Goal: Task Accomplishment & Management: Use online tool/utility

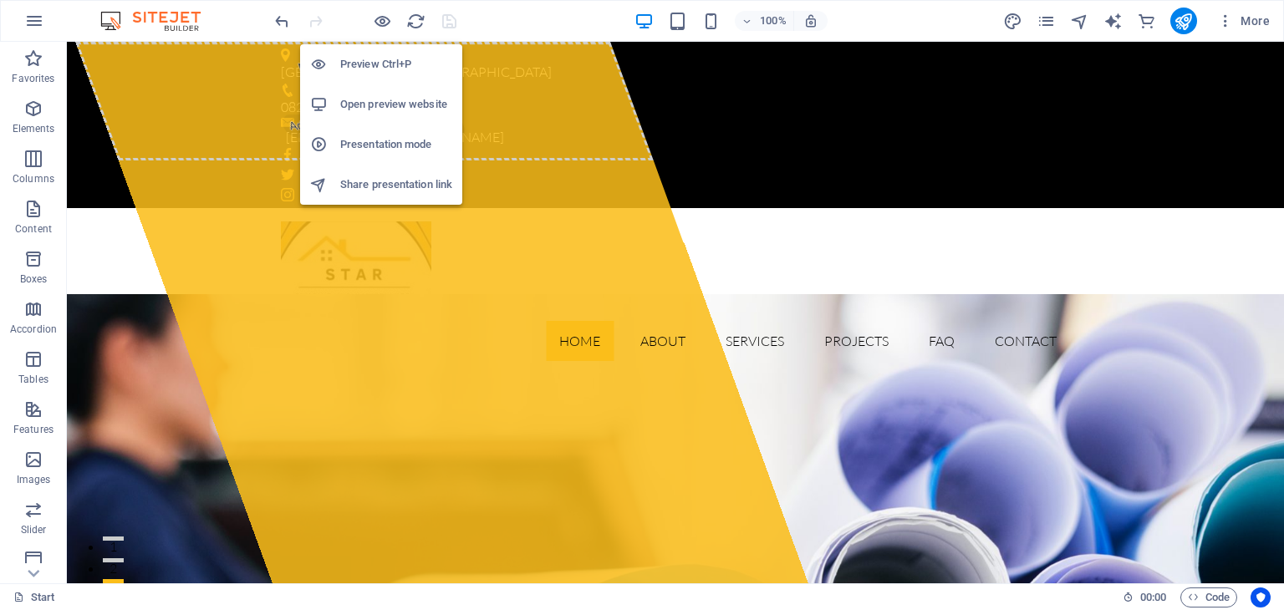
drag, startPoint x: 380, startPoint y: 15, endPoint x: 368, endPoint y: 4, distance: 16.0
click at [380, 15] on icon "button" at bounding box center [382, 21] width 19 height 19
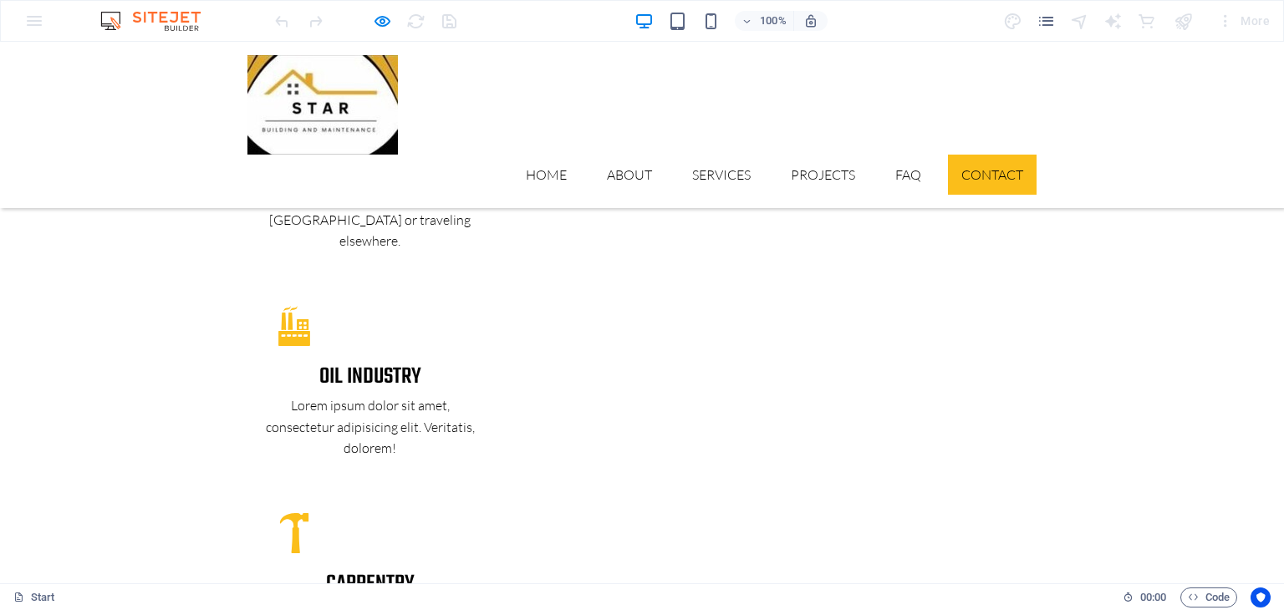
scroll to position [4264, 0]
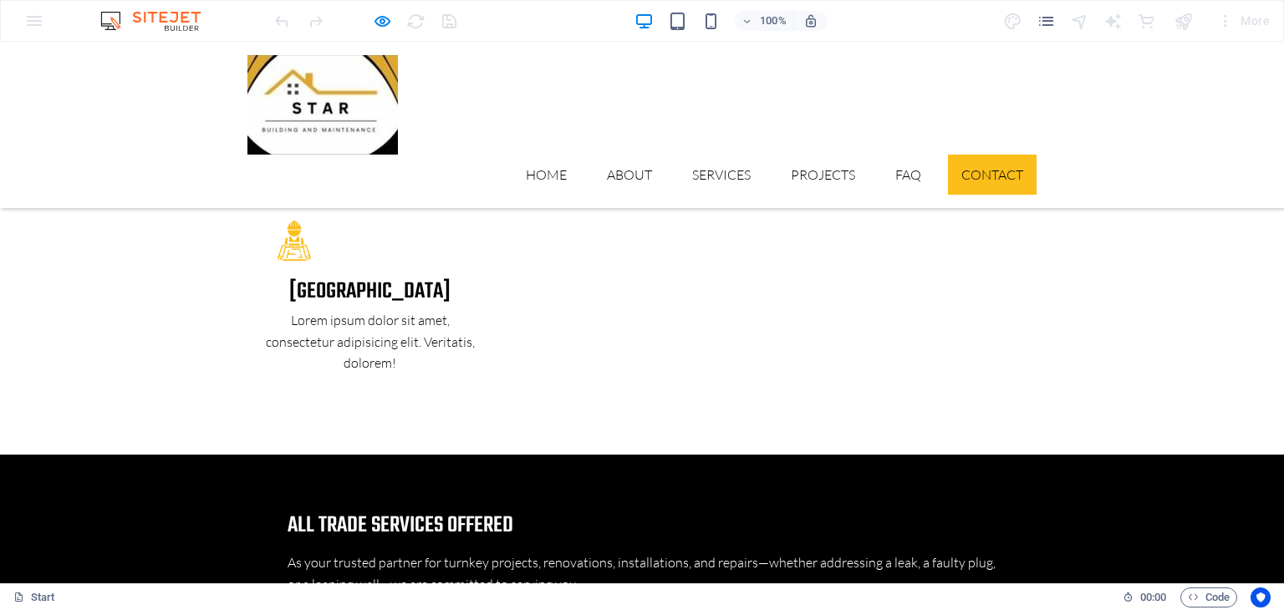
click at [177, 24] on img at bounding box center [158, 21] width 125 height 20
click at [135, 18] on img at bounding box center [158, 21] width 125 height 20
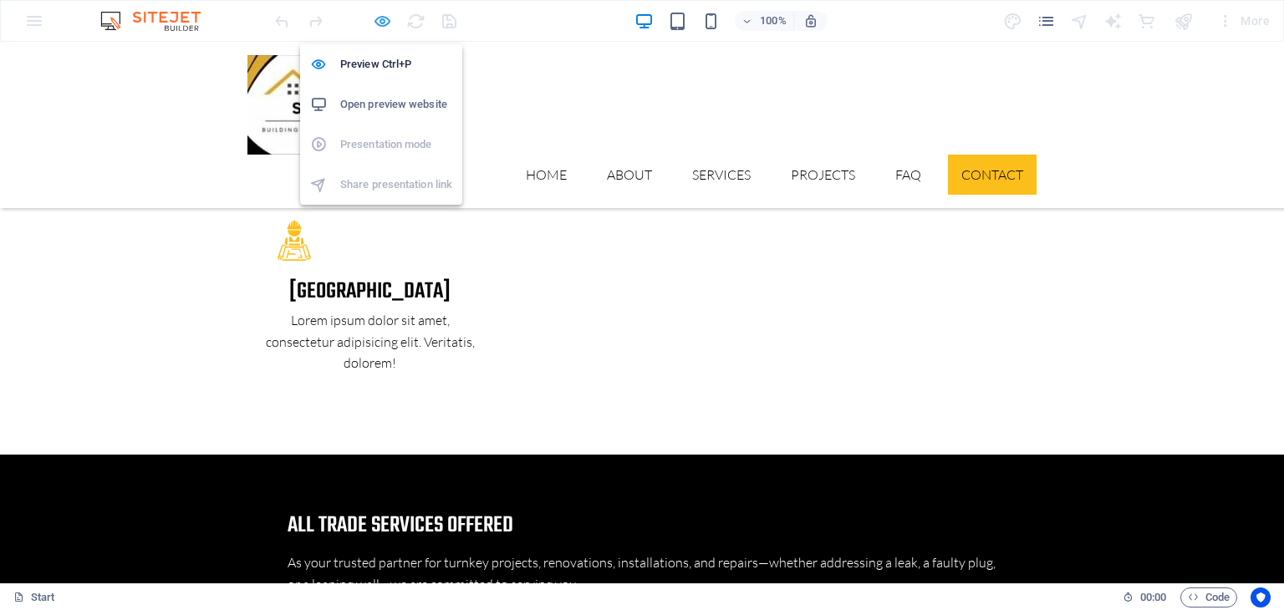
click at [379, 28] on icon "button" at bounding box center [382, 21] width 19 height 19
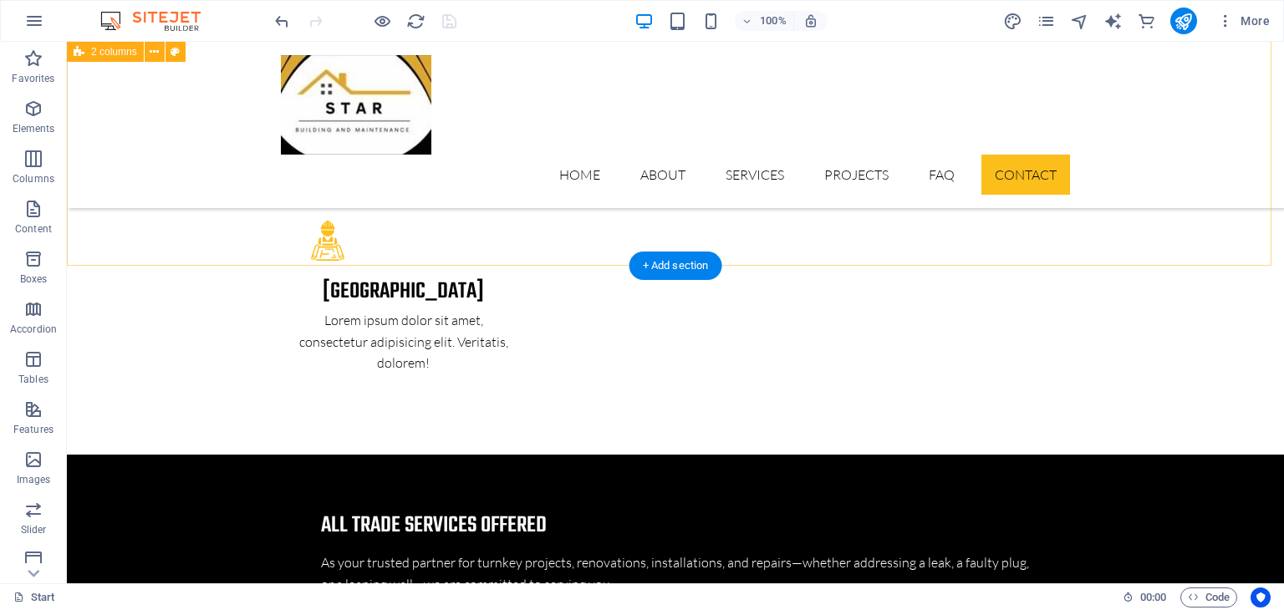
scroll to position [5685, 0]
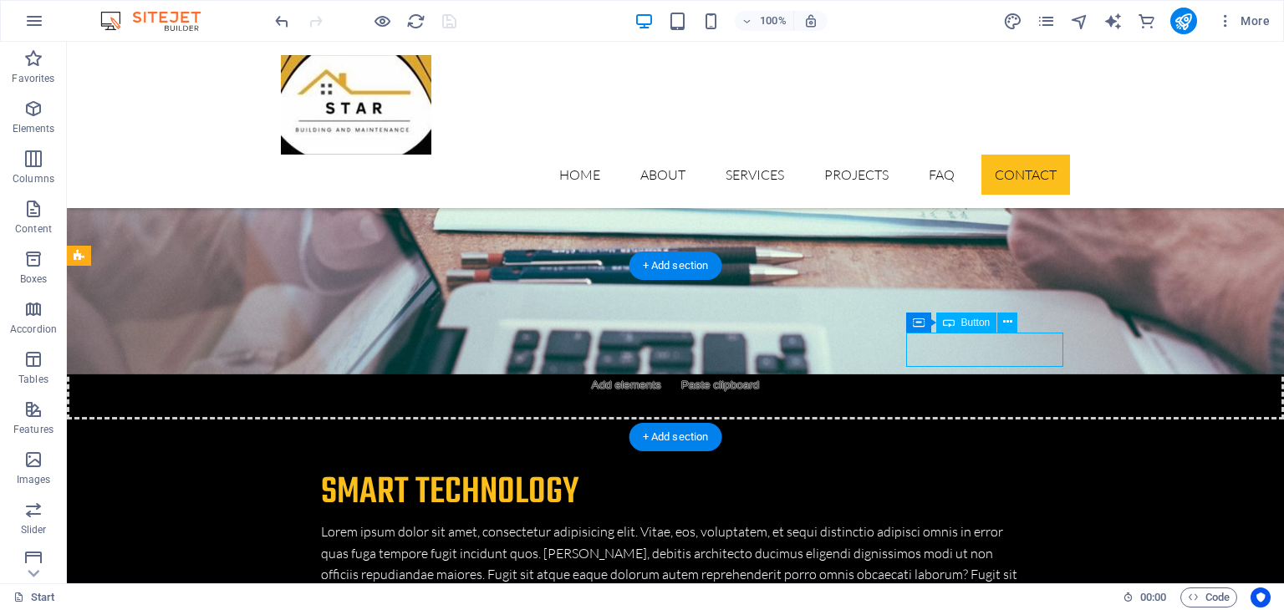
select select "%"
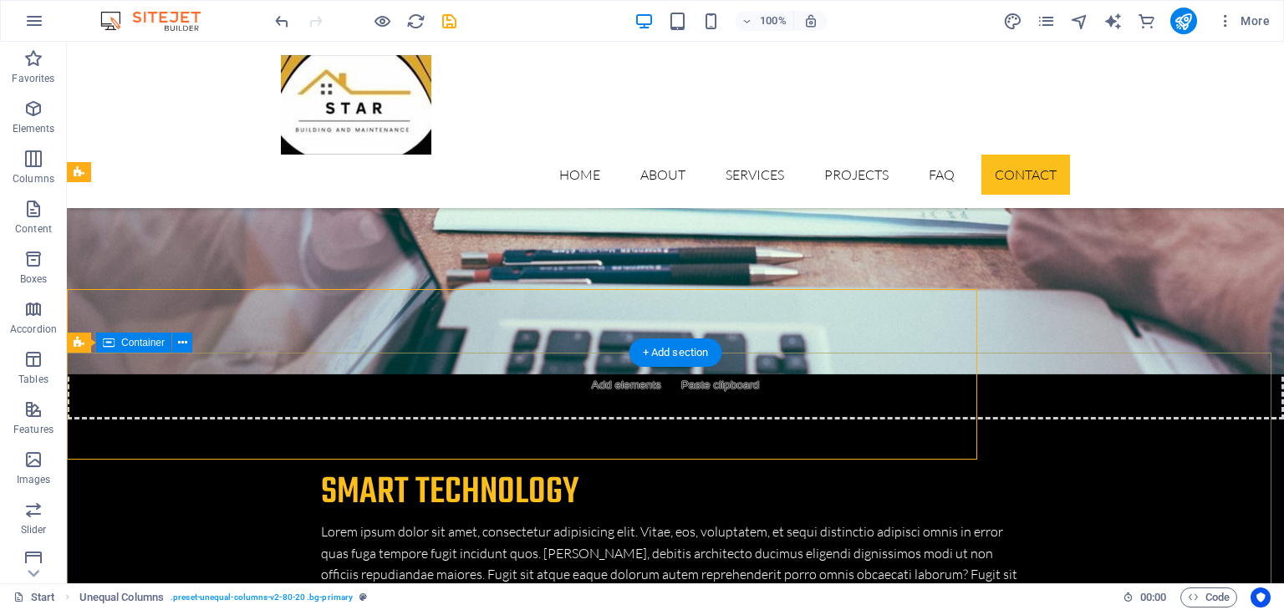
scroll to position [5832, 0]
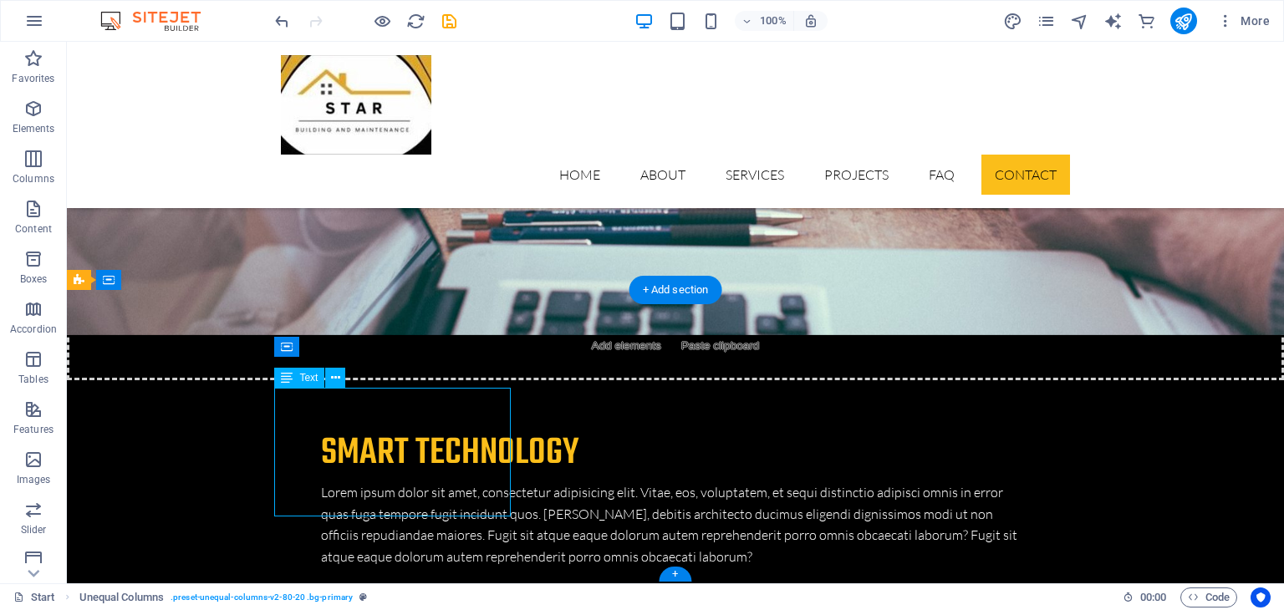
drag, startPoint x: 329, startPoint y: 434, endPoint x: 421, endPoint y: 492, distance: 109.3
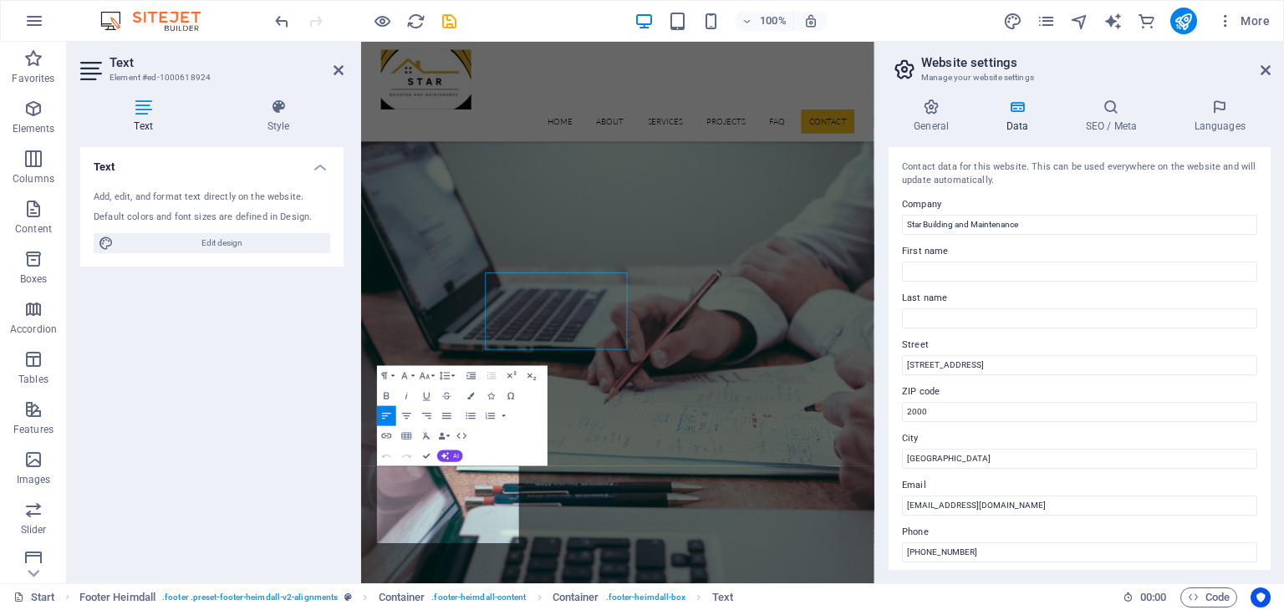
scroll to position [5792, 0]
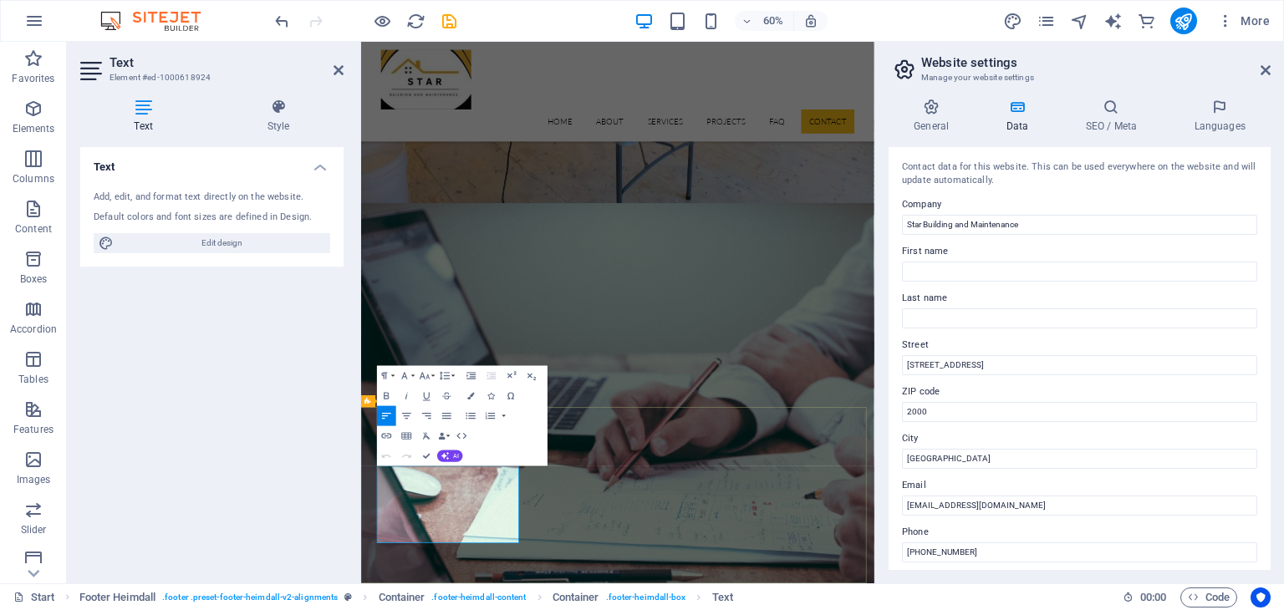
drag, startPoint x: 502, startPoint y: 783, endPoint x: 387, endPoint y: 759, distance: 117.7
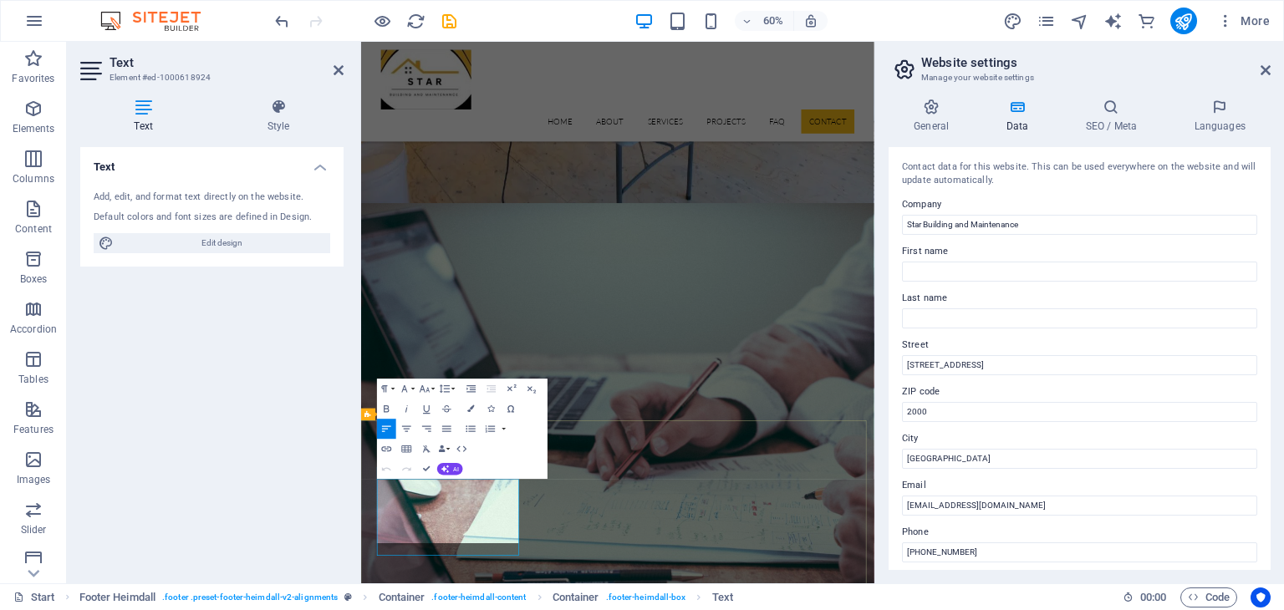
scroll to position [5772, 0]
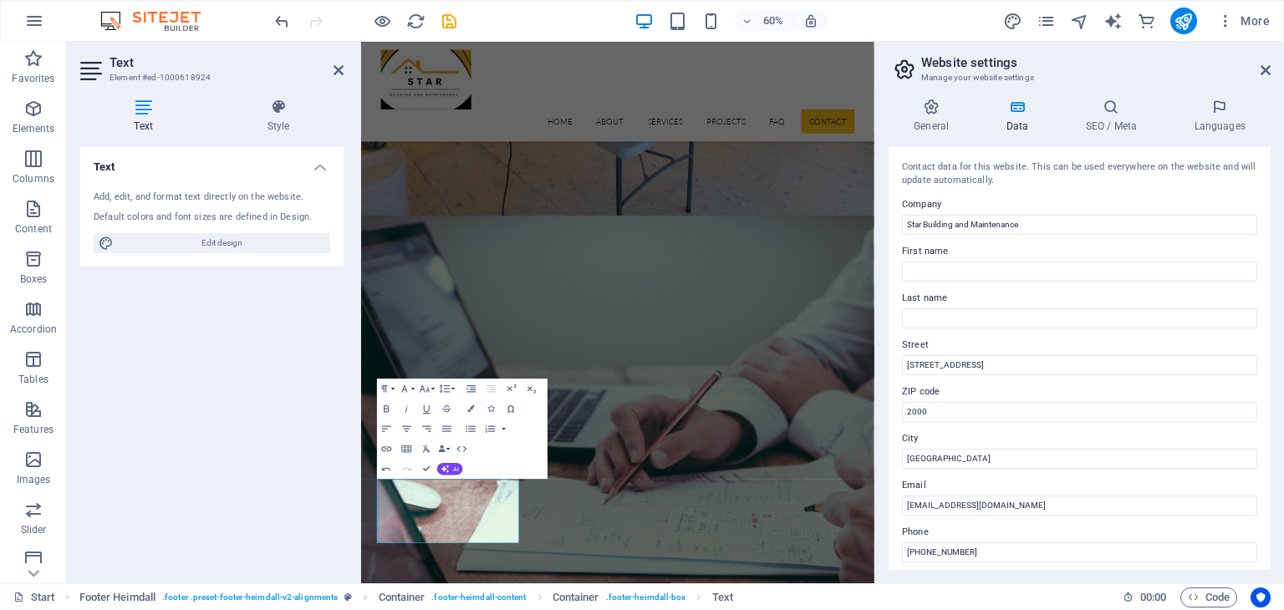
drag, startPoint x: 384, startPoint y: 760, endPoint x: 513, endPoint y: 788, distance: 132.5
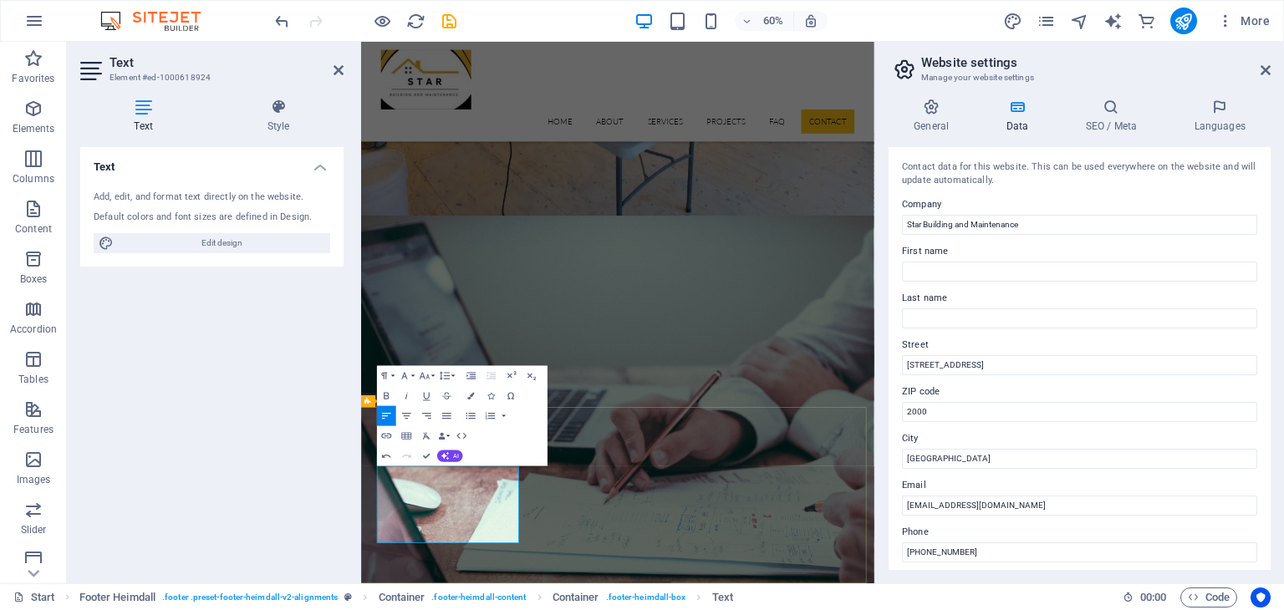
scroll to position [5792, 0]
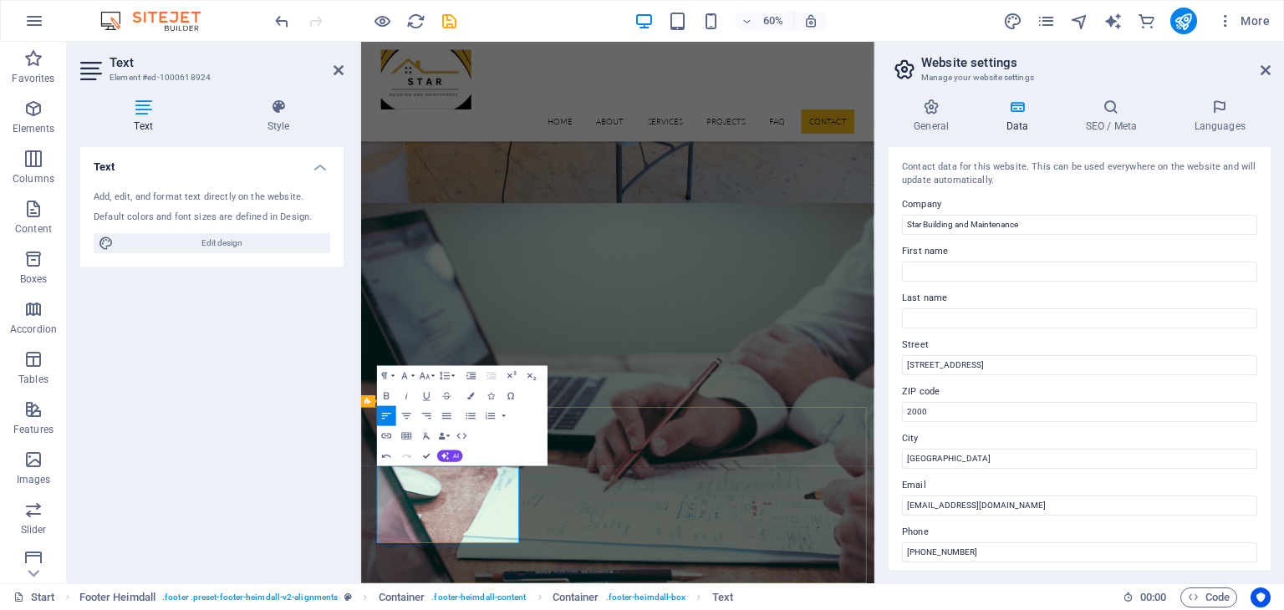
drag, startPoint x: 436, startPoint y: 804, endPoint x: 526, endPoint y: 799, distance: 90.4
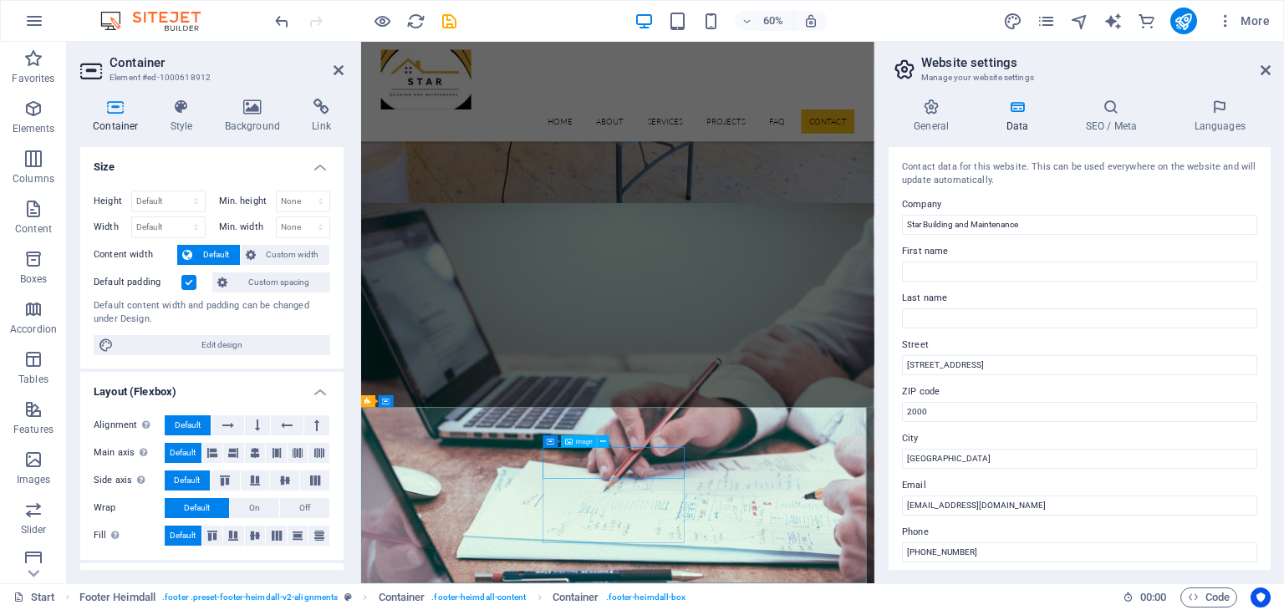
click at [579, 439] on span "Image" at bounding box center [584, 442] width 17 height 6
click at [603, 439] on icon at bounding box center [604, 441] width 6 height 11
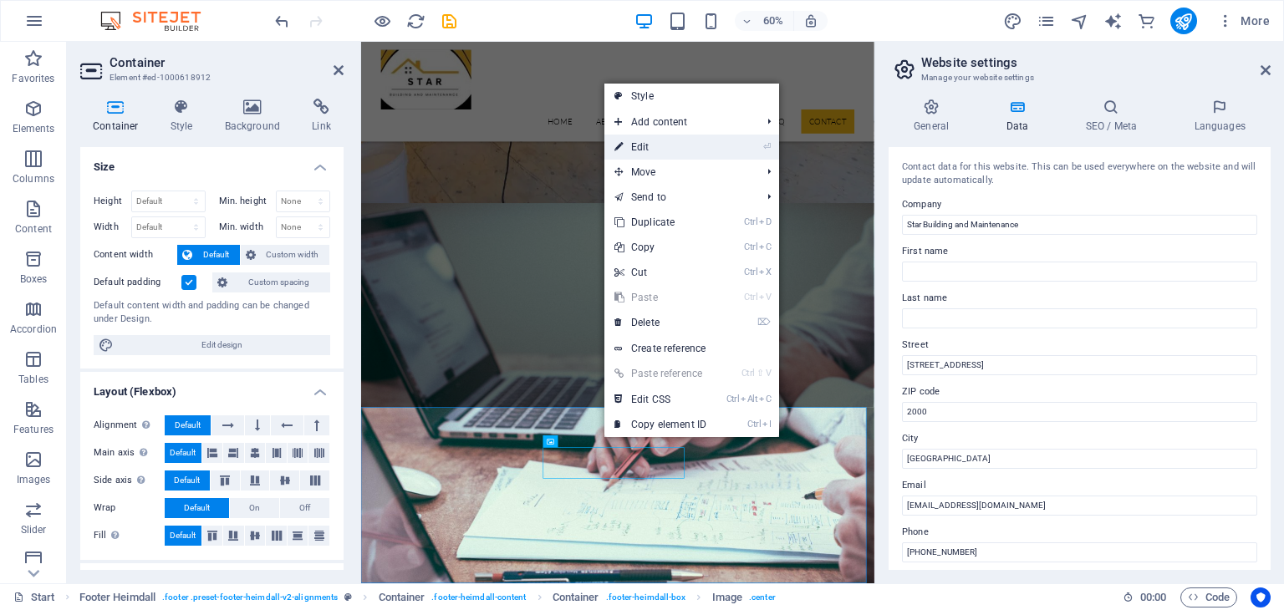
click at [662, 151] on link "⏎ Edit" at bounding box center [660, 147] width 112 height 25
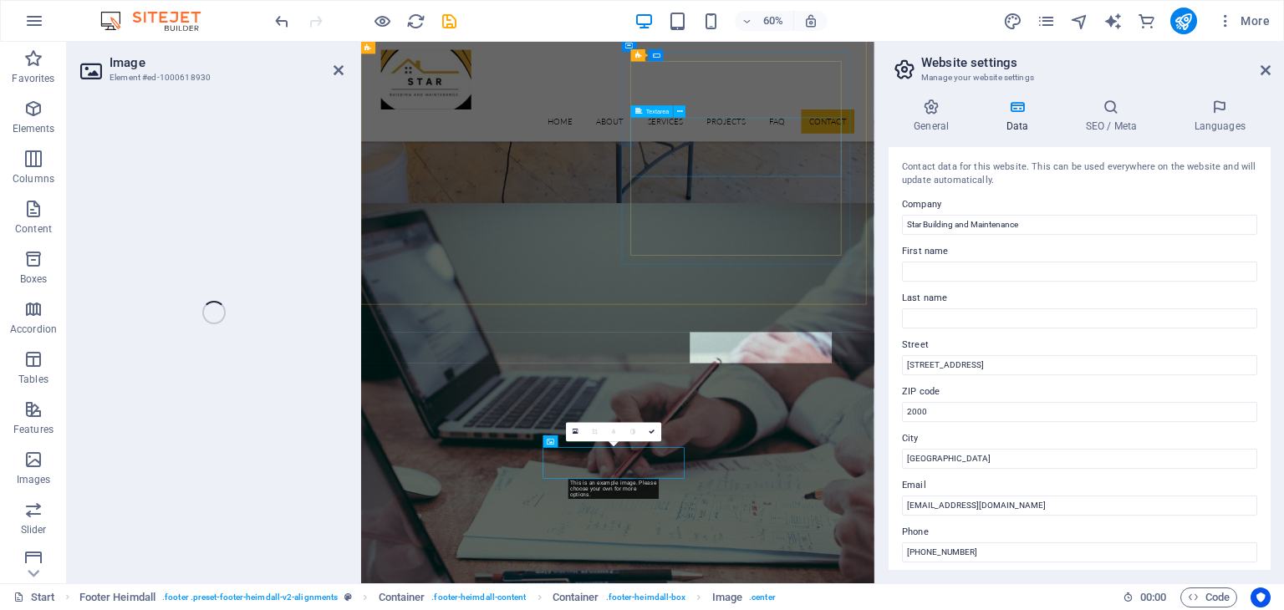
select select "px"
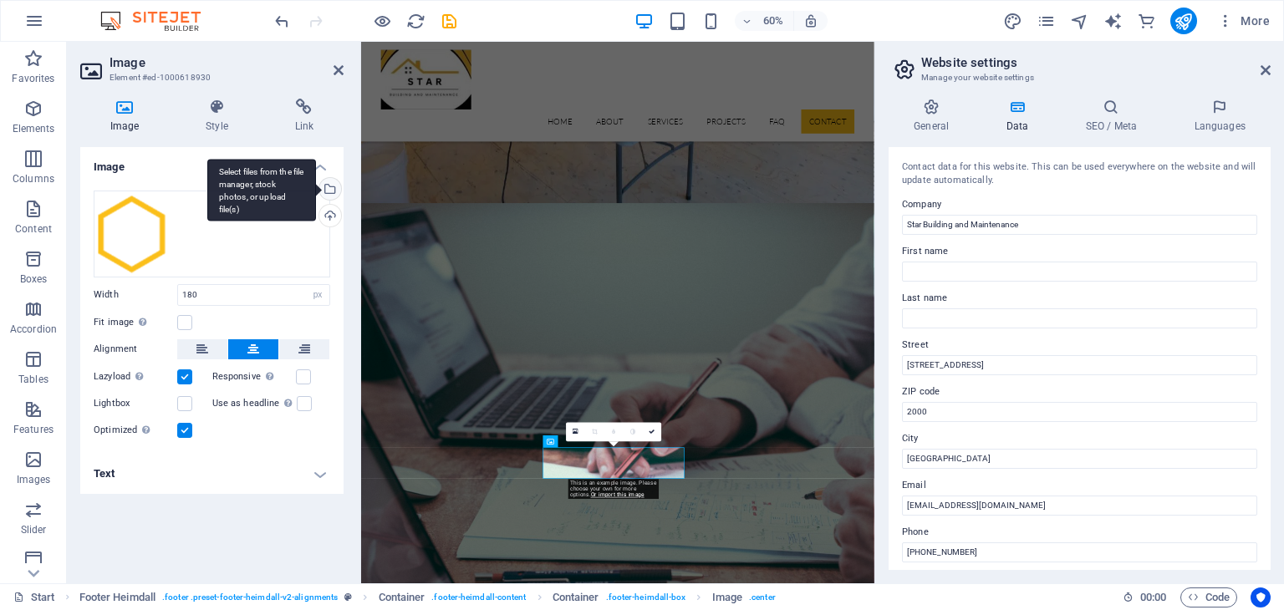
drag, startPoint x: 328, startPoint y: 190, endPoint x: 794, endPoint y: 1399, distance: 1295.9
click at [316, 190] on div "Select files from the file manager, stock photos, or upload file(s)" at bounding box center [261, 190] width 109 height 63
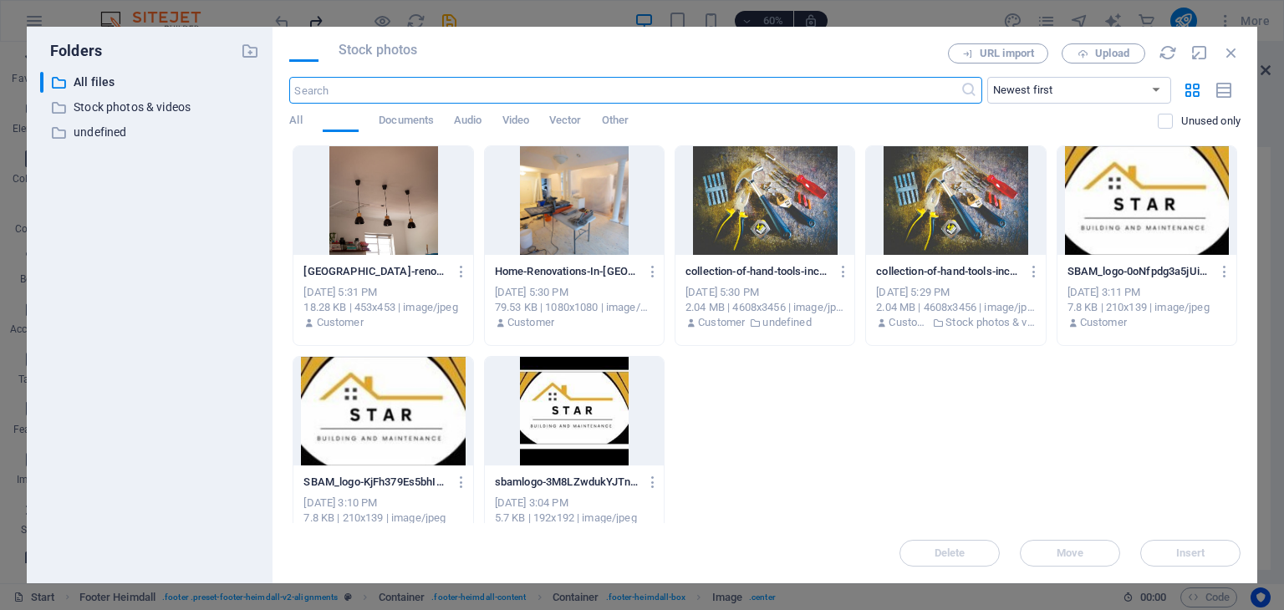
scroll to position [5332, 0]
click at [344, 395] on div at bounding box center [382, 411] width 179 height 109
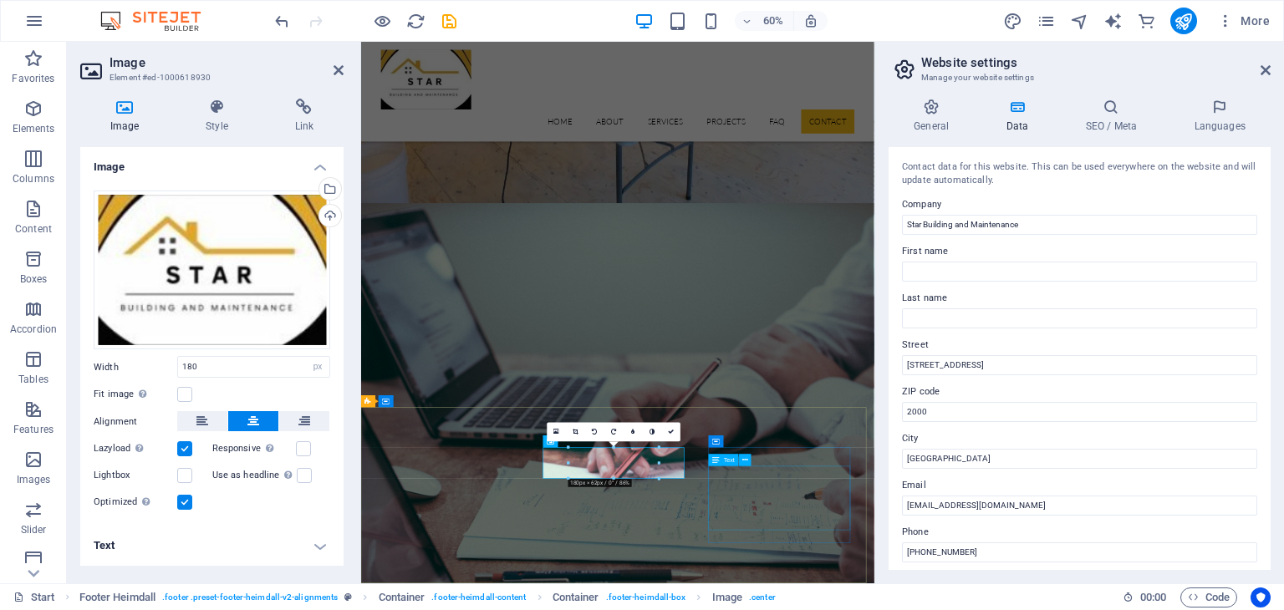
scroll to position [5817, 0]
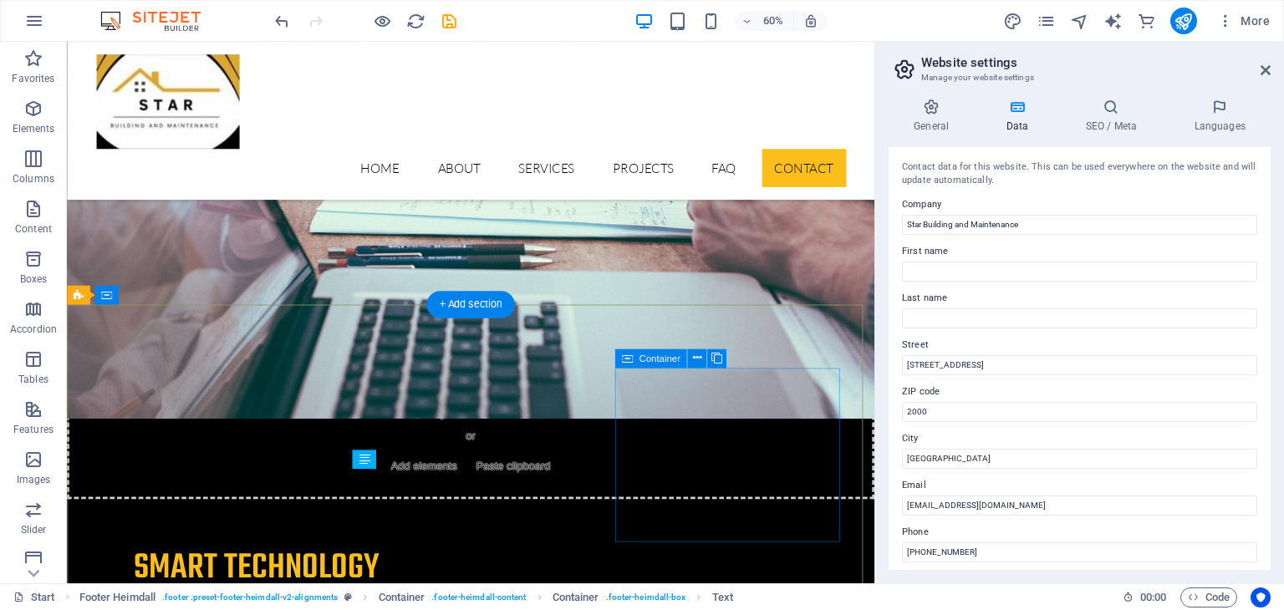
scroll to position [5975, 0]
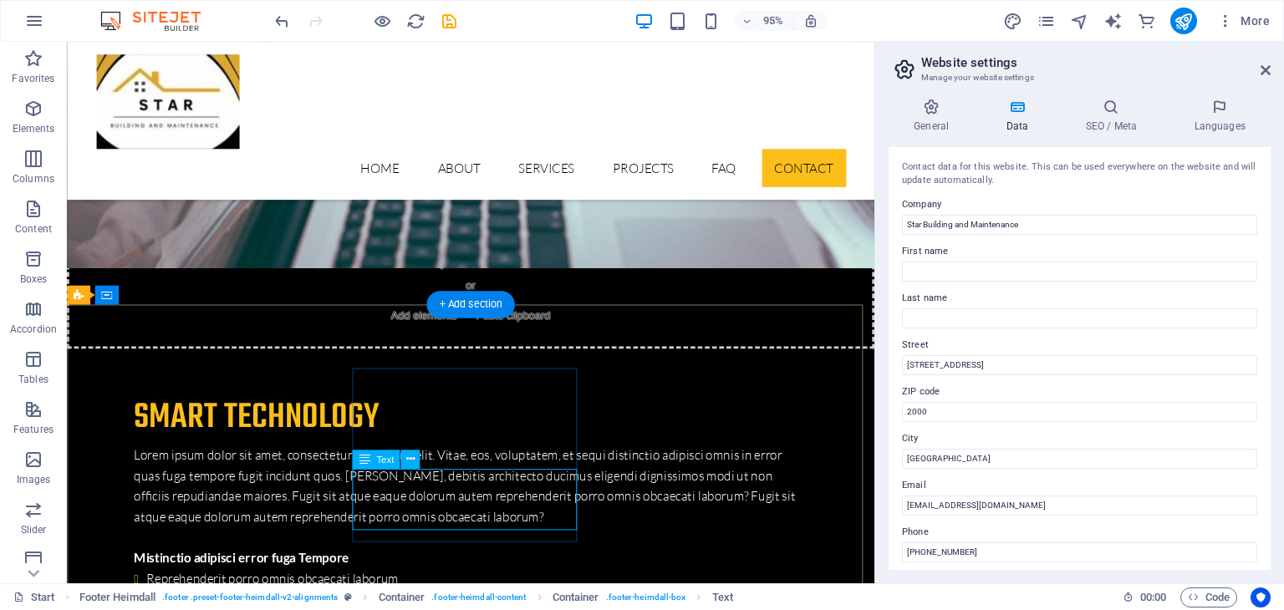
click at [409, 457] on icon at bounding box center [410, 459] width 8 height 17
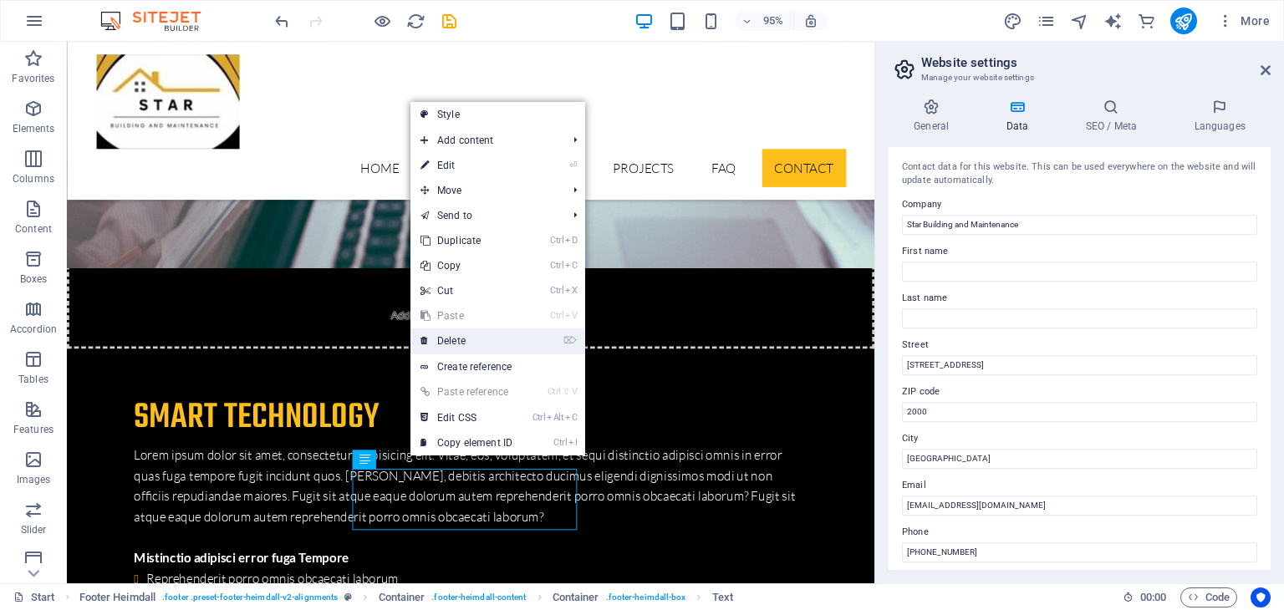
drag, startPoint x: 418, startPoint y: 314, endPoint x: 458, endPoint y: 340, distance: 47.8
click at [458, 340] on link "⌦ Delete" at bounding box center [467, 341] width 112 height 25
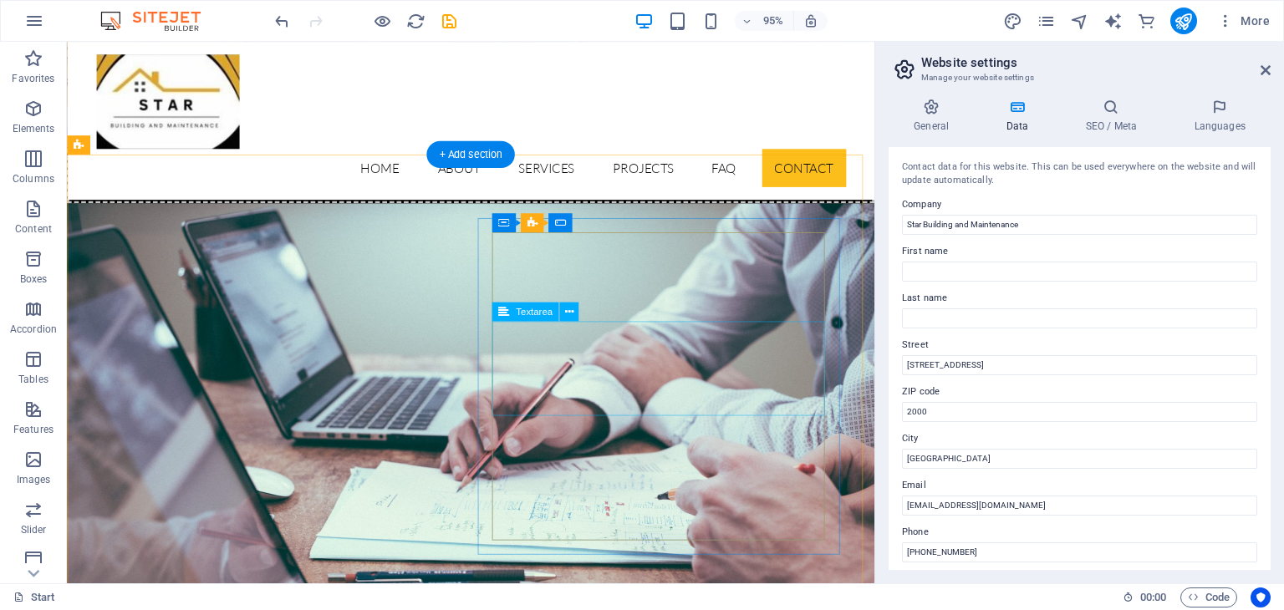
scroll to position [5389, 0]
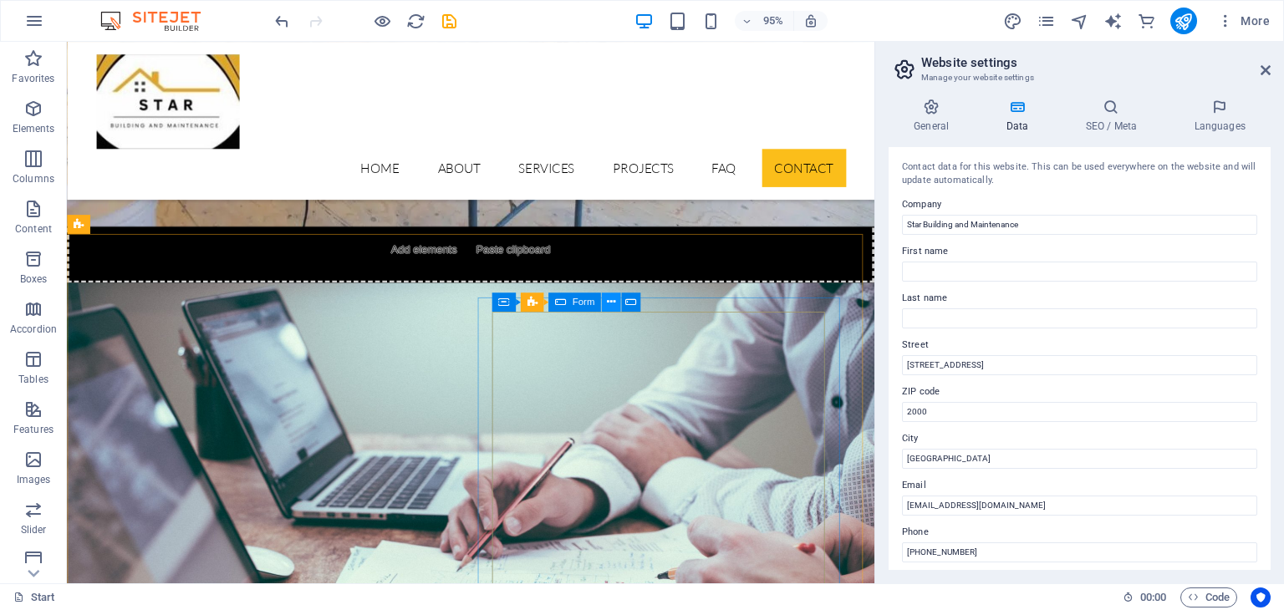
click at [605, 302] on button at bounding box center [611, 302] width 19 height 19
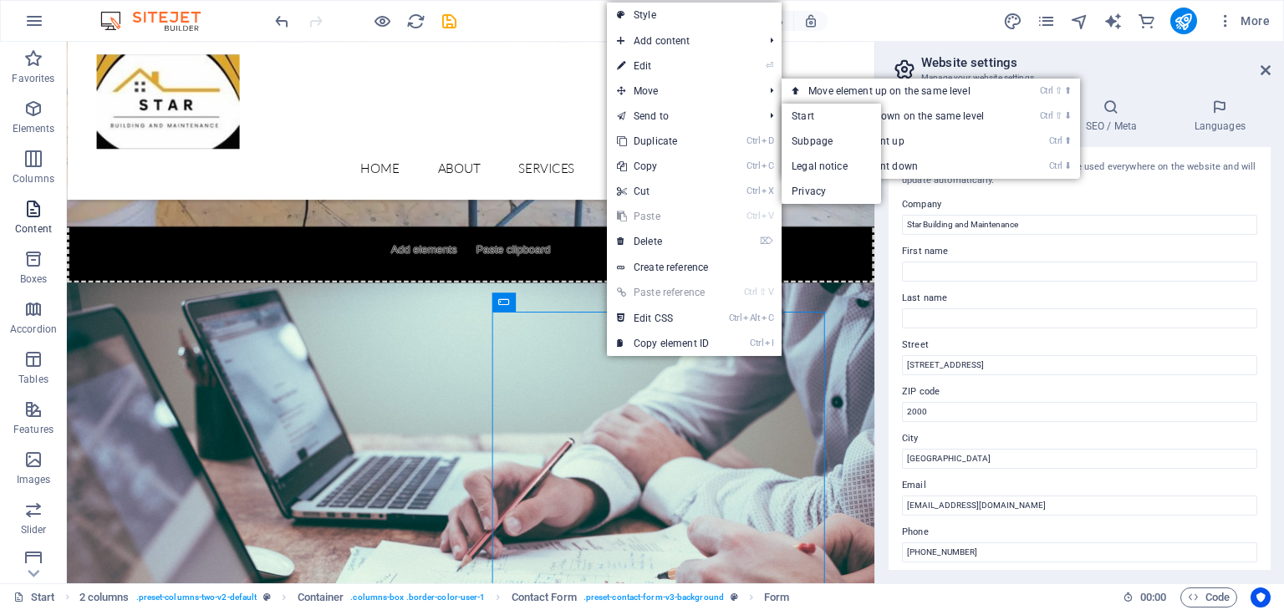
drag, startPoint x: 223, startPoint y: 36, endPoint x: 58, endPoint y: 236, distance: 259.5
click at [666, 61] on link "⏎ Edit" at bounding box center [663, 66] width 112 height 25
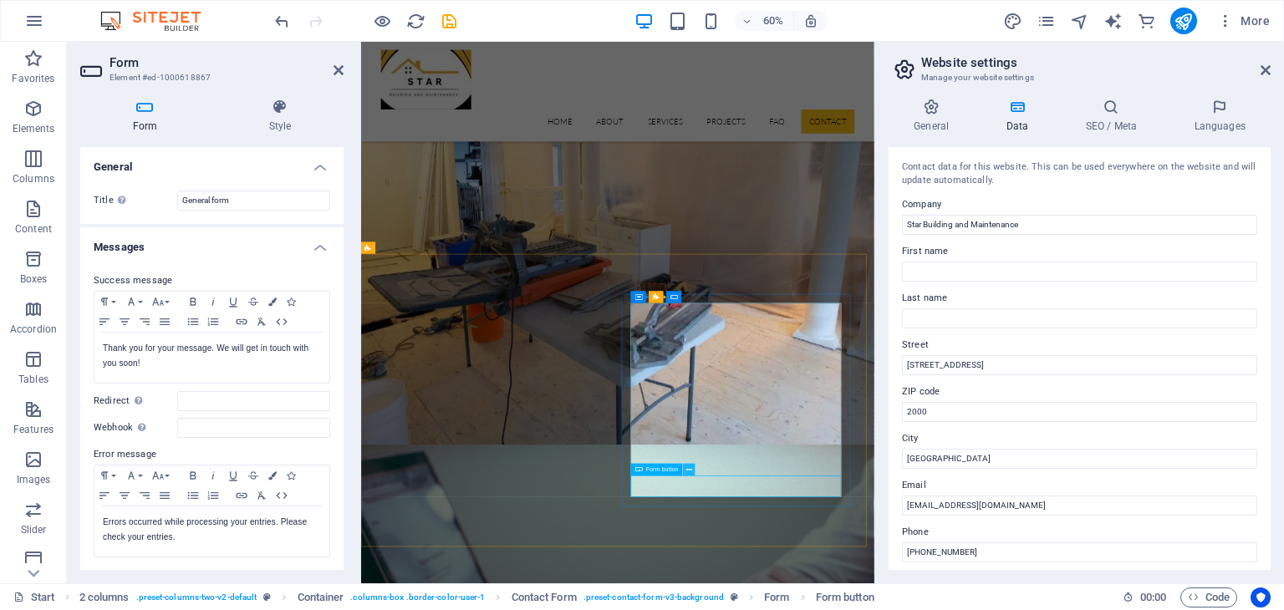
click at [692, 466] on button at bounding box center [689, 470] width 12 height 12
click at [191, 394] on input "Redirect Define a redirect target upon successful form submission; for example,…" at bounding box center [253, 401] width 153 height 20
type input "Thank you, we will get back to you."
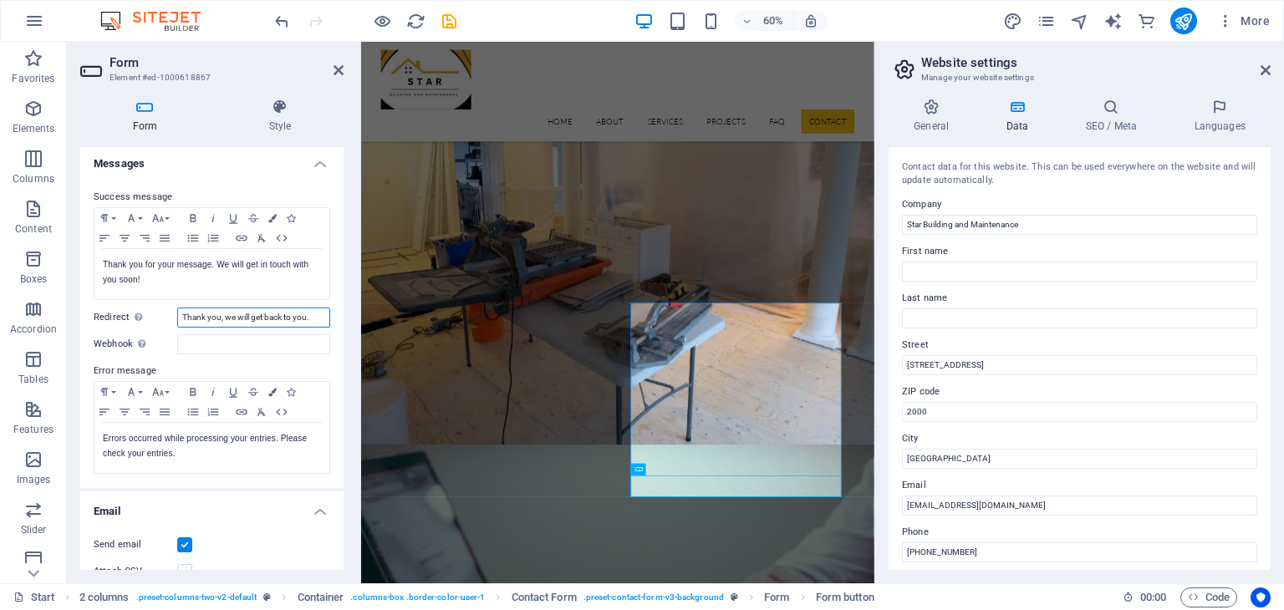
click at [205, 322] on input "Thank you, we will get back to you." at bounding box center [253, 318] width 153 height 20
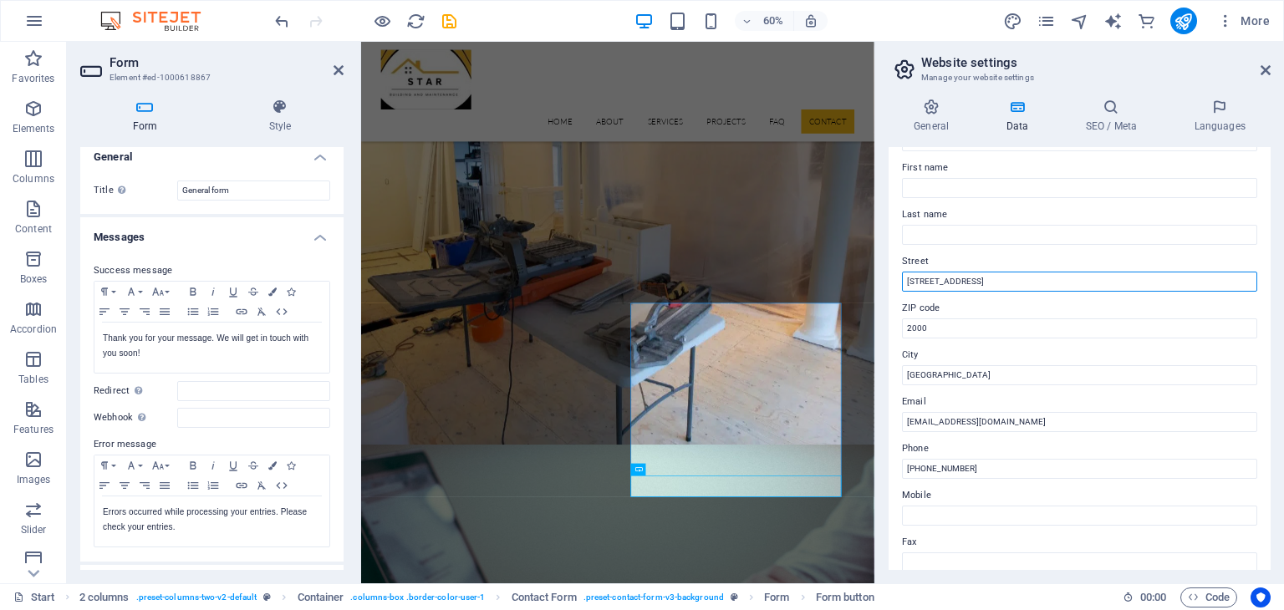
click at [954, 281] on input "123 Main Street" at bounding box center [1079, 282] width 355 height 20
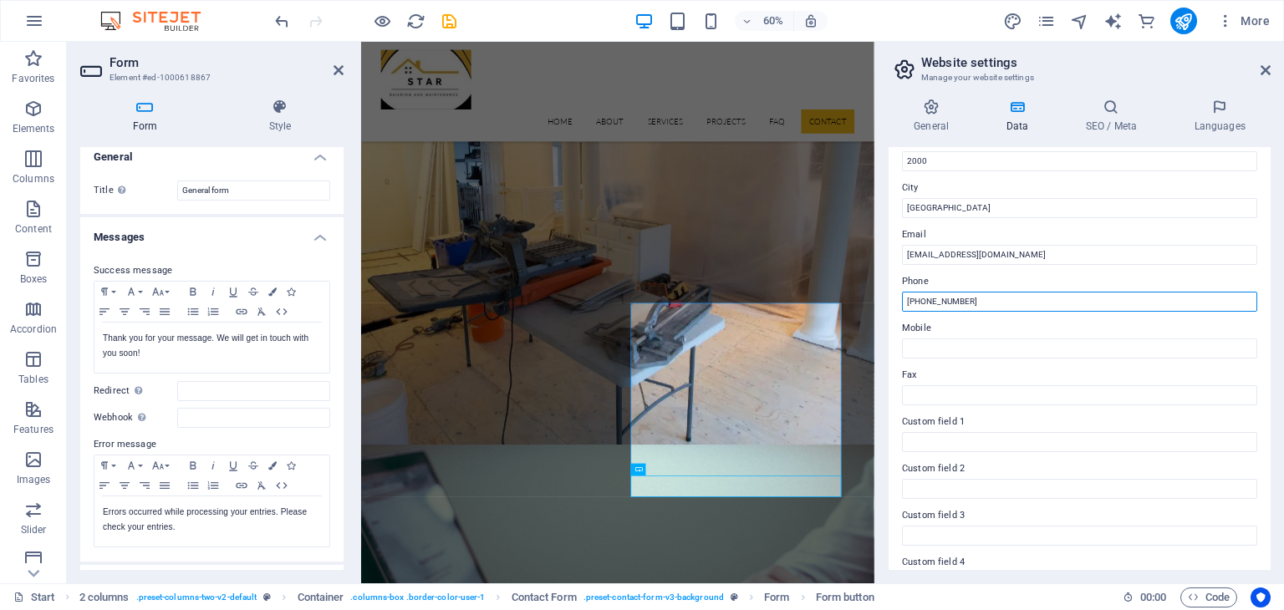
drag, startPoint x: 987, startPoint y: 302, endPoint x: 882, endPoint y: 295, distance: 104.7
click at [882, 295] on div "General Data SEO / Meta Languages Website name starbuildingandmaintenance.co.za…" at bounding box center [1079, 334] width 409 height 498
type input "0820534716"
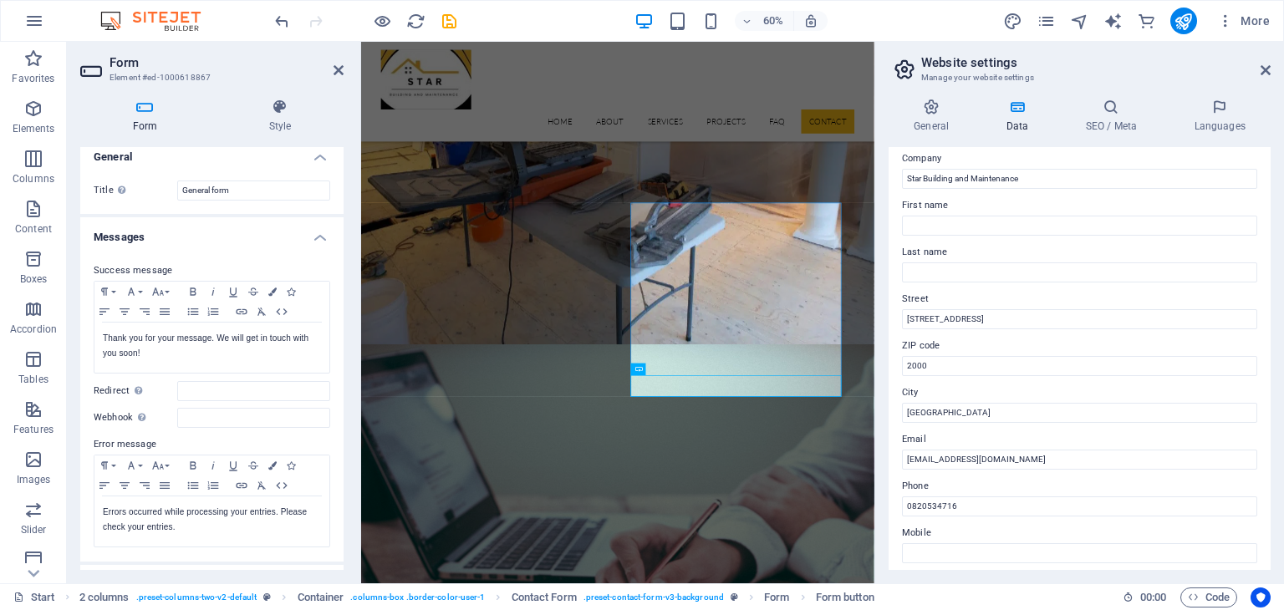
scroll to position [0, 0]
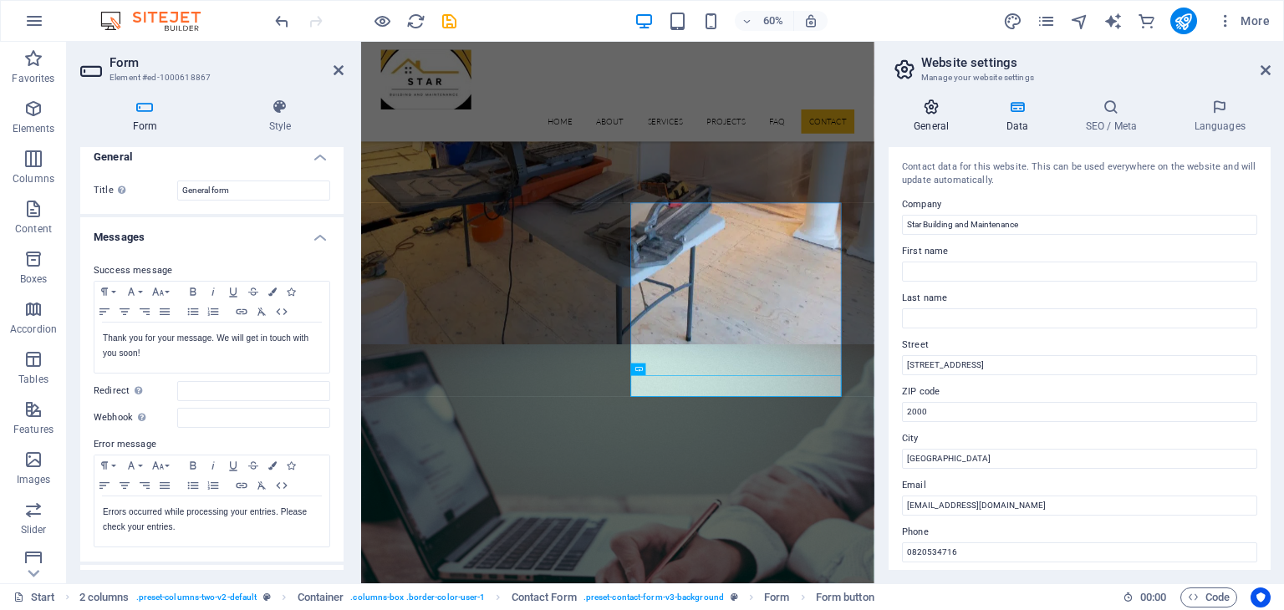
click at [939, 114] on icon at bounding box center [931, 107] width 85 height 17
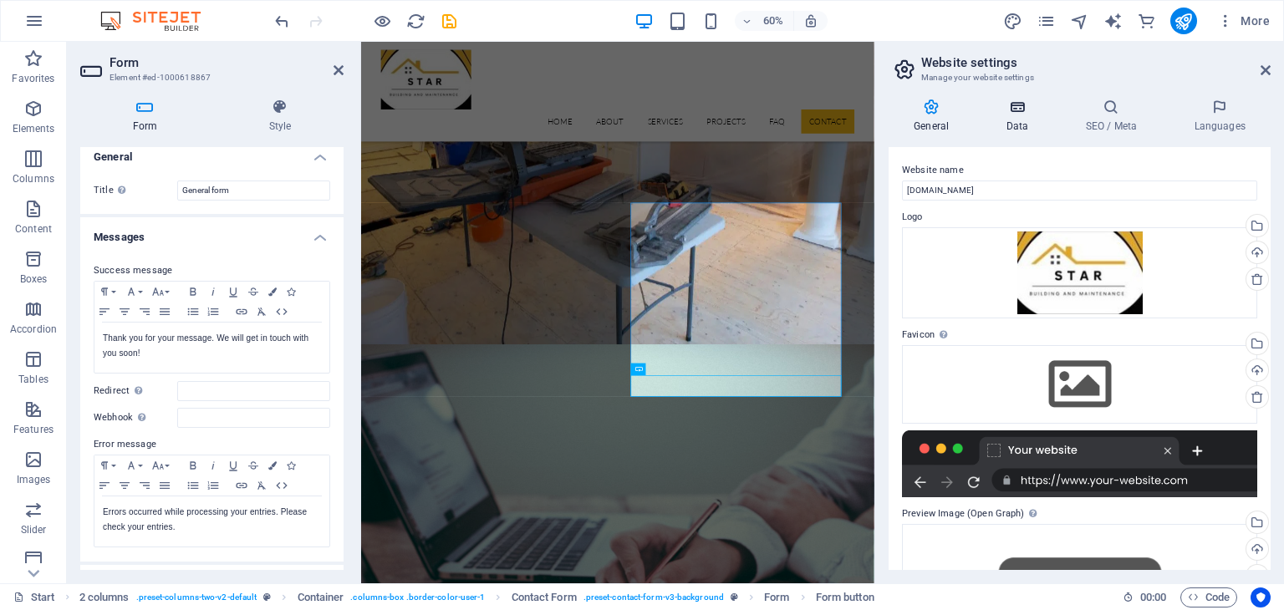
click at [1016, 108] on icon at bounding box center [1017, 107] width 73 height 17
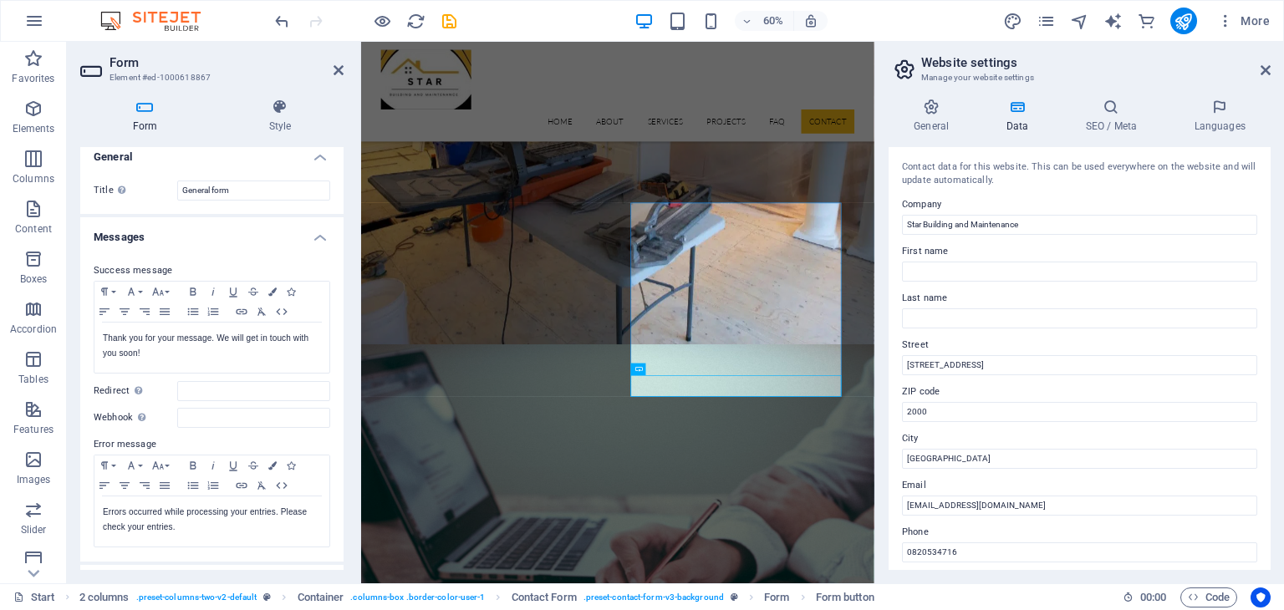
scroll to position [380, 0]
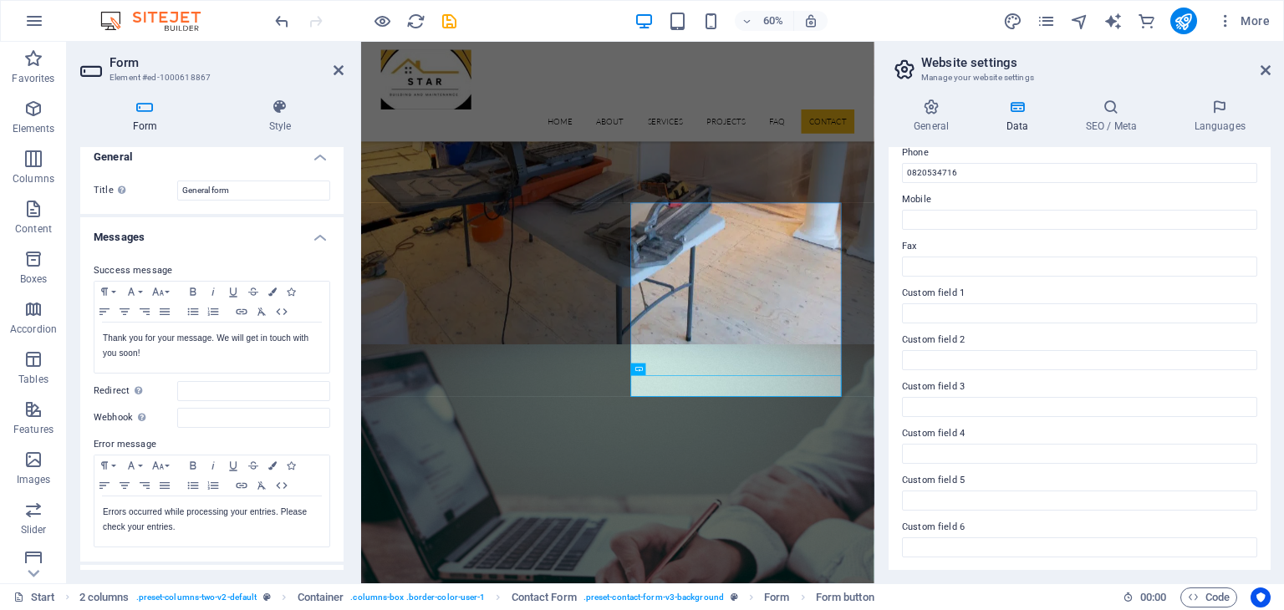
drag, startPoint x: 1110, startPoint y: 124, endPoint x: 1230, endPoint y: 215, distance: 150.3
click at [1110, 124] on h4 "SEO / Meta" at bounding box center [1114, 116] width 109 height 35
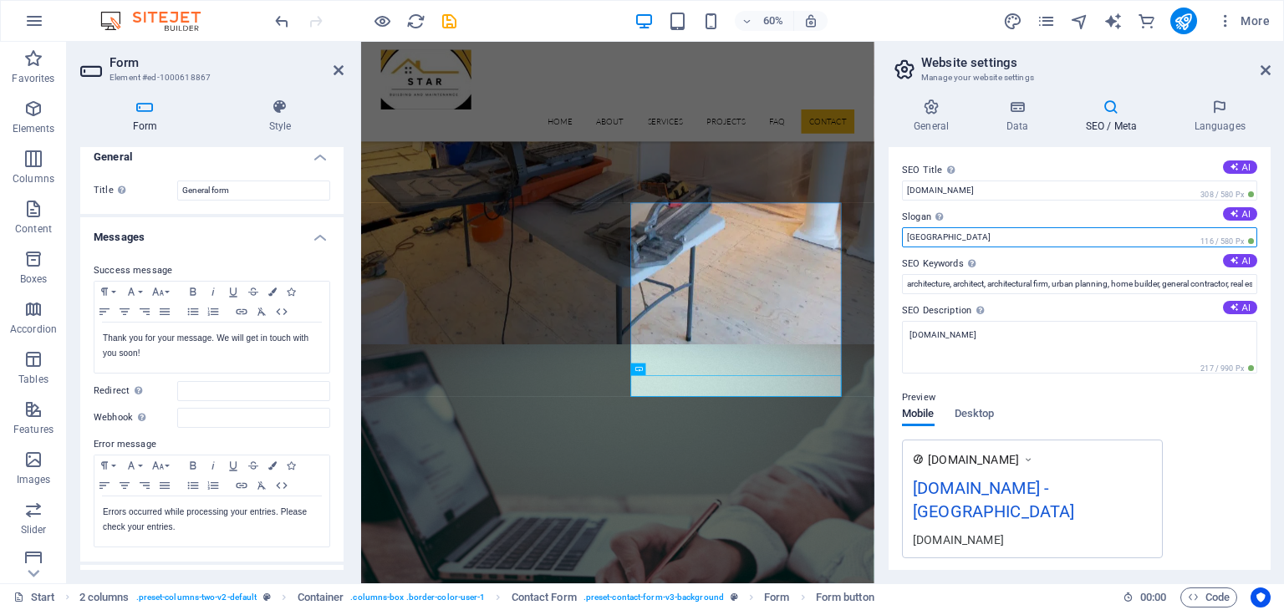
click at [1006, 242] on input "Port Aransas" at bounding box center [1079, 237] width 355 height 20
type input "Your Building and Maintenance Partner"
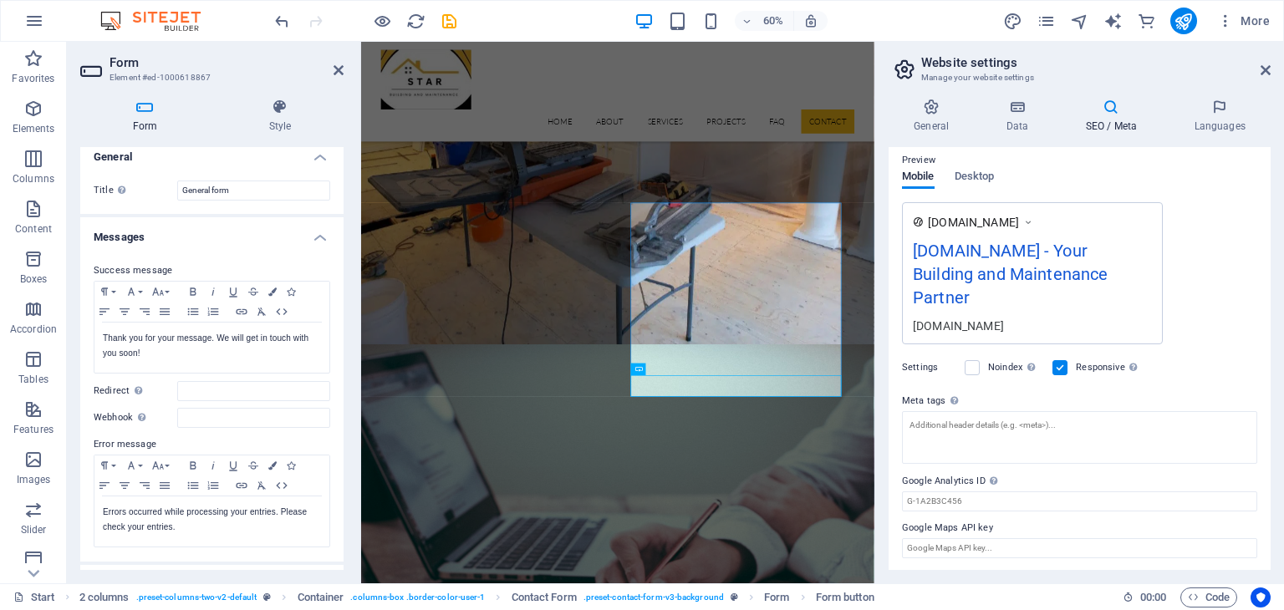
scroll to position [0, 0]
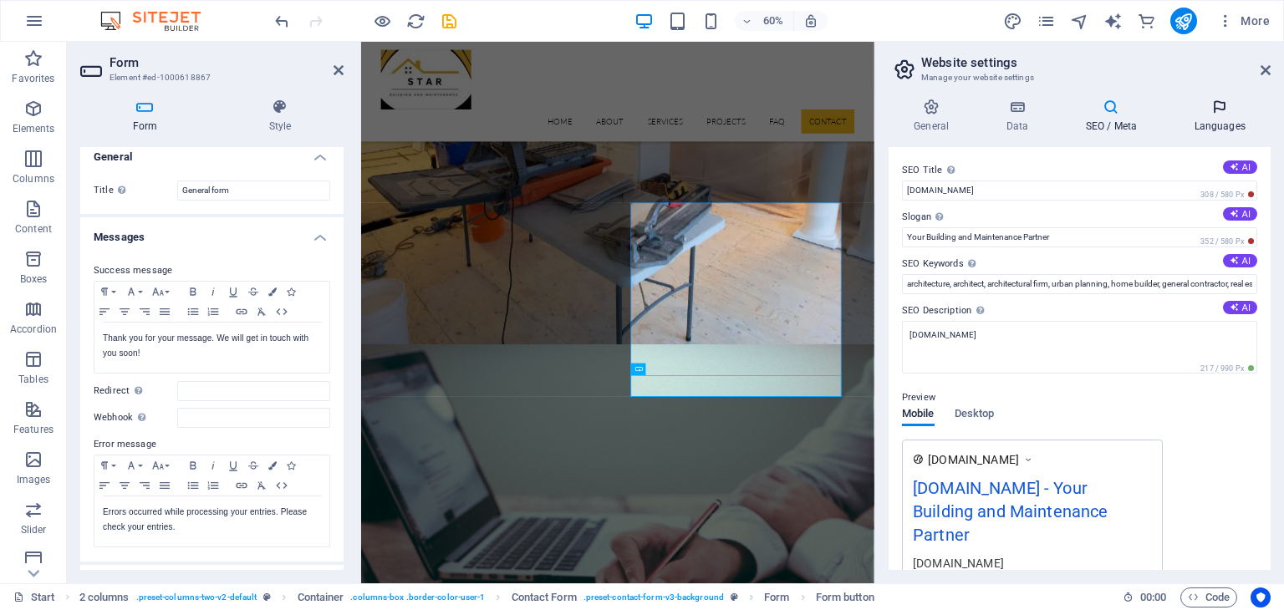
click at [1218, 115] on icon at bounding box center [1220, 107] width 102 height 17
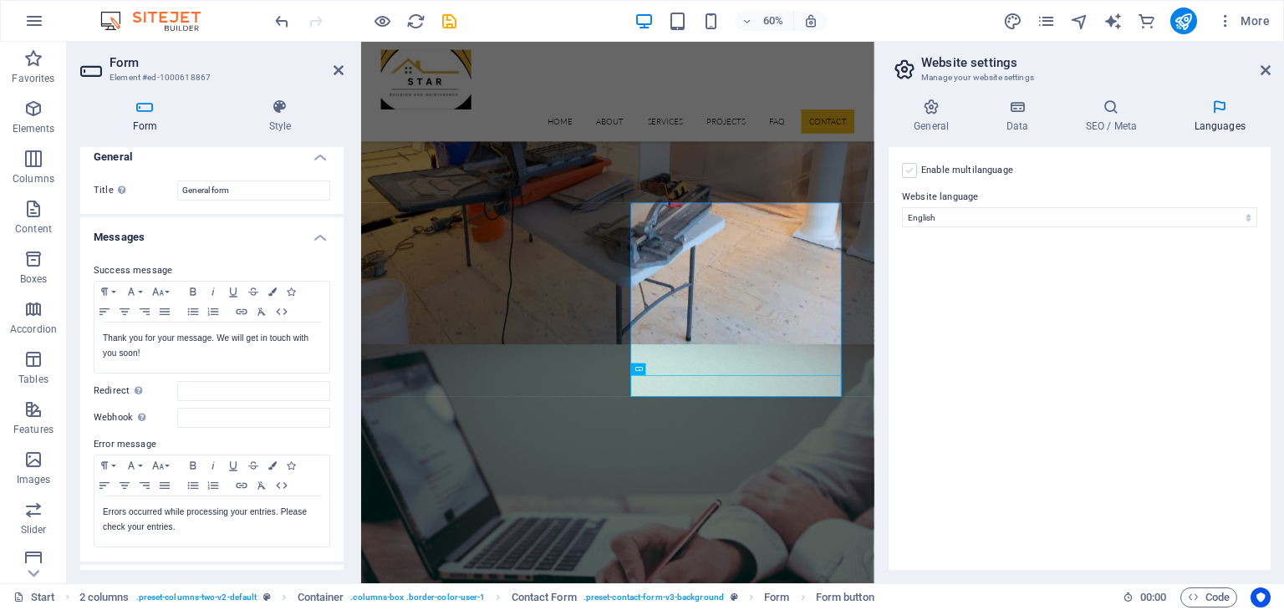
click at [912, 174] on label at bounding box center [909, 170] width 15 height 15
click at [0, 0] on input "Enable multilanguage To disable multilanguage delete all languages until only o…" at bounding box center [0, 0] width 0 height 0
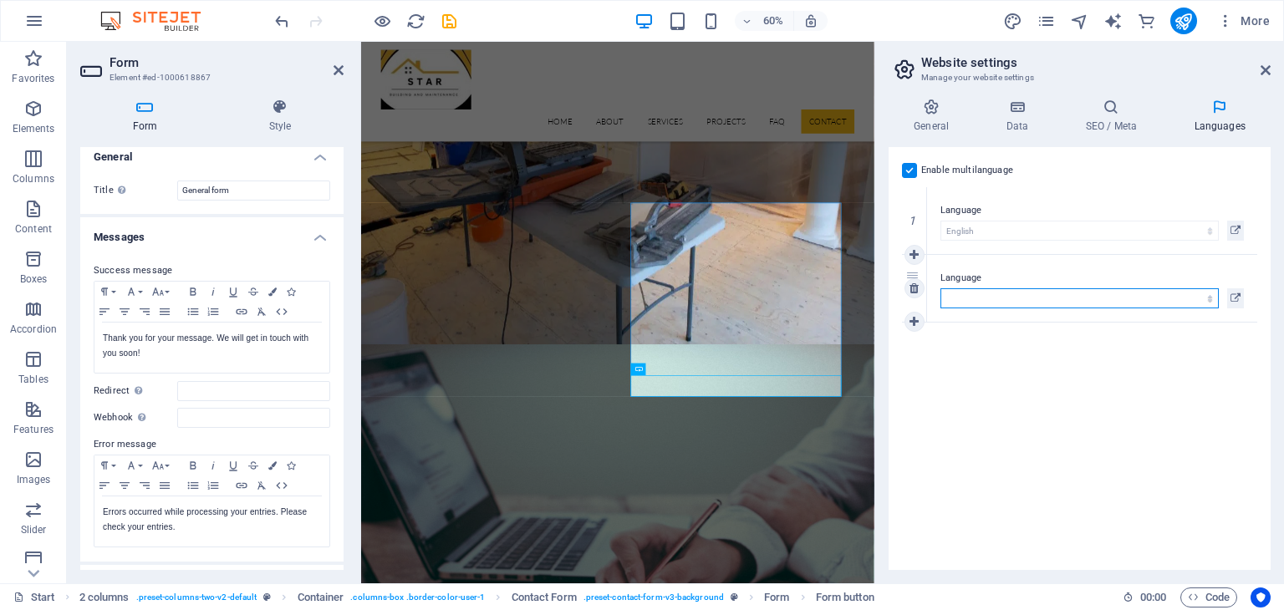
click at [968, 296] on select "Abkhazian Afar Afrikaans Akan Albanian Amharic Arabic Aragonese Armenian Assame…" at bounding box center [1080, 298] width 278 height 20
select select "2"
click at [941, 288] on select "Abkhazian Afar Afrikaans Akan Albanian Amharic Arabic Aragonese Armenian Assame…" at bounding box center [1080, 298] width 278 height 20
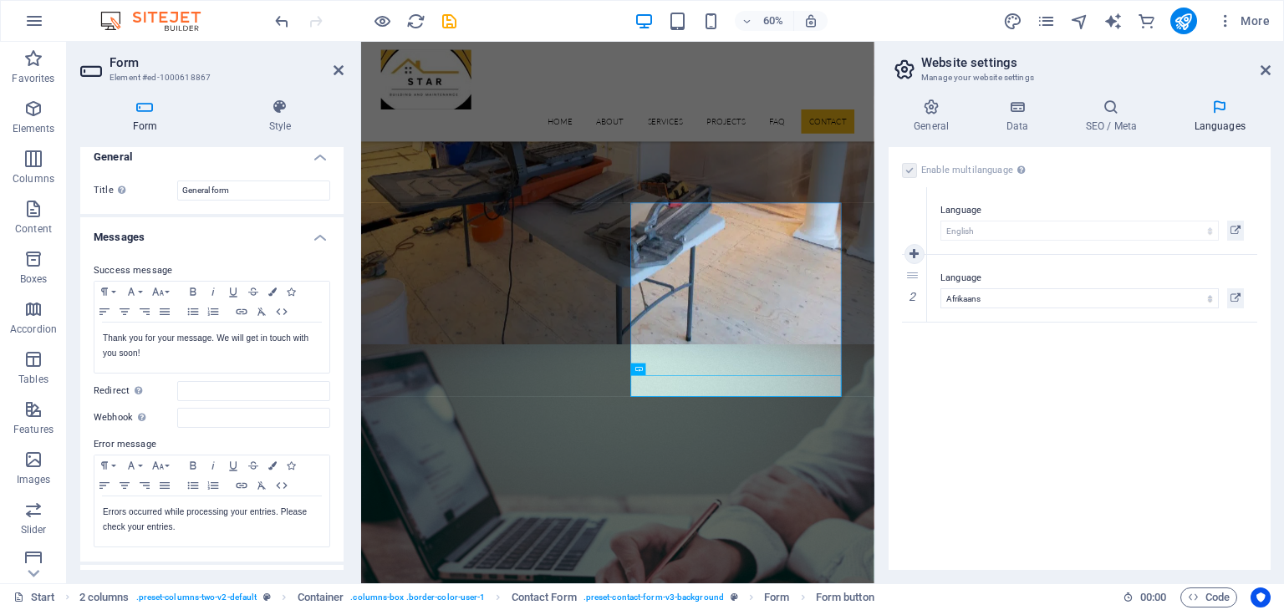
click at [1026, 201] on label "Language" at bounding box center [1093, 211] width 304 height 20
click at [1023, 218] on label "Language" at bounding box center [1093, 211] width 304 height 20
click at [1104, 128] on h4 "SEO / Meta" at bounding box center [1114, 116] width 109 height 35
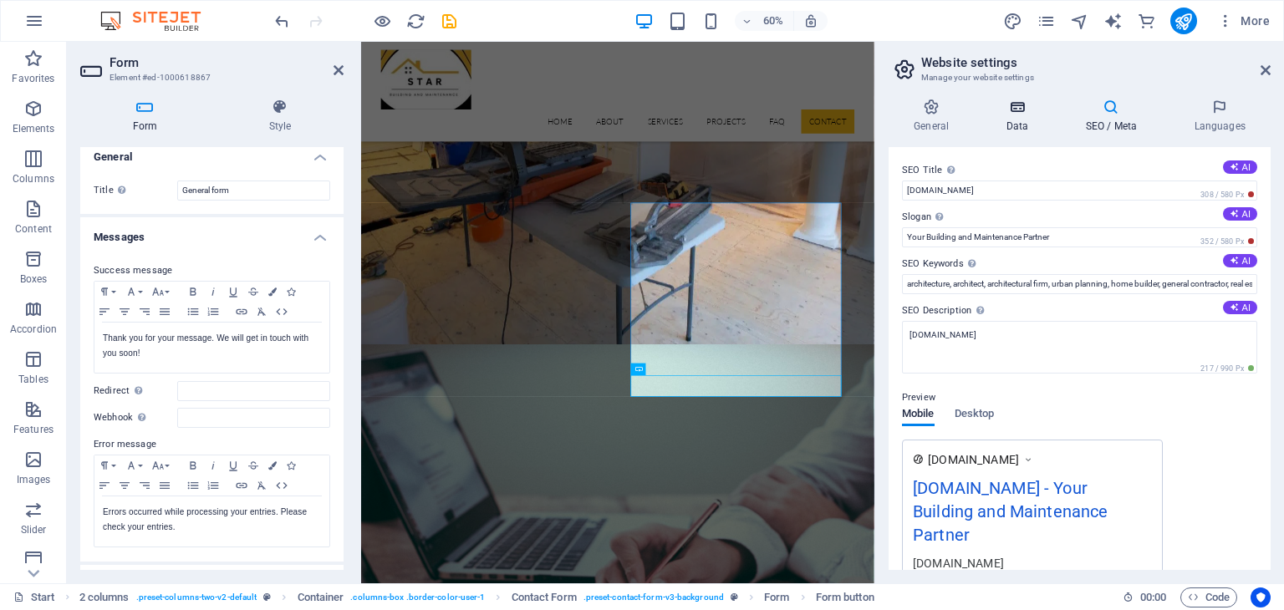
click at [1010, 121] on h4 "Data" at bounding box center [1020, 116] width 79 height 35
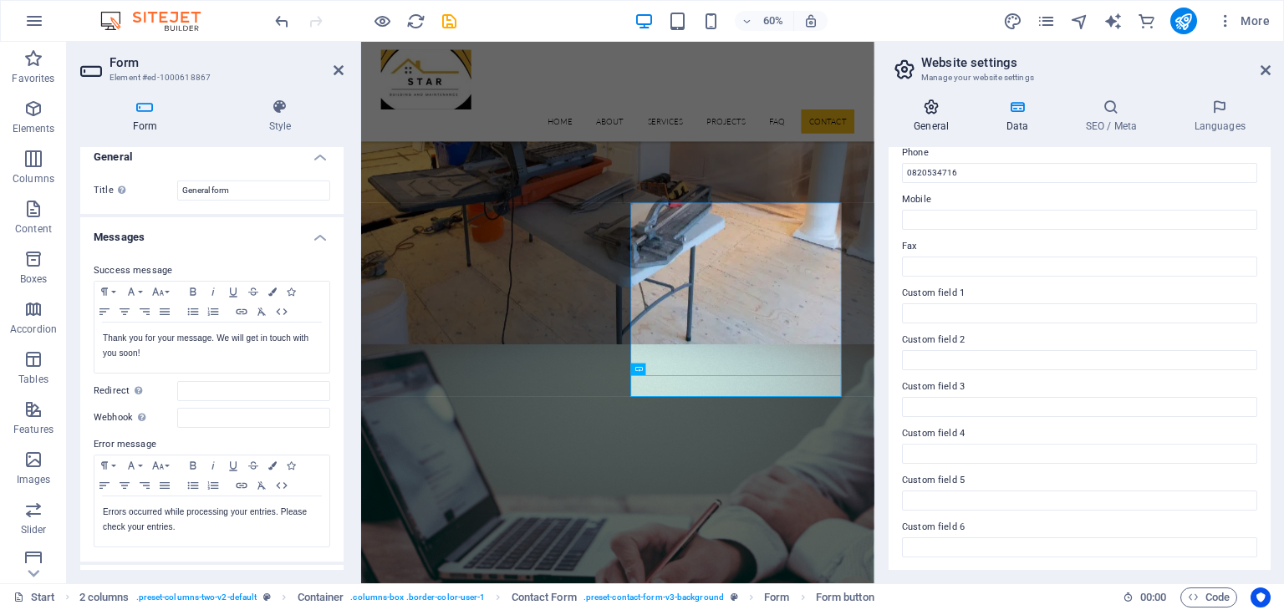
click at [926, 124] on h4 "General" at bounding box center [935, 116] width 92 height 35
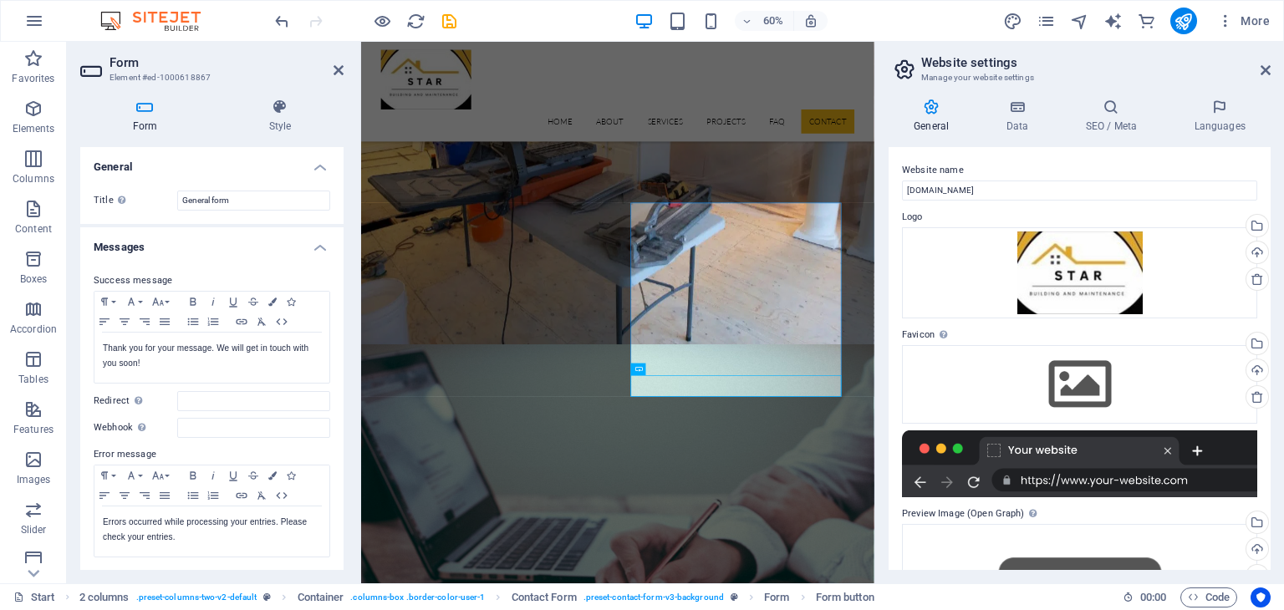
click at [140, 117] on h4 "Form" at bounding box center [148, 116] width 136 height 35
click at [451, 25] on icon "save" at bounding box center [449, 21] width 19 height 19
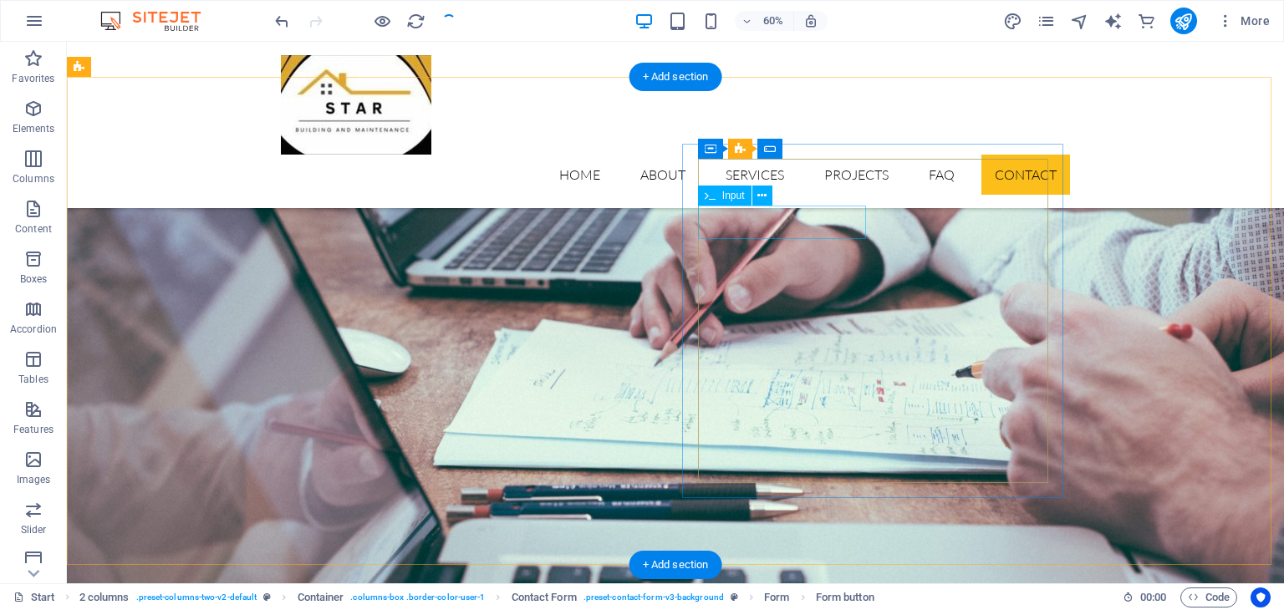
checkbox input "false"
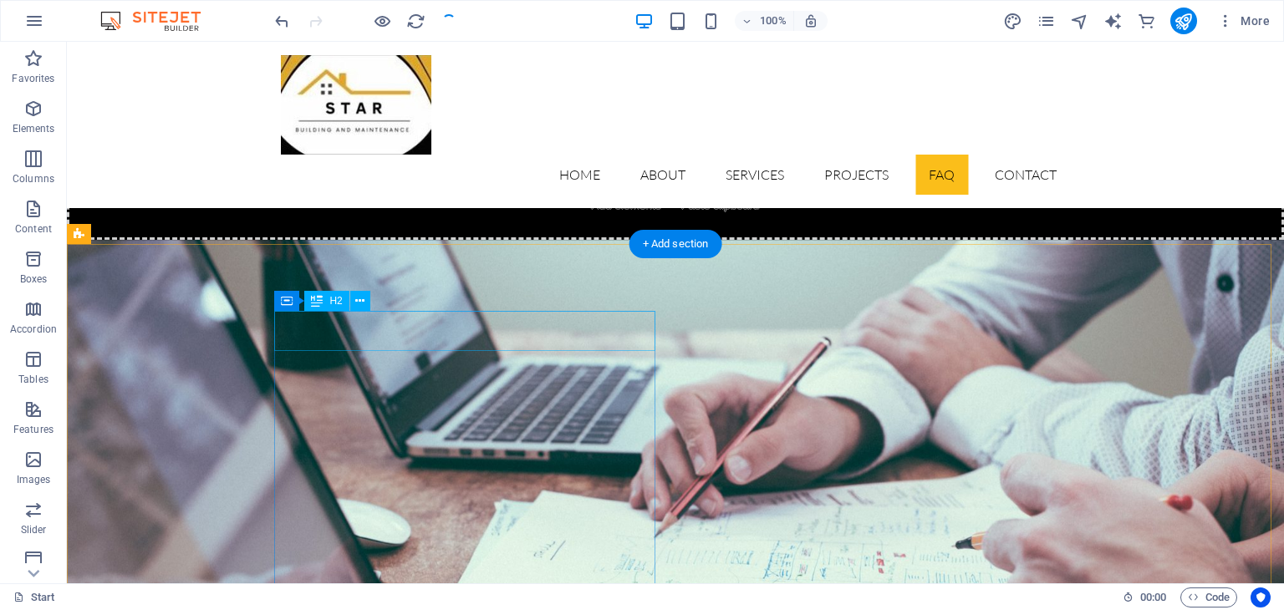
scroll to position [5218, 0]
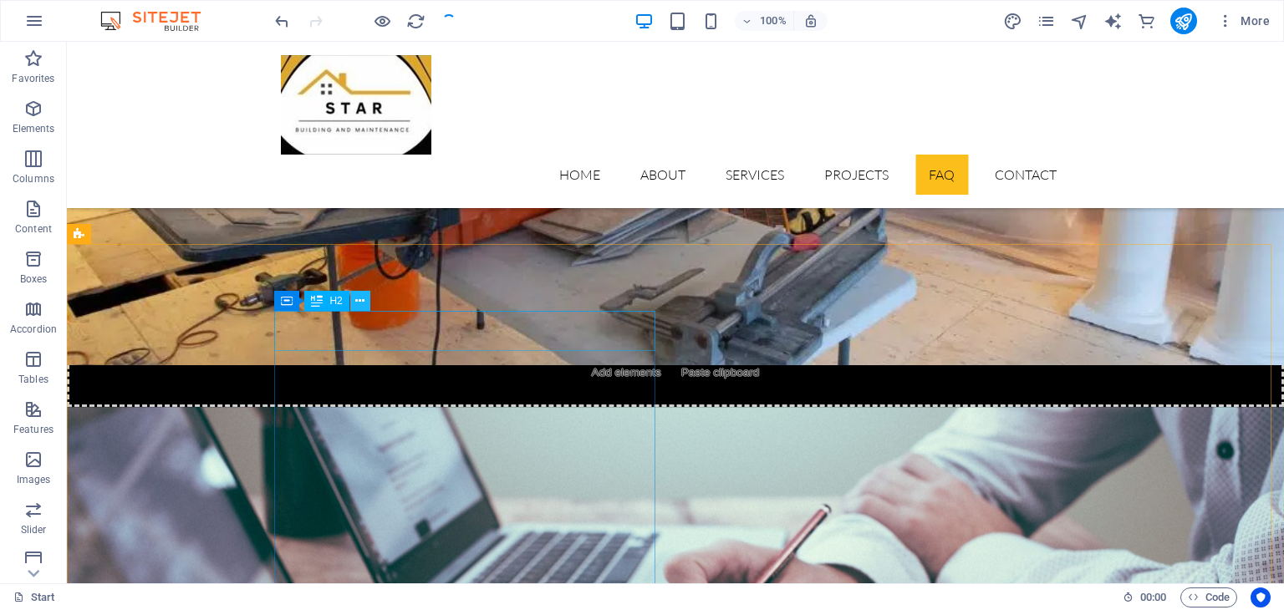
click at [360, 300] on icon at bounding box center [359, 302] width 9 height 18
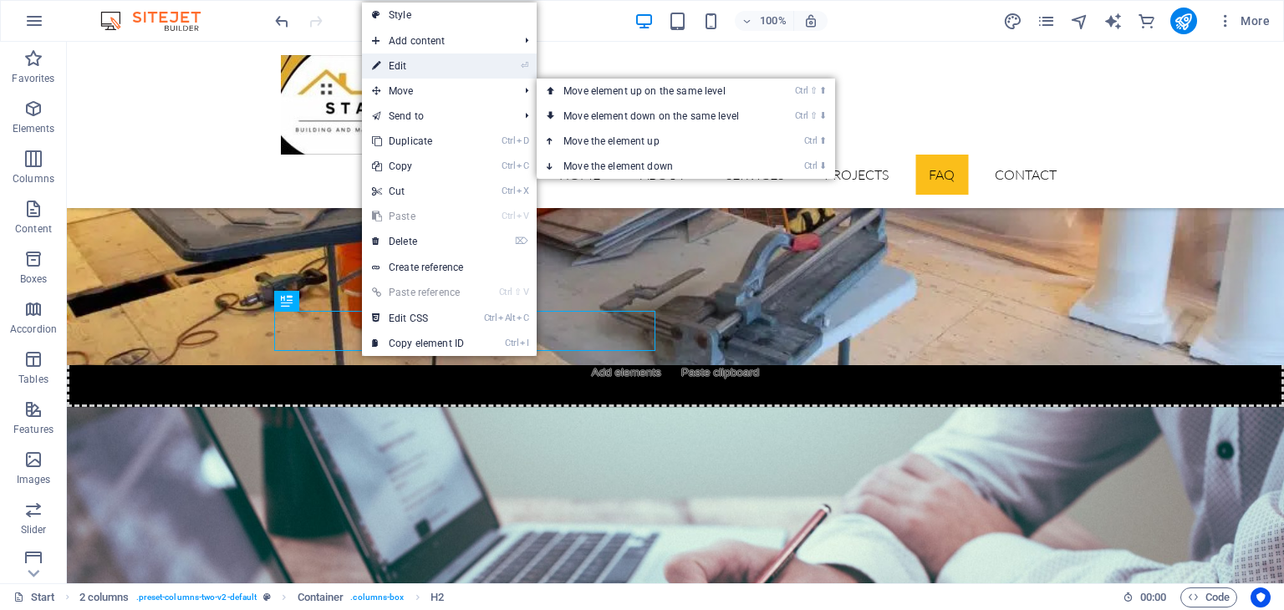
click at [421, 59] on link "⏎ Edit" at bounding box center [418, 66] width 112 height 25
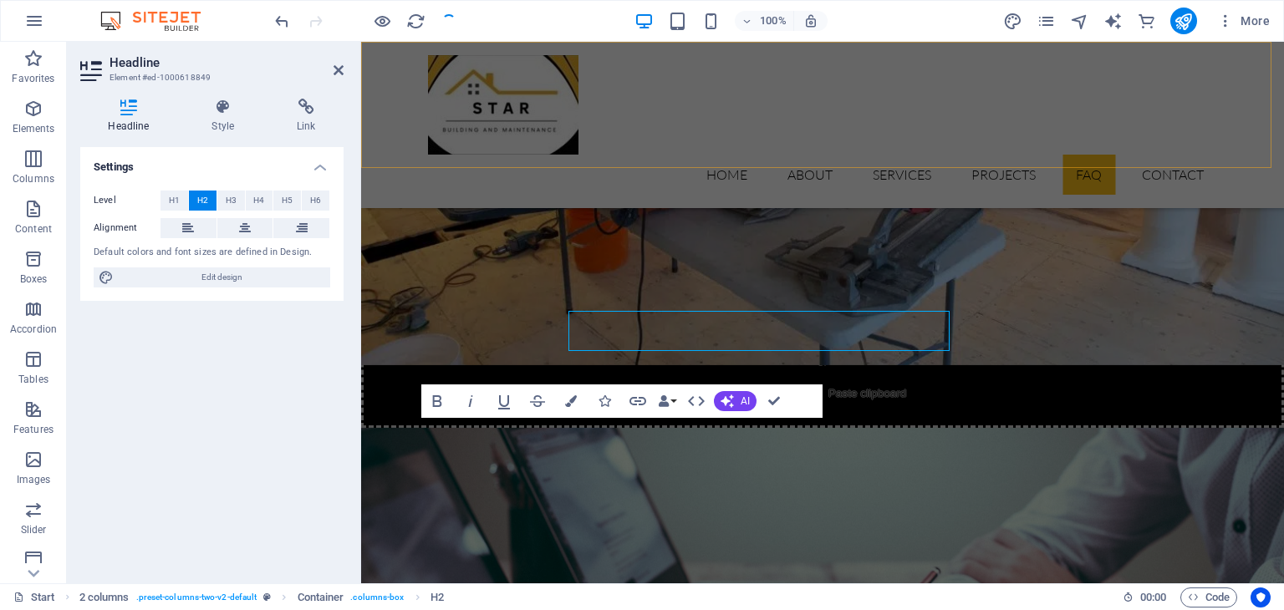
scroll to position [5469, 0]
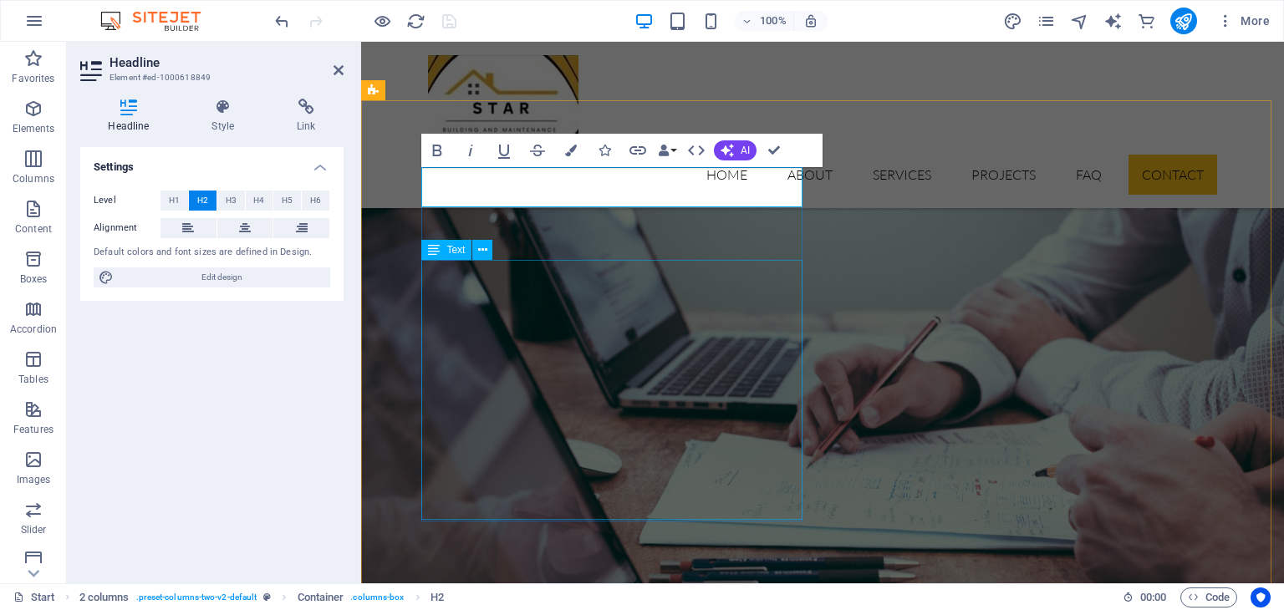
drag, startPoint x: 585, startPoint y: 409, endPoint x: 480, endPoint y: 249, distance: 191.3
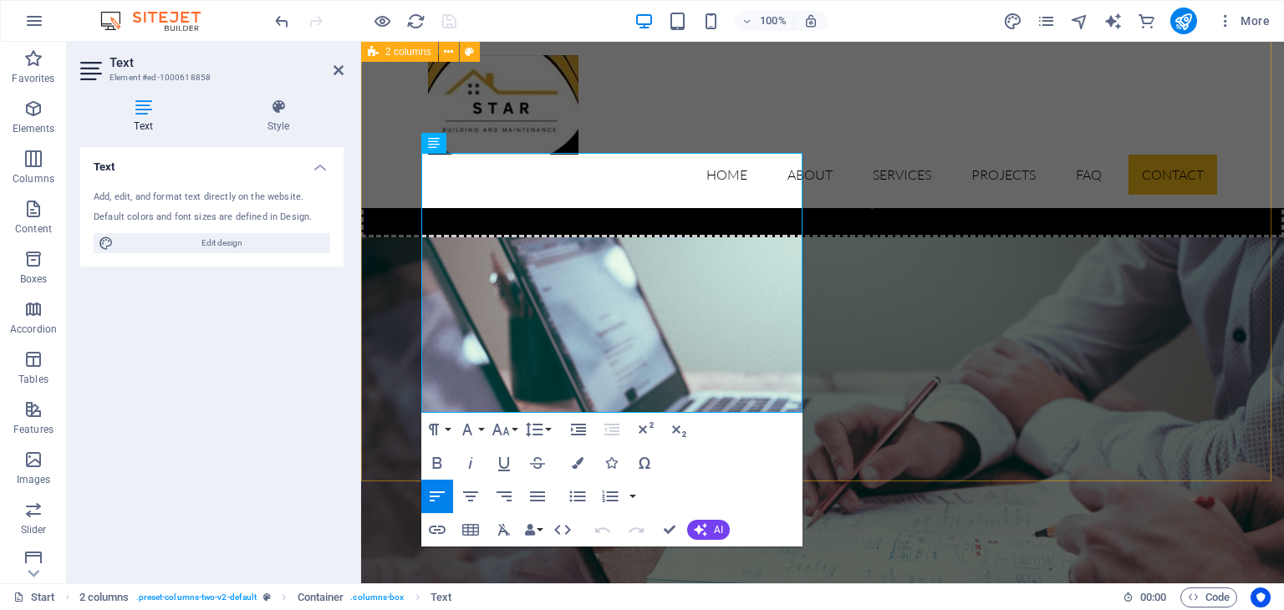
scroll to position [5576, 0]
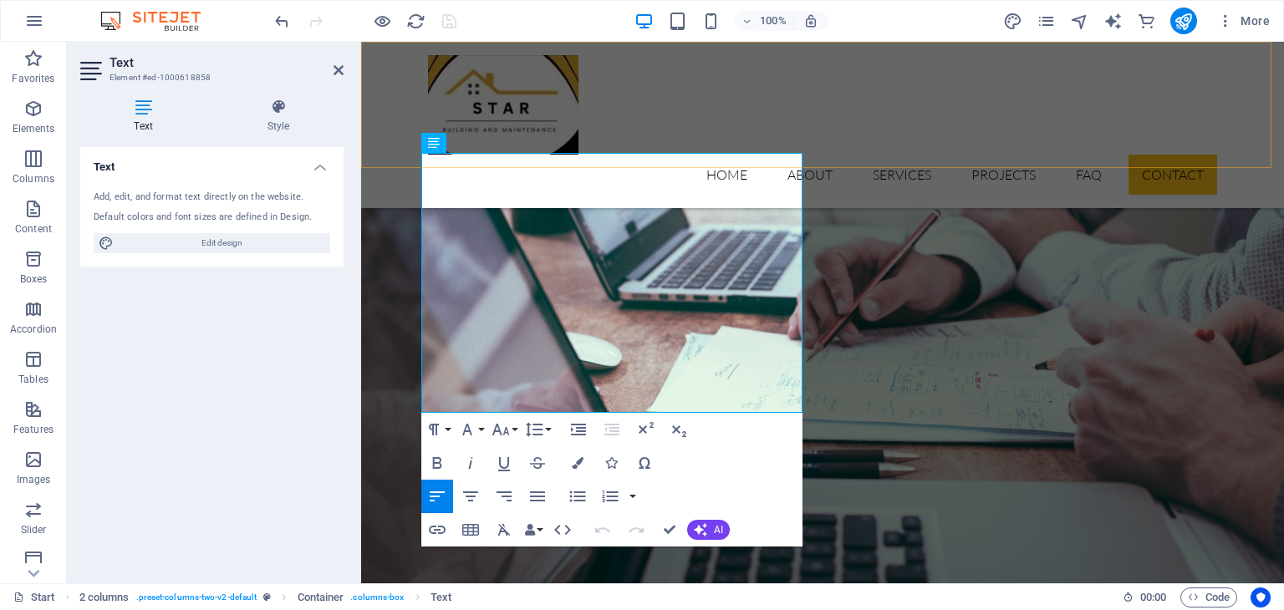
drag, startPoint x: 637, startPoint y: 400, endPoint x: 383, endPoint y: 105, distance: 389.5
click at [385, 107] on div "Plumstead, Cape Town 0820534716 info@starbuildingmaintenance.co.za Home About S…" at bounding box center [822, 519] width 923 height 12107
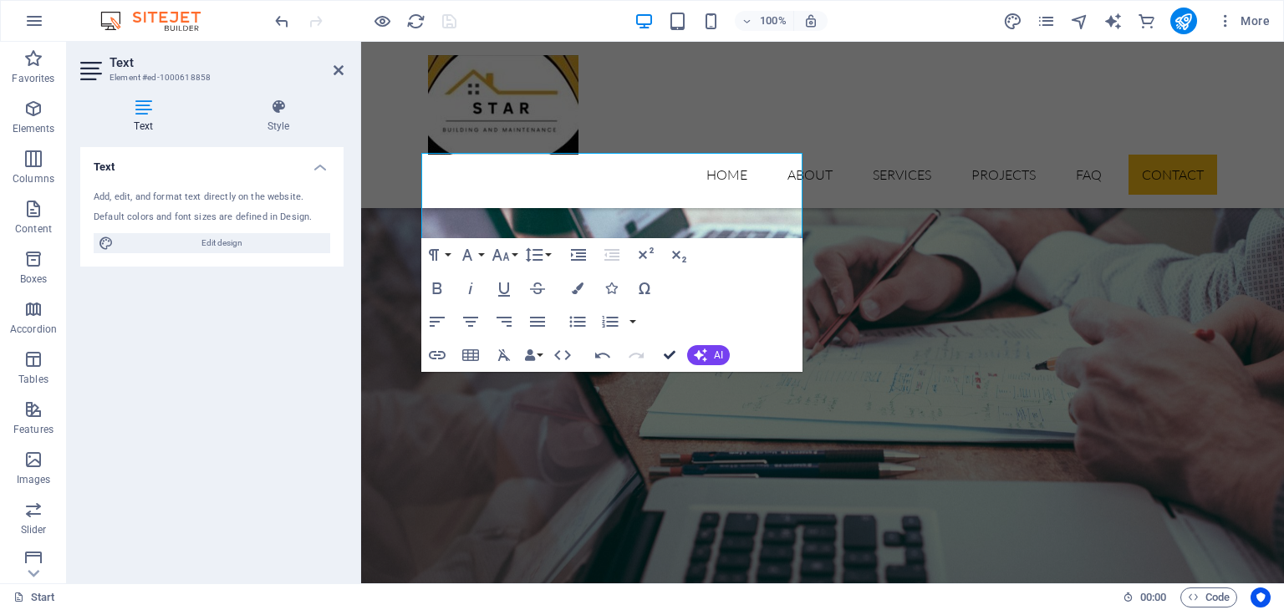
drag, startPoint x: 706, startPoint y: 353, endPoint x: 673, endPoint y: 349, distance: 32.9
click at [706, 353] on icon "button" at bounding box center [700, 355] width 13 height 13
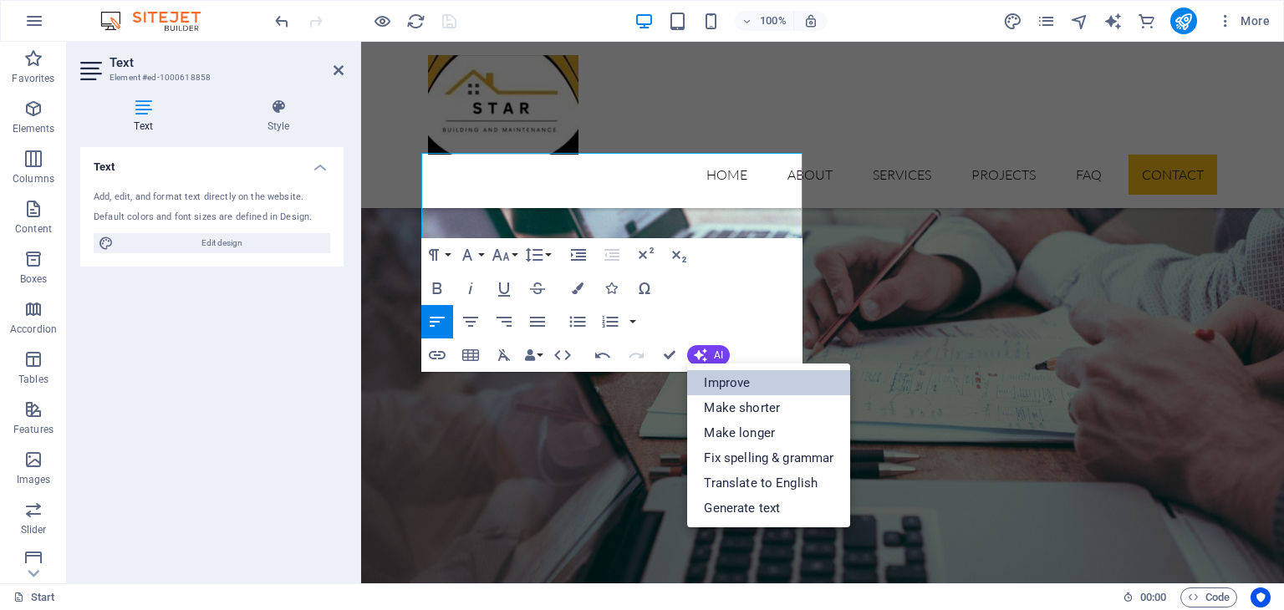
click at [740, 381] on link "Improve" at bounding box center [768, 382] width 163 height 25
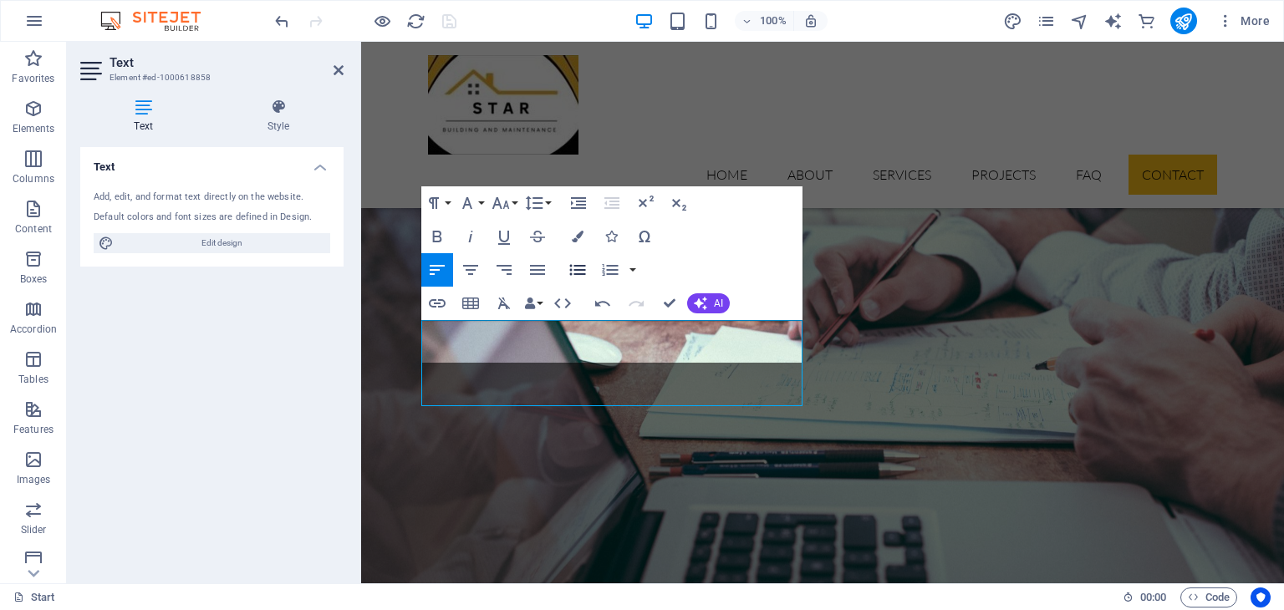
scroll to position [5409, 0]
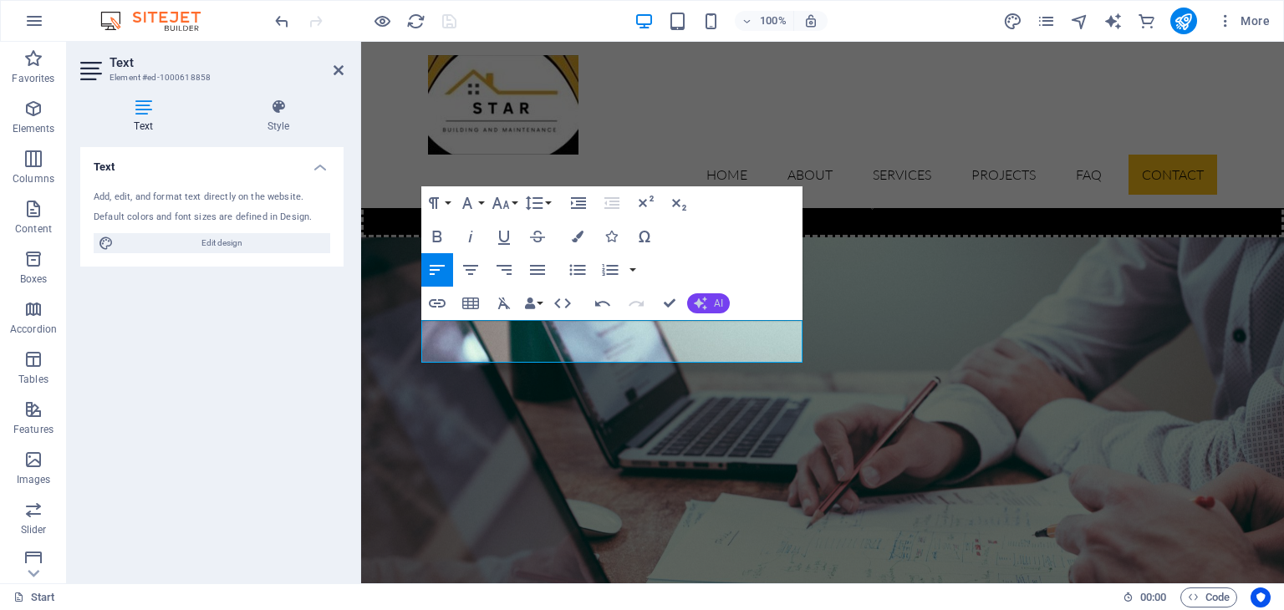
click at [696, 302] on icon "button" at bounding box center [700, 303] width 13 height 13
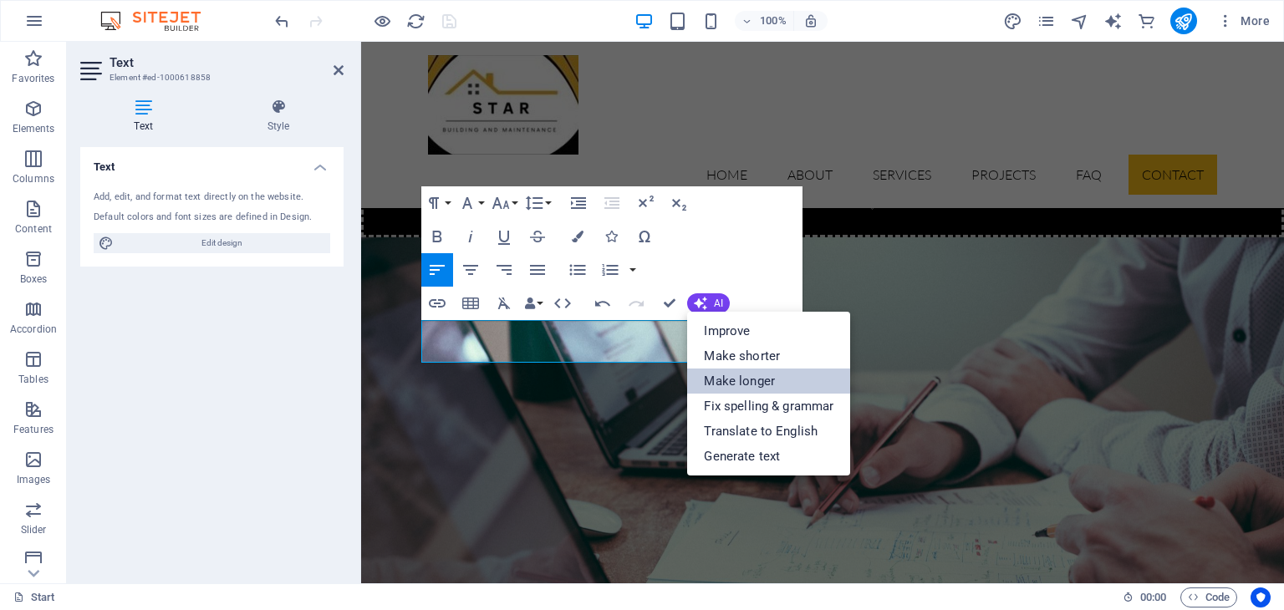
click at [741, 381] on link "Make longer" at bounding box center [768, 381] width 163 height 25
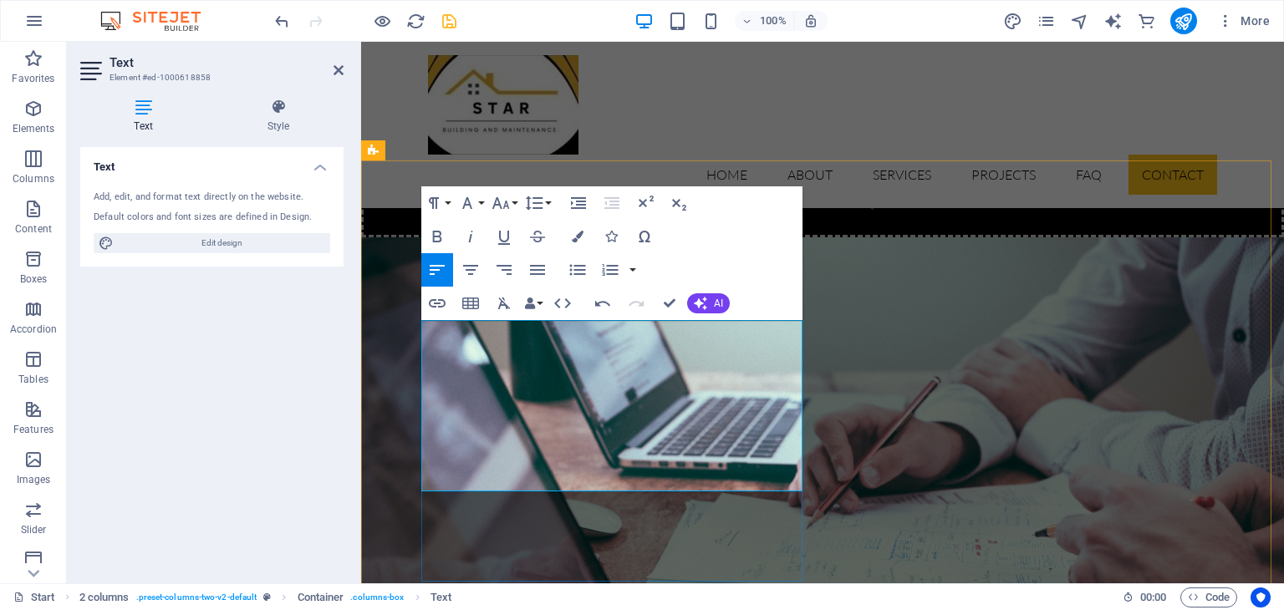
click at [443, 228] on icon "button" at bounding box center [437, 237] width 20 height 20
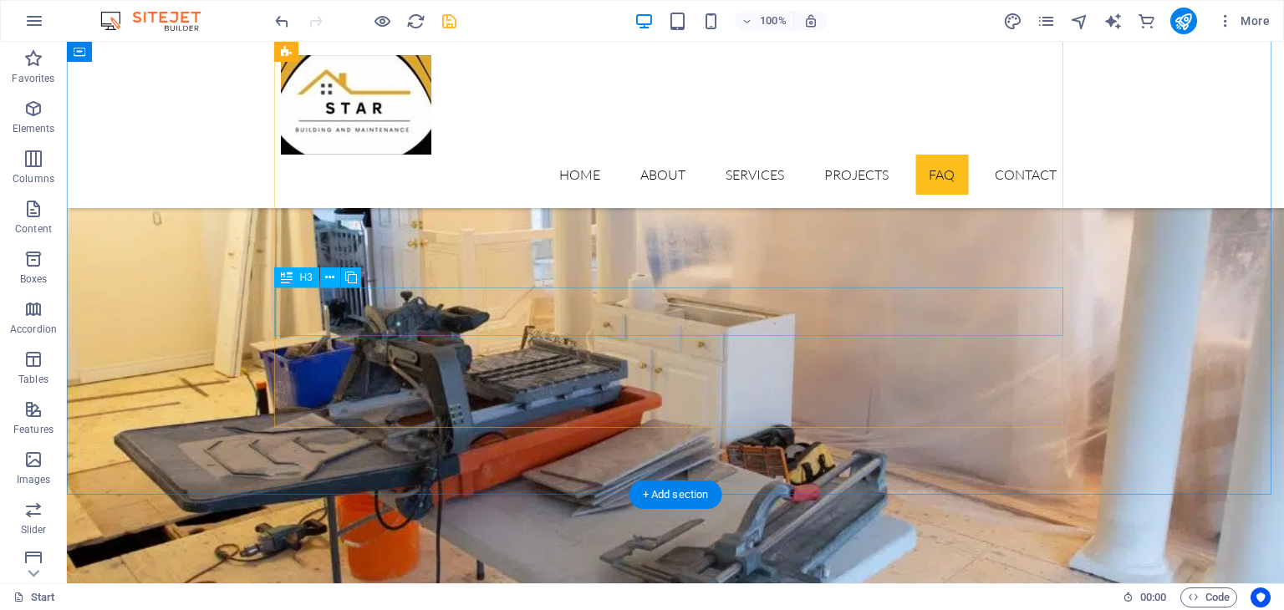
scroll to position [4800, 0]
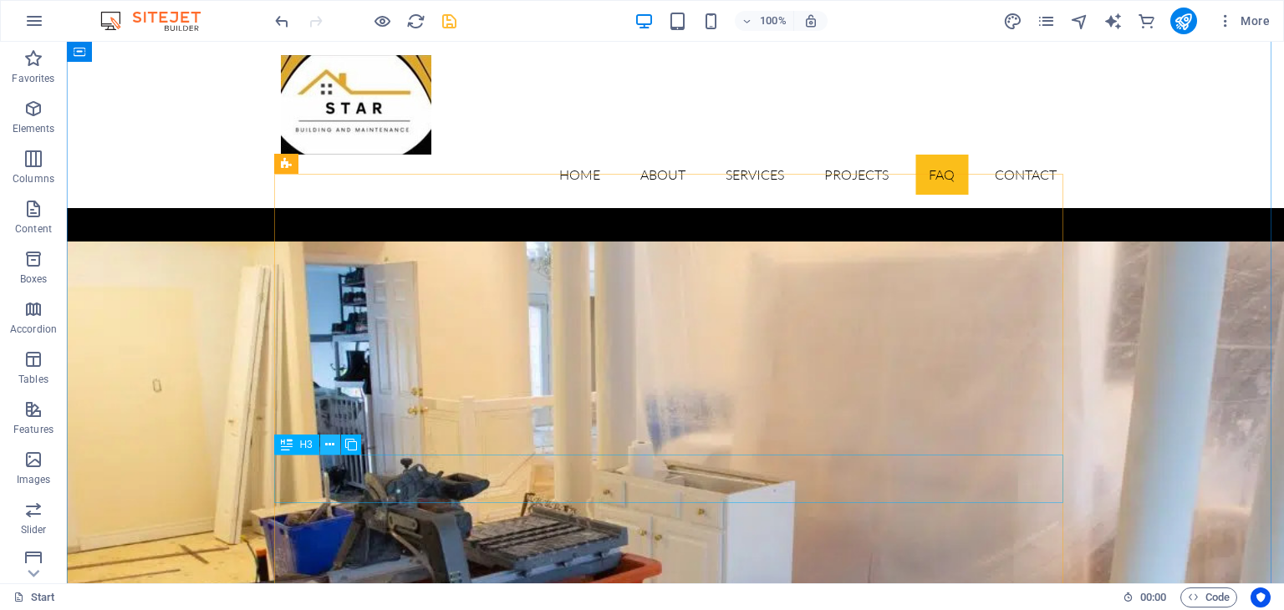
click at [332, 442] on icon at bounding box center [329, 445] width 9 height 18
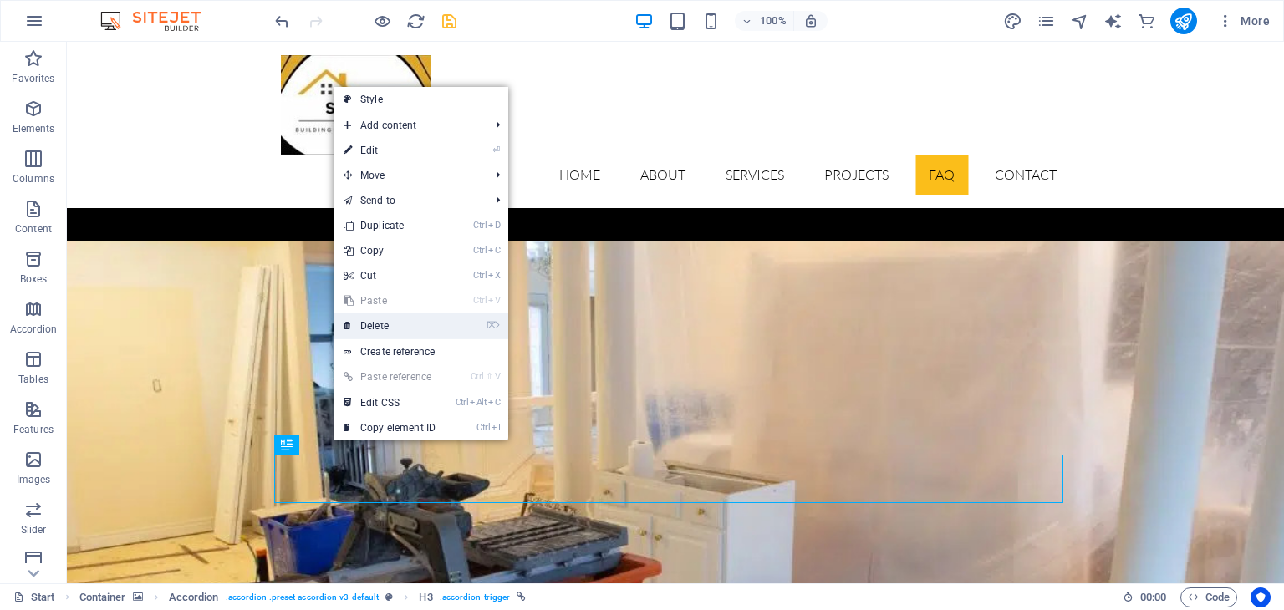
click at [389, 320] on link "⌦ Delete" at bounding box center [390, 326] width 112 height 25
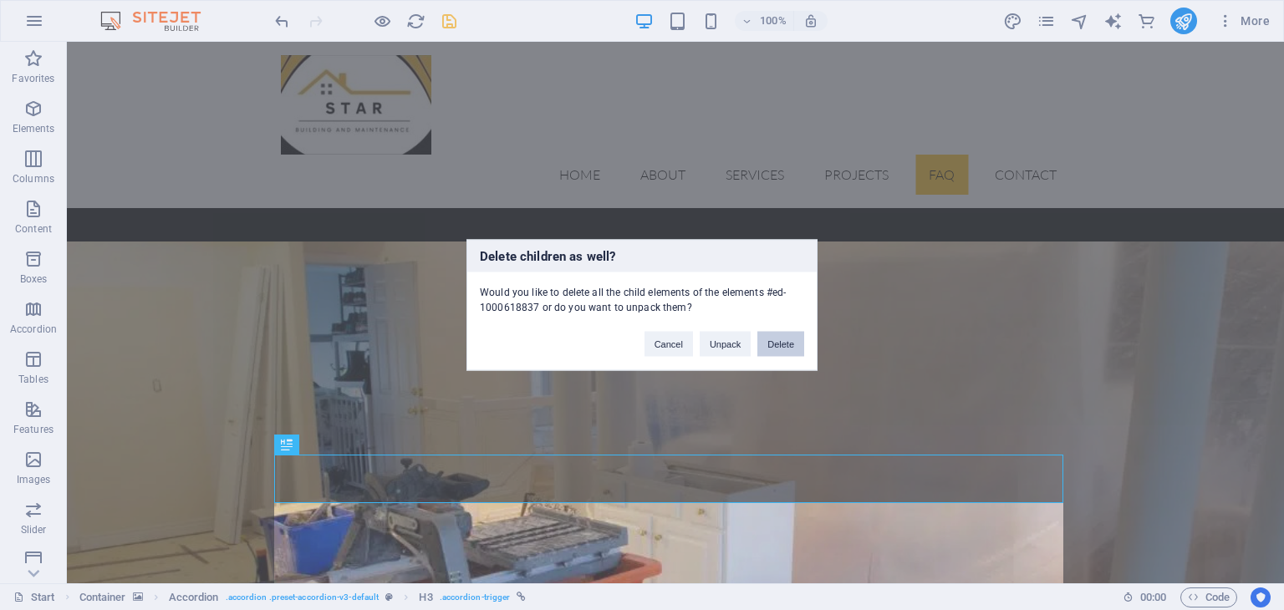
click at [770, 339] on button "Delete" at bounding box center [780, 344] width 47 height 25
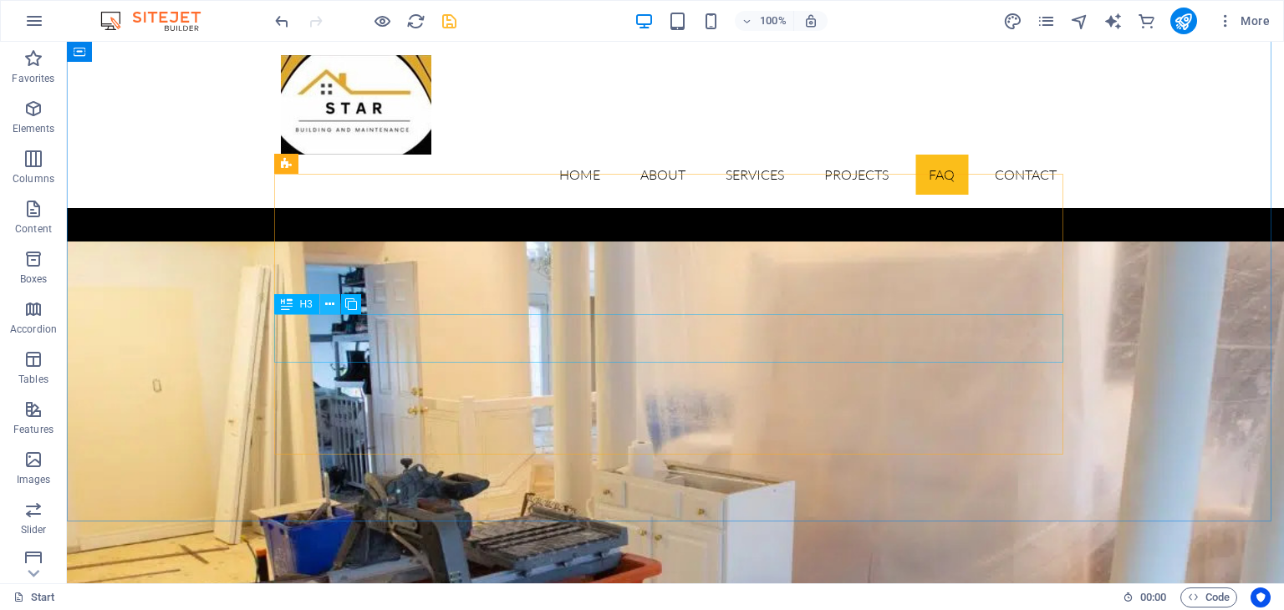
click at [332, 306] on icon at bounding box center [329, 305] width 9 height 18
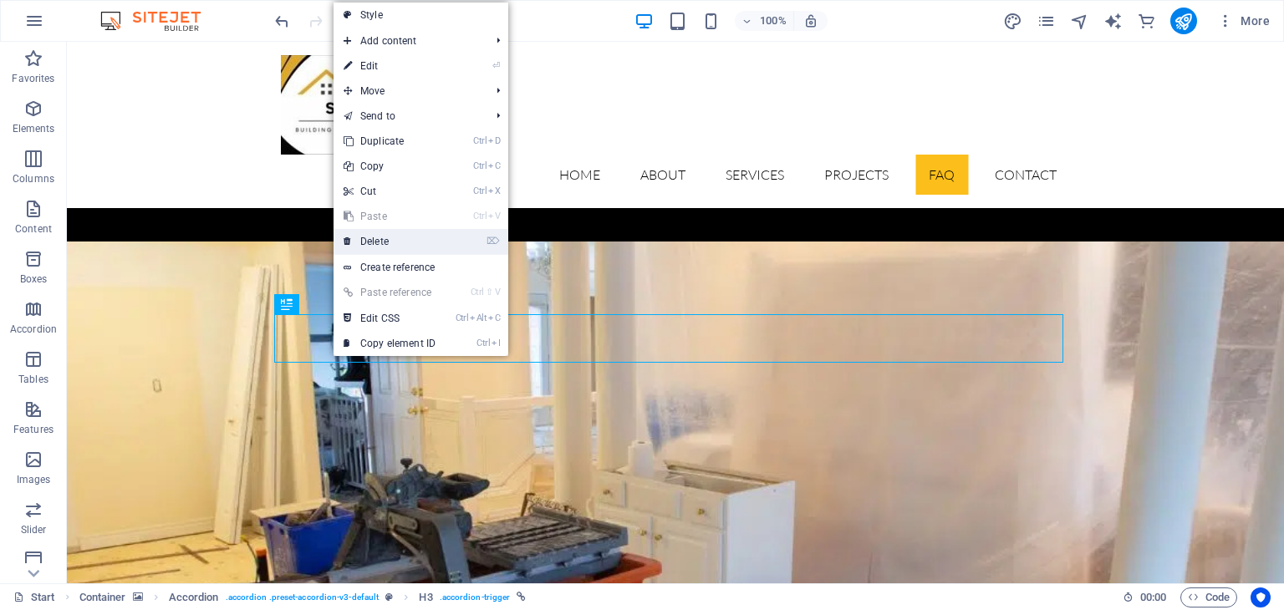
click at [376, 242] on link "⌦ Delete" at bounding box center [390, 241] width 112 height 25
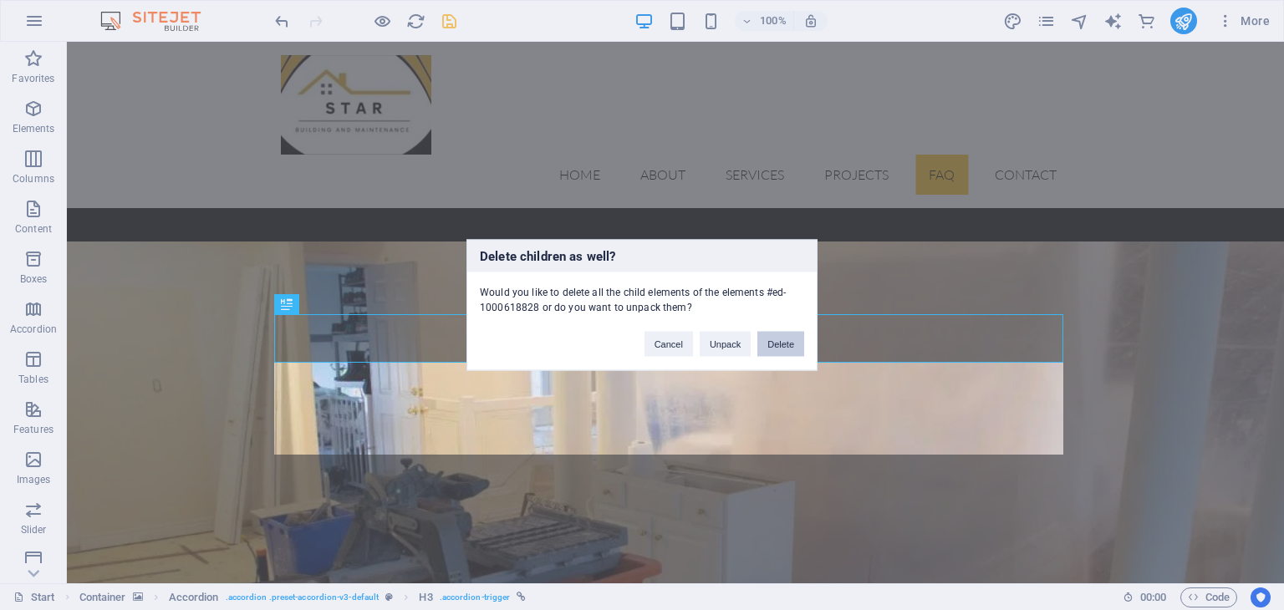
click at [785, 342] on button "Delete" at bounding box center [780, 344] width 47 height 25
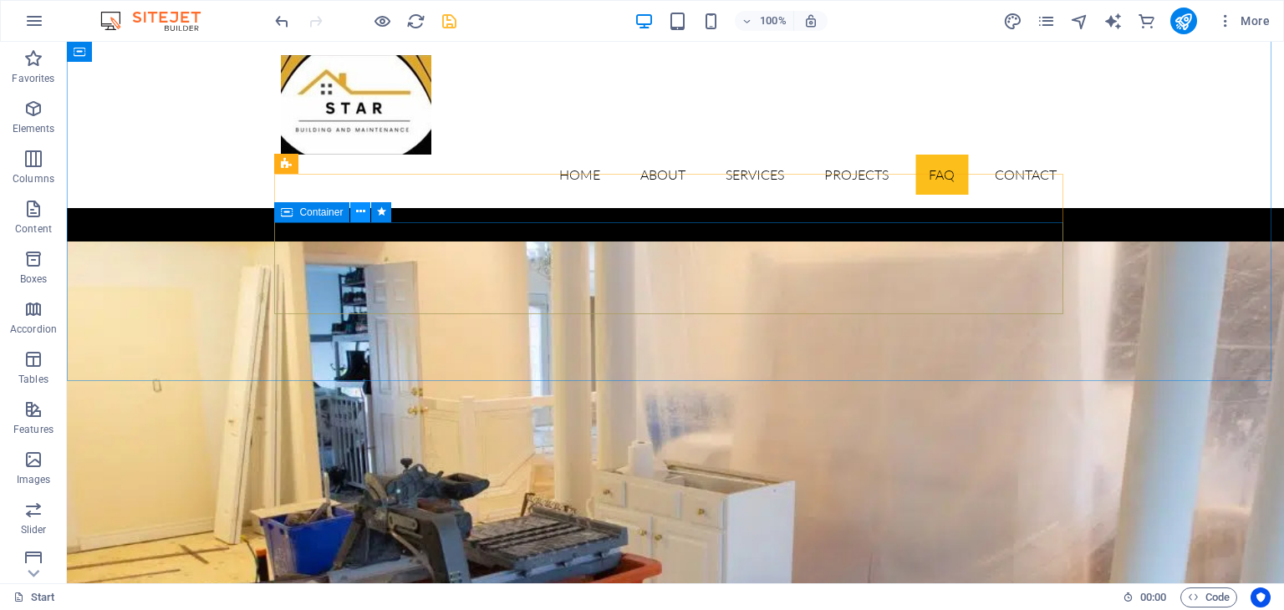
click at [360, 209] on icon at bounding box center [360, 212] width 9 height 18
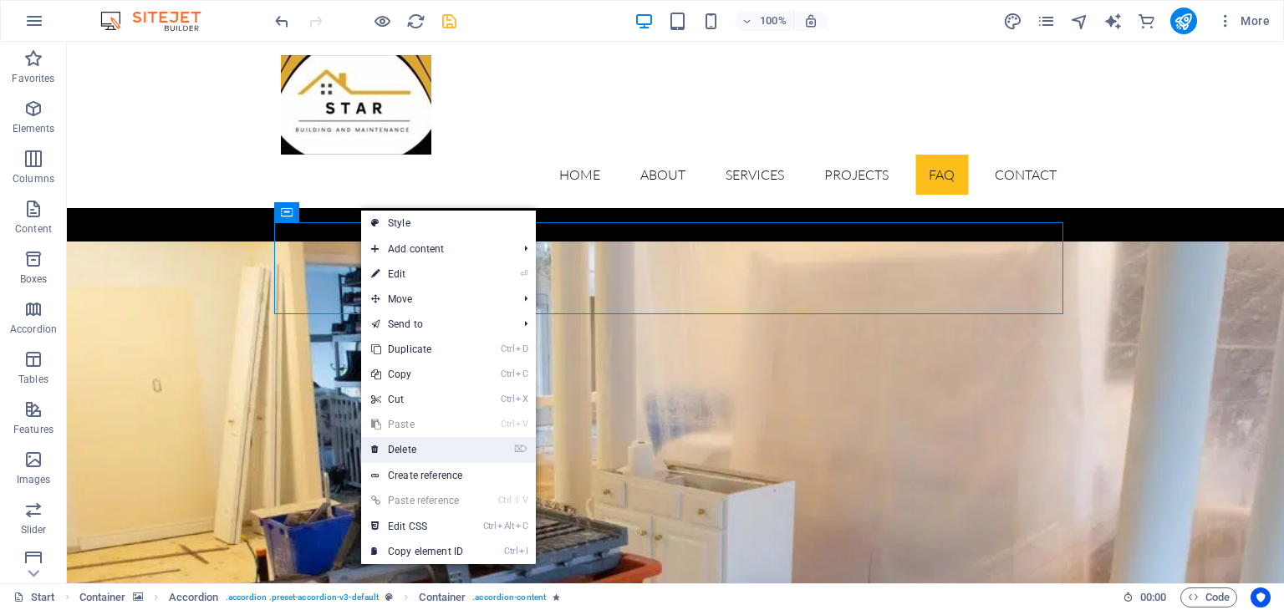
click at [444, 451] on link "⌦ Delete" at bounding box center [417, 449] width 112 height 25
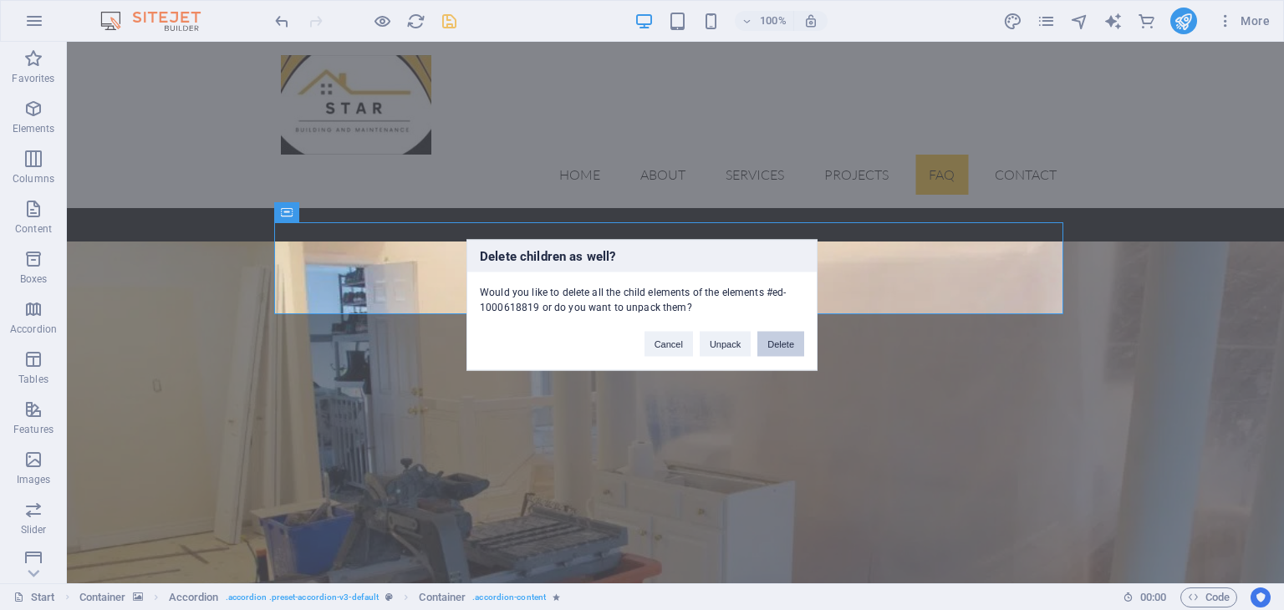
click at [779, 352] on button "Delete" at bounding box center [780, 344] width 47 height 25
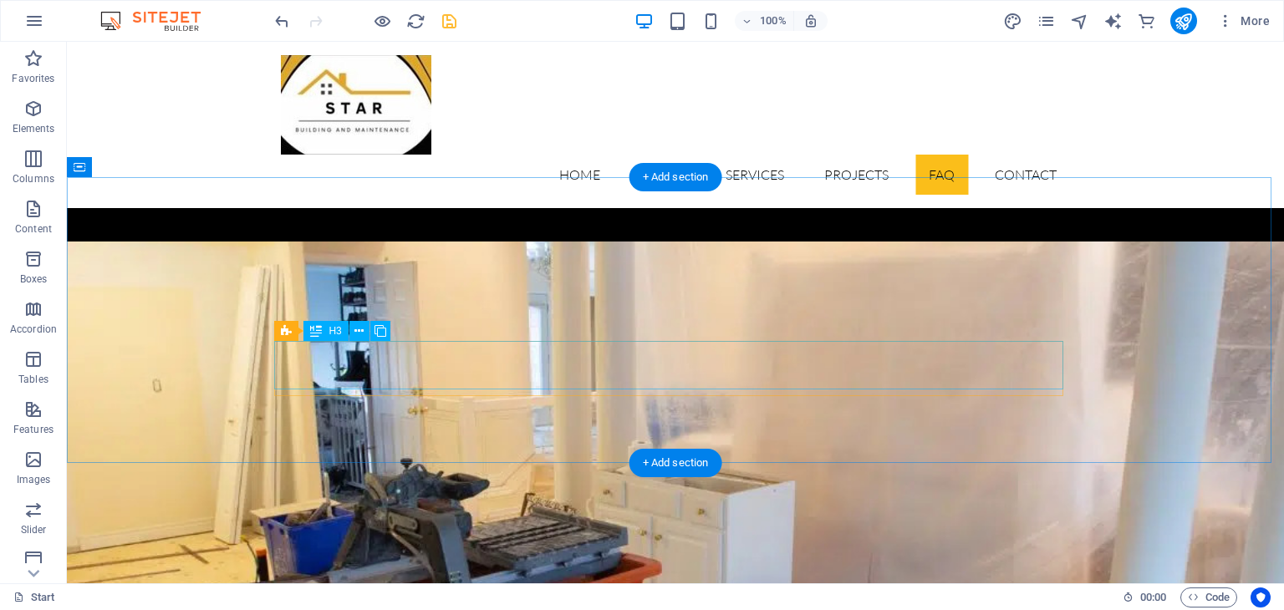
scroll to position [4549, 0]
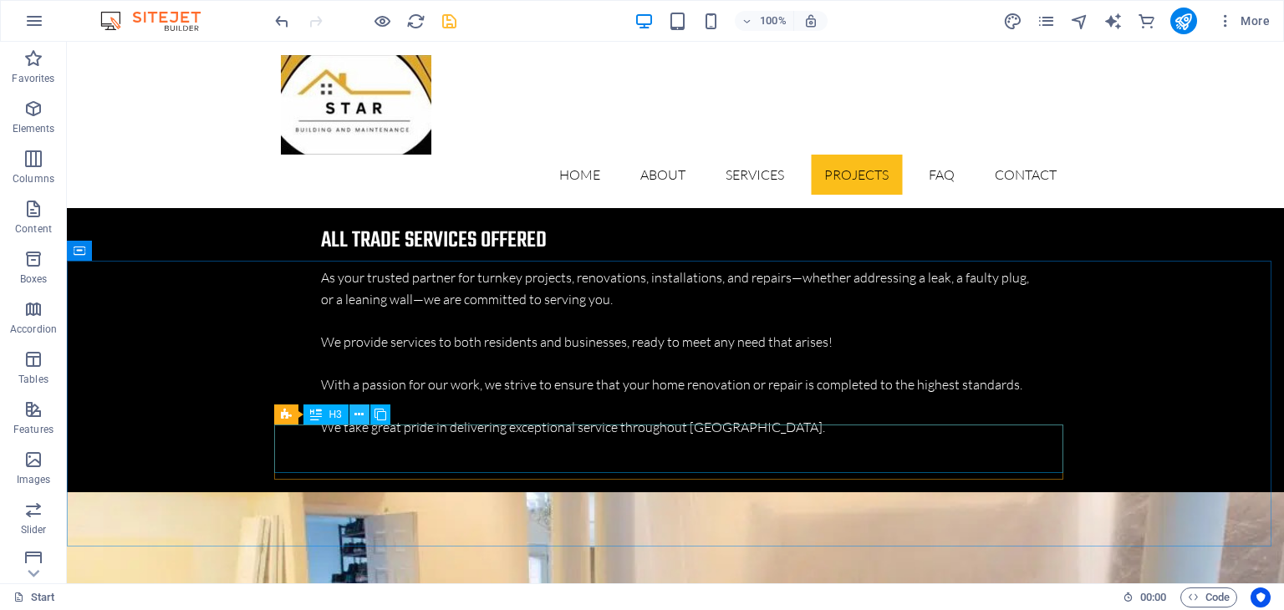
drag, startPoint x: 357, startPoint y: 414, endPoint x: 348, endPoint y: 373, distance: 42.0
click at [357, 414] on icon at bounding box center [359, 415] width 9 height 18
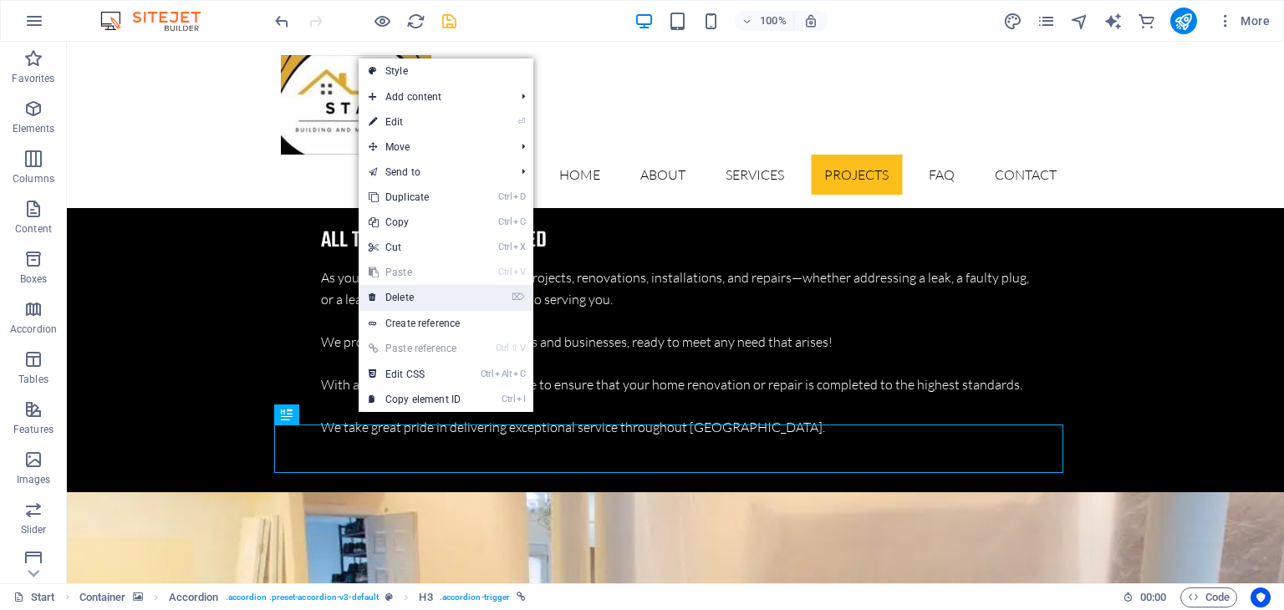
drag, startPoint x: 398, startPoint y: 295, endPoint x: 334, endPoint y: 253, distance: 76.1
click at [398, 295] on link "⌦ Delete" at bounding box center [415, 297] width 112 height 25
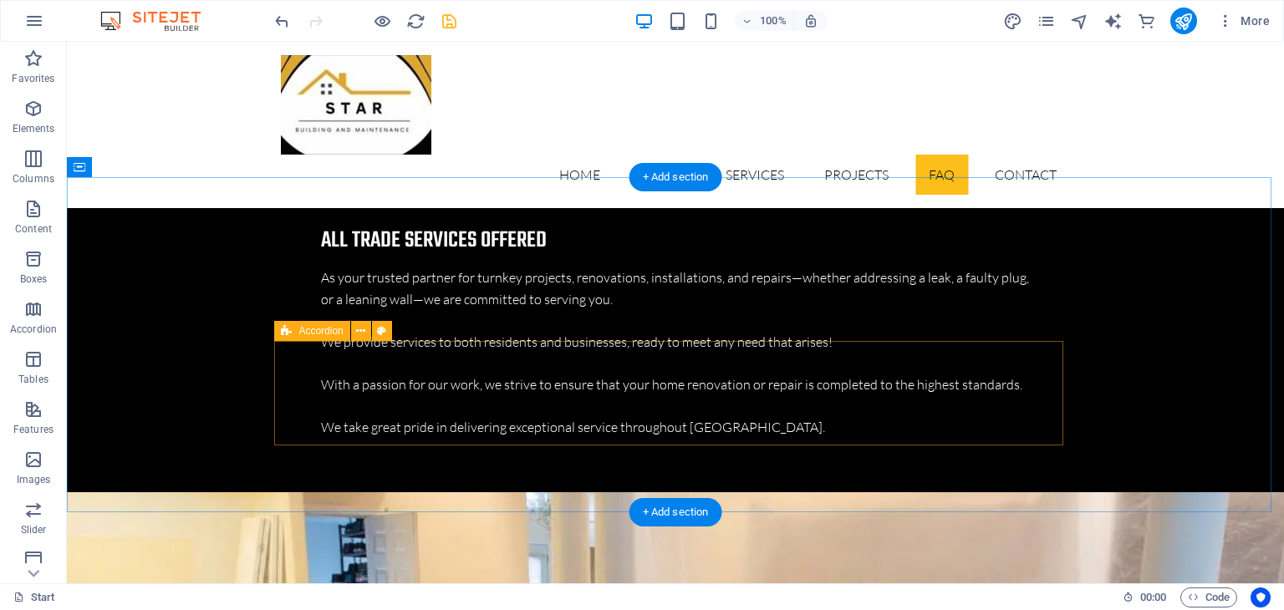
scroll to position [4633, 0]
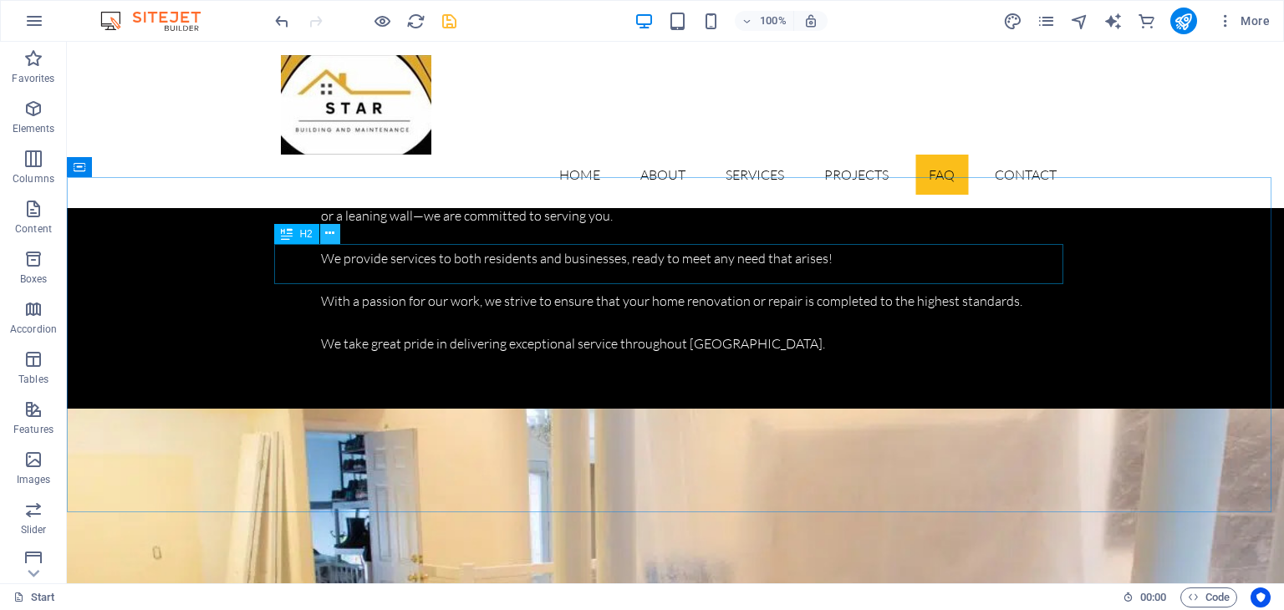
click at [330, 235] on icon at bounding box center [329, 234] width 9 height 18
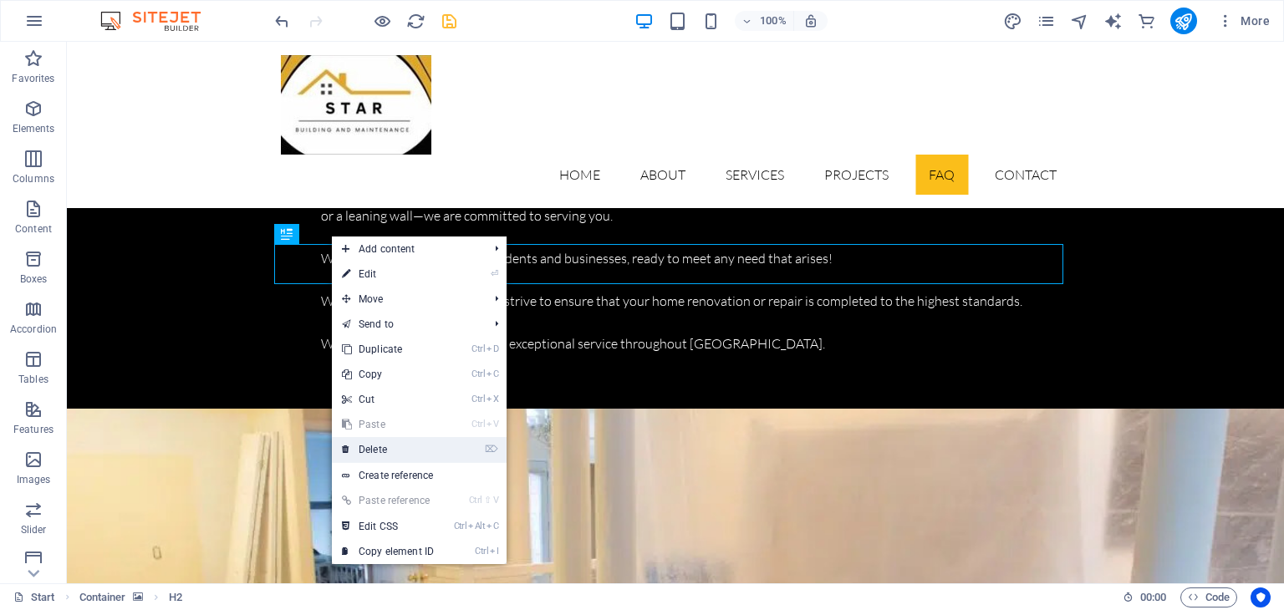
click at [398, 451] on link "⌦ Delete" at bounding box center [388, 449] width 112 height 25
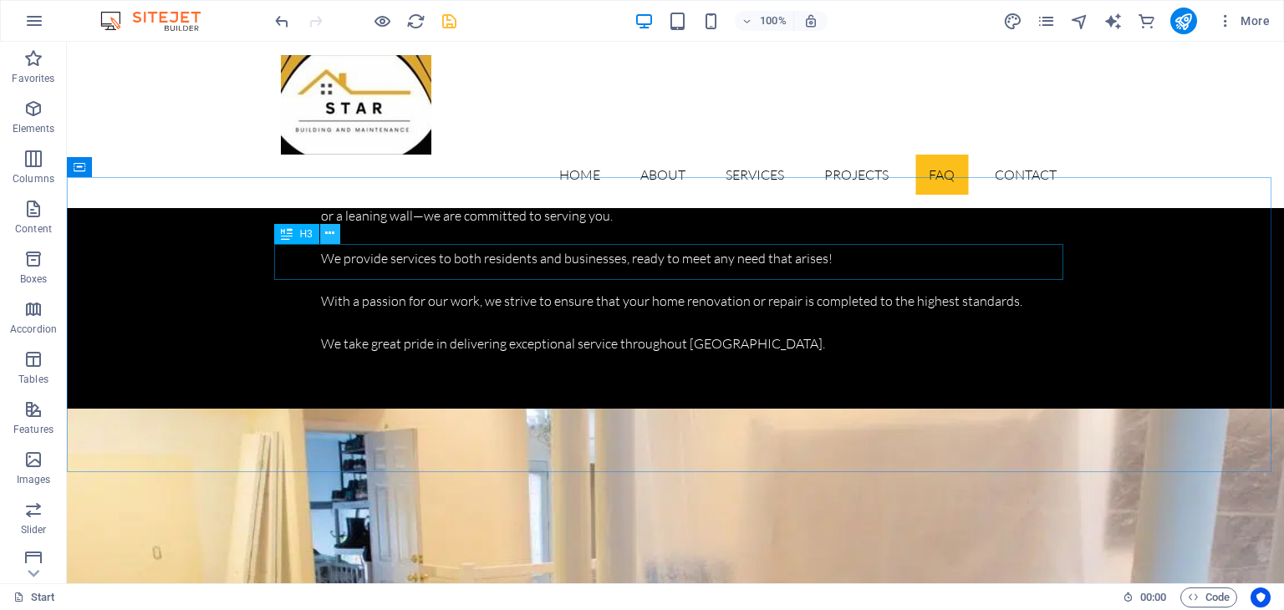
click at [332, 229] on icon at bounding box center [329, 234] width 9 height 18
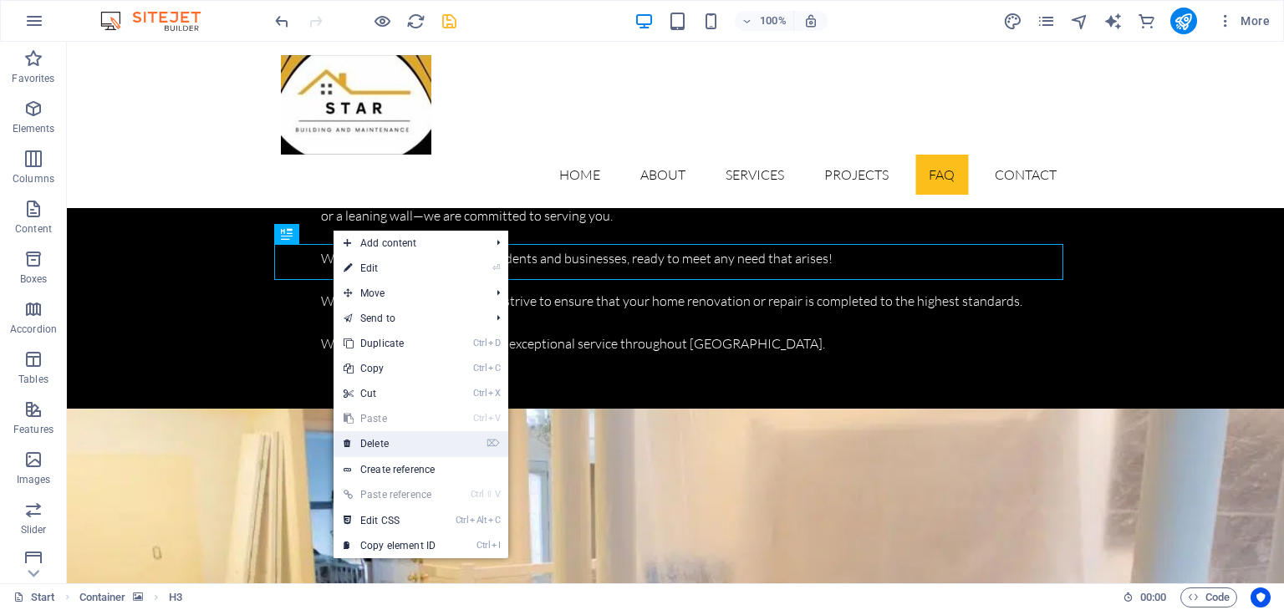
click at [398, 442] on link "⌦ Delete" at bounding box center [390, 443] width 112 height 25
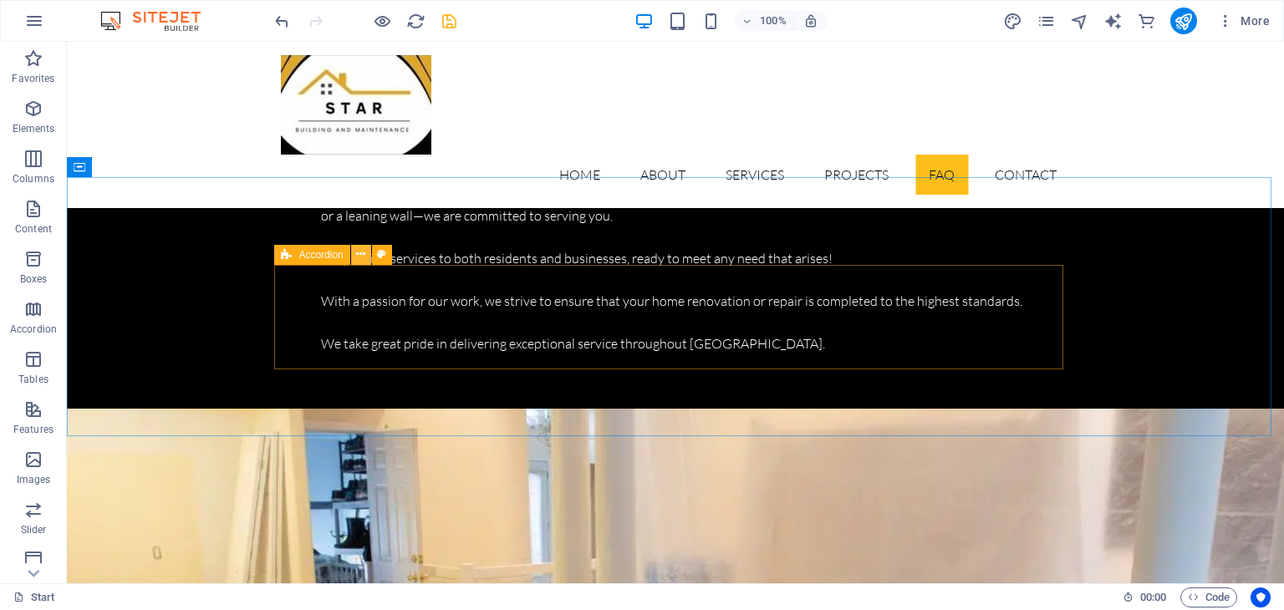
click at [359, 253] on icon at bounding box center [360, 255] width 9 height 18
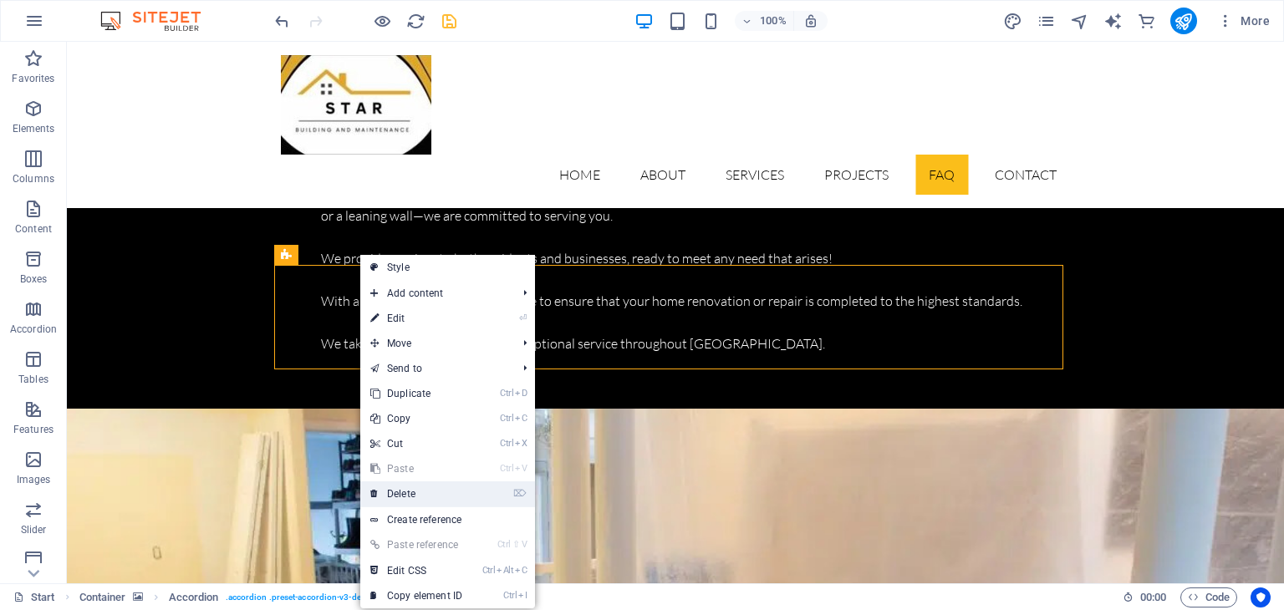
drag, startPoint x: 407, startPoint y: 496, endPoint x: 339, endPoint y: 454, distance: 79.6
click at [407, 496] on link "⌦ Delete" at bounding box center [416, 494] width 112 height 25
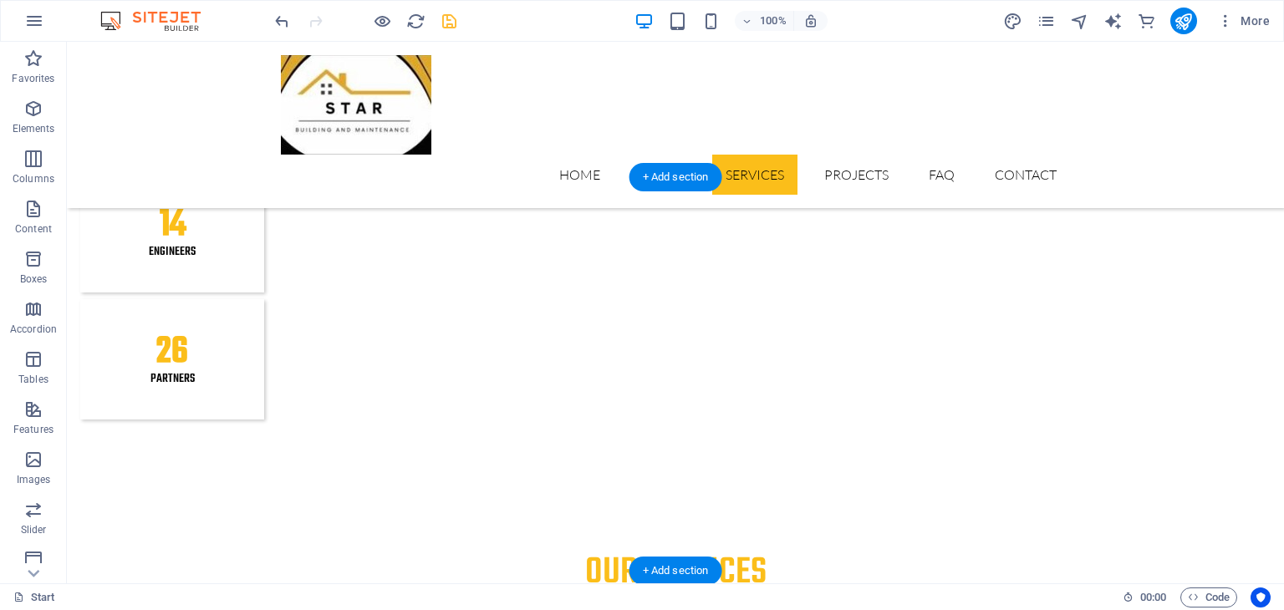
scroll to position [2341, 0]
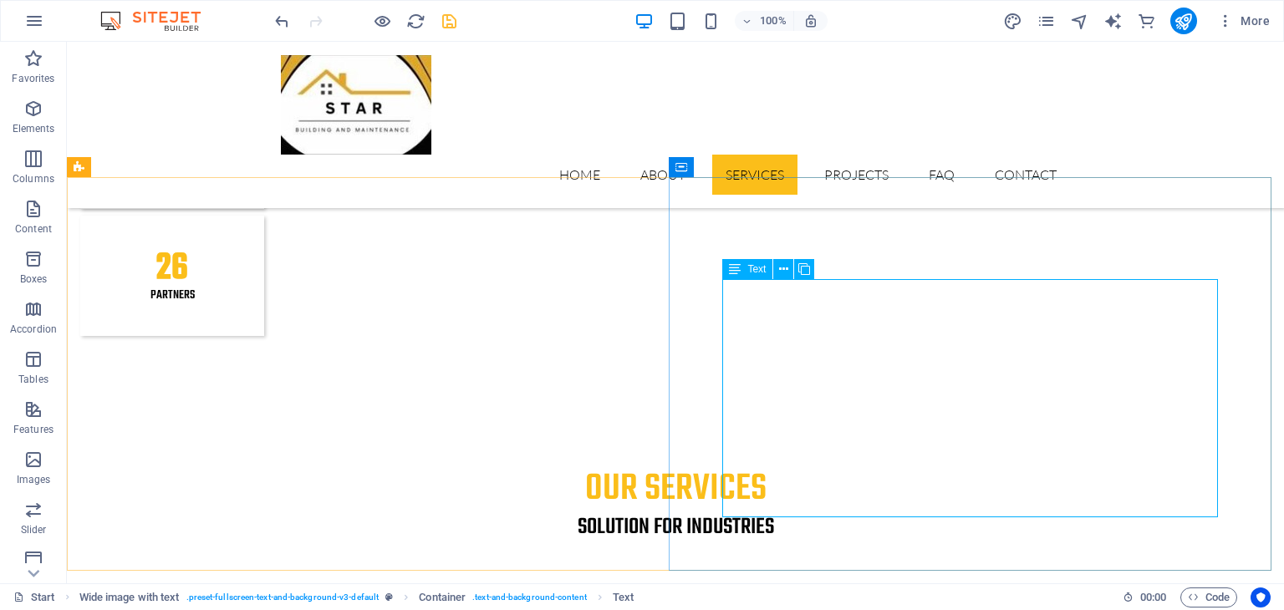
click at [757, 272] on span "Text" at bounding box center [756, 269] width 18 height 10
click at [783, 270] on icon at bounding box center [783, 270] width 9 height 18
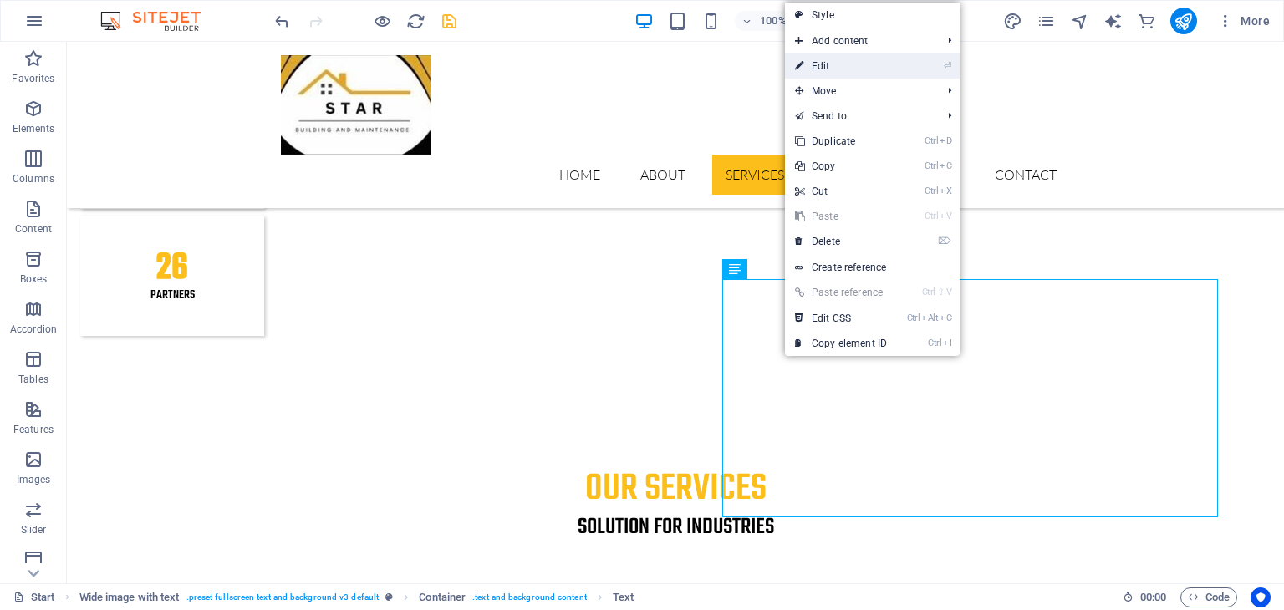
click at [855, 69] on link "⏎ Edit" at bounding box center [841, 66] width 112 height 25
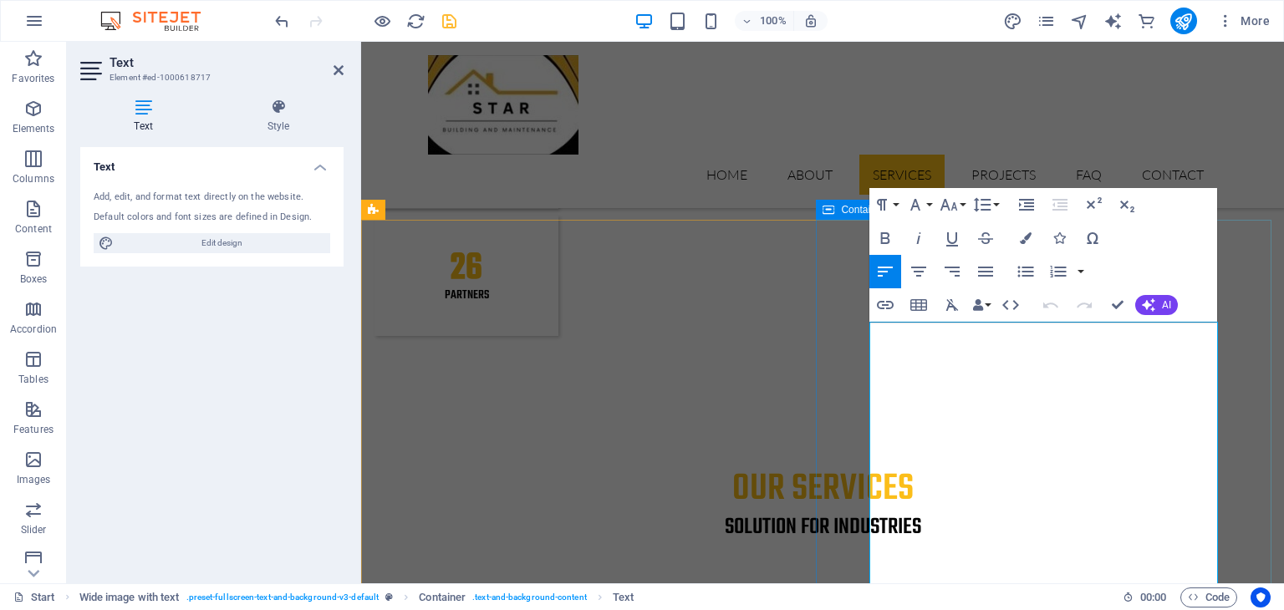
drag, startPoint x: 925, startPoint y: 487, endPoint x: 865, endPoint y: 327, distance: 171.4
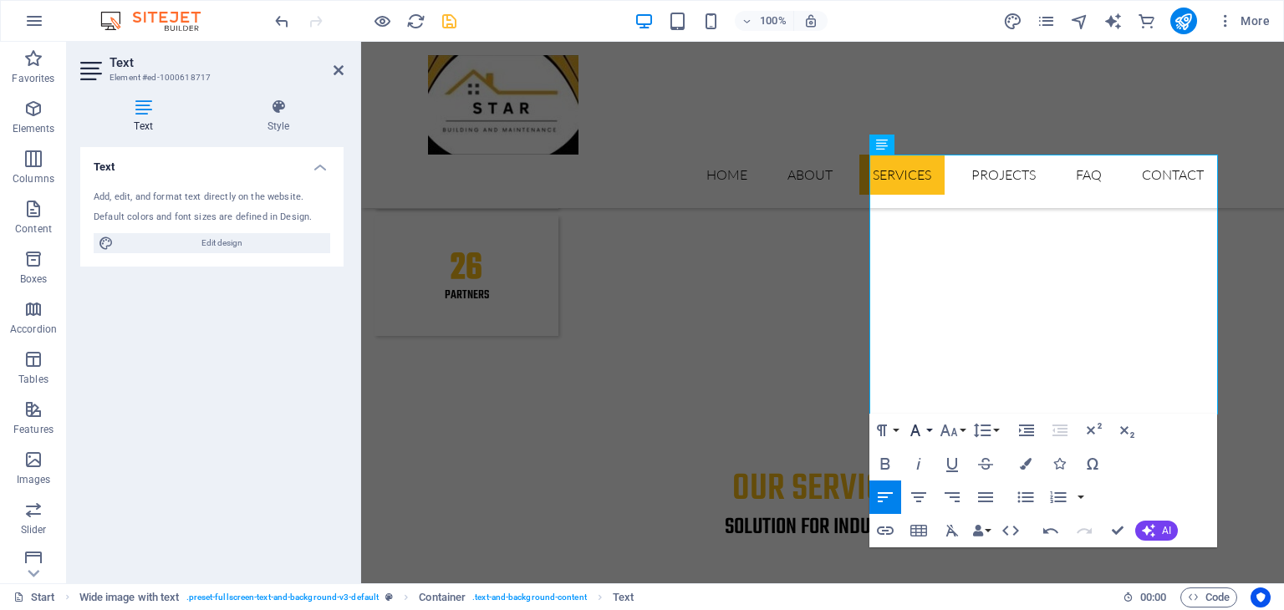
scroll to position [2508, 0]
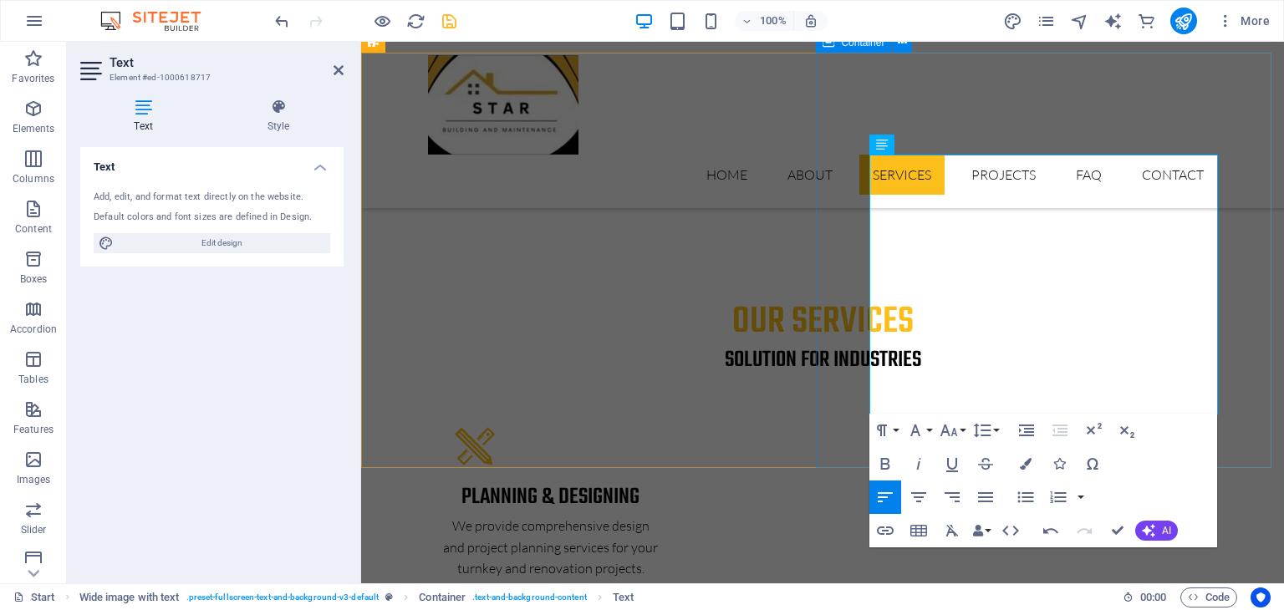
drag, startPoint x: 874, startPoint y: 313, endPoint x: 1241, endPoint y: 426, distance: 384.0
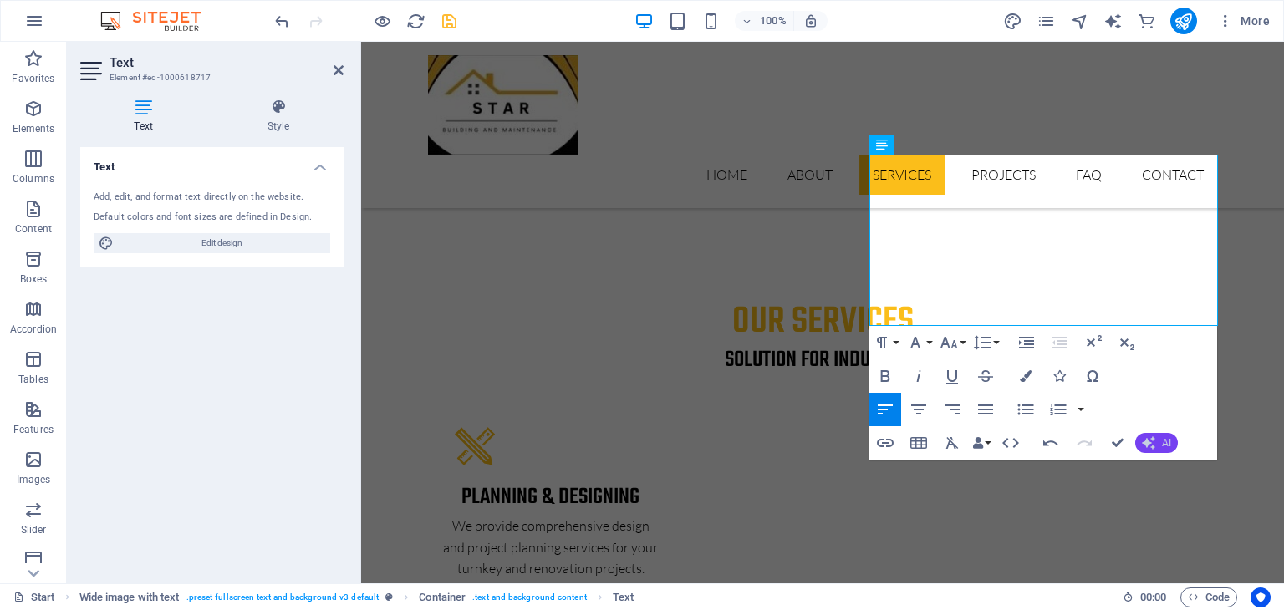
click at [1159, 446] on button "AI" at bounding box center [1156, 443] width 43 height 20
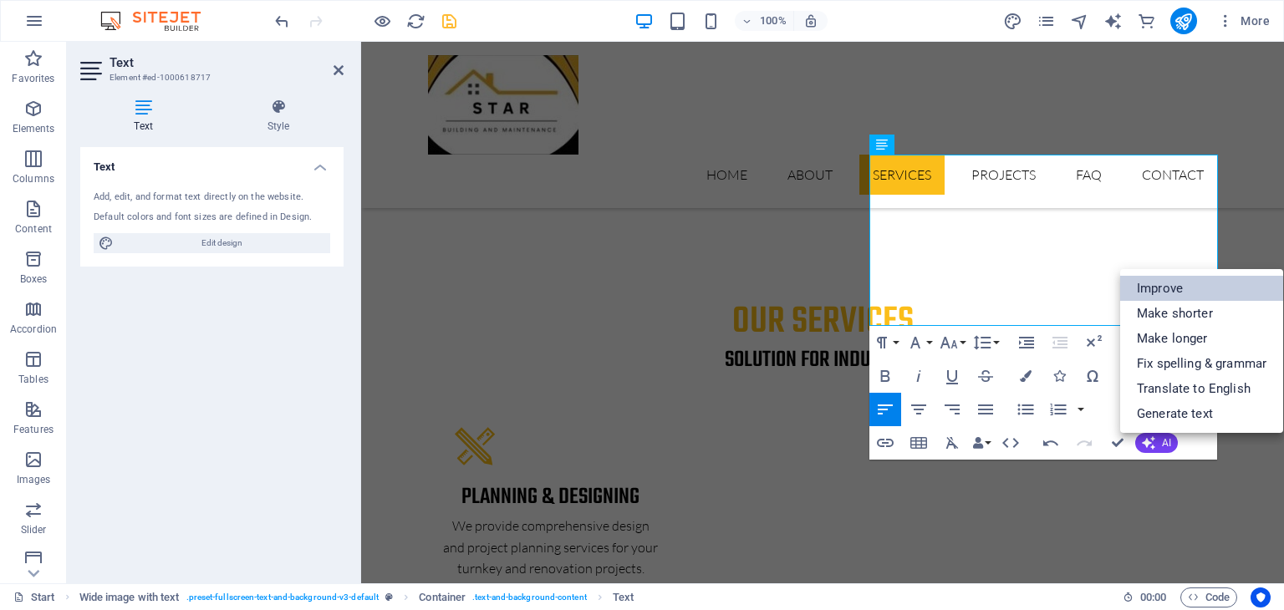
click at [1164, 283] on link "Improve" at bounding box center [1201, 288] width 163 height 25
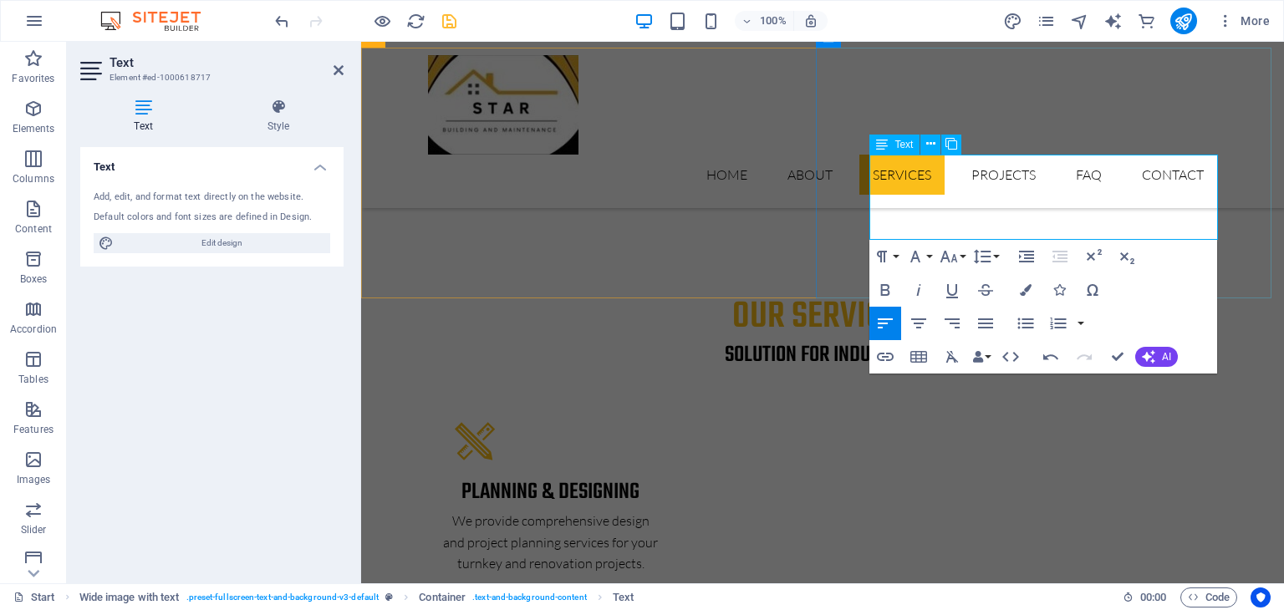
scroll to position [2430, 0]
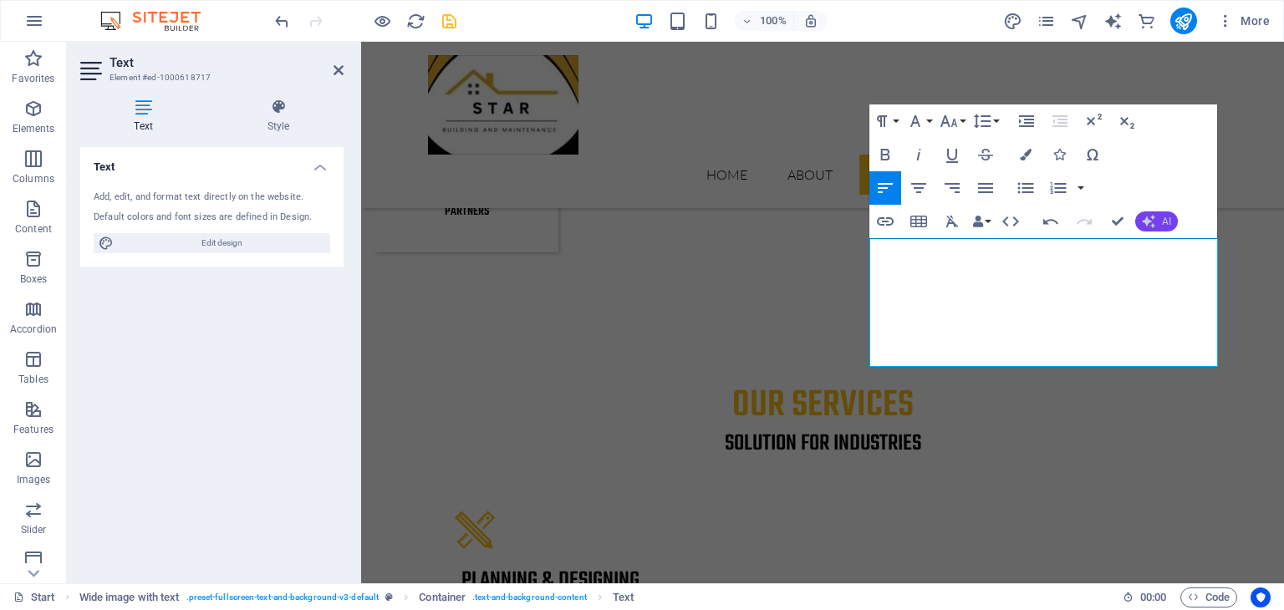
click at [1175, 218] on button "AI" at bounding box center [1156, 222] width 43 height 20
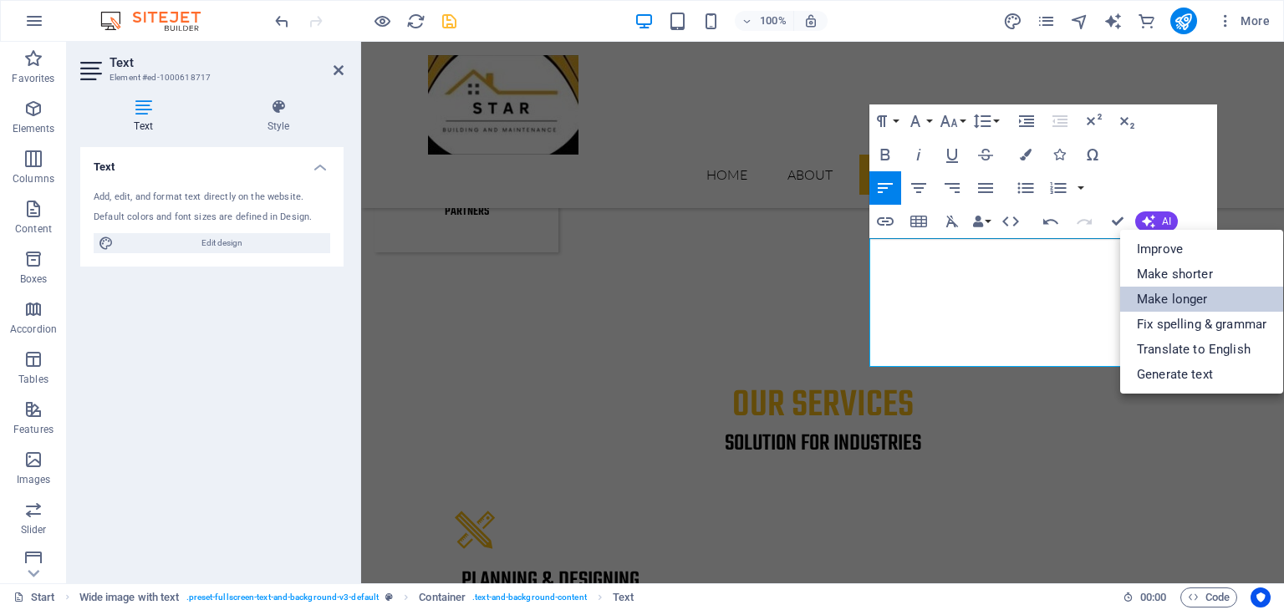
click at [1173, 289] on link "Make longer" at bounding box center [1201, 299] width 163 height 25
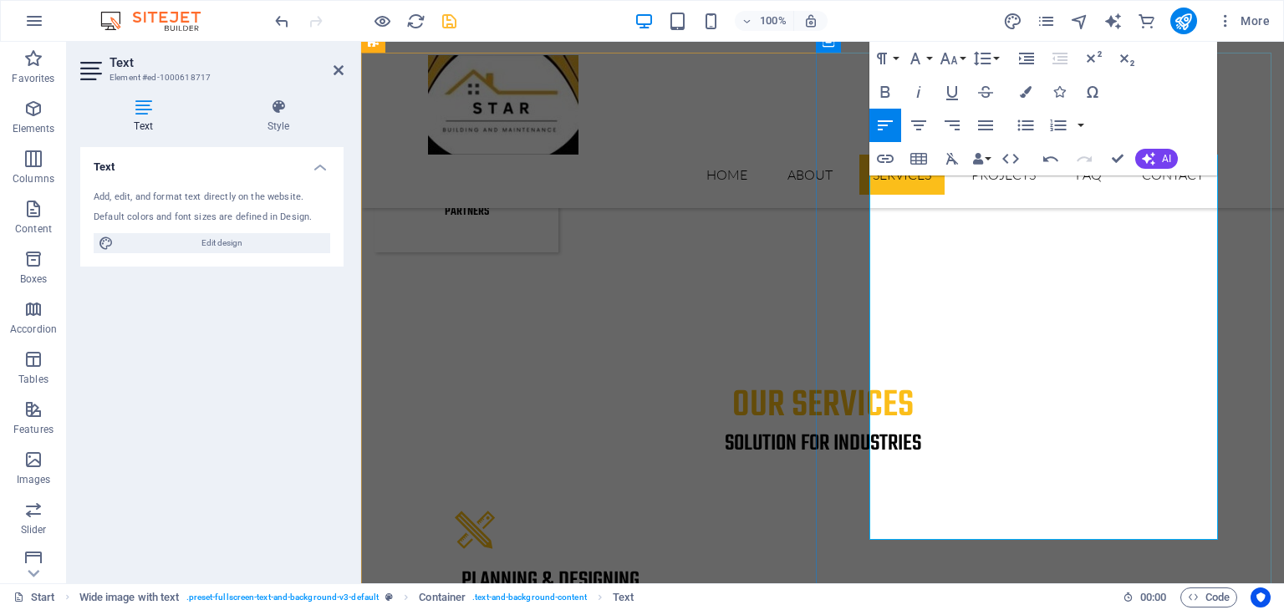
scroll to position [2508, 0]
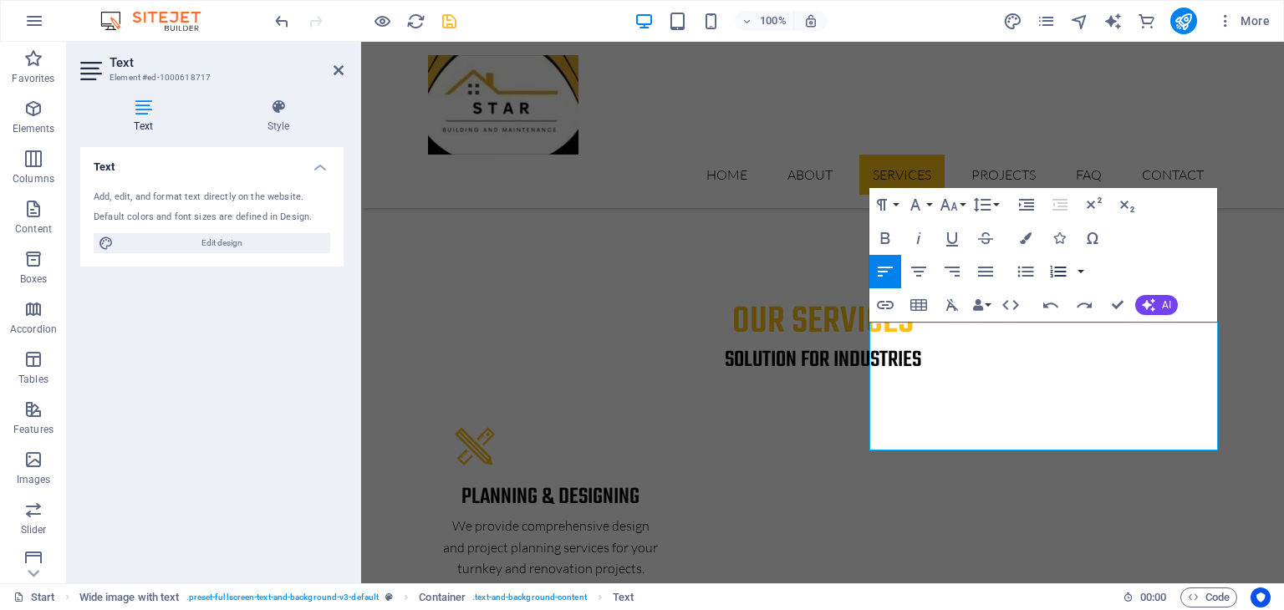
scroll to position [2341, 0]
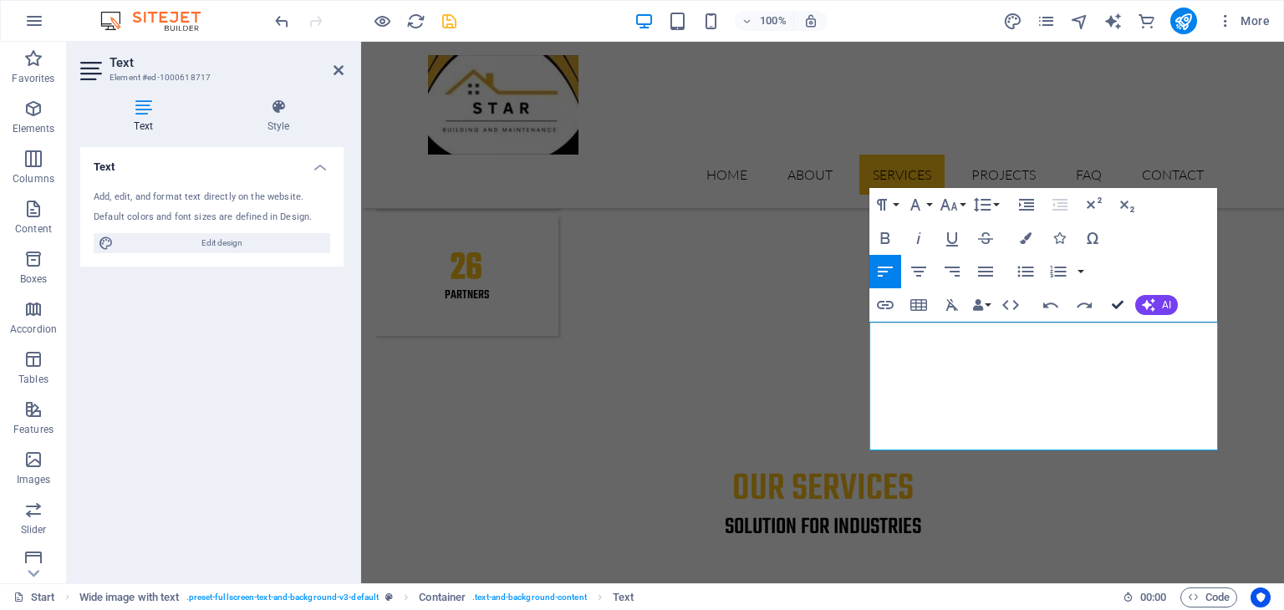
drag, startPoint x: 1115, startPoint y: 305, endPoint x: 795, endPoint y: 360, distance: 324.1
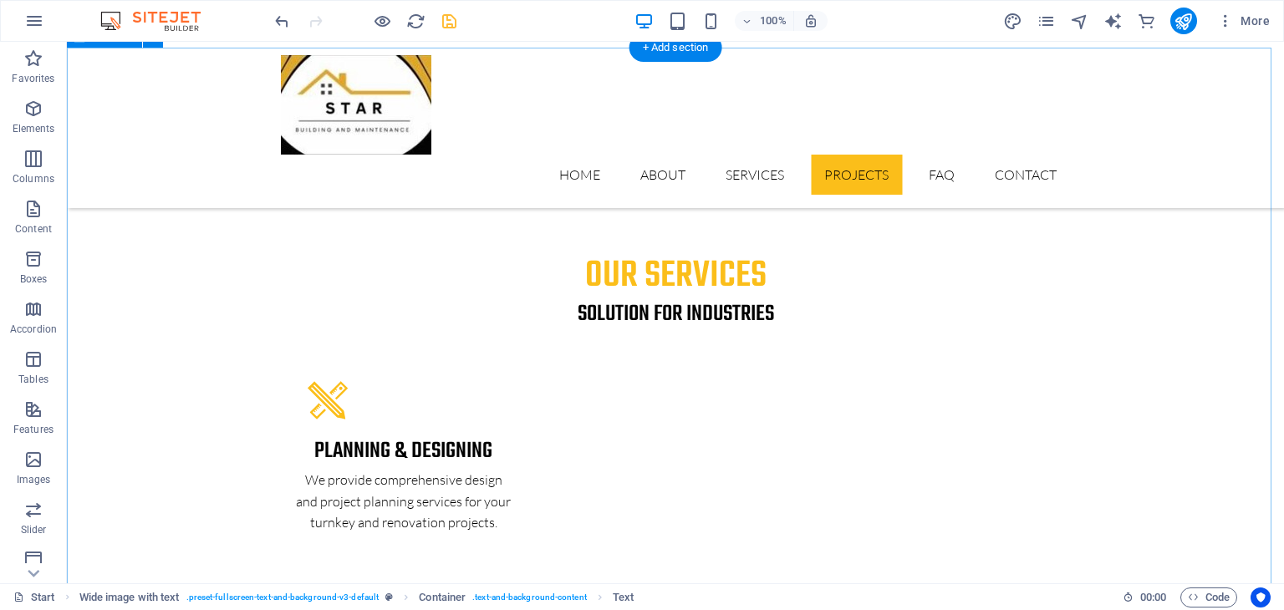
scroll to position [2721, 0]
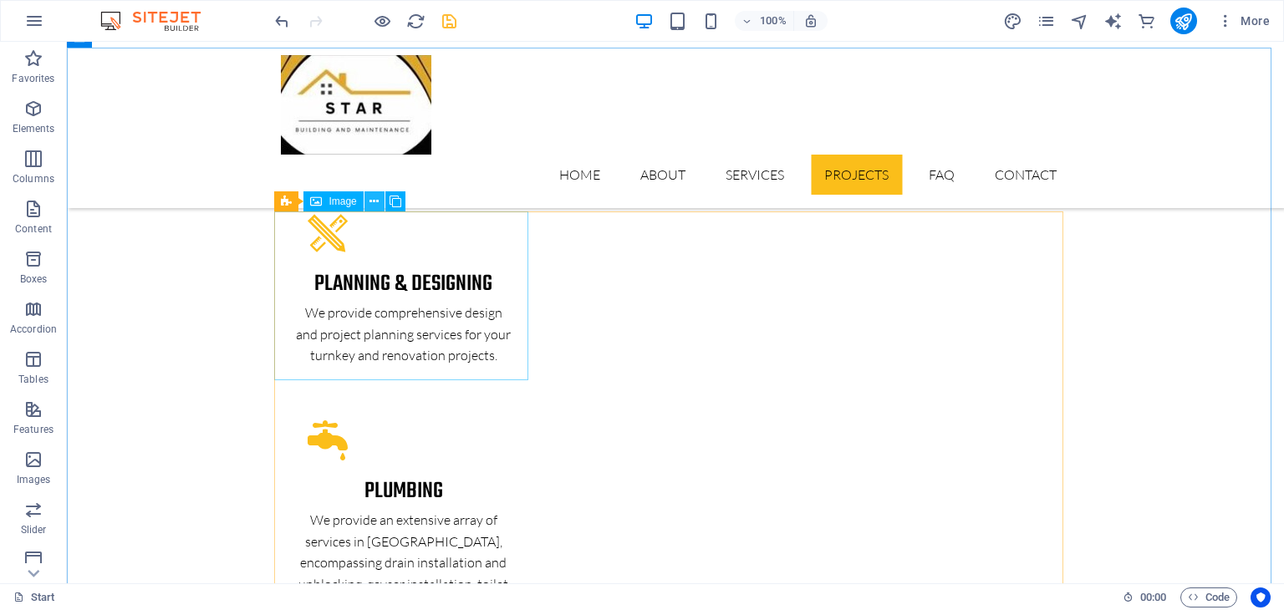
click at [370, 204] on icon at bounding box center [374, 202] width 9 height 18
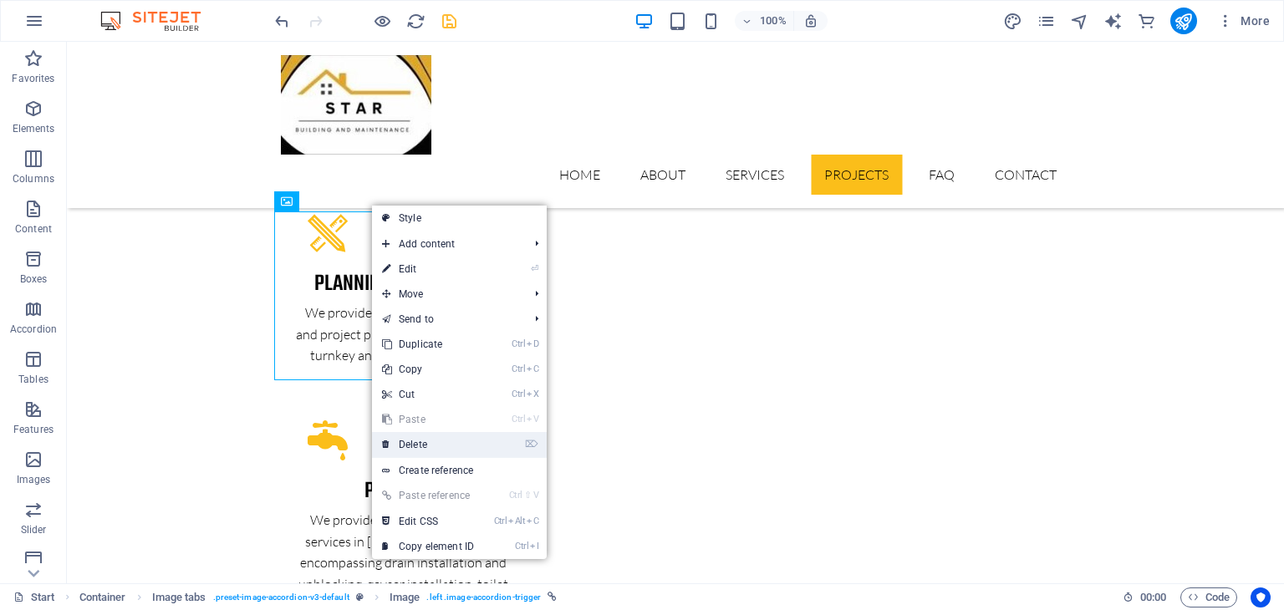
click at [410, 436] on link "⌦ Delete" at bounding box center [428, 444] width 112 height 25
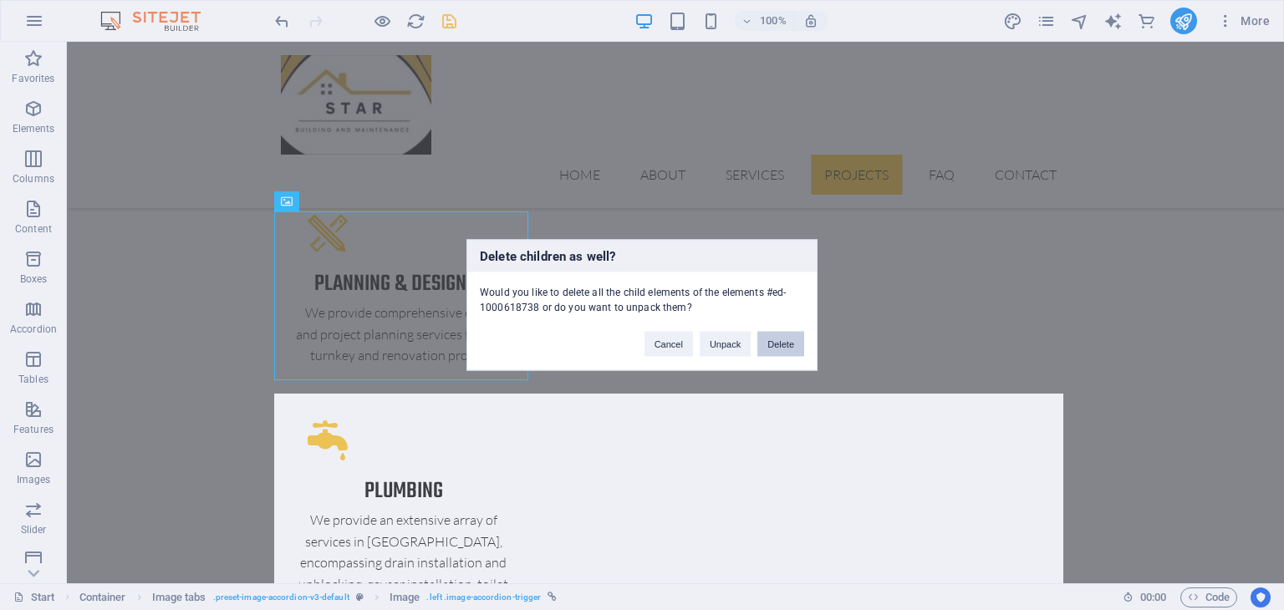
click at [794, 344] on button "Delete" at bounding box center [780, 344] width 47 height 25
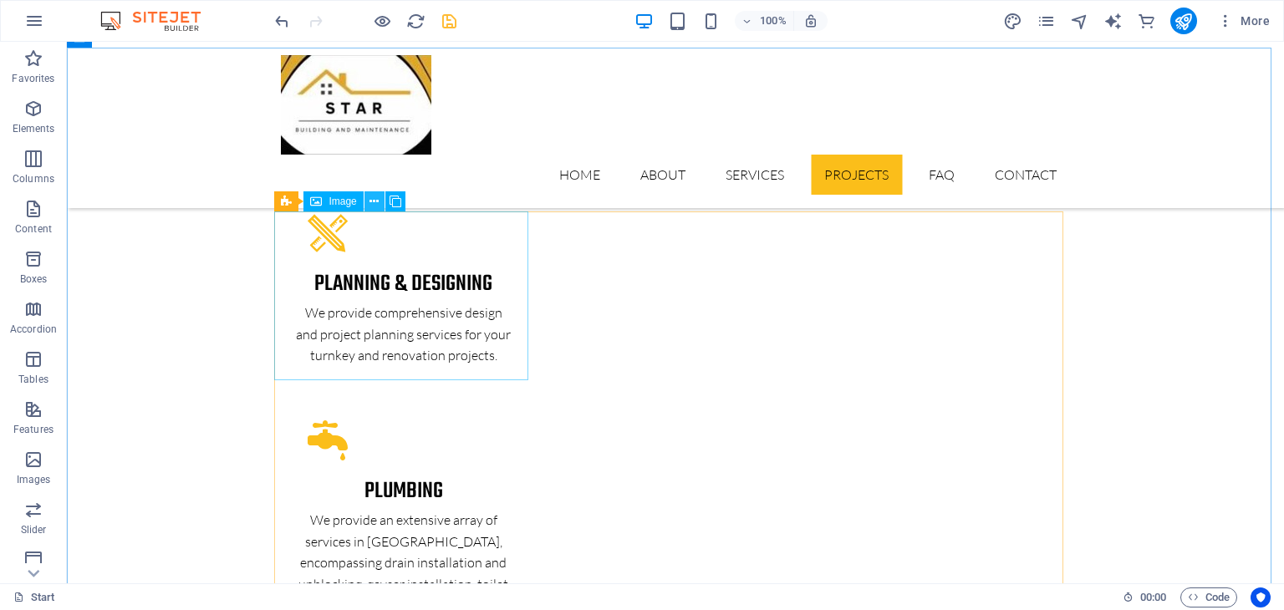
click at [374, 198] on icon at bounding box center [374, 202] width 9 height 18
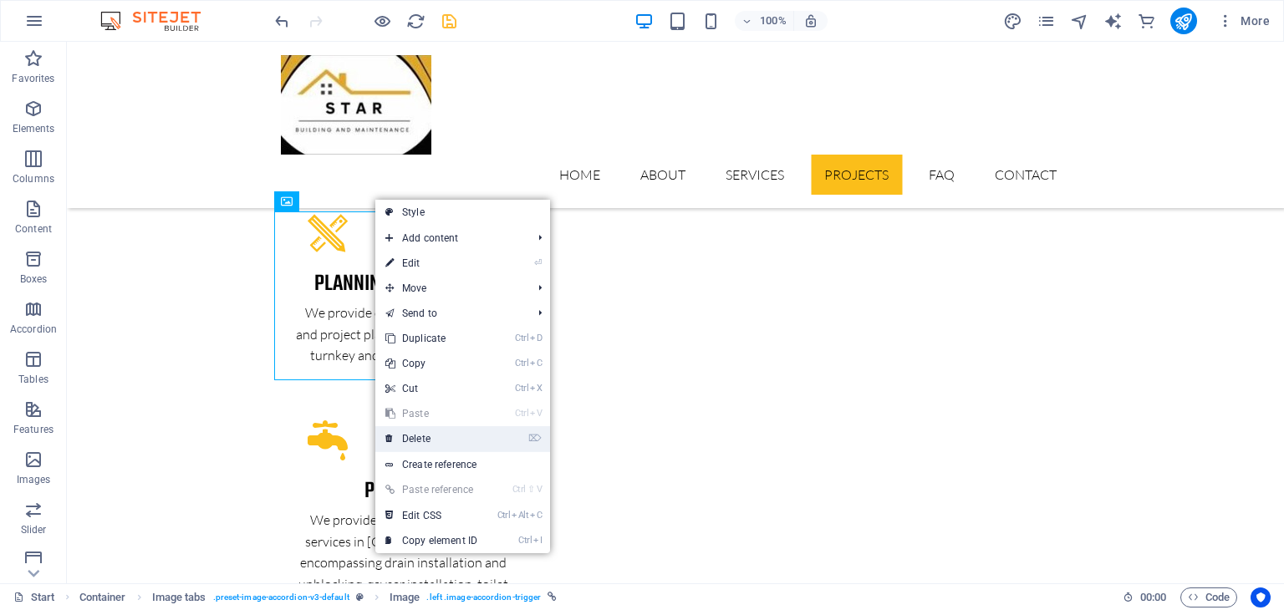
click at [457, 434] on link "⌦ Delete" at bounding box center [431, 438] width 112 height 25
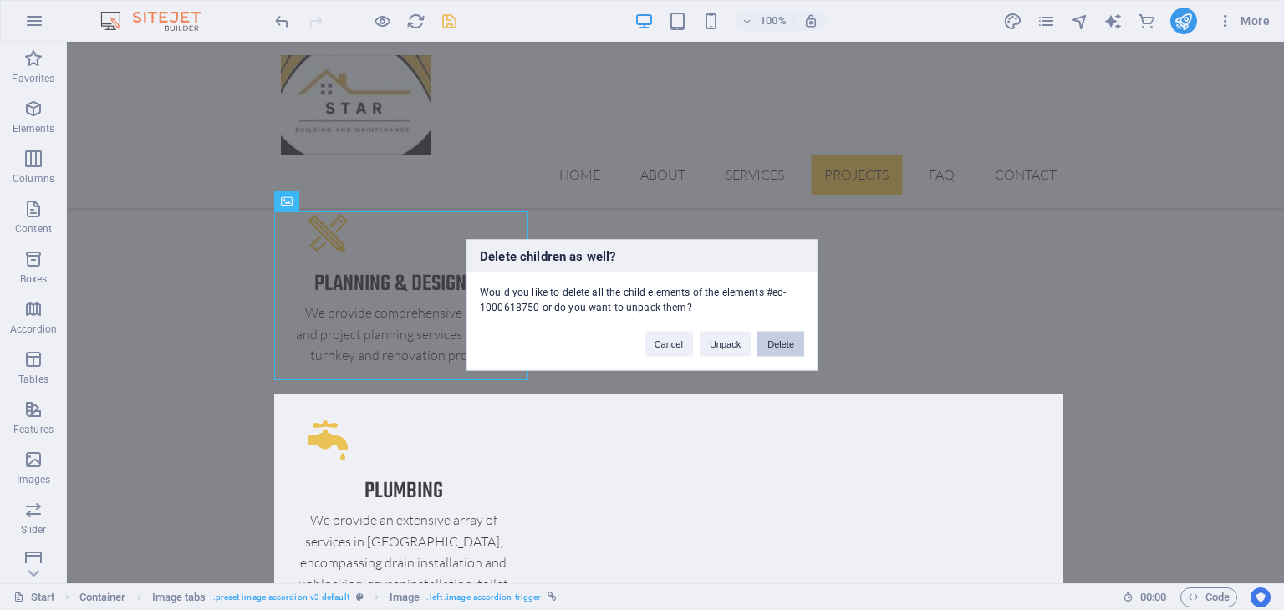
drag, startPoint x: 782, startPoint y: 349, endPoint x: 447, endPoint y: 317, distance: 335.9
click at [782, 349] on button "Delete" at bounding box center [780, 344] width 47 height 25
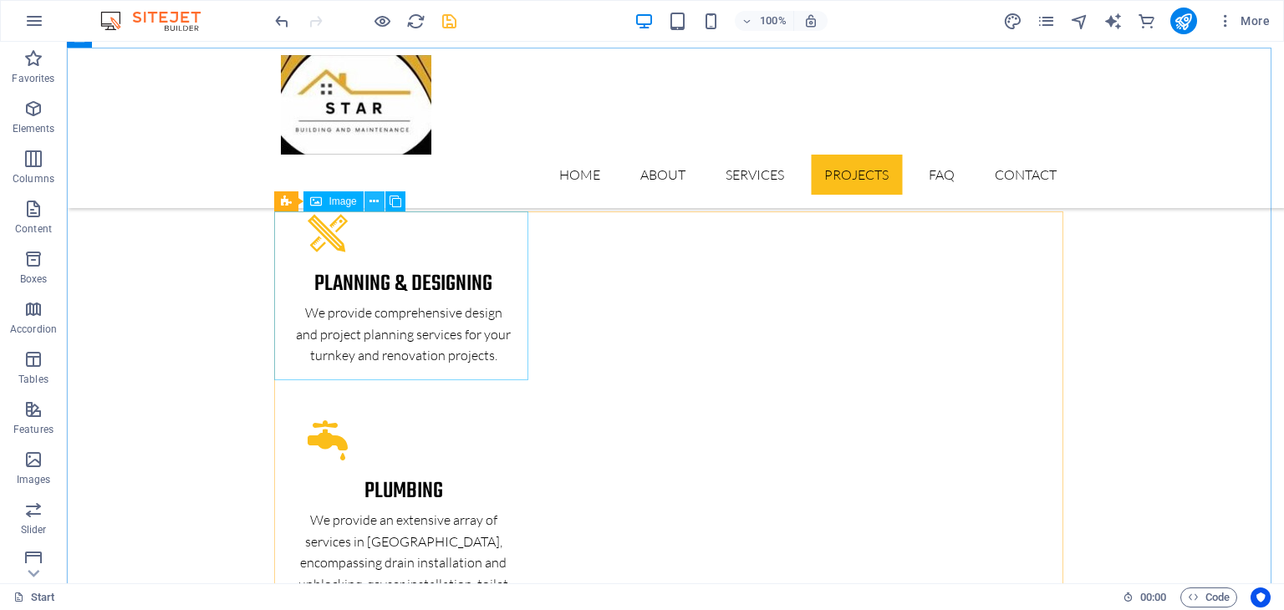
click at [370, 199] on icon at bounding box center [374, 202] width 9 height 18
click at [370, 200] on icon at bounding box center [374, 202] width 9 height 18
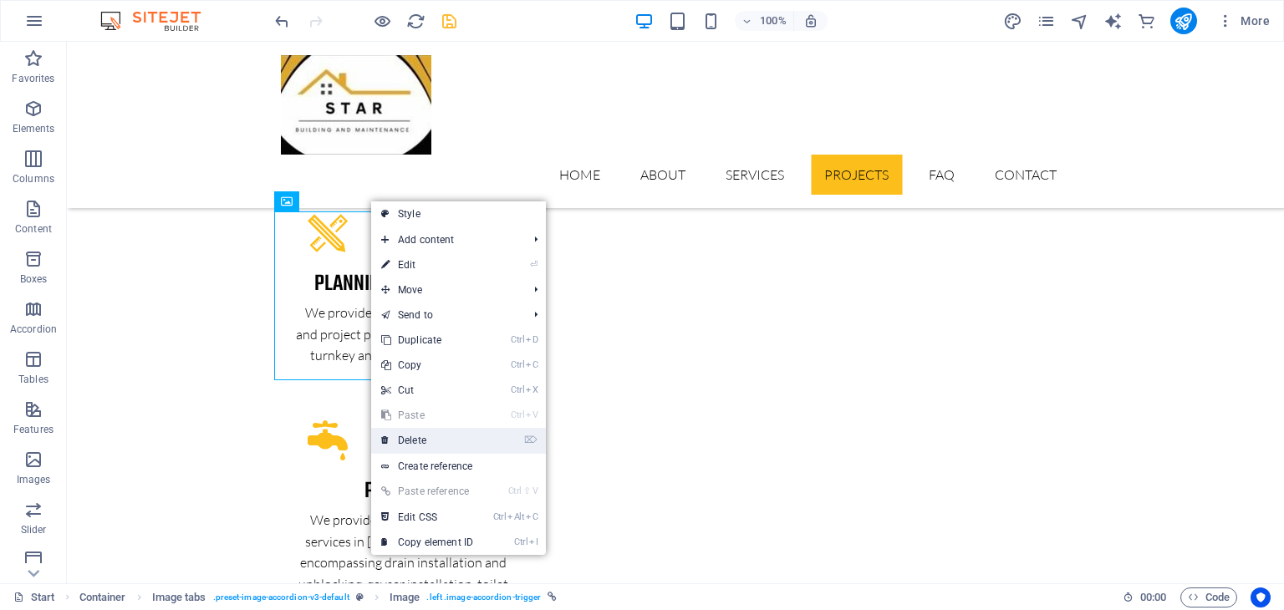
click at [451, 449] on link "⌦ Delete" at bounding box center [427, 440] width 112 height 25
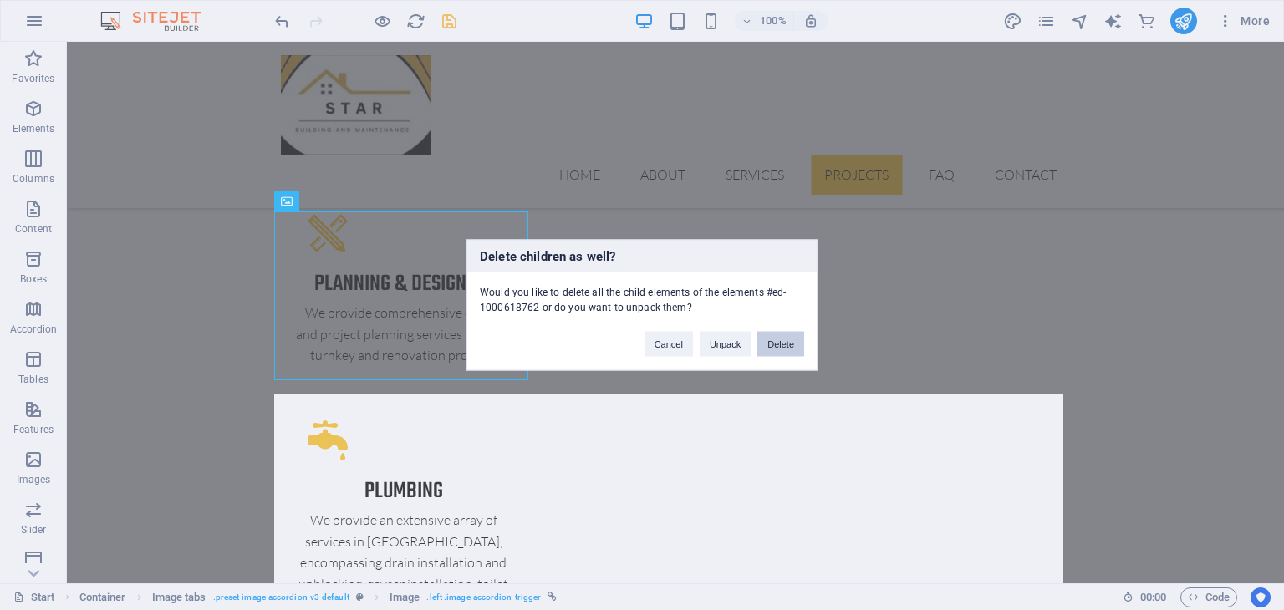
click at [789, 340] on button "Delete" at bounding box center [780, 344] width 47 height 25
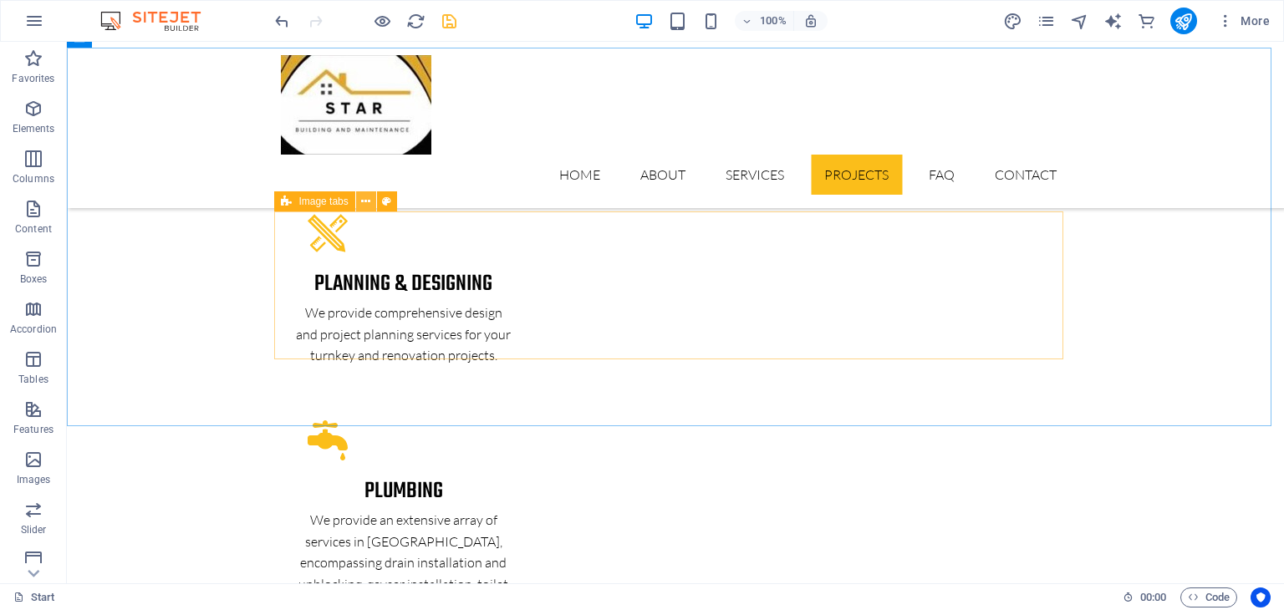
click at [361, 202] on button at bounding box center [366, 201] width 20 height 20
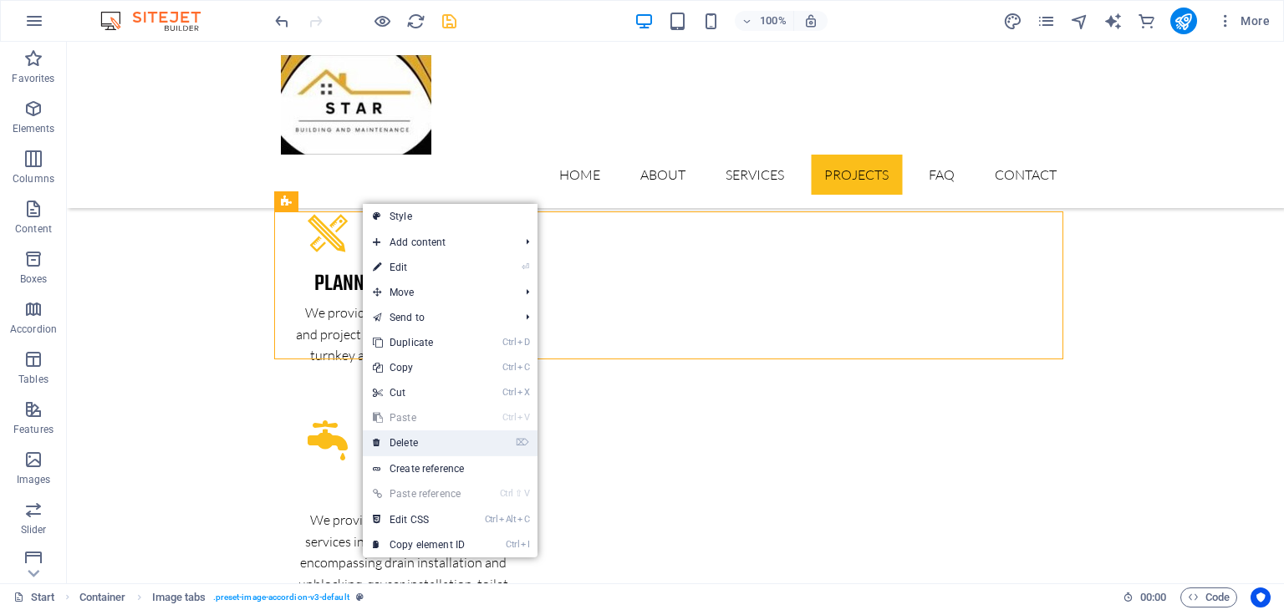
click at [444, 442] on link "⌦ Delete" at bounding box center [419, 443] width 112 height 25
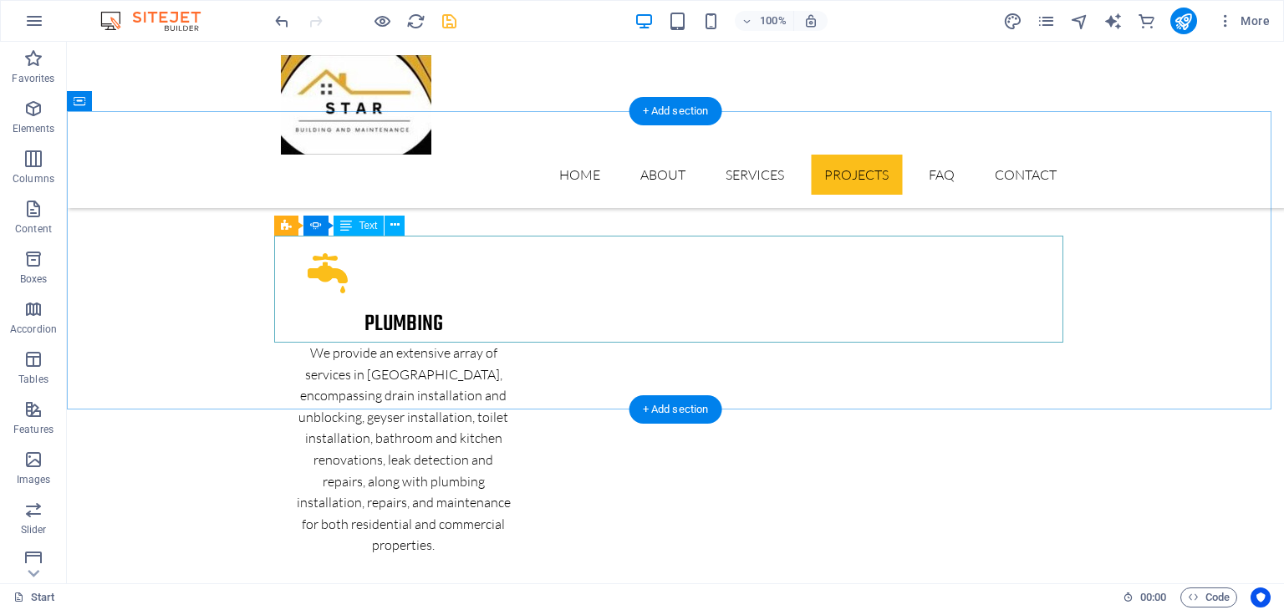
scroll to position [2805, 0]
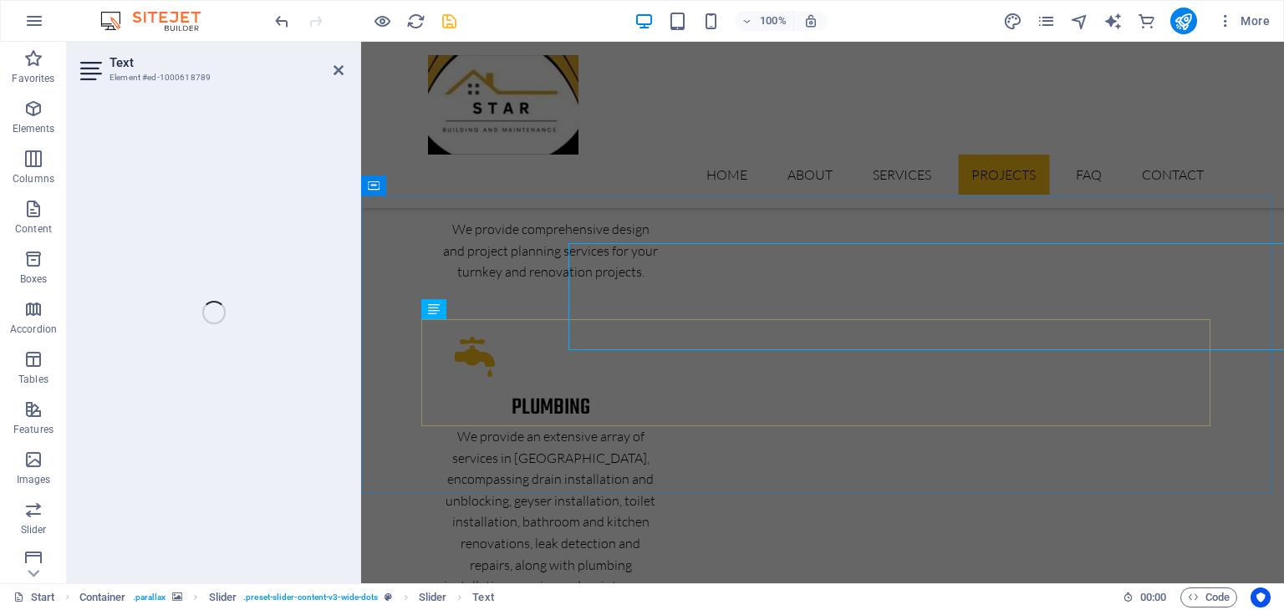
scroll to position [2880, 0]
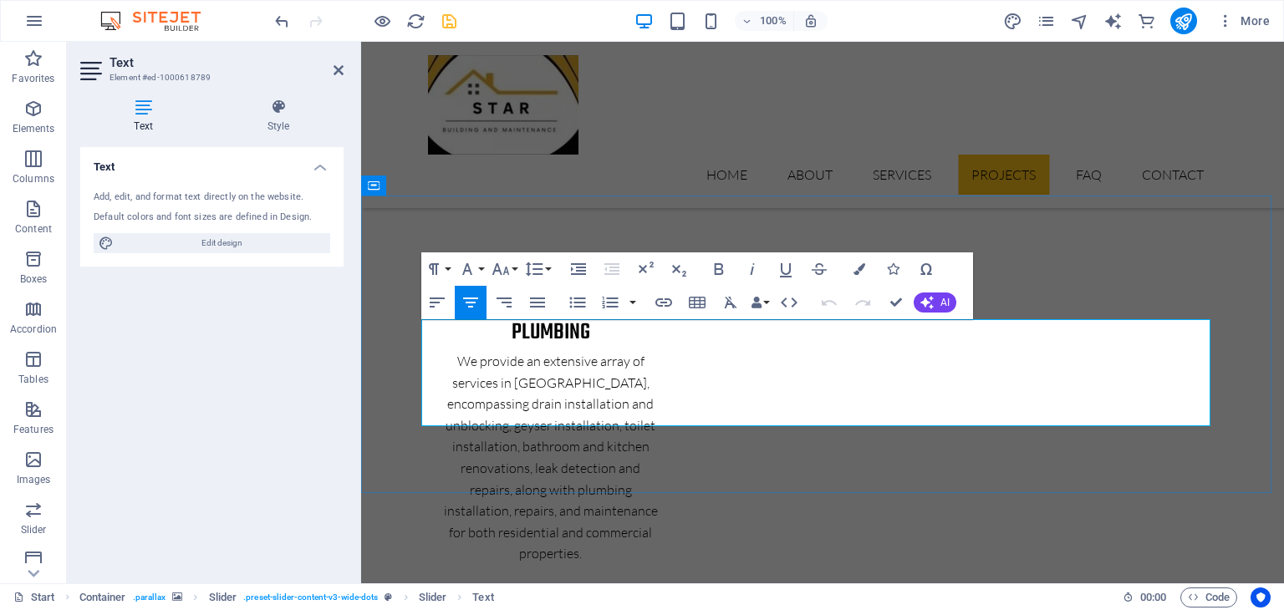
drag, startPoint x: 985, startPoint y: 376, endPoint x: 426, endPoint y: 336, distance: 560.8
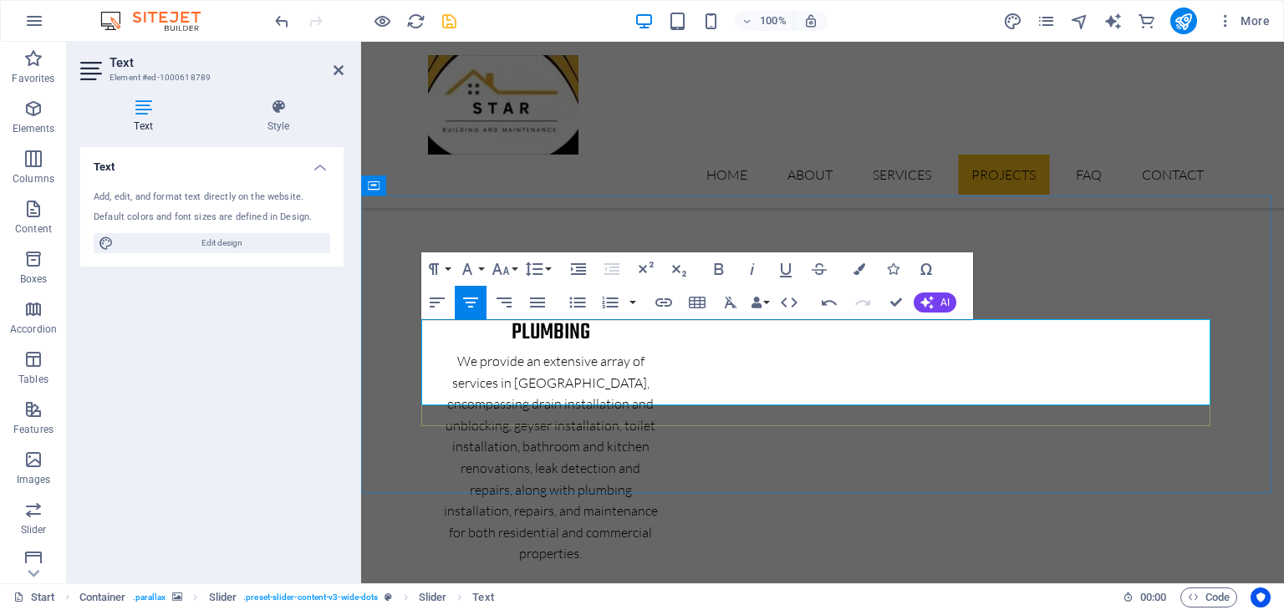
drag, startPoint x: 930, startPoint y: 390, endPoint x: 806, endPoint y: 390, distance: 123.7
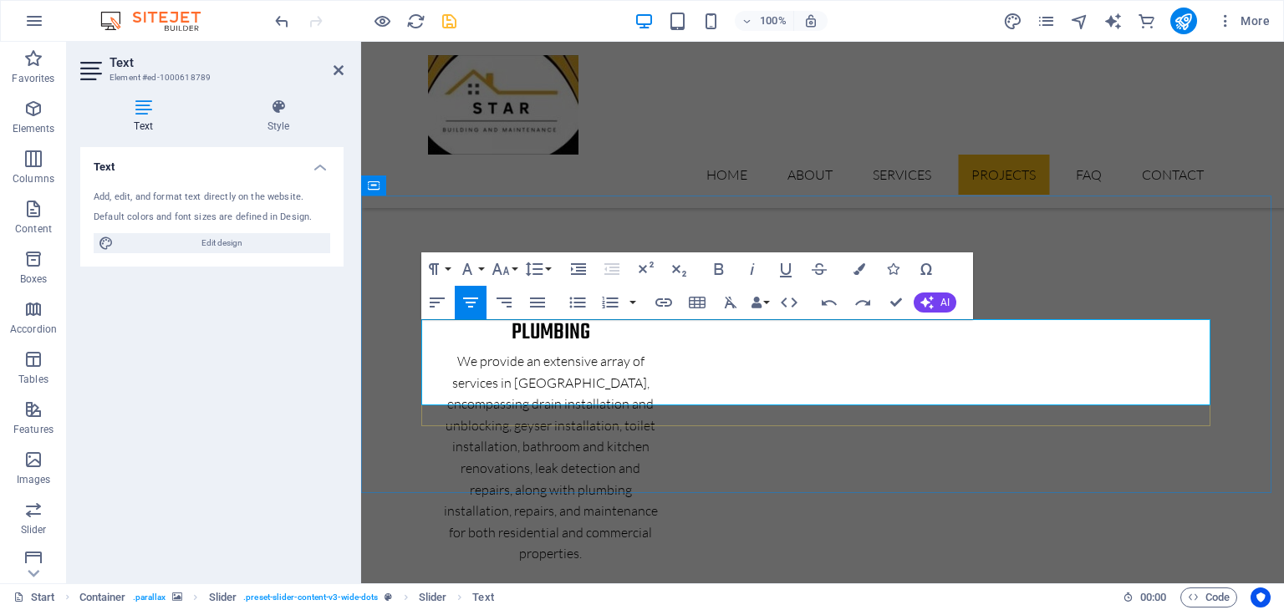
drag, startPoint x: 1107, startPoint y: 358, endPoint x: 923, endPoint y: 345, distance: 184.4
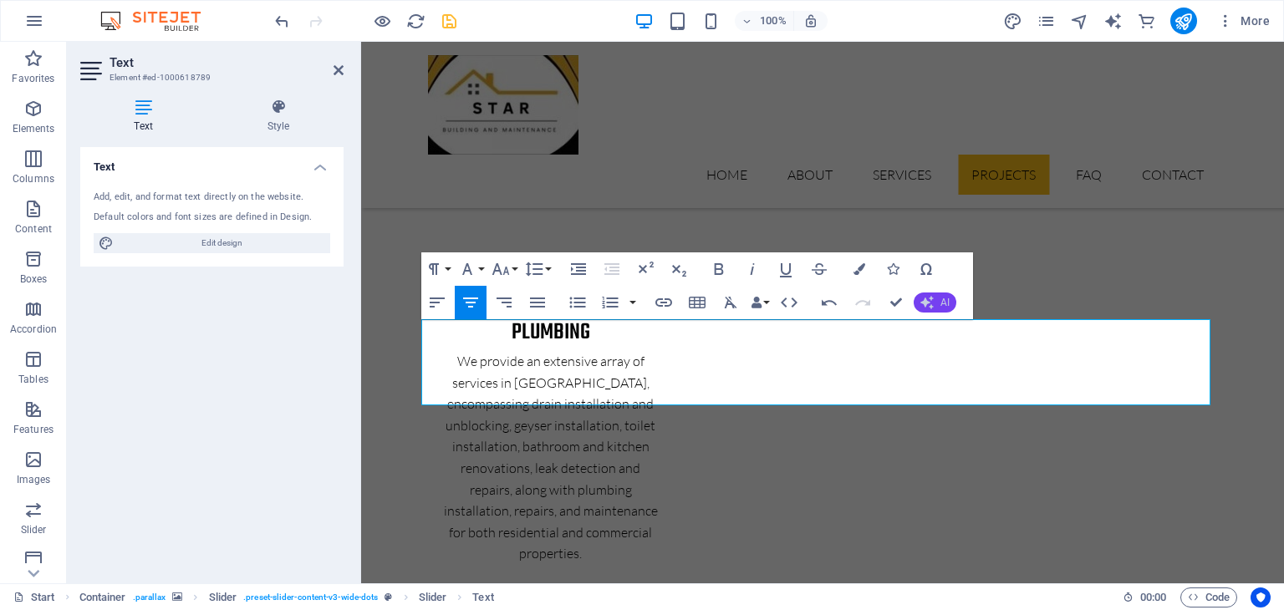
click at [934, 300] on button "AI" at bounding box center [935, 303] width 43 height 20
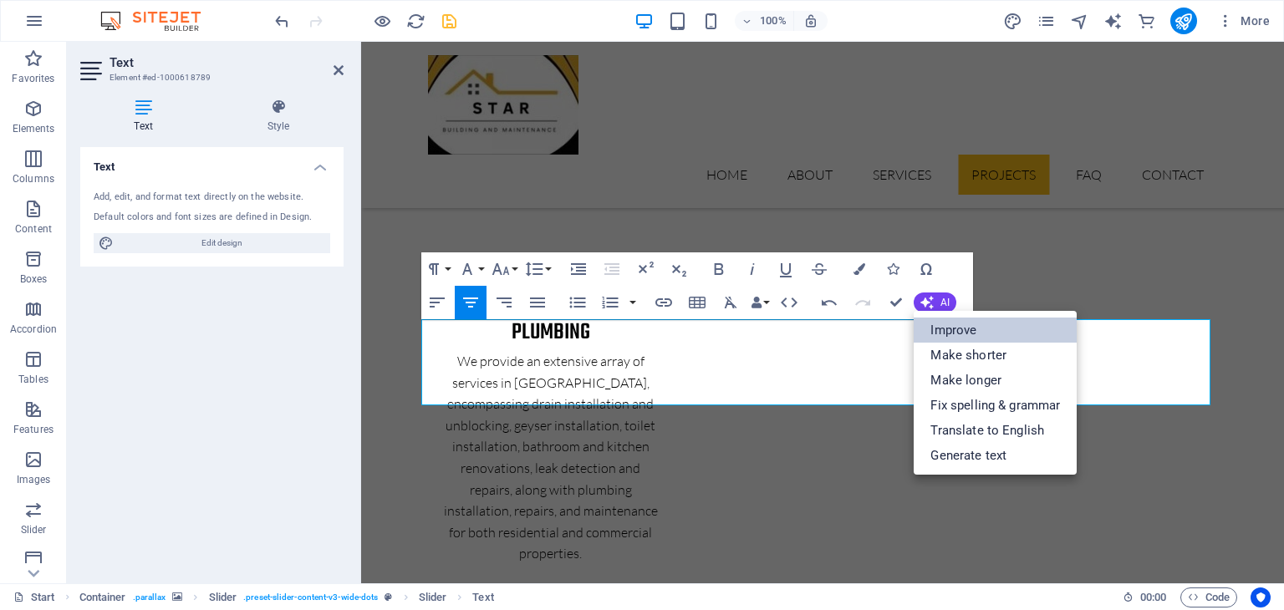
click at [963, 339] on link "Improve" at bounding box center [995, 330] width 163 height 25
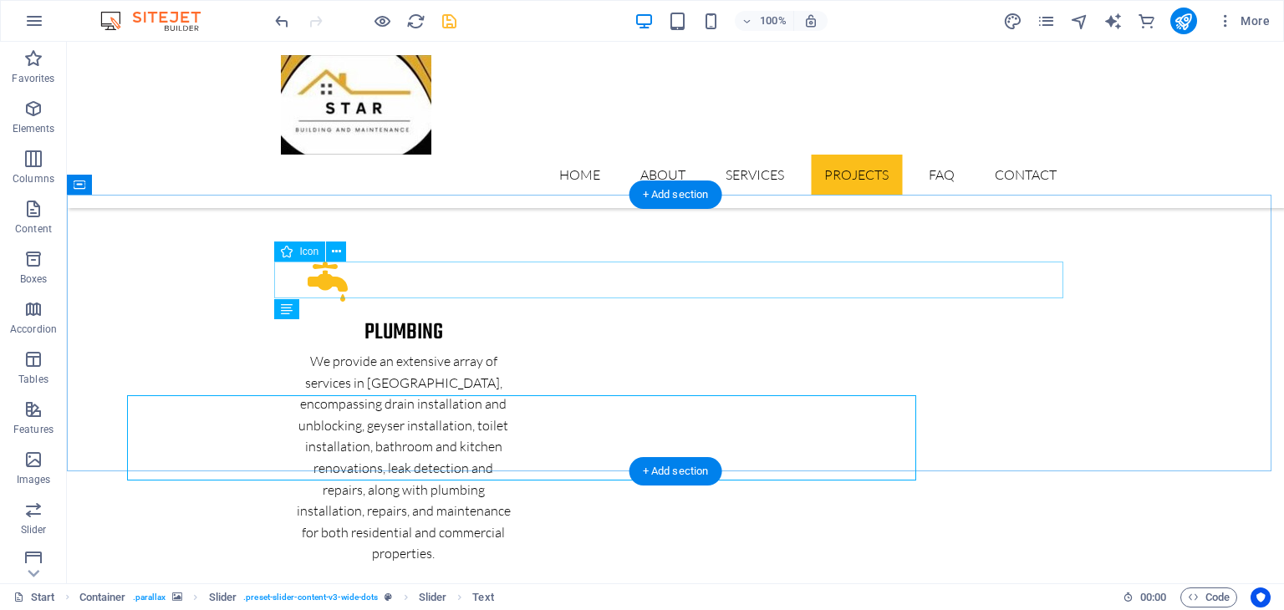
scroll to position [2805, 0]
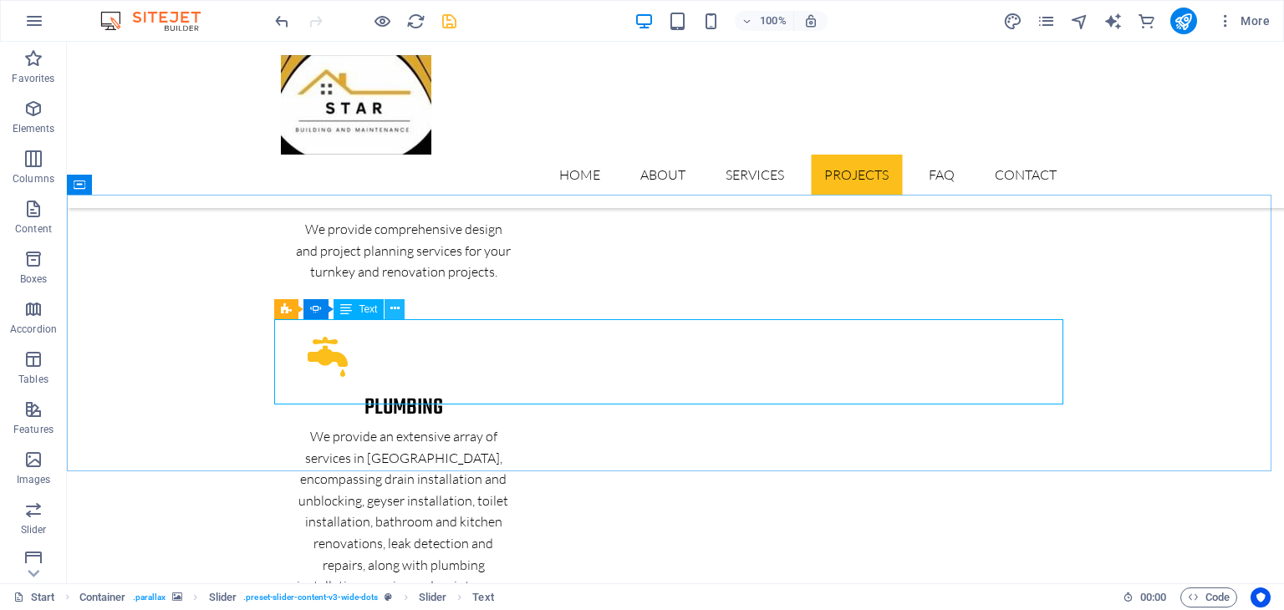
click at [397, 305] on icon at bounding box center [394, 309] width 9 height 18
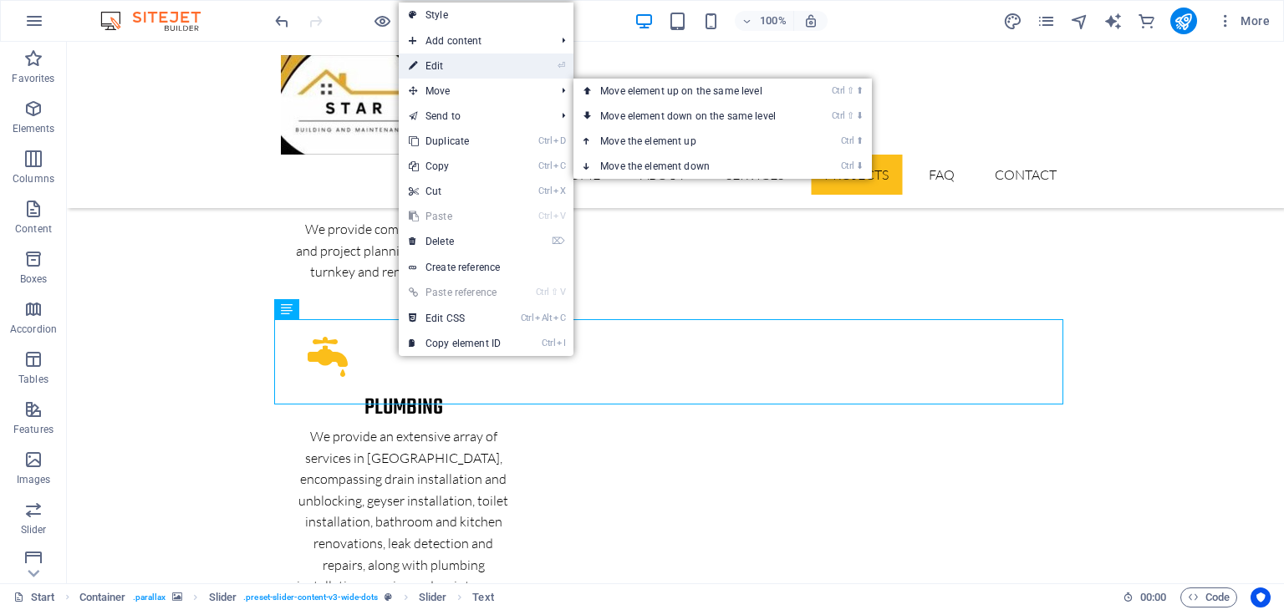
click at [449, 67] on link "⏎ Edit" at bounding box center [455, 66] width 112 height 25
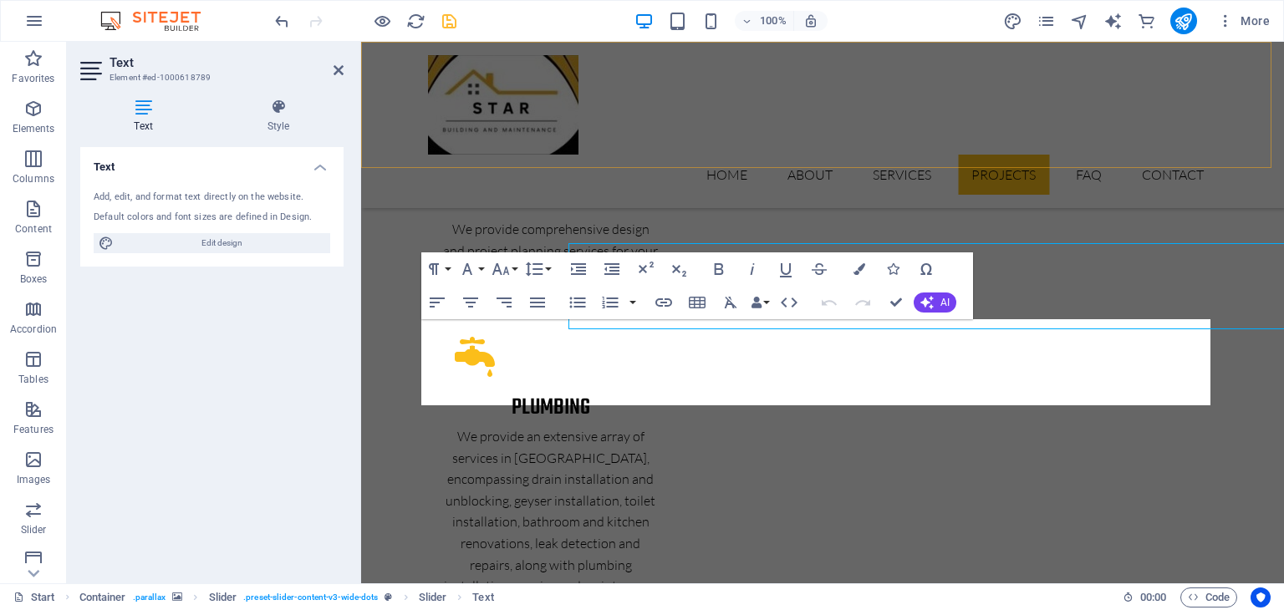
scroll to position [2880, 0]
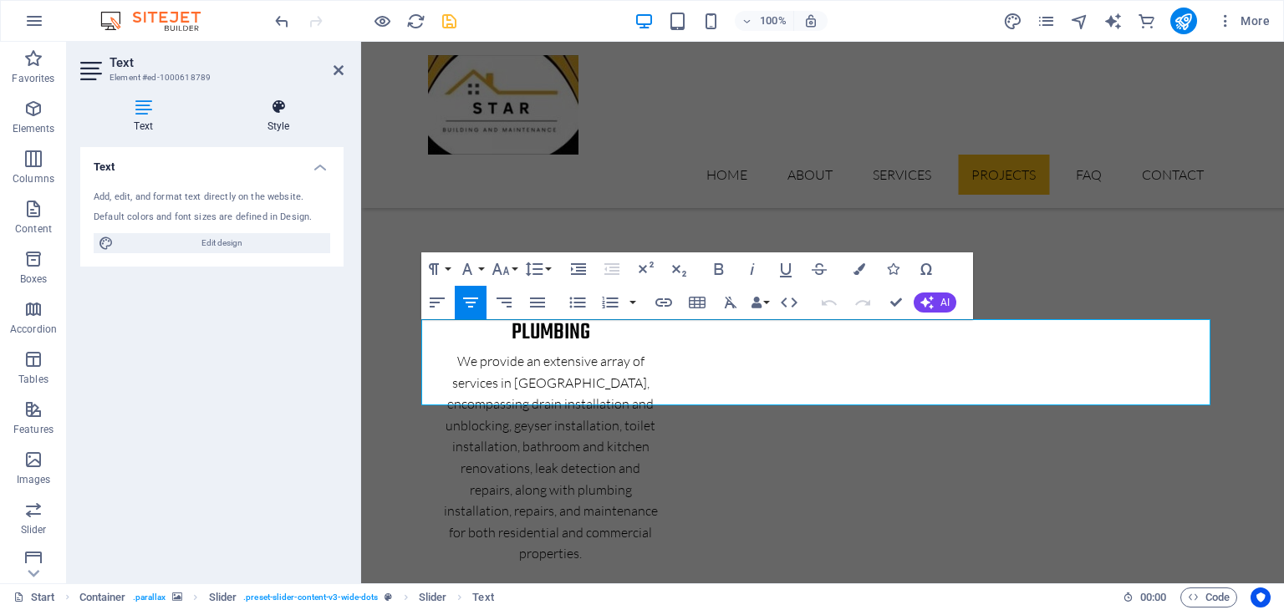
click at [295, 110] on icon at bounding box center [278, 107] width 130 height 17
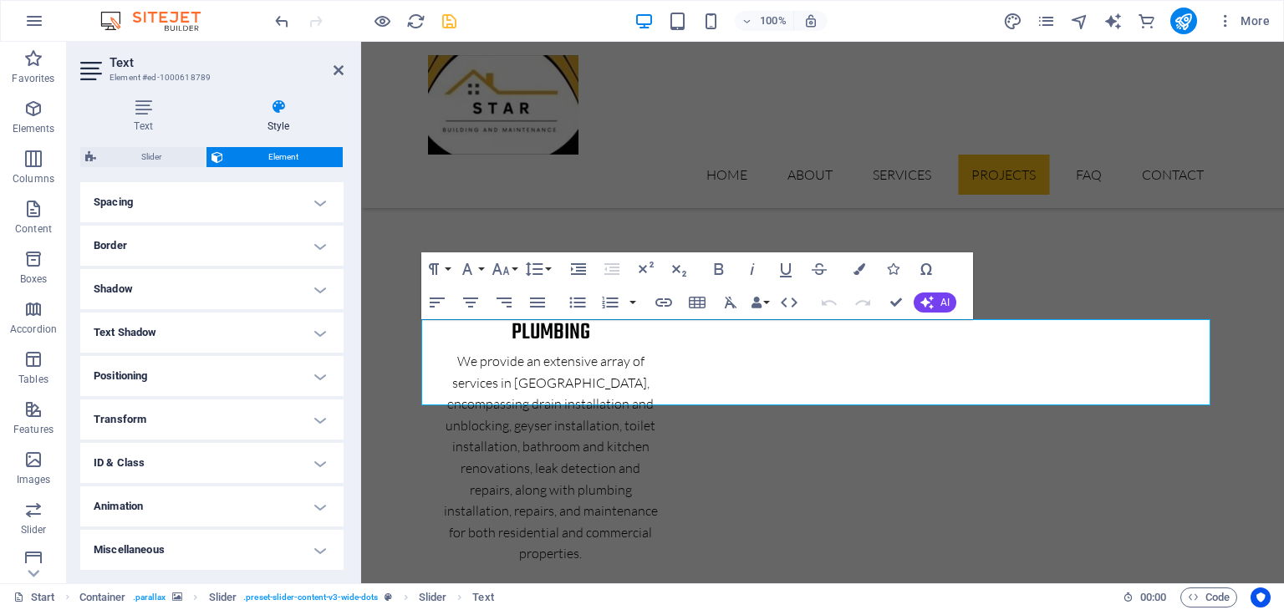
scroll to position [0, 0]
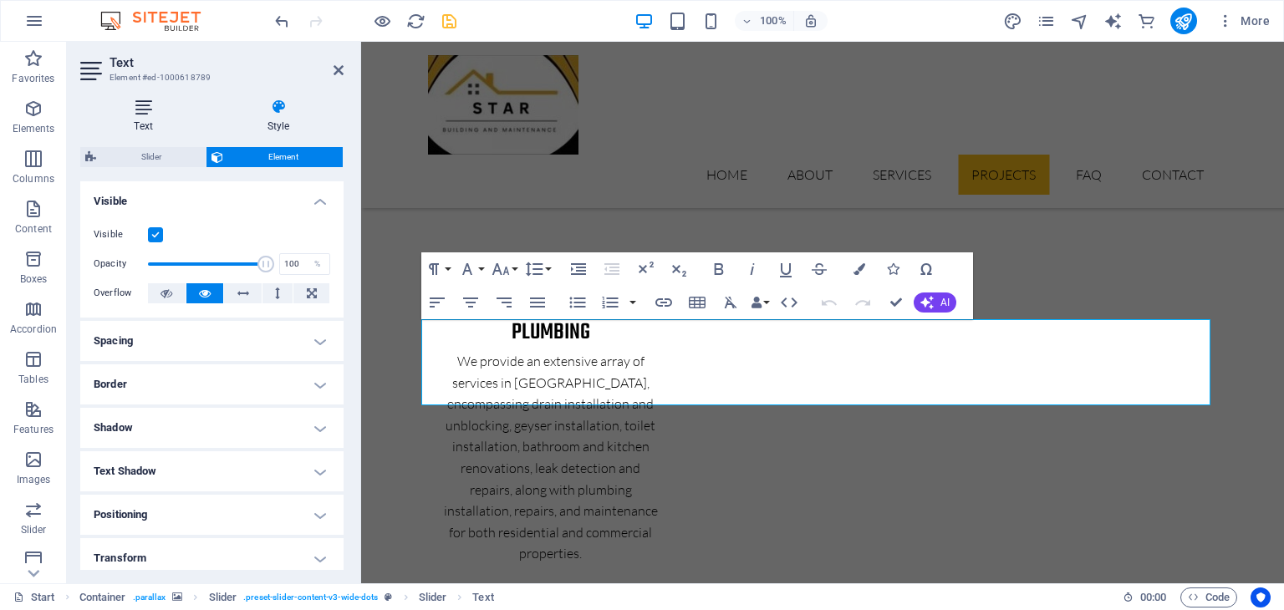
click at [156, 121] on h4 "Text" at bounding box center [146, 116] width 133 height 35
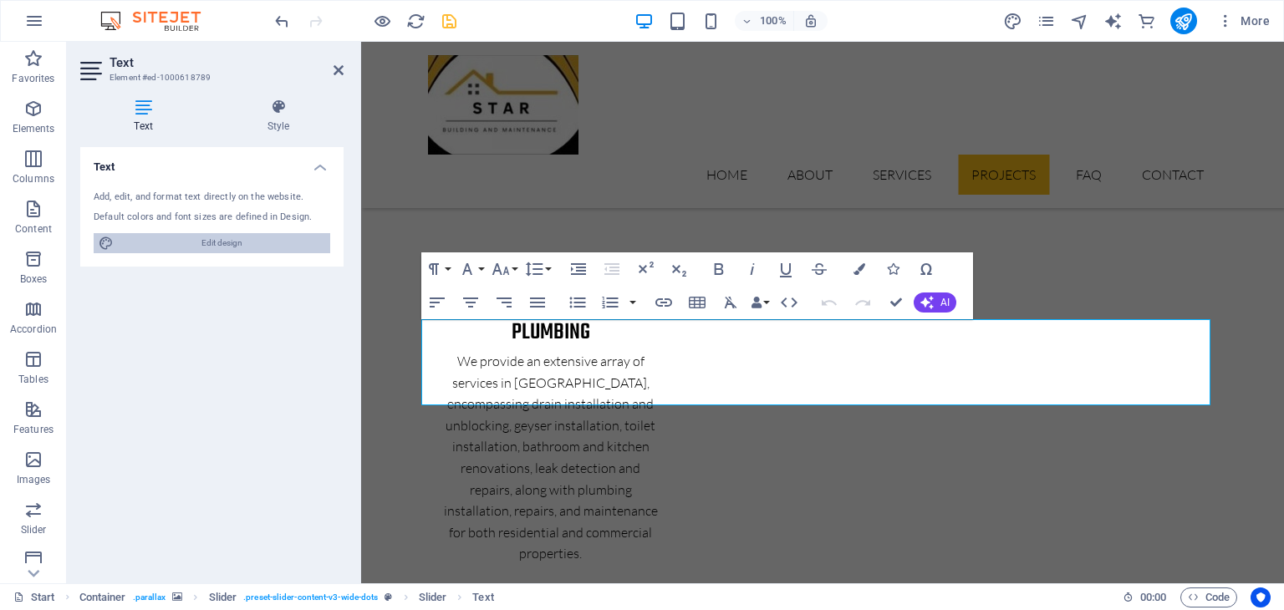
click at [184, 237] on span "Edit design" at bounding box center [222, 243] width 207 height 20
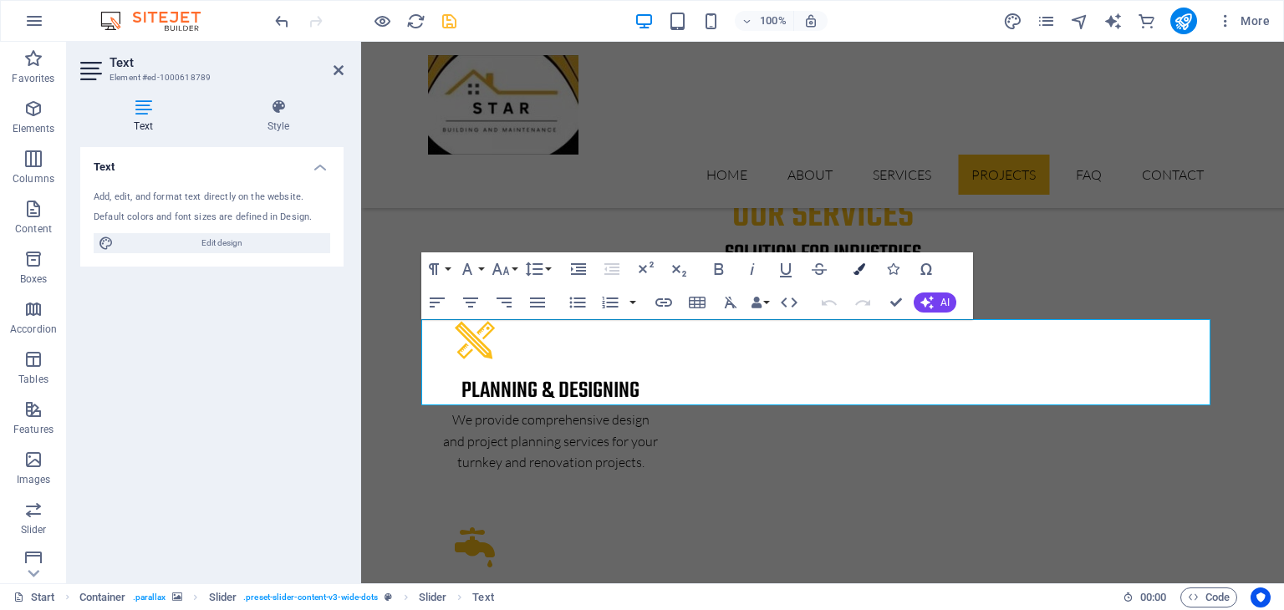
select select "px"
select select "300"
select select "px"
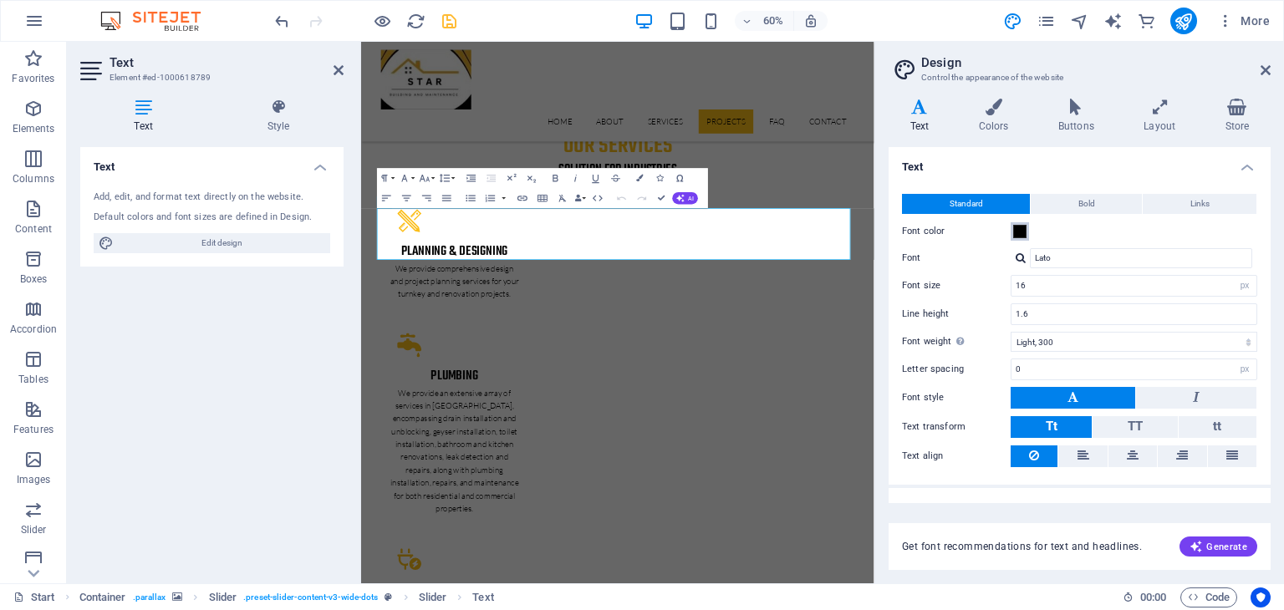
click at [1017, 231] on span at bounding box center [1019, 231] width 13 height 13
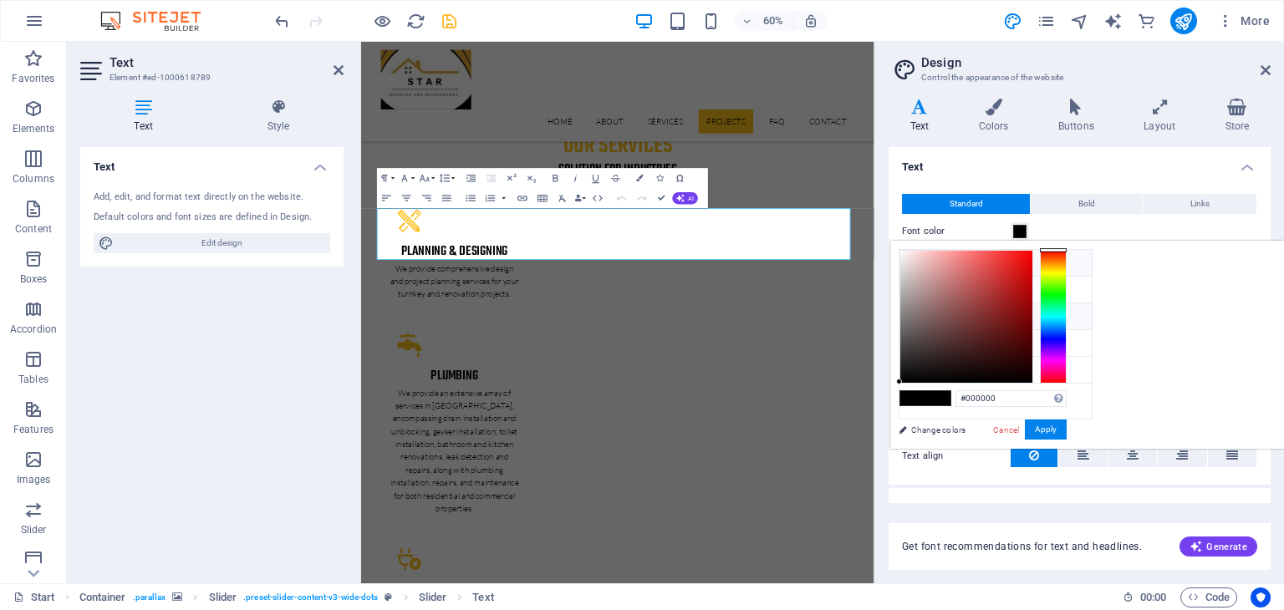
click at [907, 262] on icon at bounding box center [913, 263] width 12 height 12
click at [1067, 430] on button "Apply" at bounding box center [1046, 430] width 42 height 20
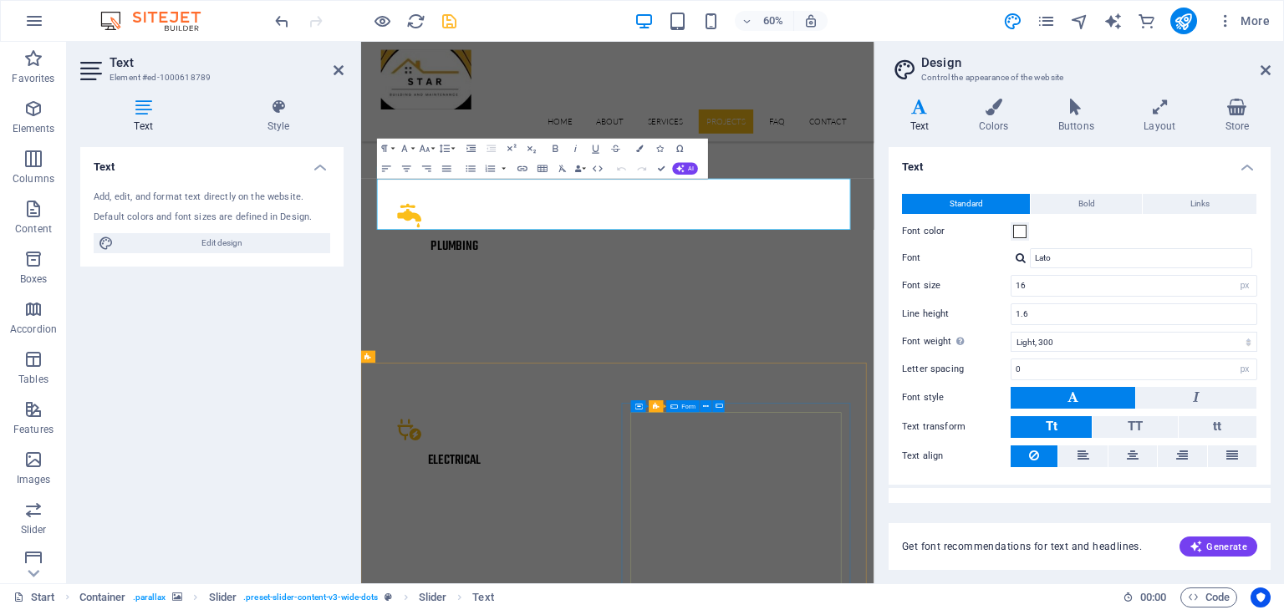
scroll to position [3145, 0]
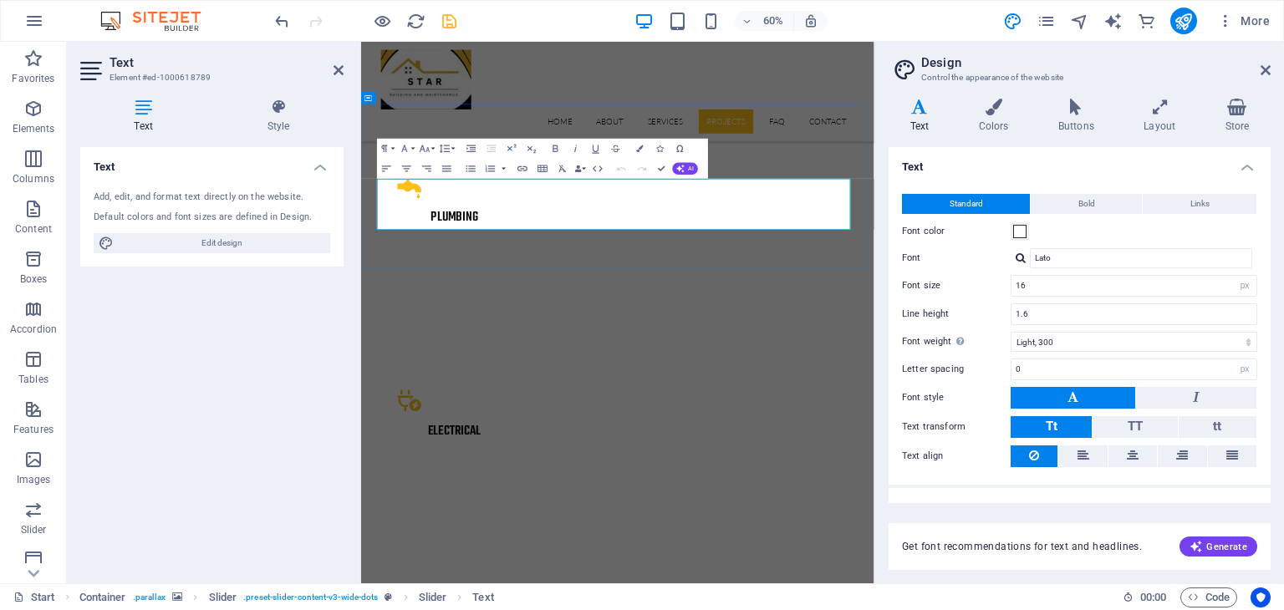
drag, startPoint x: 1017, startPoint y: 231, endPoint x: 803, endPoint y: 304, distance: 225.3
click at [1017, 231] on span at bounding box center [1019, 231] width 13 height 13
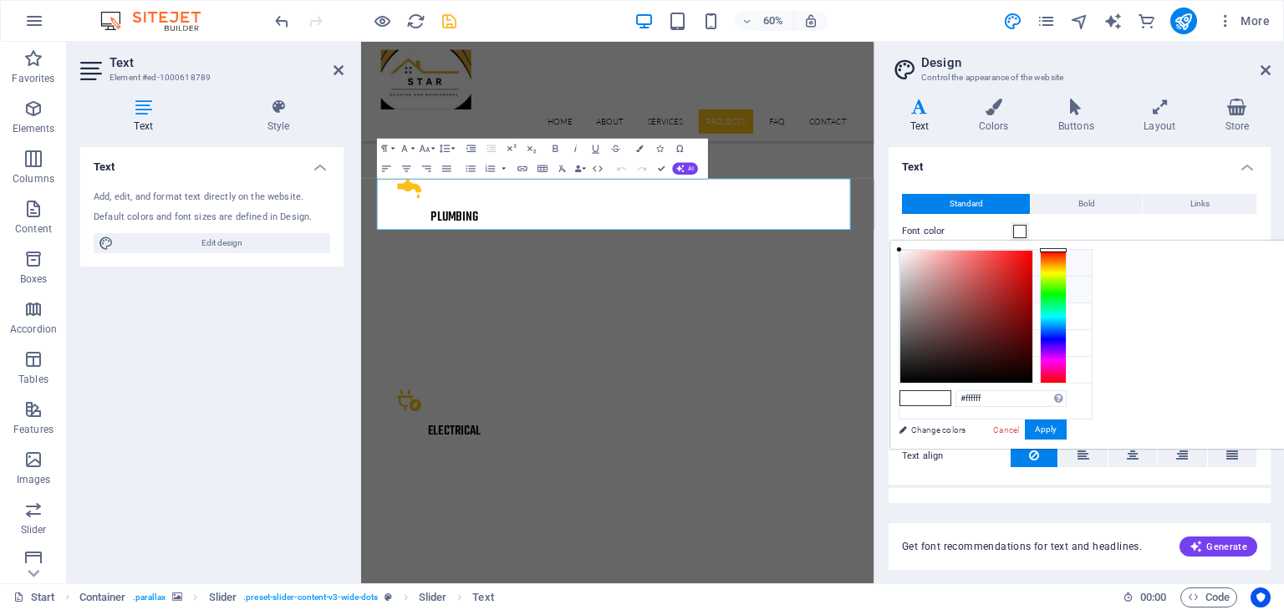
click at [950, 292] on li "Primary color #fbbe1a" at bounding box center [996, 290] width 192 height 27
type input "#fbbe1a"
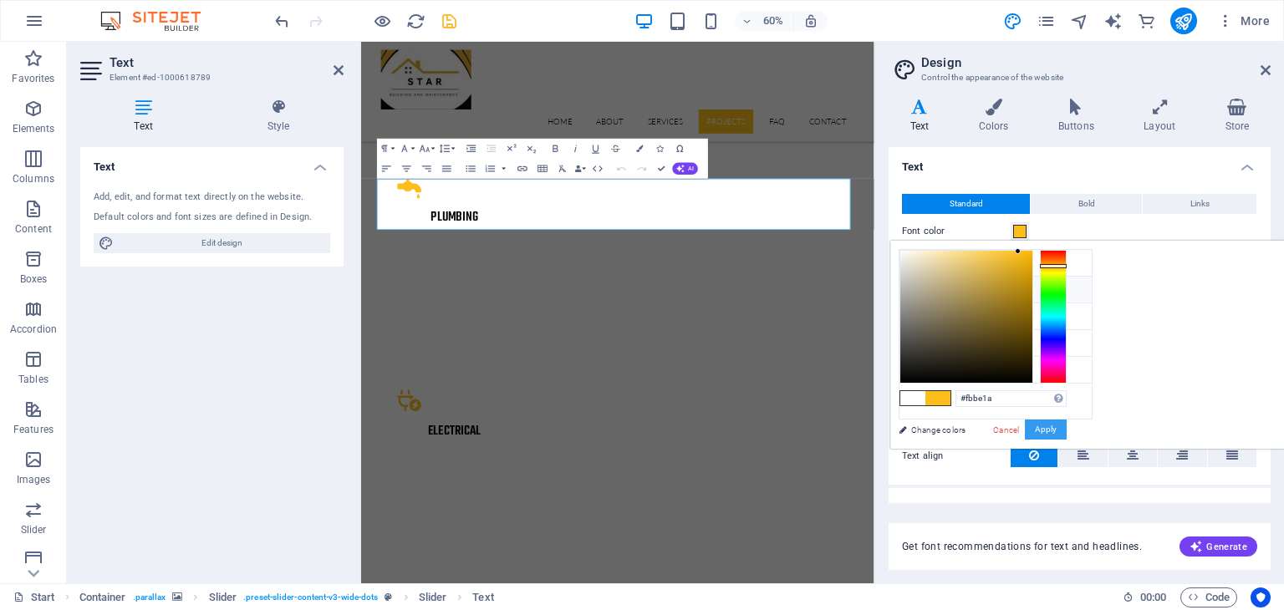
click at [1067, 424] on button "Apply" at bounding box center [1046, 430] width 42 height 20
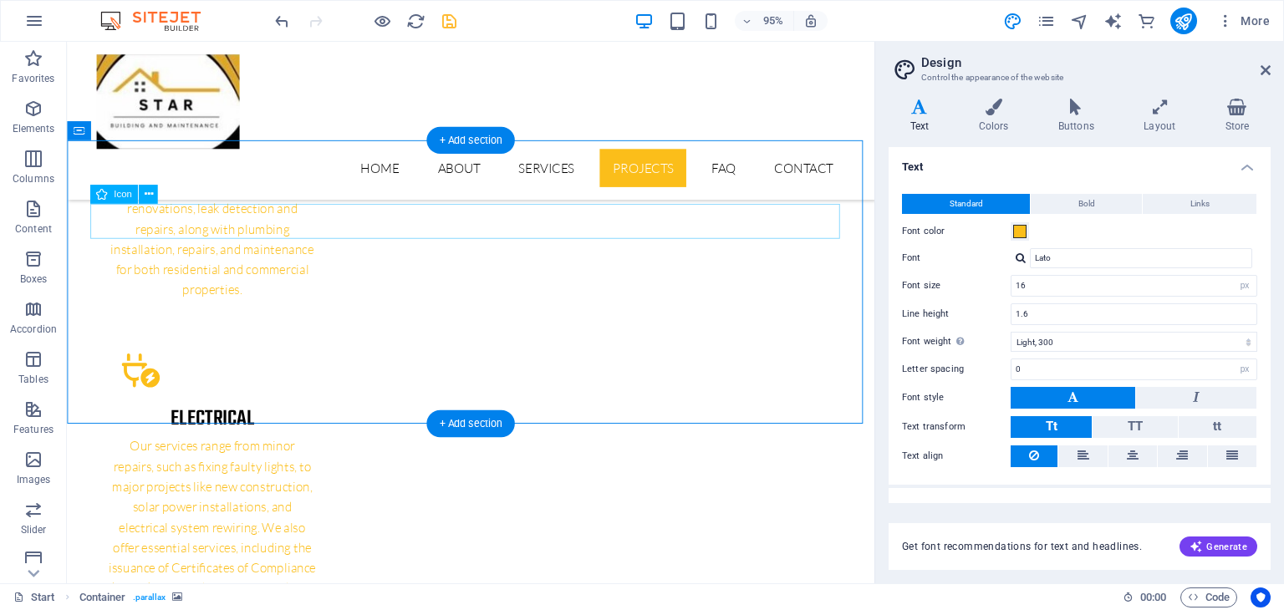
scroll to position [2973, 0]
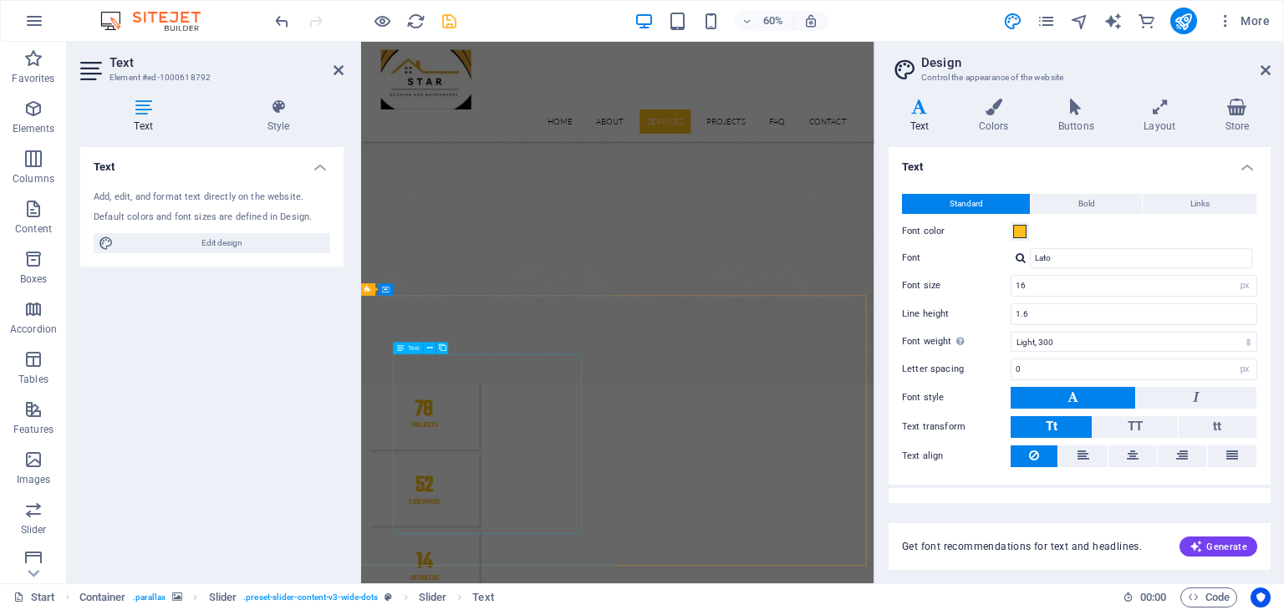
scroll to position [1589, 0]
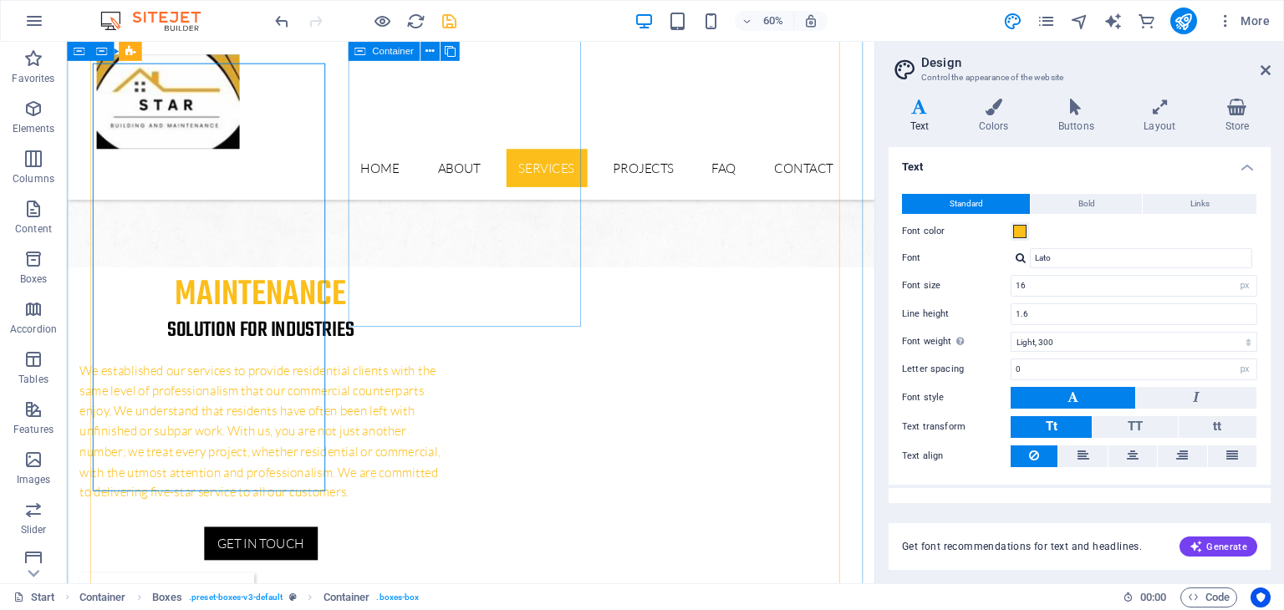
scroll to position [1415, 0]
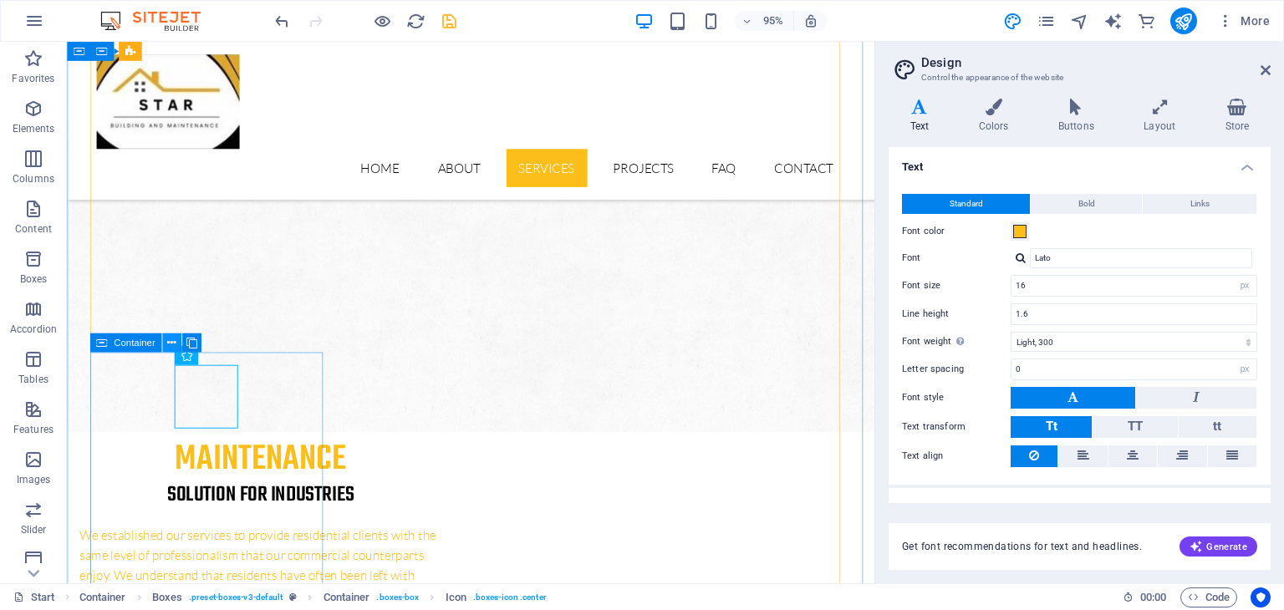
click at [171, 342] on icon at bounding box center [171, 342] width 8 height 17
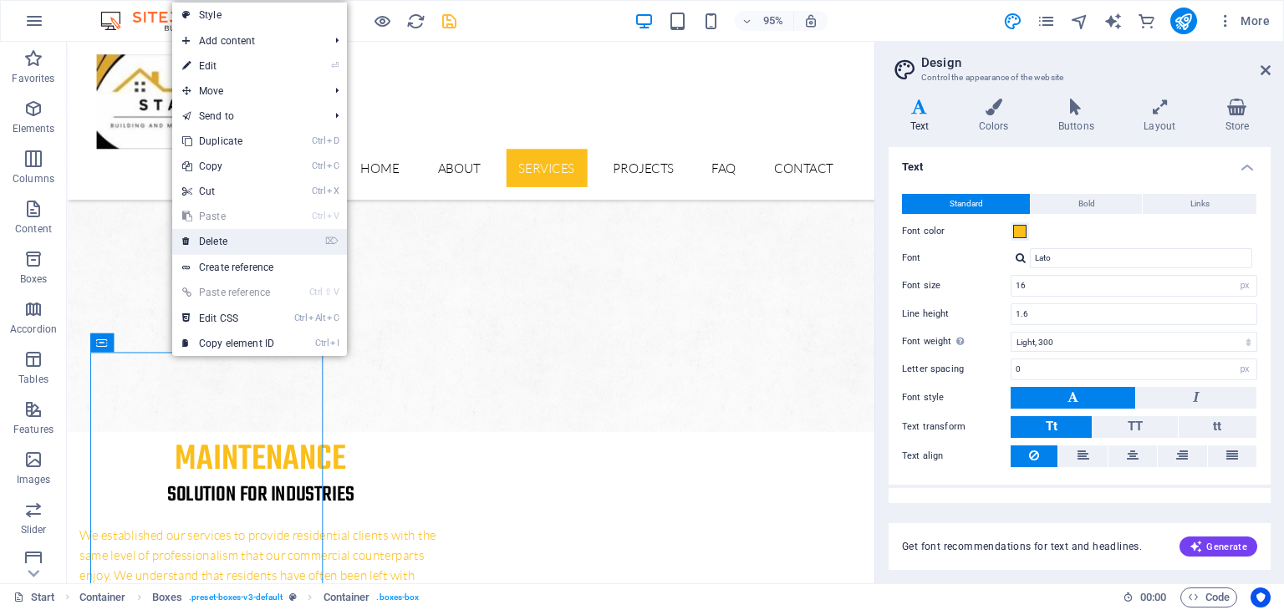
click at [227, 252] on link "⌦ Delete" at bounding box center [228, 241] width 112 height 25
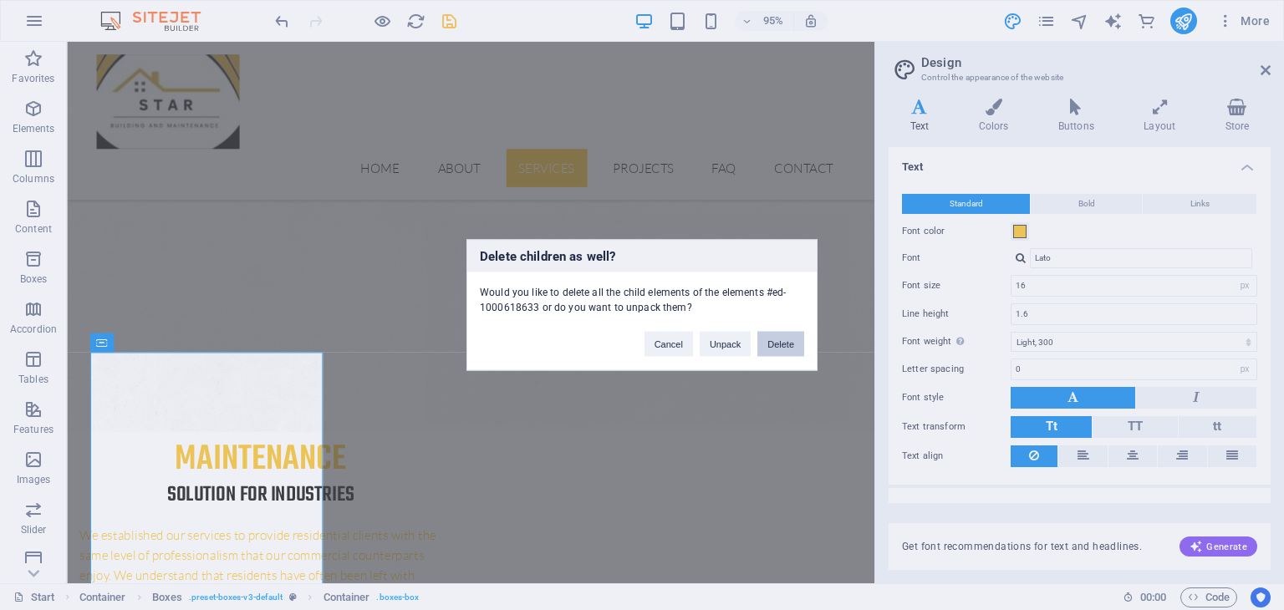
click at [782, 344] on button "Delete" at bounding box center [780, 344] width 47 height 25
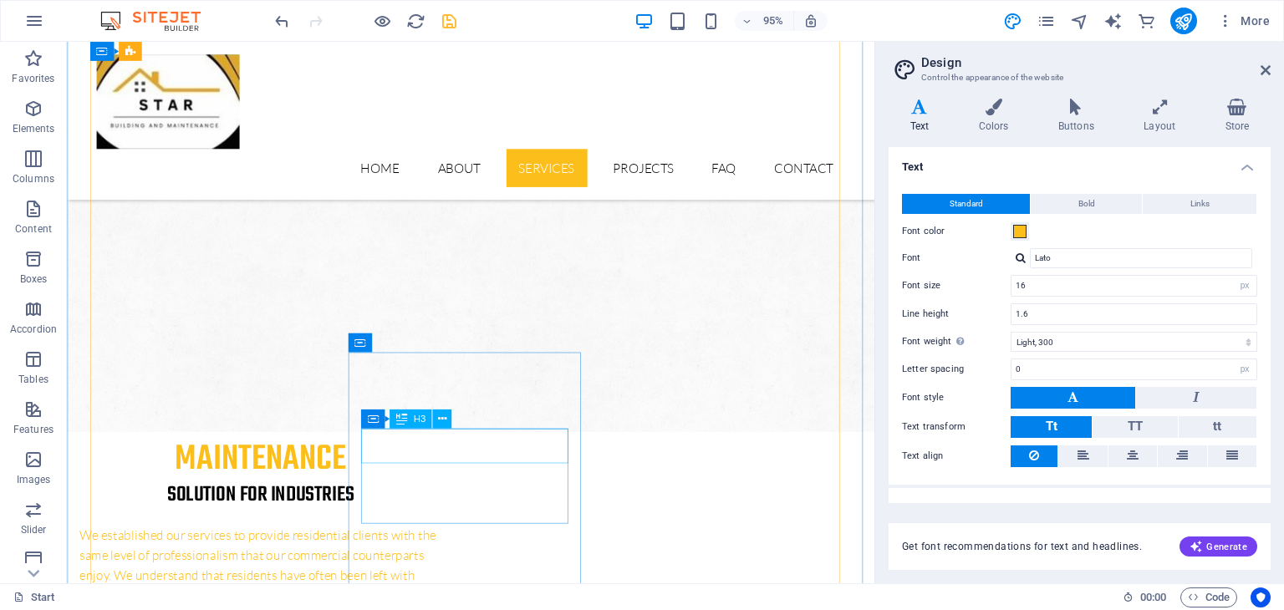
click at [445, 419] on icon at bounding box center [442, 419] width 8 height 17
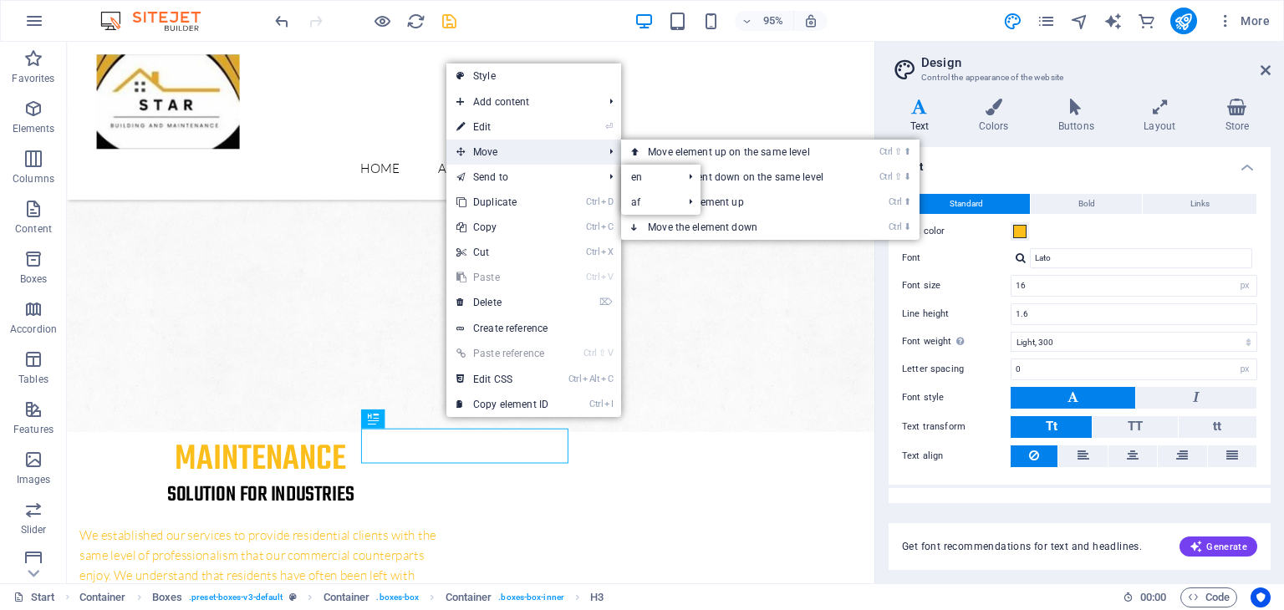
click at [552, 150] on span "Move" at bounding box center [521, 152] width 150 height 25
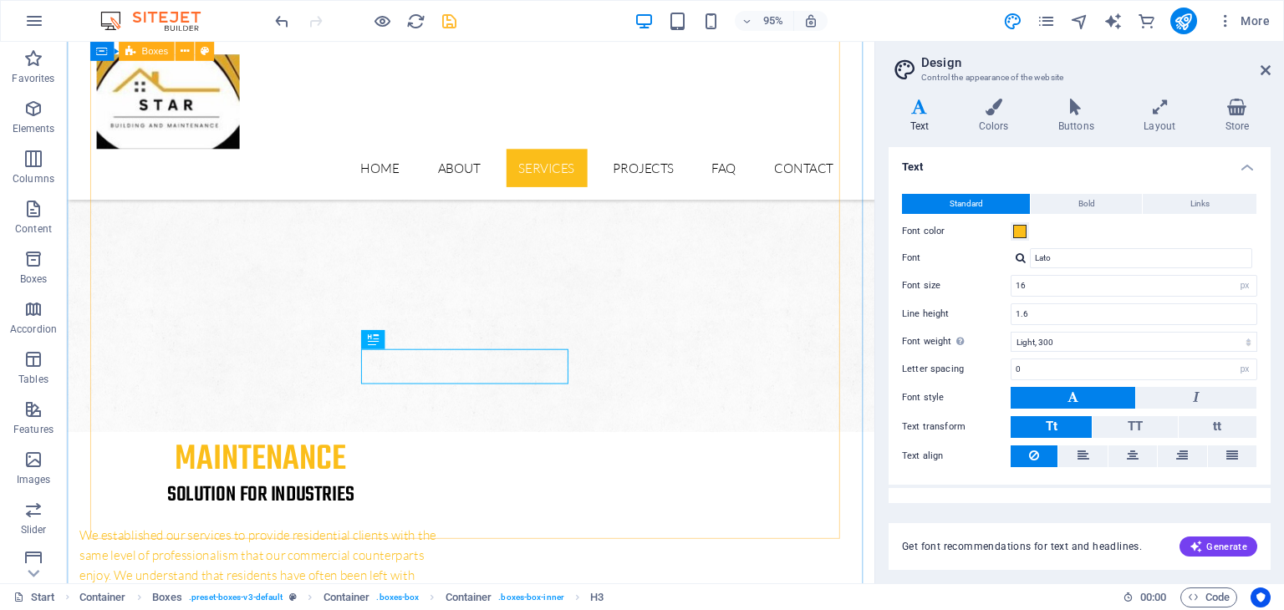
scroll to position [1583, 0]
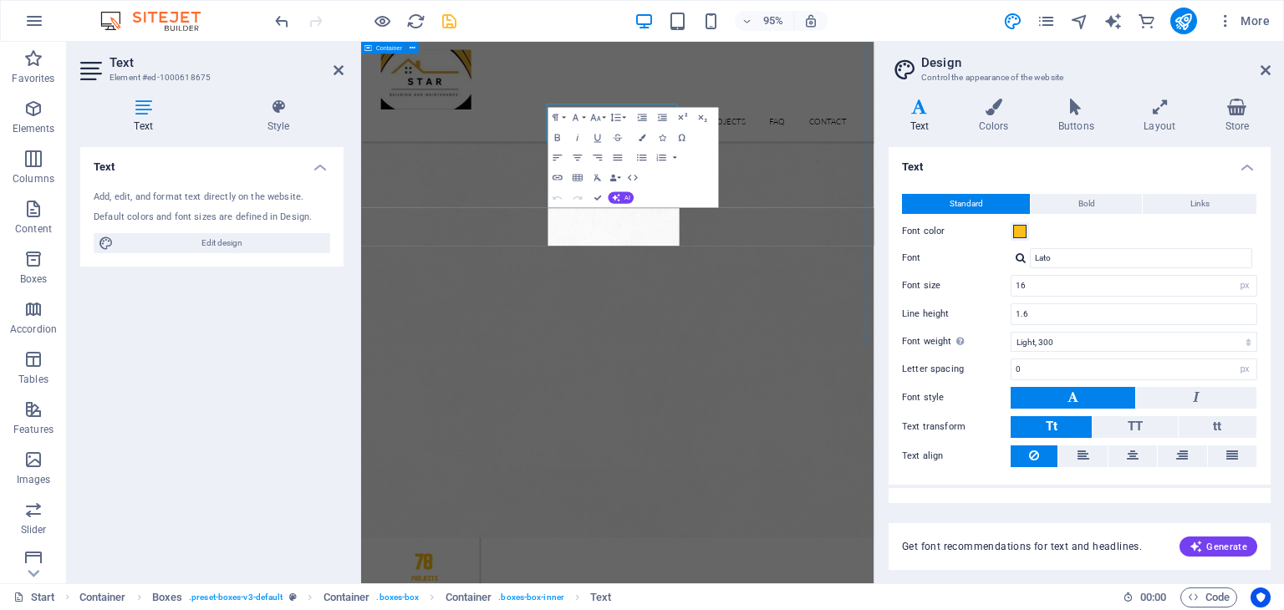
scroll to position [1756, 0]
drag, startPoint x: 812, startPoint y: 378, endPoint x: 686, endPoint y: 319, distance: 138.4
click at [625, 197] on span "AI" at bounding box center [628, 198] width 6 height 6
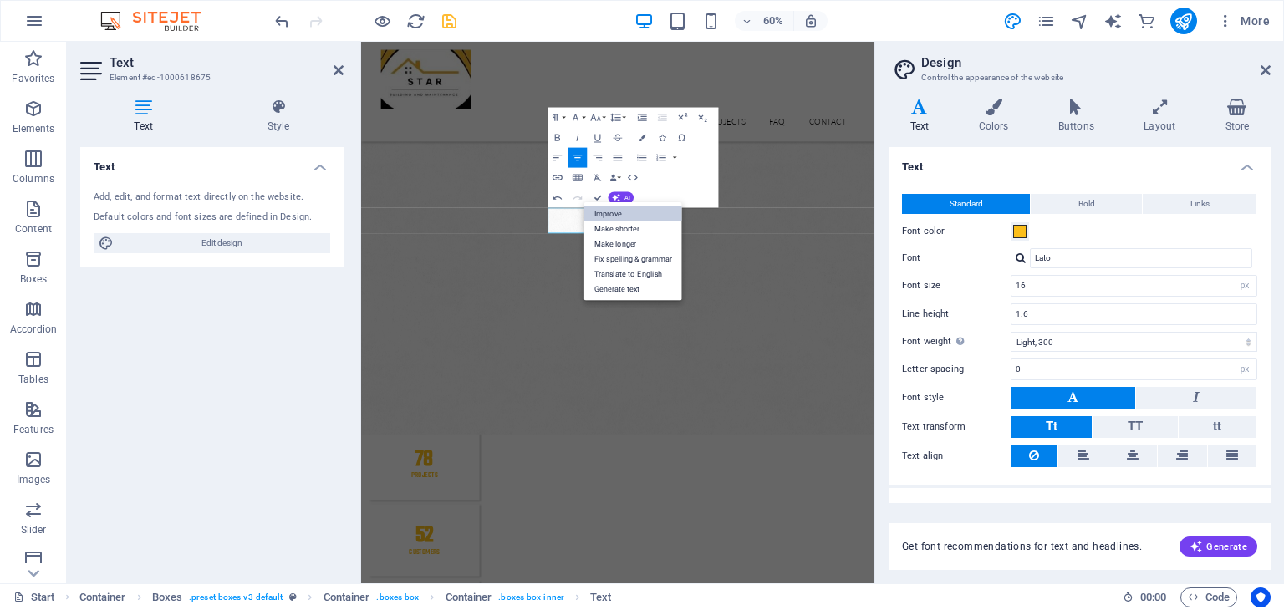
click at [622, 211] on link "Improve" at bounding box center [633, 214] width 98 height 15
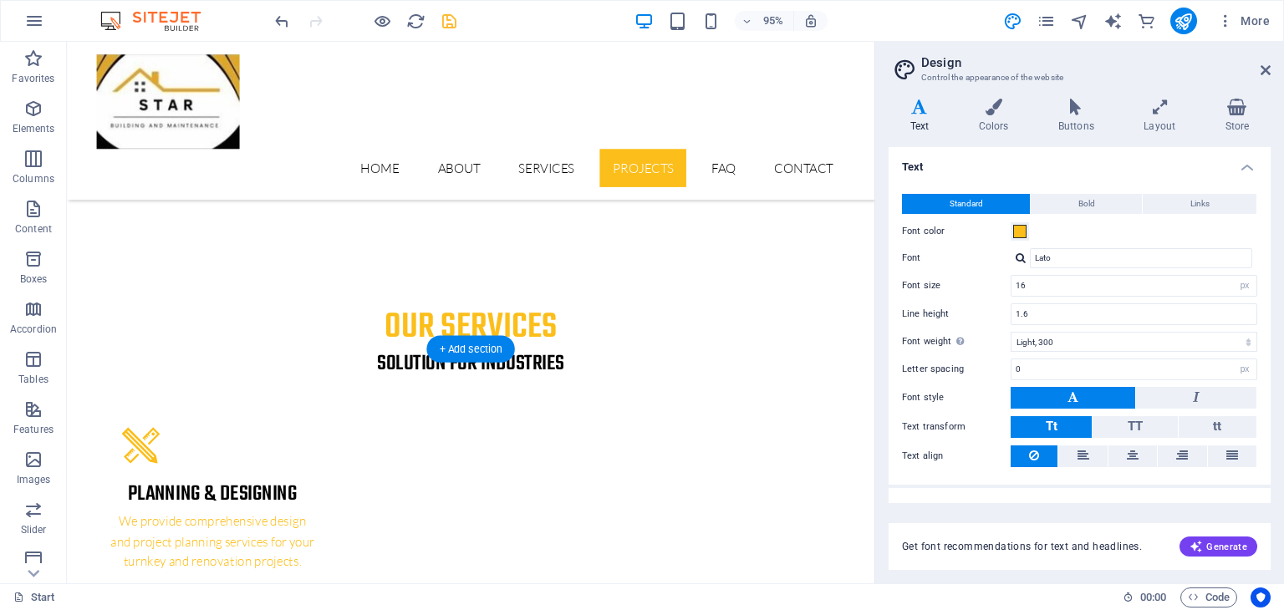
scroll to position [2753, 0]
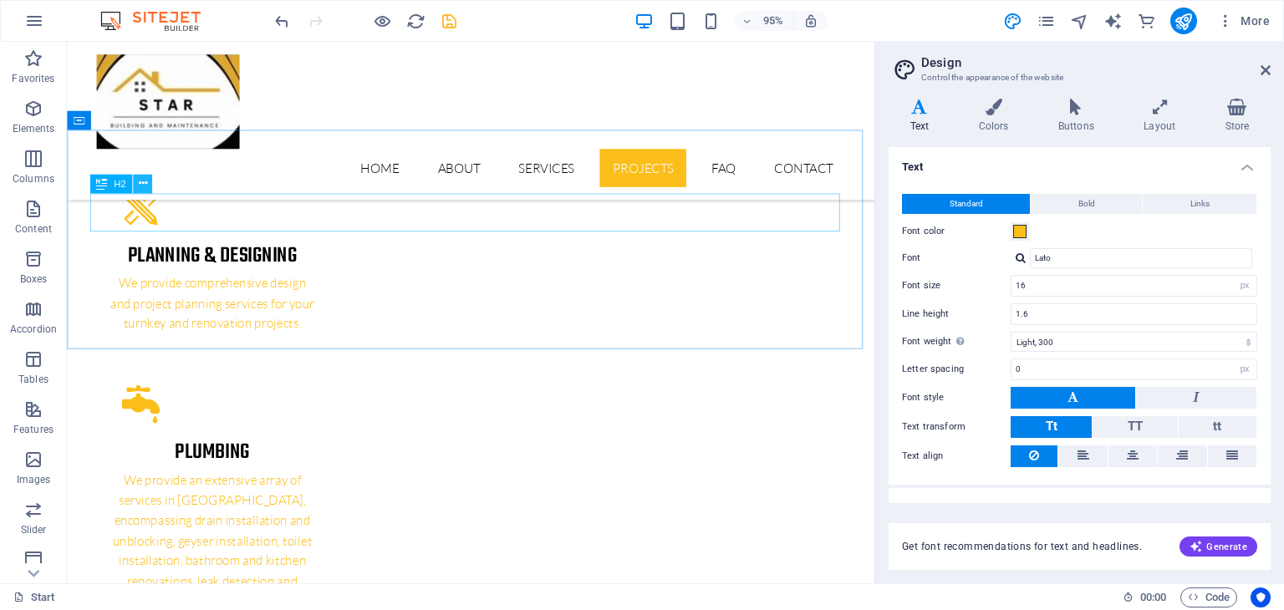
click at [144, 185] on icon at bounding box center [142, 184] width 8 height 17
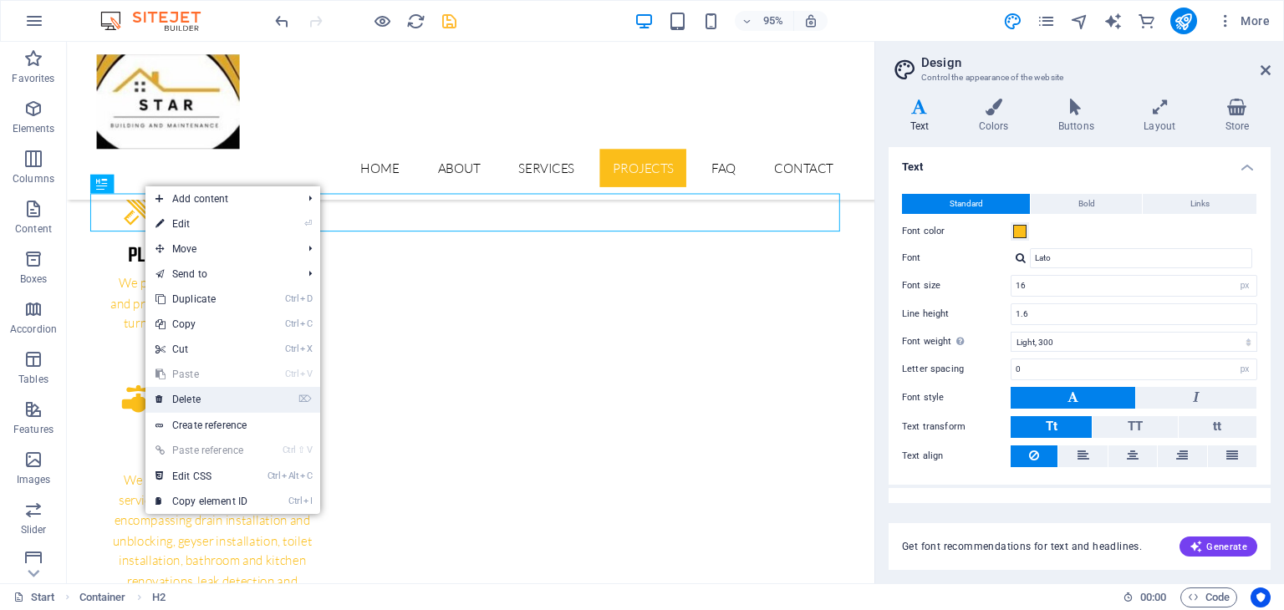
click at [215, 400] on link "⌦ Delete" at bounding box center [201, 399] width 112 height 25
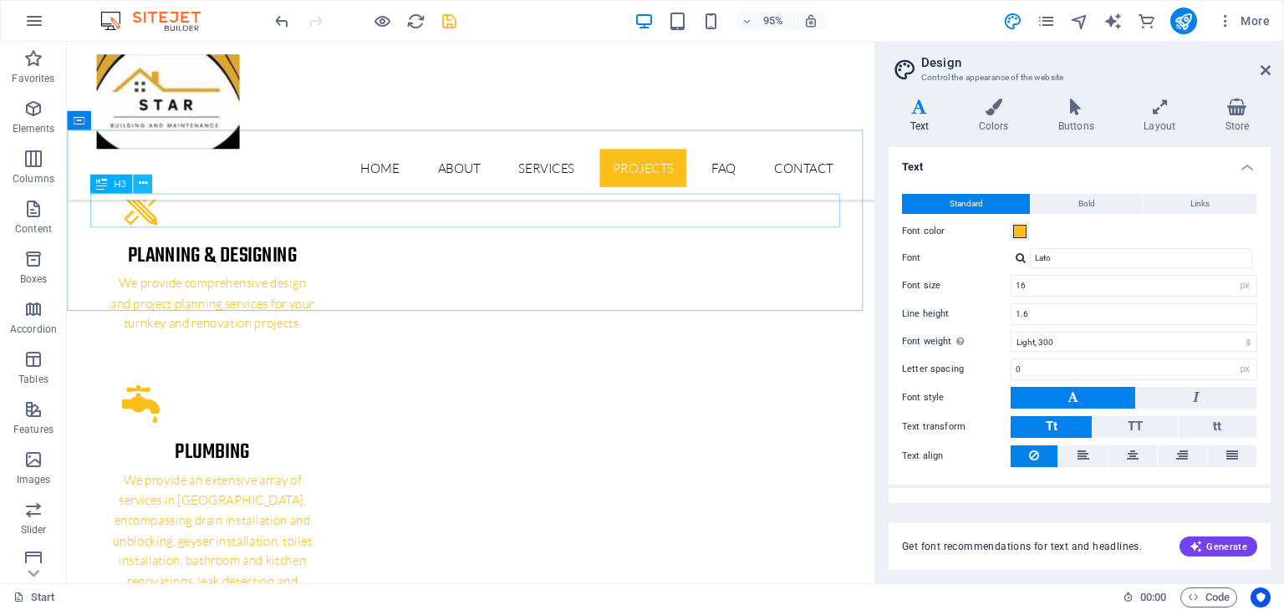
click at [140, 184] on icon at bounding box center [142, 184] width 8 height 17
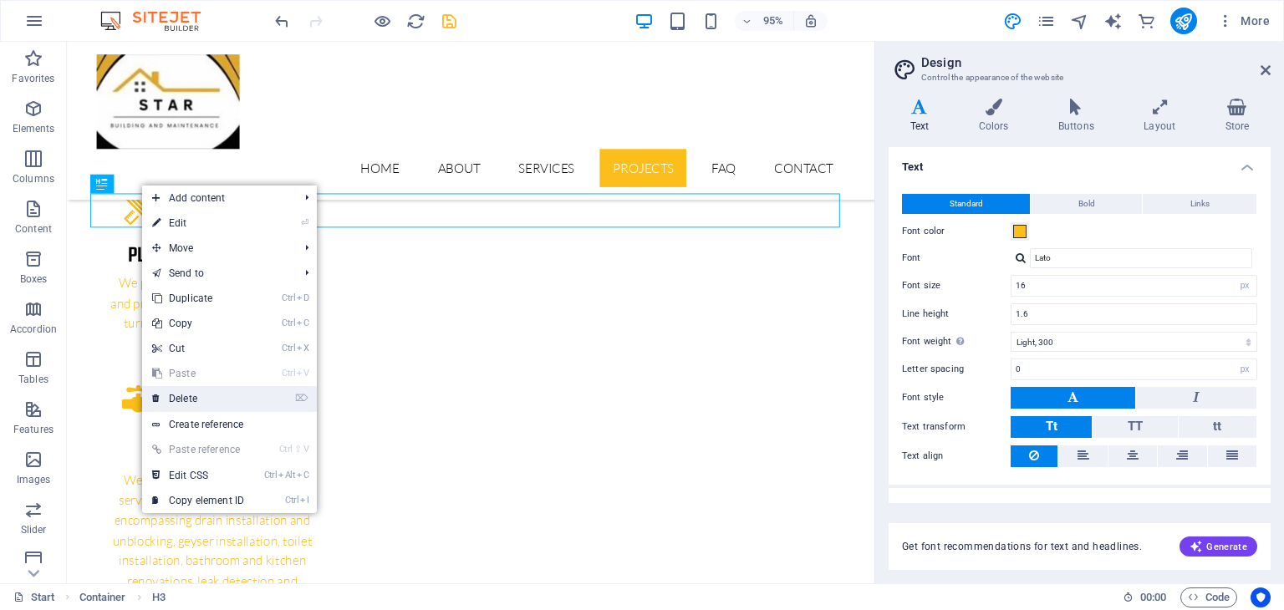
drag, startPoint x: 202, startPoint y: 400, endPoint x: 182, endPoint y: 383, distance: 26.7
click at [202, 400] on link "⌦ Delete" at bounding box center [198, 398] width 112 height 25
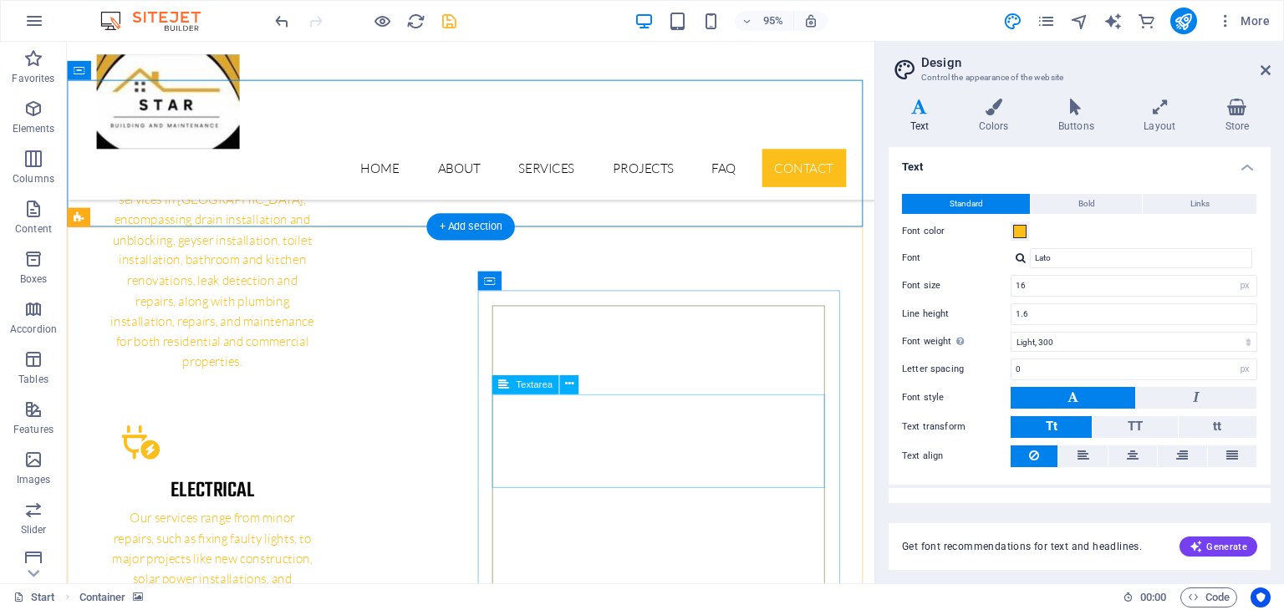
scroll to position [3237, 0]
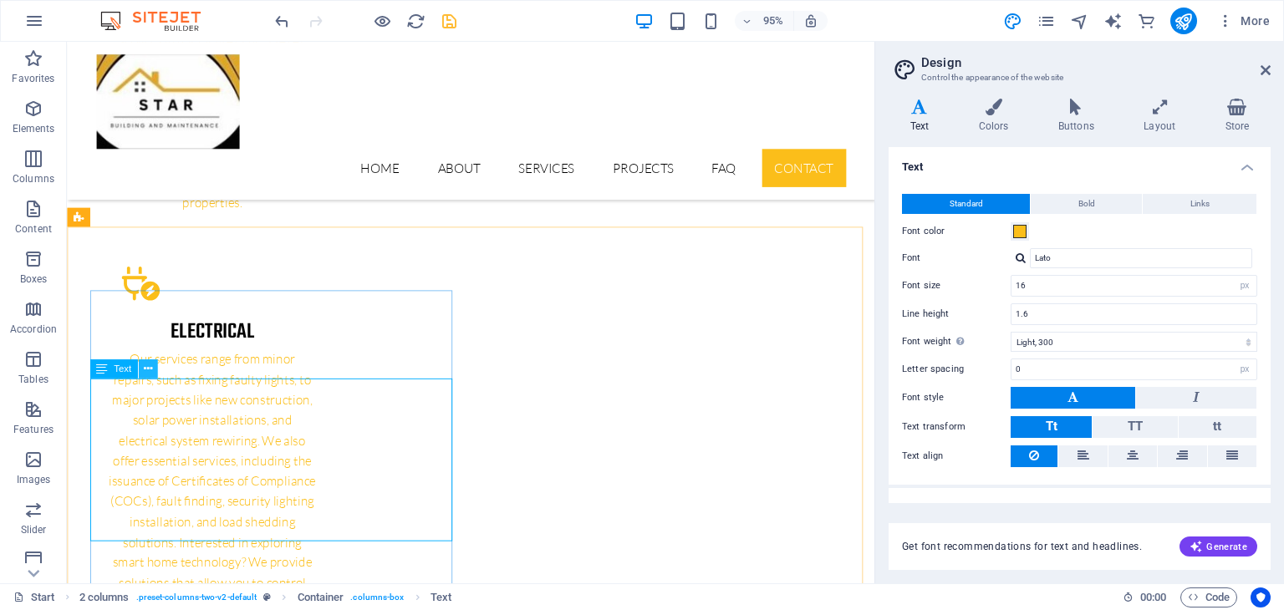
click at [150, 369] on icon at bounding box center [148, 369] width 8 height 17
click at [1021, 234] on span at bounding box center [1019, 231] width 13 height 13
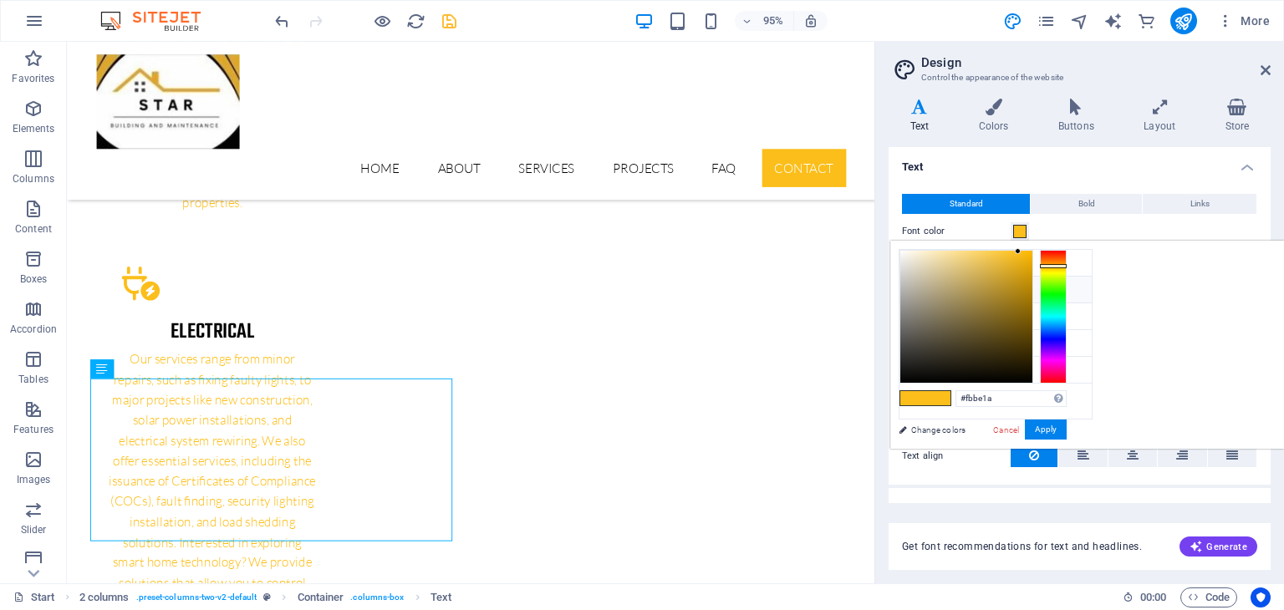
type input "#080808"
click at [904, 378] on div at bounding box center [966, 317] width 132 height 132
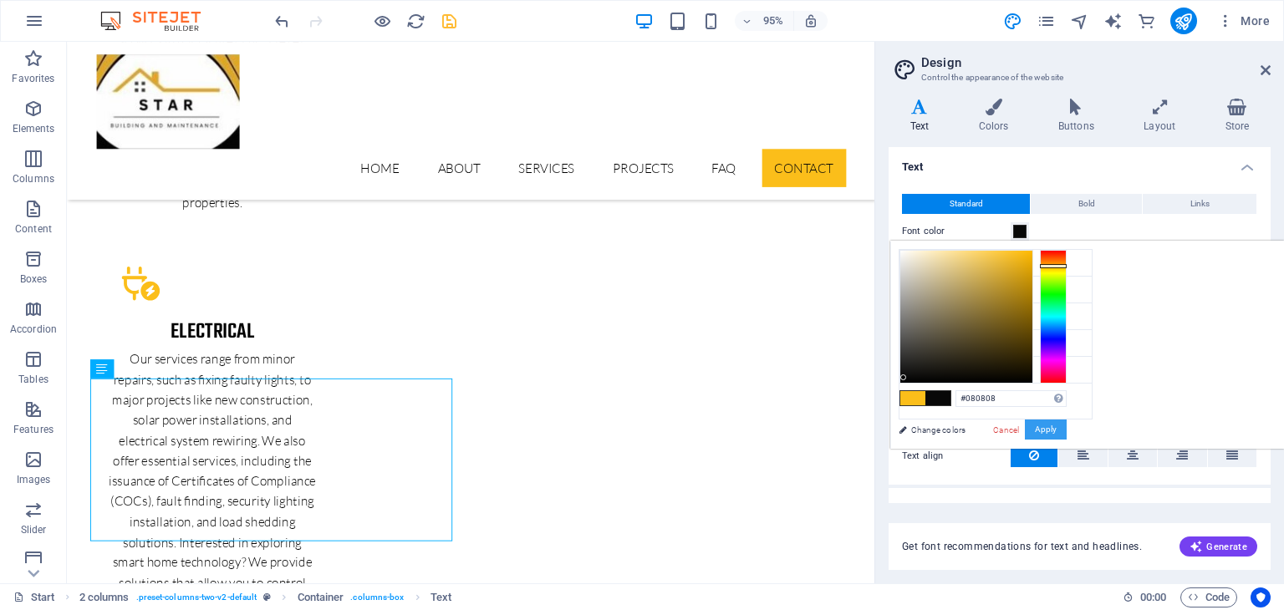
click at [1060, 426] on button "Apply" at bounding box center [1046, 430] width 42 height 20
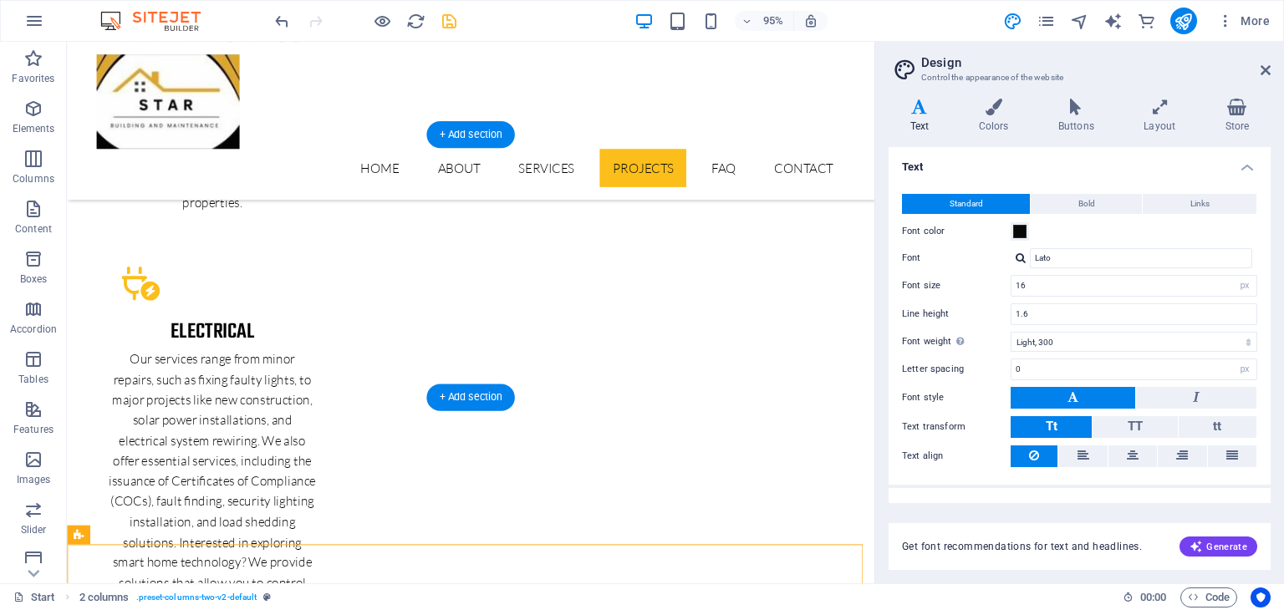
scroll to position [2903, 0]
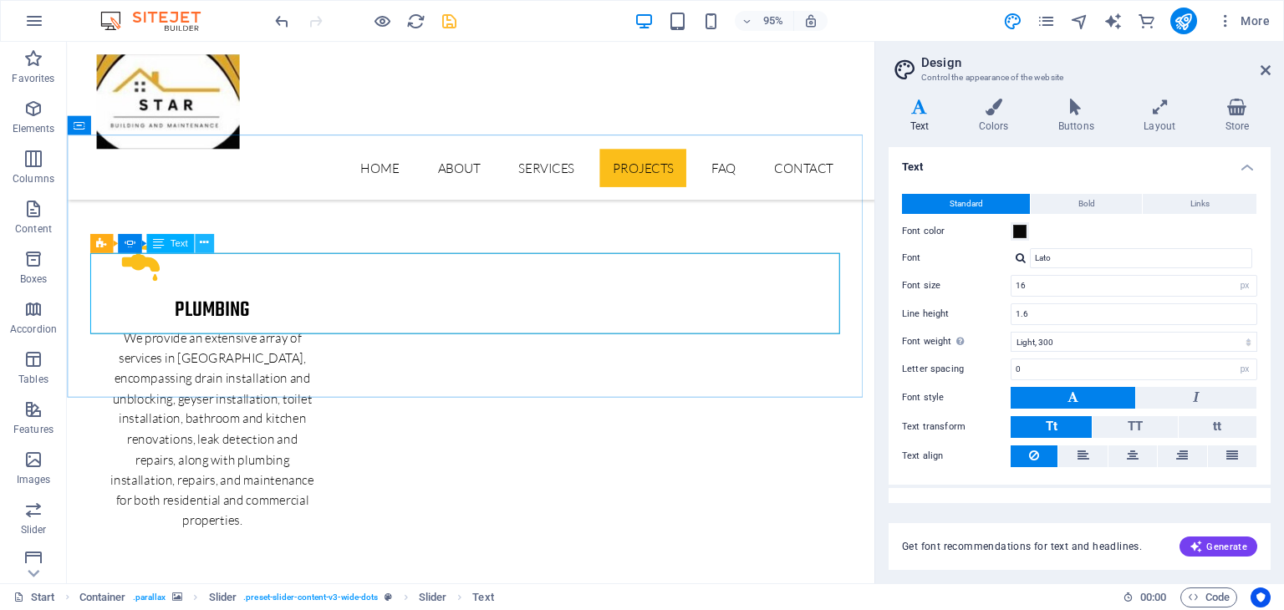
click at [211, 242] on button at bounding box center [204, 243] width 19 height 19
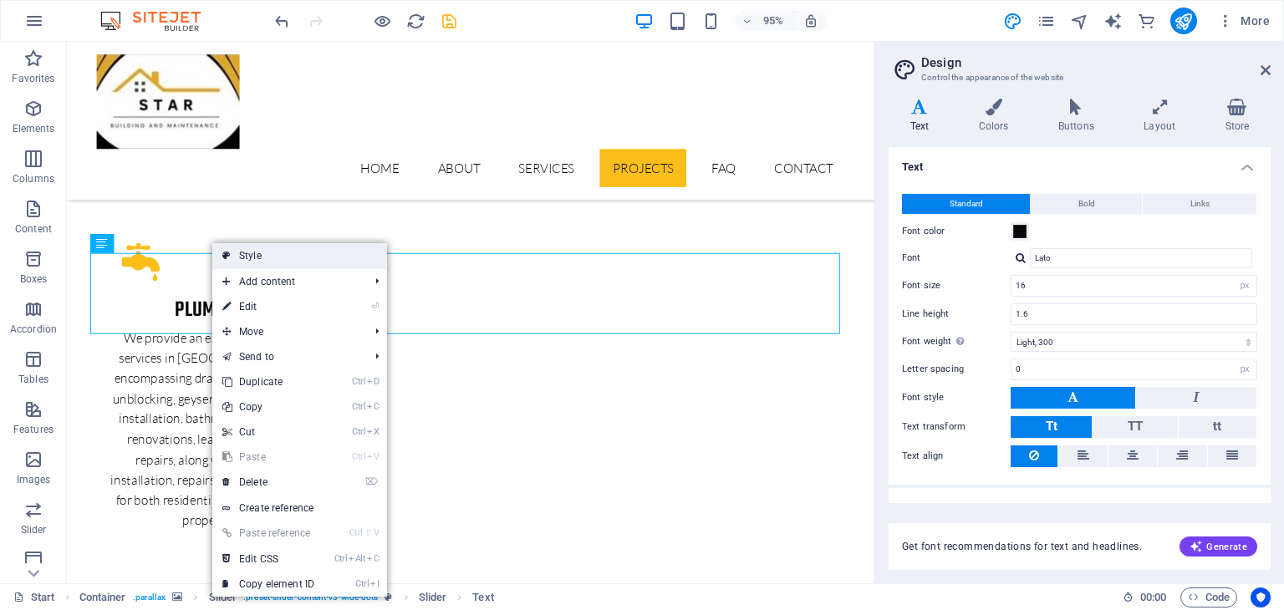
click at [256, 255] on link "Style" at bounding box center [299, 255] width 175 height 25
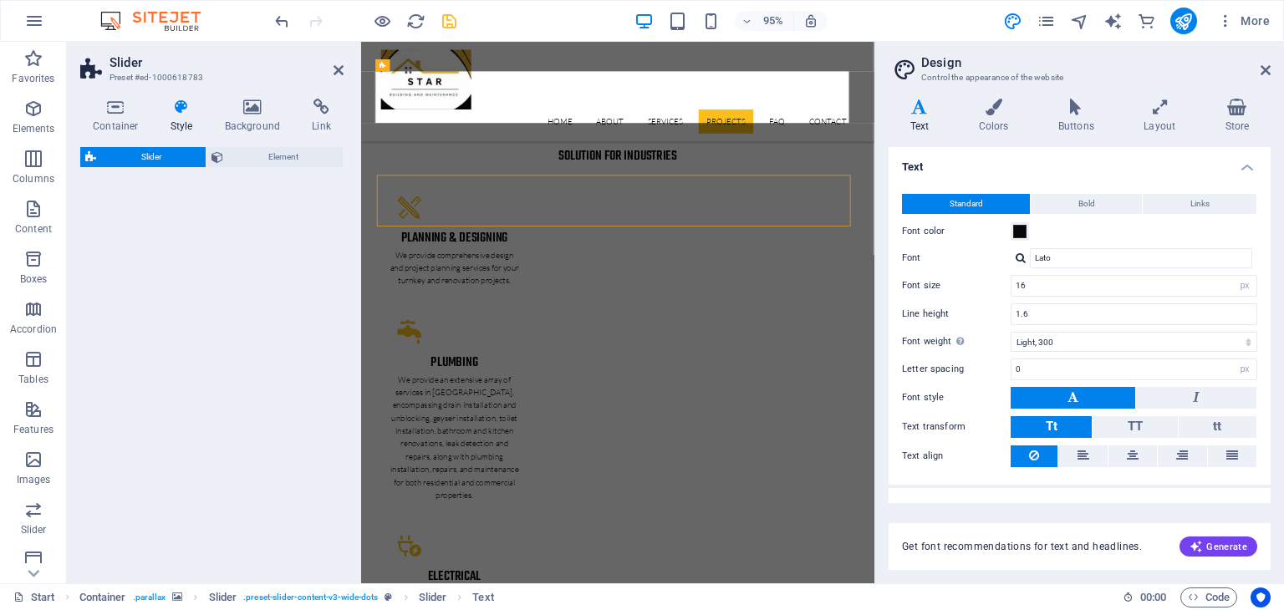
click at [244, 121] on h4 "Background" at bounding box center [256, 116] width 88 height 35
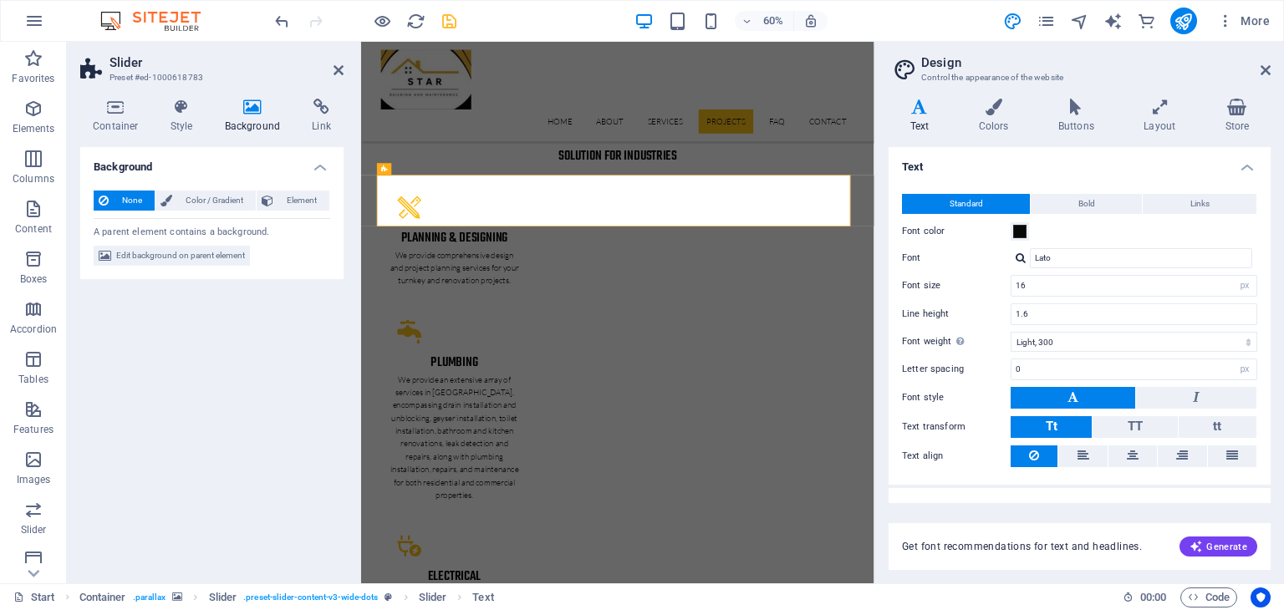
scroll to position [3075, 0]
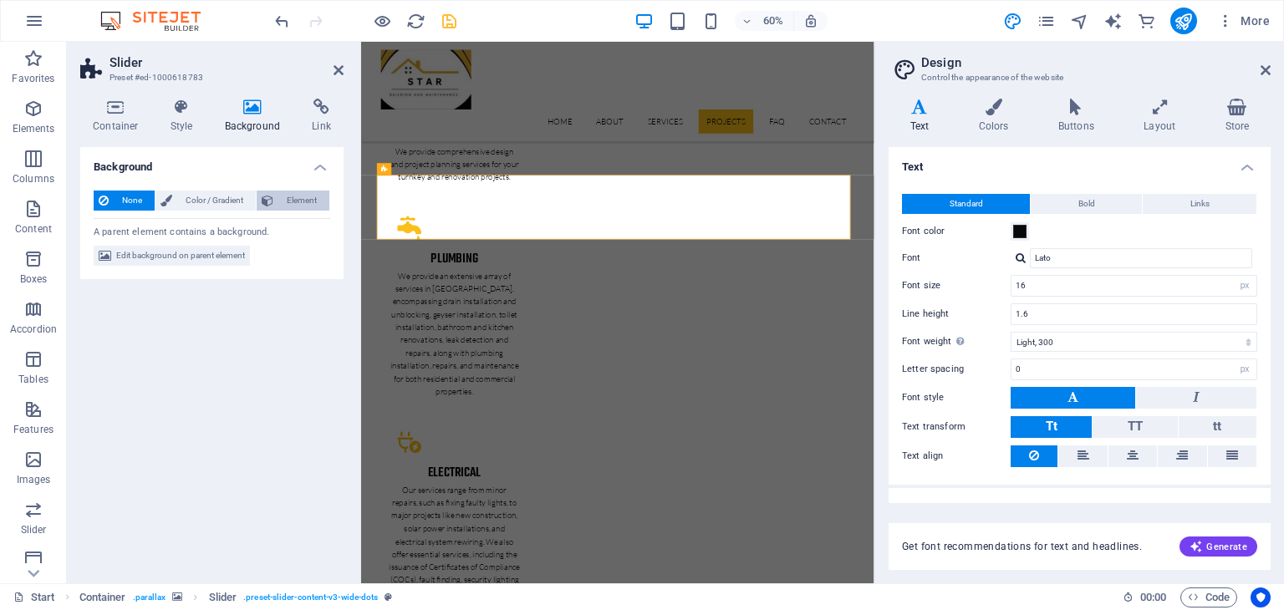
click at [306, 201] on span "Element" at bounding box center [301, 201] width 46 height 20
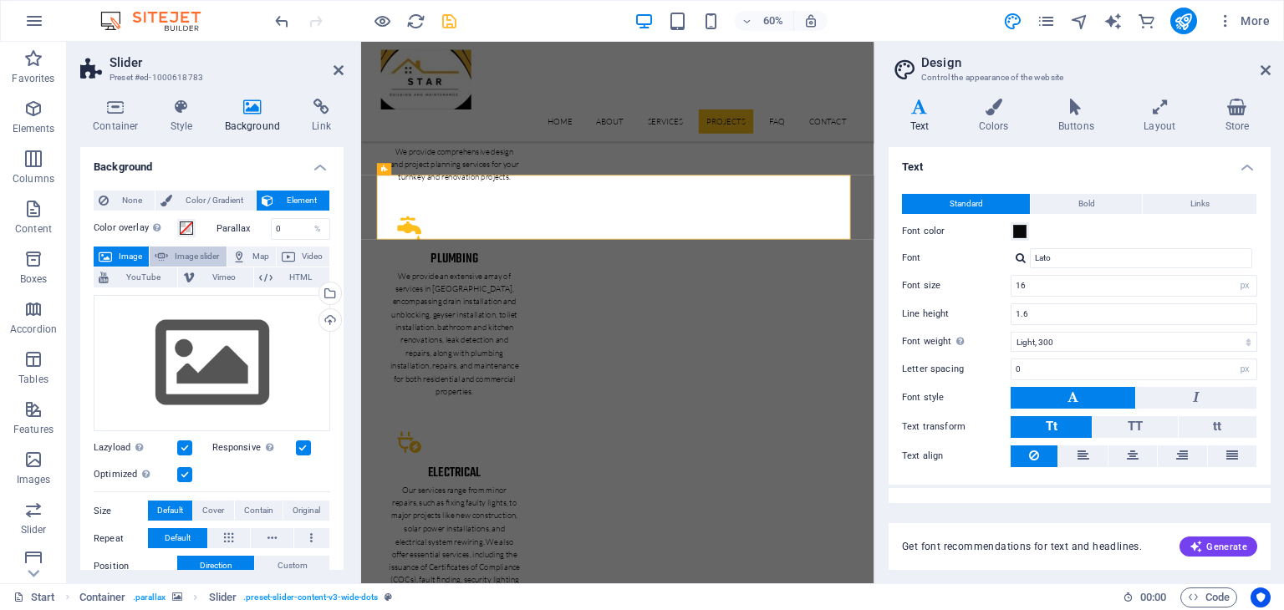
click at [185, 258] on span "Image slider" at bounding box center [197, 257] width 48 height 20
select select "ms"
select select "s"
select select "progressive"
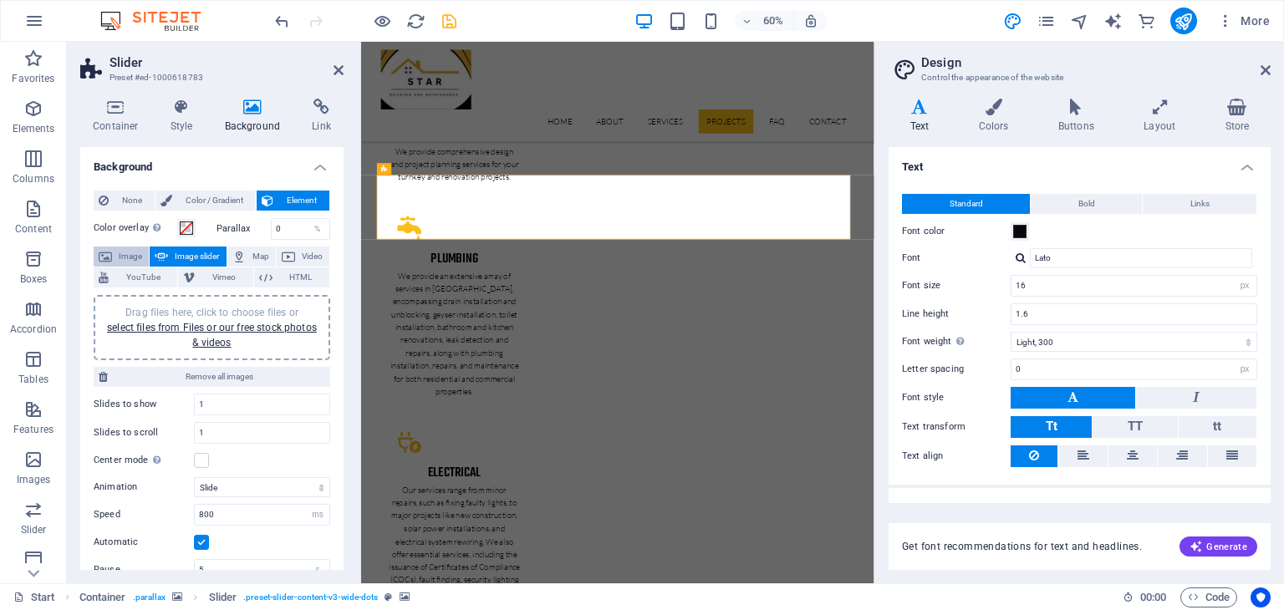
click at [110, 255] on icon at bounding box center [105, 257] width 13 height 20
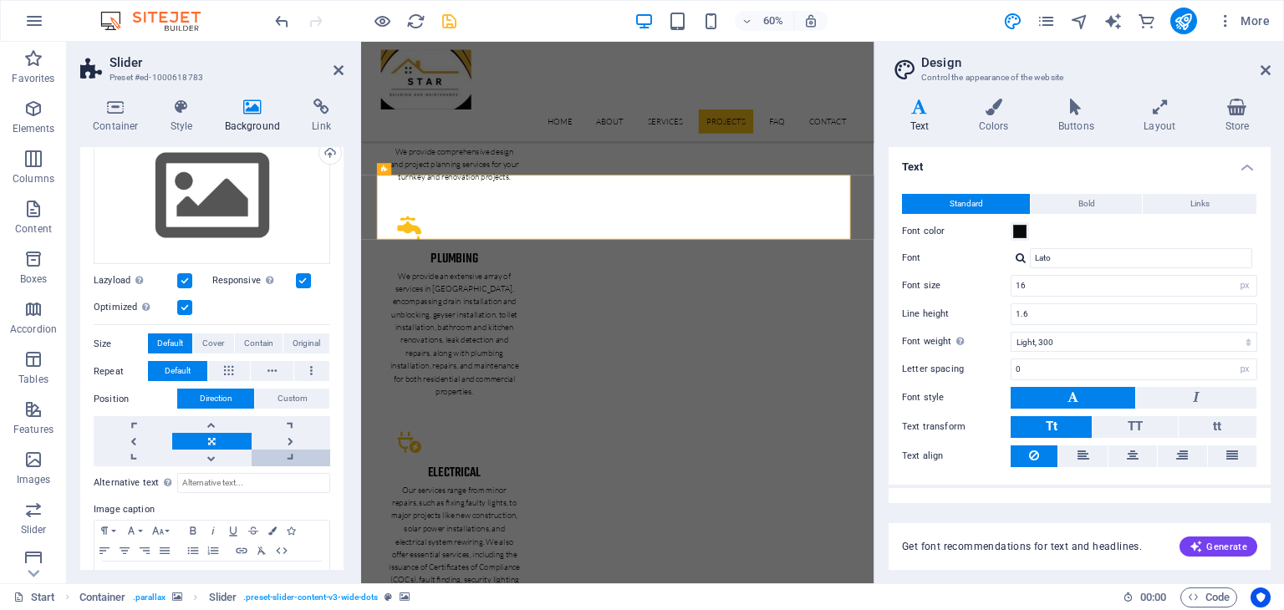
scroll to position [276, 0]
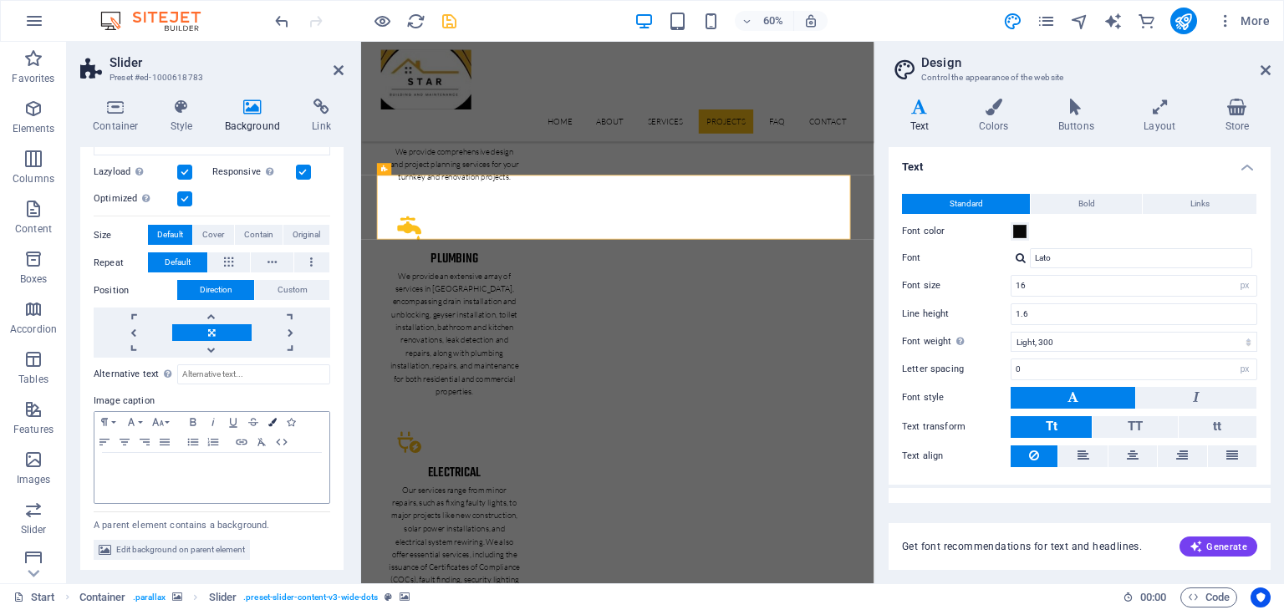
click at [273, 424] on button "Colors" at bounding box center [272, 422] width 18 height 20
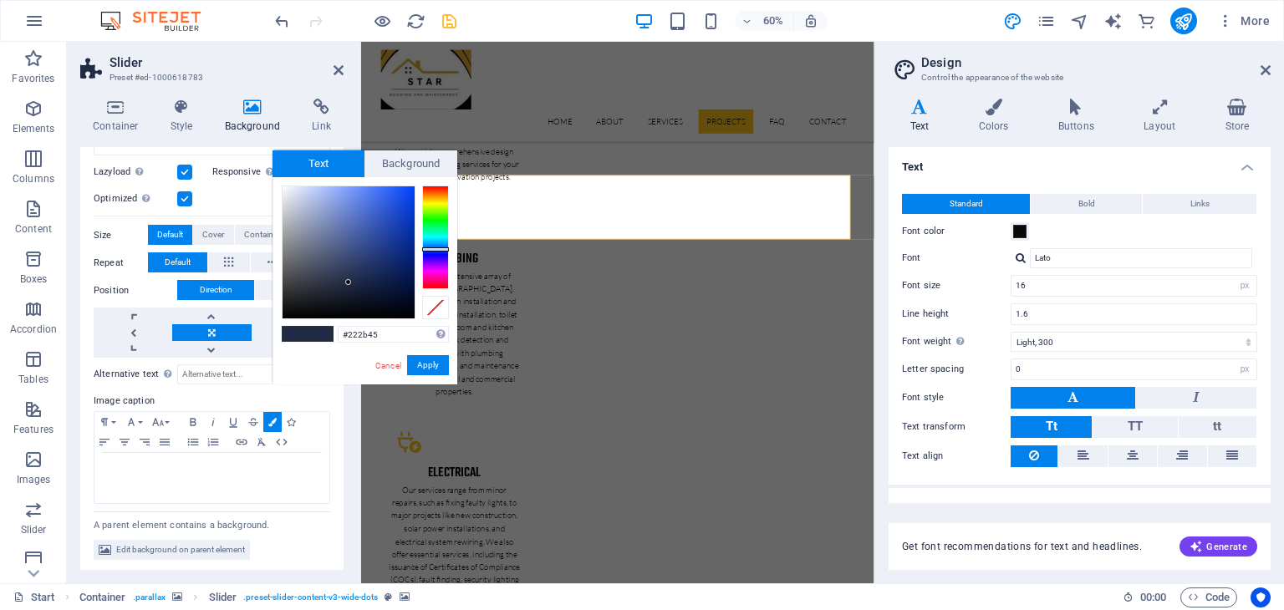
click at [285, 192] on div at bounding box center [349, 252] width 132 height 132
type input "#ebedf2"
drag, startPoint x: 428, startPoint y: 364, endPoint x: 92, endPoint y: 537, distance: 378.0
click at [428, 364] on button "Apply" at bounding box center [428, 365] width 42 height 20
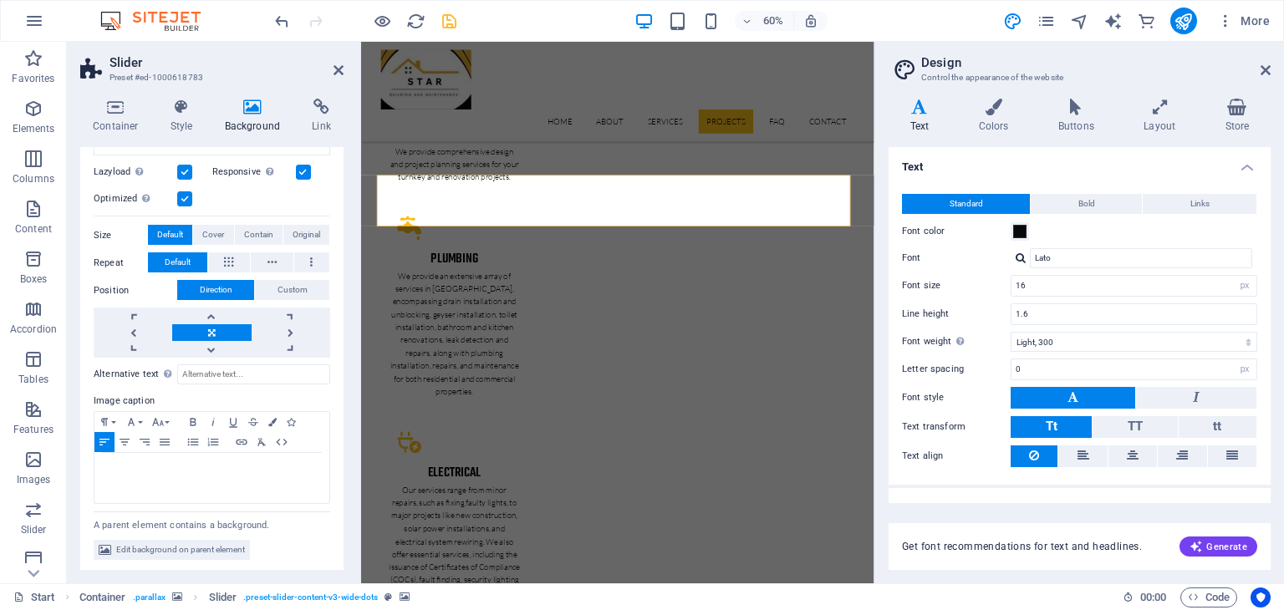
scroll to position [2908, 0]
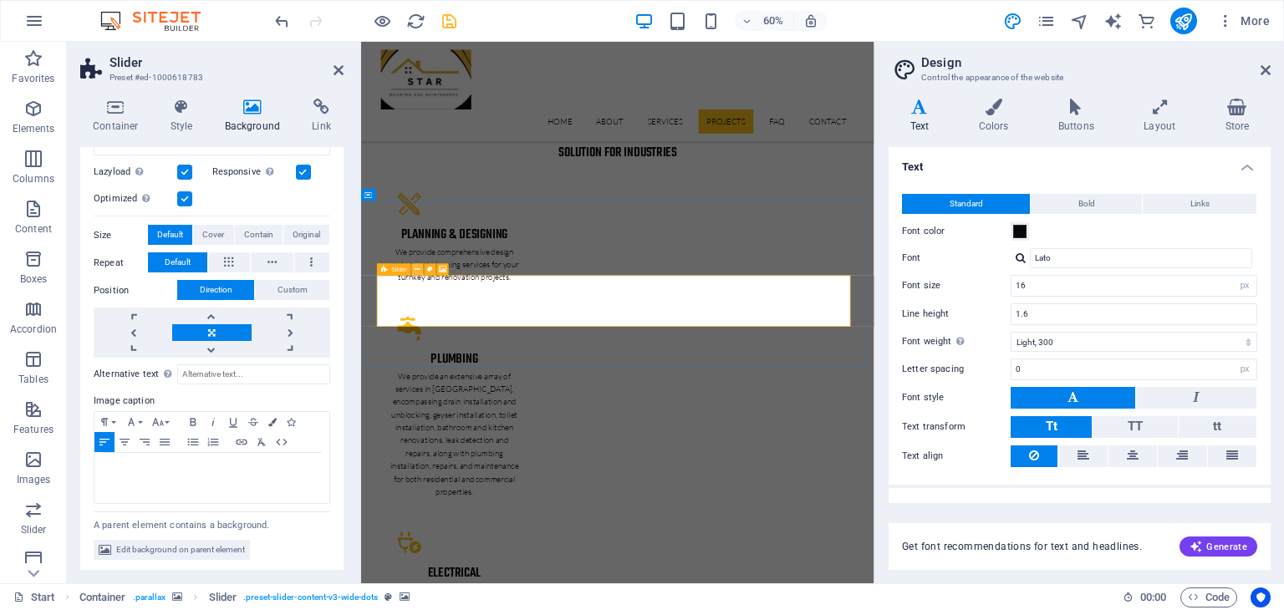
click at [416, 270] on icon at bounding box center [418, 269] width 6 height 11
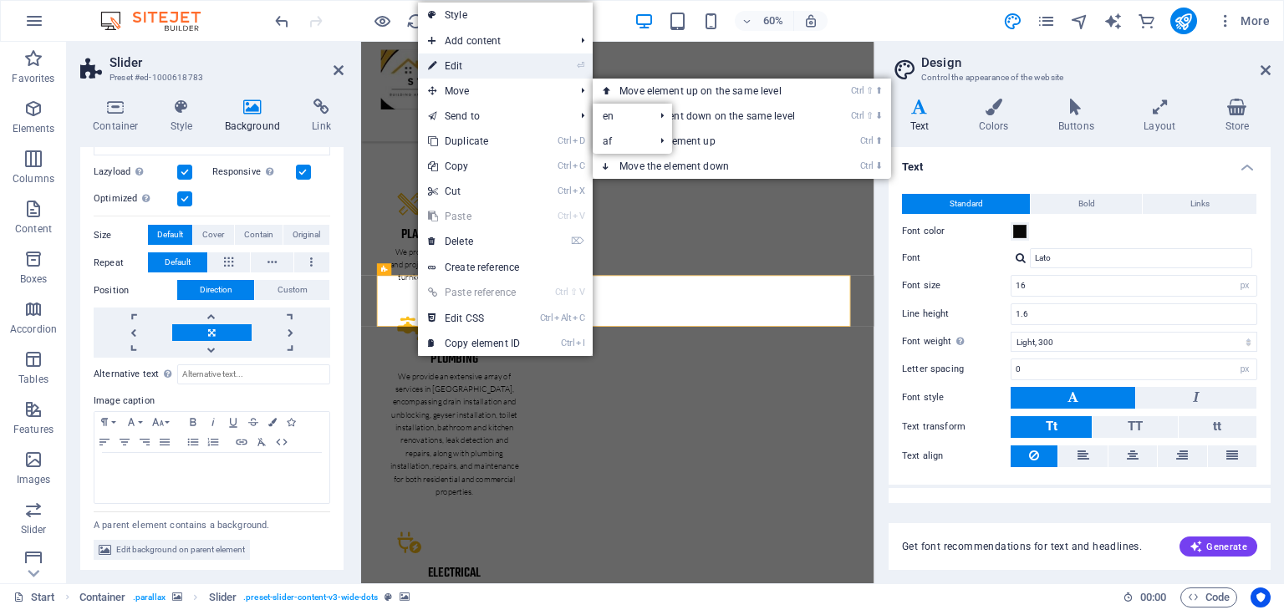
click at [485, 64] on link "⏎ Edit" at bounding box center [474, 66] width 112 height 25
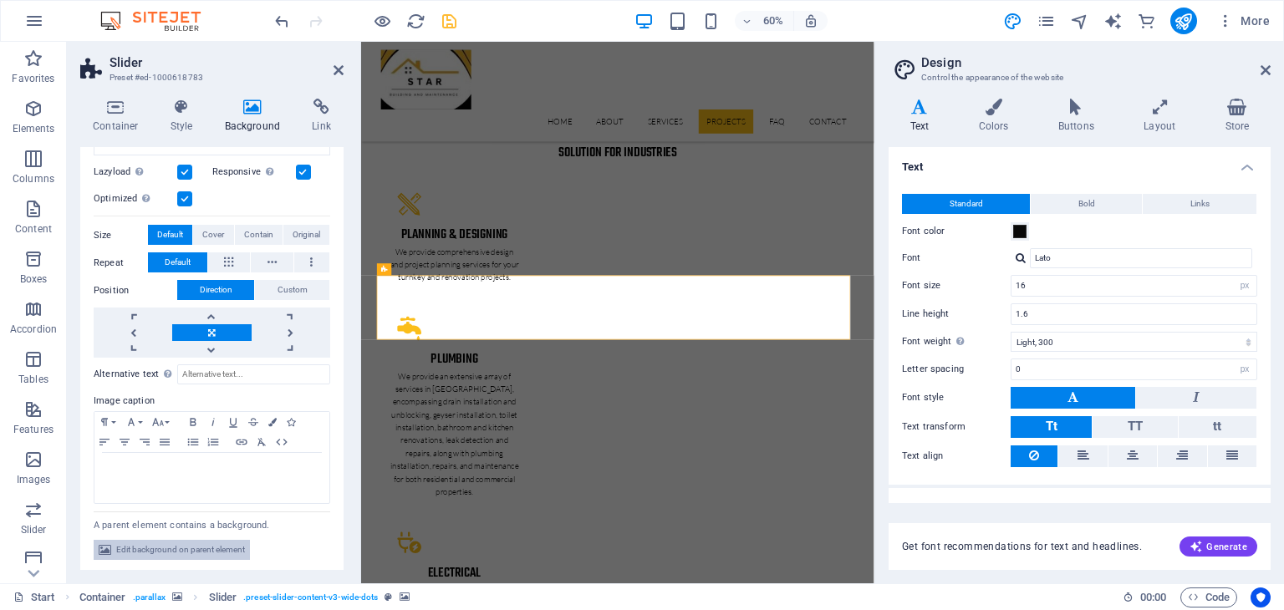
click at [204, 550] on span "Edit background on parent element" at bounding box center [180, 550] width 129 height 20
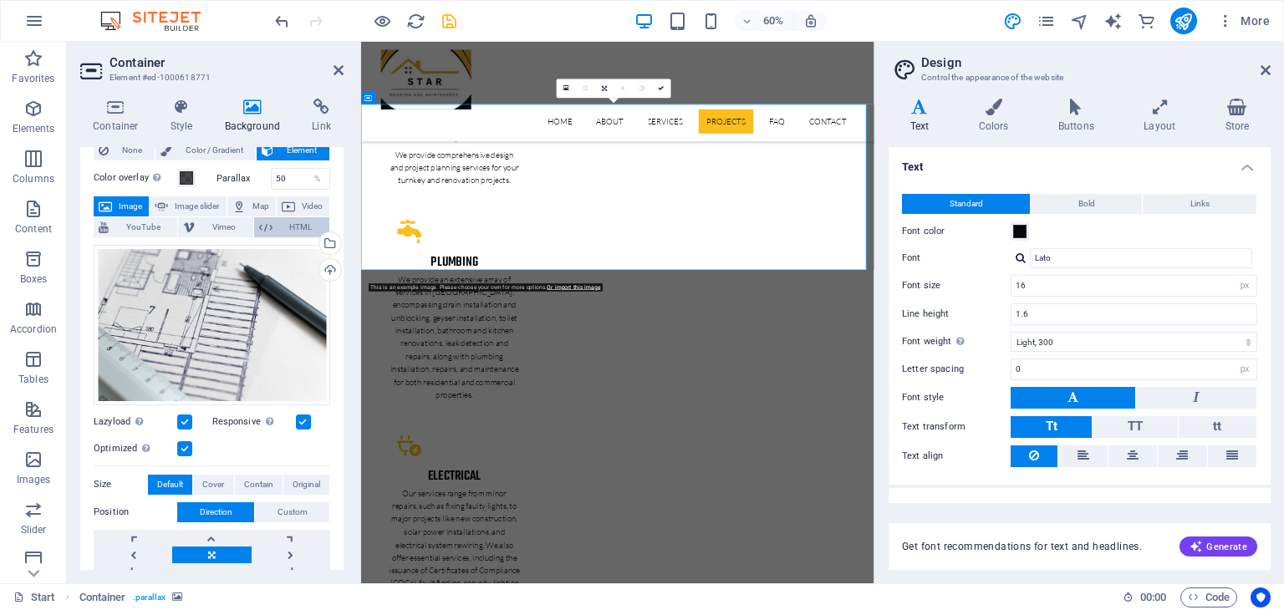
scroll to position [0, 0]
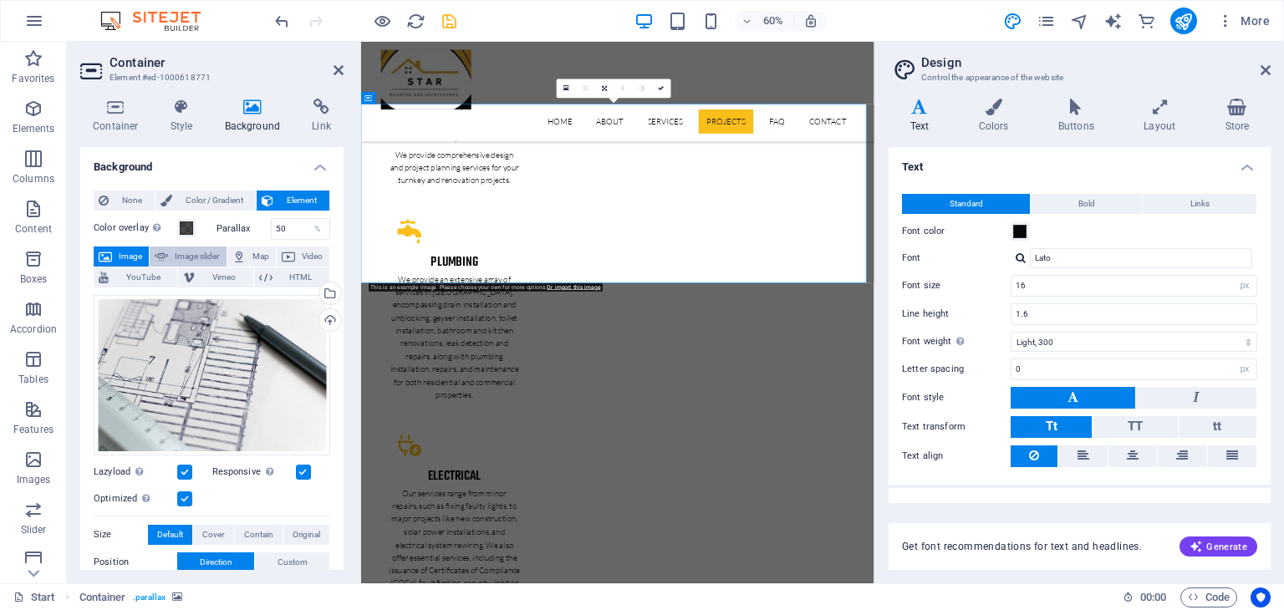
click at [189, 255] on span "Image slider" at bounding box center [197, 257] width 48 height 20
select select "ms"
select select "s"
select select "progressive"
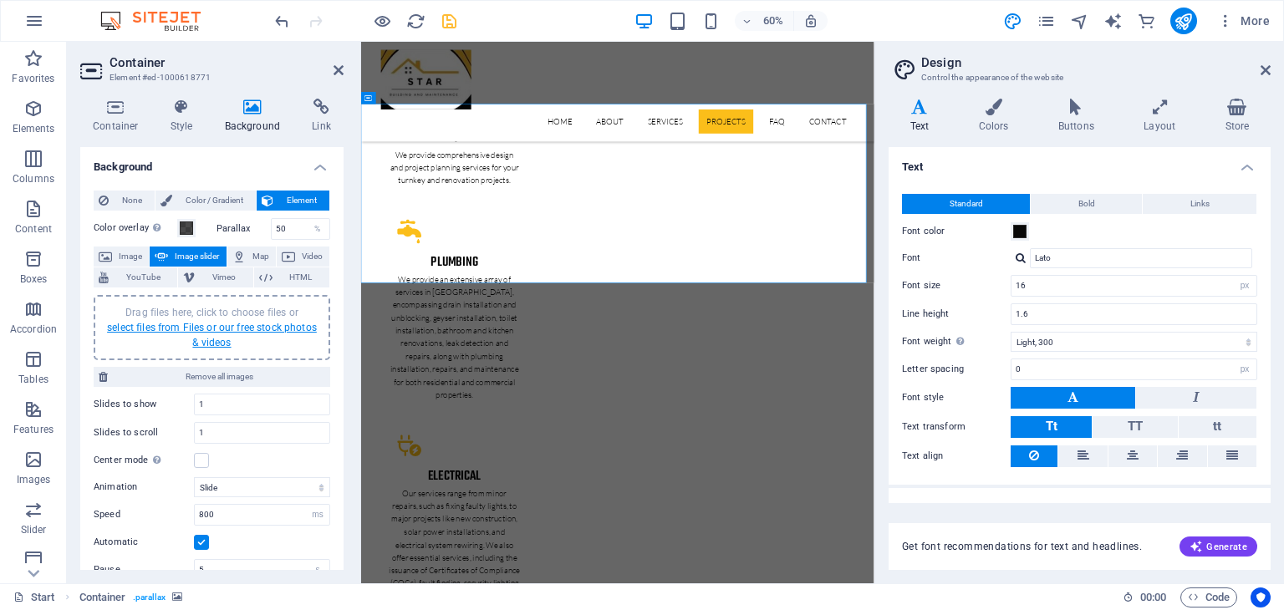
drag, startPoint x: 221, startPoint y: 325, endPoint x: 726, endPoint y: 2420, distance: 2154.4
click at [221, 325] on link "select files from Files or our free stock photos & videos" at bounding box center [212, 335] width 210 height 27
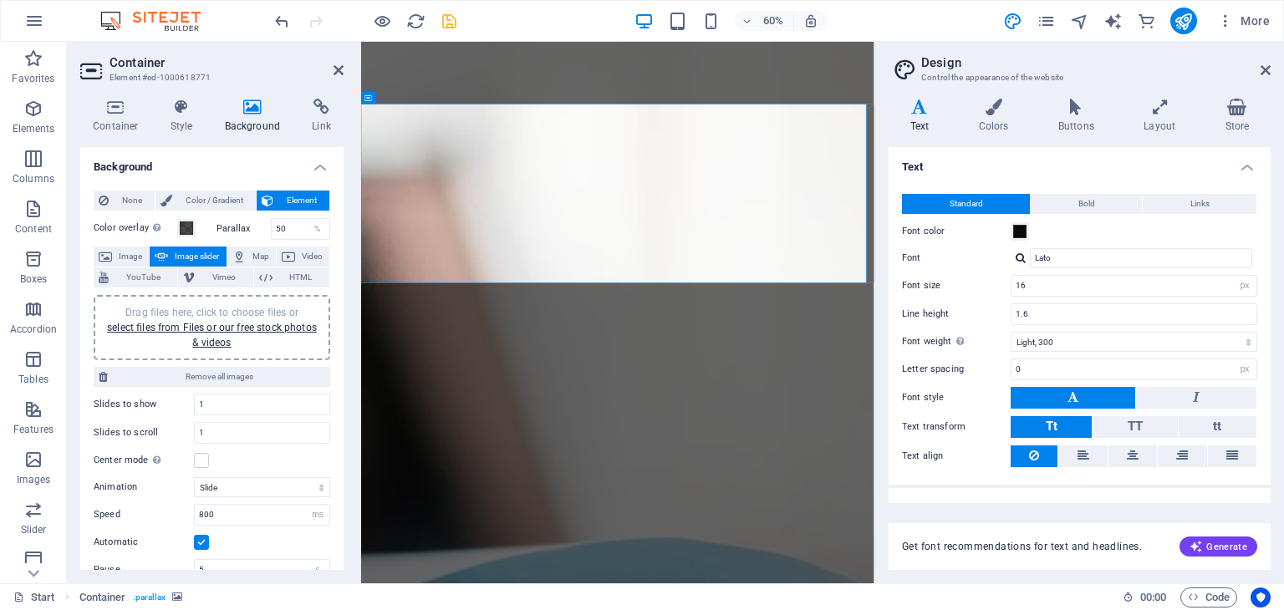
scroll to position [3172, 0]
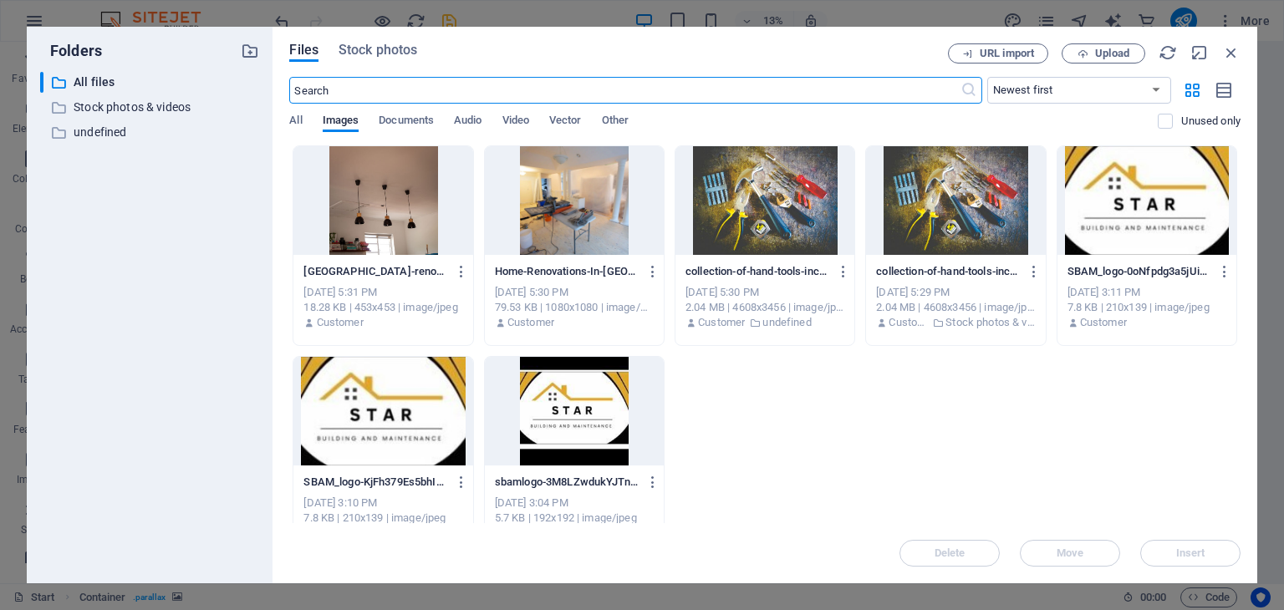
click at [782, 194] on div at bounding box center [765, 200] width 179 height 109
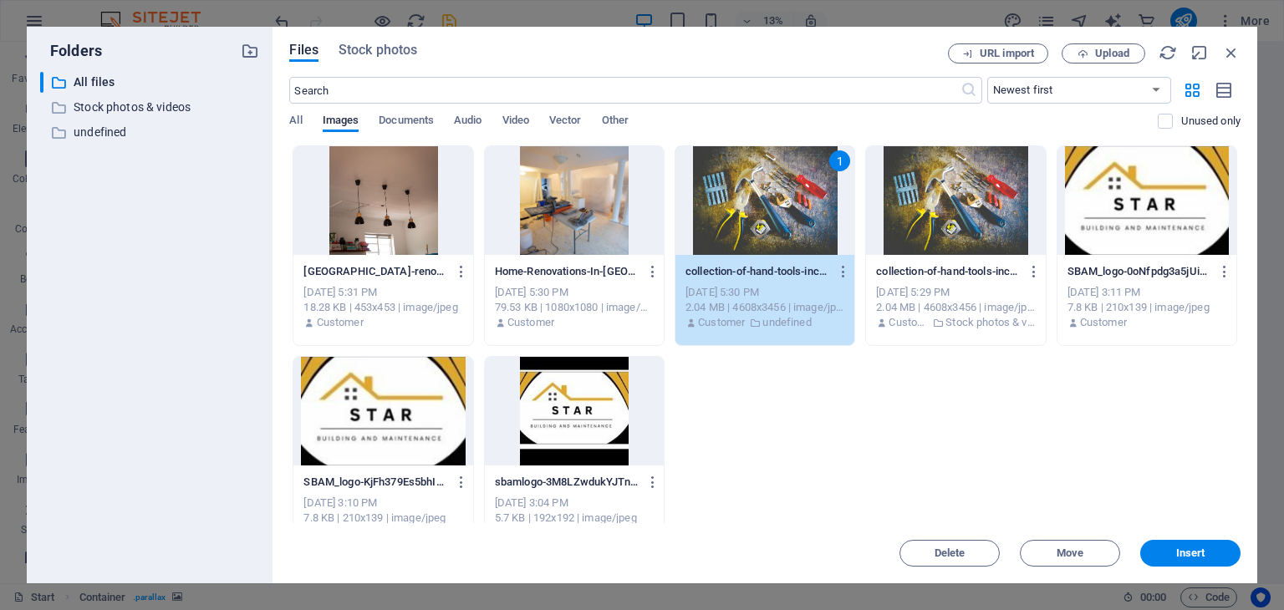
click at [782, 195] on div "1" at bounding box center [765, 200] width 179 height 109
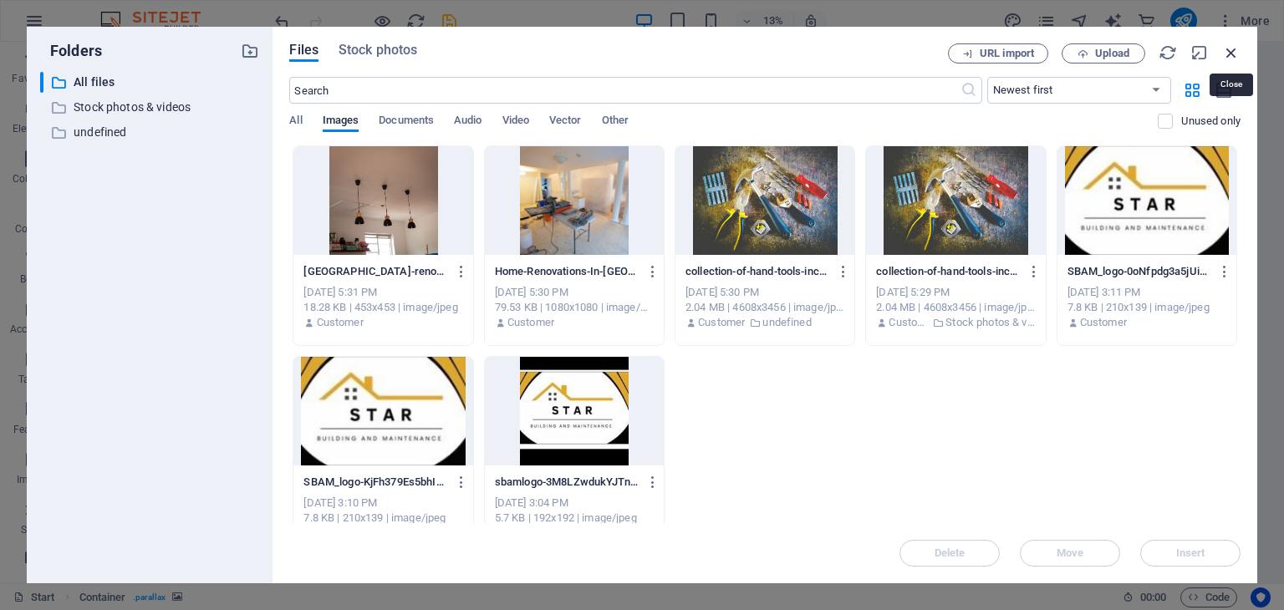
click at [1234, 46] on icon "button" at bounding box center [1231, 52] width 18 height 18
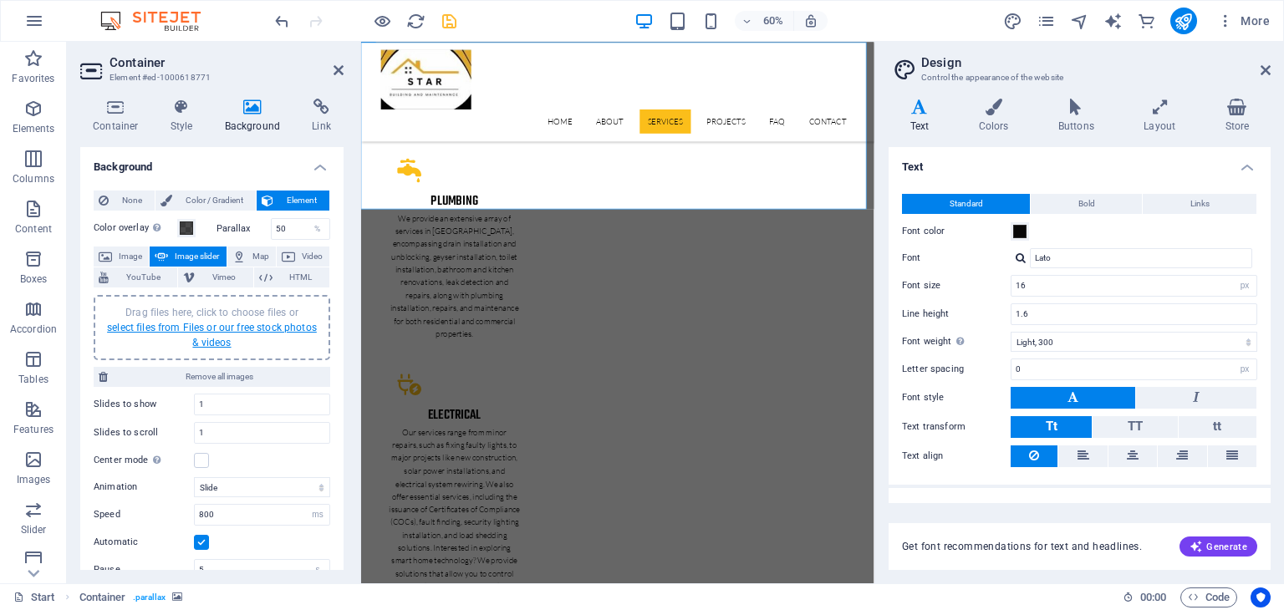
drag, startPoint x: 241, startPoint y: 323, endPoint x: 631, endPoint y: 2225, distance: 1941.8
click at [241, 323] on link "select files from Files or our free stock photos & videos" at bounding box center [212, 335] width 210 height 27
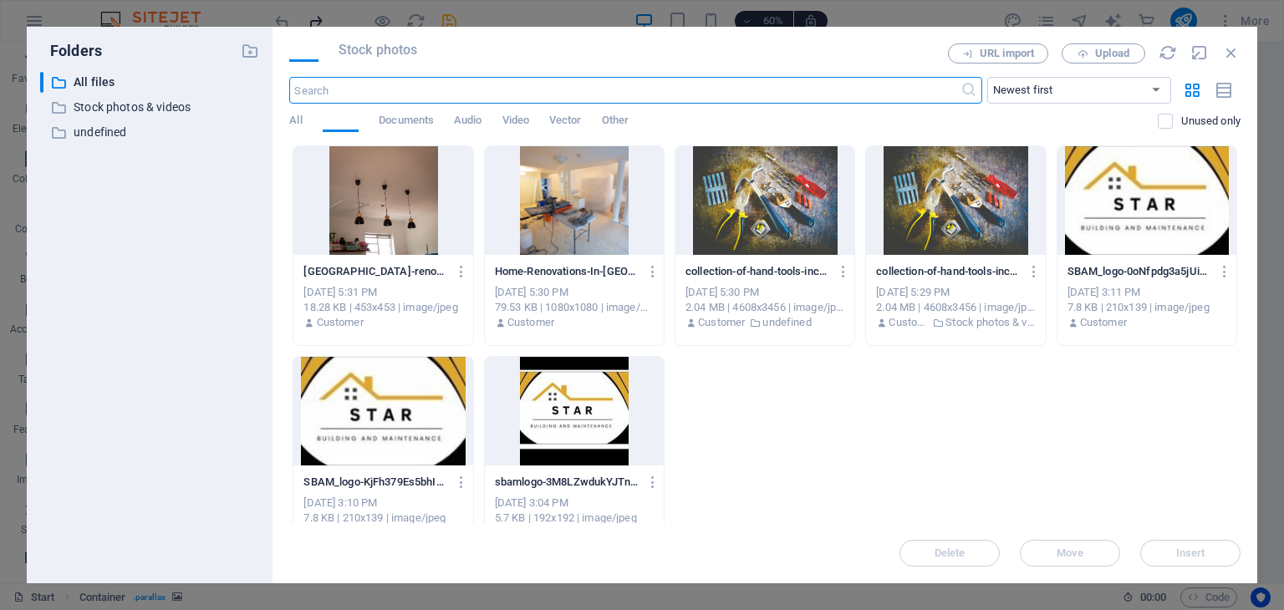
scroll to position [3150, 0]
click at [393, 53] on span "Stock photos" at bounding box center [378, 50] width 79 height 20
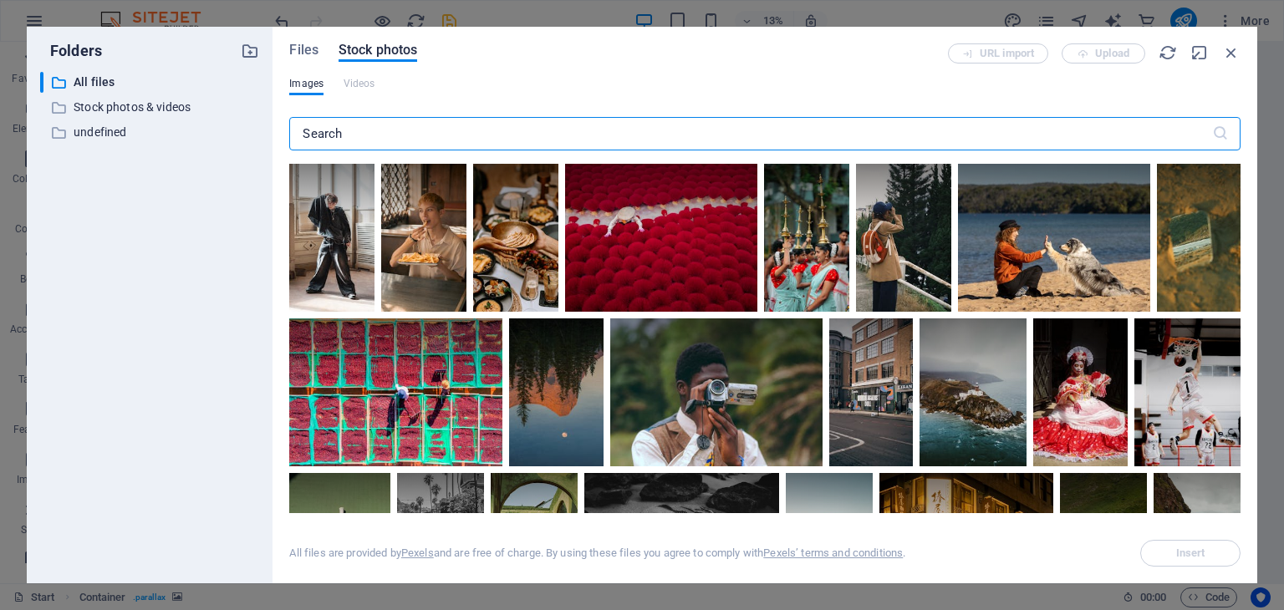
click at [1232, 50] on icon "button" at bounding box center [1231, 52] width 18 height 18
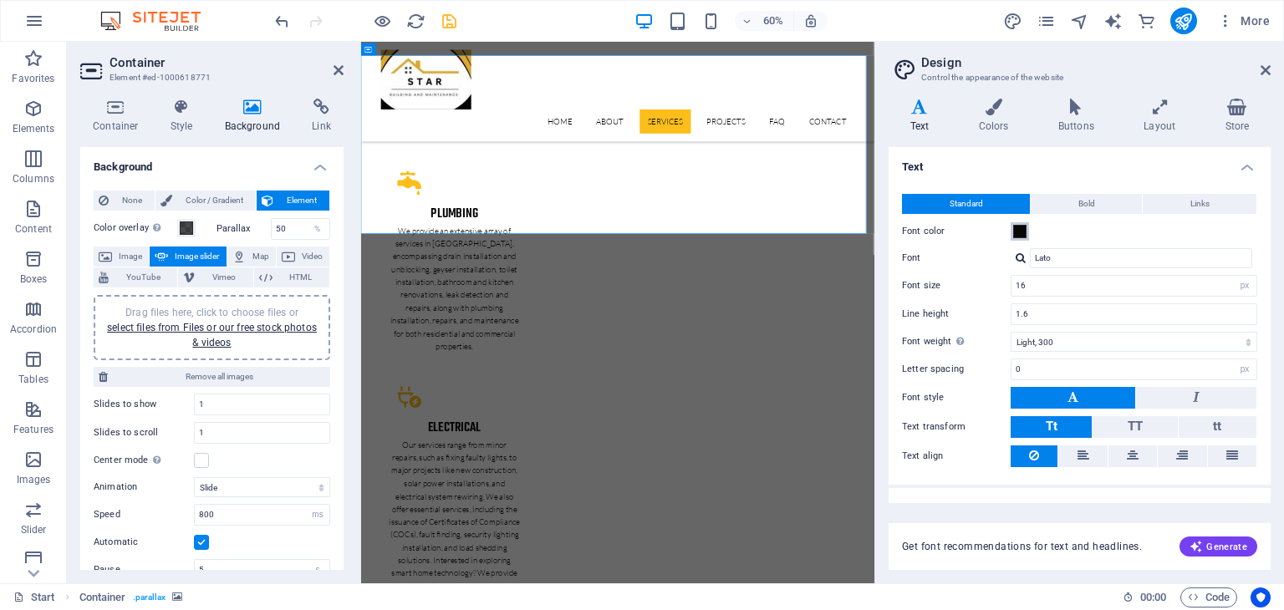
click at [1018, 231] on span at bounding box center [1019, 231] width 13 height 13
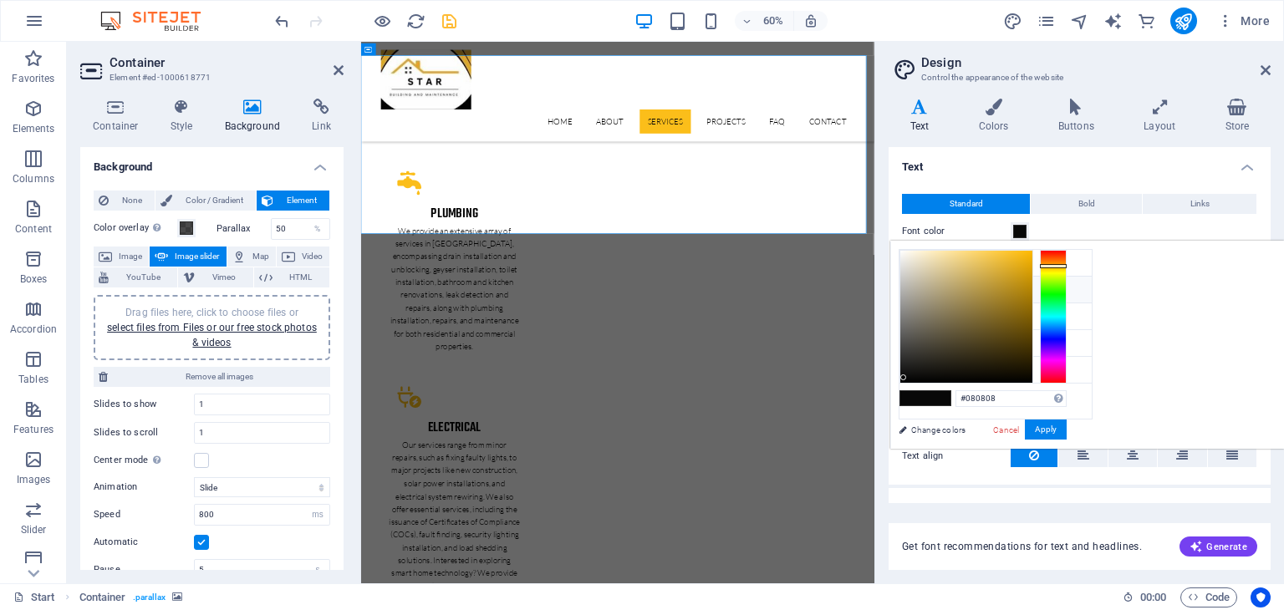
click at [961, 292] on li "Primary color #fbbe1a" at bounding box center [996, 290] width 192 height 27
type input "#fbbe1a"
click at [1067, 431] on button "Apply" at bounding box center [1046, 430] width 42 height 20
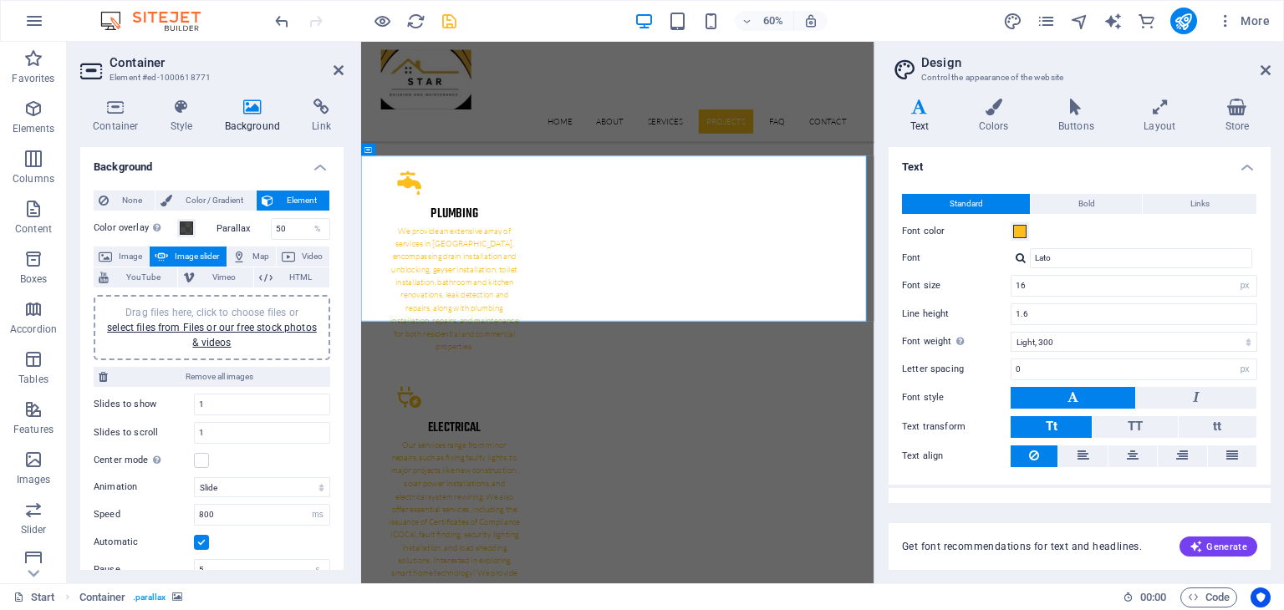
scroll to position [2983, 0]
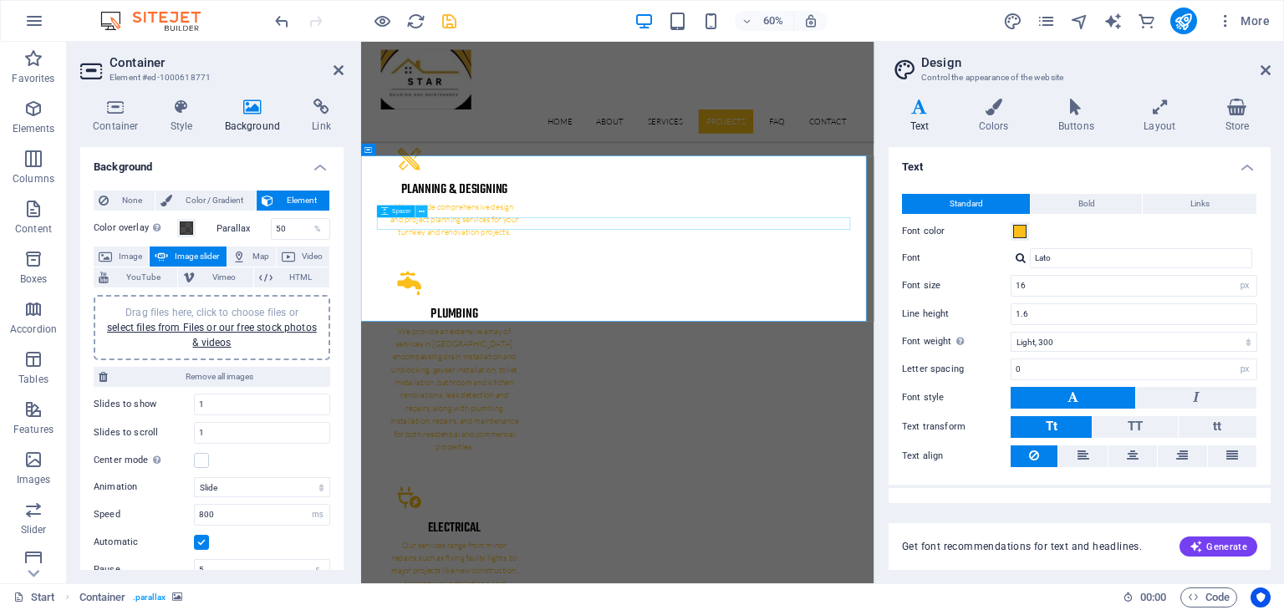
click at [424, 212] on icon at bounding box center [422, 212] width 6 height 11
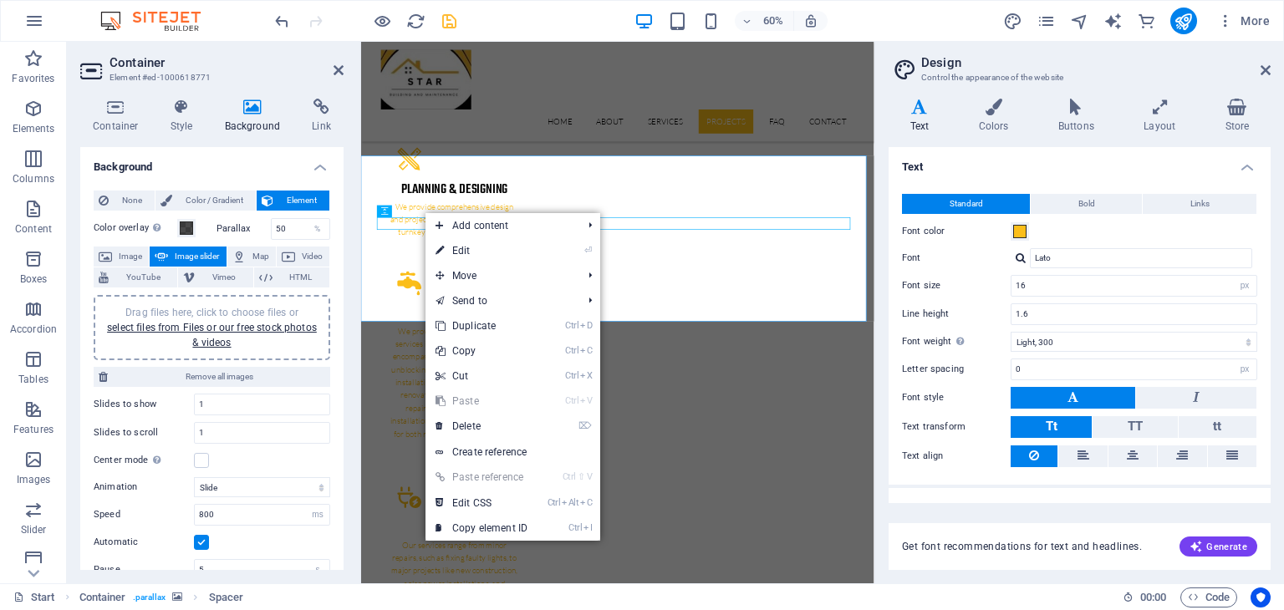
click at [244, 175] on h4 "Background" at bounding box center [211, 162] width 263 height 30
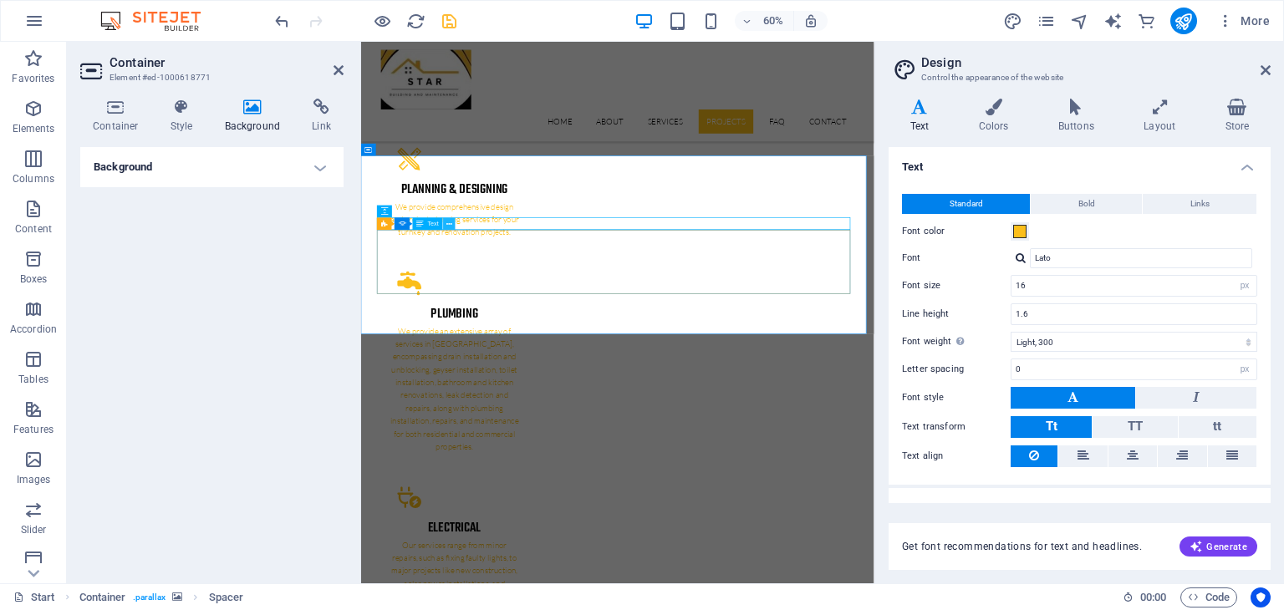
click at [446, 227] on icon at bounding box center [449, 224] width 6 height 11
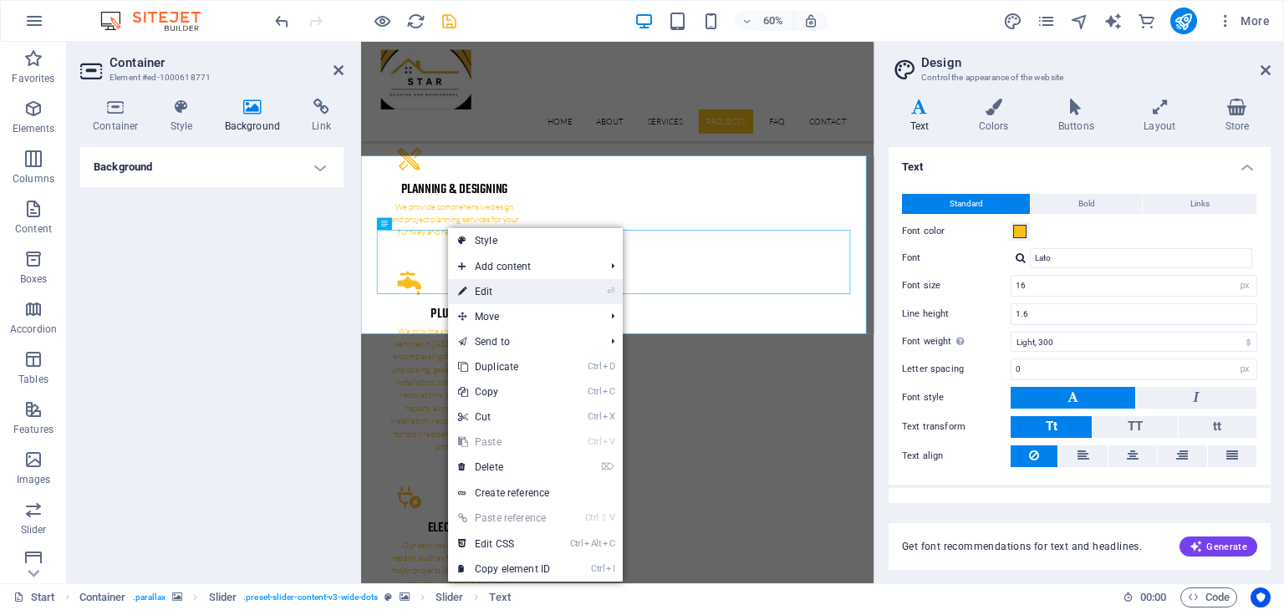
drag, startPoint x: 412, startPoint y: 368, endPoint x: 475, endPoint y: 286, distance: 103.2
click at [475, 286] on link "⏎ Edit" at bounding box center [504, 291] width 112 height 25
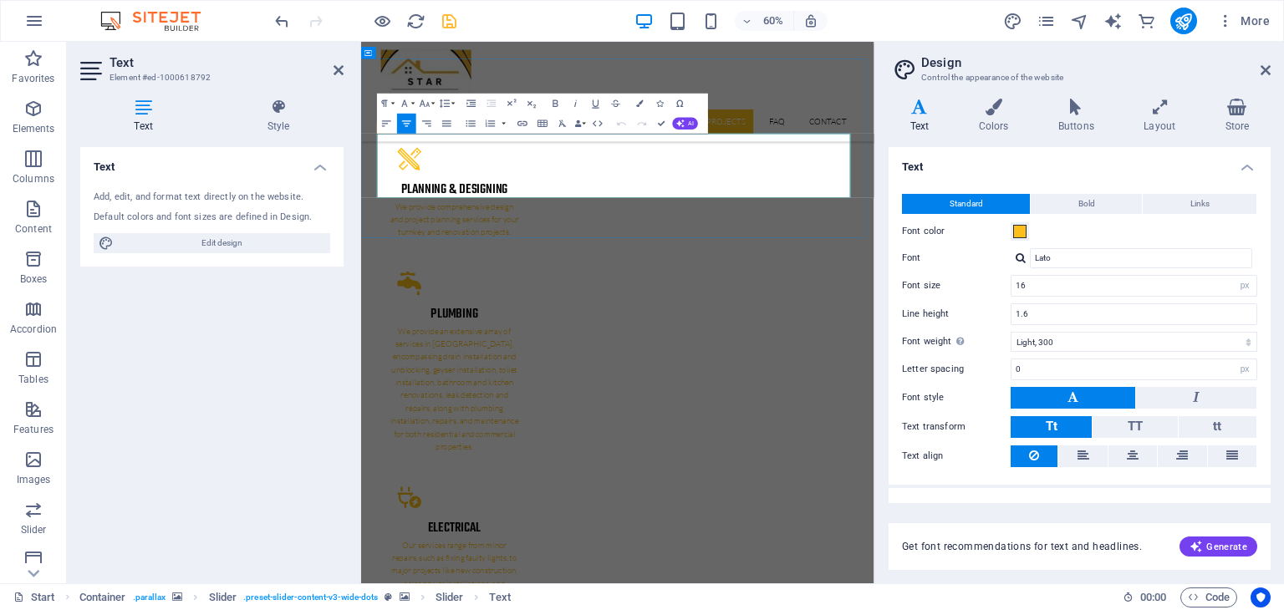
scroll to position [3145, 0]
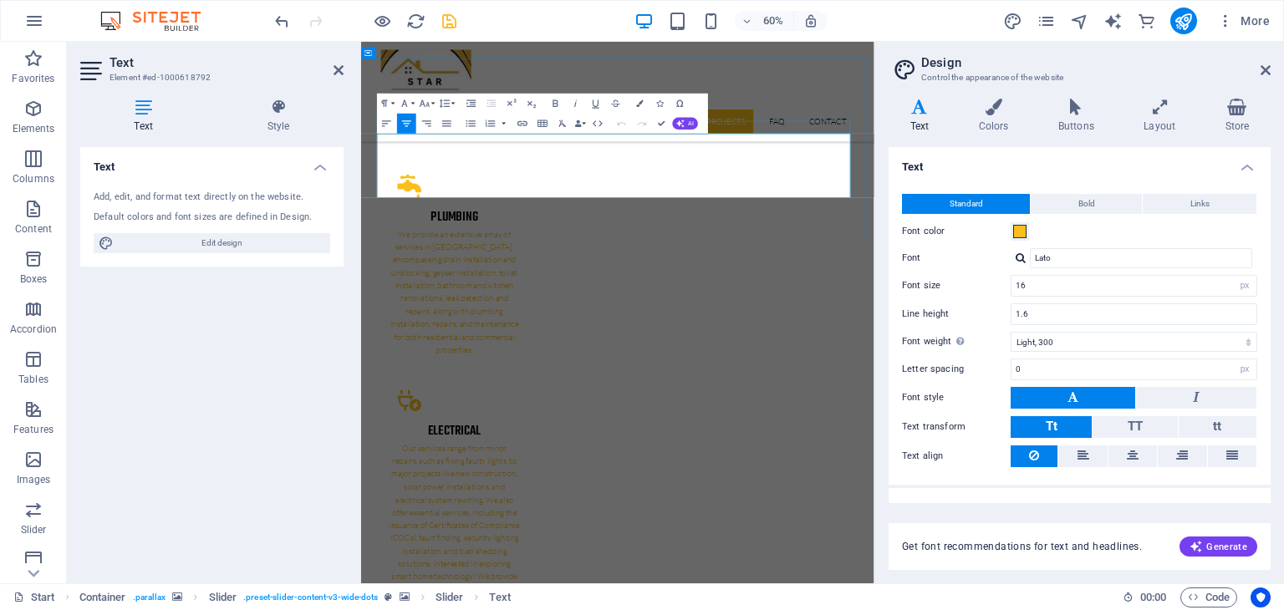
drag, startPoint x: 546, startPoint y: 217, endPoint x: 390, endPoint y: 188, distance: 159.1
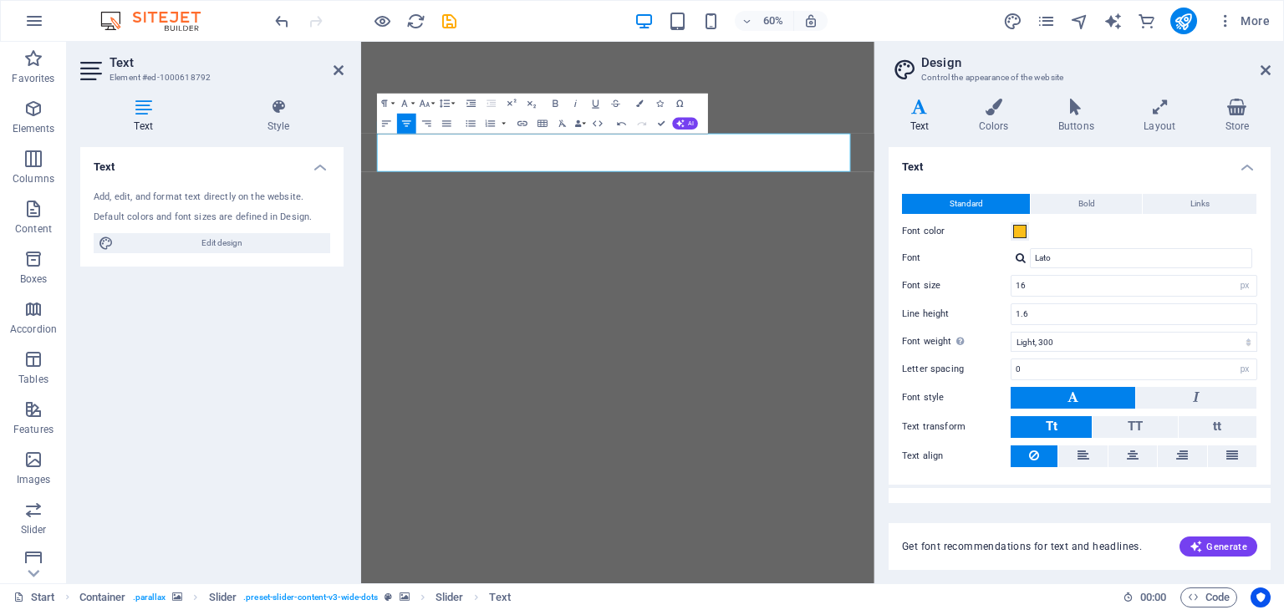
select select "px"
select select "300"
select select "px"
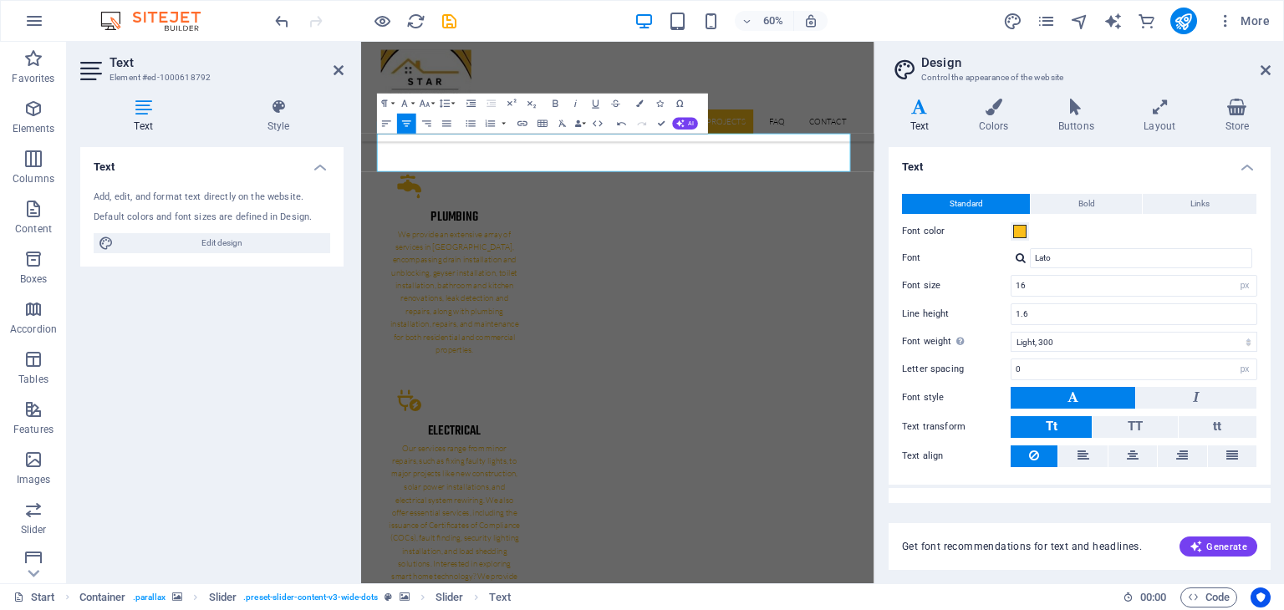
scroll to position [3145, 0]
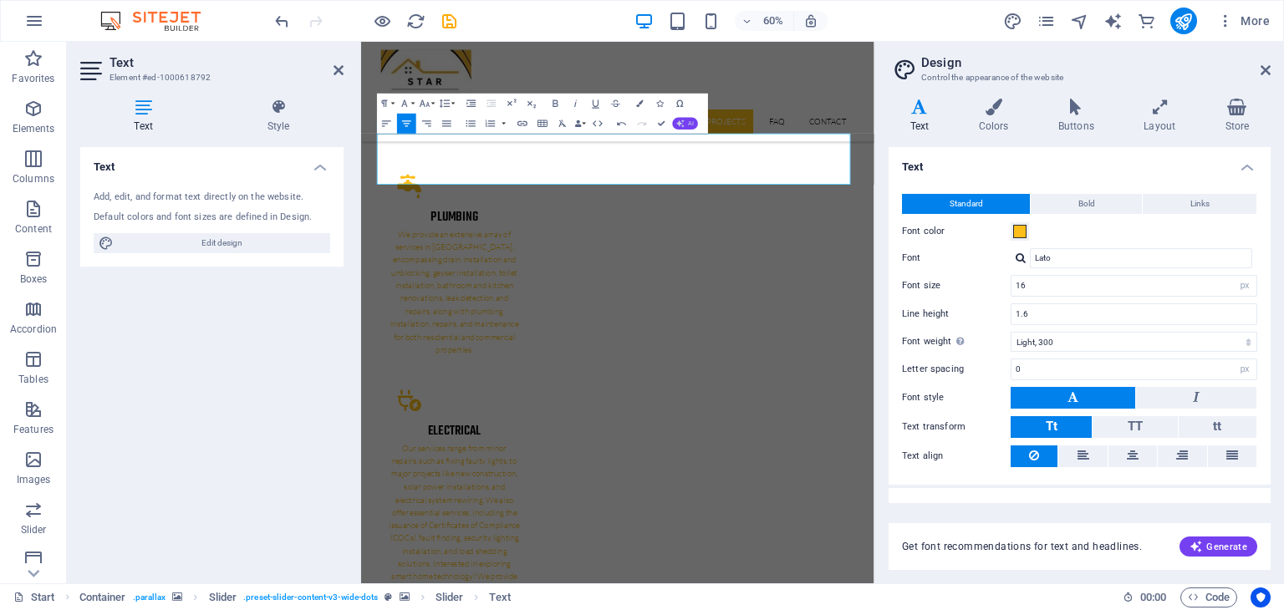
click at [679, 123] on icon "button" at bounding box center [680, 124] width 8 height 8
click at [602, 136] on link "Improve" at bounding box center [603, 139] width 98 height 15
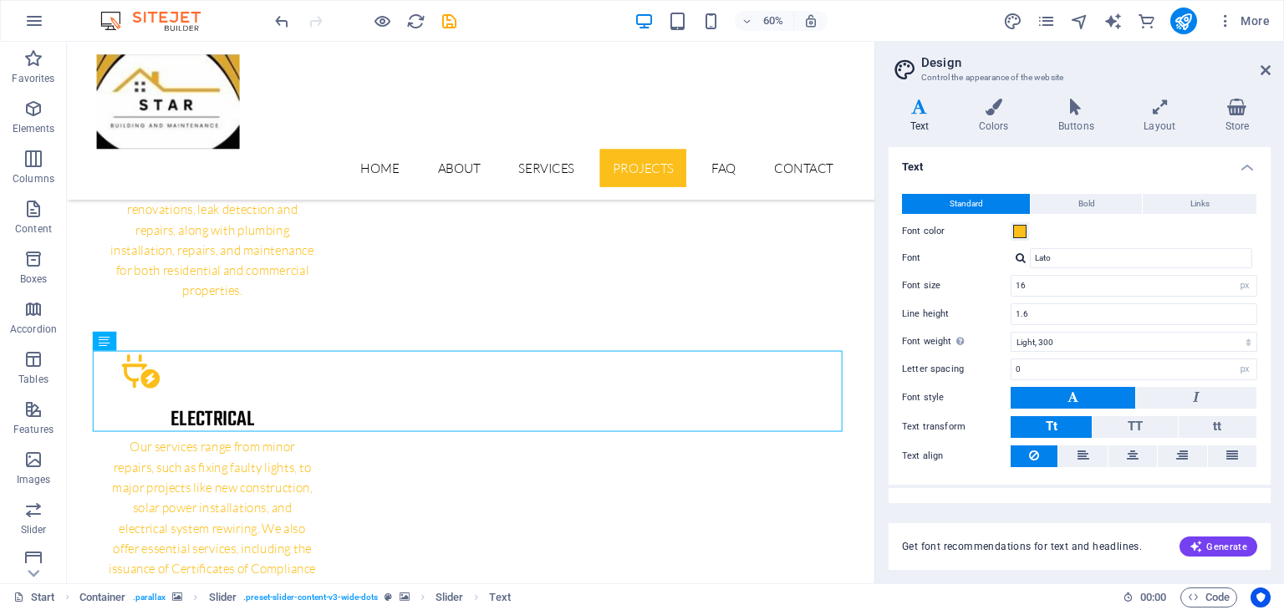
scroll to position [2972, 0]
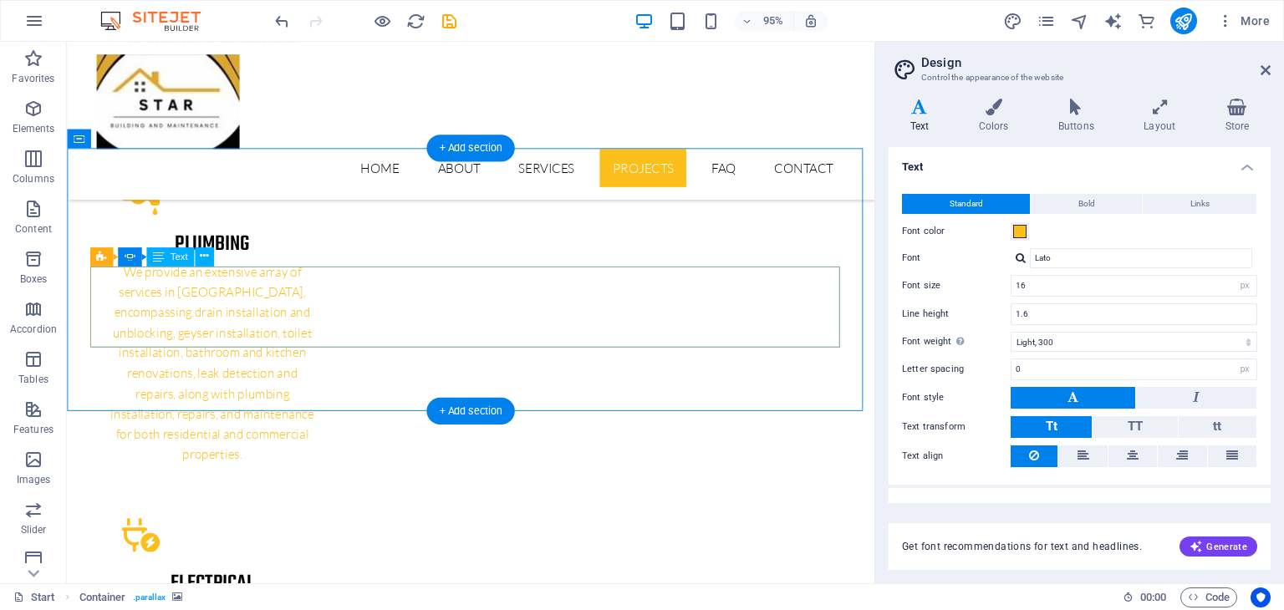
scroll to position [2889, 0]
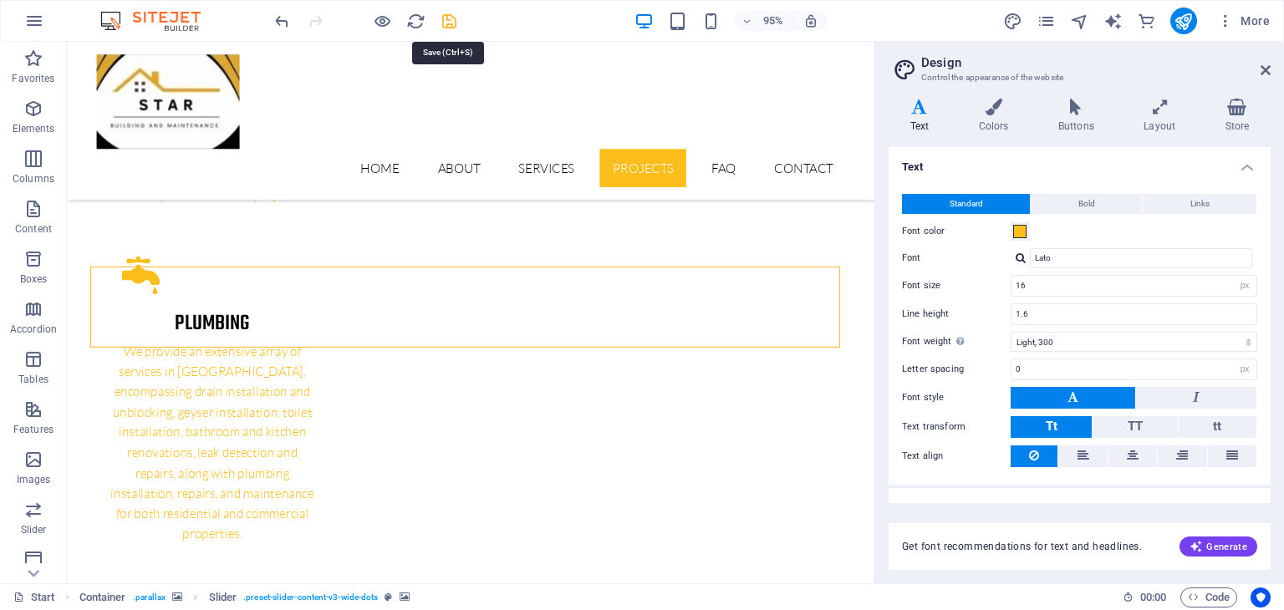
drag, startPoint x: 451, startPoint y: 18, endPoint x: 540, endPoint y: 206, distance: 208.0
click at [451, 18] on icon "save" at bounding box center [449, 21] width 19 height 19
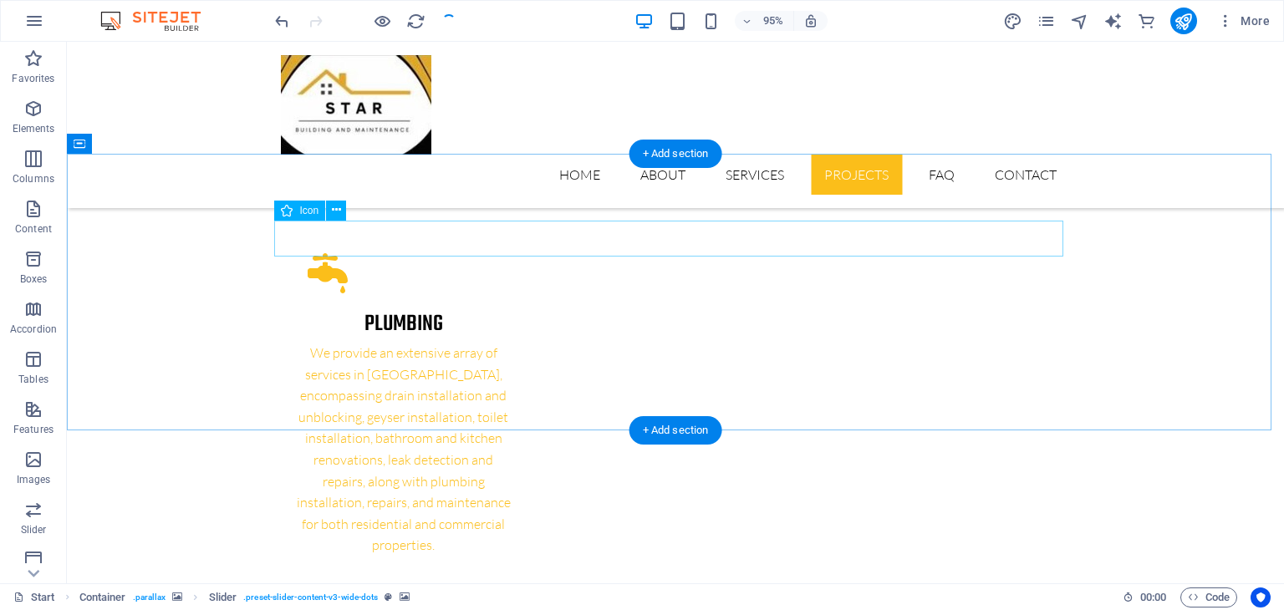
checkbox input "false"
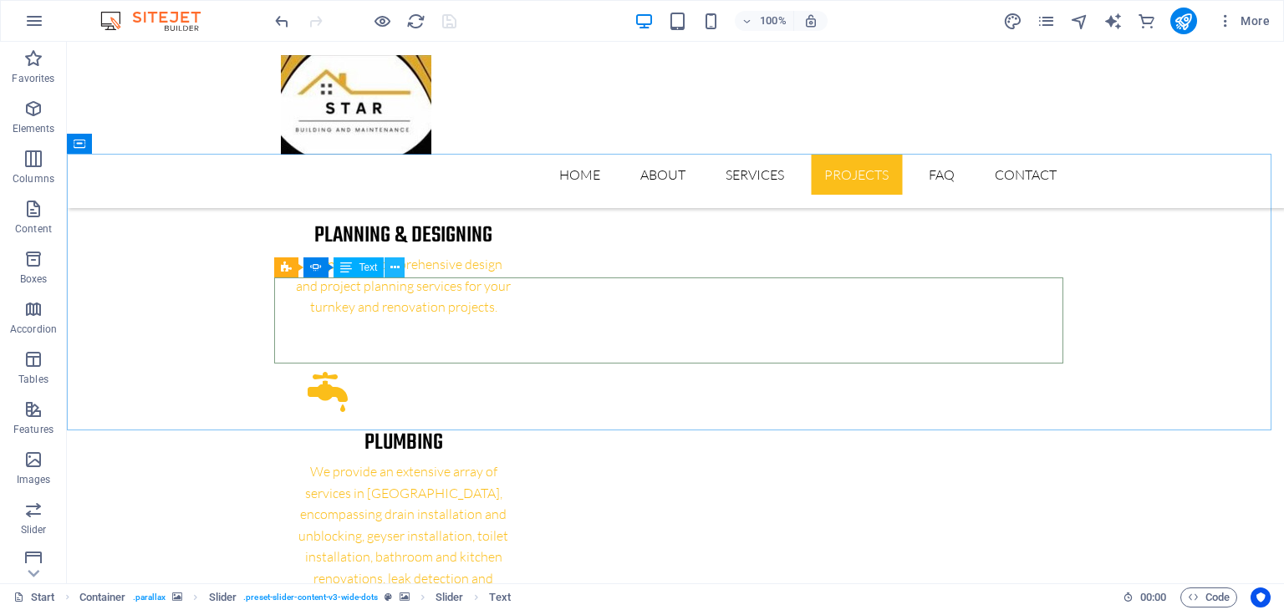
click at [394, 270] on icon at bounding box center [394, 268] width 9 height 18
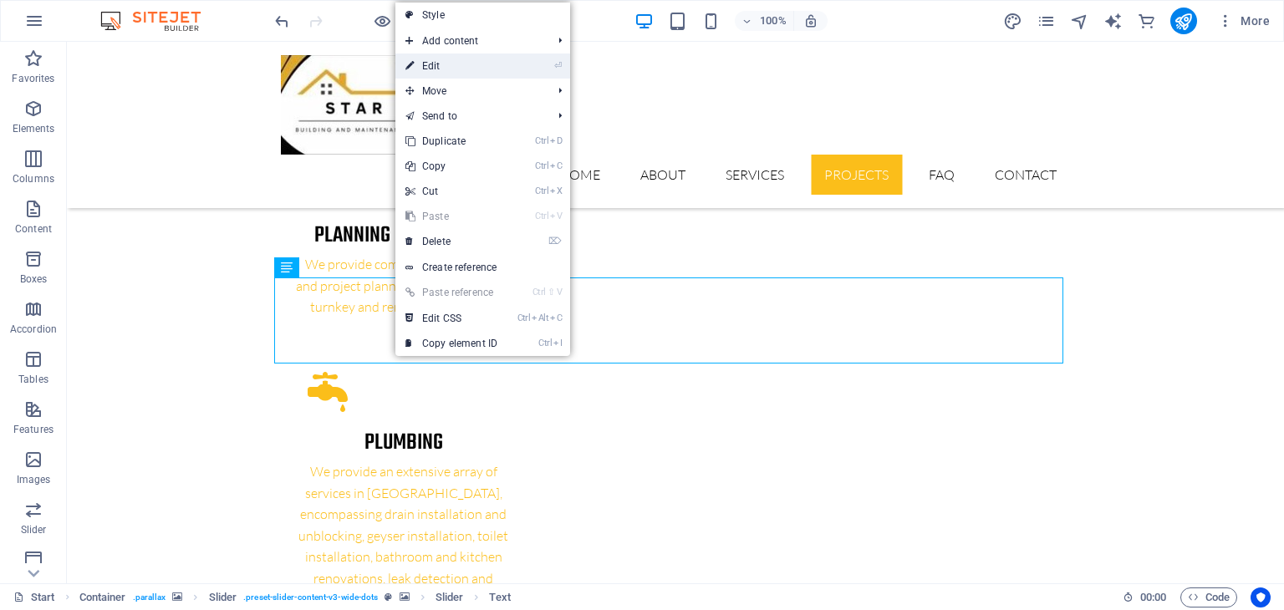
click at [443, 64] on link "⏎ Edit" at bounding box center [451, 66] width 112 height 25
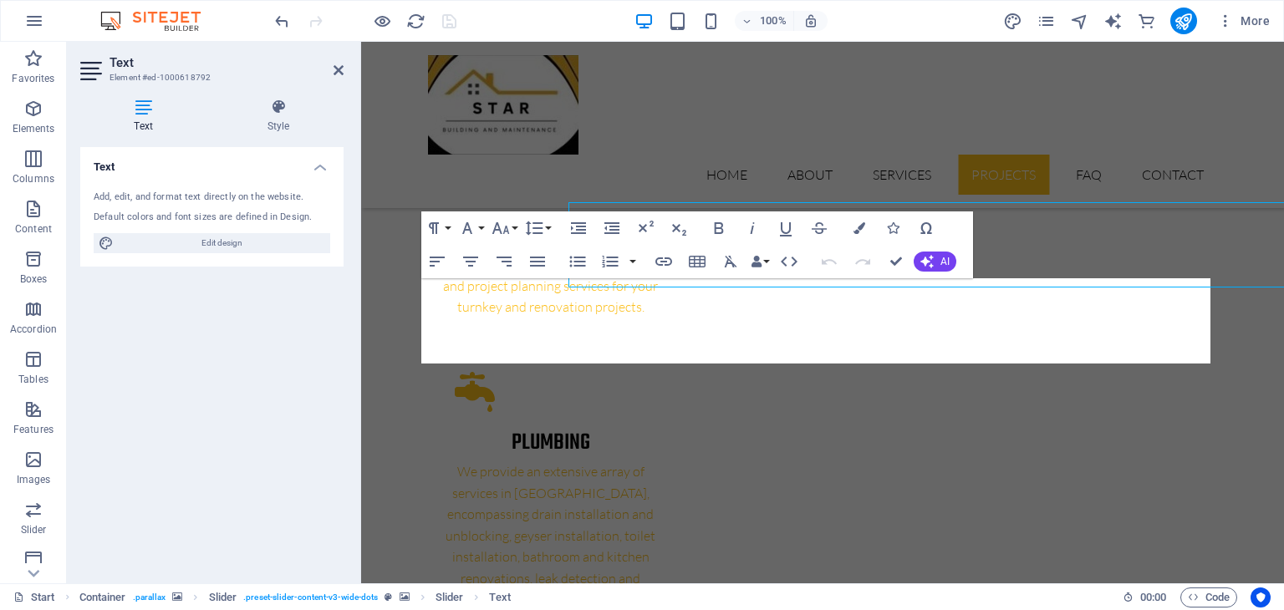
scroll to position [2846, 0]
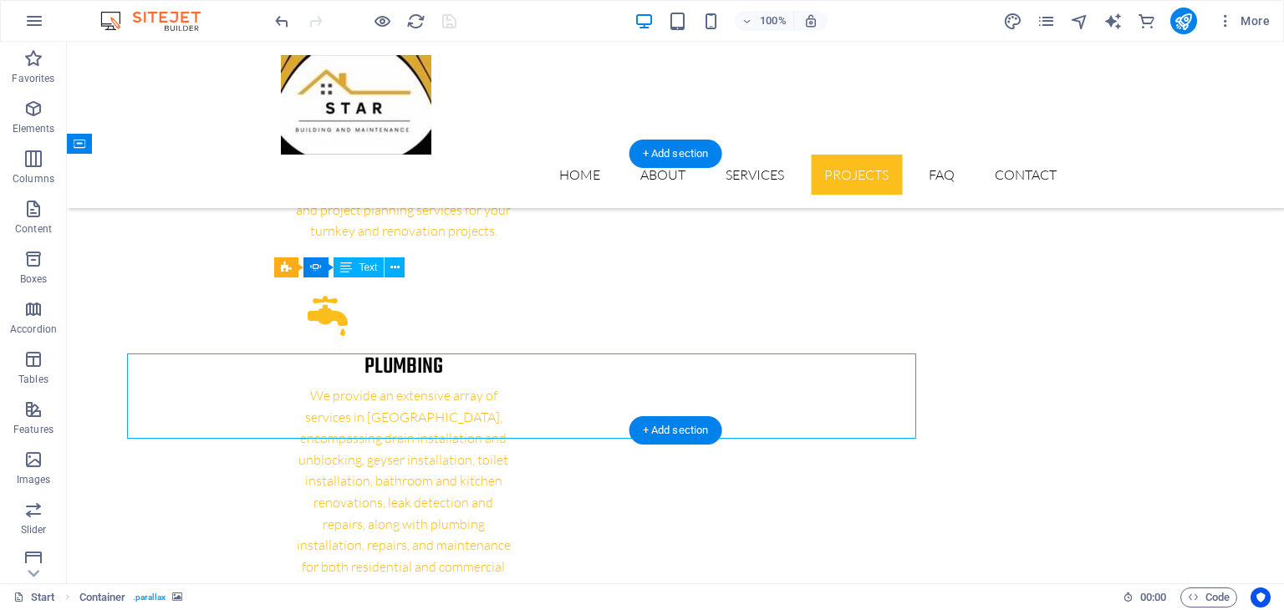
scroll to position [2770, 0]
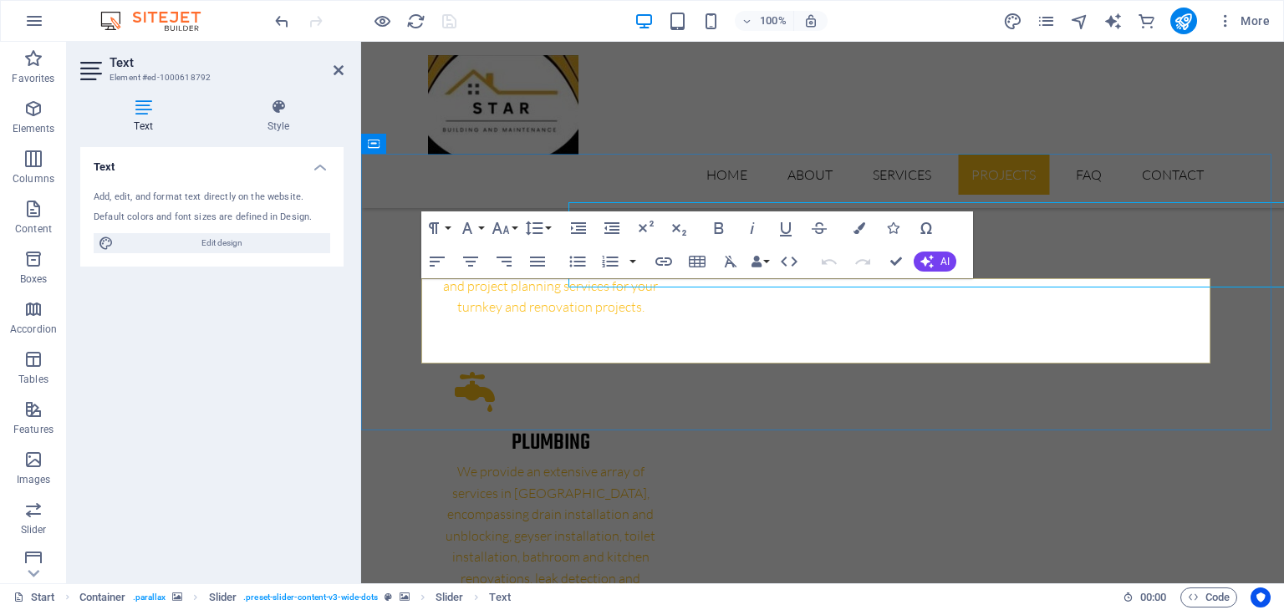
scroll to position [2846, 0]
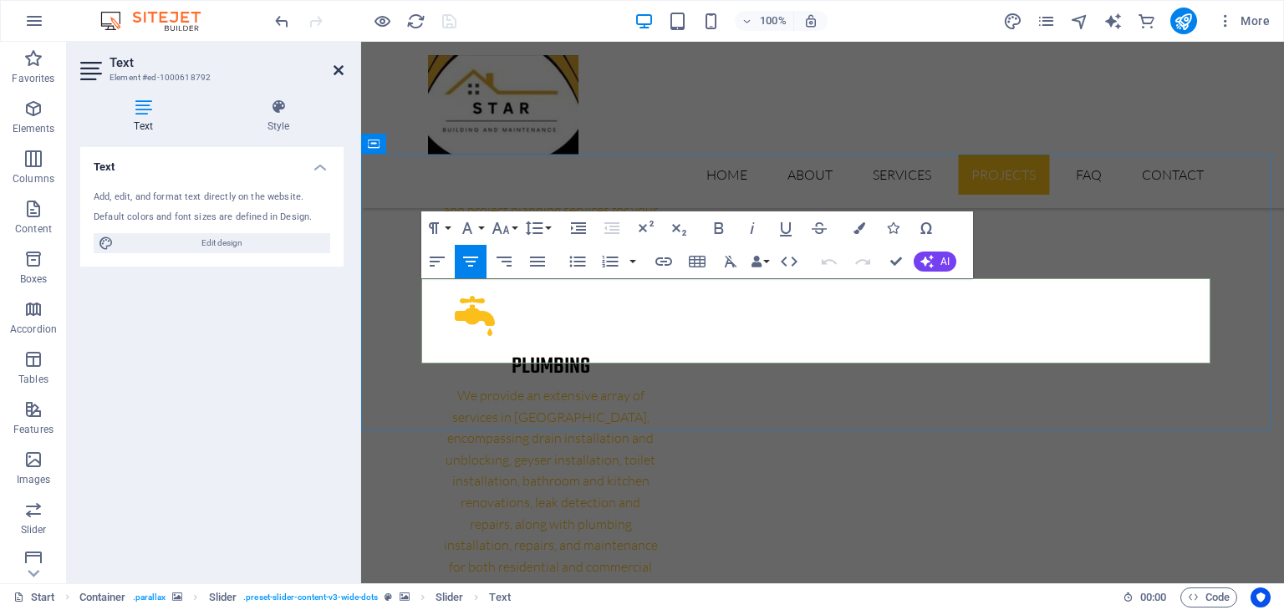
drag, startPoint x: 886, startPoint y: 270, endPoint x: 334, endPoint y: 71, distance: 586.6
click at [334, 71] on icon at bounding box center [339, 70] width 10 height 13
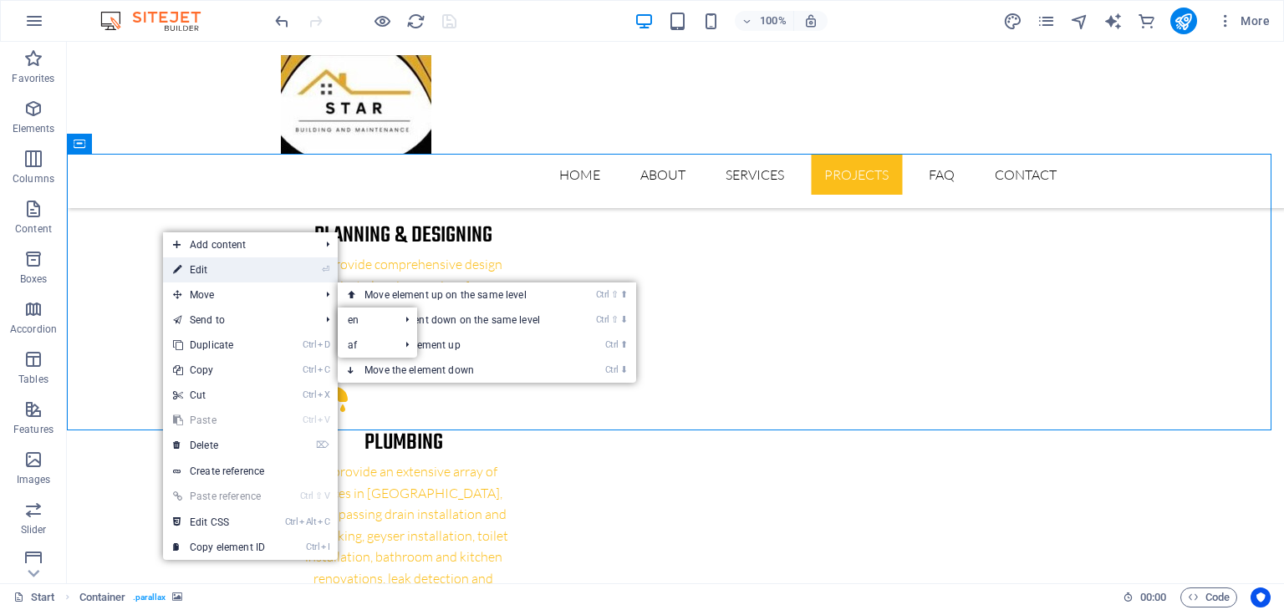
click at [229, 272] on link "⏎ Edit" at bounding box center [219, 270] width 112 height 25
select select "ms"
select select "s"
select select "progressive"
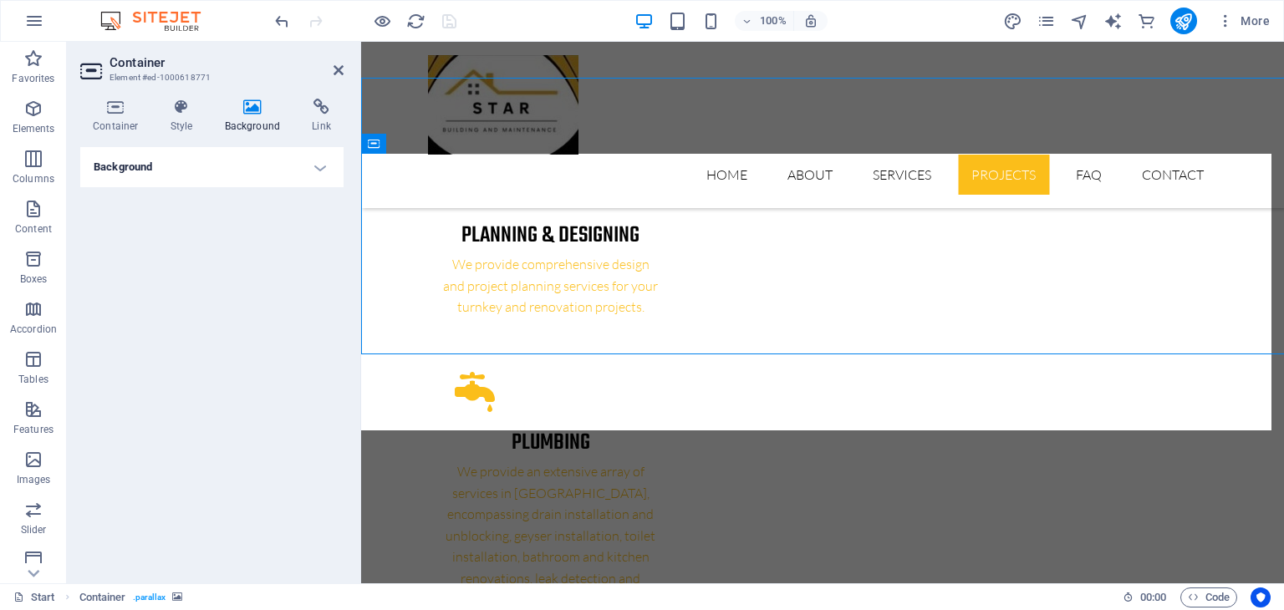
scroll to position [2846, 0]
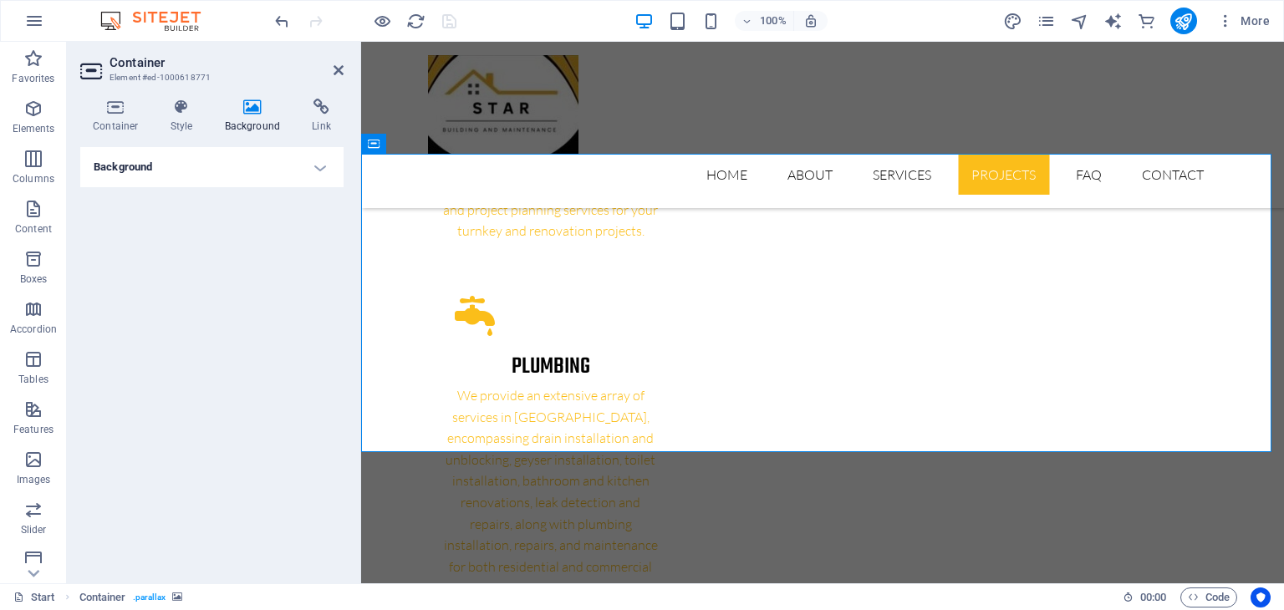
click at [240, 163] on h4 "Background" at bounding box center [211, 167] width 263 height 40
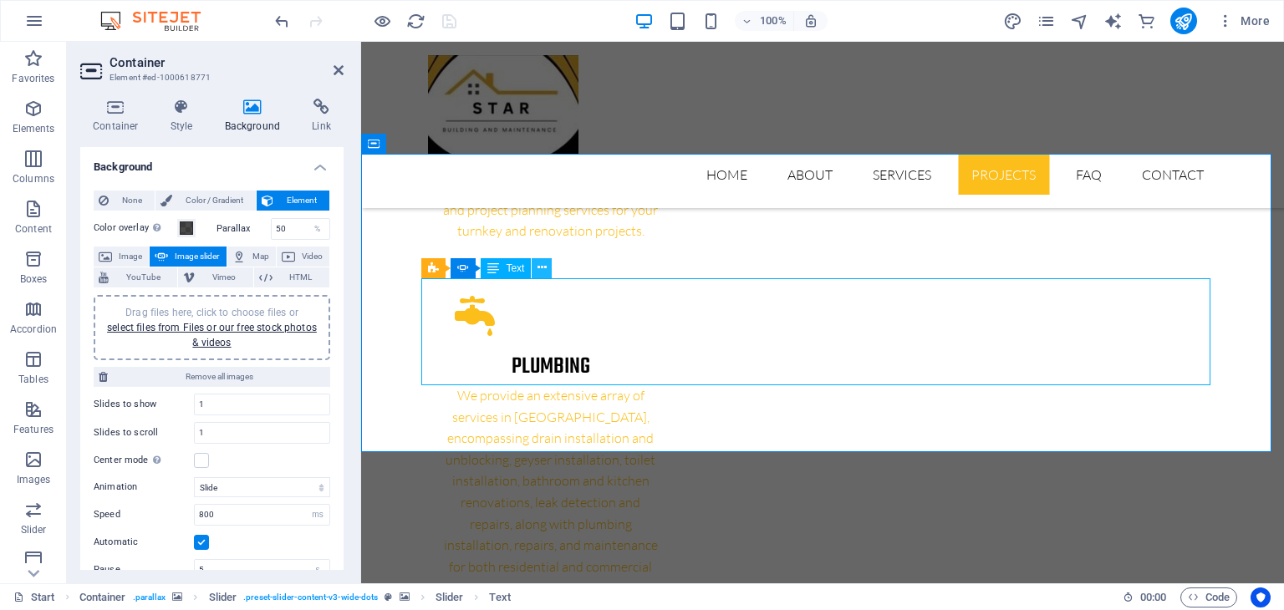
click at [543, 265] on icon at bounding box center [542, 268] width 9 height 18
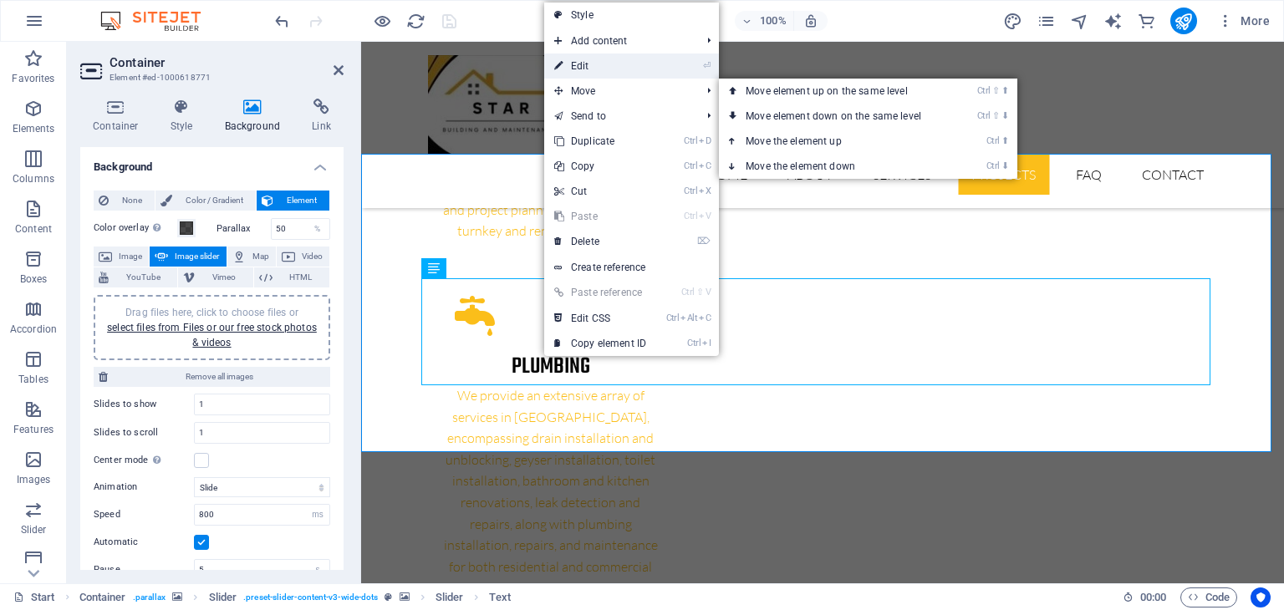
click at [578, 70] on link "⏎ Edit" at bounding box center [600, 66] width 112 height 25
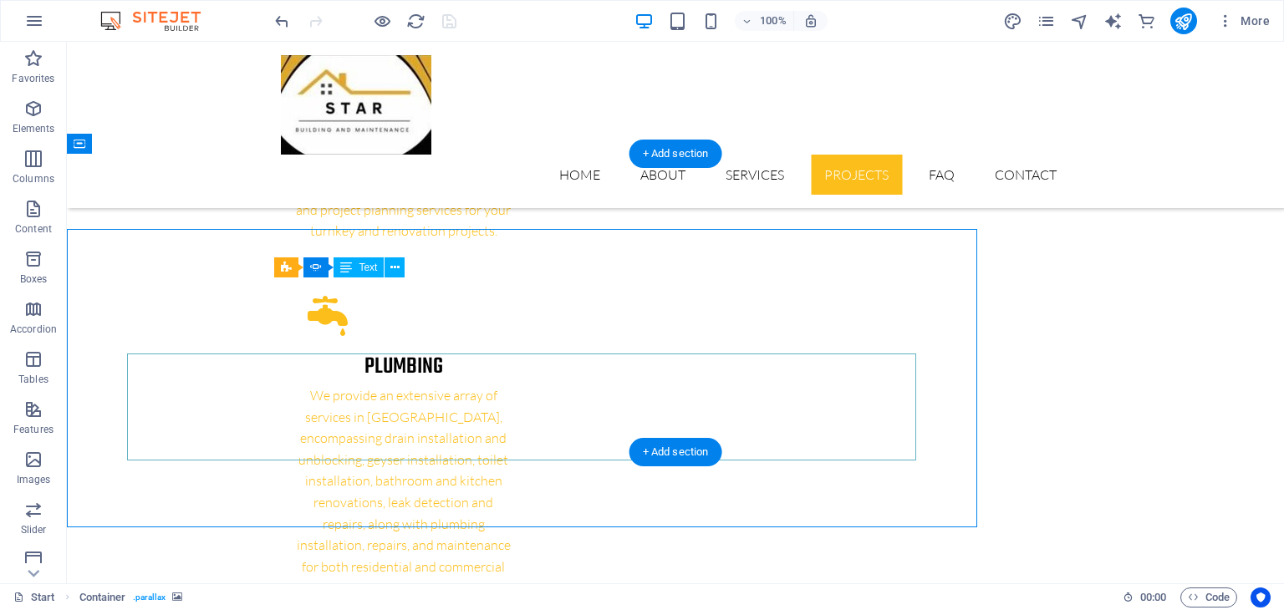
scroll to position [2770, 0]
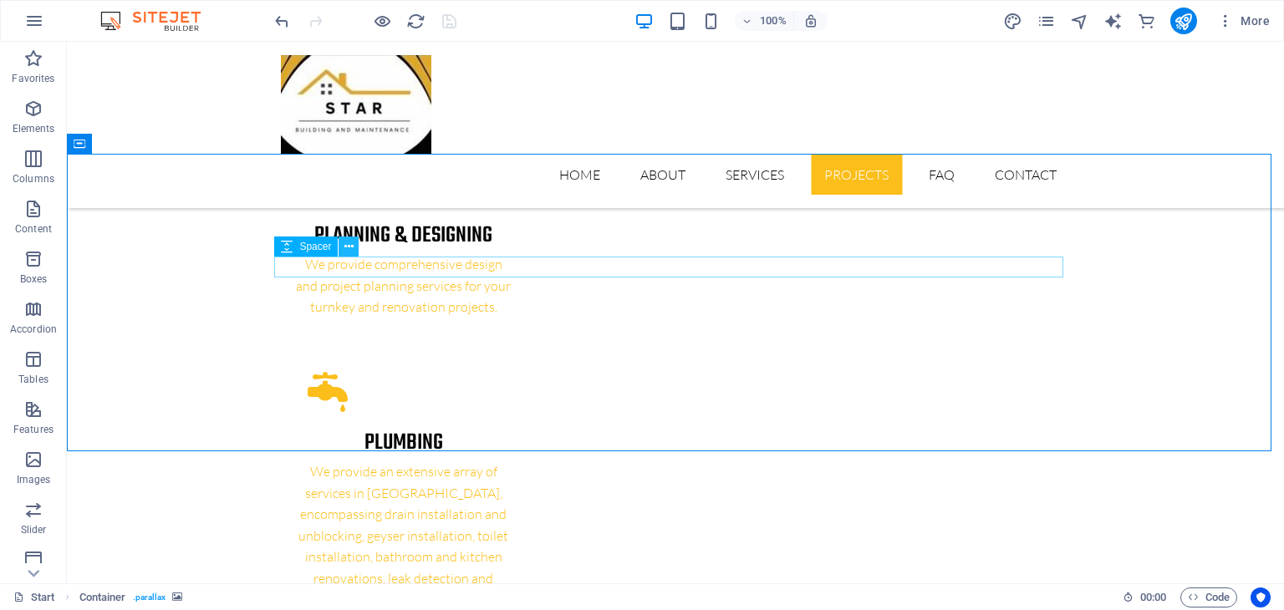
click at [351, 242] on icon at bounding box center [348, 247] width 9 height 18
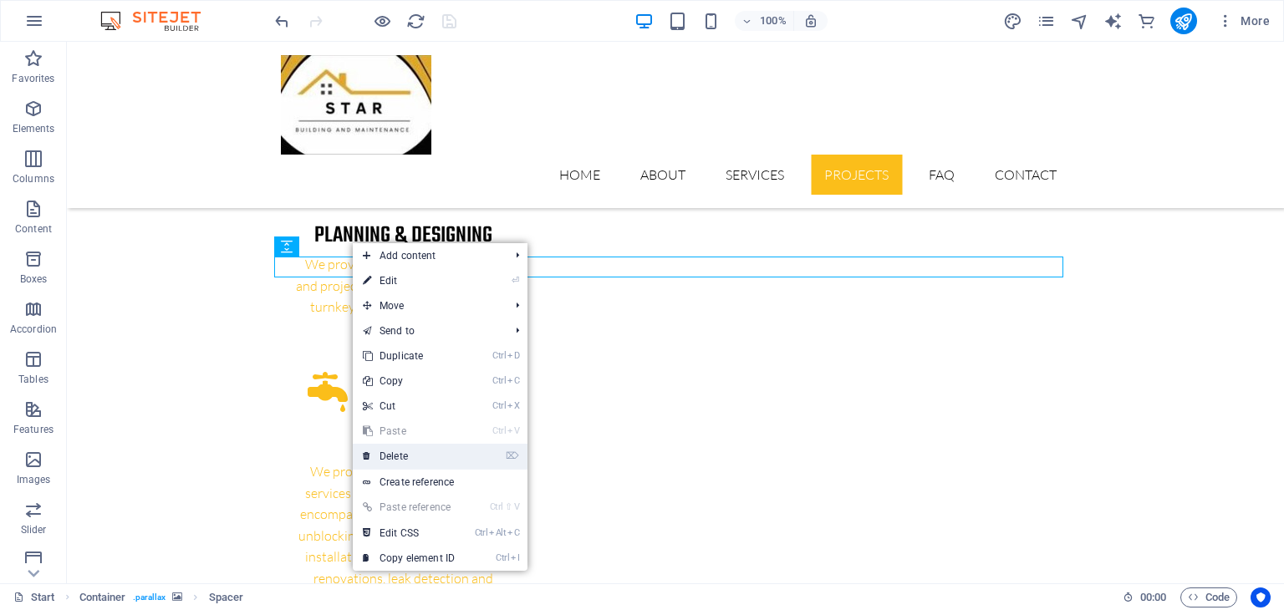
click at [416, 451] on link "⌦ Delete" at bounding box center [409, 456] width 112 height 25
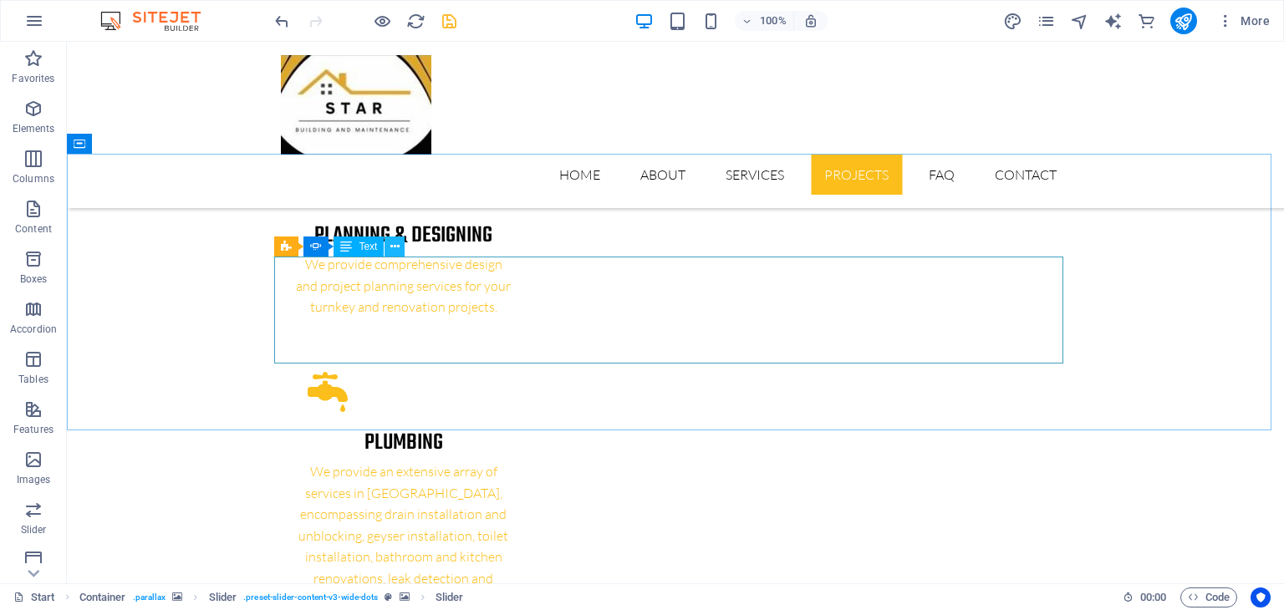
click at [397, 247] on icon at bounding box center [394, 247] width 9 height 18
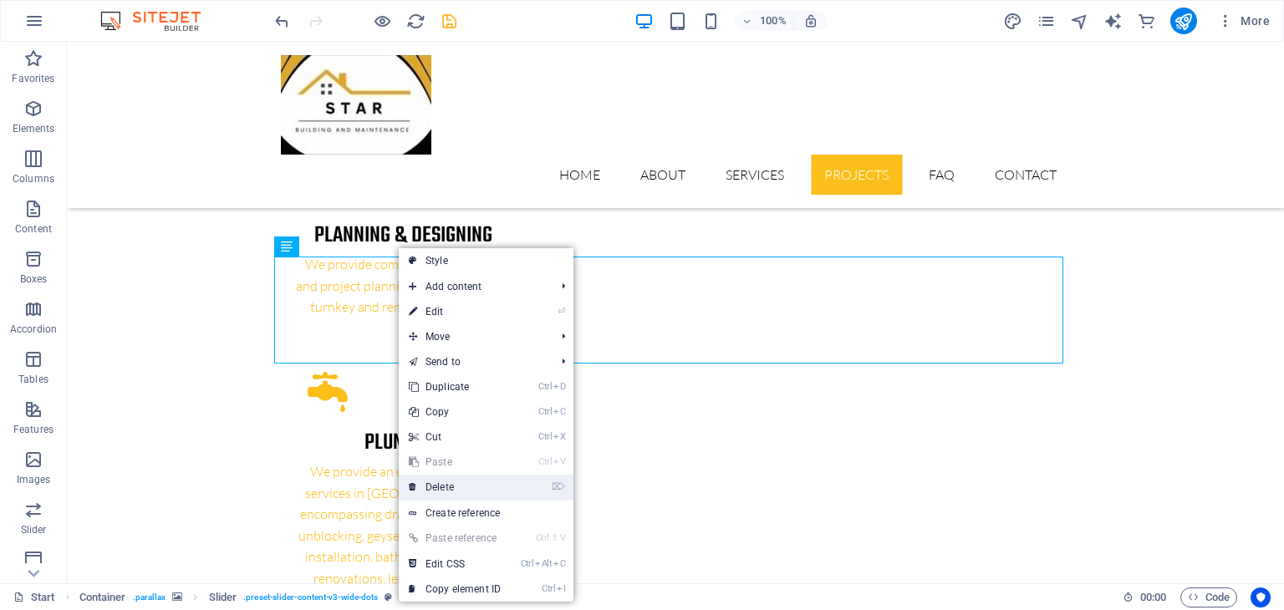
click at [448, 487] on link "⌦ Delete" at bounding box center [455, 487] width 112 height 25
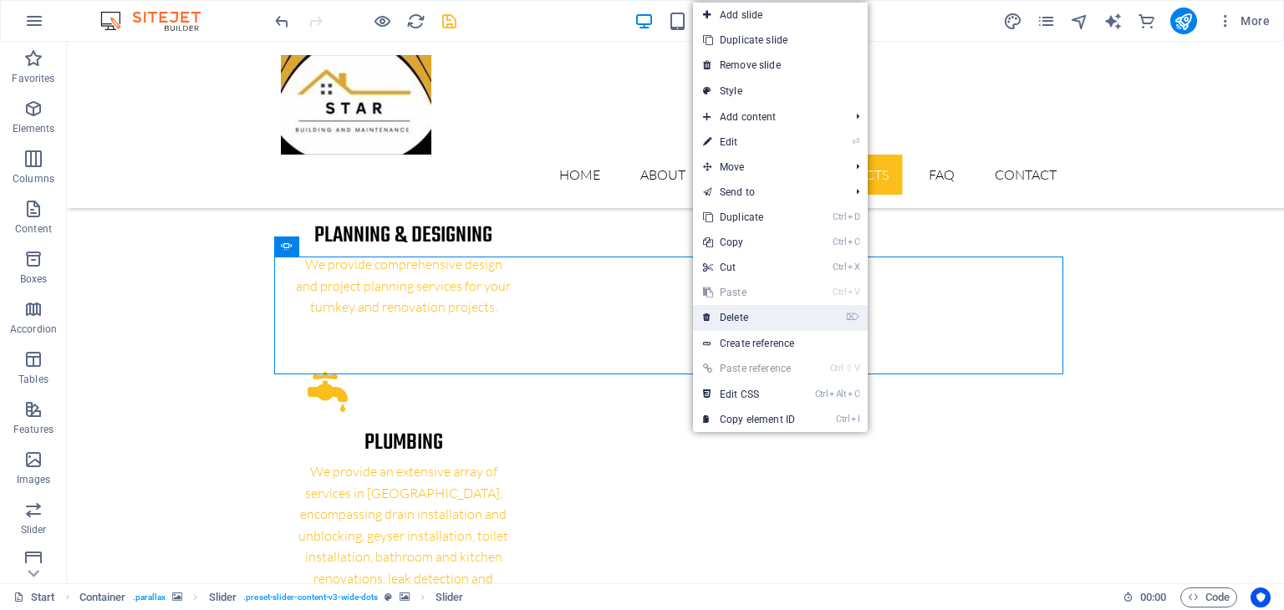
click at [726, 316] on link "⌦ Delete" at bounding box center [749, 317] width 112 height 25
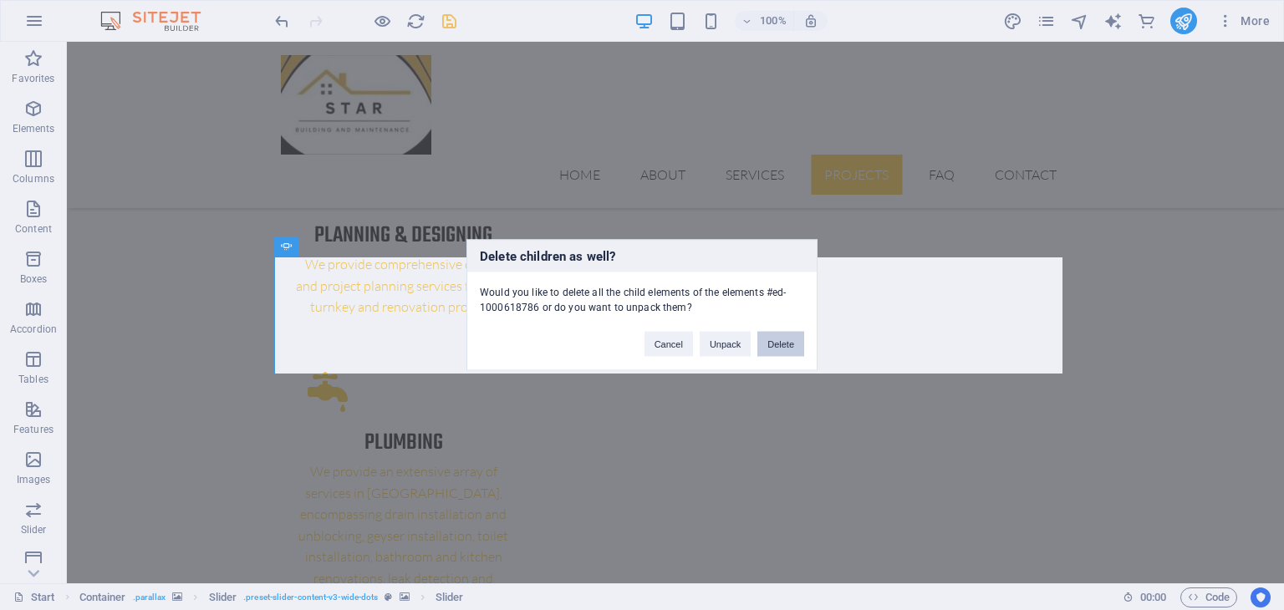
click at [769, 346] on button "Delete" at bounding box center [780, 344] width 47 height 25
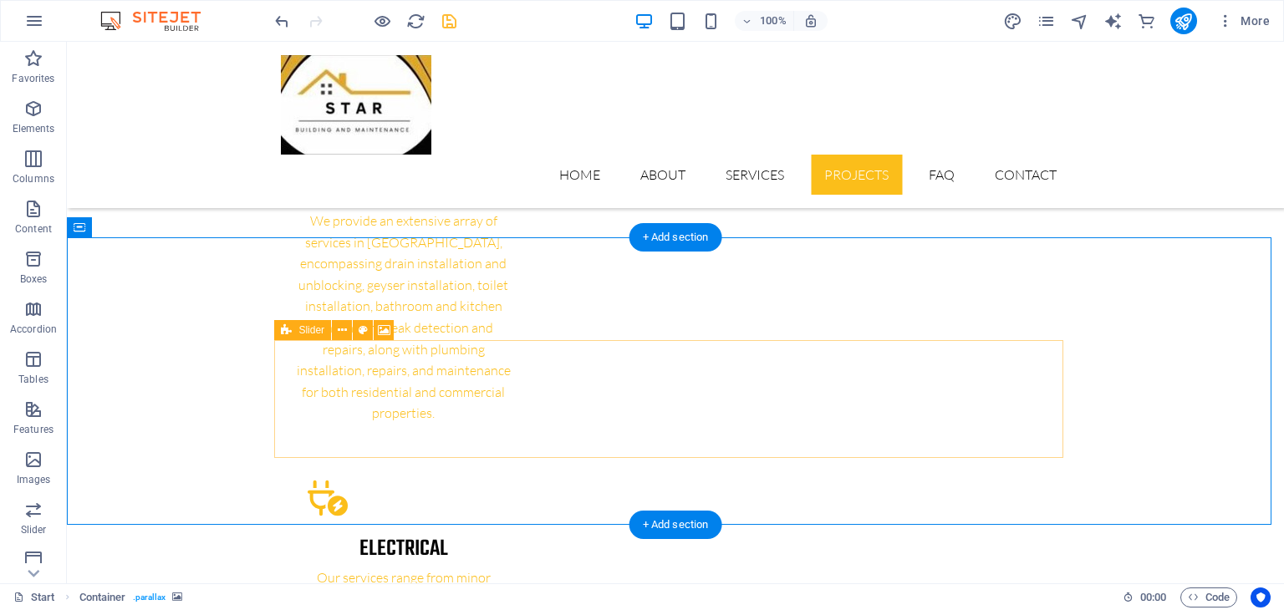
scroll to position [2686, 0]
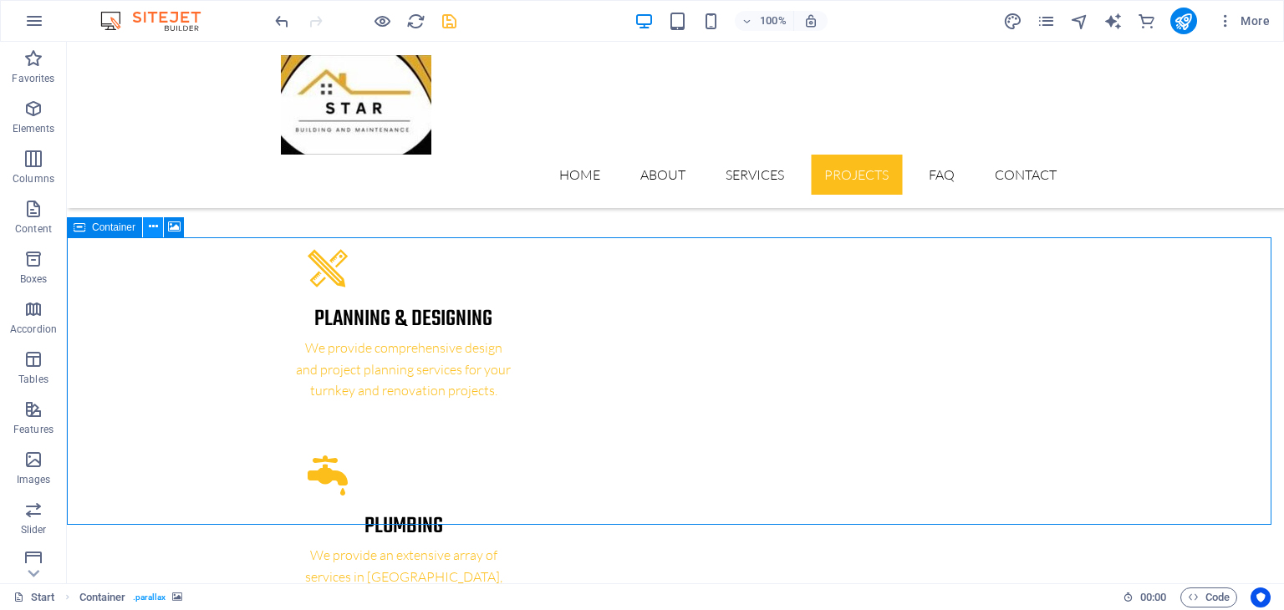
click at [157, 228] on icon at bounding box center [153, 227] width 9 height 18
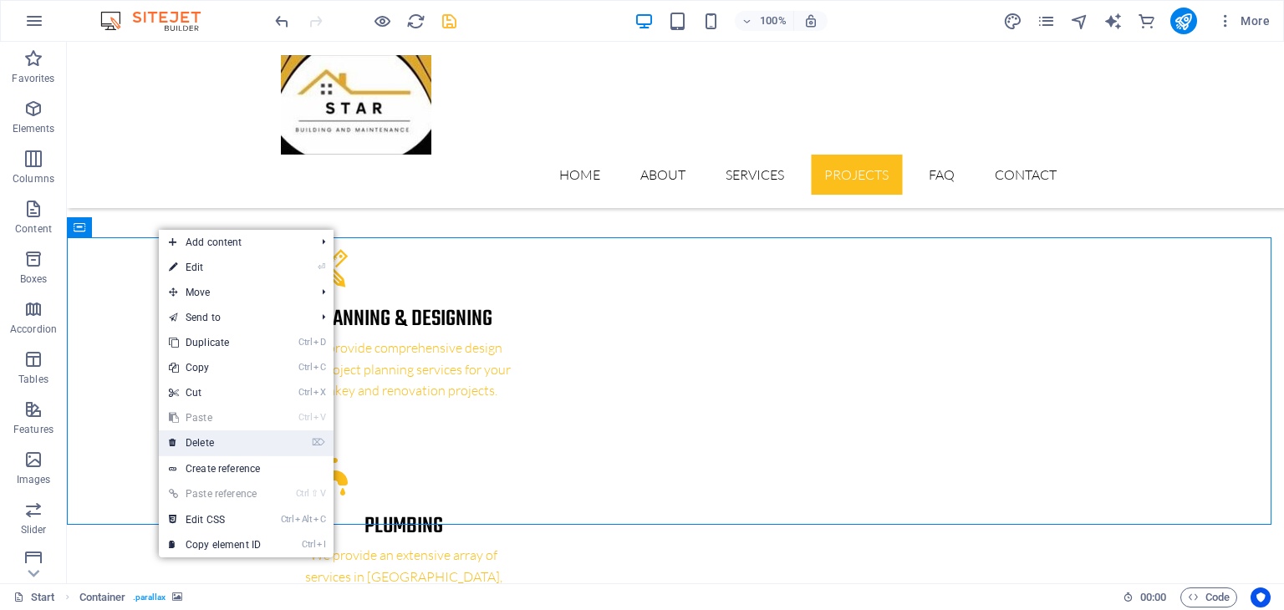
click at [211, 446] on link "⌦ Delete" at bounding box center [215, 443] width 112 height 25
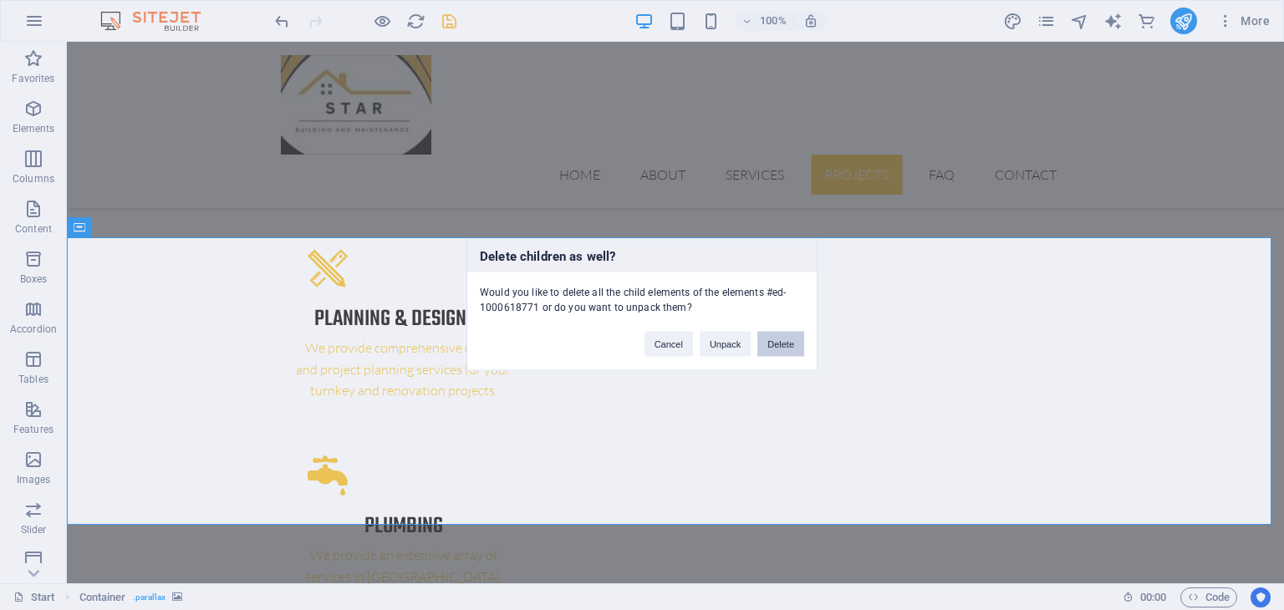
click at [774, 344] on button "Delete" at bounding box center [780, 344] width 47 height 25
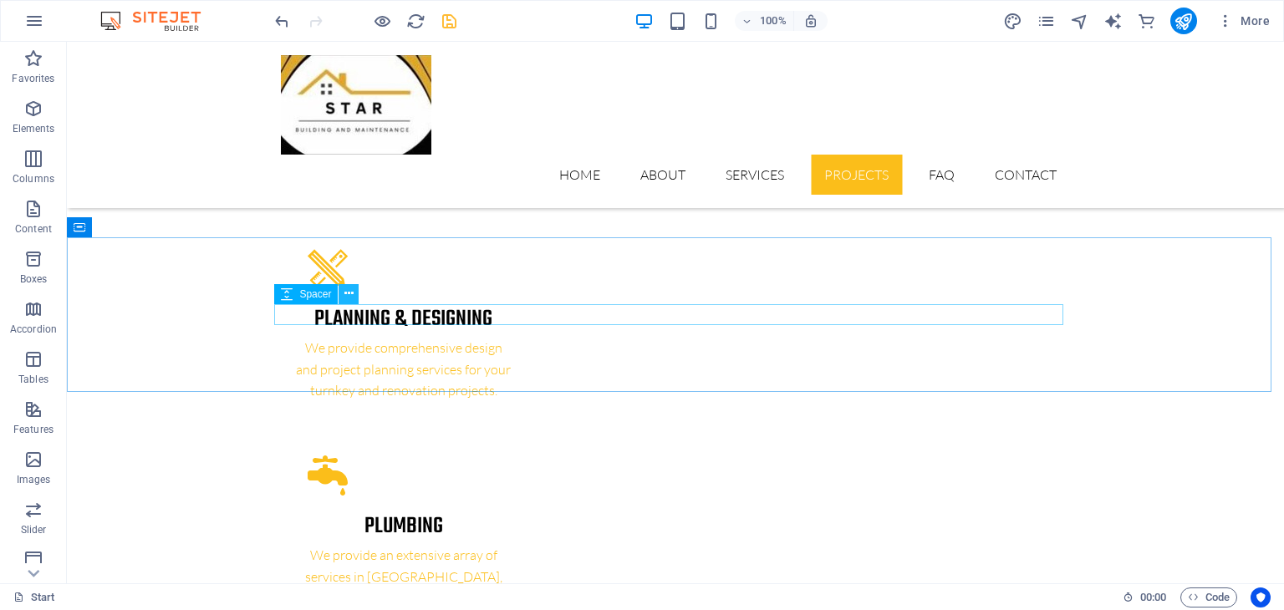
click at [347, 293] on icon at bounding box center [348, 294] width 9 height 18
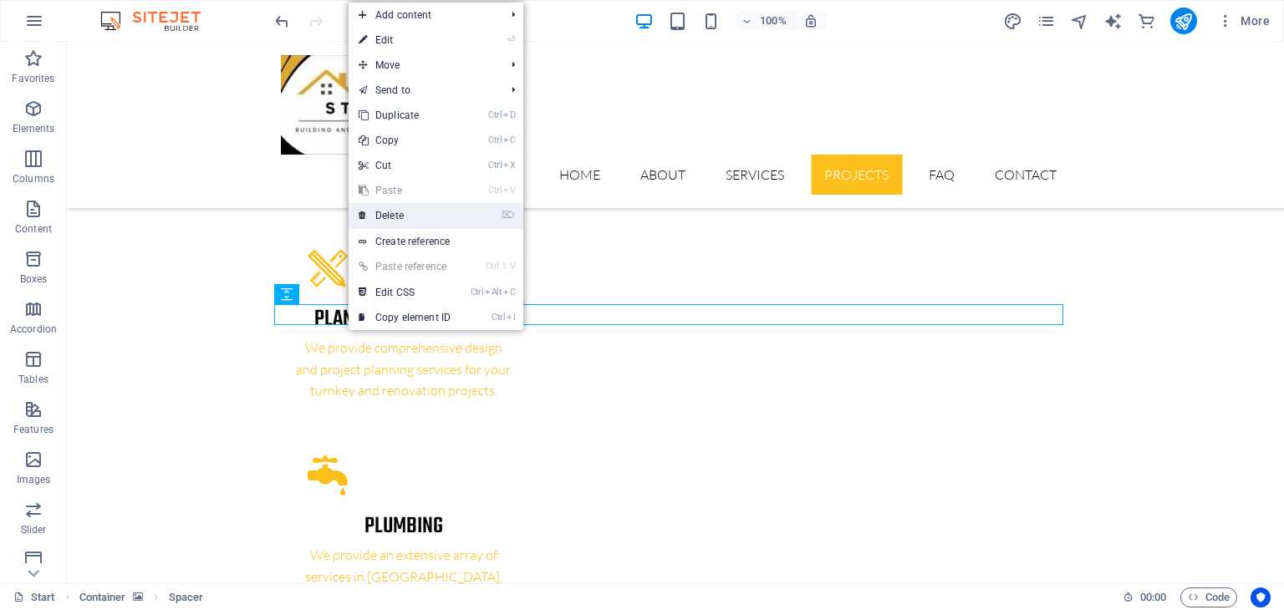
drag, startPoint x: 391, startPoint y: 217, endPoint x: 343, endPoint y: 170, distance: 67.4
click at [391, 217] on link "⌦ Delete" at bounding box center [405, 215] width 112 height 25
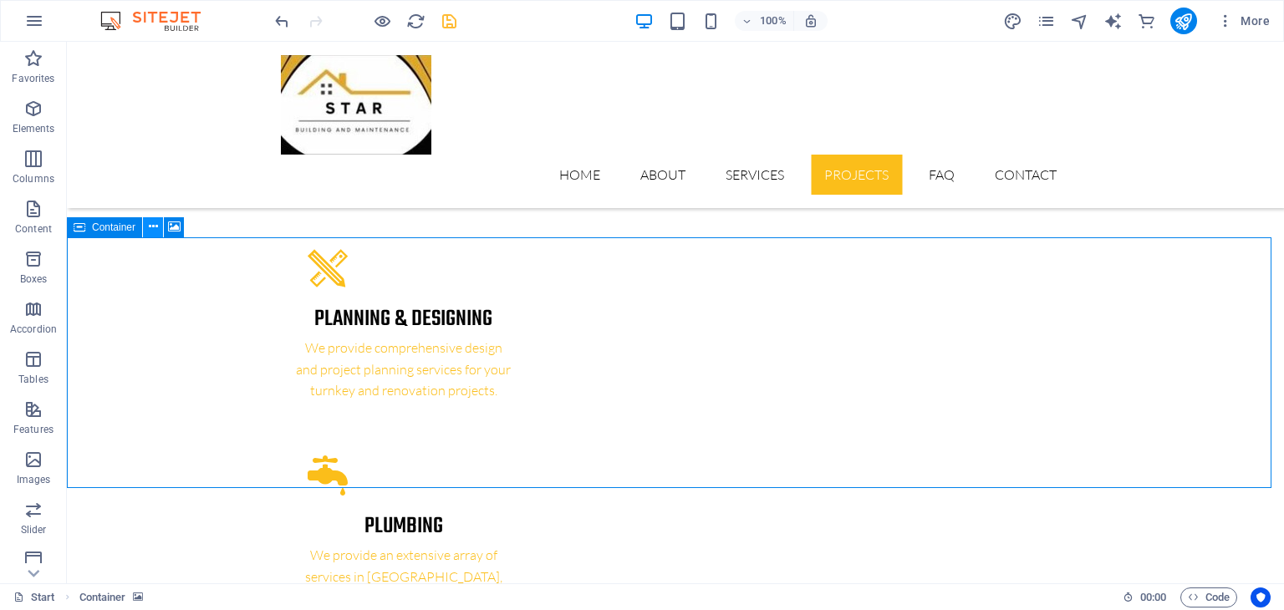
click at [153, 232] on icon at bounding box center [153, 227] width 9 height 18
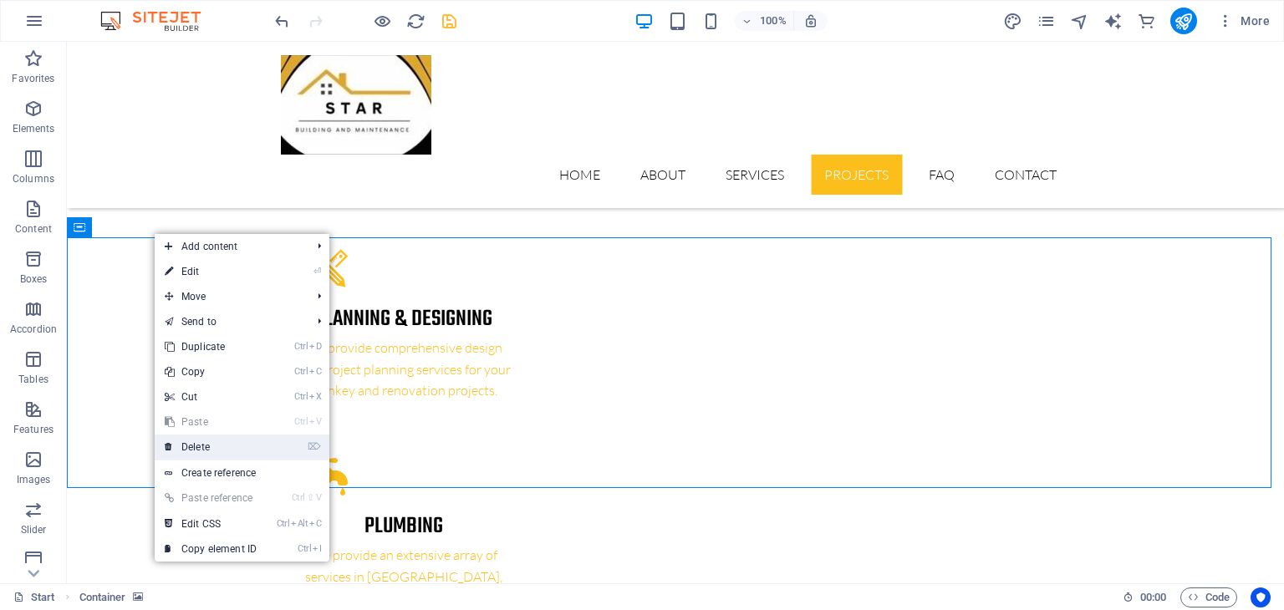
click at [211, 446] on link "⌦ Delete" at bounding box center [211, 447] width 112 height 25
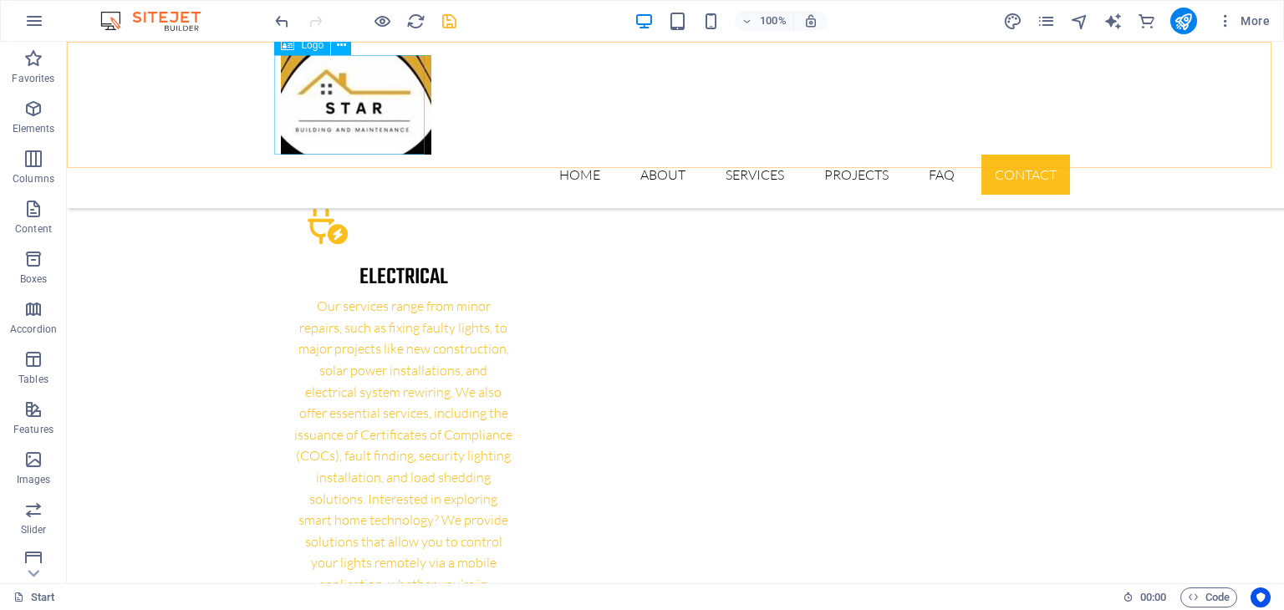
scroll to position [3042, 0]
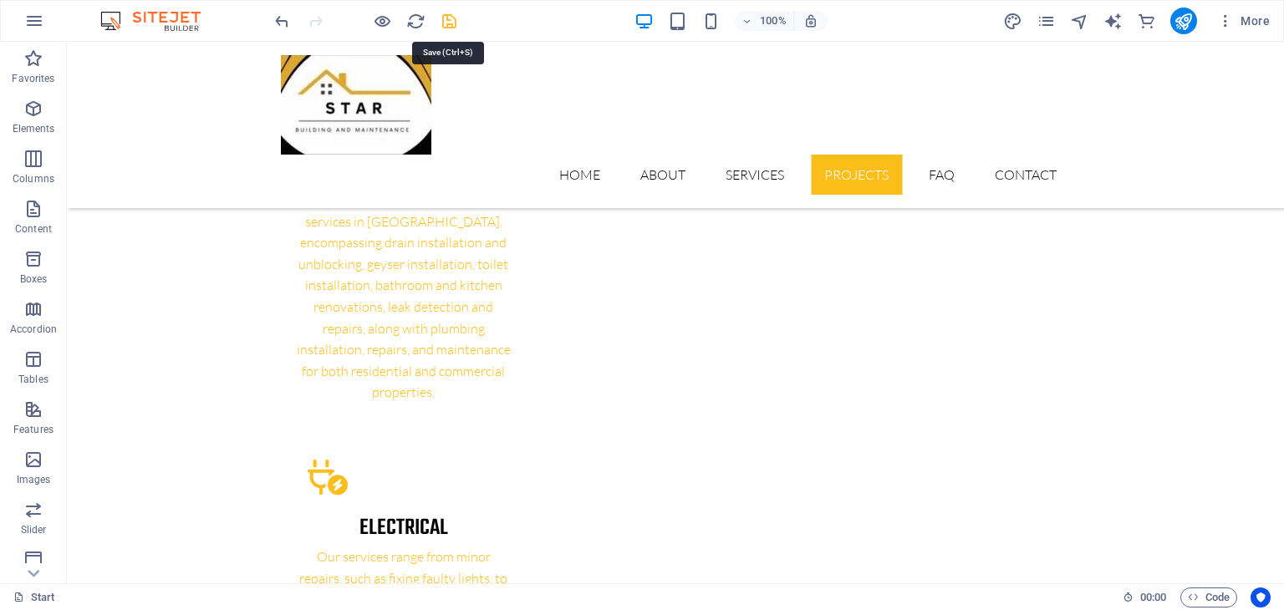
click at [450, 18] on icon "save" at bounding box center [449, 21] width 19 height 19
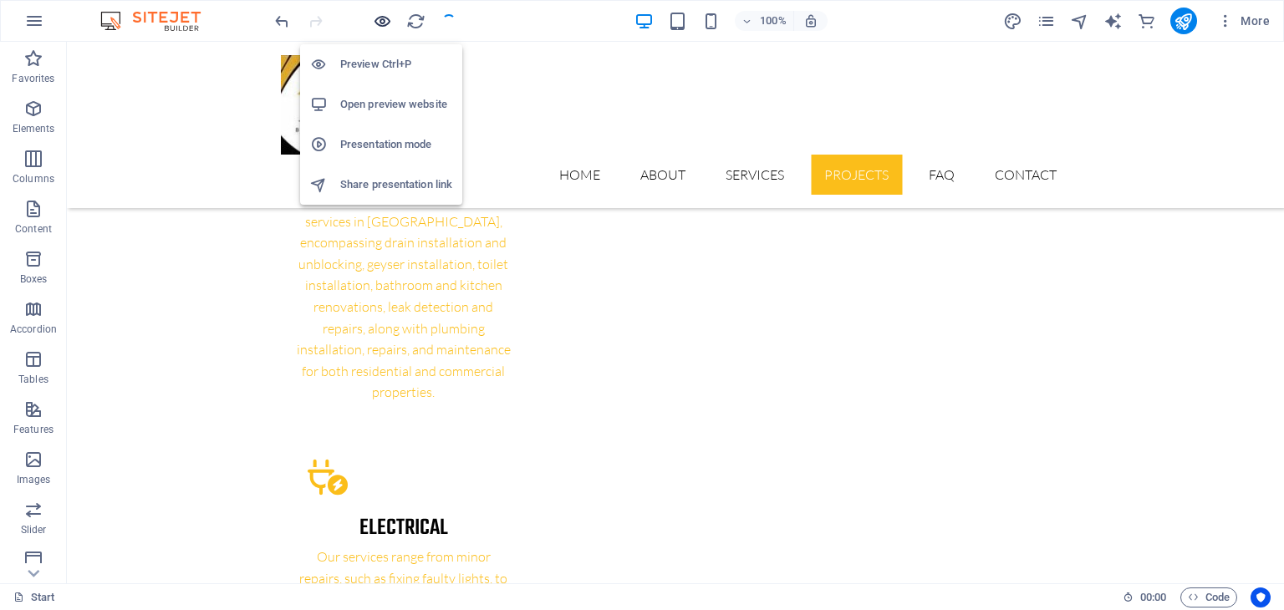
checkbox input "false"
drag, startPoint x: 380, startPoint y: 21, endPoint x: 645, endPoint y: 98, distance: 276.8
click at [380, 21] on icon "button" at bounding box center [382, 21] width 19 height 19
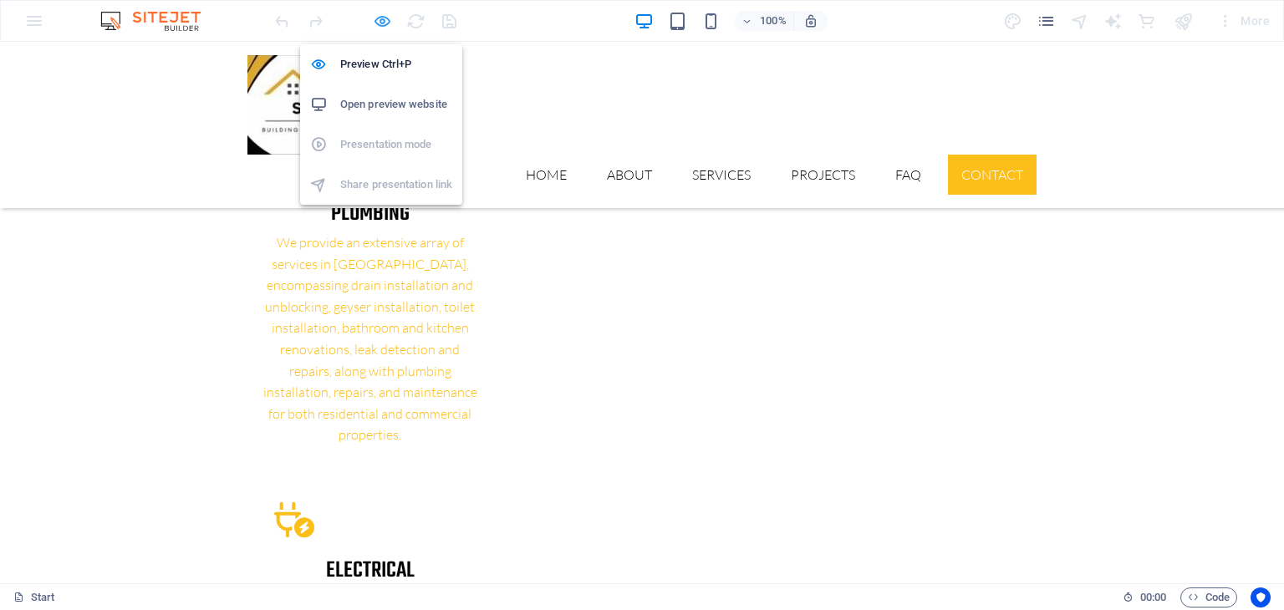
drag, startPoint x: 384, startPoint y: 20, endPoint x: 823, endPoint y: 135, distance: 453.6
click at [384, 20] on icon "button" at bounding box center [382, 21] width 19 height 19
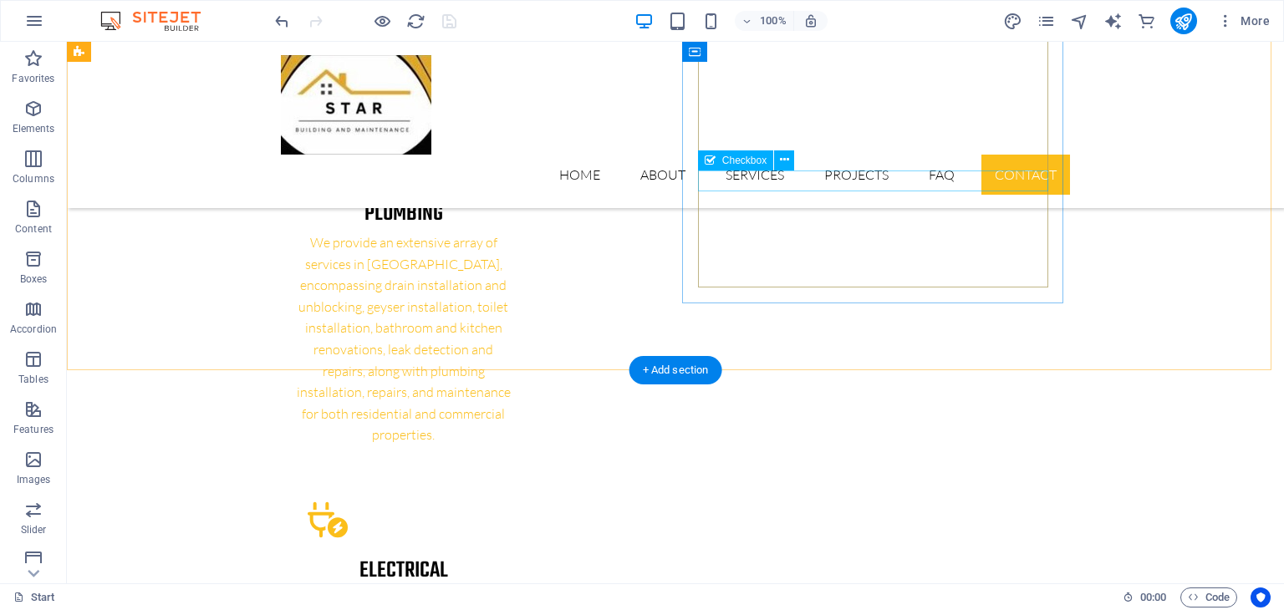
scroll to position [3042, 0]
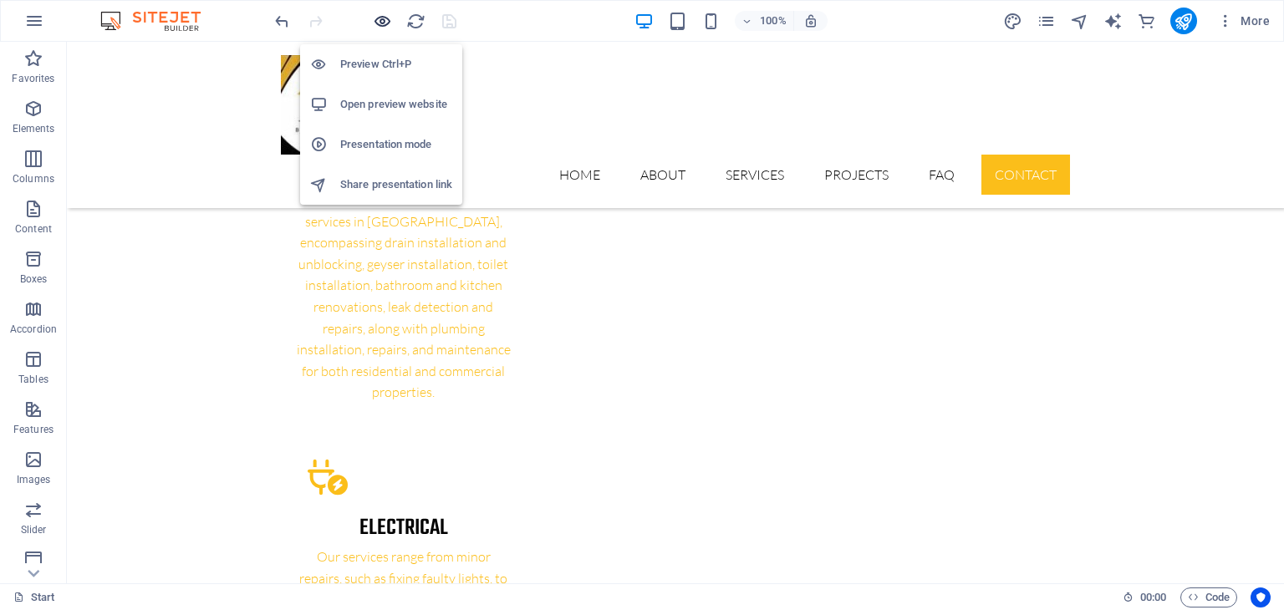
click at [379, 23] on icon "button" at bounding box center [382, 21] width 19 height 19
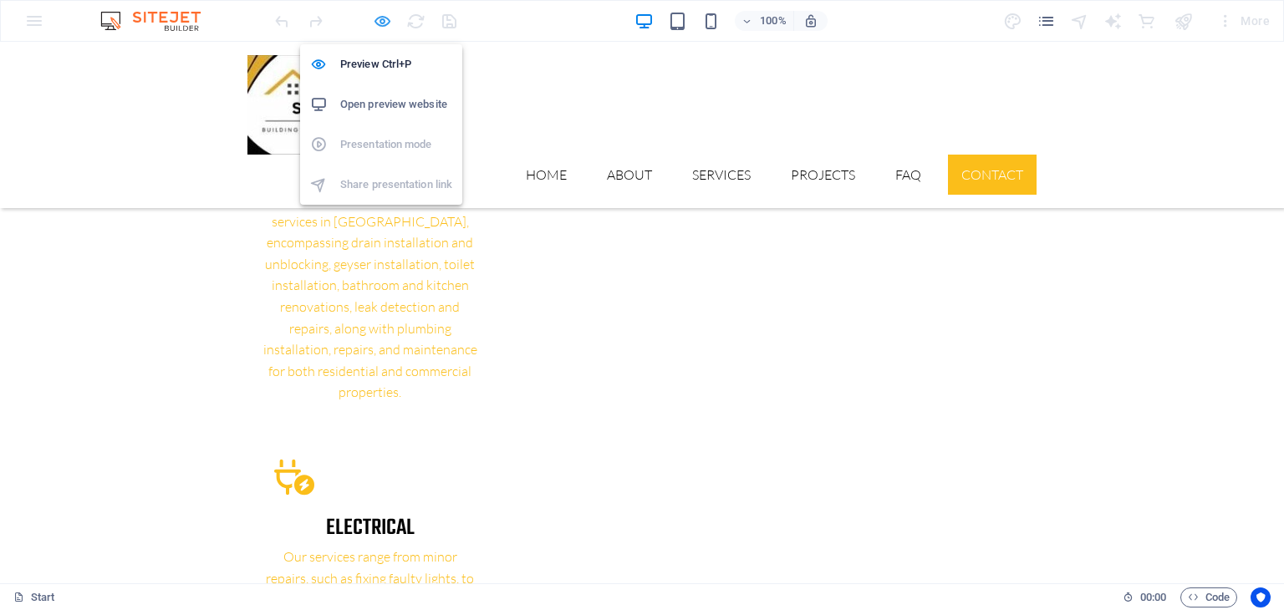
scroll to position [2999, 0]
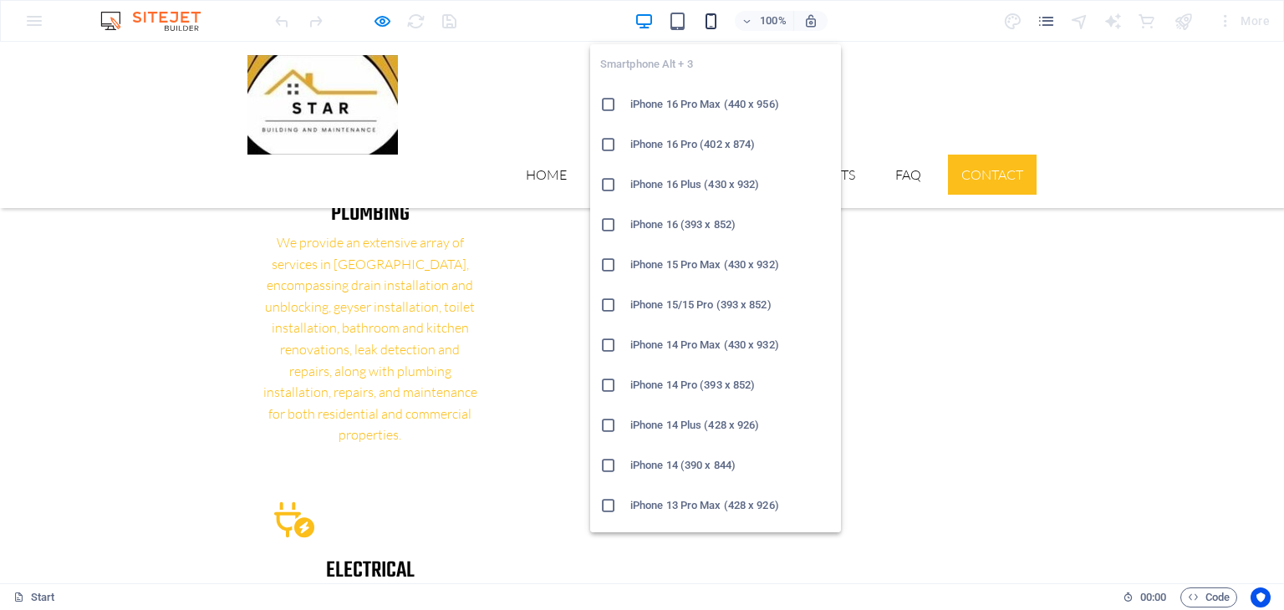
click at [712, 18] on icon "button" at bounding box center [710, 21] width 19 height 19
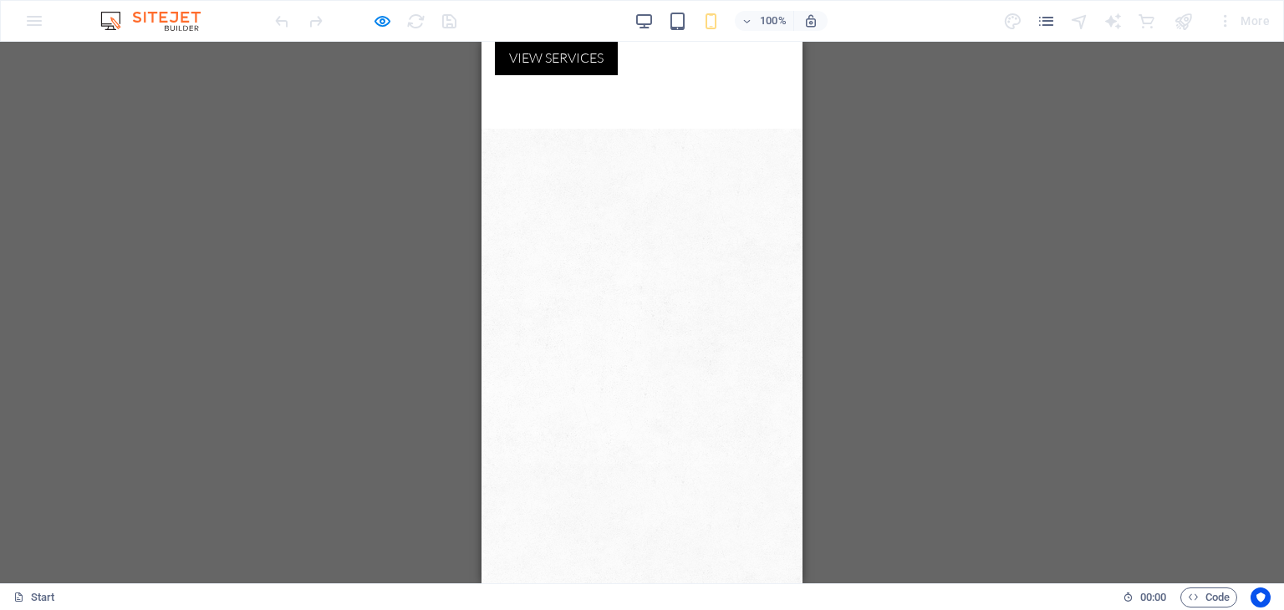
scroll to position [0, 0]
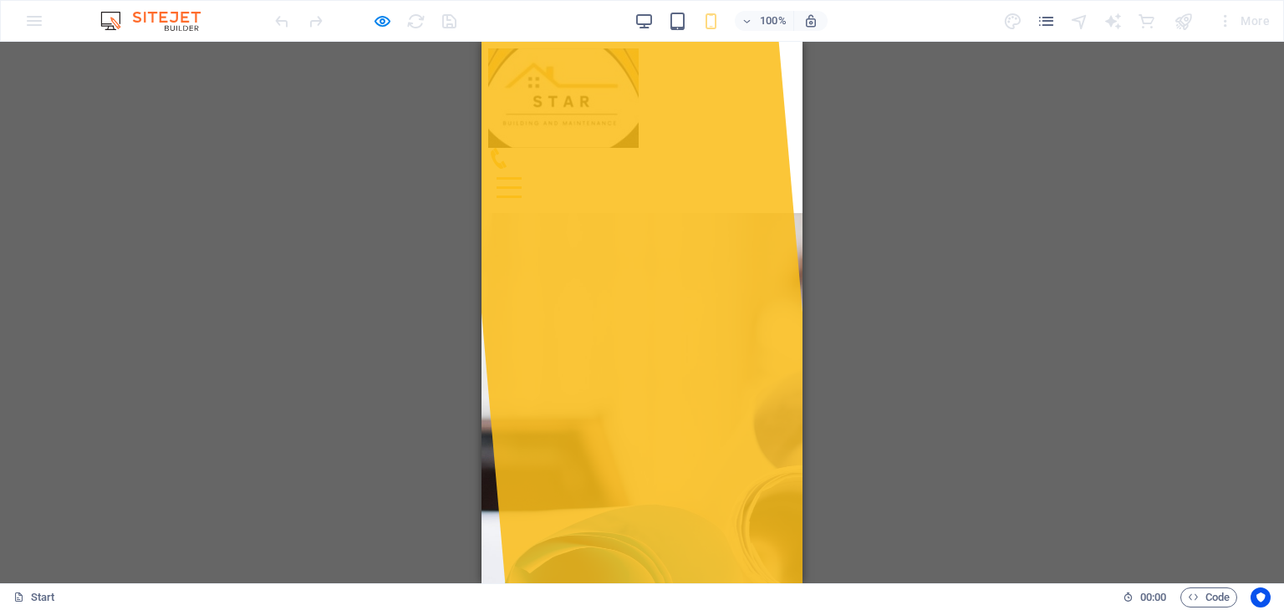
drag, startPoint x: 508, startPoint y: 288, endPoint x: 693, endPoint y: 505, distance: 284.7
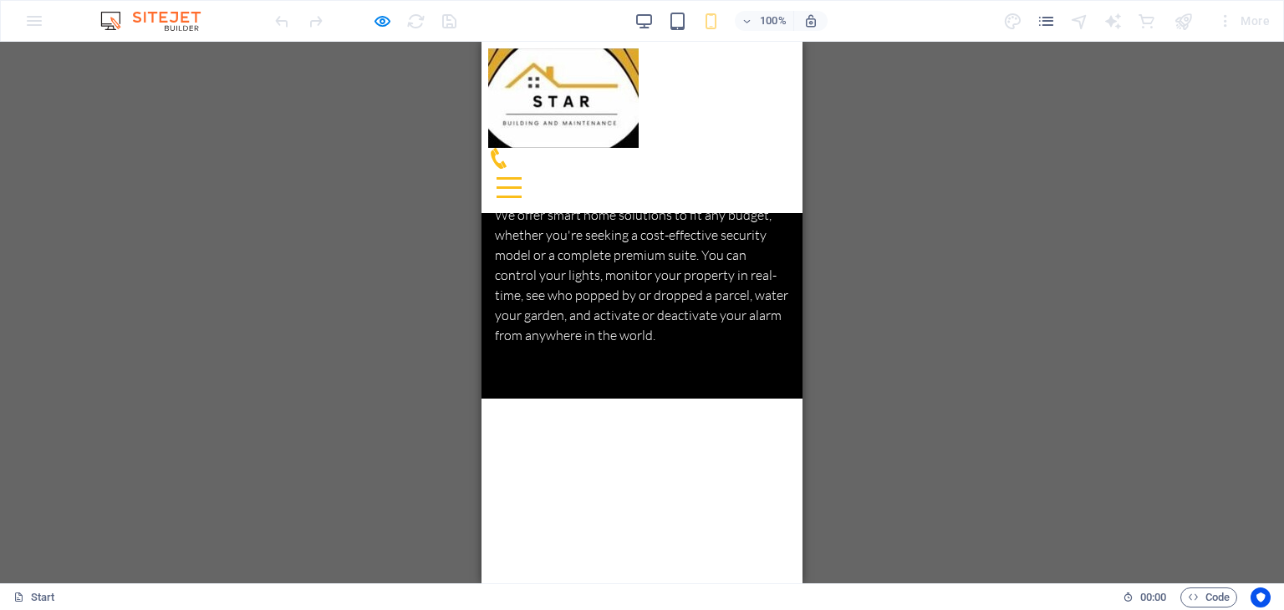
scroll to position [4693, 0]
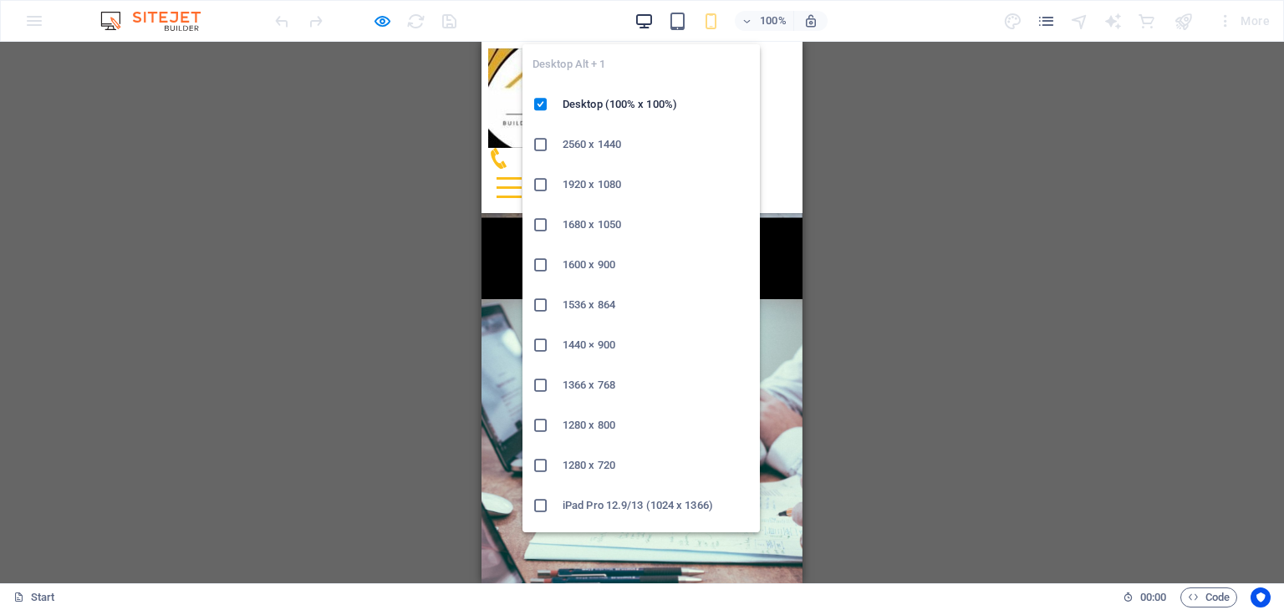
click at [652, 20] on icon "button" at bounding box center [644, 21] width 19 height 19
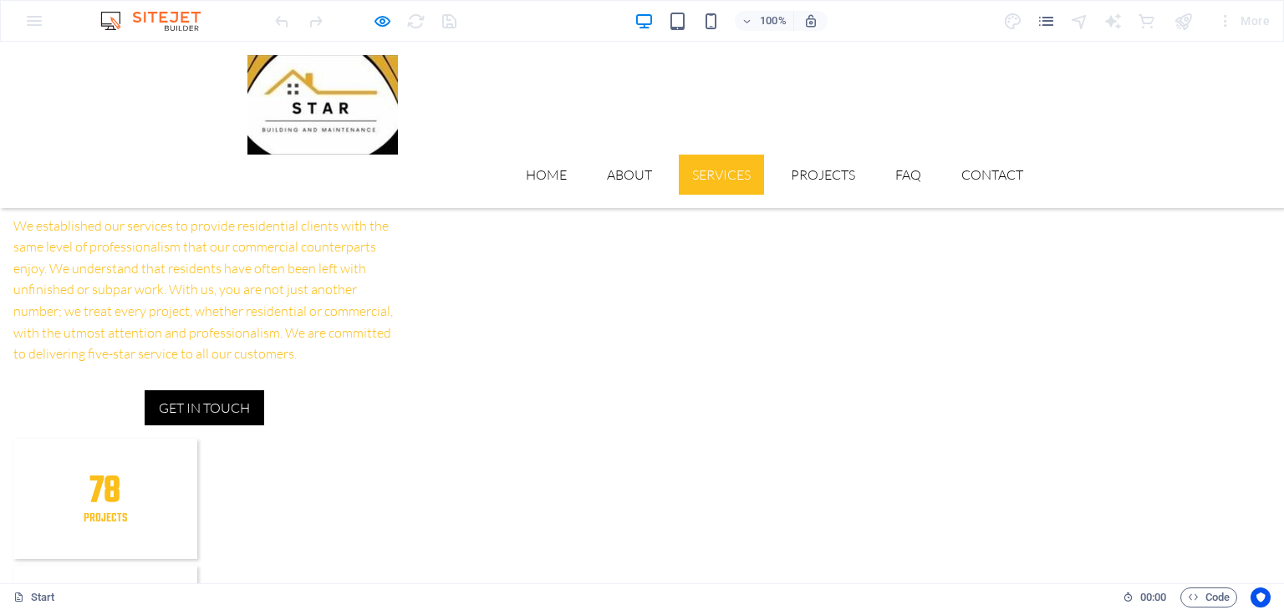
scroll to position [1235, 0]
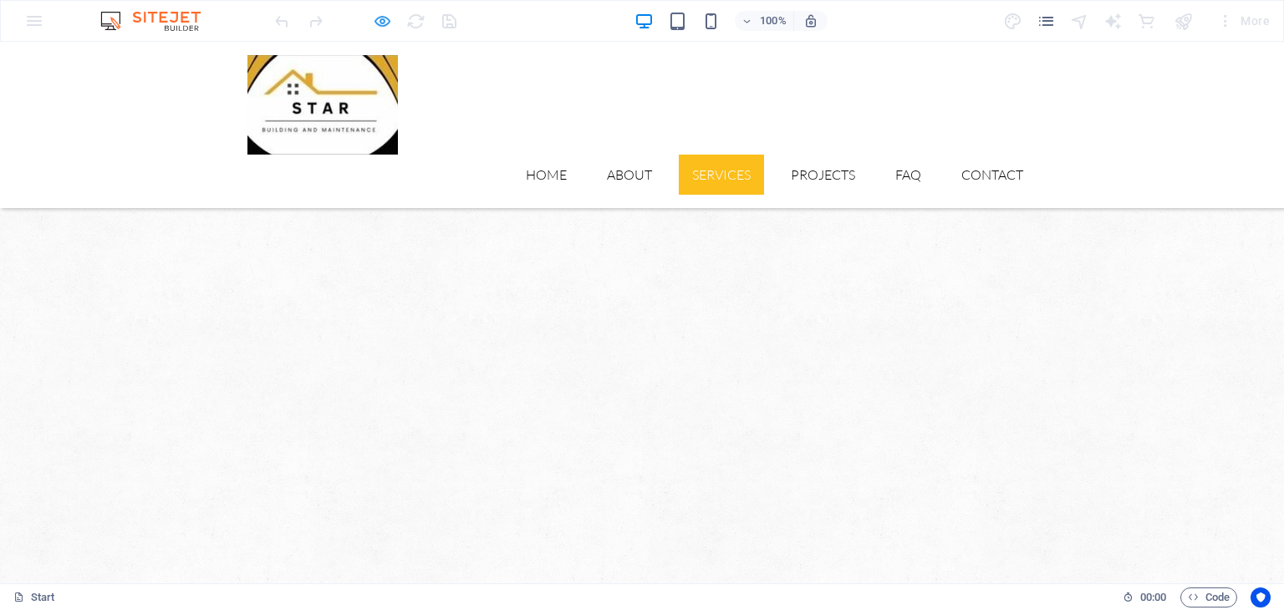
click at [383, 18] on icon "button" at bounding box center [382, 21] width 19 height 19
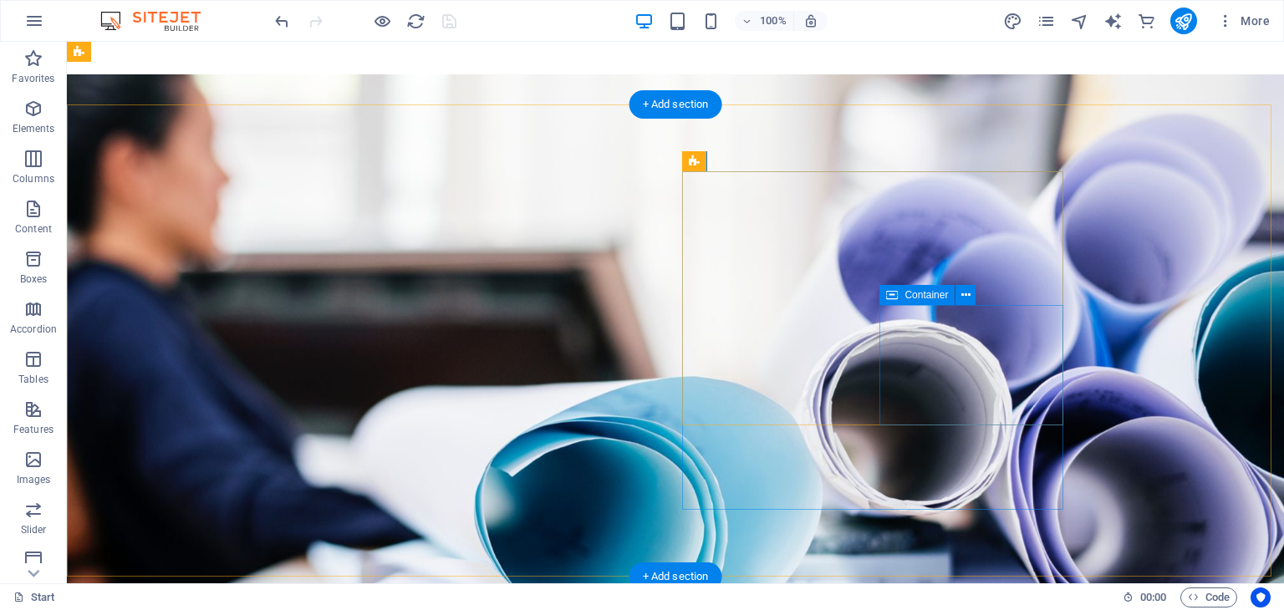
scroll to position [0, 0]
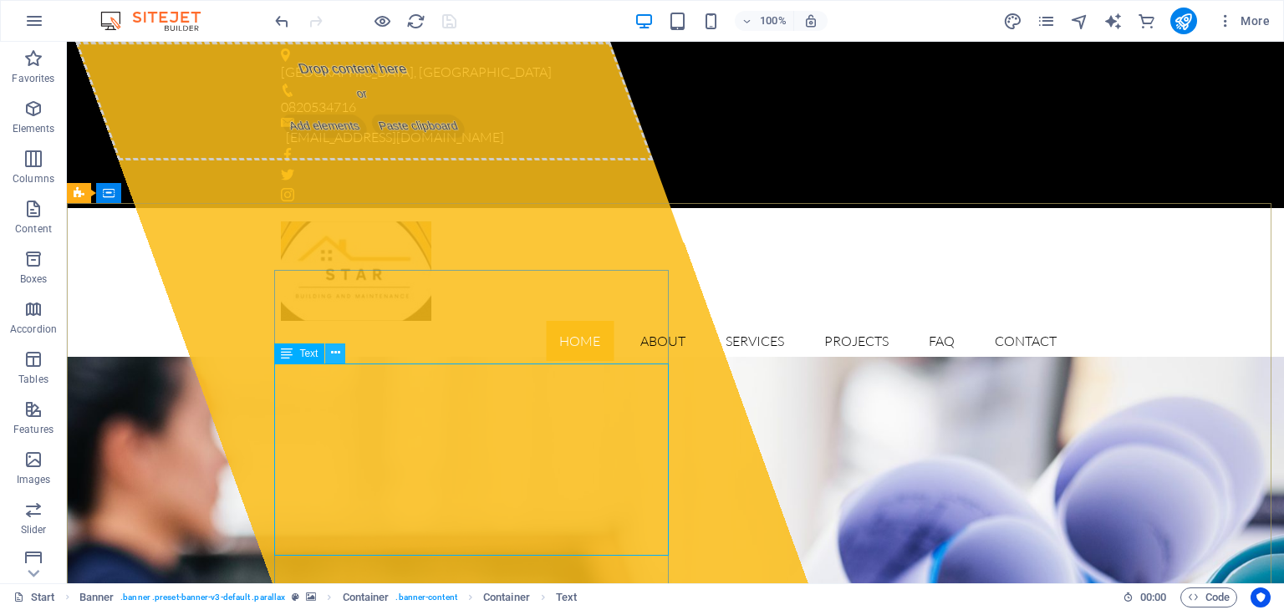
click at [336, 355] on icon at bounding box center [335, 353] width 9 height 18
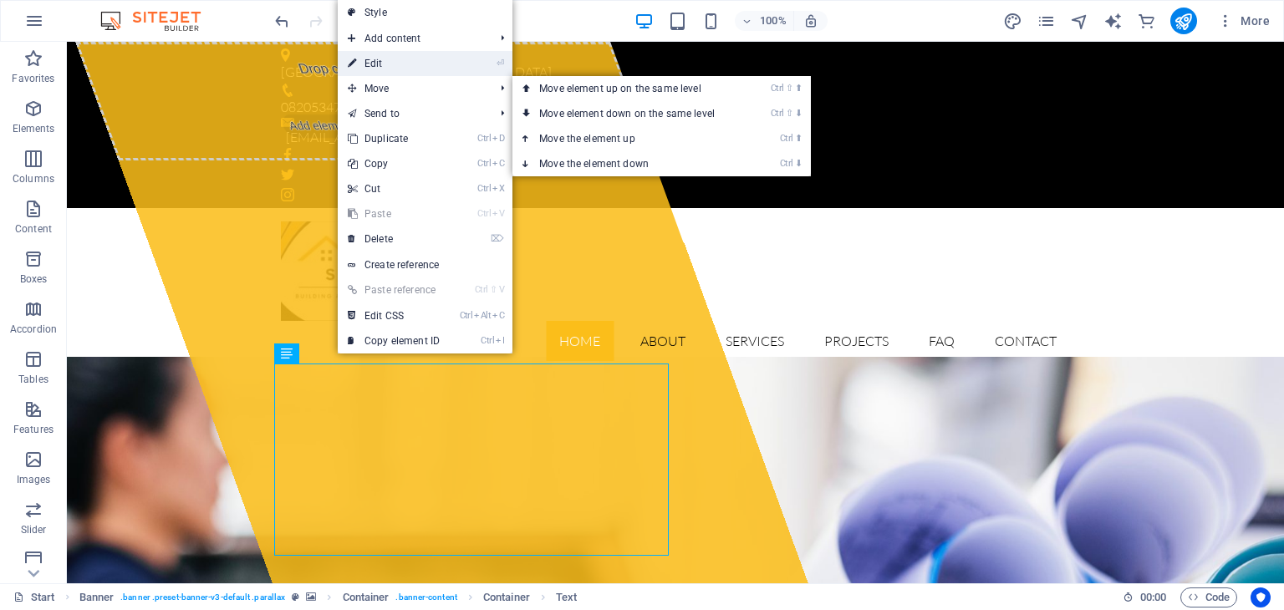
click at [390, 68] on link "⏎ Edit" at bounding box center [394, 63] width 112 height 25
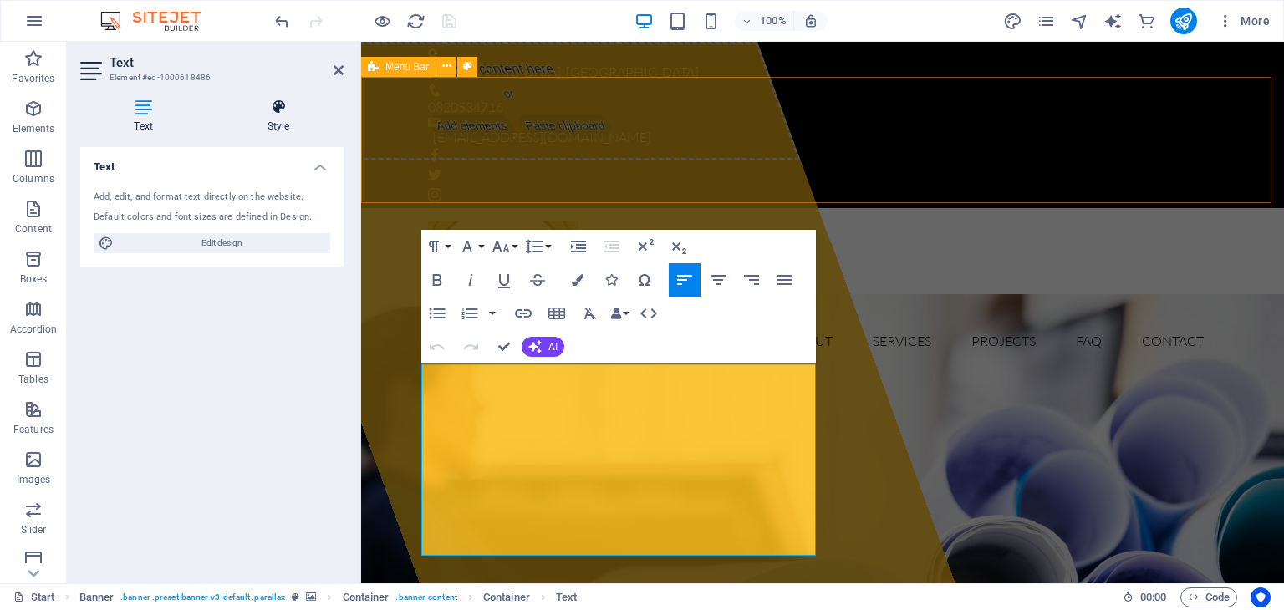
click at [264, 111] on icon at bounding box center [278, 107] width 130 height 17
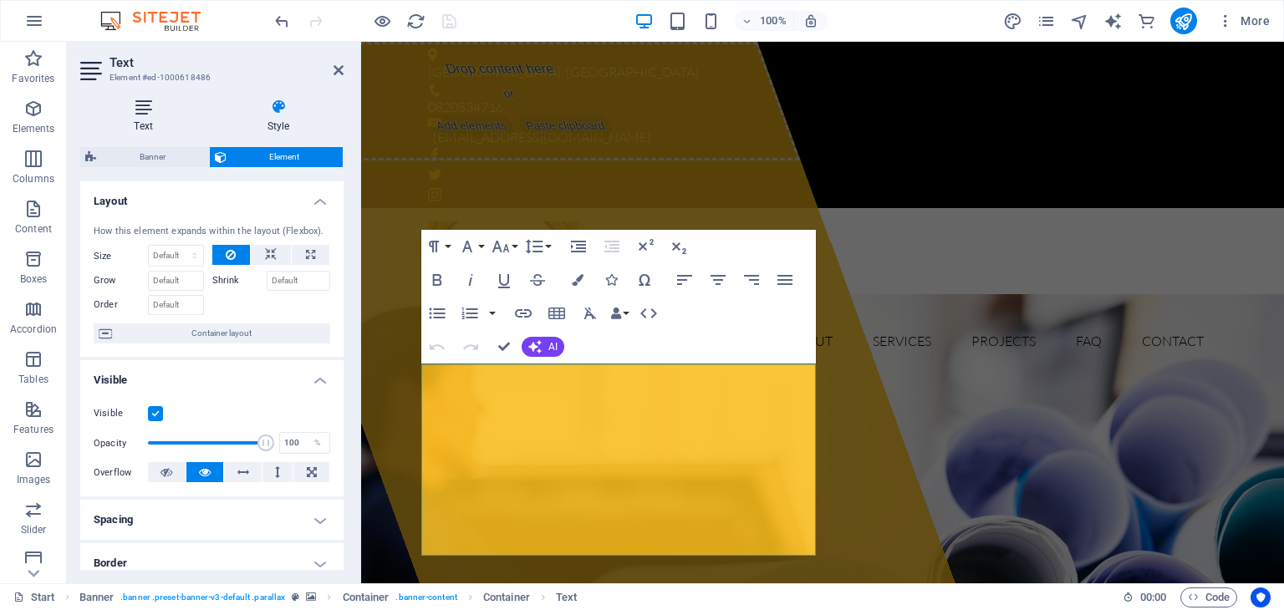
click at [135, 118] on h4 "Text" at bounding box center [146, 116] width 133 height 35
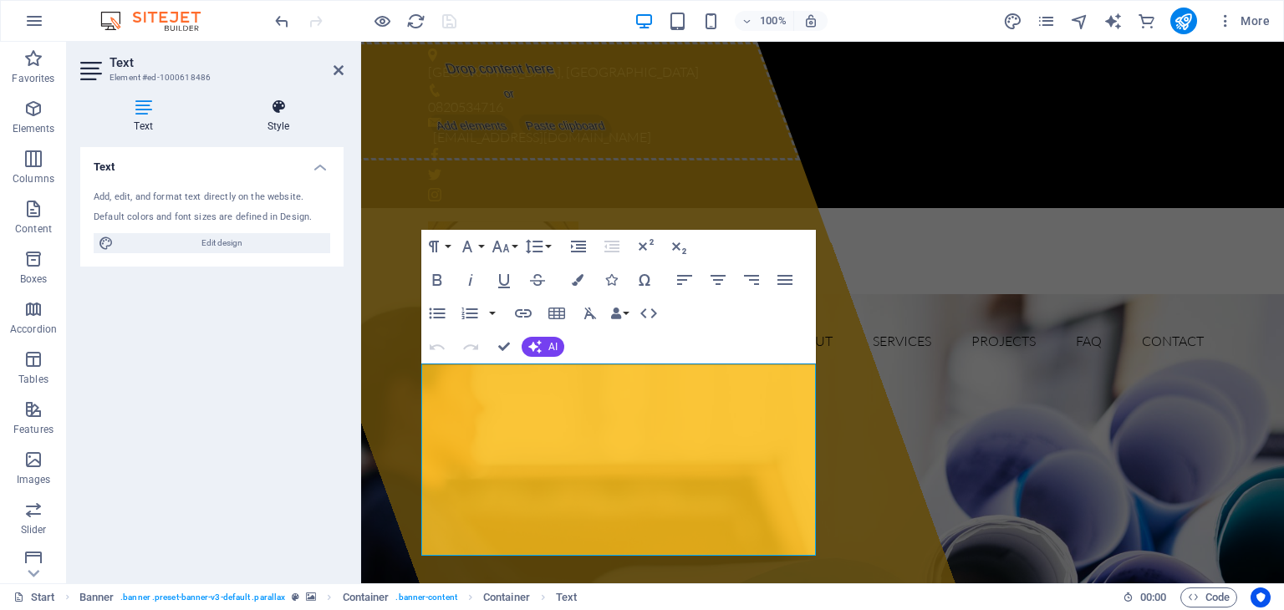
click at [283, 122] on h4 "Style" at bounding box center [278, 116] width 130 height 35
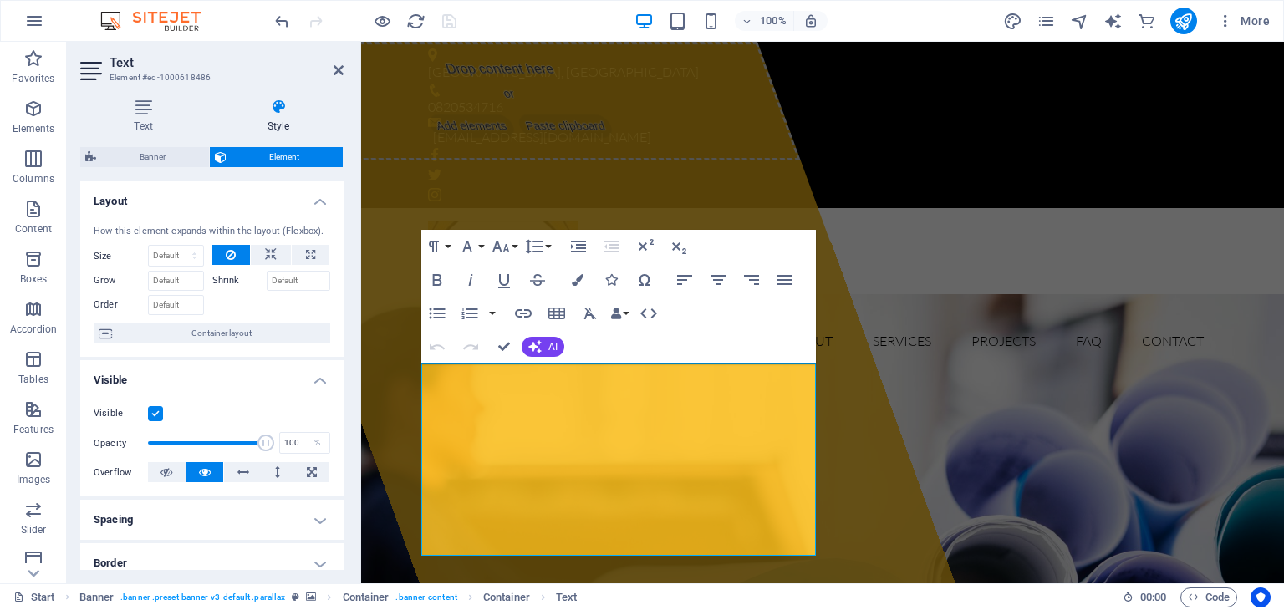
click at [1035, 14] on div "More" at bounding box center [1139, 21] width 273 height 27
click at [1017, 23] on icon "design" at bounding box center [1012, 21] width 19 height 19
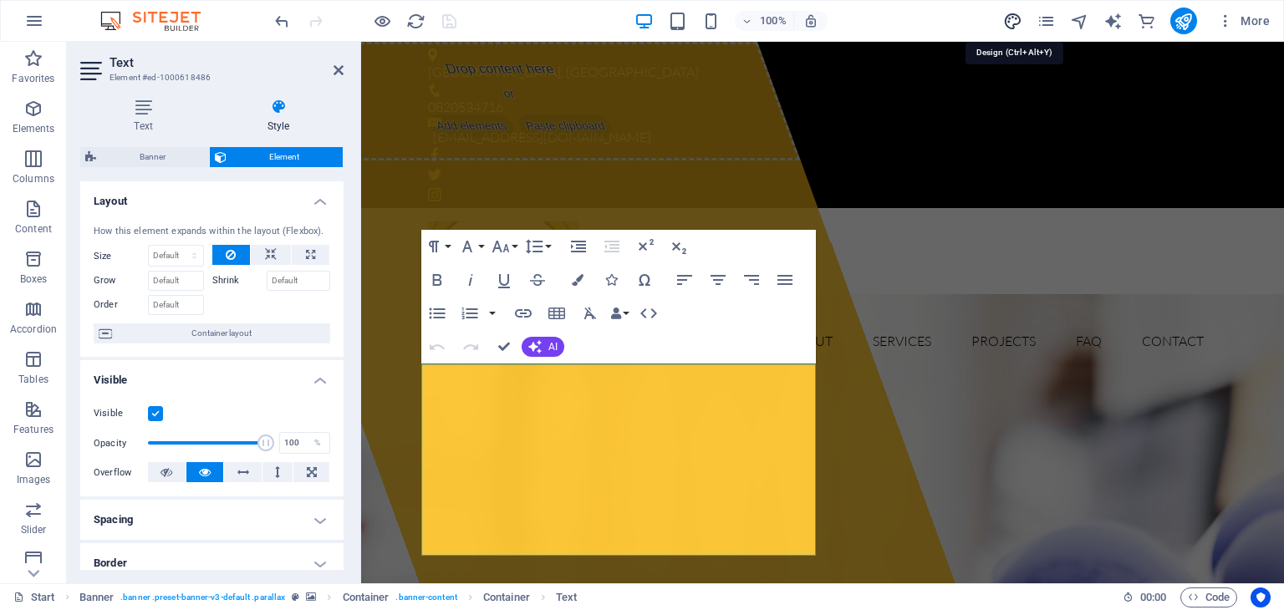
select select "px"
select select "300"
select select "px"
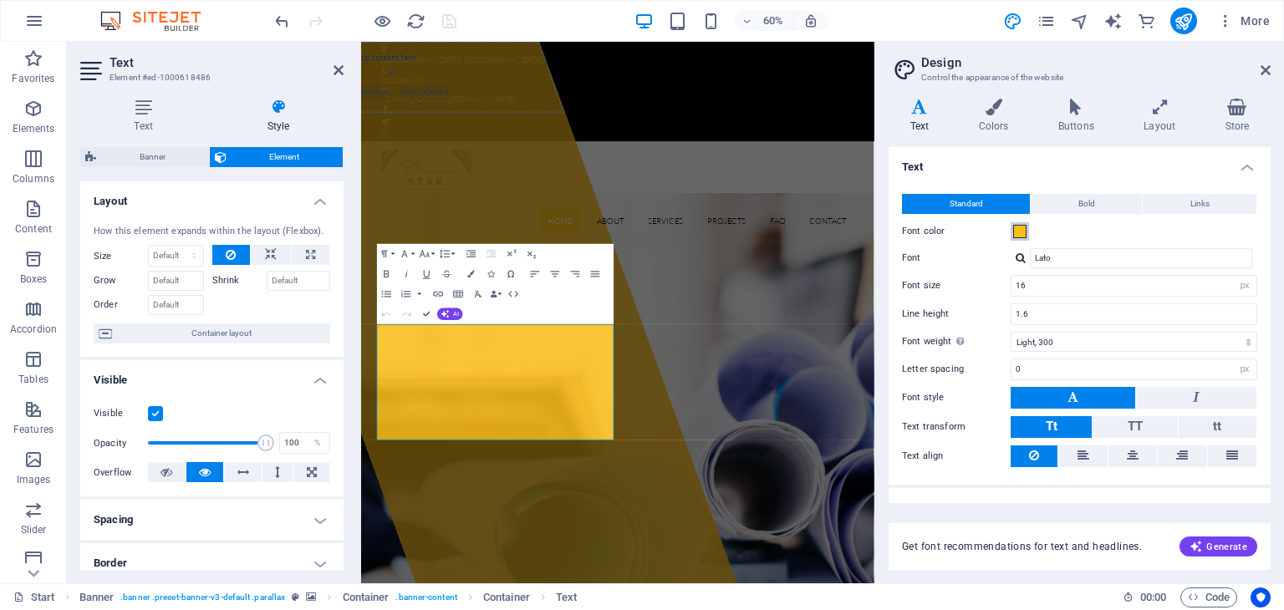
click at [1021, 228] on span at bounding box center [1019, 231] width 13 height 13
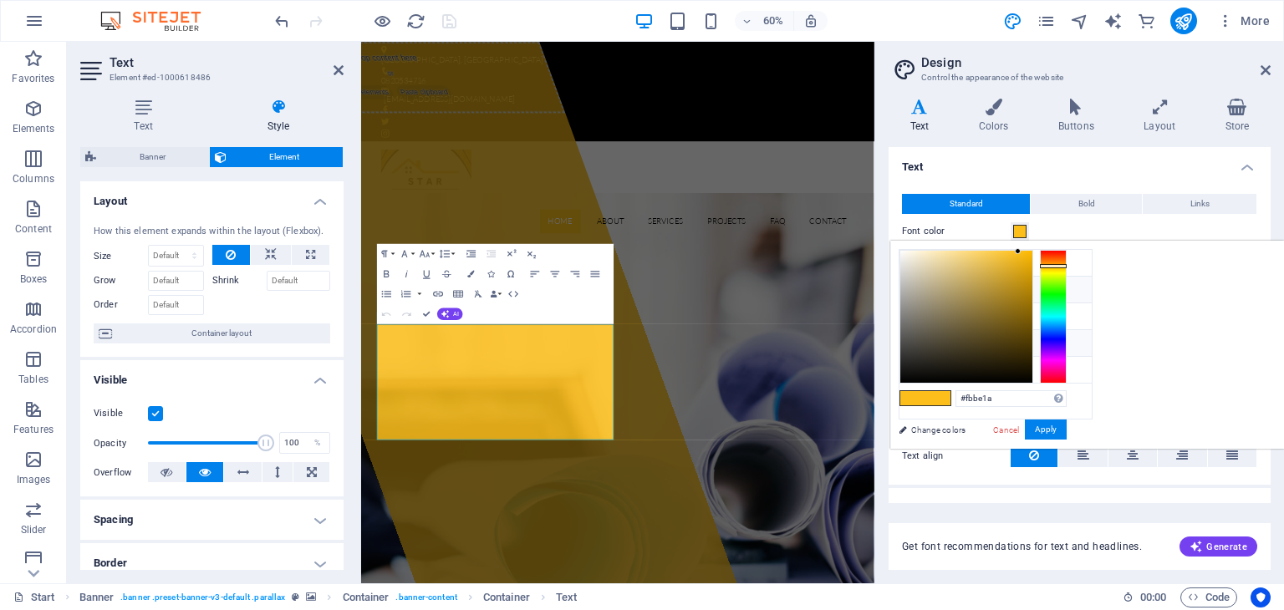
click at [937, 341] on li "Font color #000000" at bounding box center [996, 343] width 192 height 27
type input "#000000"
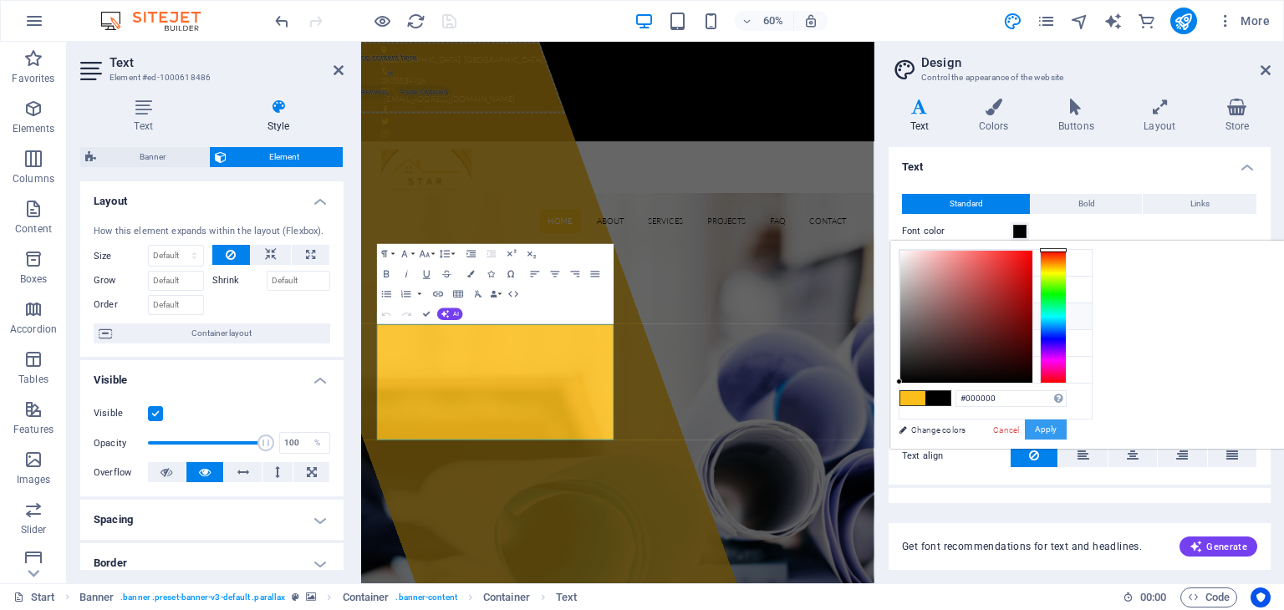
drag, startPoint x: 1262, startPoint y: 437, endPoint x: 1254, endPoint y: 431, distance: 10.2
click at [1067, 438] on button "Apply" at bounding box center [1046, 430] width 42 height 20
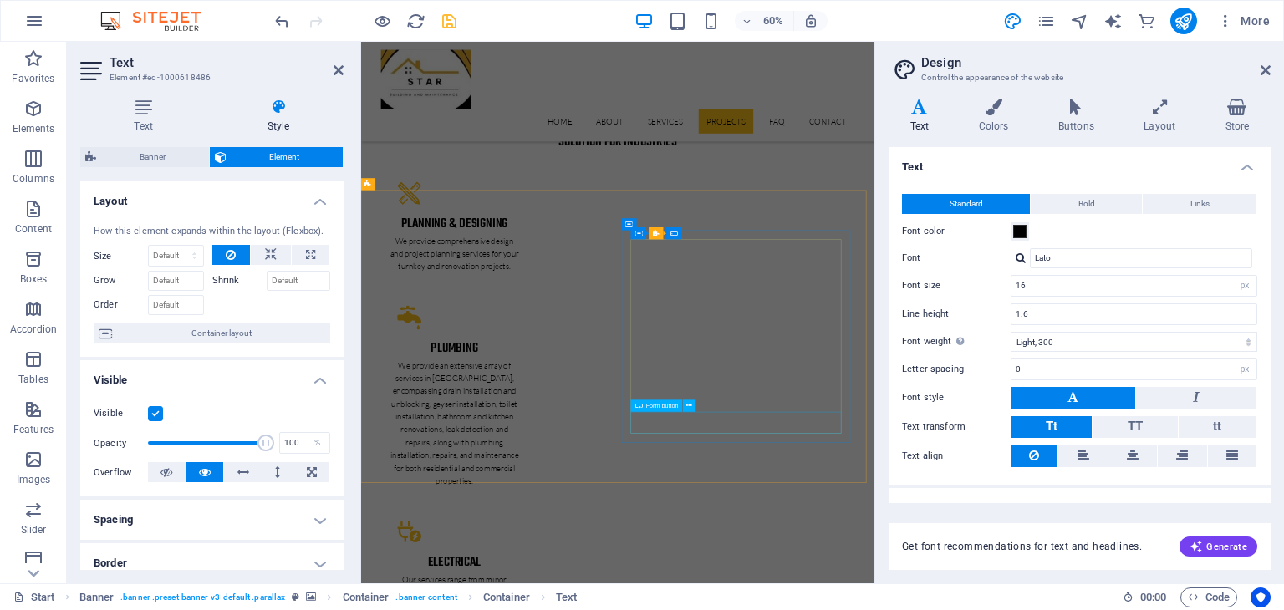
scroll to position [3223, 0]
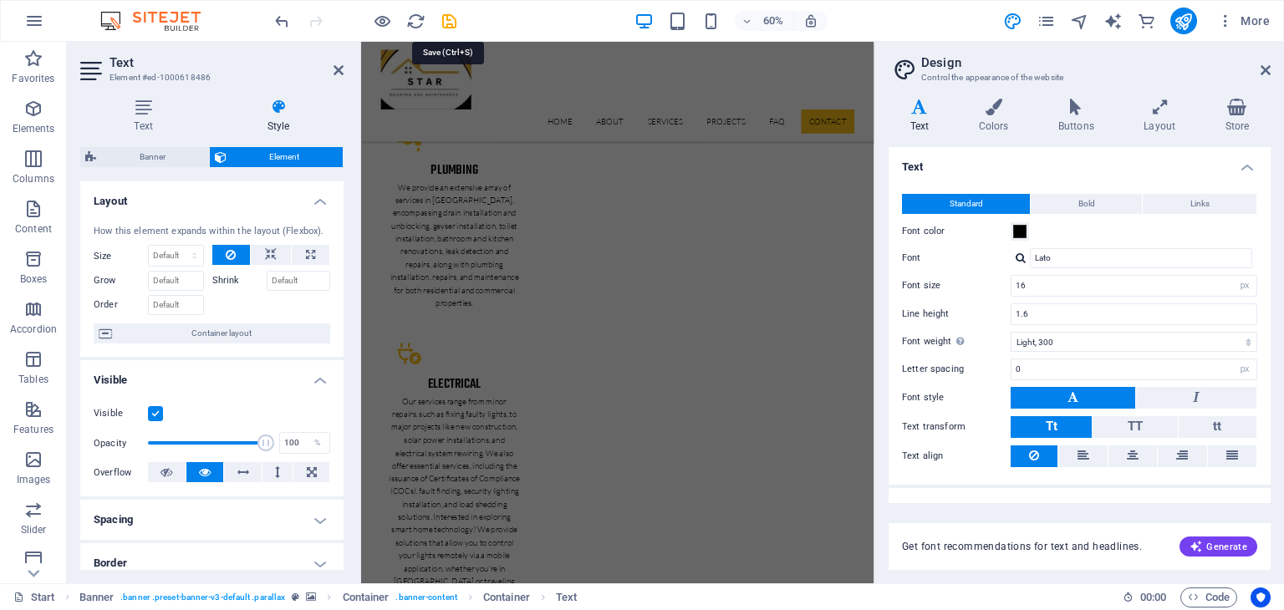
drag, startPoint x: 457, startPoint y: 18, endPoint x: 996, endPoint y: 33, distance: 539.5
click at [457, 18] on icon "save" at bounding box center [449, 21] width 19 height 19
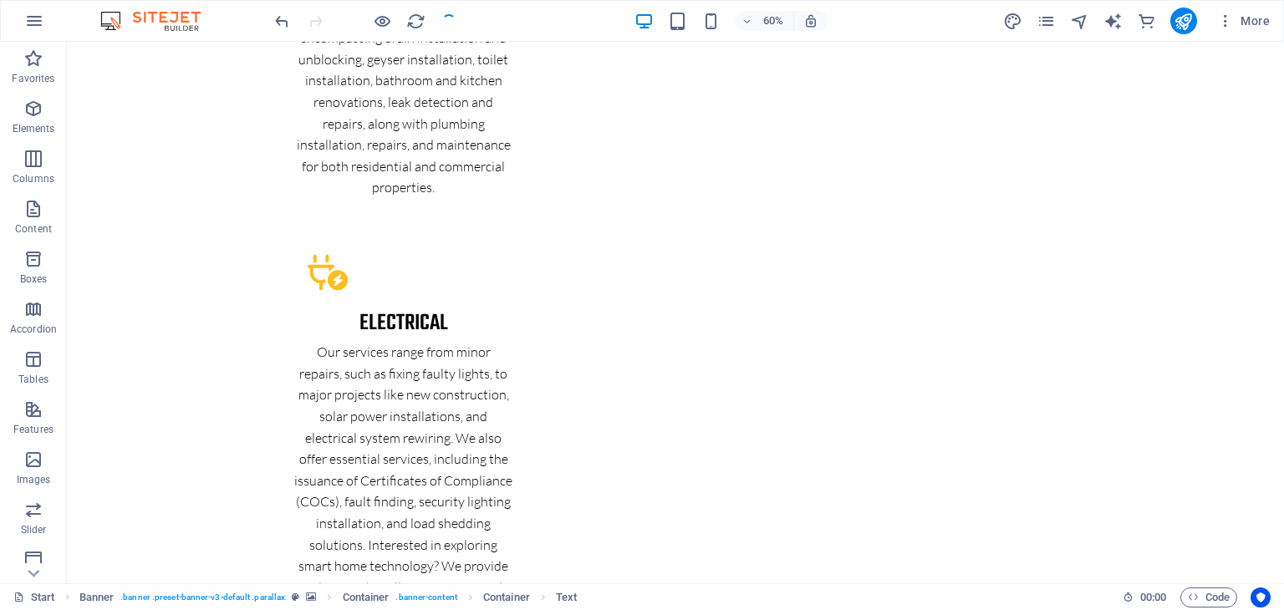
checkbox input "false"
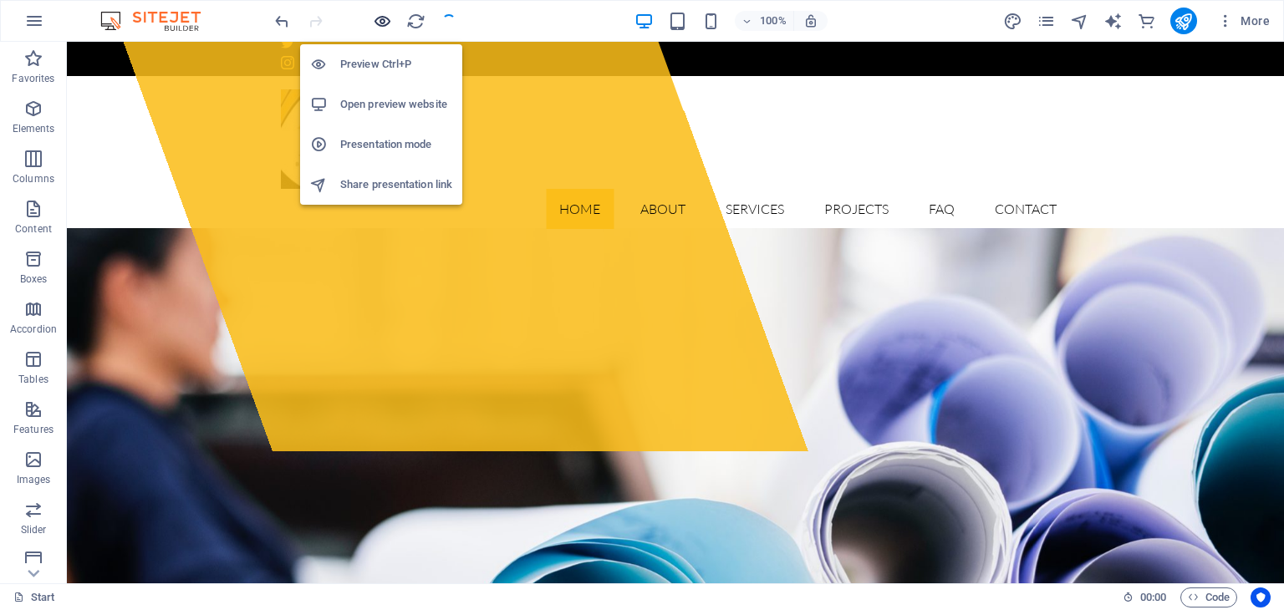
click at [388, 22] on icon "button" at bounding box center [382, 21] width 19 height 19
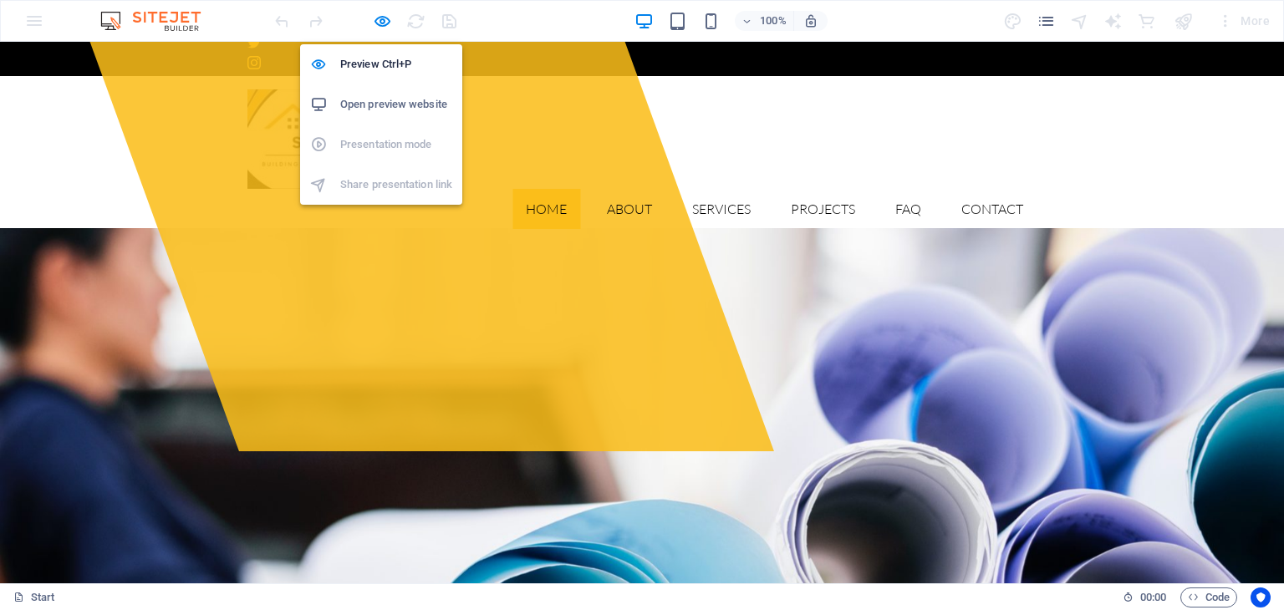
click at [385, 107] on h6 "Open preview website" at bounding box center [396, 104] width 112 height 20
drag, startPoint x: 377, startPoint y: 18, endPoint x: 281, endPoint y: 267, distance: 266.3
click at [377, 18] on icon "button" at bounding box center [382, 21] width 19 height 19
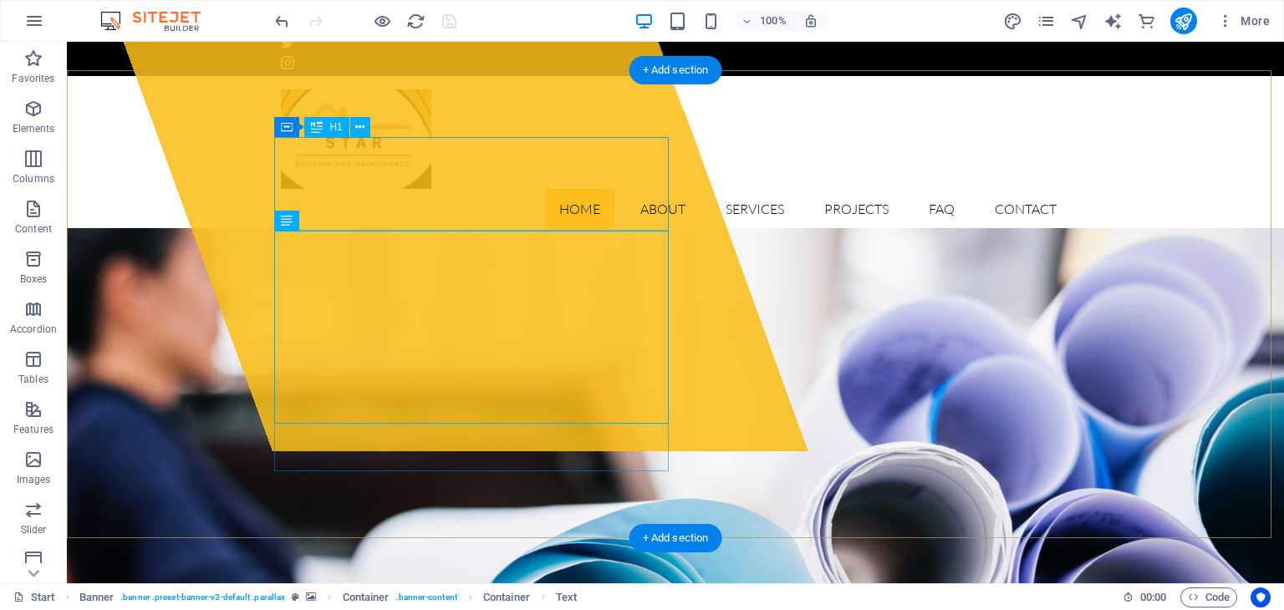
drag, startPoint x: 515, startPoint y: 288, endPoint x: 463, endPoint y: 283, distance: 52.2
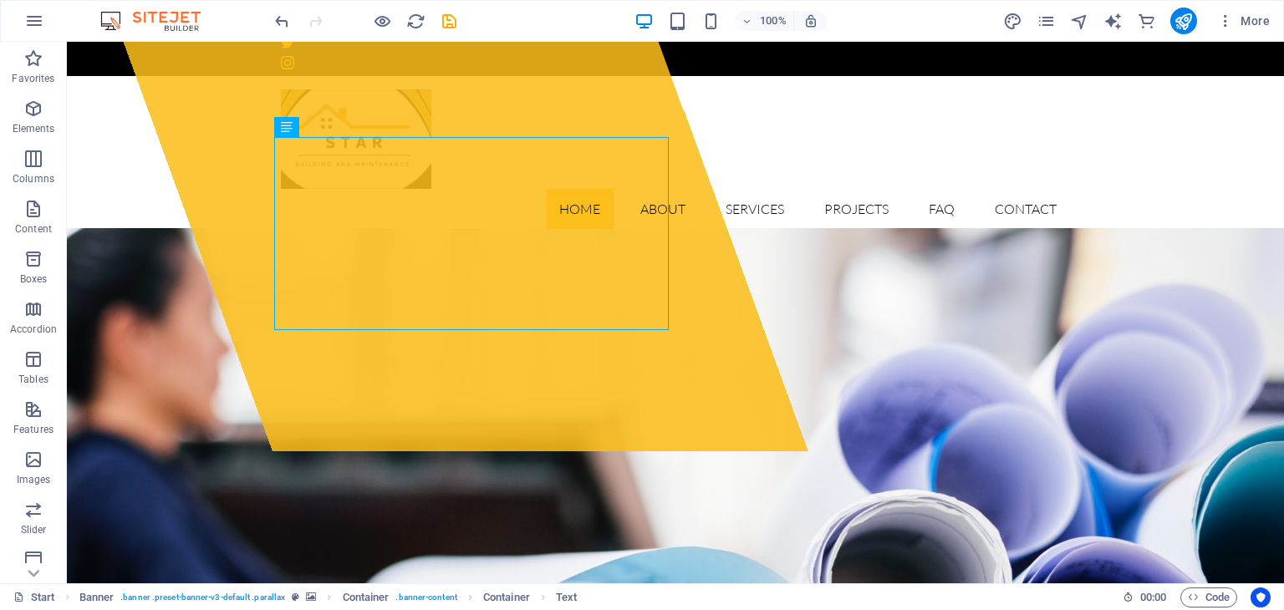
click at [288, 27] on icon "undo" at bounding box center [282, 21] width 19 height 19
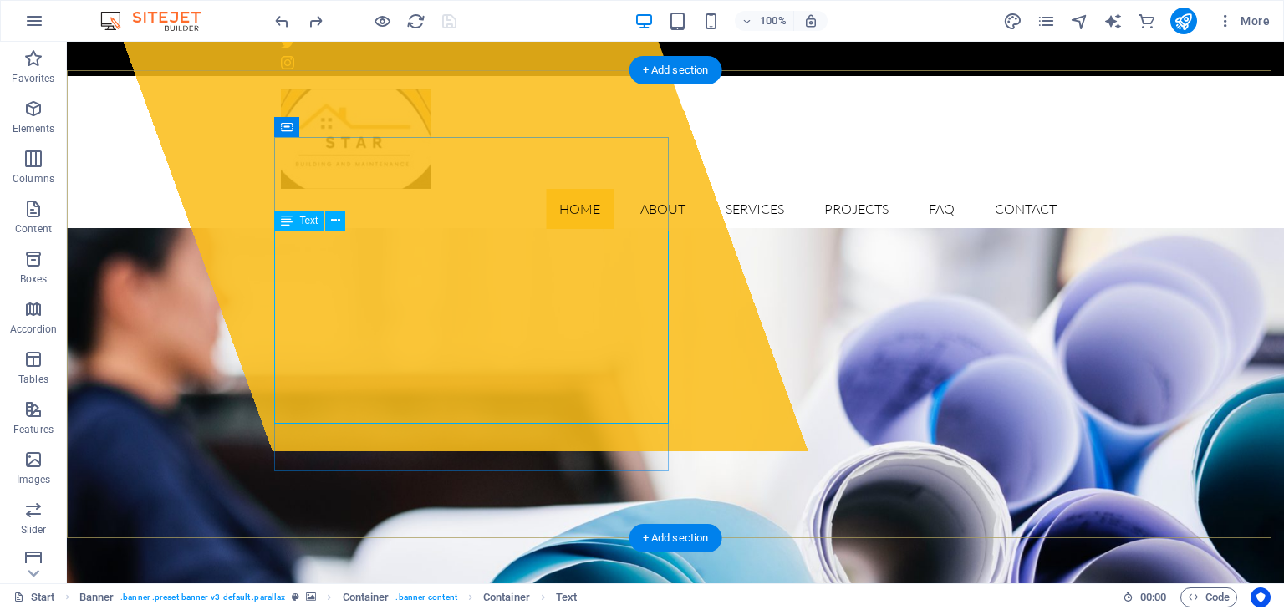
click at [338, 222] on icon at bounding box center [335, 221] width 9 height 18
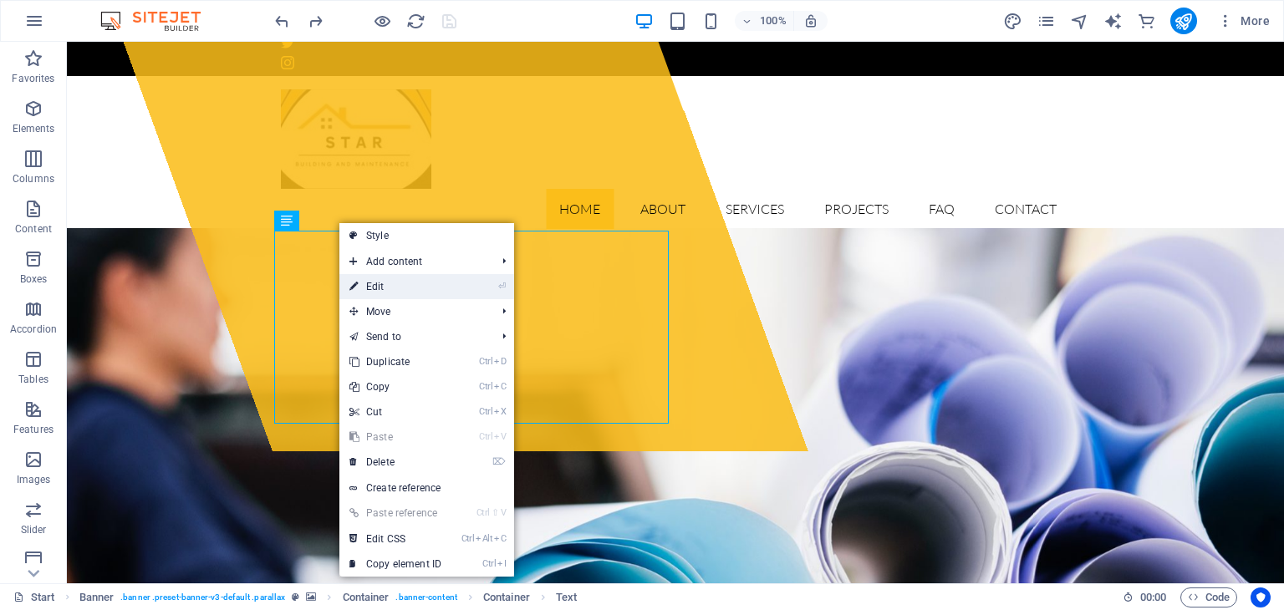
click at [385, 282] on link "⏎ Edit" at bounding box center [395, 286] width 112 height 25
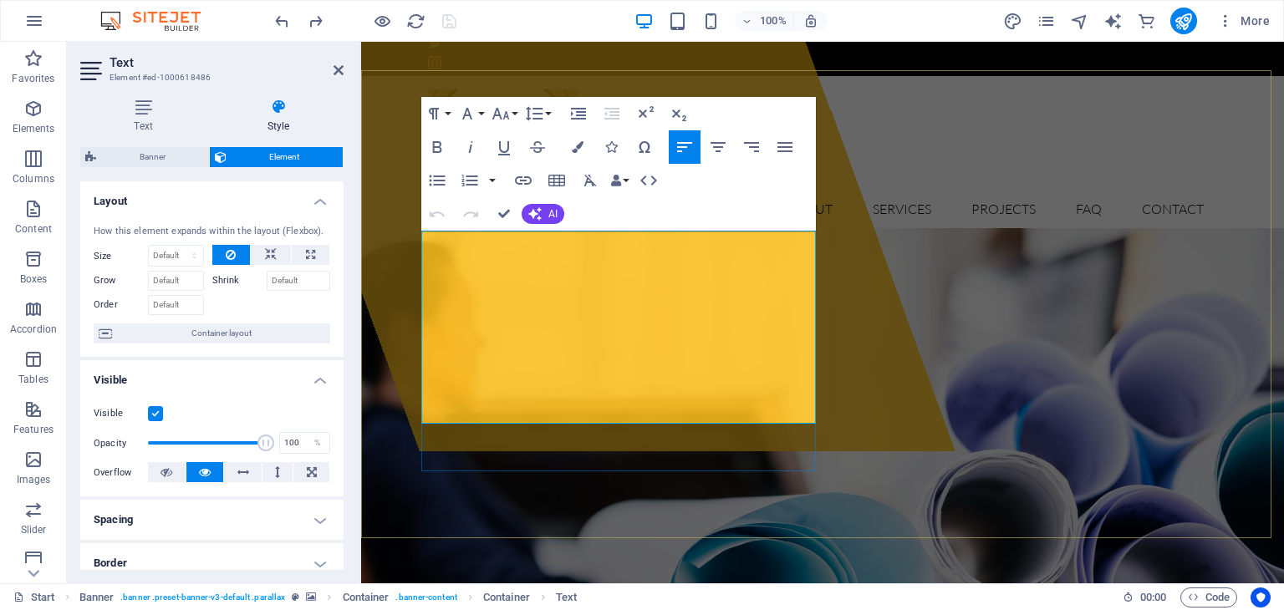
drag, startPoint x: 685, startPoint y: 372, endPoint x: 441, endPoint y: 229, distance: 282.2
click at [435, 148] on icon "button" at bounding box center [437, 147] width 9 height 12
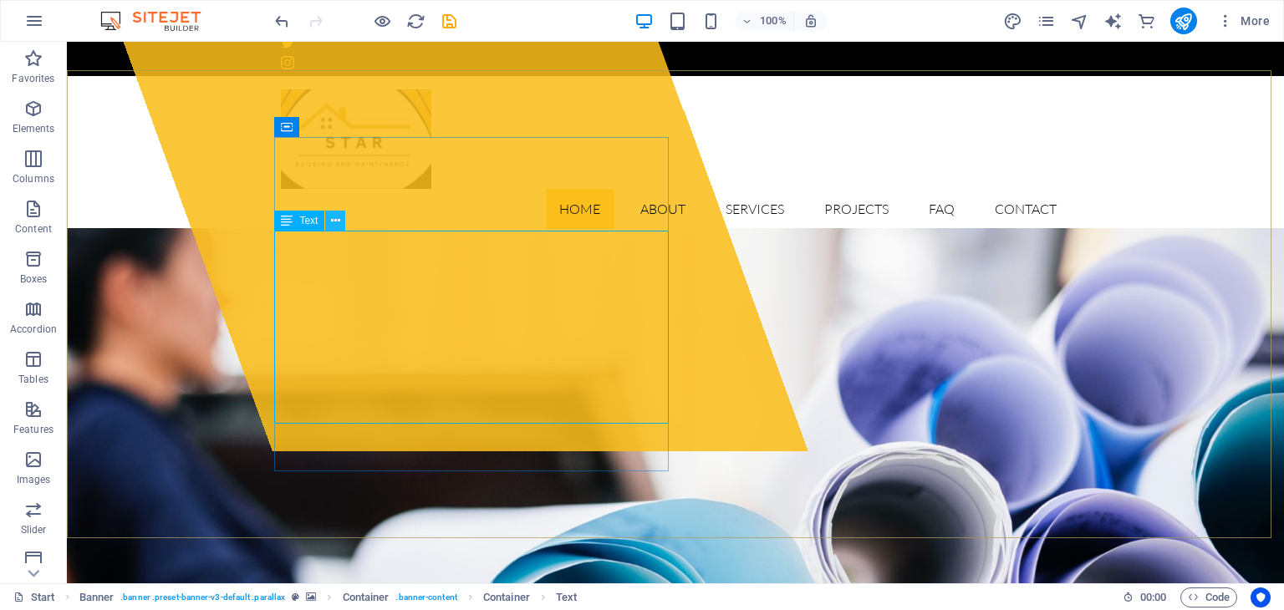
click at [335, 218] on icon at bounding box center [335, 221] width 9 height 18
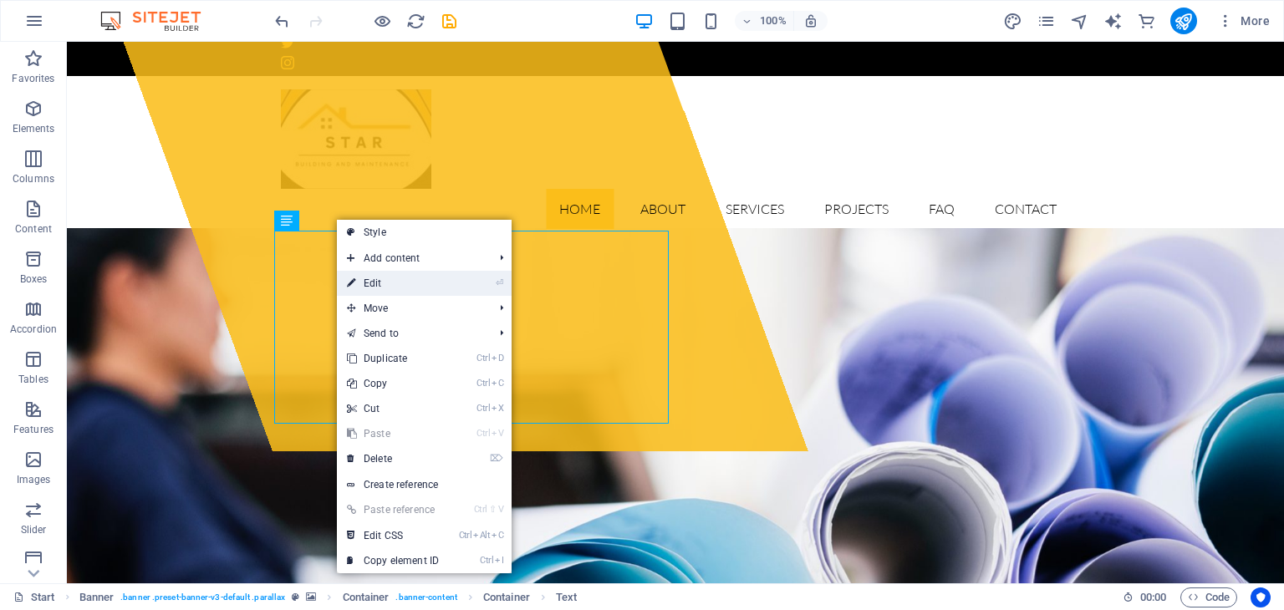
click at [419, 289] on link "⏎ Edit" at bounding box center [393, 283] width 112 height 25
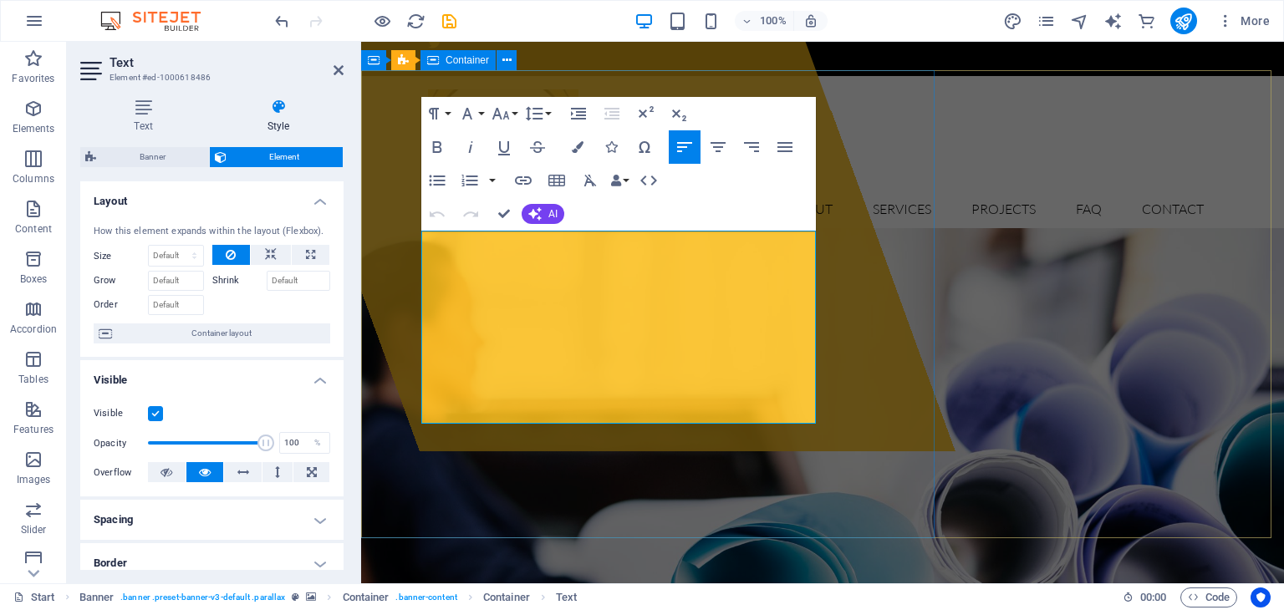
drag, startPoint x: 495, startPoint y: 416, endPoint x: 375, endPoint y: 191, distance: 254.4
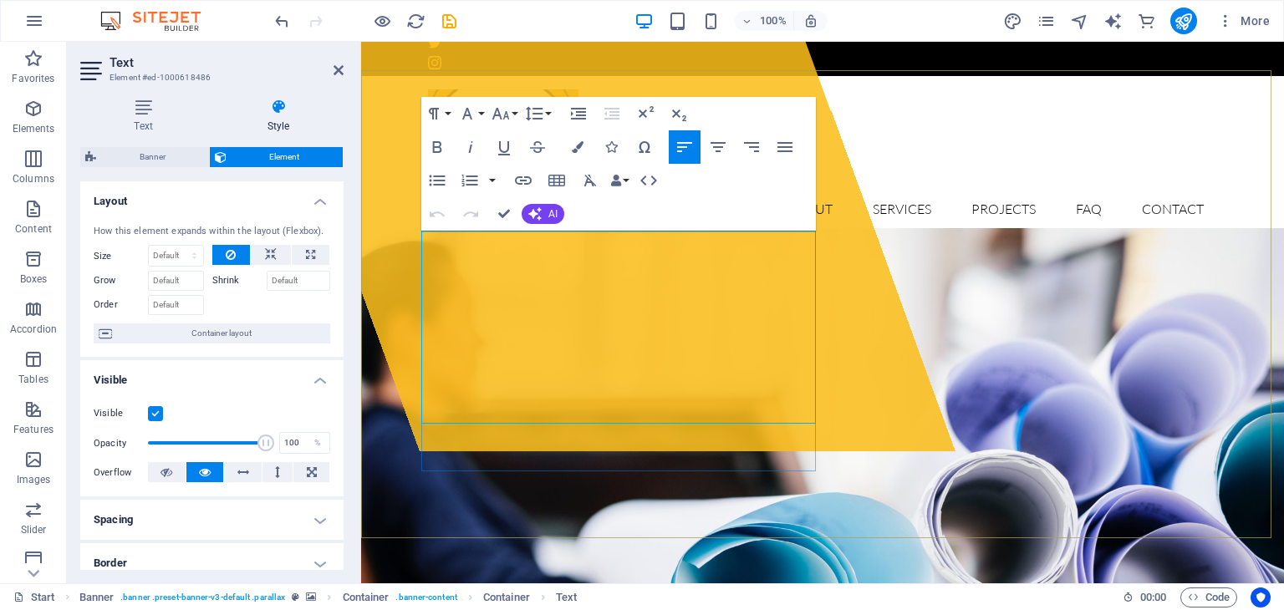
drag, startPoint x: 449, startPoint y: 341, endPoint x: 418, endPoint y: 242, distance: 104.2
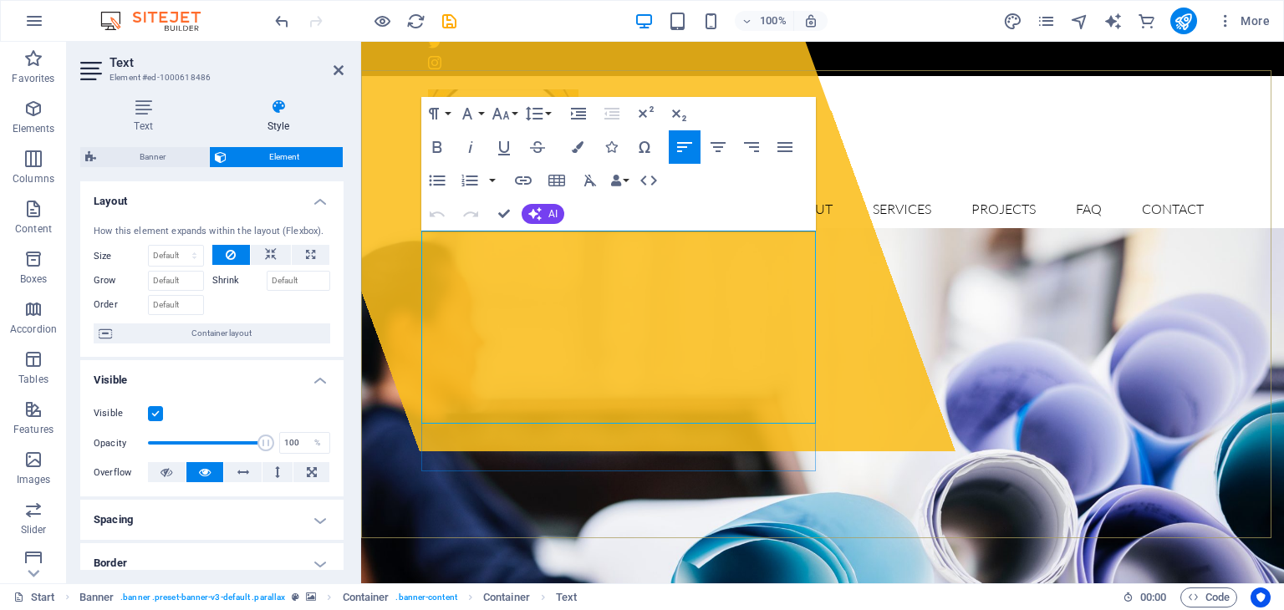
drag, startPoint x: 423, startPoint y: 239, endPoint x: 569, endPoint y: 418, distance: 230.6
click at [440, 145] on icon "button" at bounding box center [437, 147] width 9 height 12
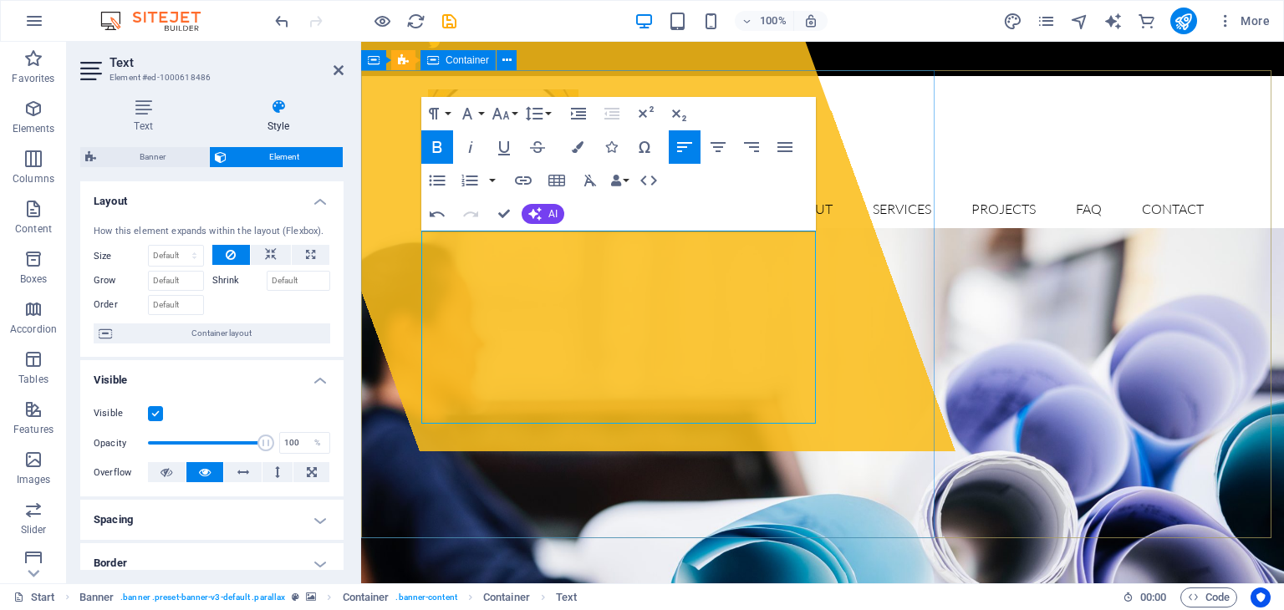
click at [844, 451] on div "Drop content here or Add elements Paste clipboard" at bounding box center [588, 181] width 732 height 542
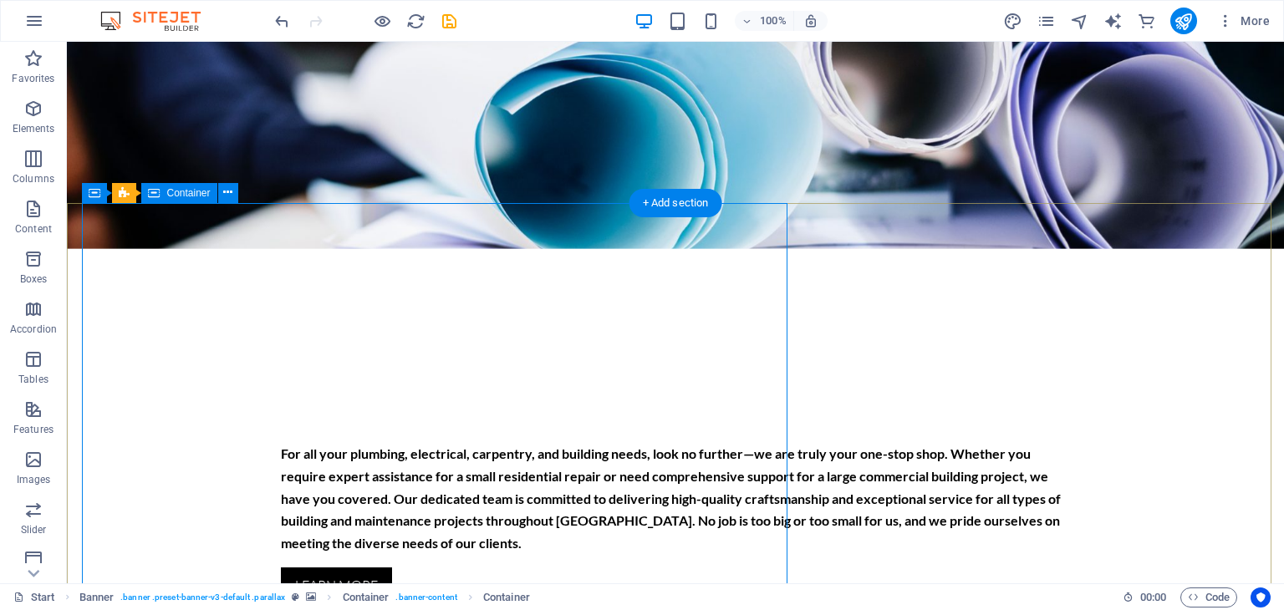
scroll to position [0, 0]
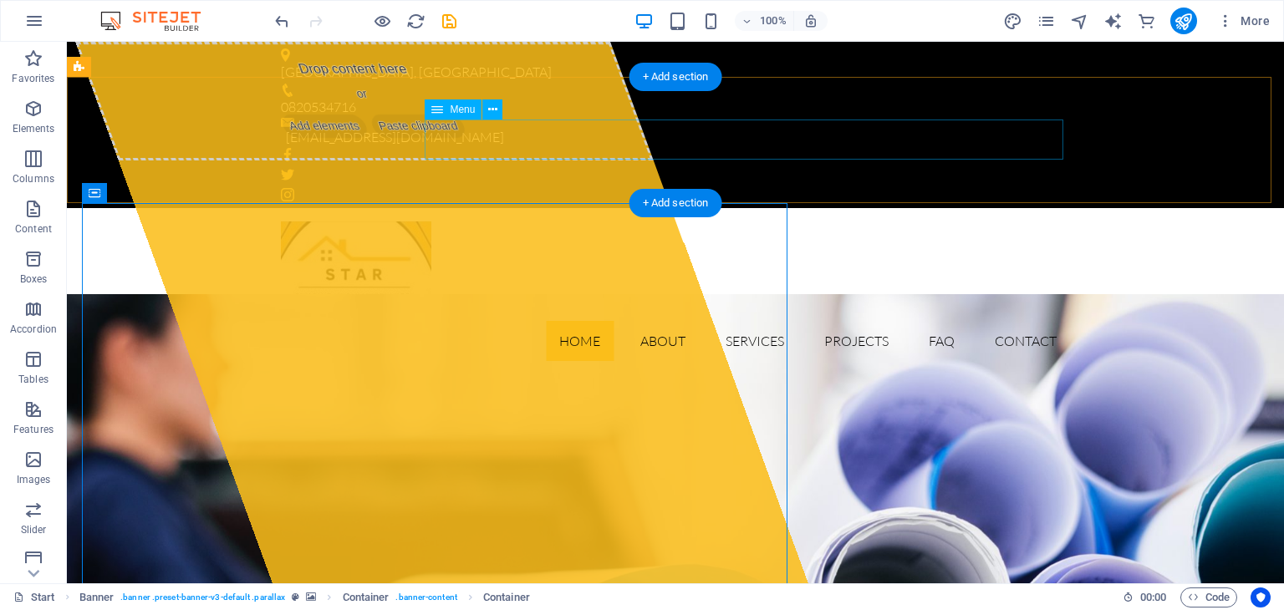
click at [840, 321] on nav "Home About Services Projects FAQ Contact" at bounding box center [675, 341] width 789 height 40
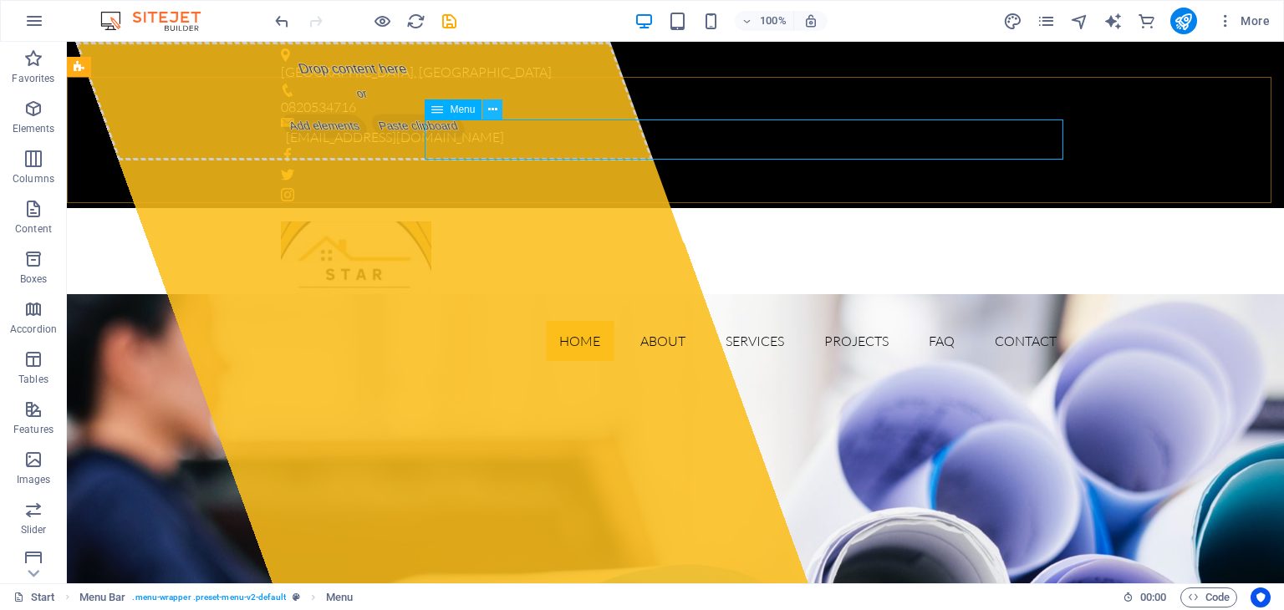
click at [490, 111] on icon at bounding box center [492, 110] width 9 height 18
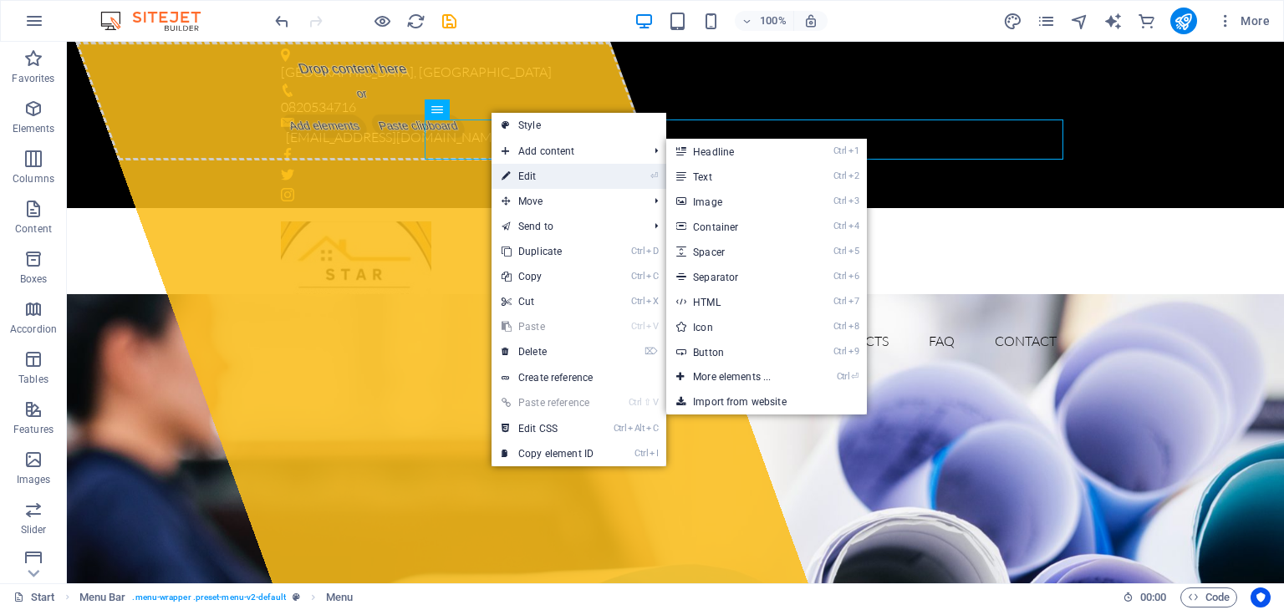
click at [537, 170] on link "⏎ Edit" at bounding box center [548, 176] width 112 height 25
select select
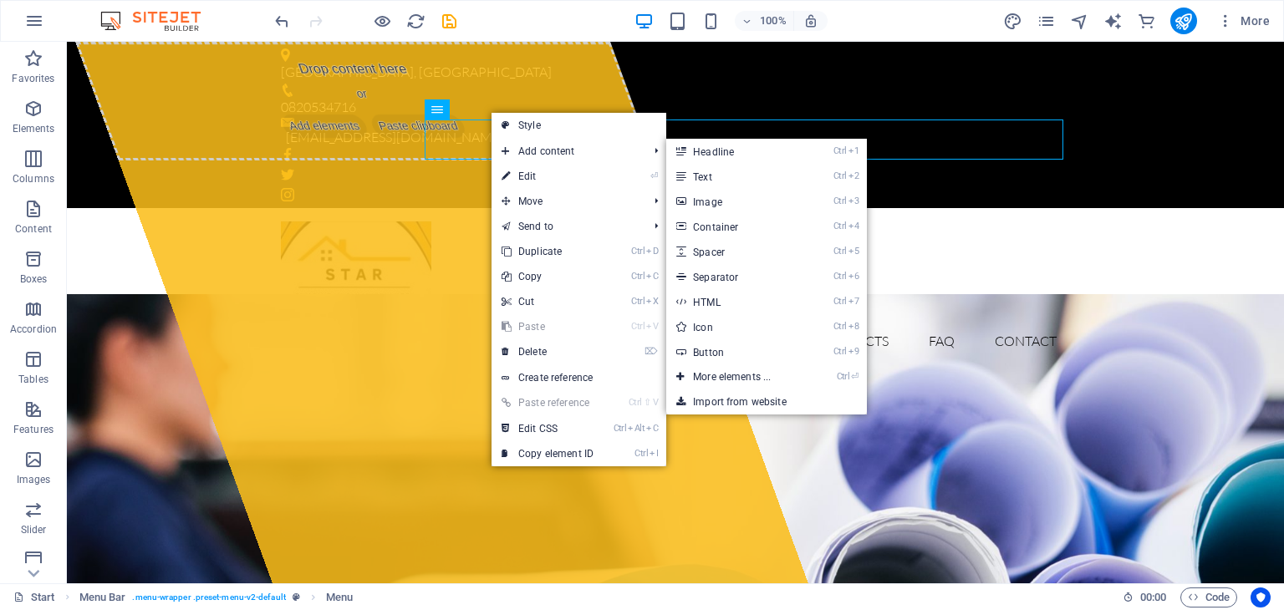
select select
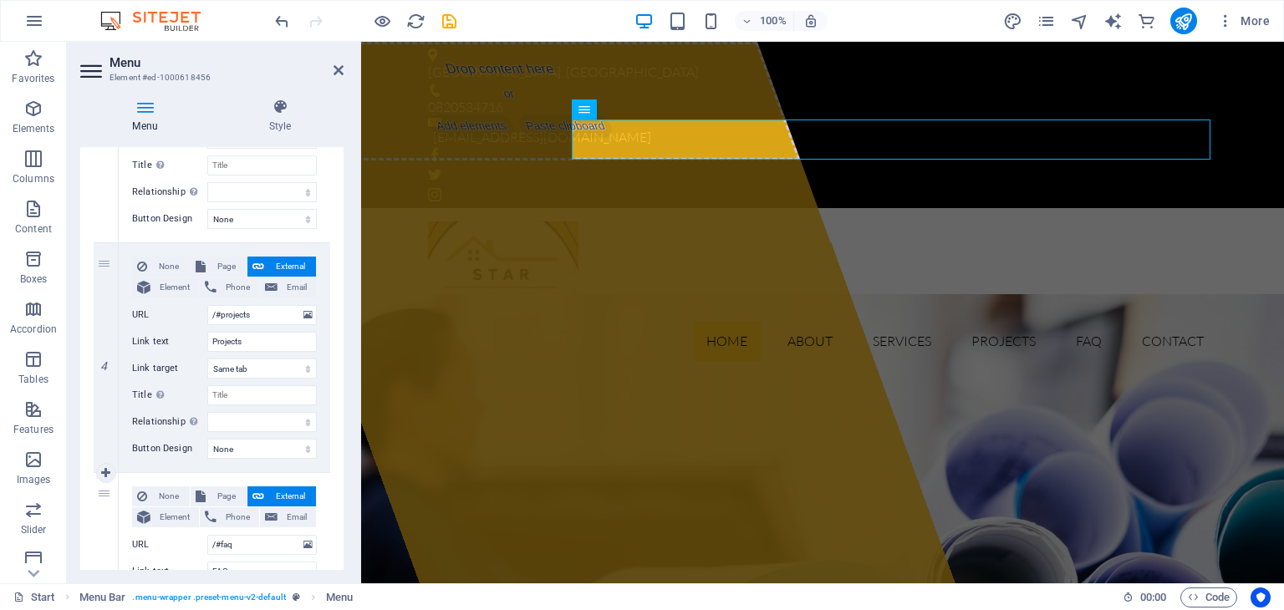
scroll to position [836, 0]
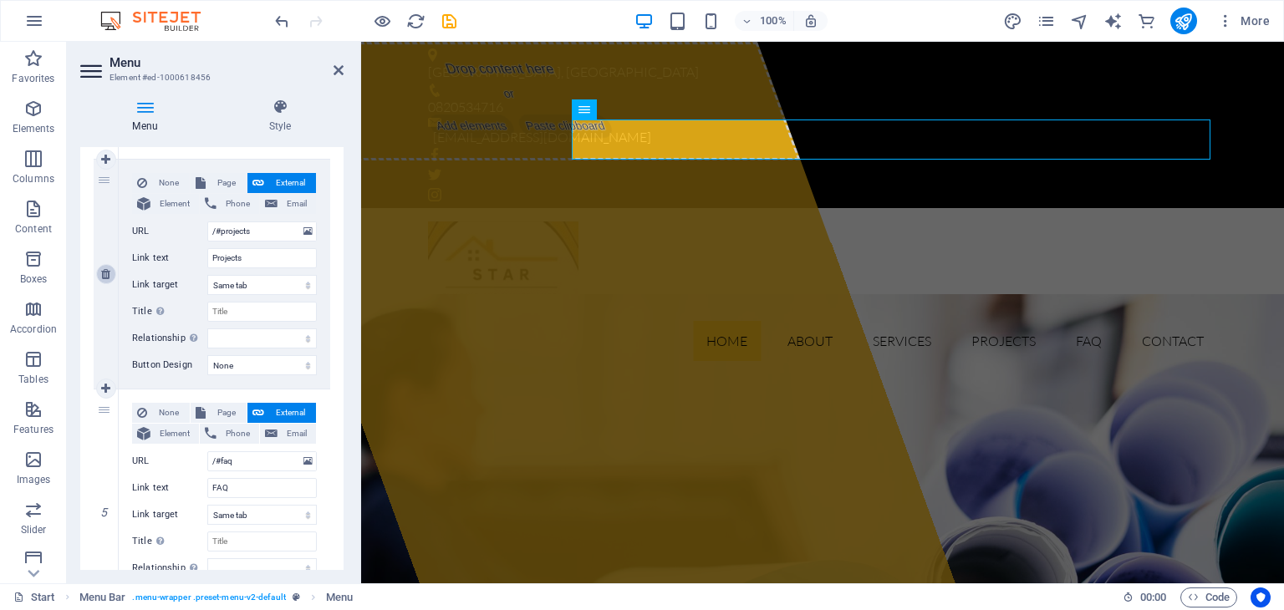
click at [106, 273] on icon at bounding box center [105, 274] width 9 height 12
select select
type input "/#faq"
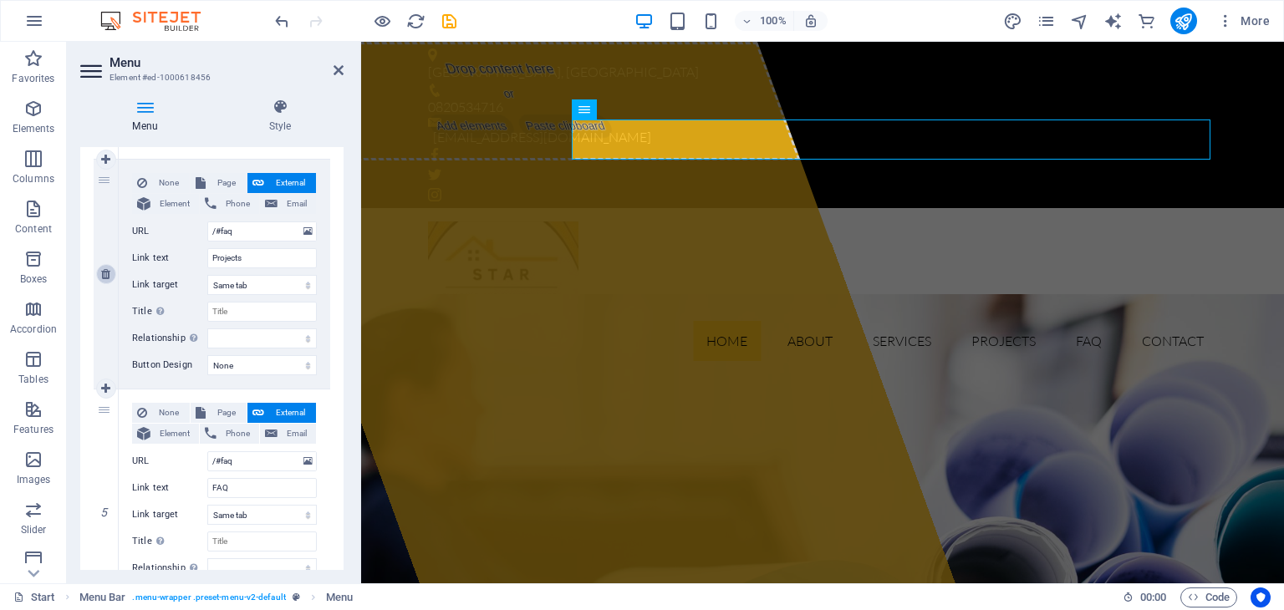
type input "FAQ"
select select
type input "/#contact"
type input "Contact"
select select
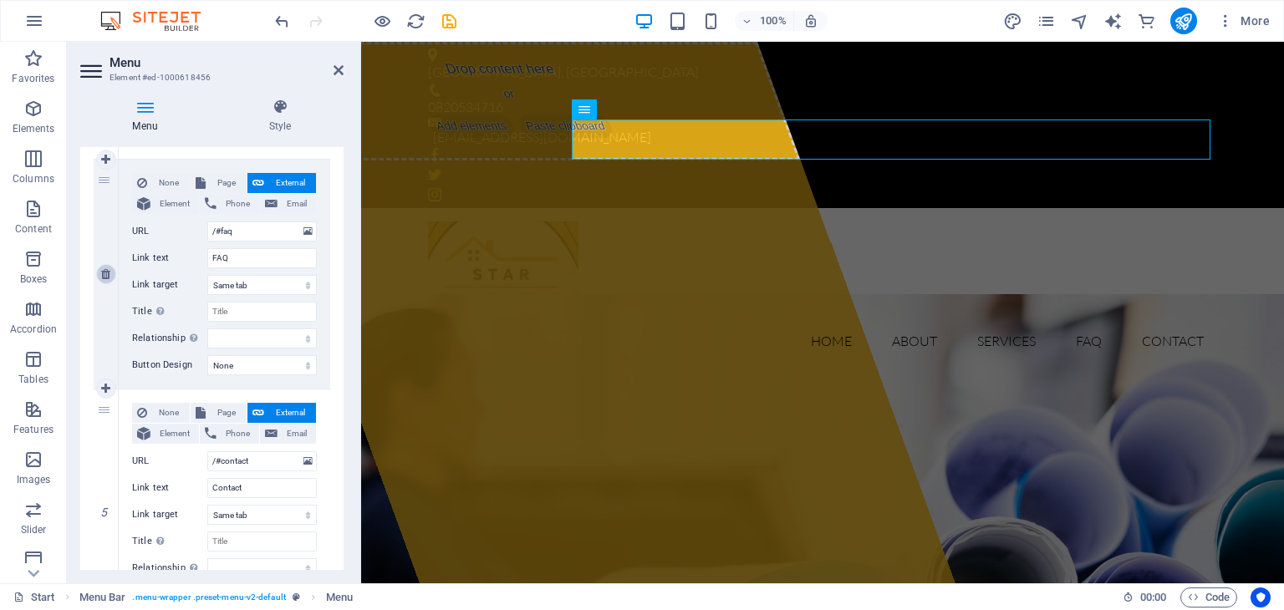
click at [108, 272] on icon at bounding box center [105, 274] width 9 height 12
select select
type input "/#contact"
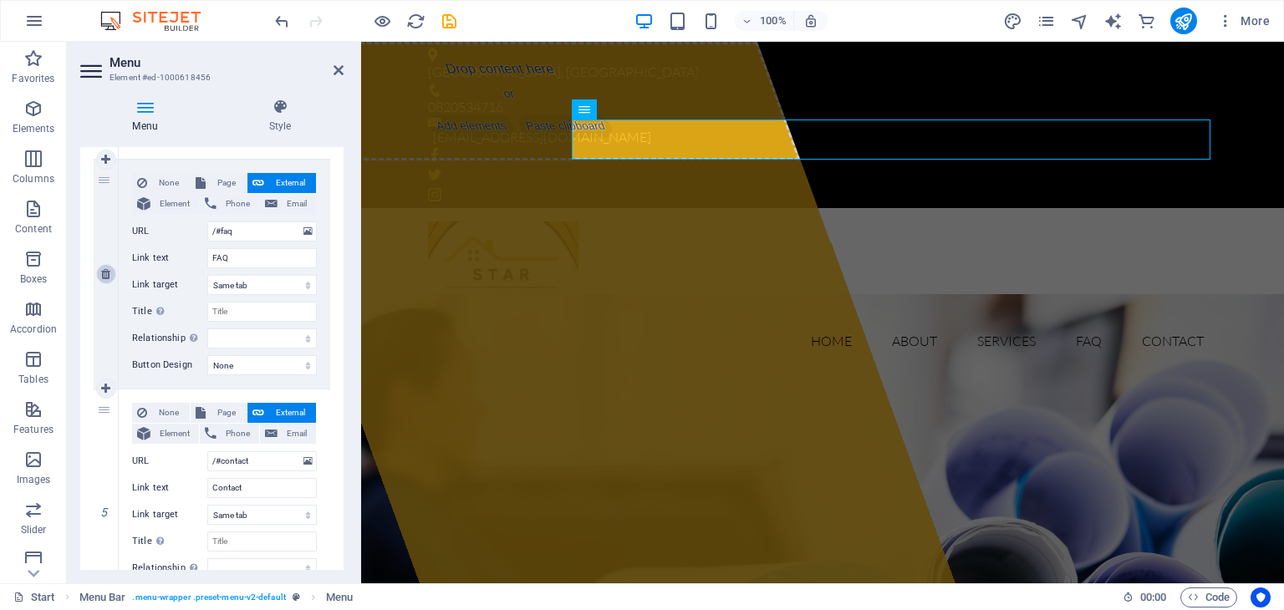
type input "Contact"
select select
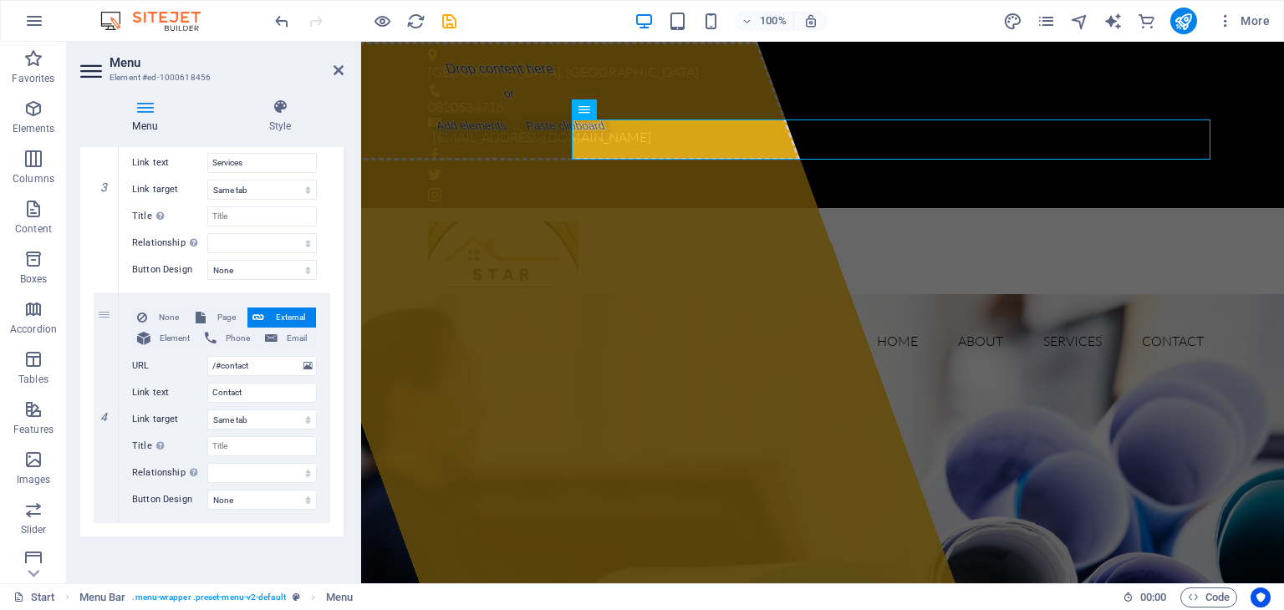
scroll to position [701, 0]
drag, startPoint x: 341, startPoint y: 69, endPoint x: 528, endPoint y: 81, distance: 186.9
click at [341, 69] on icon at bounding box center [339, 70] width 10 height 13
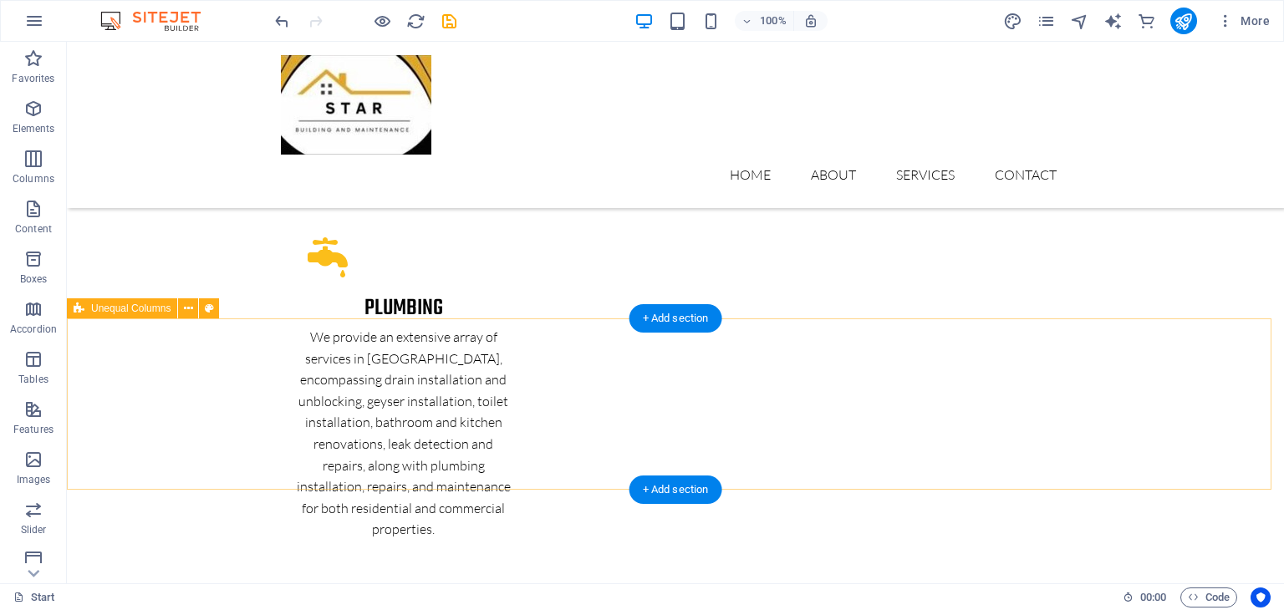
scroll to position [3293, 0]
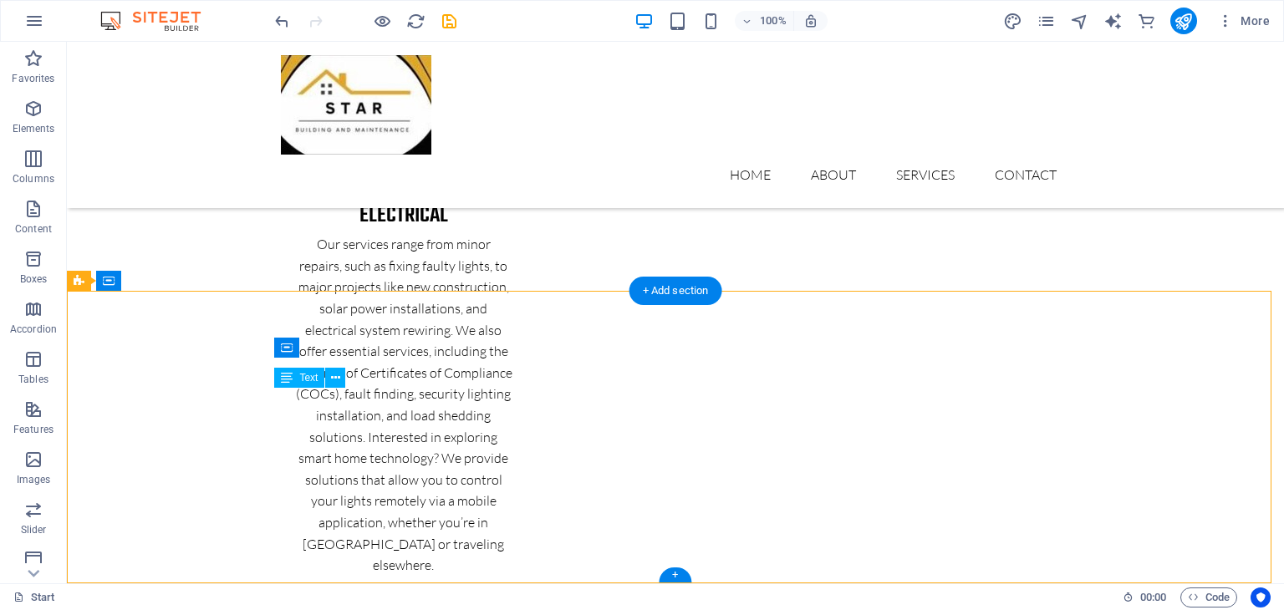
drag, startPoint x: 411, startPoint y: 399, endPoint x: 293, endPoint y: 399, distance: 117.1
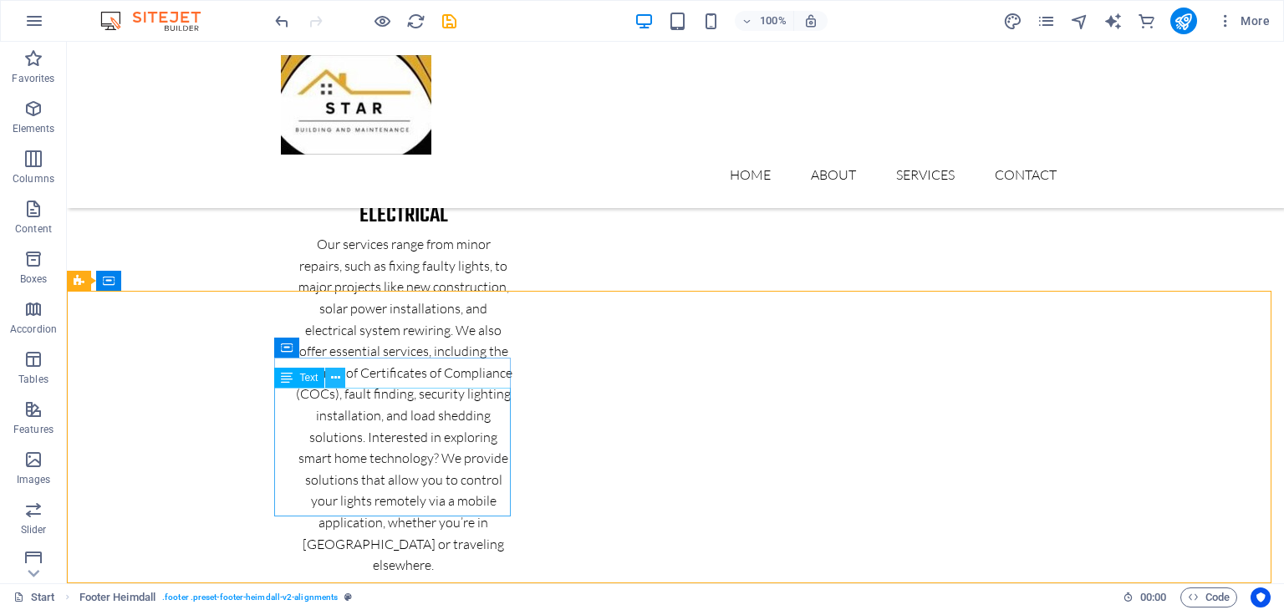
click at [334, 380] on icon at bounding box center [335, 379] width 9 height 18
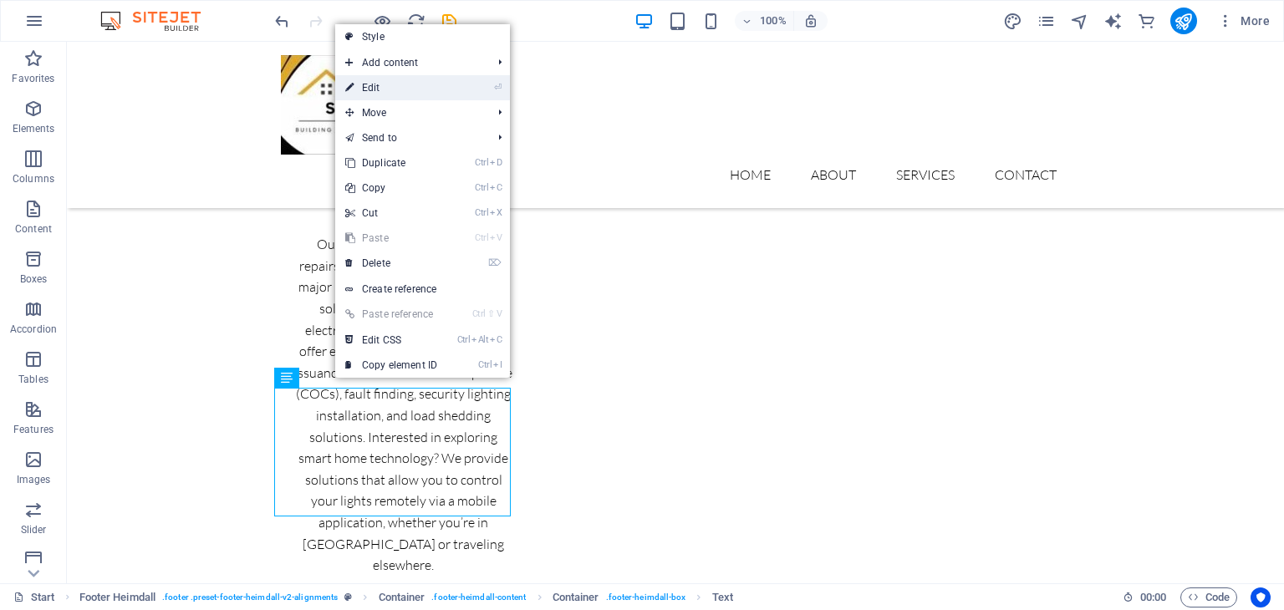
drag, startPoint x: 405, startPoint y: 89, endPoint x: 1, endPoint y: 350, distance: 480.8
click at [405, 89] on link "⏎ Edit" at bounding box center [391, 87] width 112 height 25
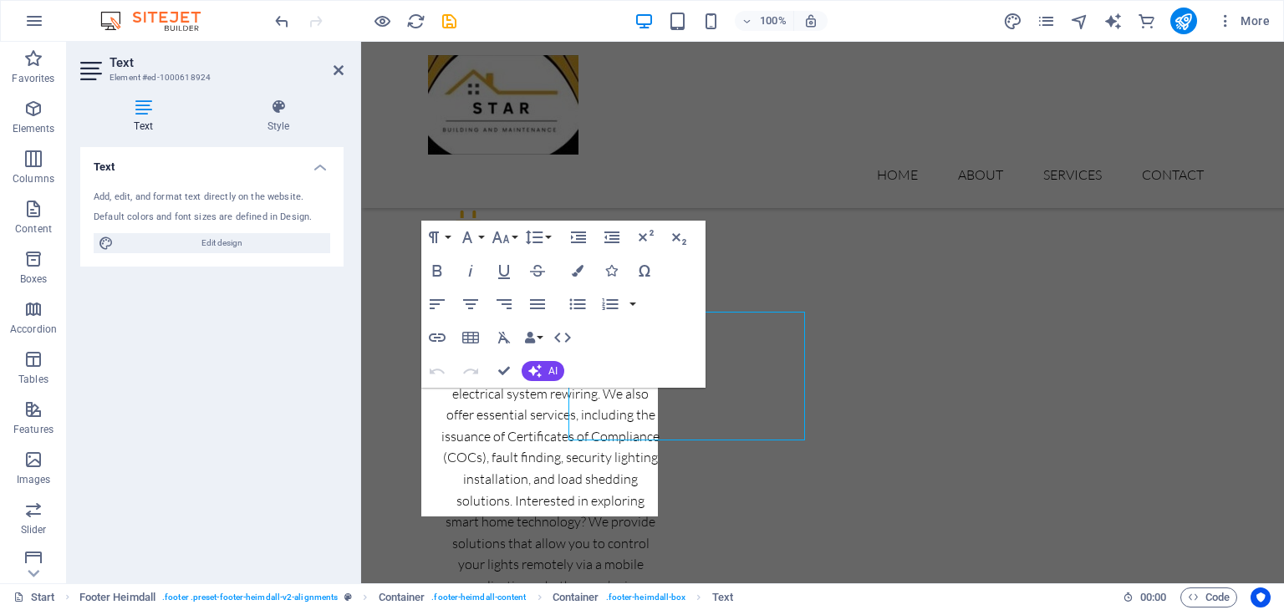
scroll to position [3369, 0]
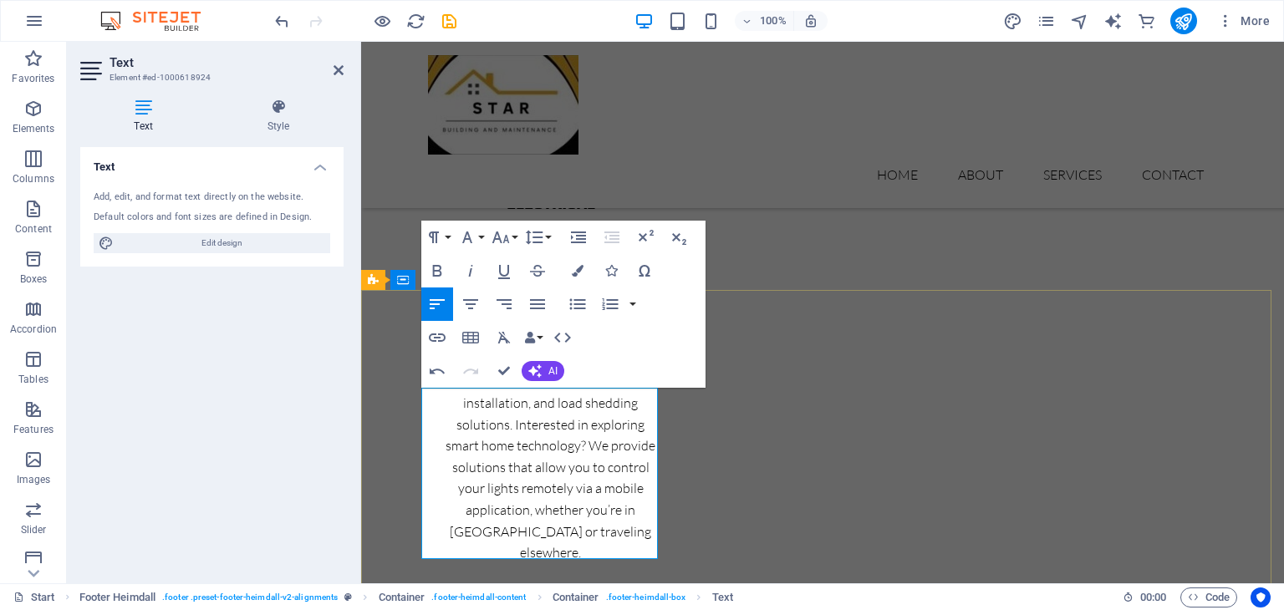
drag, startPoint x: 546, startPoint y: 438, endPoint x: 867, endPoint y: 416, distance: 321.9
click at [533, 367] on icon "button" at bounding box center [534, 371] width 13 height 13
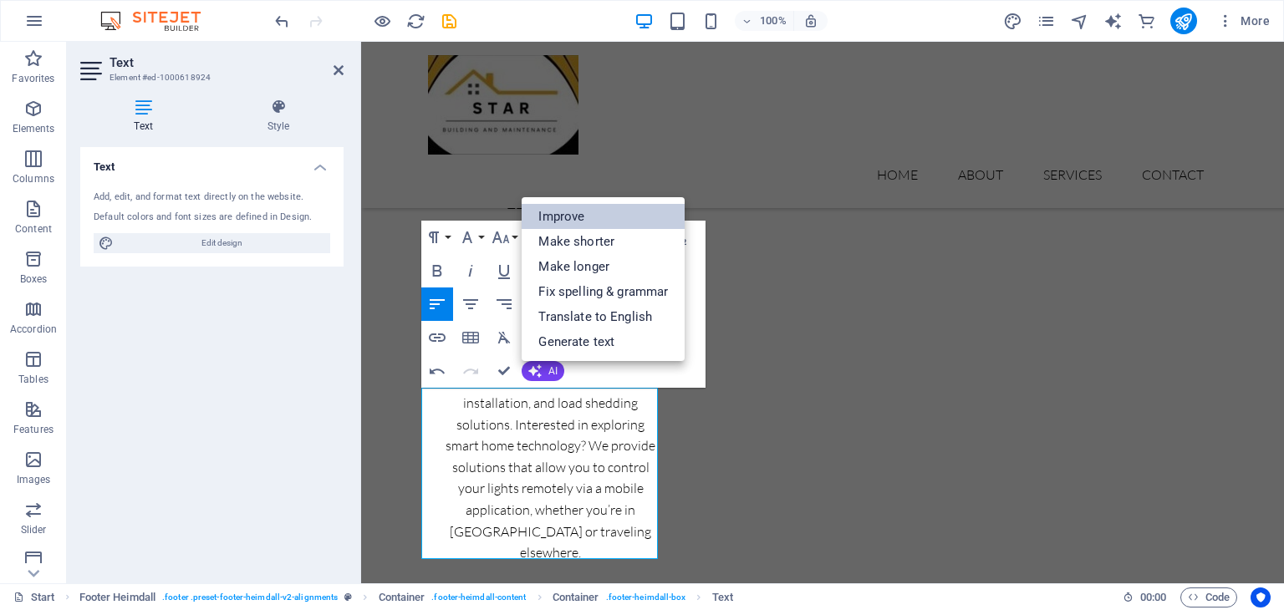
click at [599, 212] on link "Improve" at bounding box center [603, 216] width 163 height 25
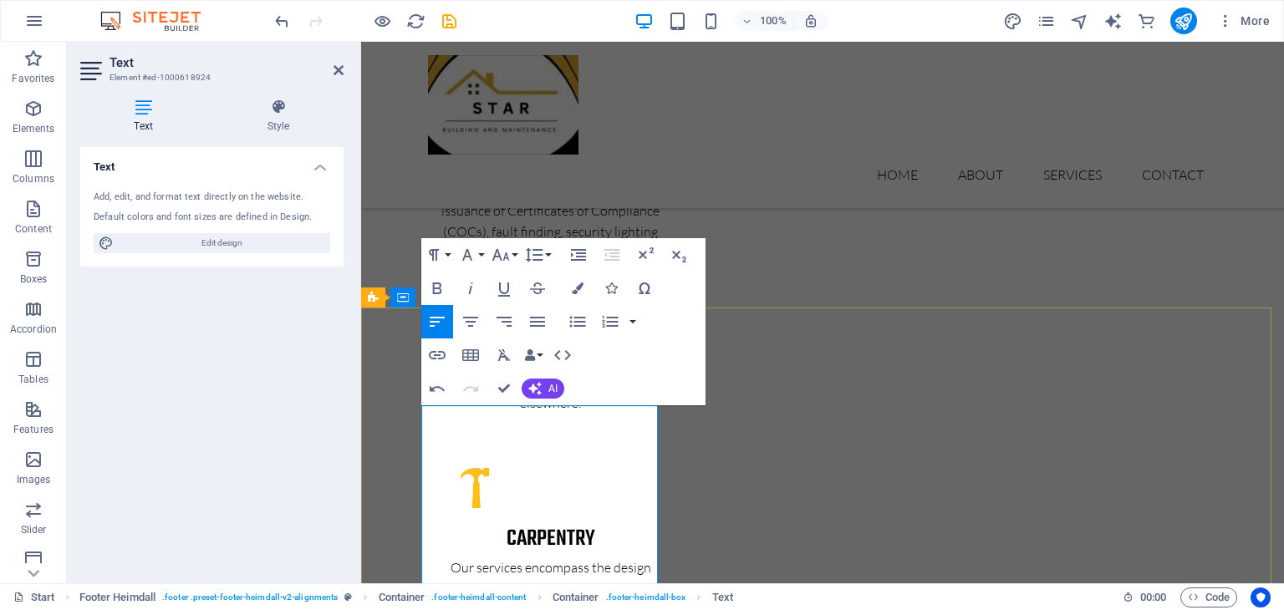
scroll to position [3351, 0]
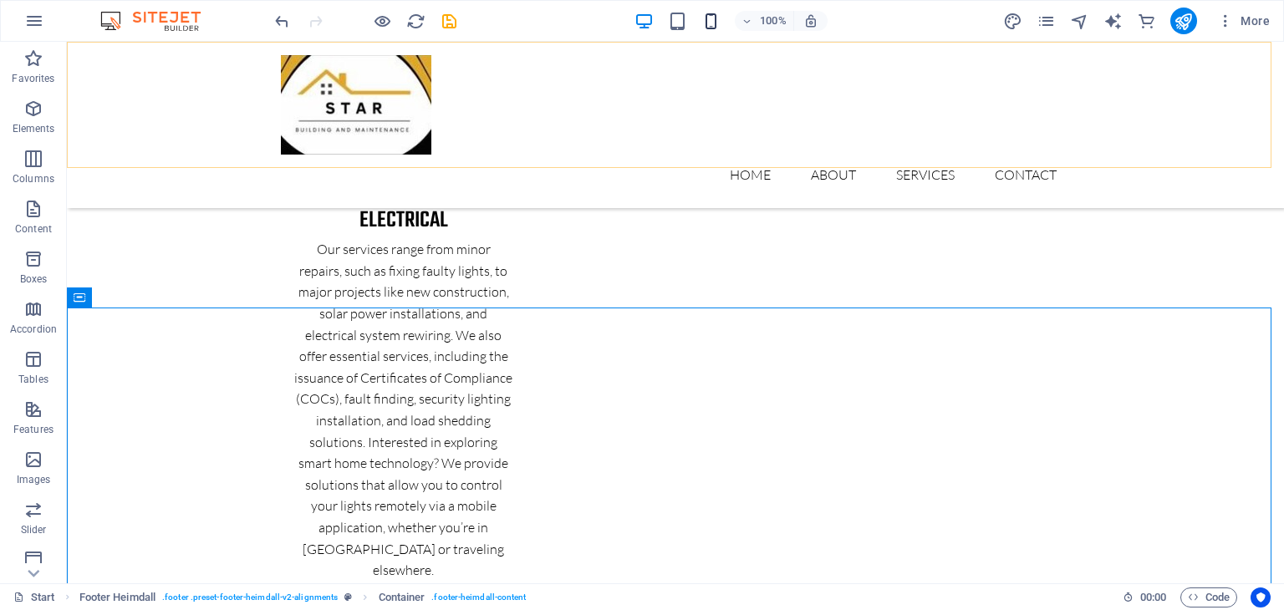
scroll to position [3275, 0]
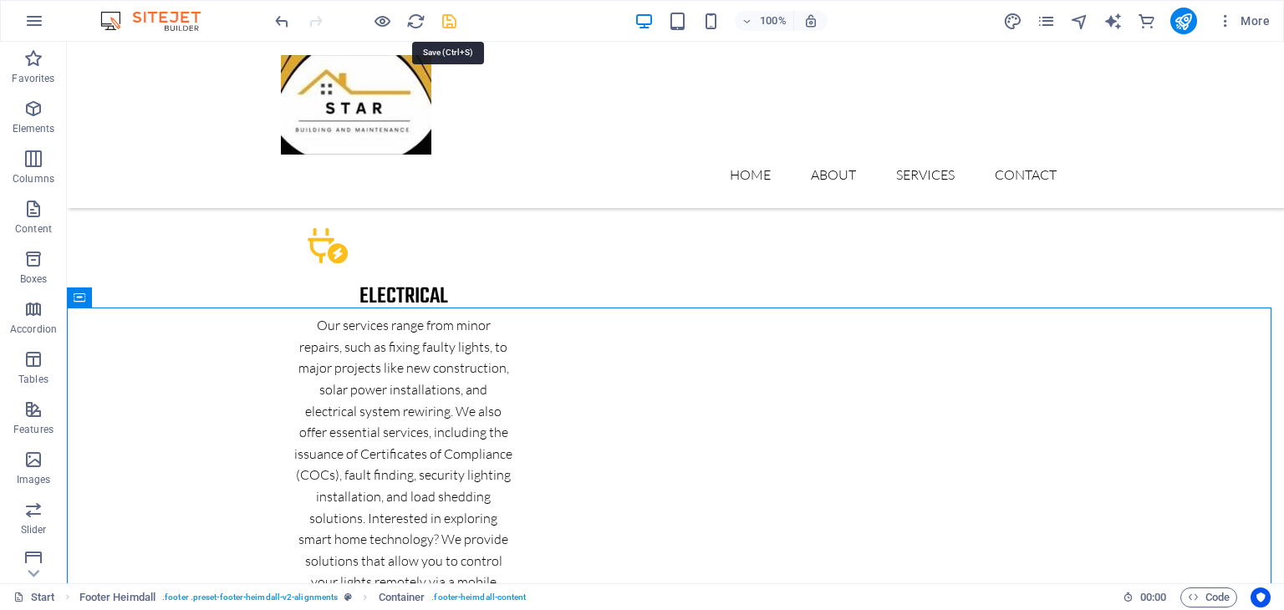
drag, startPoint x: 444, startPoint y: 22, endPoint x: 619, endPoint y: 283, distance: 314.0
click at [444, 22] on icon "save" at bounding box center [449, 21] width 19 height 19
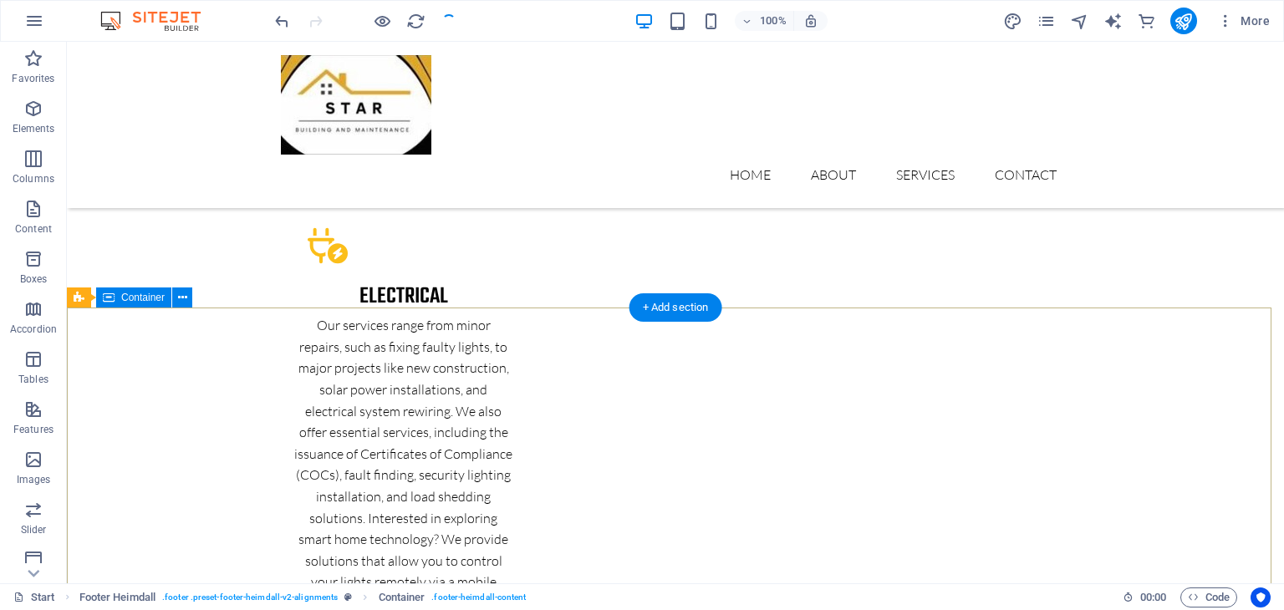
checkbox input "false"
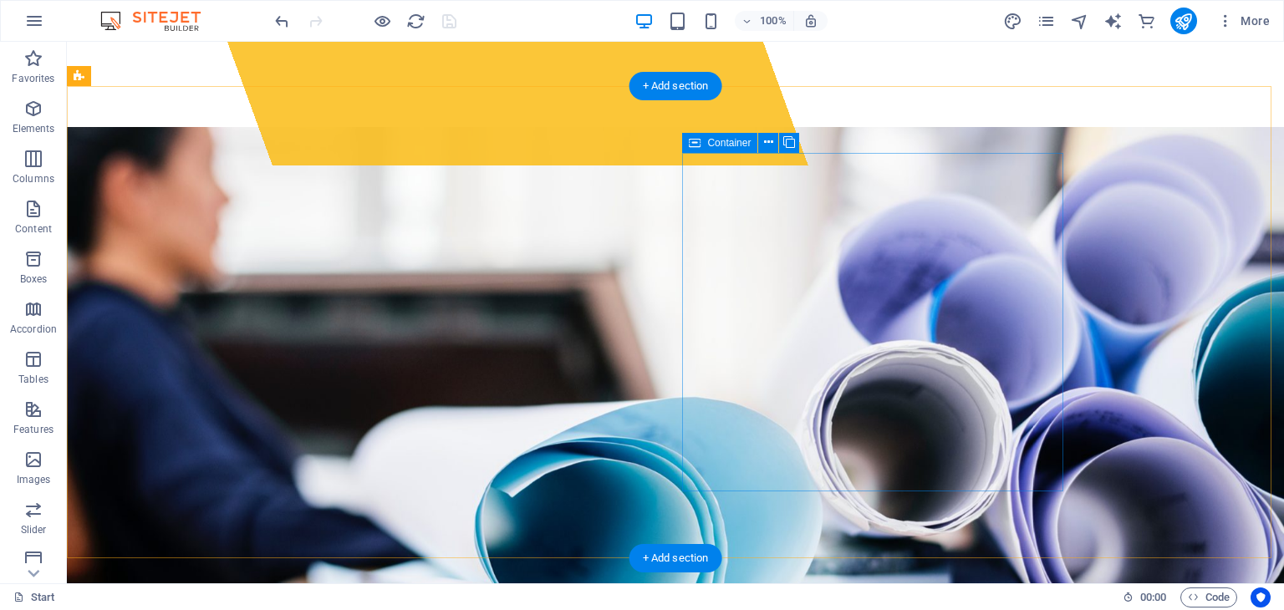
scroll to position [585, 0]
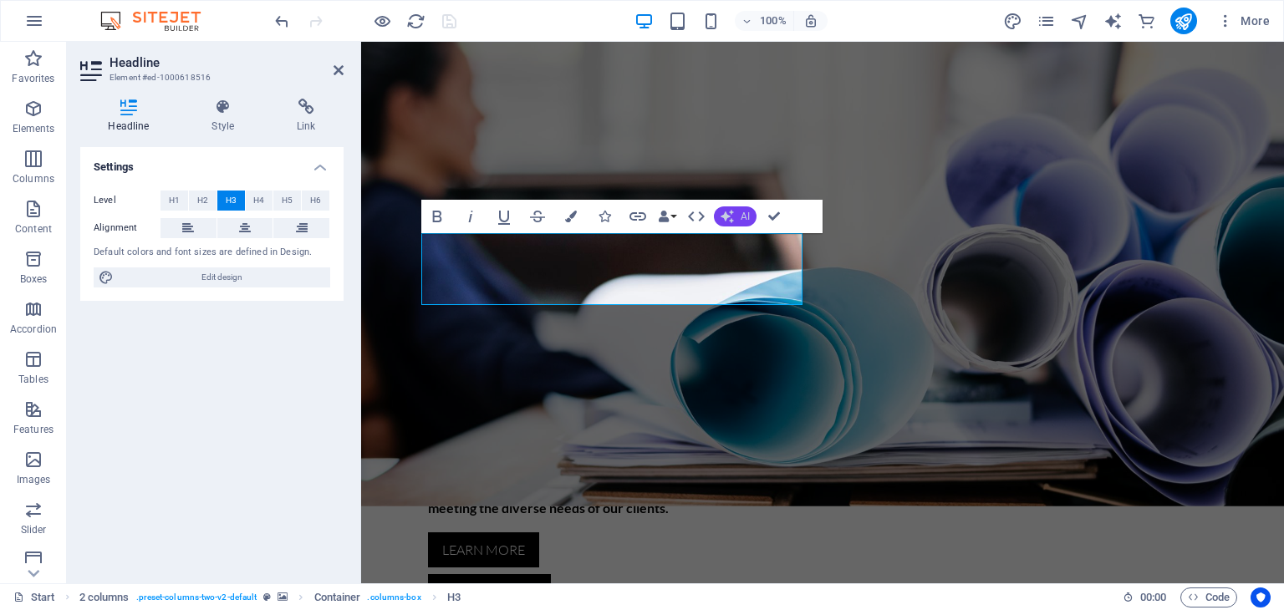
click at [737, 212] on button "AI" at bounding box center [735, 217] width 43 height 20
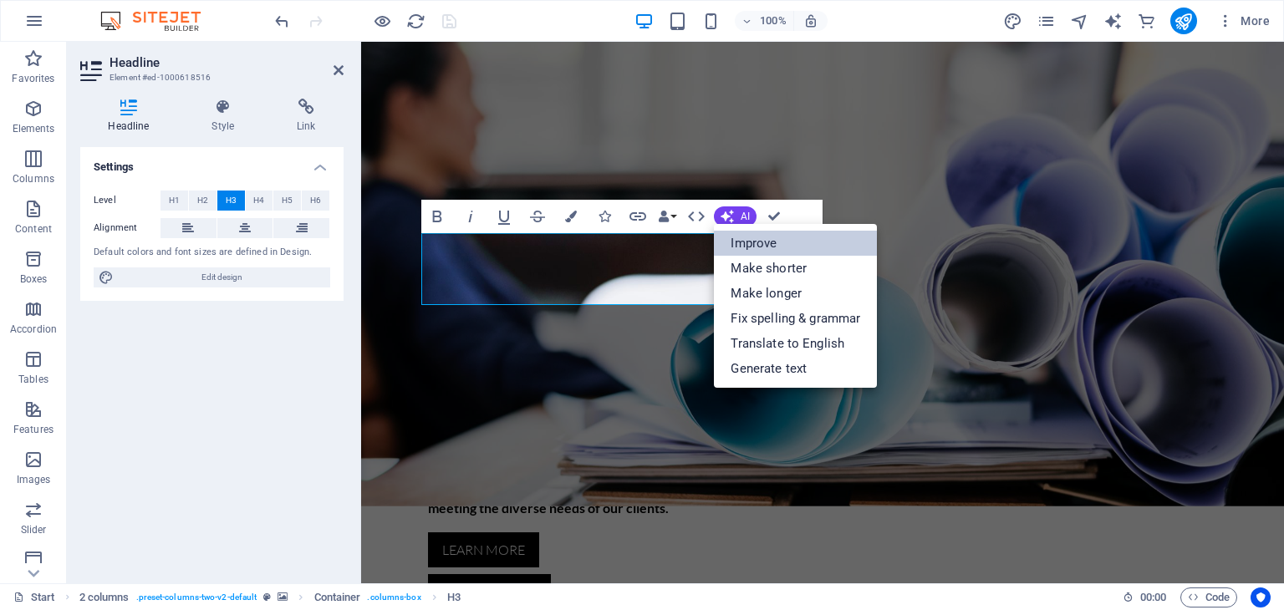
click at [803, 248] on link "Improve" at bounding box center [795, 243] width 163 height 25
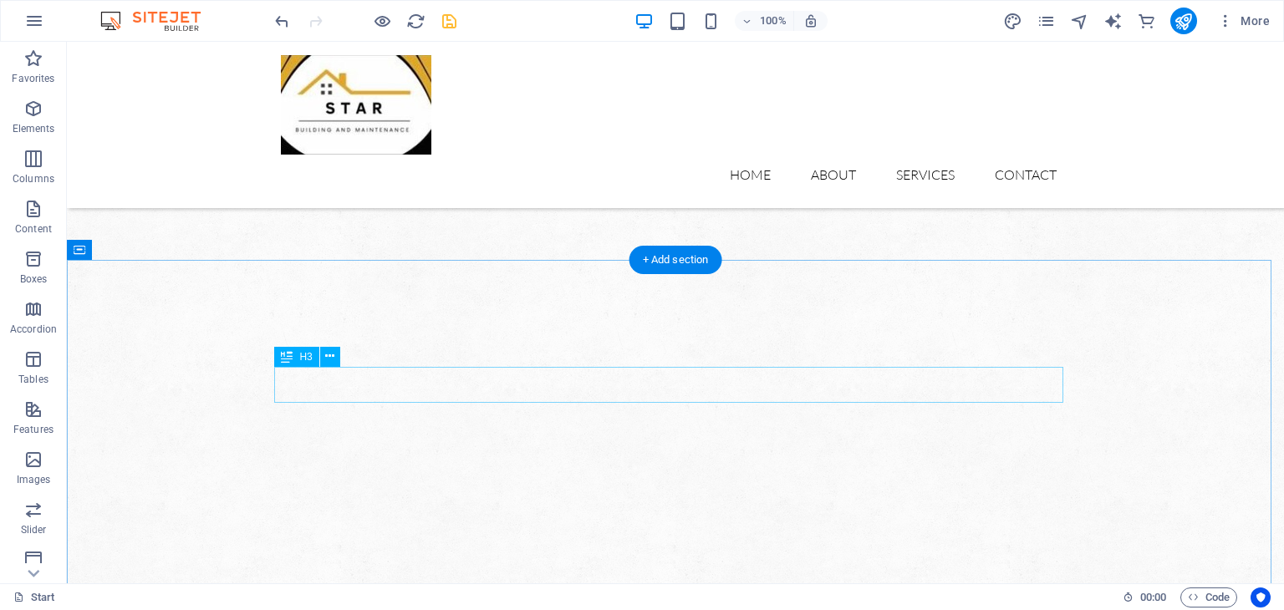
scroll to position [669, 0]
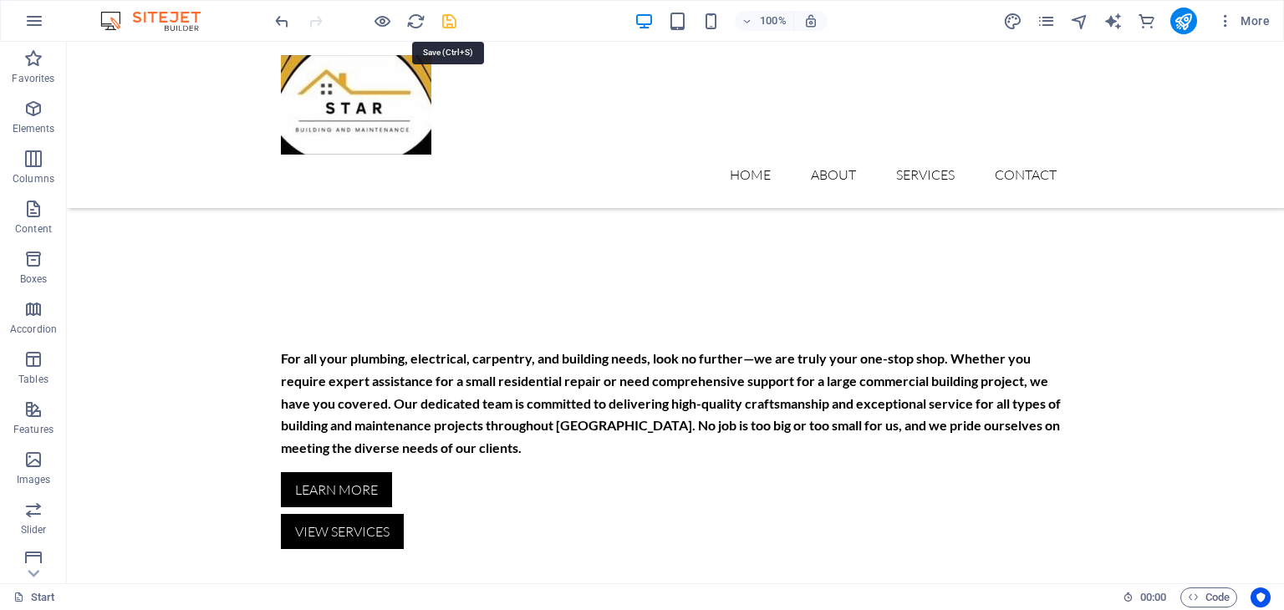
click at [455, 18] on icon "save" at bounding box center [449, 21] width 19 height 19
checkbox input "false"
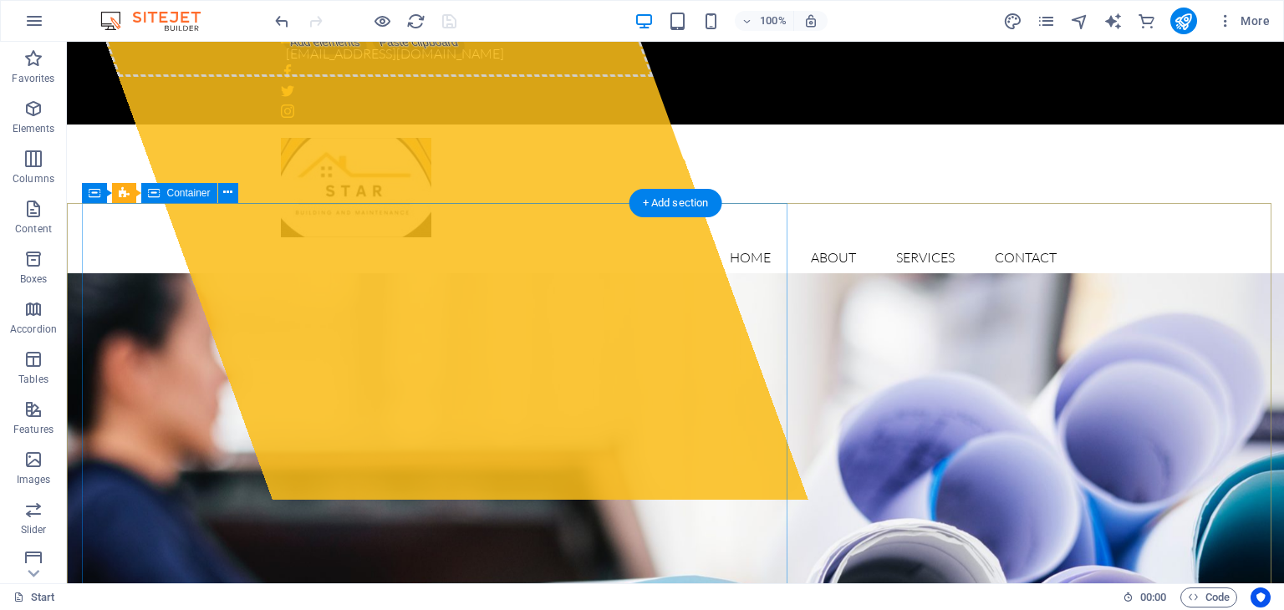
scroll to position [0, 0]
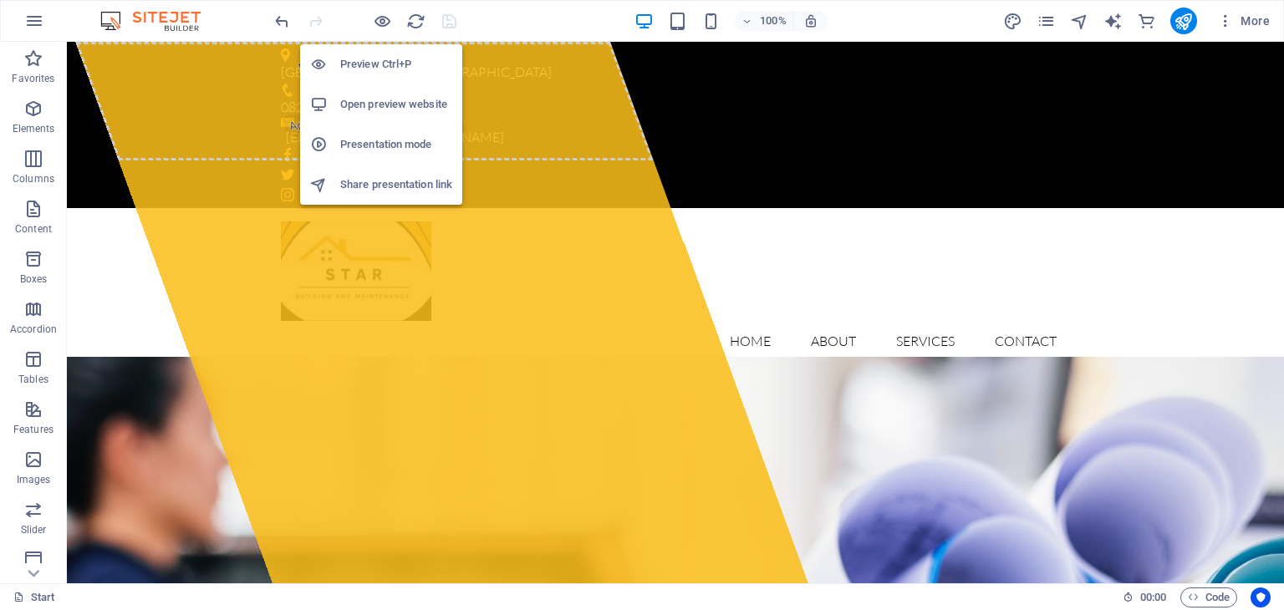
click at [382, 105] on h6 "Open preview website" at bounding box center [396, 104] width 112 height 20
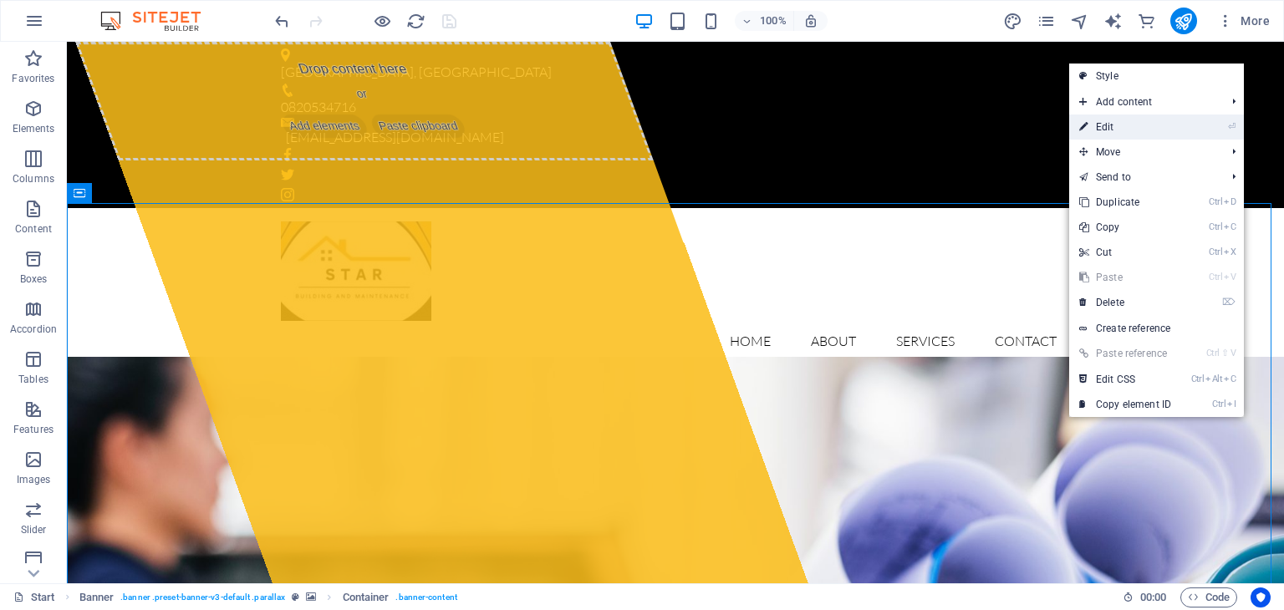
click at [1123, 118] on link "⏎ Edit" at bounding box center [1125, 127] width 112 height 25
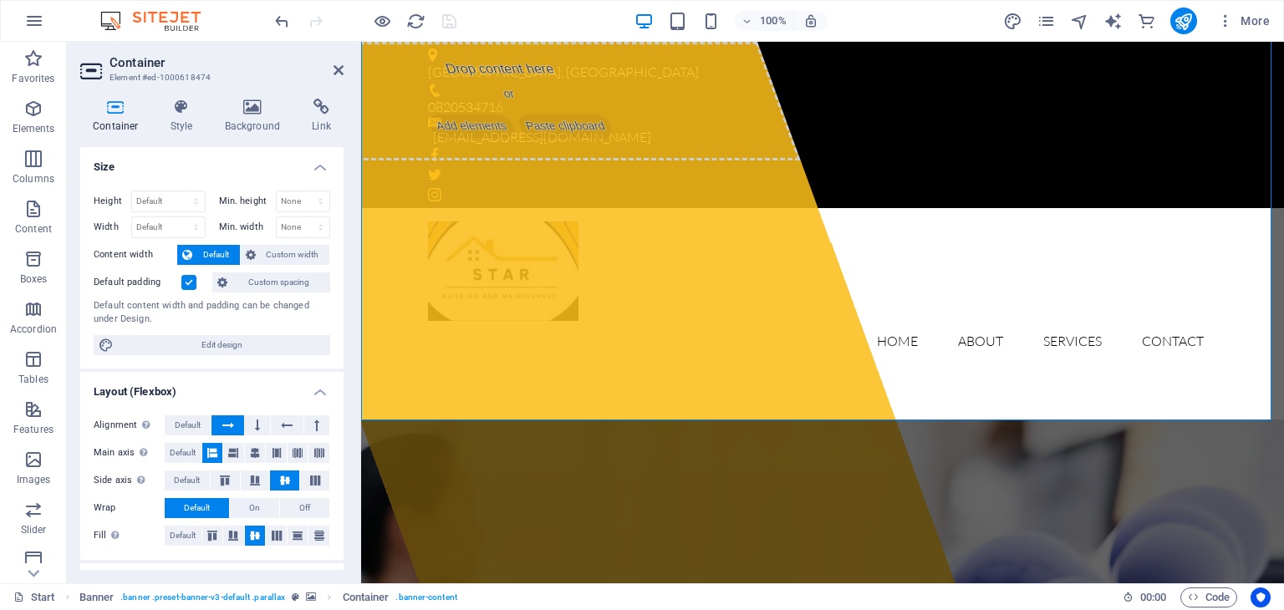
scroll to position [251, 0]
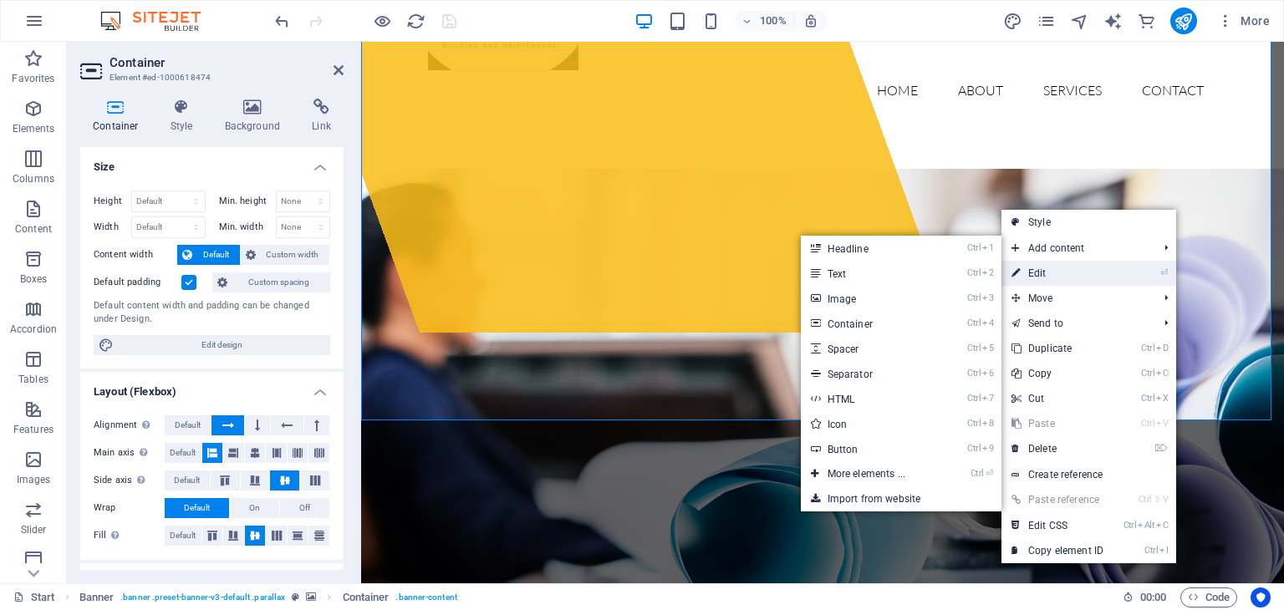
drag, startPoint x: 1058, startPoint y: 271, endPoint x: 696, endPoint y: 229, distance: 363.6
click at [1058, 271] on link "⏎ Edit" at bounding box center [1058, 273] width 112 height 25
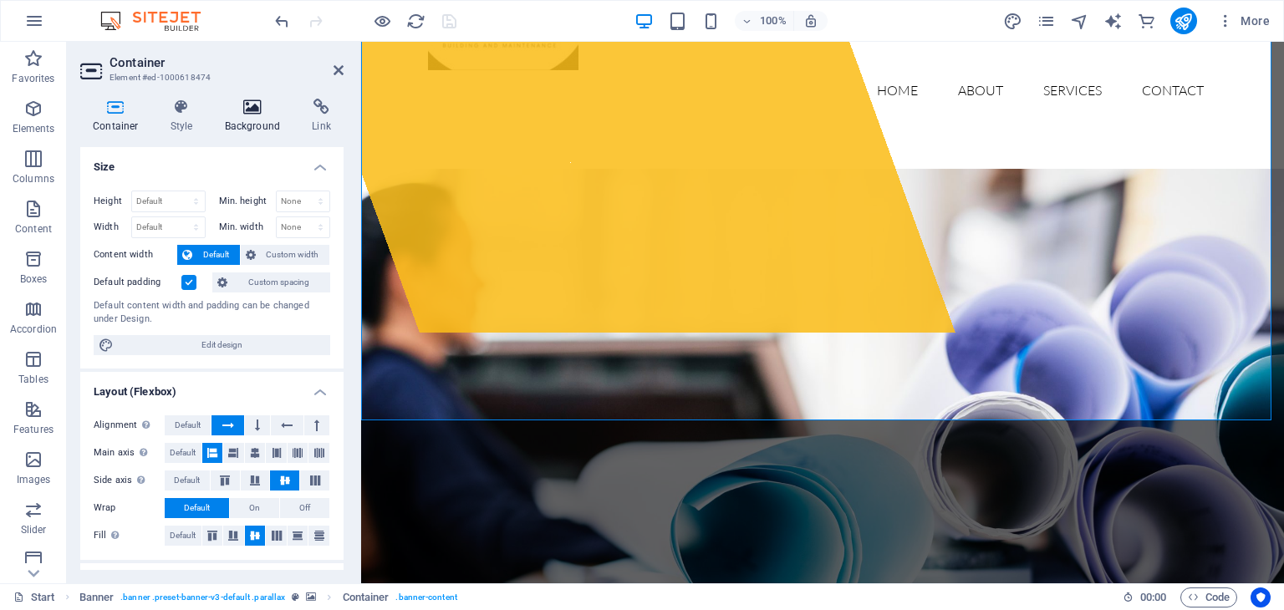
click at [248, 119] on h4 "Background" at bounding box center [256, 116] width 88 height 35
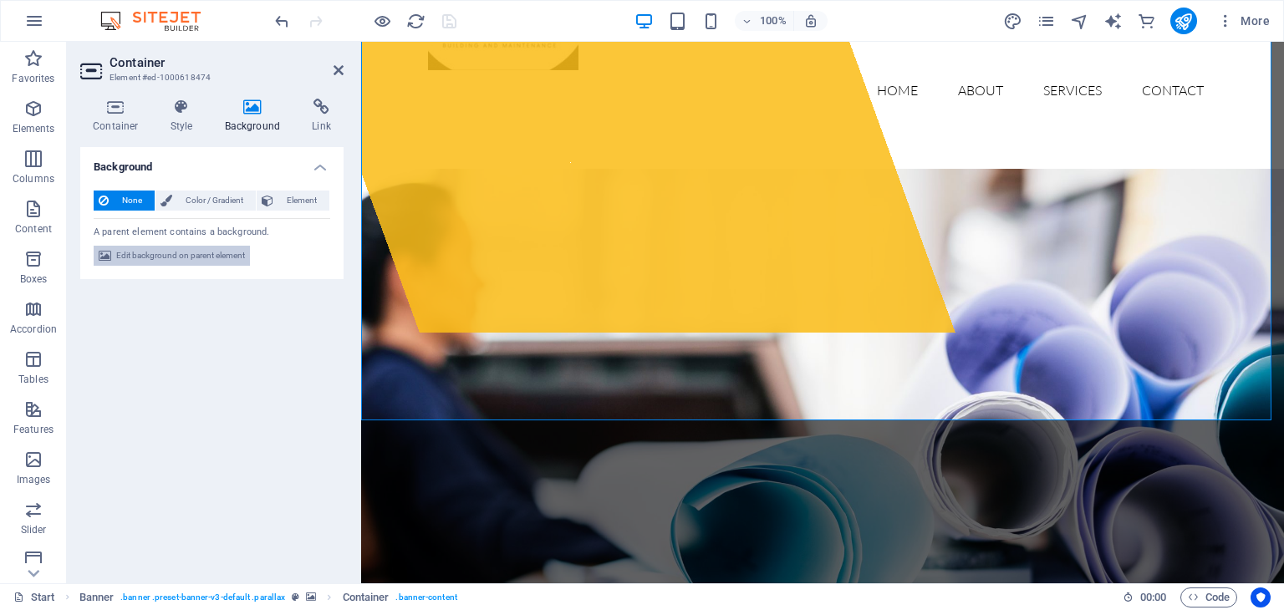
click at [204, 257] on span "Edit background on parent element" at bounding box center [180, 256] width 129 height 20
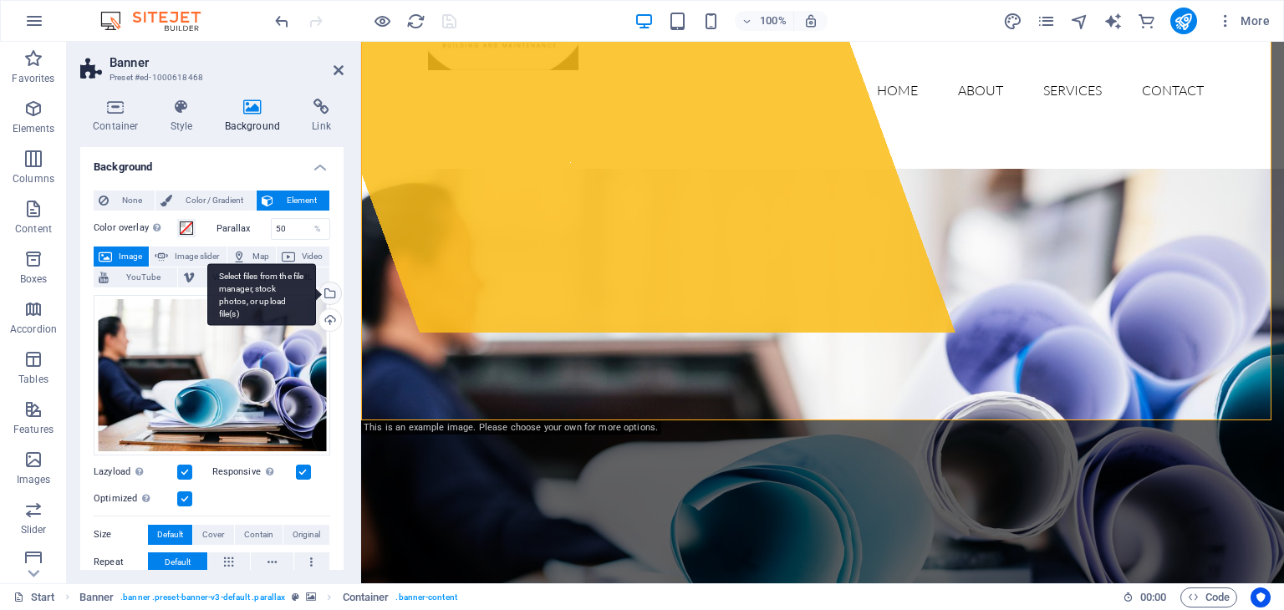
click at [326, 289] on div "Select files from the file manager, stock photos, or upload file(s)" at bounding box center [328, 295] width 25 height 25
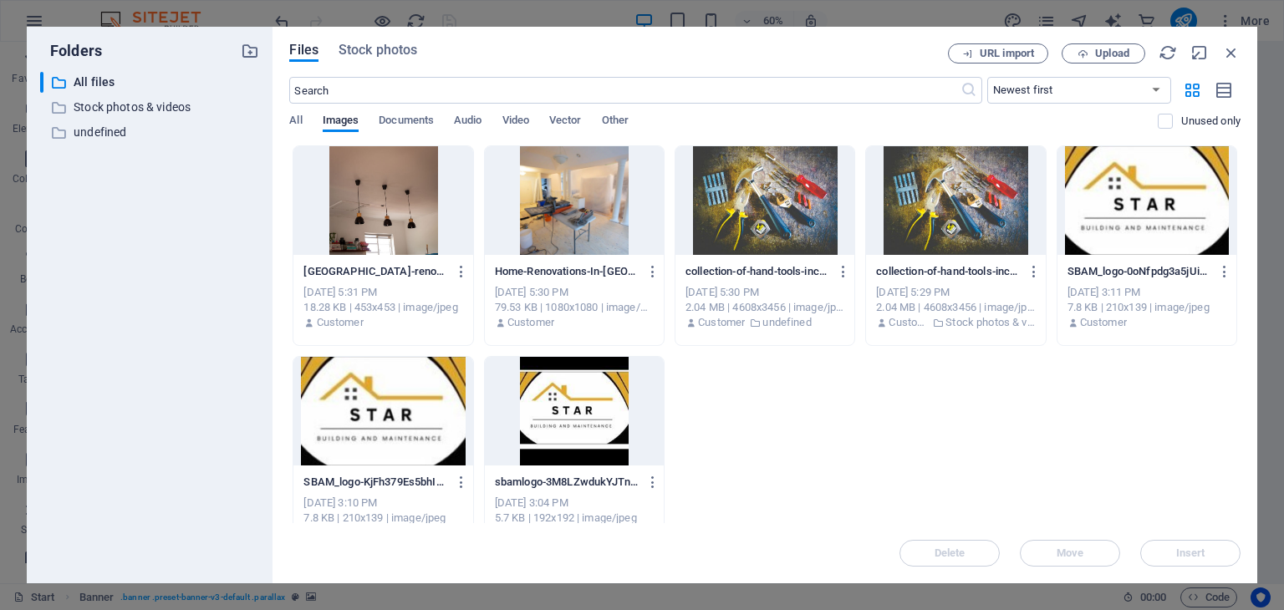
click at [930, 197] on div at bounding box center [955, 200] width 179 height 109
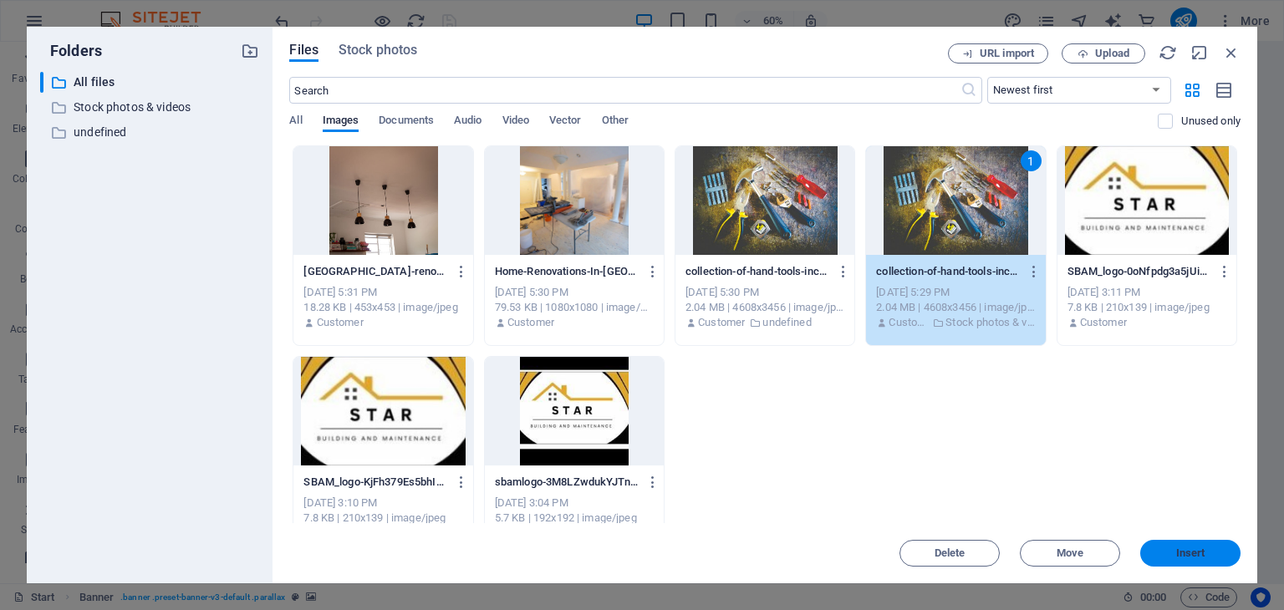
click at [1165, 550] on span "Insert" at bounding box center [1190, 553] width 87 height 10
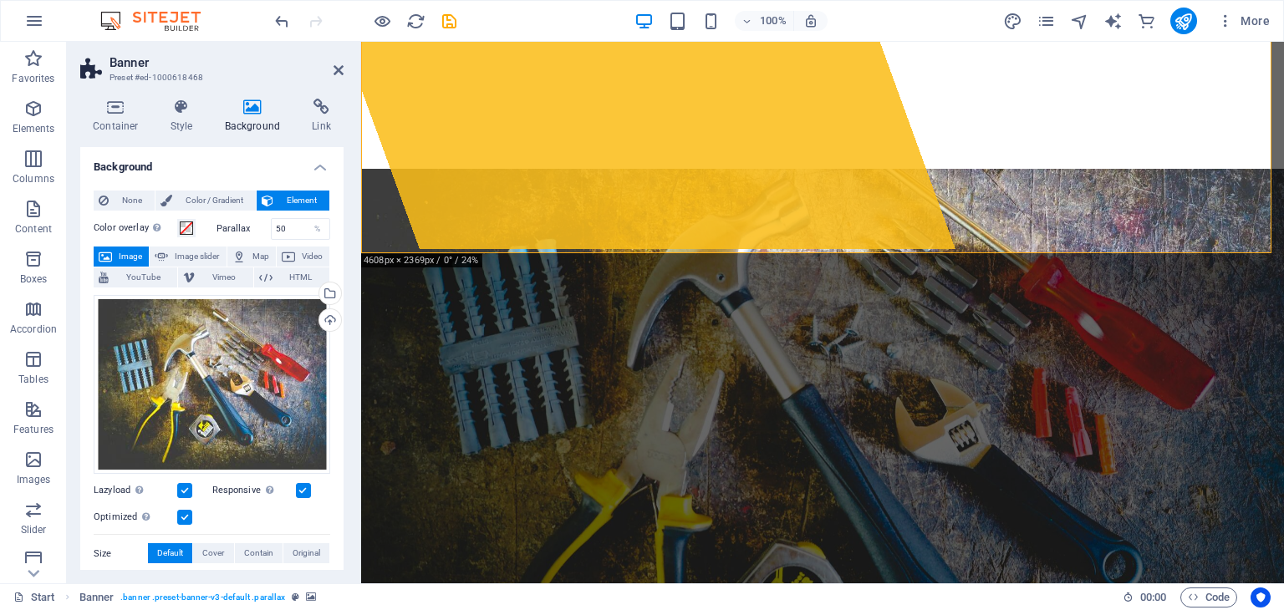
scroll to position [418, 0]
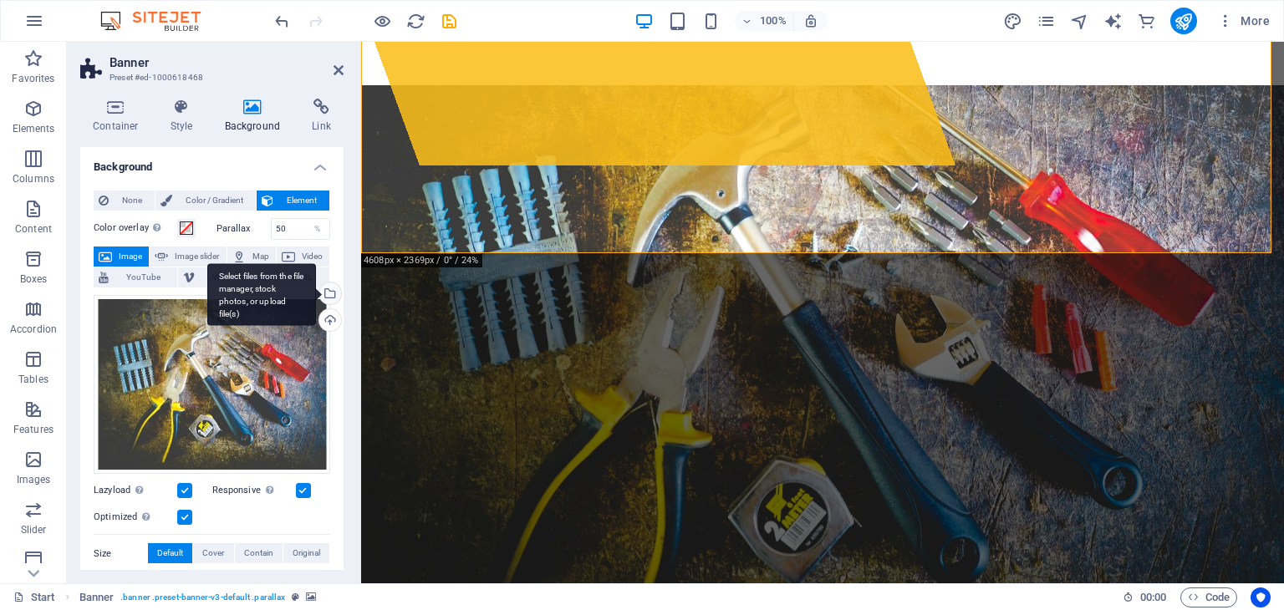
click at [316, 292] on div "Select files from the file manager, stock photos, or upload file(s)" at bounding box center [261, 294] width 109 height 63
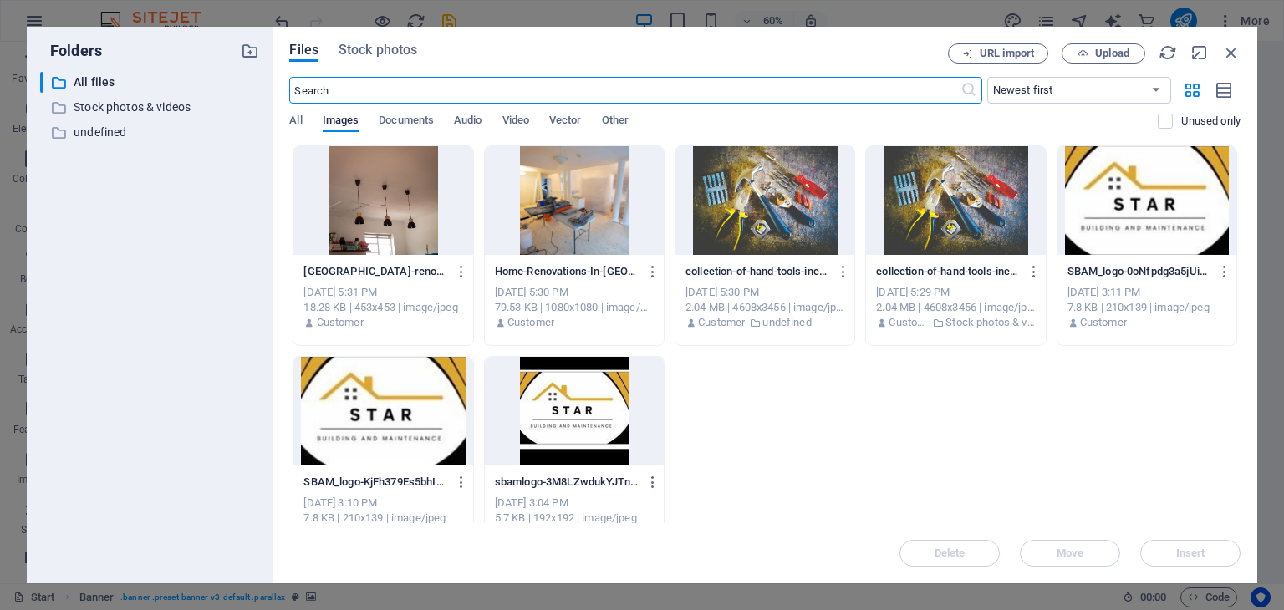
click at [732, 414] on div "[GEOGRAPHIC_DATA]-renovation-inside3-1-5ag-uBhF-7N1JqhqSoQ2Ew.jpg vredehoek-ren…" at bounding box center [764, 350] width 951 height 411
click at [104, 85] on p "All files" at bounding box center [152, 82] width 156 height 19
drag, startPoint x: 819, startPoint y: 368, endPoint x: 300, endPoint y: 165, distance: 557.5
click at [819, 368] on div "[GEOGRAPHIC_DATA]-renovation-inside3-1-5ag-uBhF-7N1JqhqSoQ2Ew.jpg vredehoek-ren…" at bounding box center [764, 350] width 951 height 411
click at [292, 122] on span "All" at bounding box center [295, 121] width 13 height 23
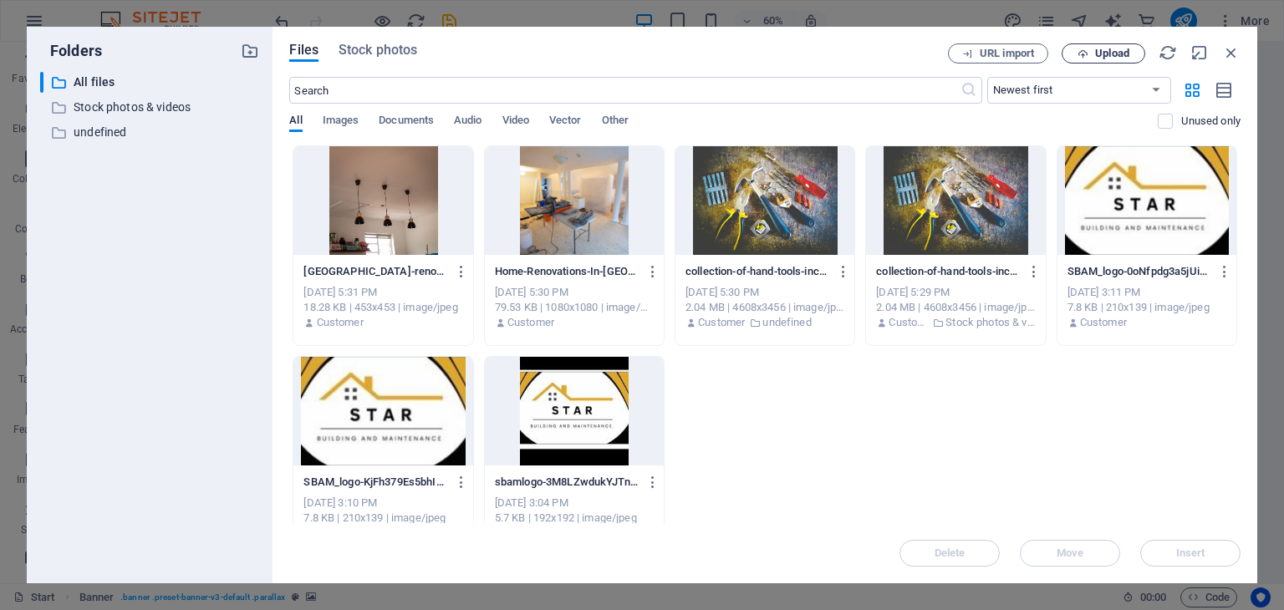
click at [1109, 57] on span "Upload" at bounding box center [1112, 53] width 34 height 10
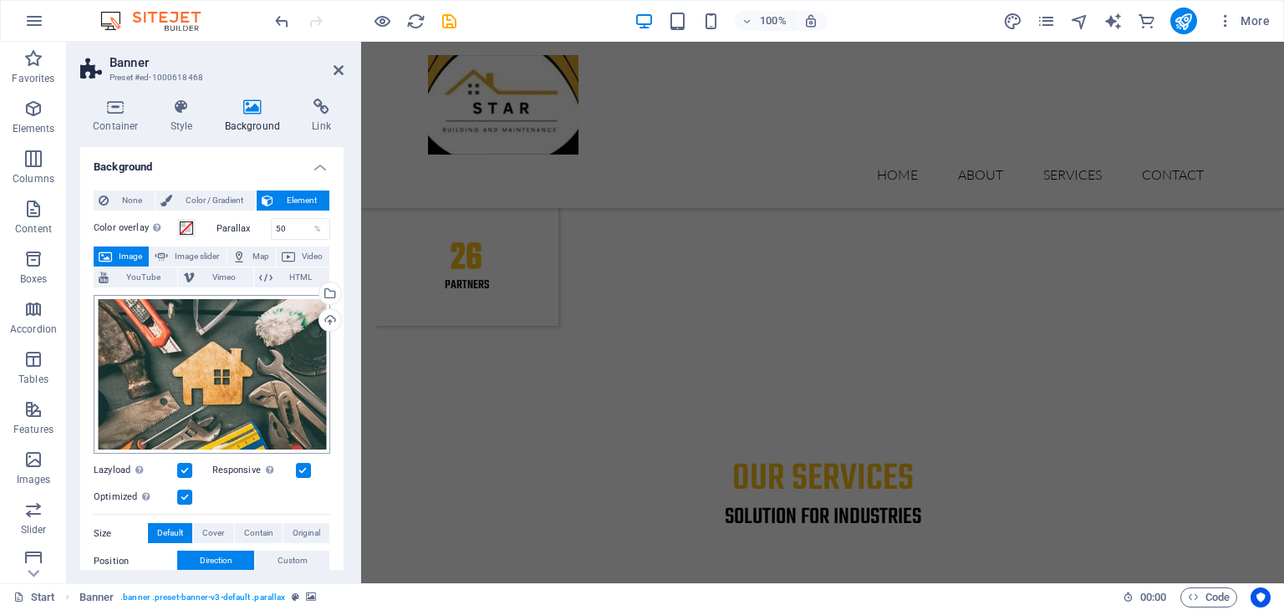
scroll to position [217, 0]
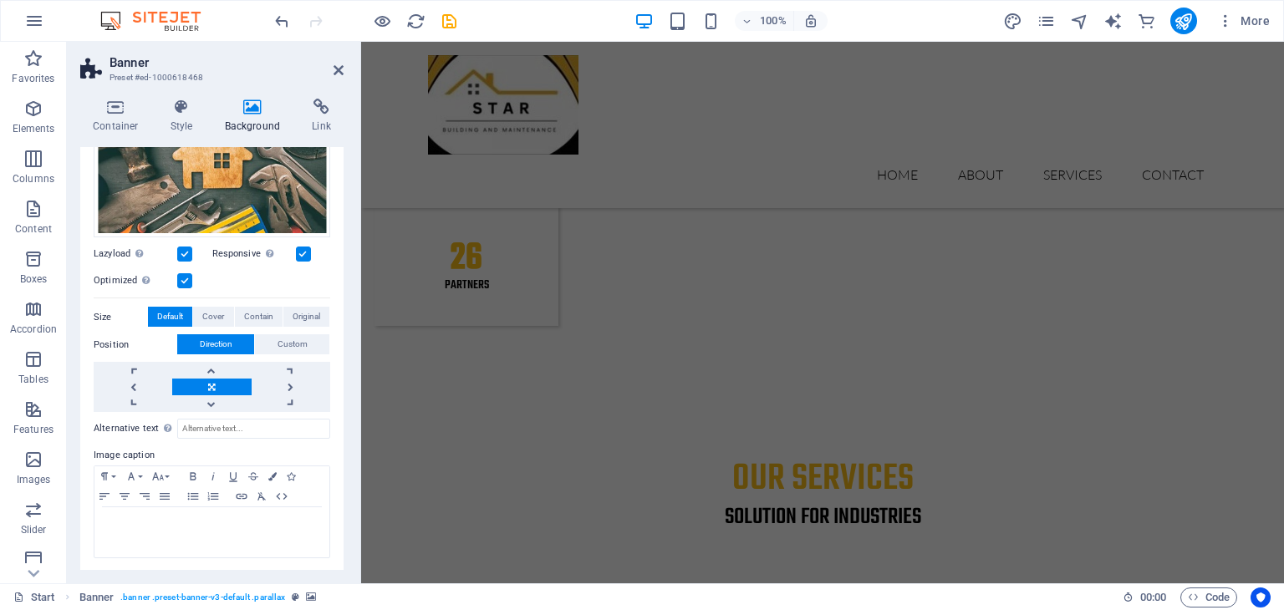
click at [330, 72] on header "Banner Preset #ed-1000618468" at bounding box center [211, 63] width 263 height 43
click at [339, 71] on icon at bounding box center [339, 70] width 10 height 13
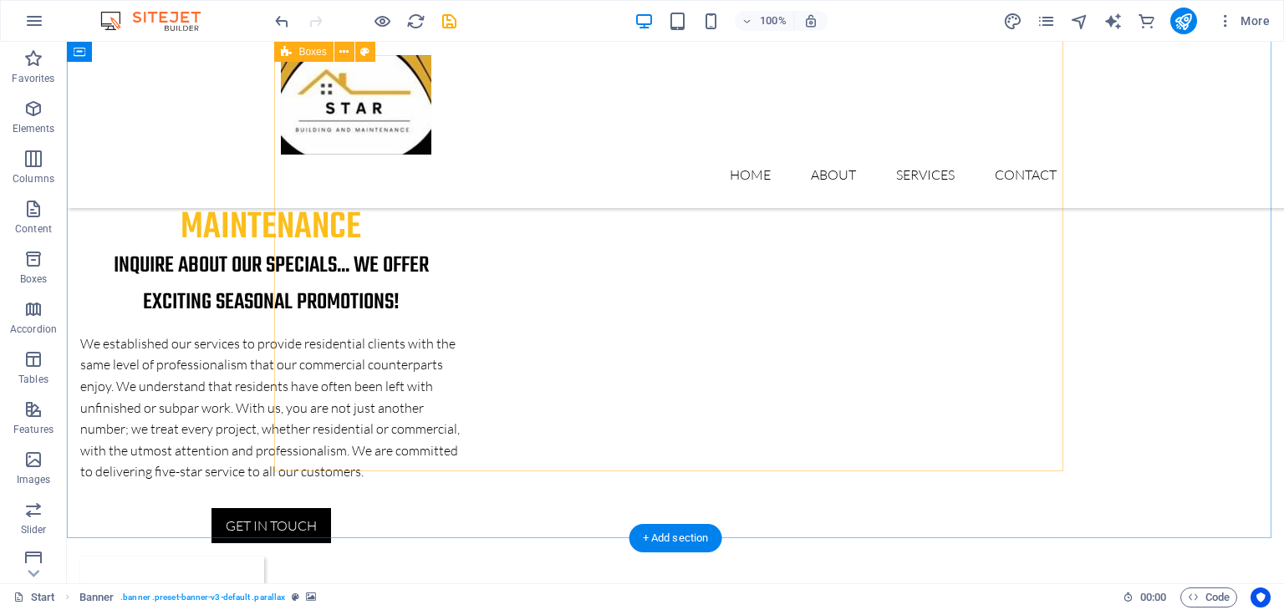
scroll to position [2381, 0]
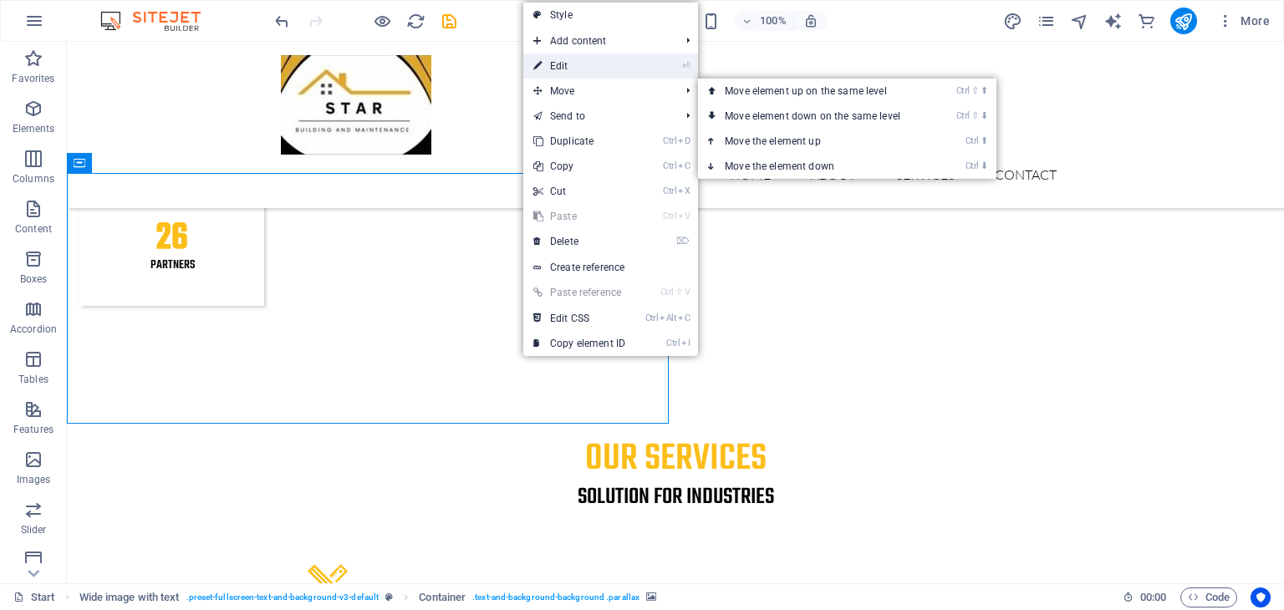
click at [597, 70] on link "⏎ Edit" at bounding box center [579, 66] width 112 height 25
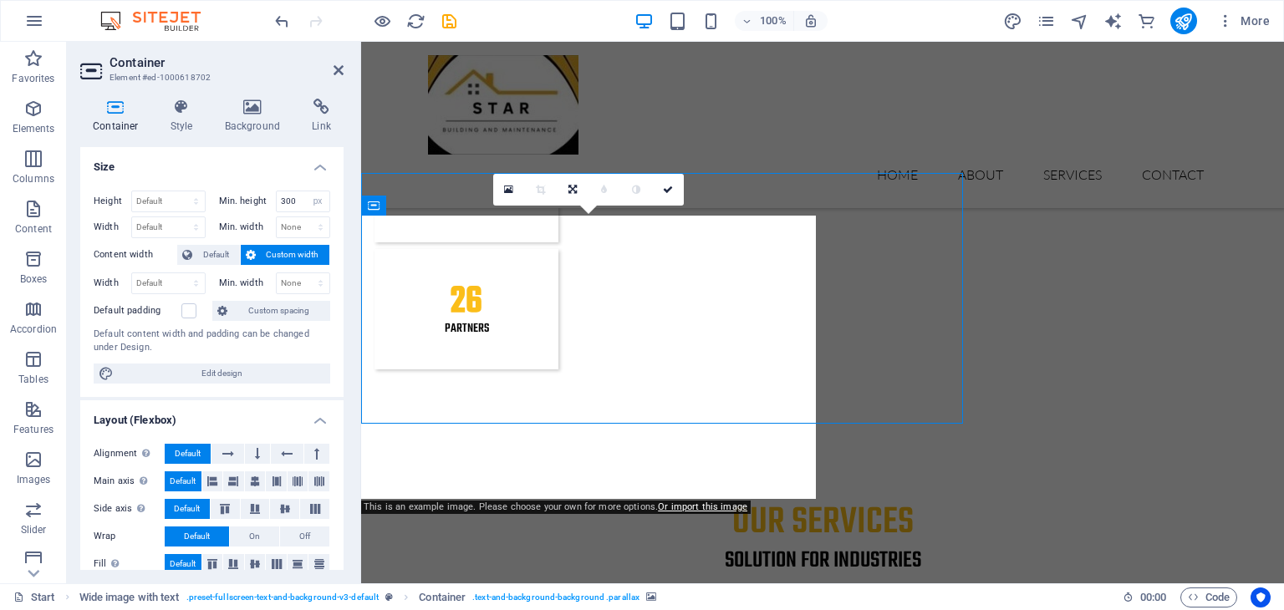
click at [251, 111] on icon at bounding box center [252, 107] width 81 height 17
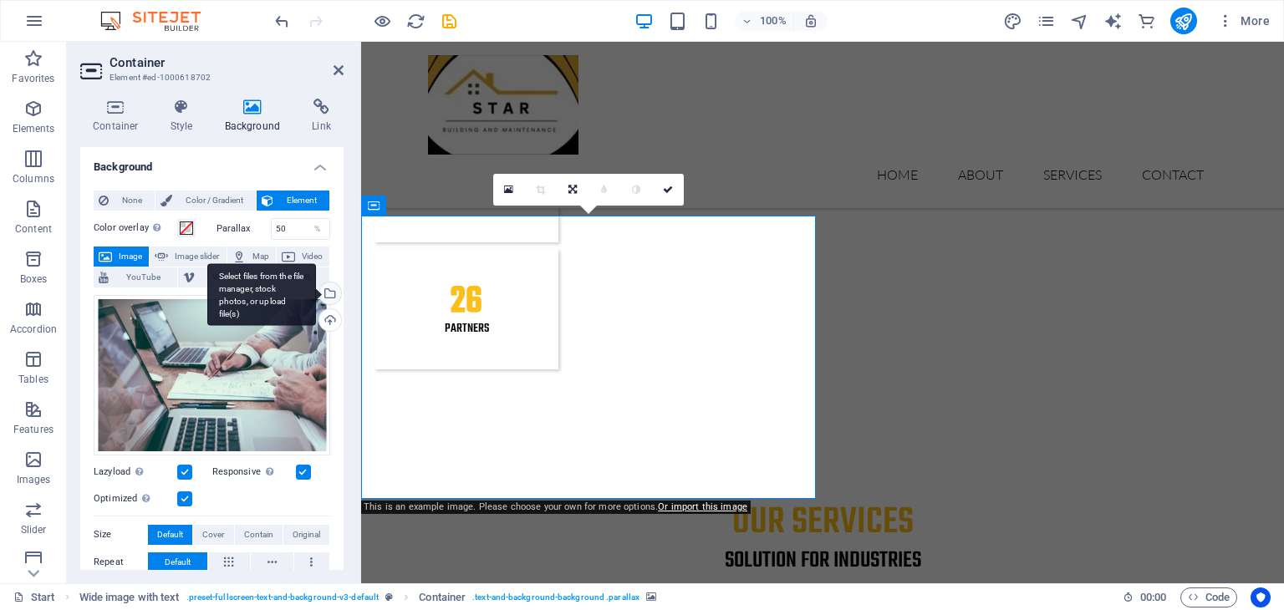
click at [332, 292] on div "Select files from the file manager, stock photos, or upload file(s)" at bounding box center [328, 295] width 25 height 25
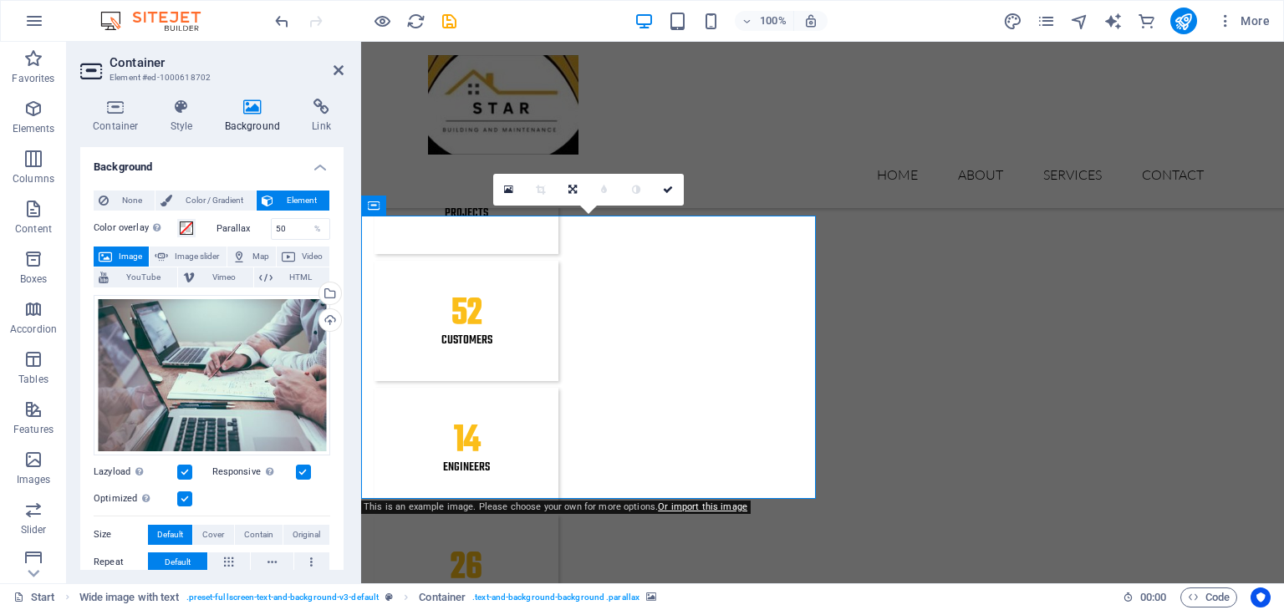
scroll to position [2575, 0]
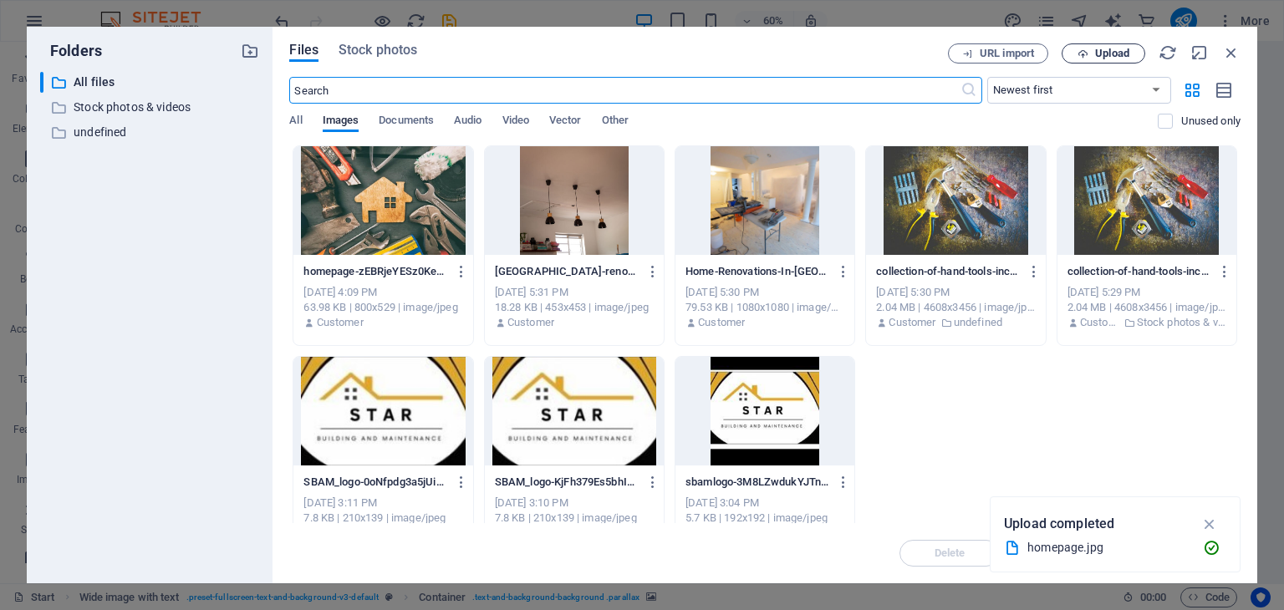
click at [1120, 54] on span "Upload" at bounding box center [1112, 53] width 34 height 10
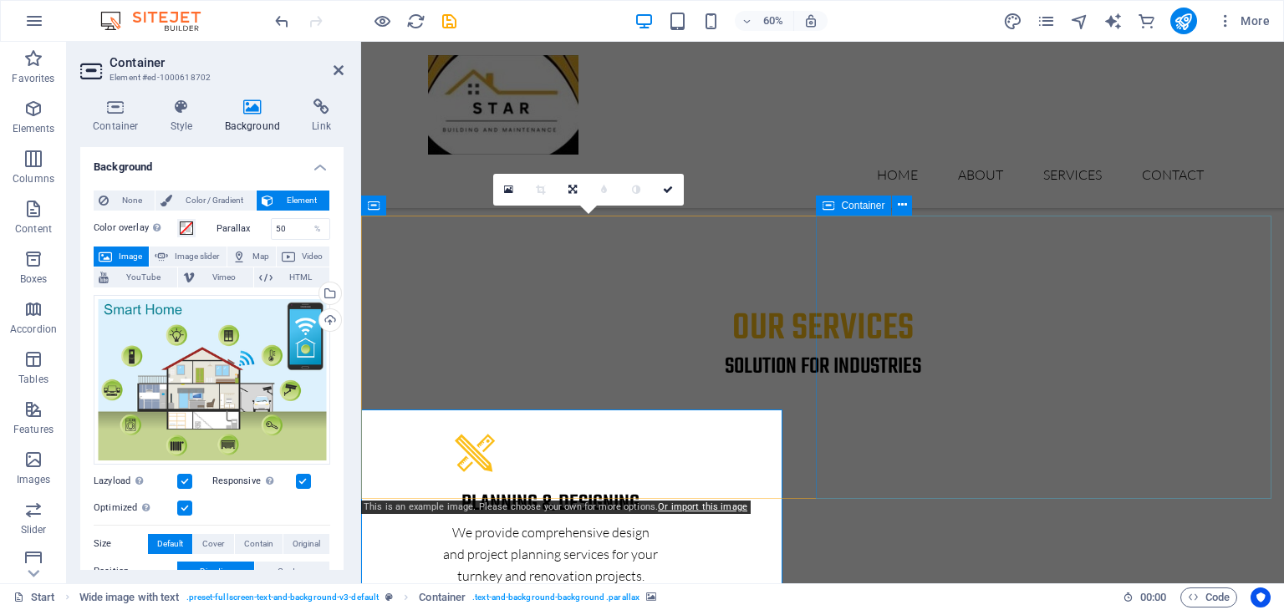
scroll to position [2381, 0]
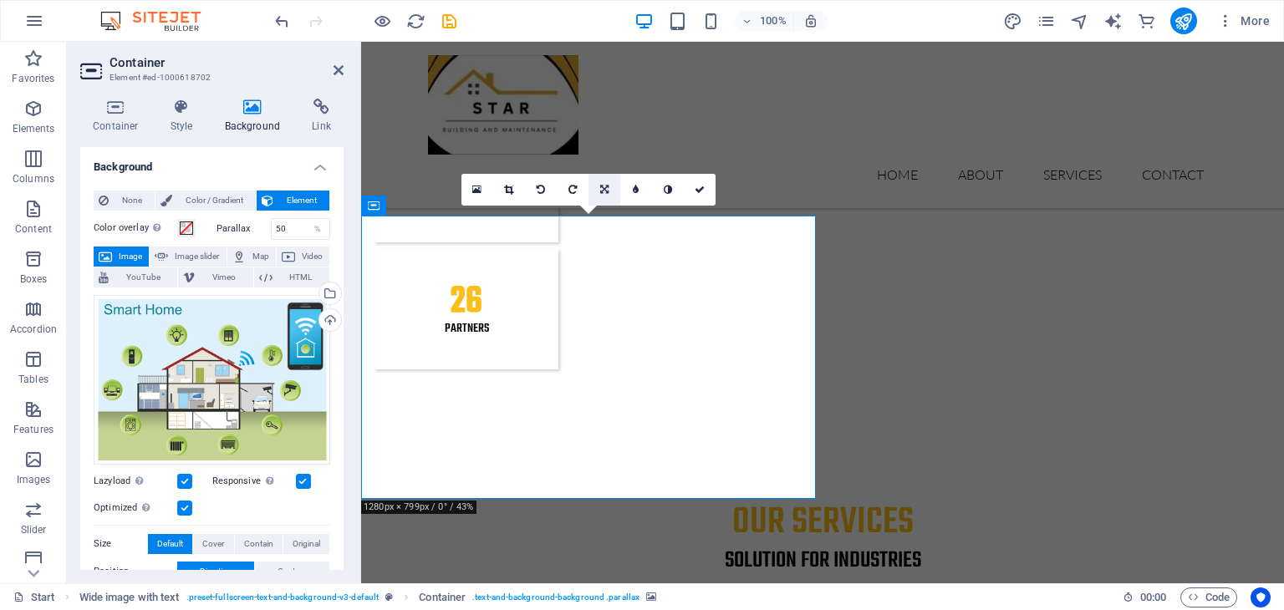
click at [603, 189] on icon at bounding box center [604, 190] width 8 height 10
click at [601, 155] on icon at bounding box center [604, 158] width 10 height 10
click at [601, 155] on div "Home About Services Contact Menu" at bounding box center [822, 125] width 923 height 166
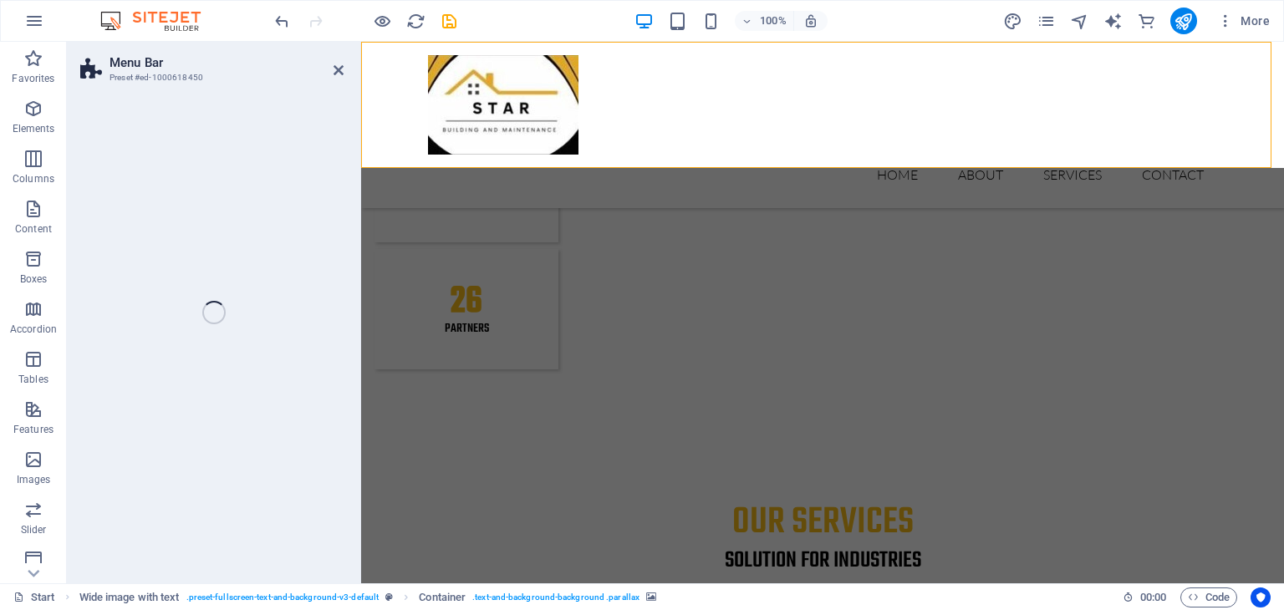
select select "header"
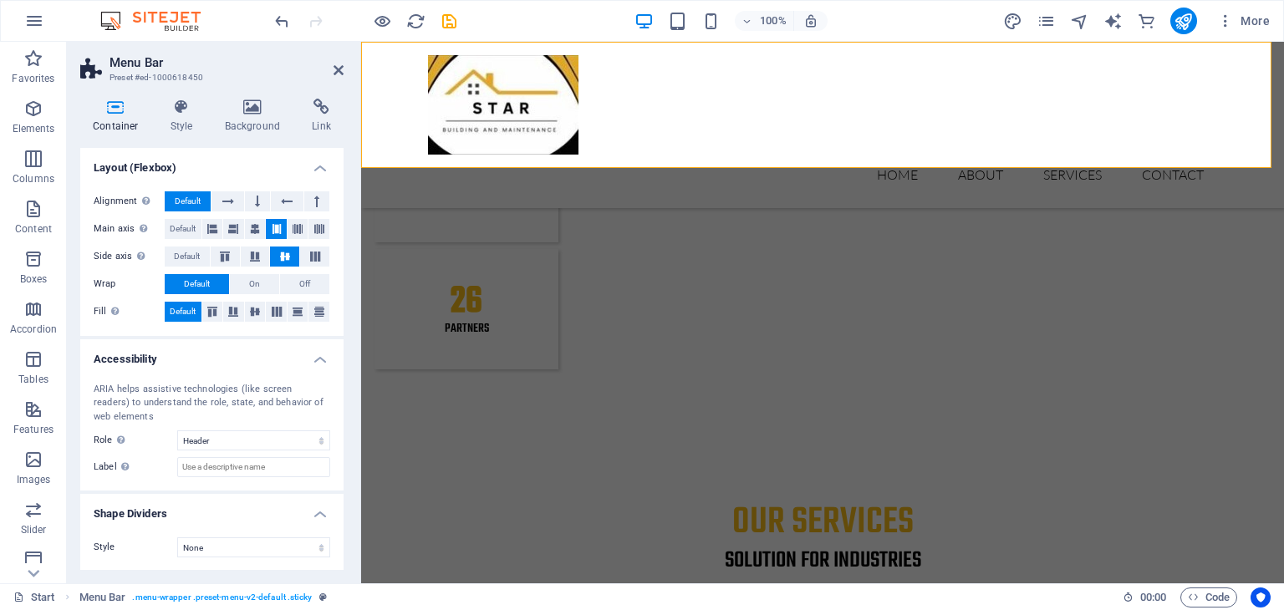
scroll to position [0, 0]
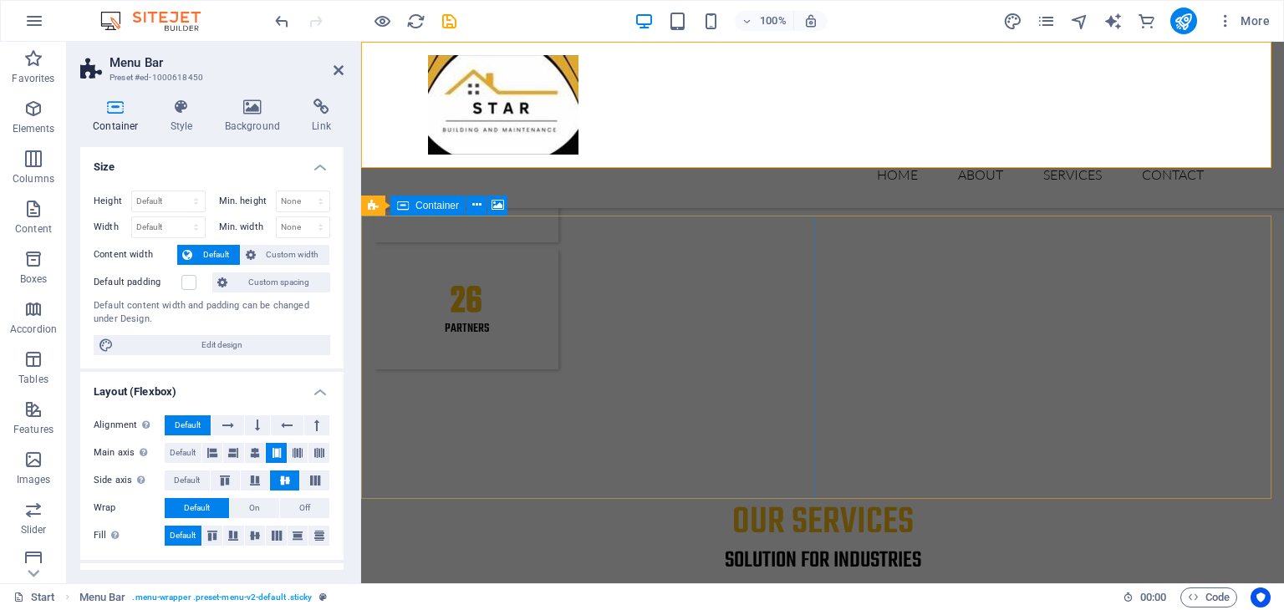
click at [501, 205] on icon at bounding box center [498, 205] width 13 height 18
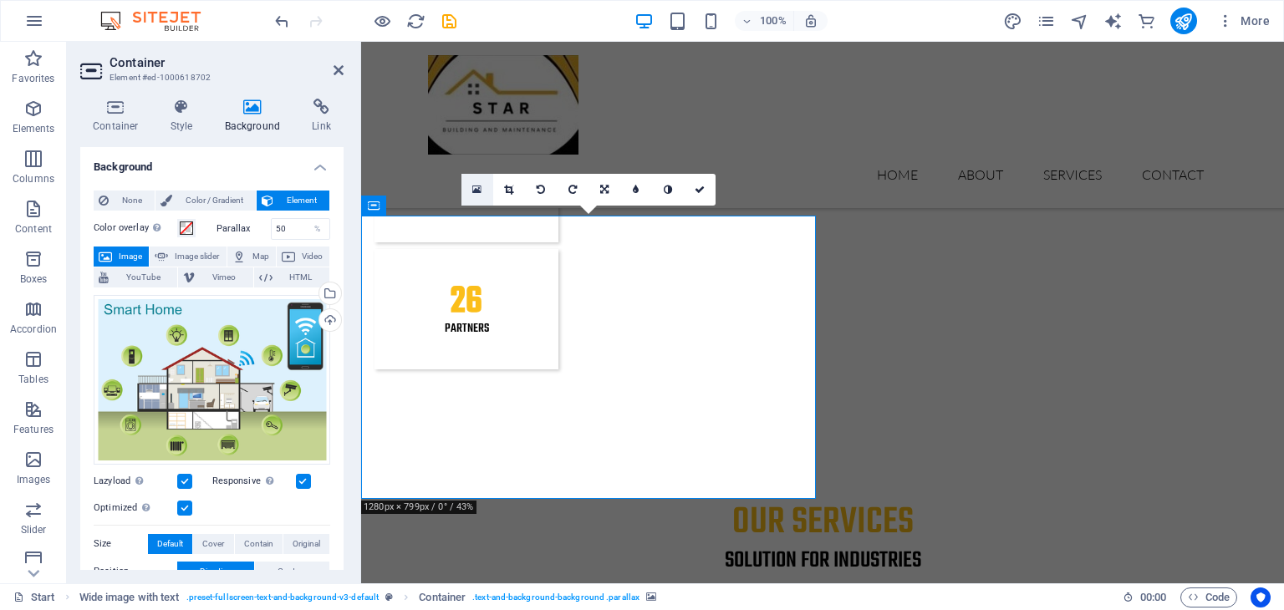
drag, startPoint x: 196, startPoint y: 242, endPoint x: 478, endPoint y: 187, distance: 287.1
click at [478, 187] on icon at bounding box center [476, 190] width 9 height 12
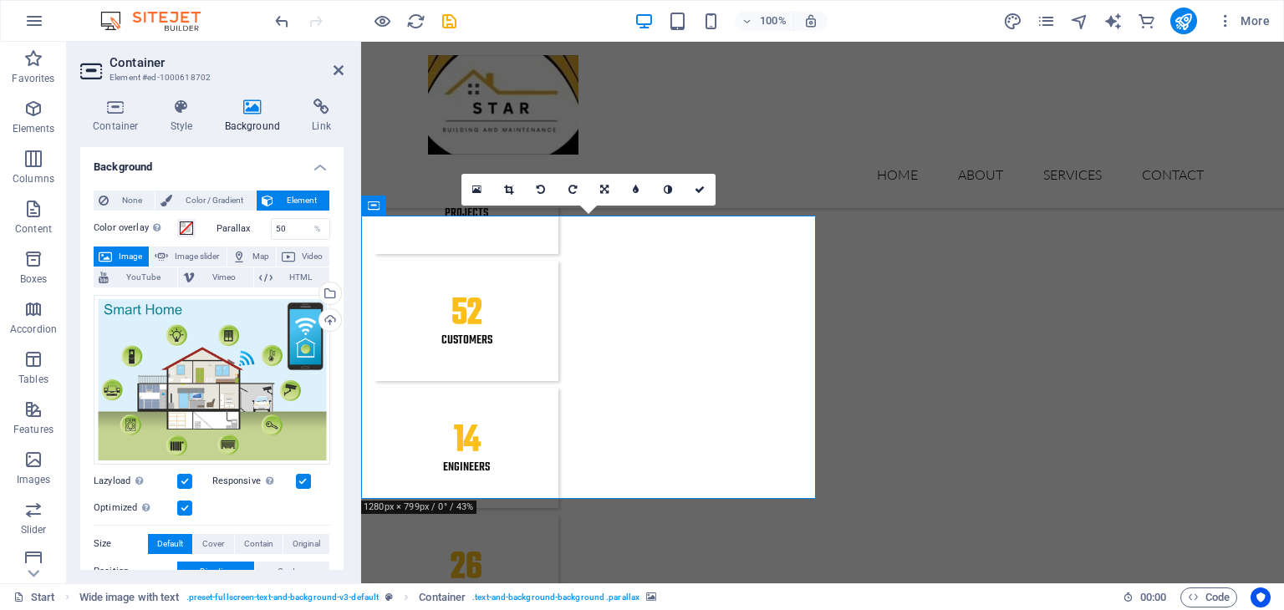
scroll to position [2575, 0]
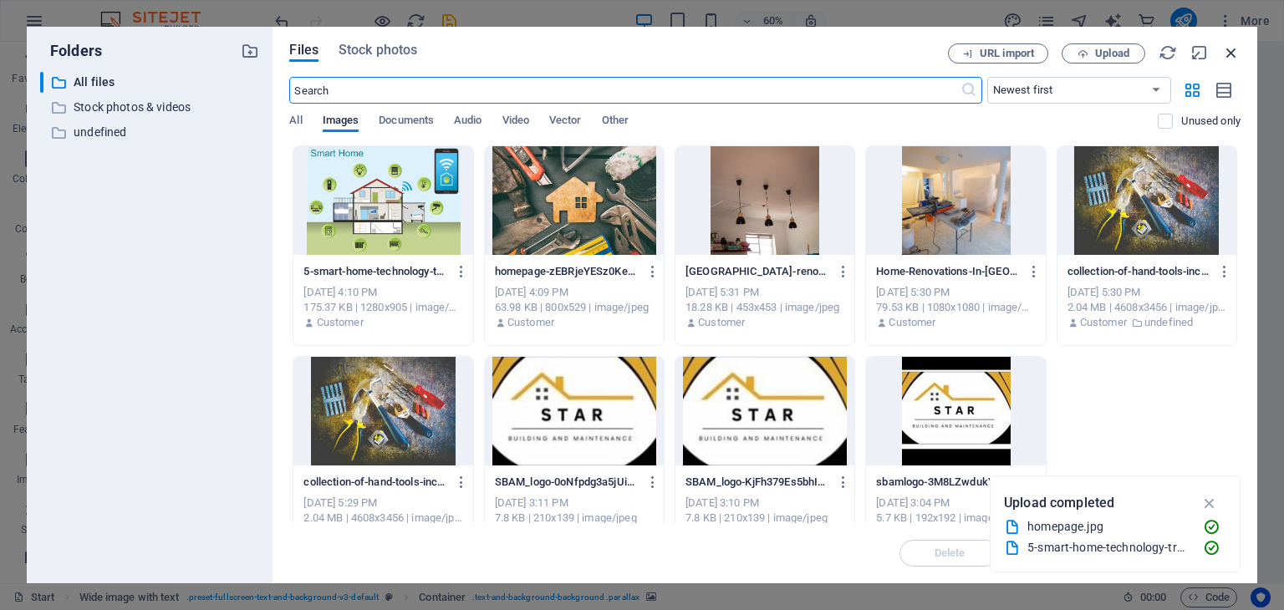
click at [1232, 51] on icon "button" at bounding box center [1231, 52] width 18 height 18
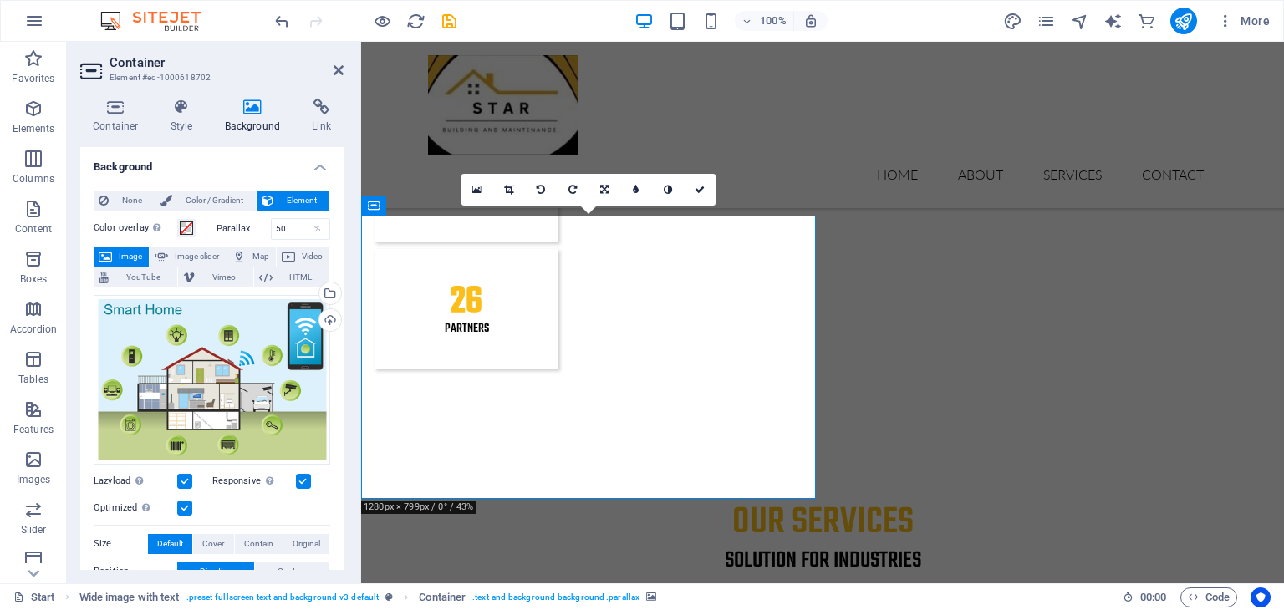
scroll to position [167, 0]
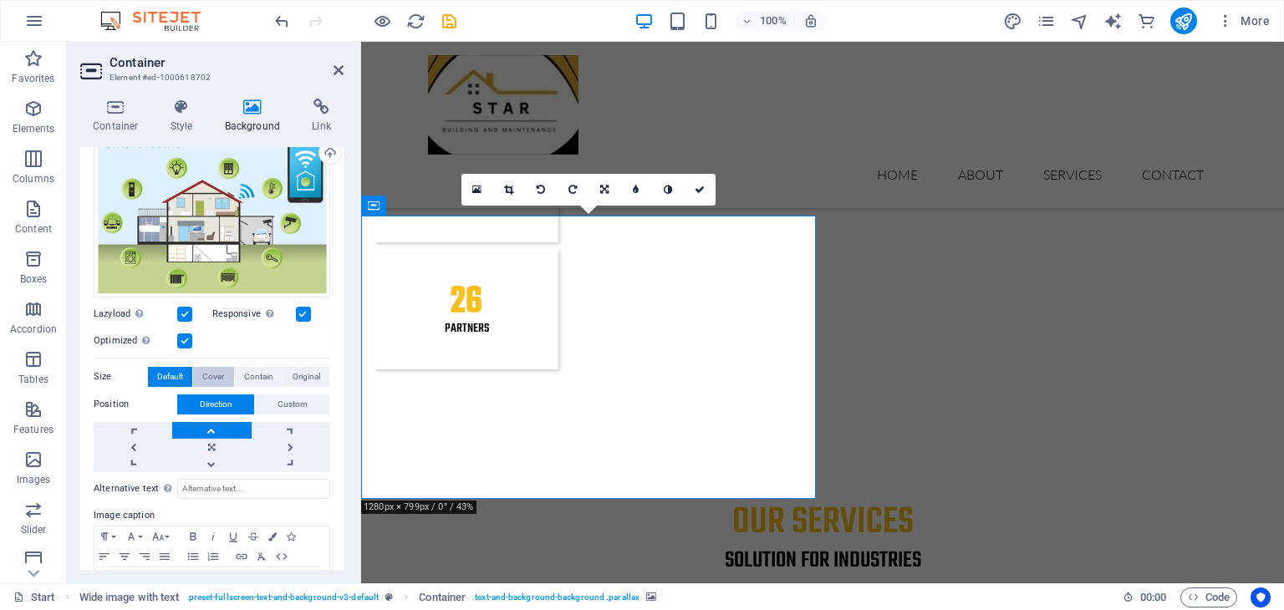
click at [211, 370] on span "Cover" at bounding box center [213, 377] width 22 height 20
click at [246, 370] on span "Contain" at bounding box center [258, 377] width 29 height 20
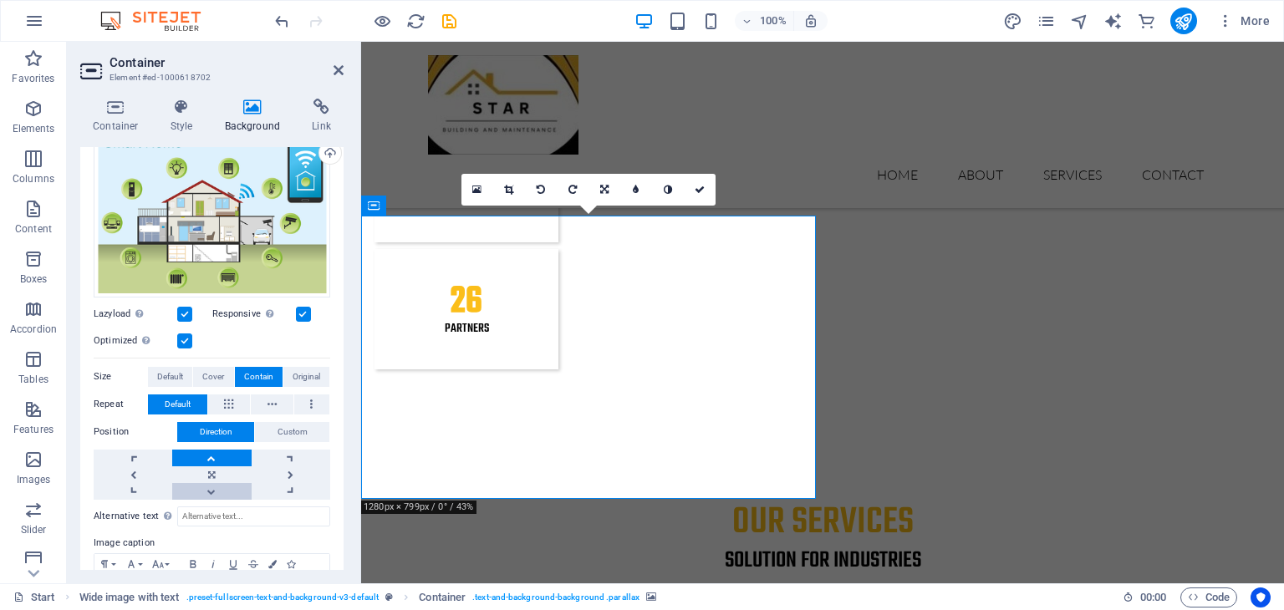
click at [211, 486] on link at bounding box center [211, 491] width 79 height 17
click at [213, 453] on link at bounding box center [211, 458] width 79 height 17
click at [211, 484] on link at bounding box center [211, 491] width 79 height 17
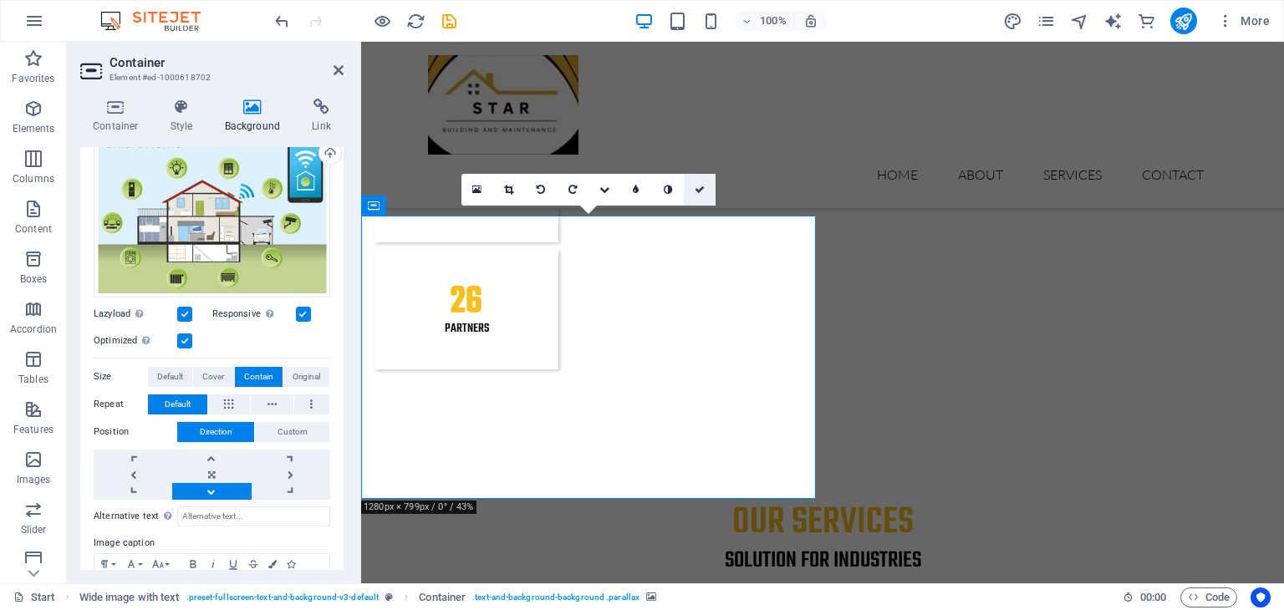
click at [702, 188] on icon at bounding box center [700, 190] width 10 height 10
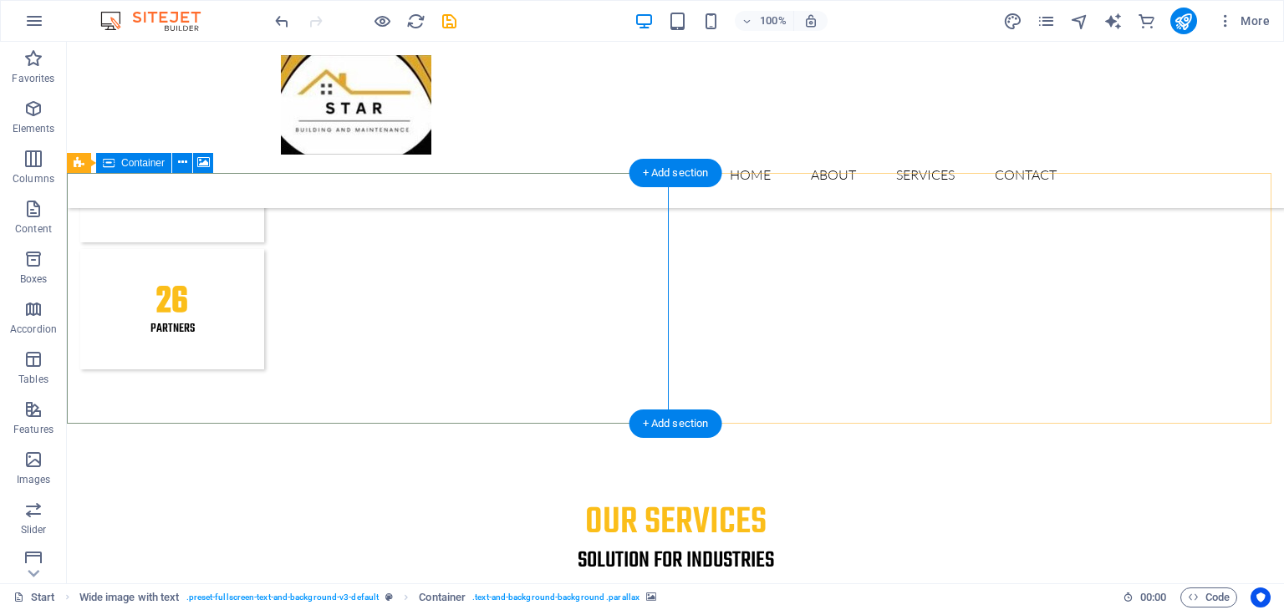
click at [185, 169] on icon at bounding box center [182, 163] width 9 height 18
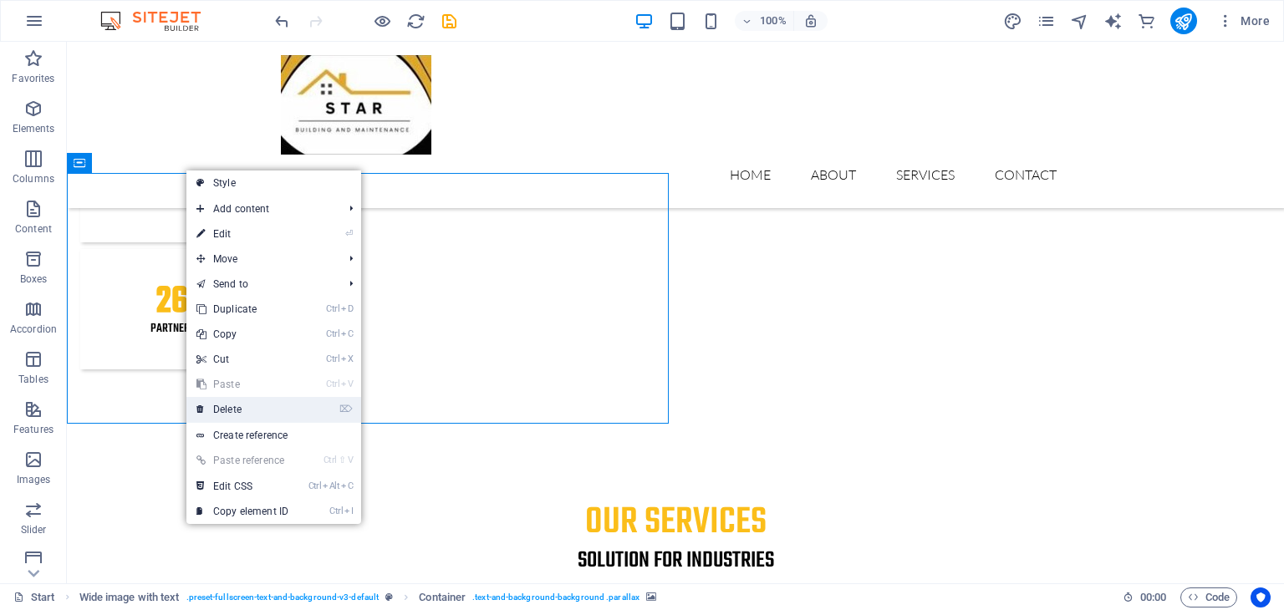
drag, startPoint x: 246, startPoint y: 410, endPoint x: 177, endPoint y: 364, distance: 82.6
click at [246, 410] on link "⌦ Delete" at bounding box center [242, 409] width 112 height 25
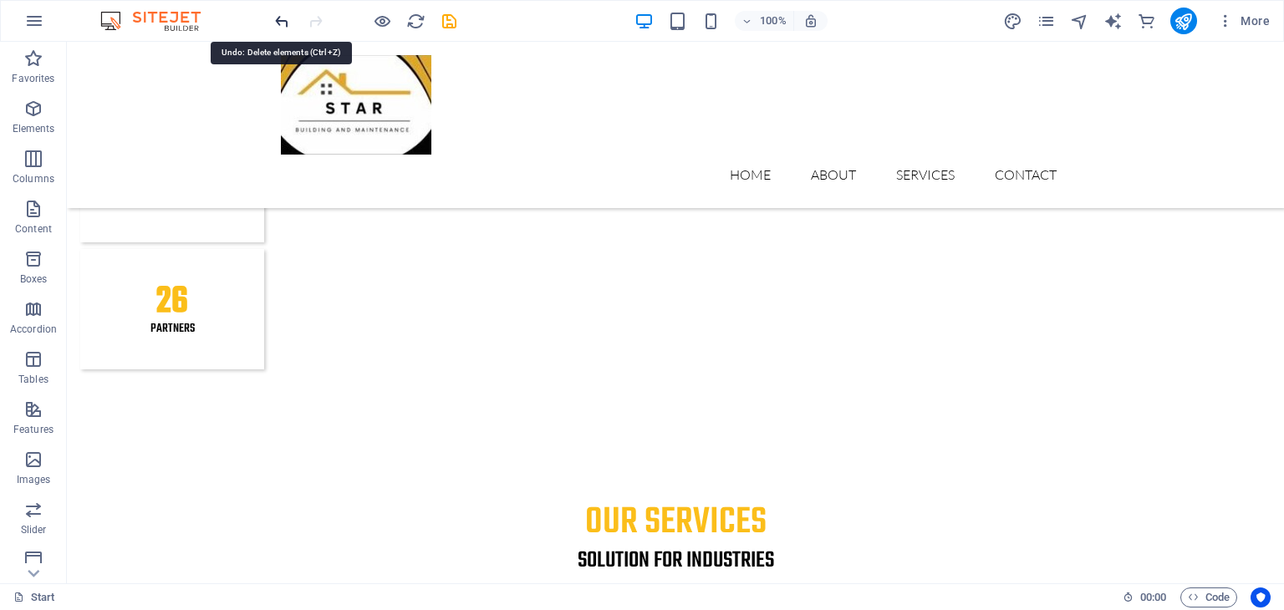
click at [280, 16] on icon "undo" at bounding box center [282, 21] width 19 height 19
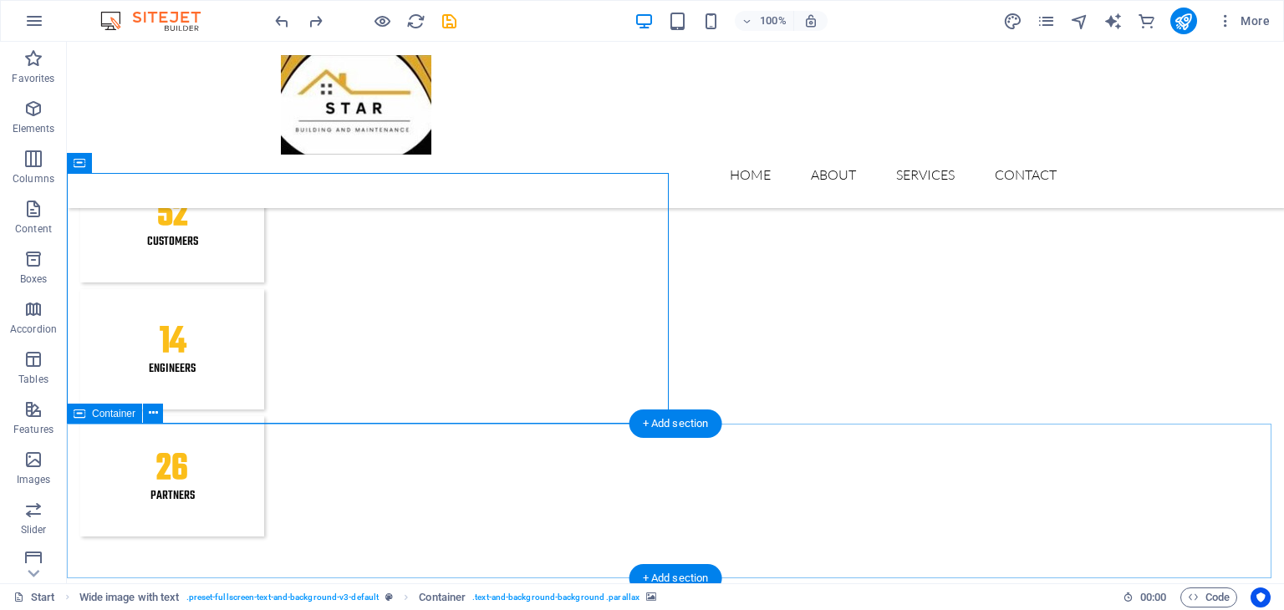
scroll to position [2381, 0]
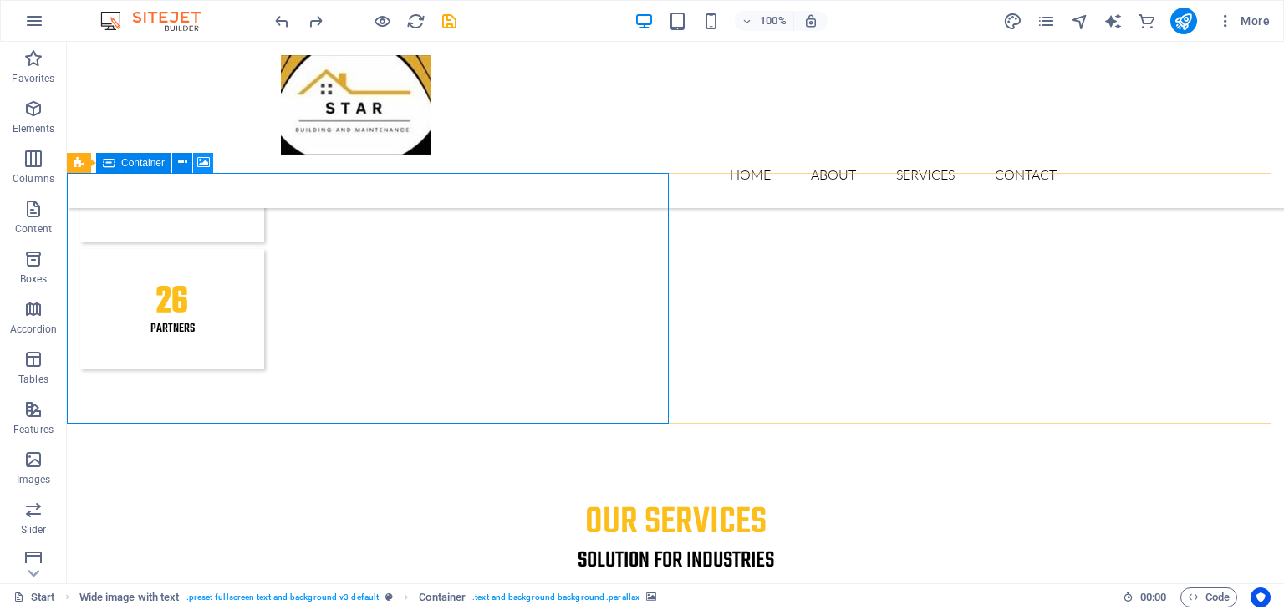
click at [205, 161] on icon at bounding box center [203, 163] width 13 height 18
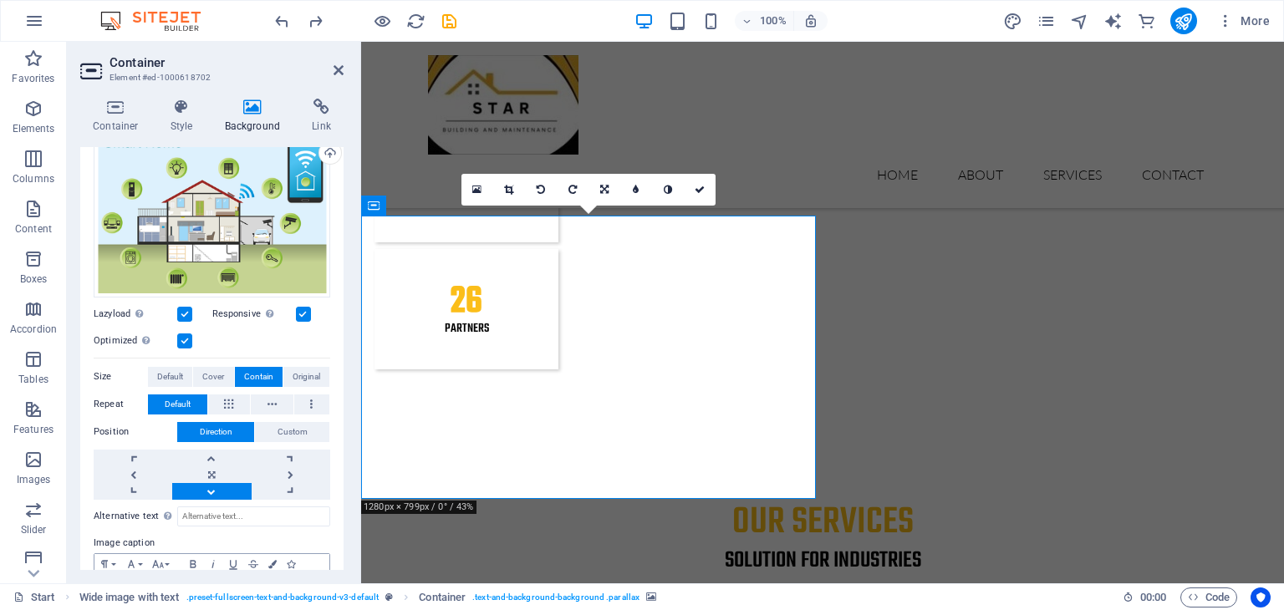
scroll to position [251, 0]
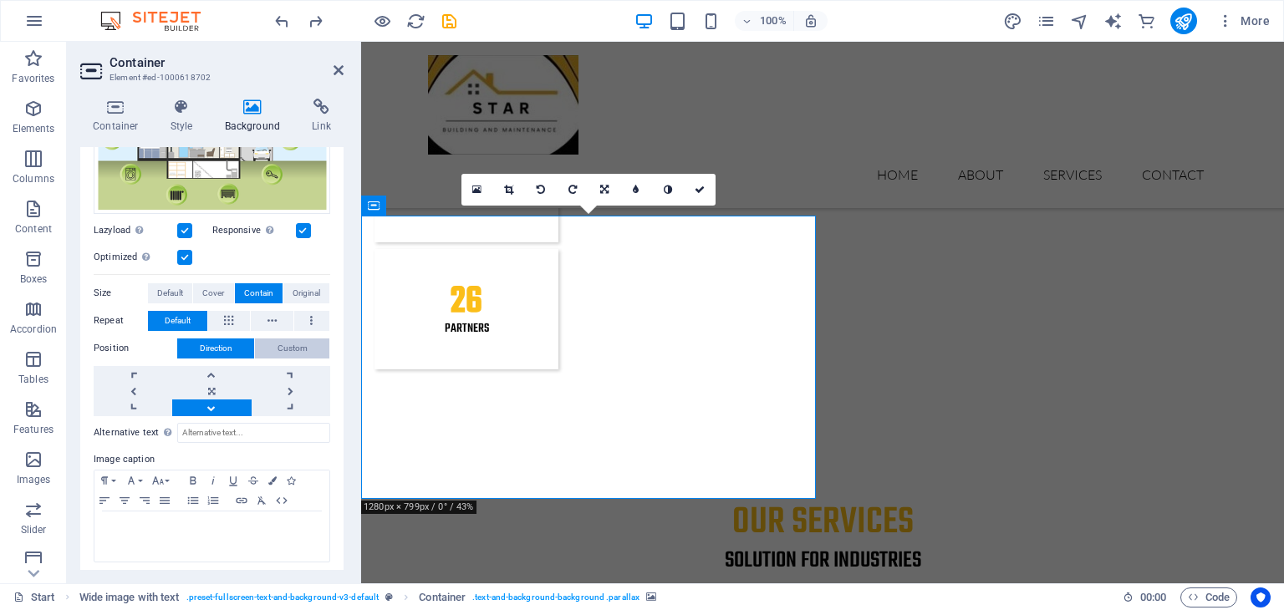
click at [287, 349] on span "Custom" at bounding box center [293, 349] width 30 height 20
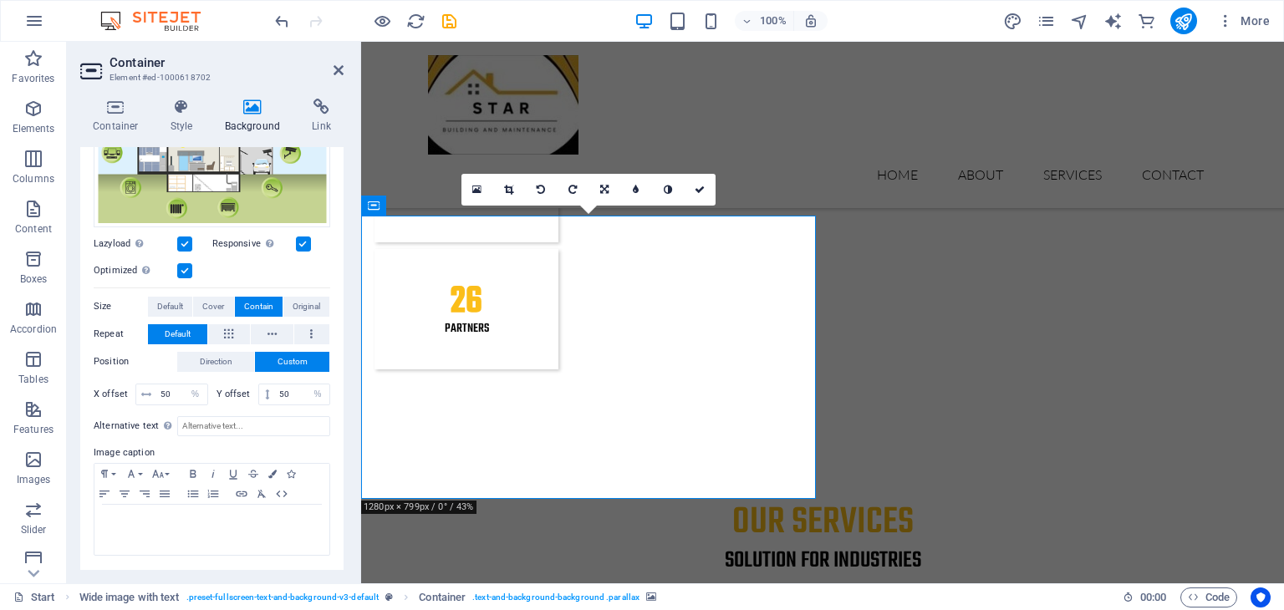
scroll to position [234, 0]
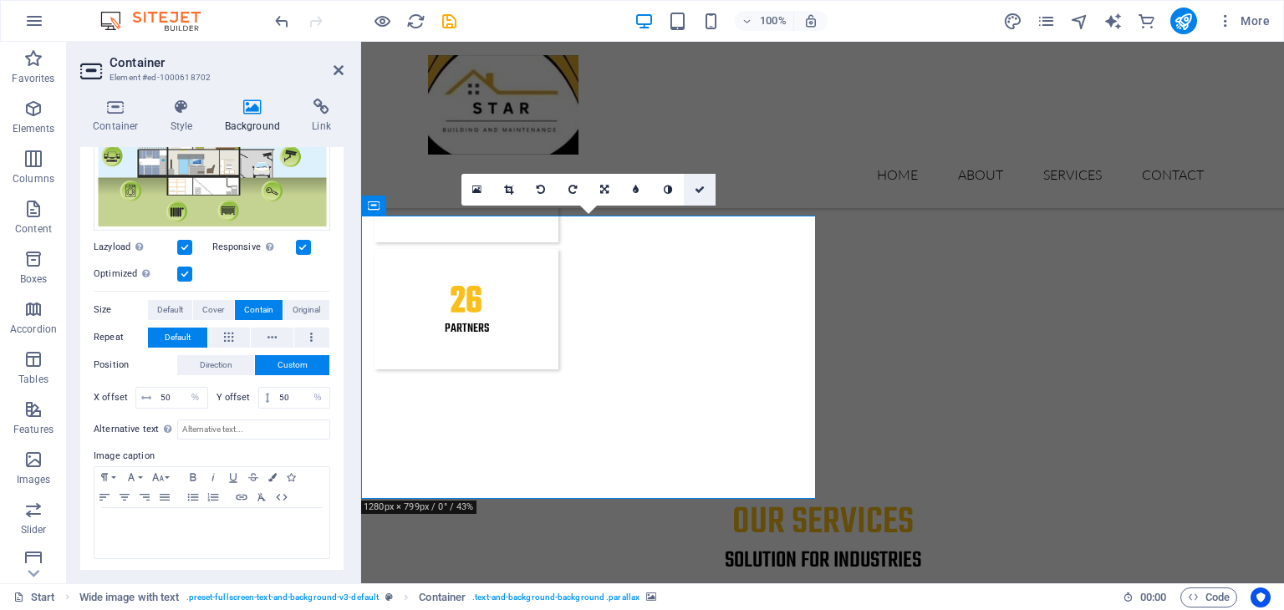
click at [700, 195] on link at bounding box center [700, 190] width 32 height 32
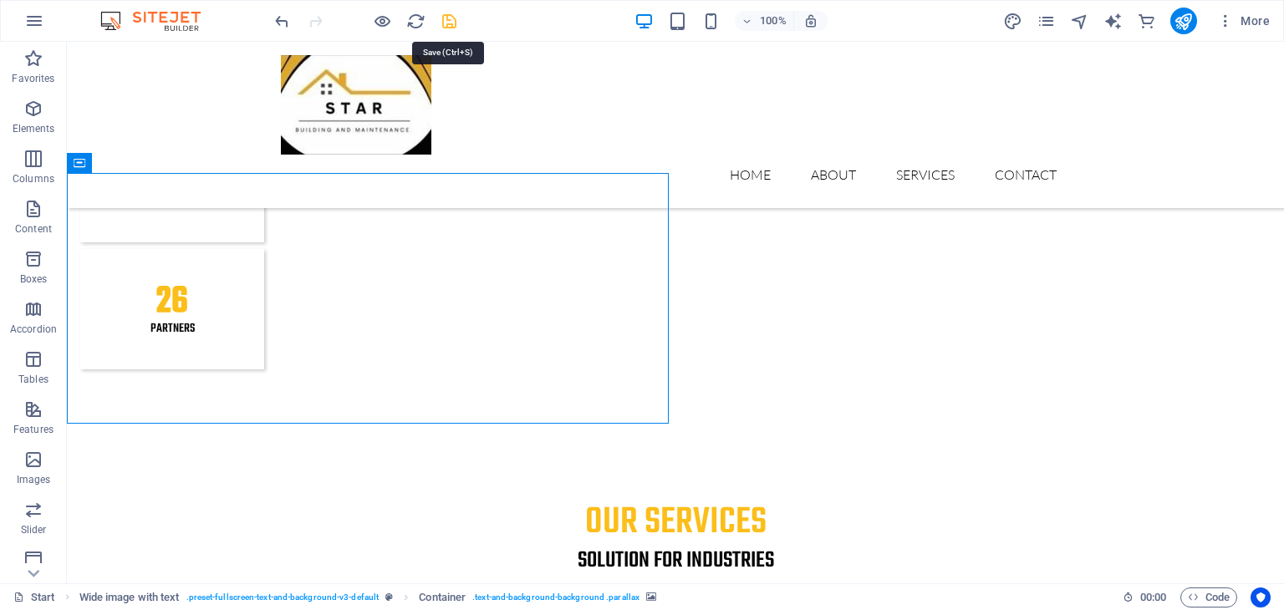
click at [441, 24] on icon "save" at bounding box center [449, 21] width 19 height 19
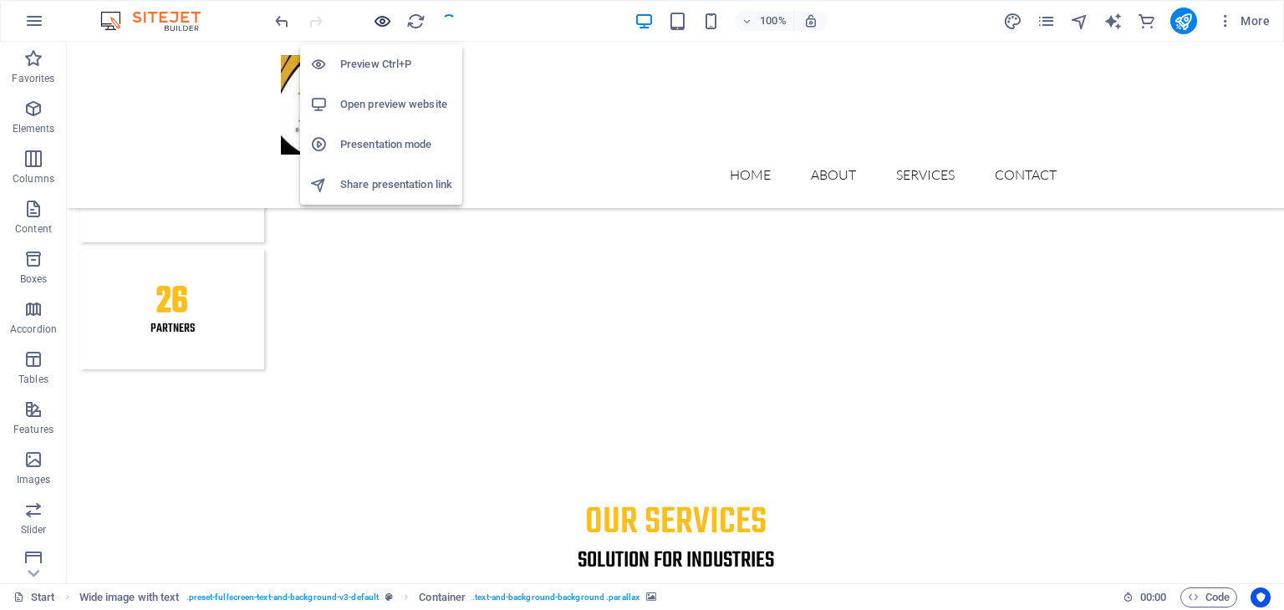
checkbox input "false"
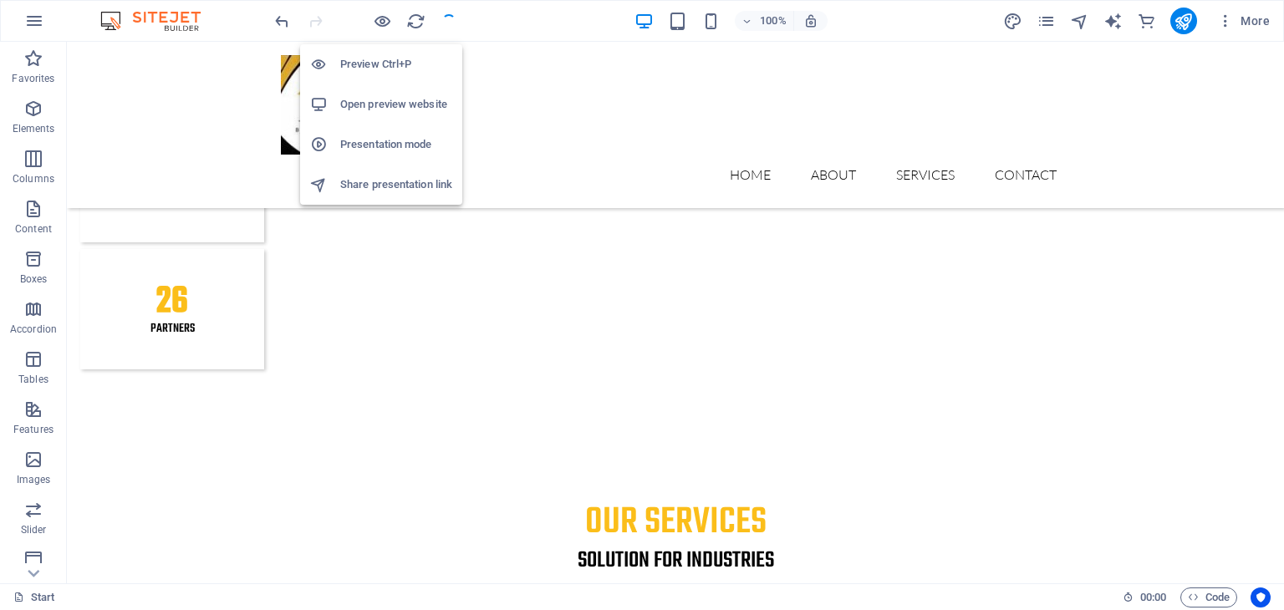
click at [365, 104] on h6 "Open preview website" at bounding box center [396, 104] width 112 height 20
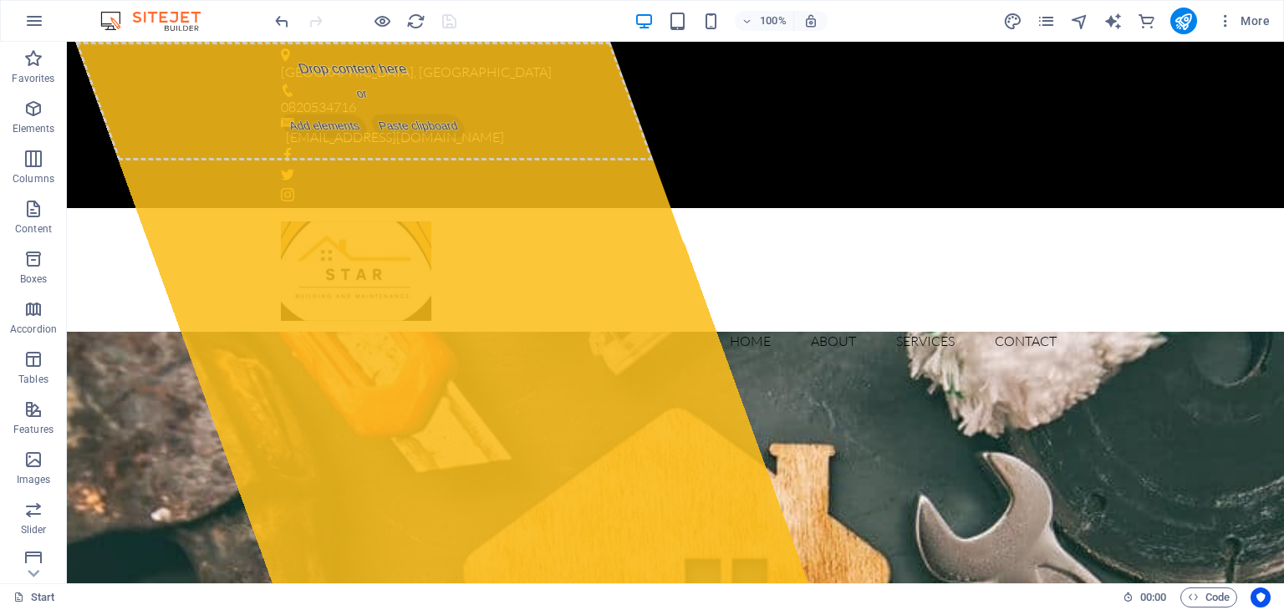
scroll to position [75, 0]
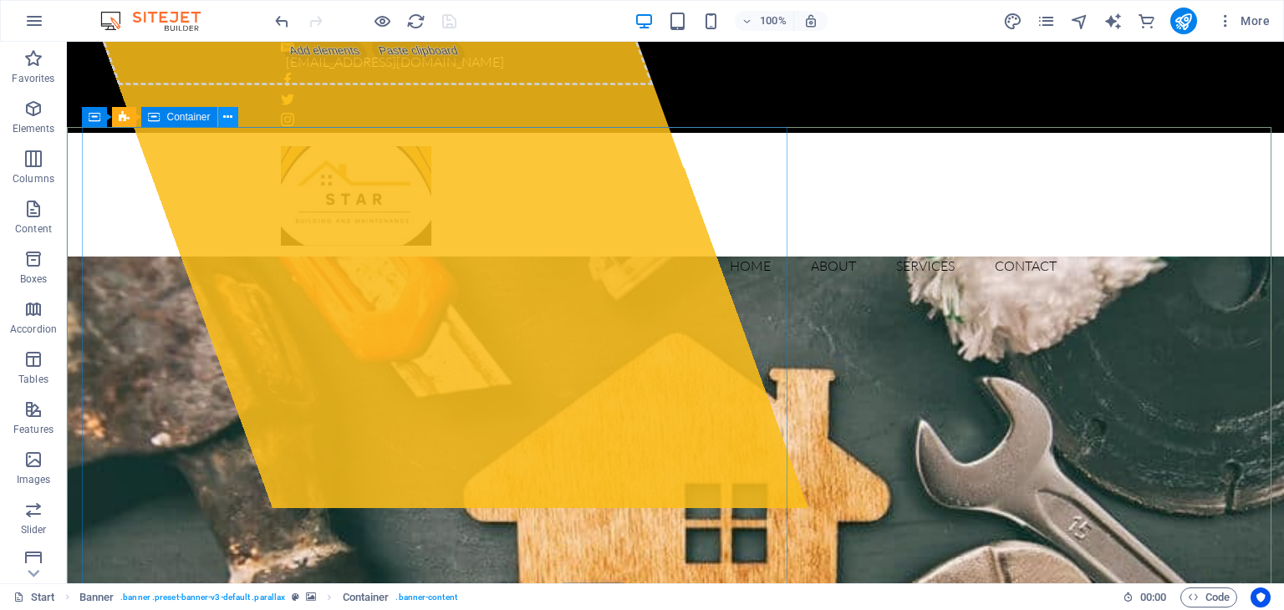
drag, startPoint x: 226, startPoint y: 117, endPoint x: 208, endPoint y: 92, distance: 30.6
click at [226, 117] on icon at bounding box center [227, 118] width 9 height 18
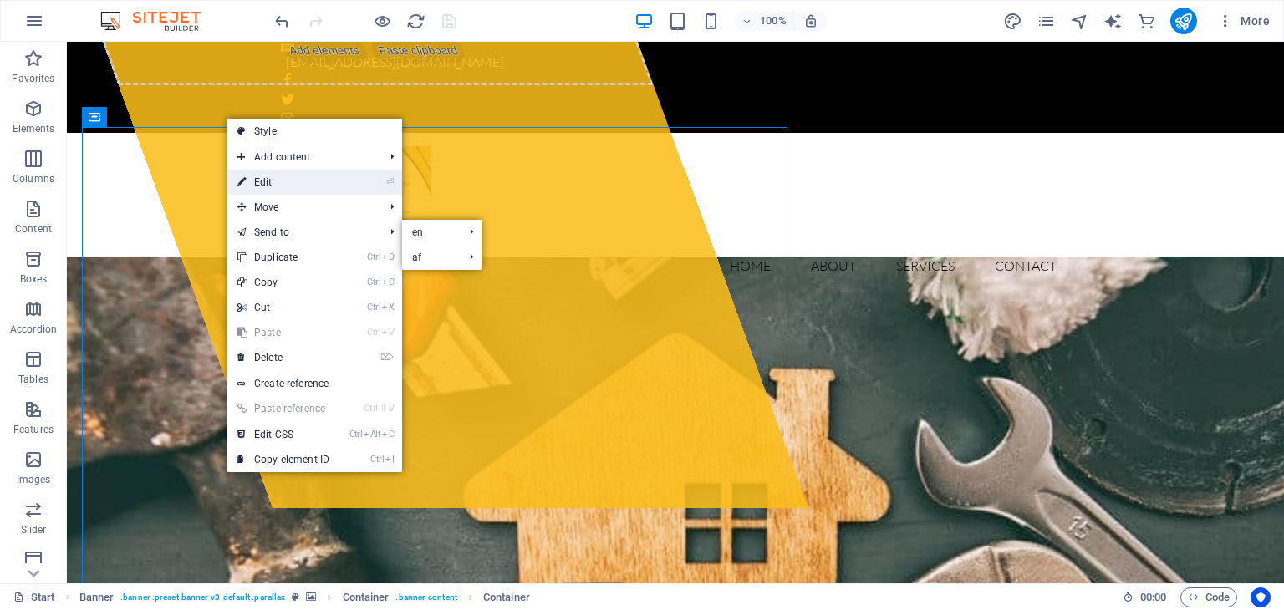
click at [298, 178] on link "⏎ Edit" at bounding box center [283, 182] width 112 height 25
select select "%"
select select "px"
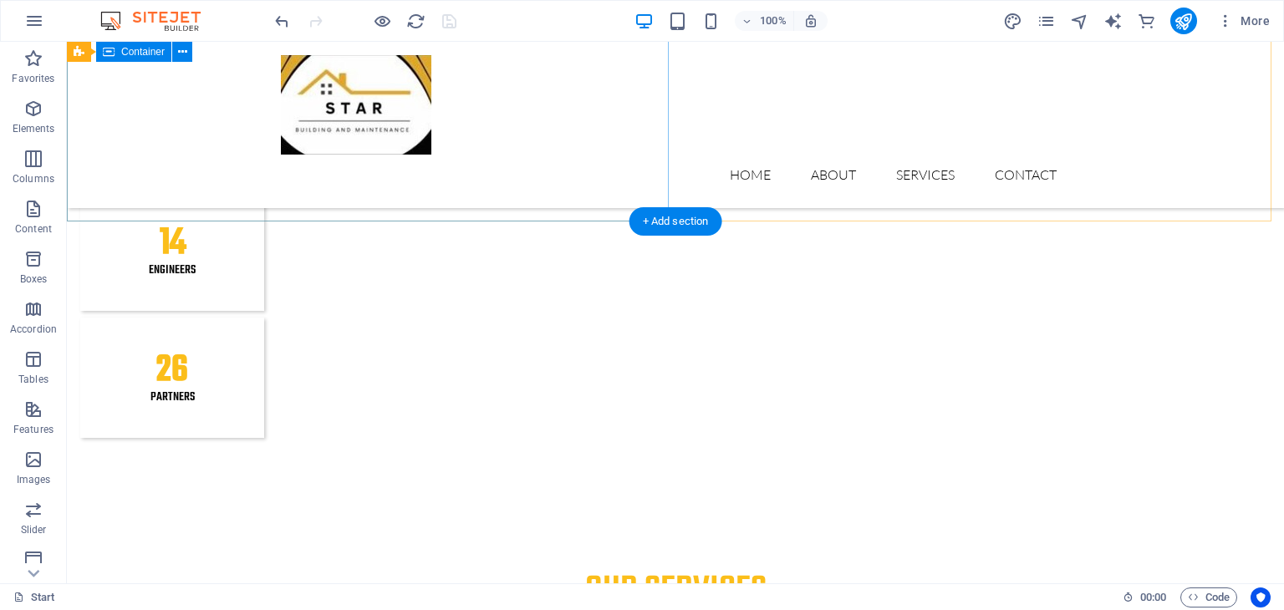
scroll to position [2416, 0]
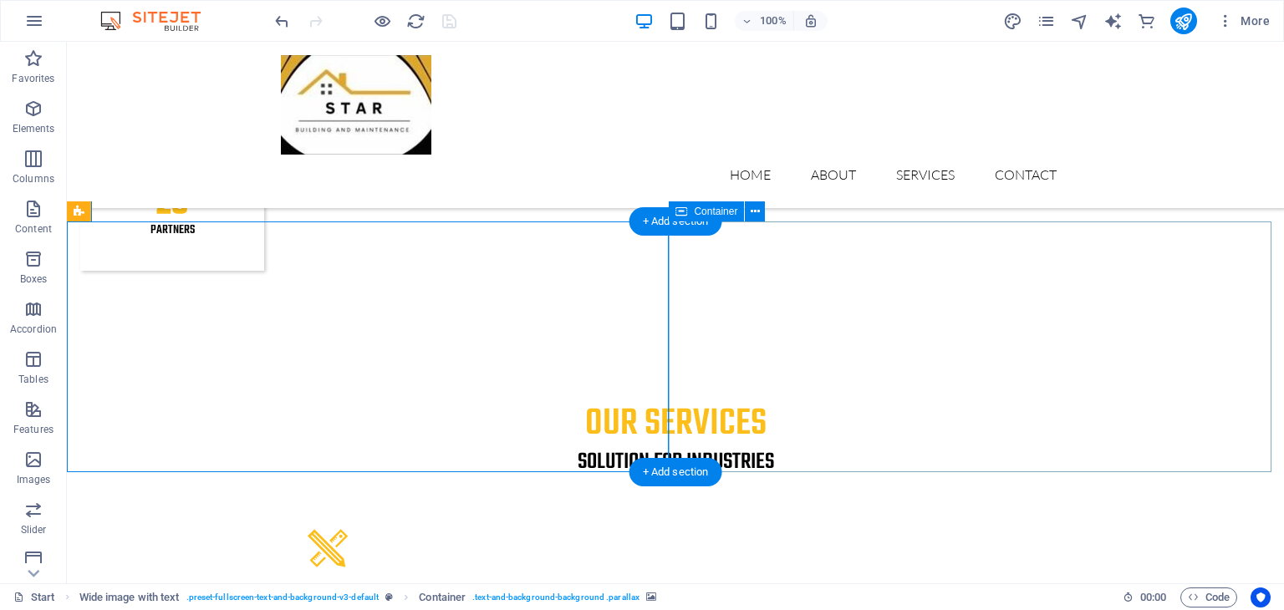
scroll to position [2333, 0]
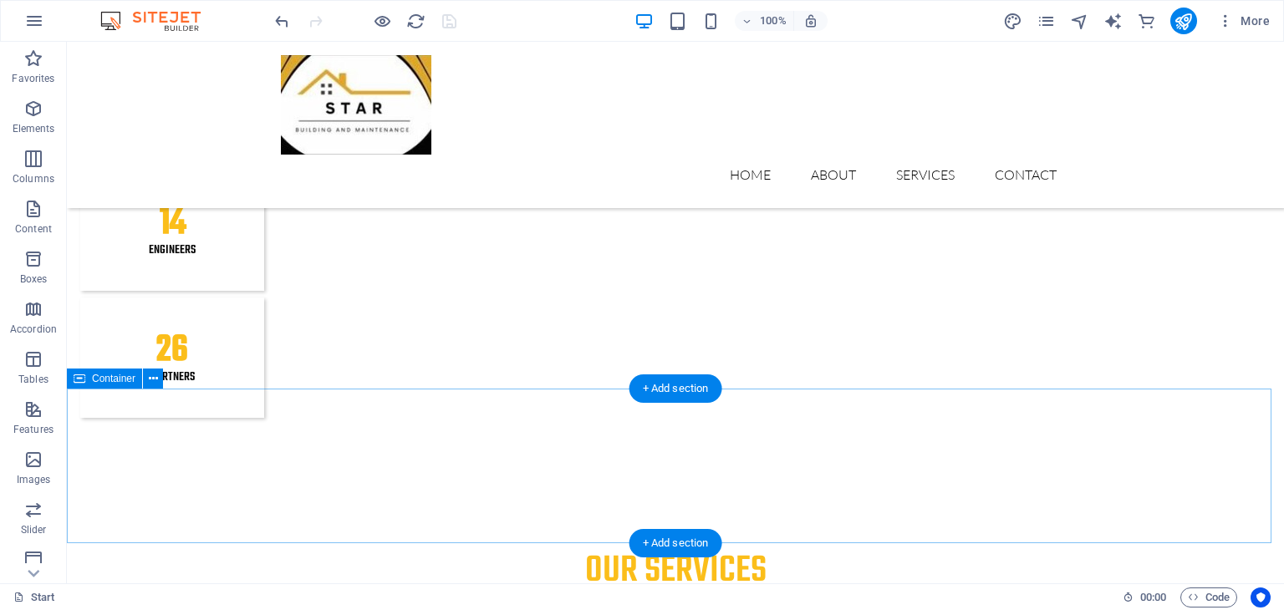
scroll to position [2416, 0]
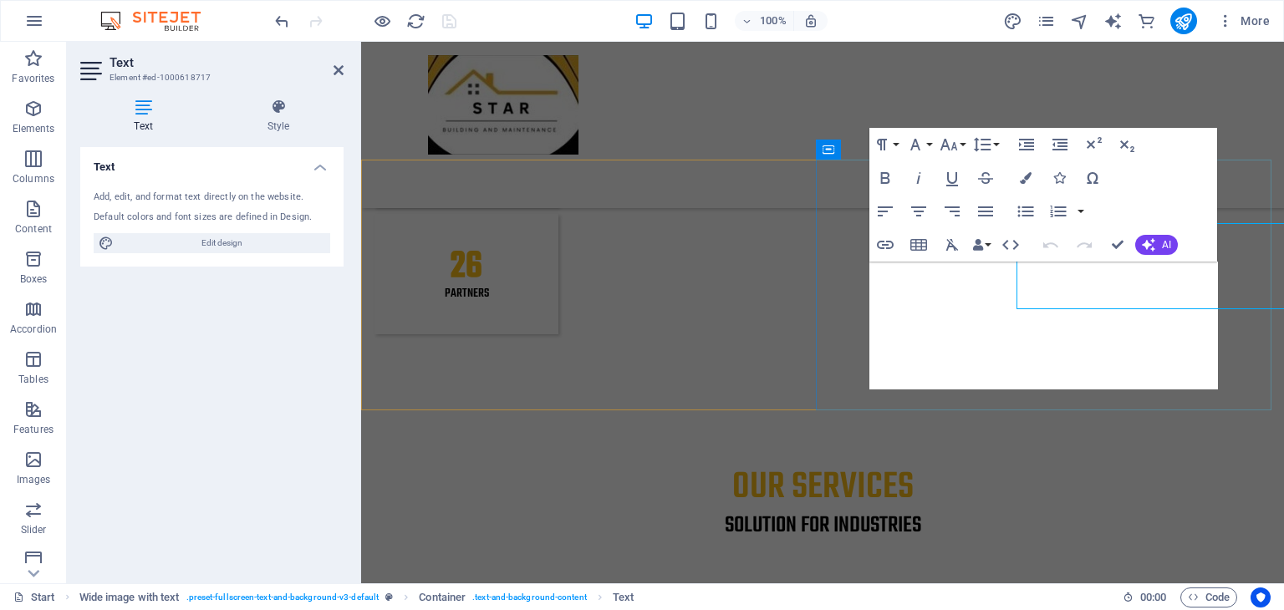
scroll to position [2438, 0]
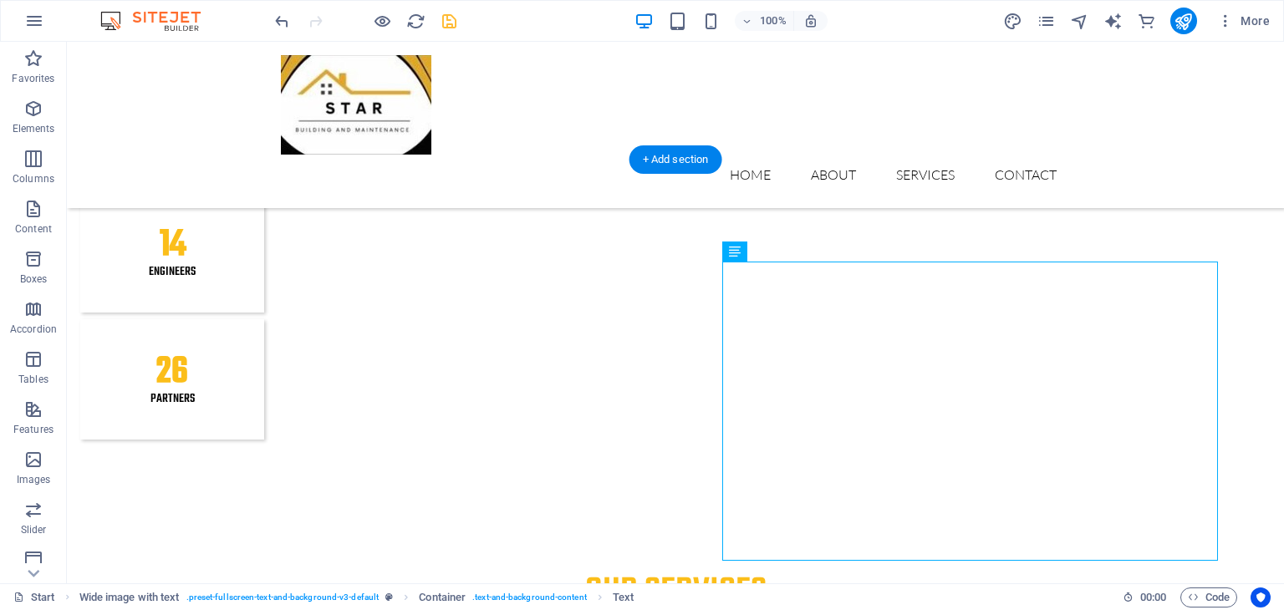
scroll to position [2395, 0]
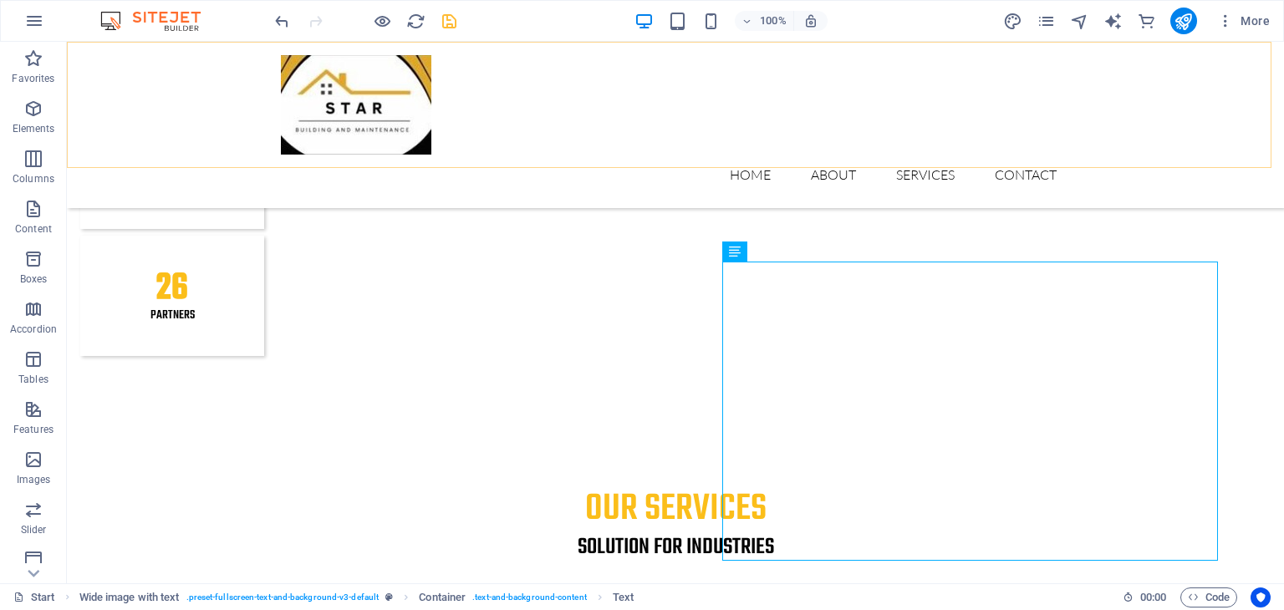
click at [194, 148] on div "Home About Services Contact Menu" at bounding box center [675, 125] width 1217 height 166
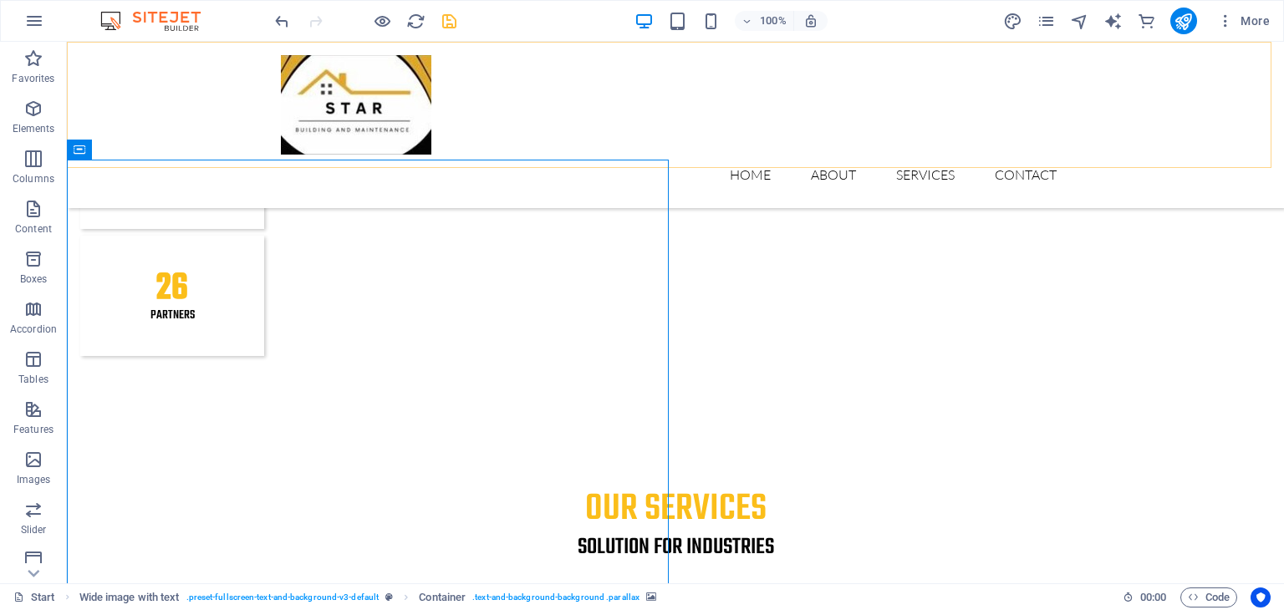
click at [182, 150] on div "Home About Services Contact Menu" at bounding box center [675, 125] width 1217 height 166
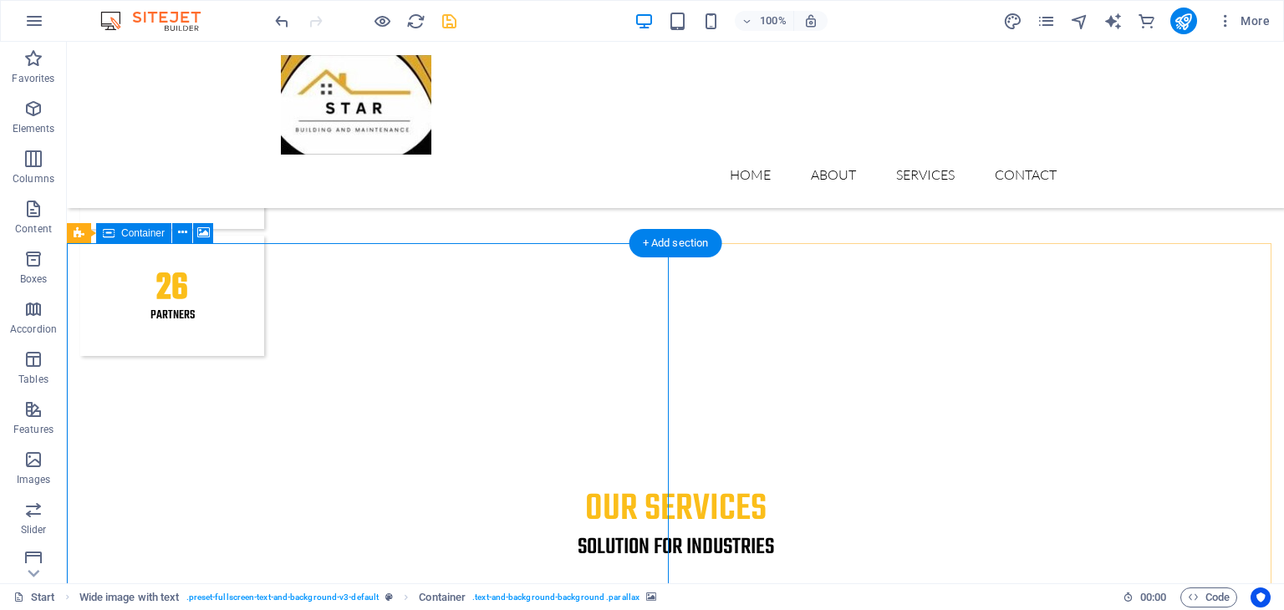
scroll to position [2311, 0]
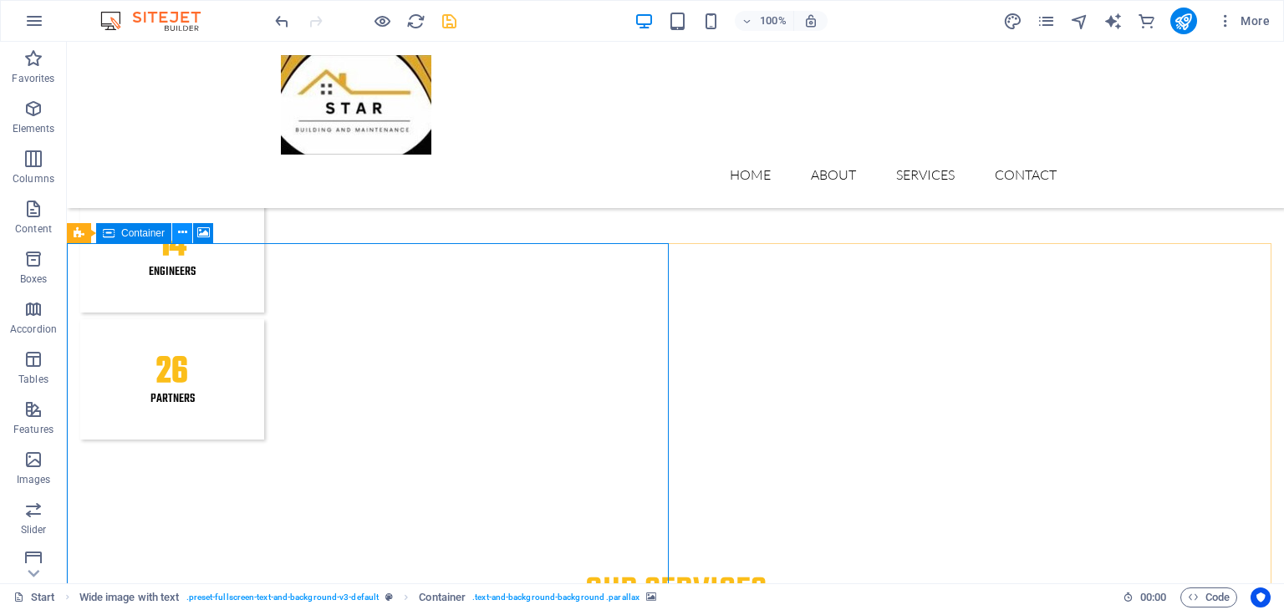
click at [181, 230] on icon at bounding box center [182, 233] width 9 height 18
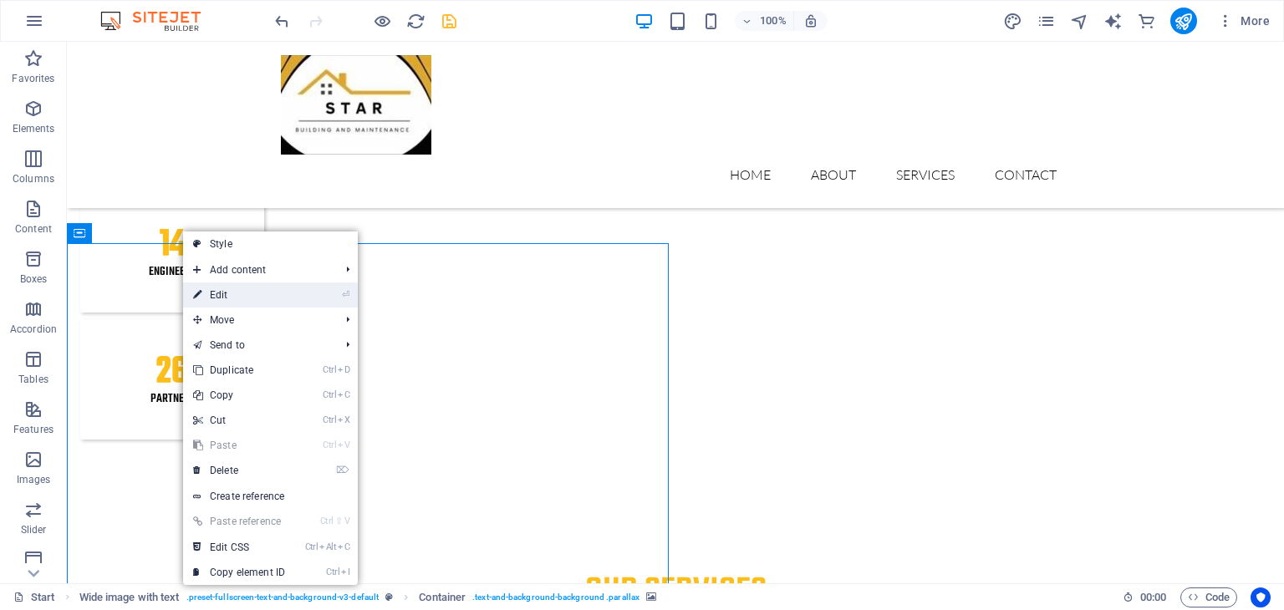
drag, startPoint x: 258, startPoint y: 293, endPoint x: 167, endPoint y: 255, distance: 97.8
click at [258, 293] on link "⏎ Edit" at bounding box center [239, 295] width 112 height 25
select select "%"
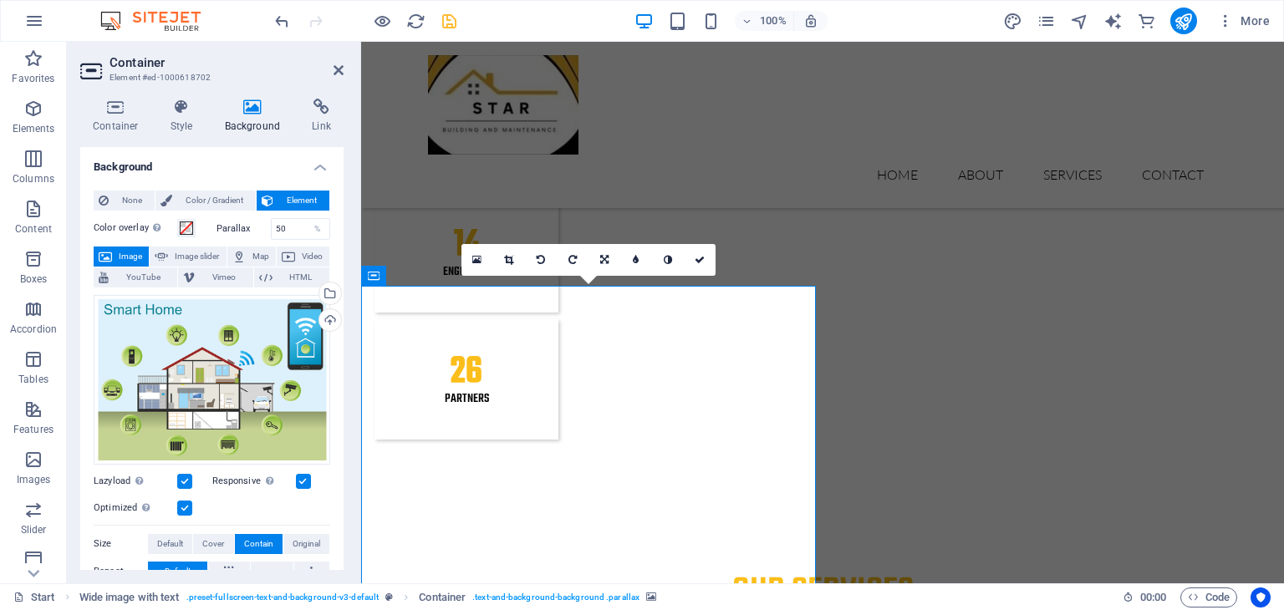
scroll to position [84, 0]
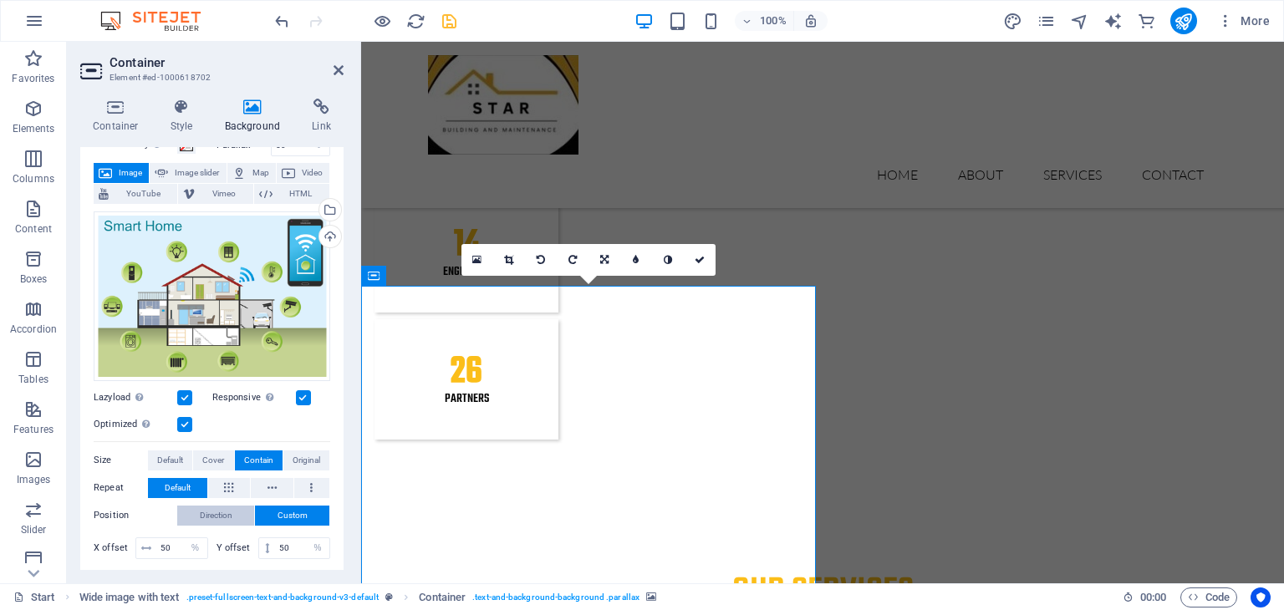
click at [217, 506] on span "Direction" at bounding box center [216, 516] width 33 height 20
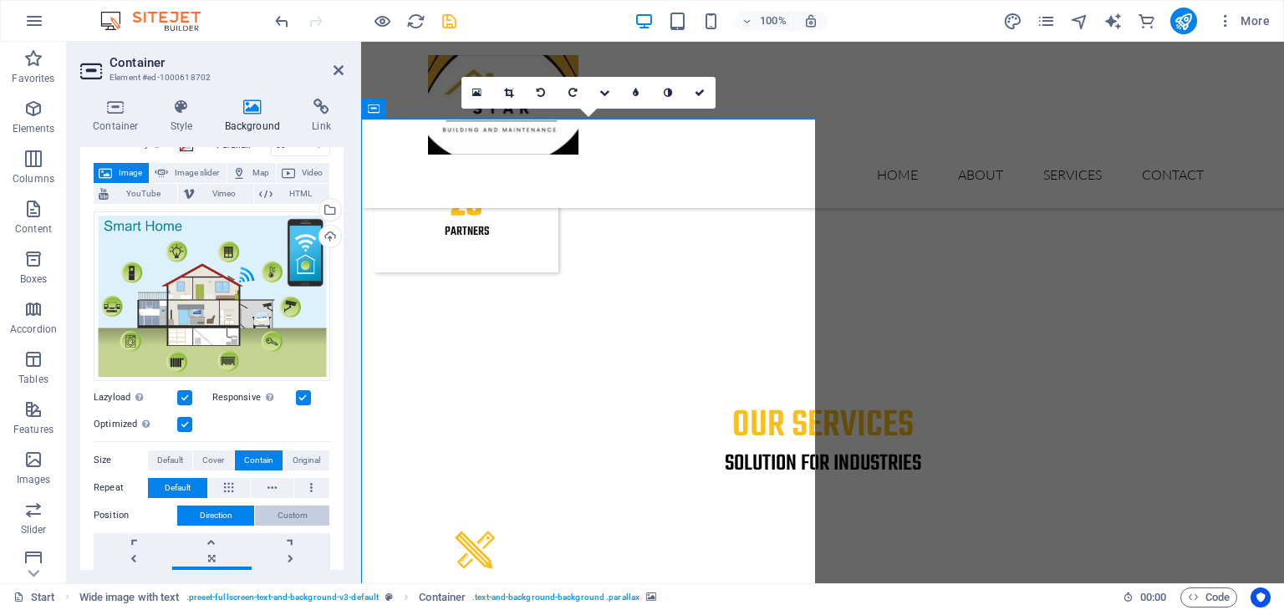
scroll to position [167, 0]
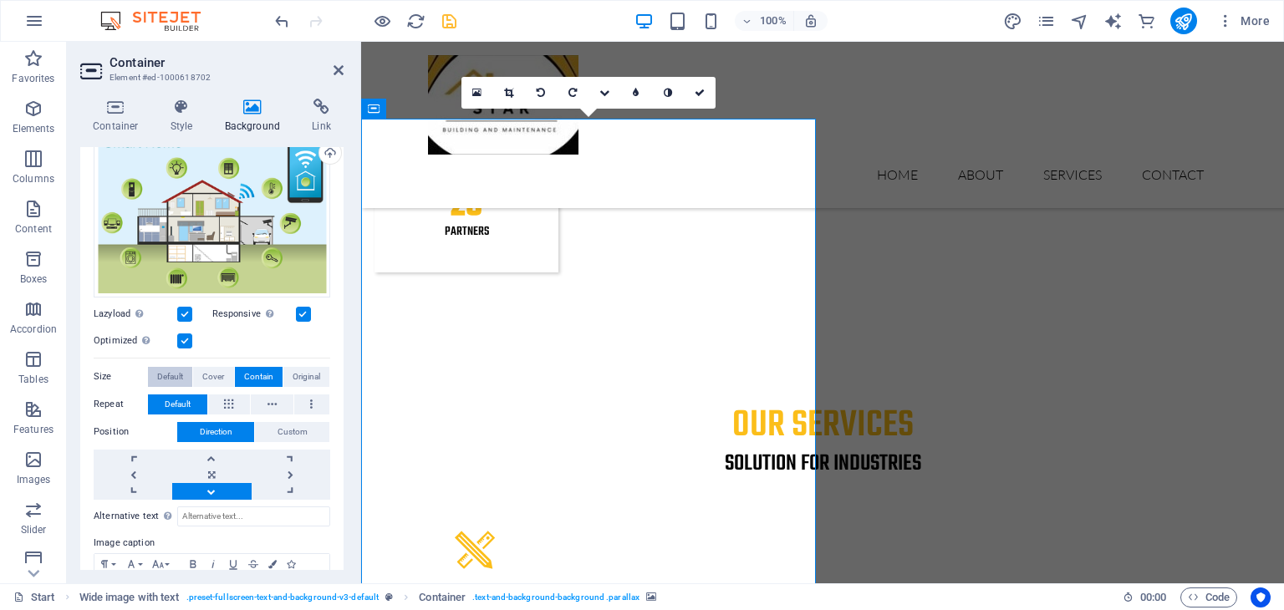
click at [176, 375] on span "Default" at bounding box center [170, 377] width 26 height 20
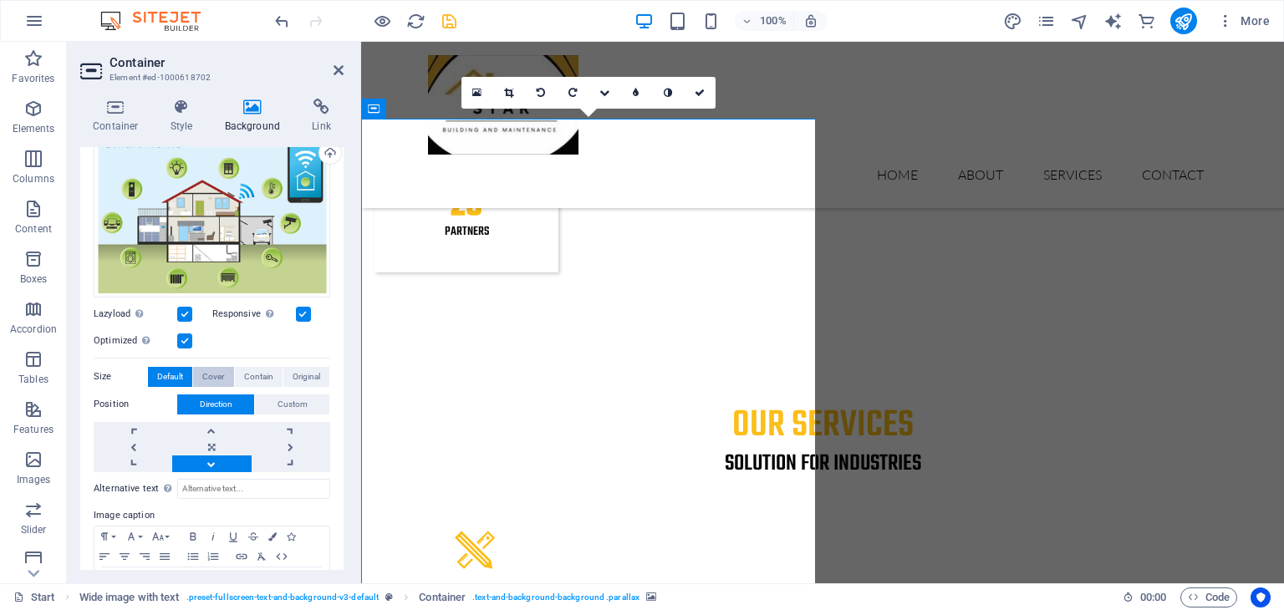
click at [215, 379] on span "Cover" at bounding box center [213, 377] width 22 height 20
click at [265, 375] on span "Contain" at bounding box center [258, 377] width 29 height 20
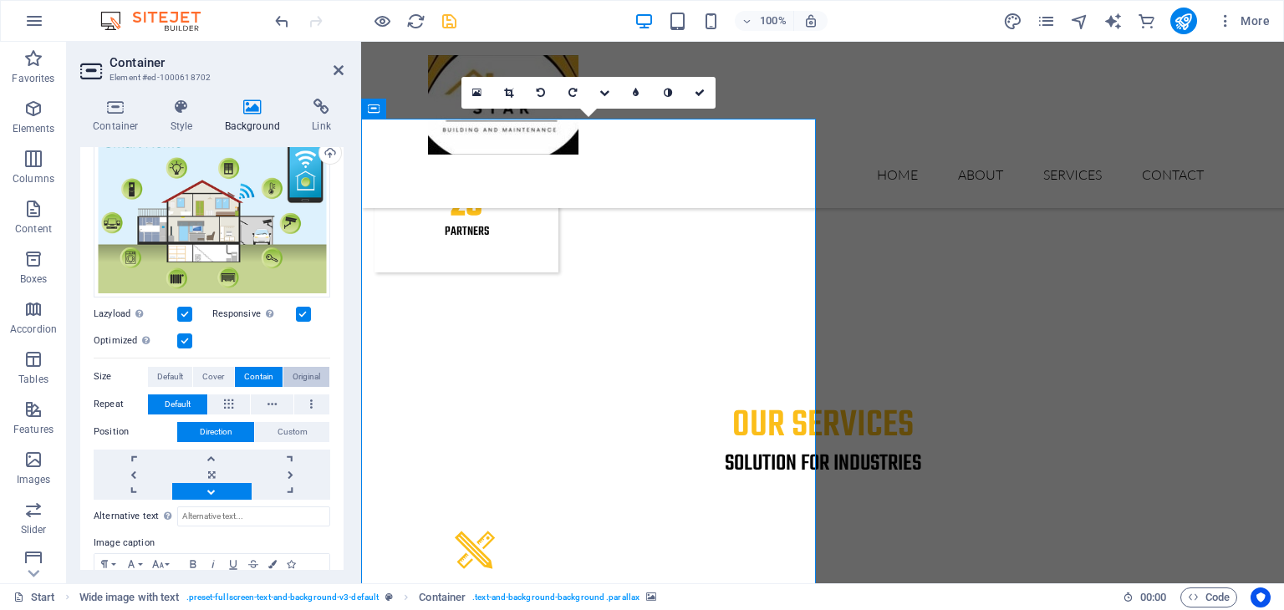
click at [305, 375] on span "Original" at bounding box center [307, 377] width 28 height 20
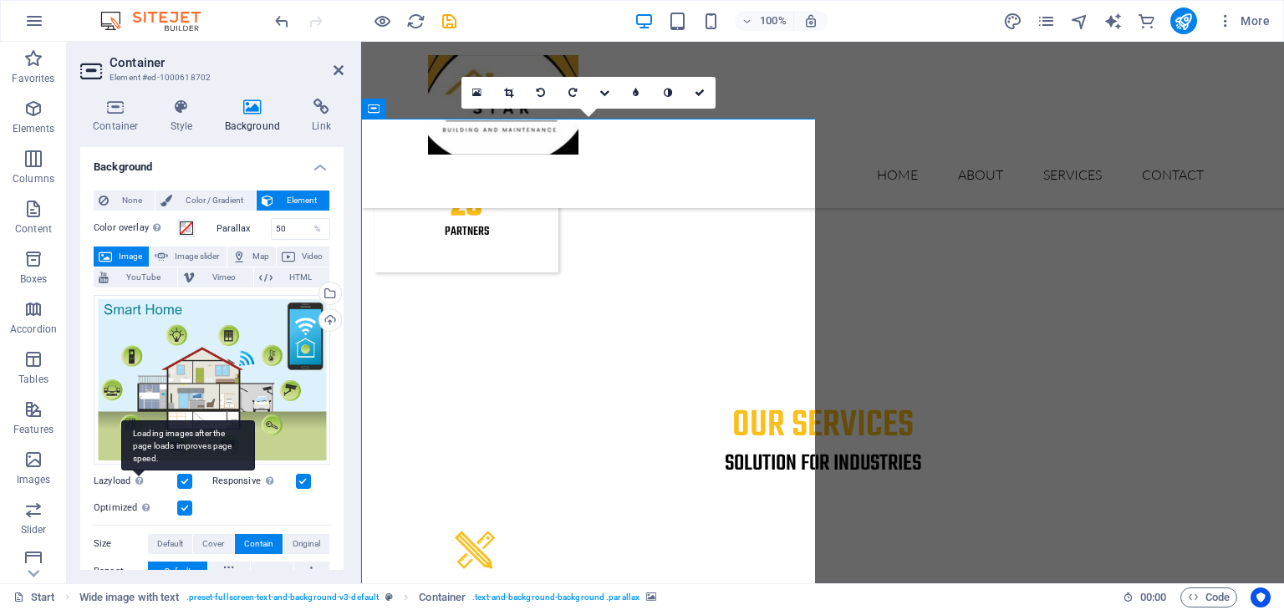
scroll to position [167, 0]
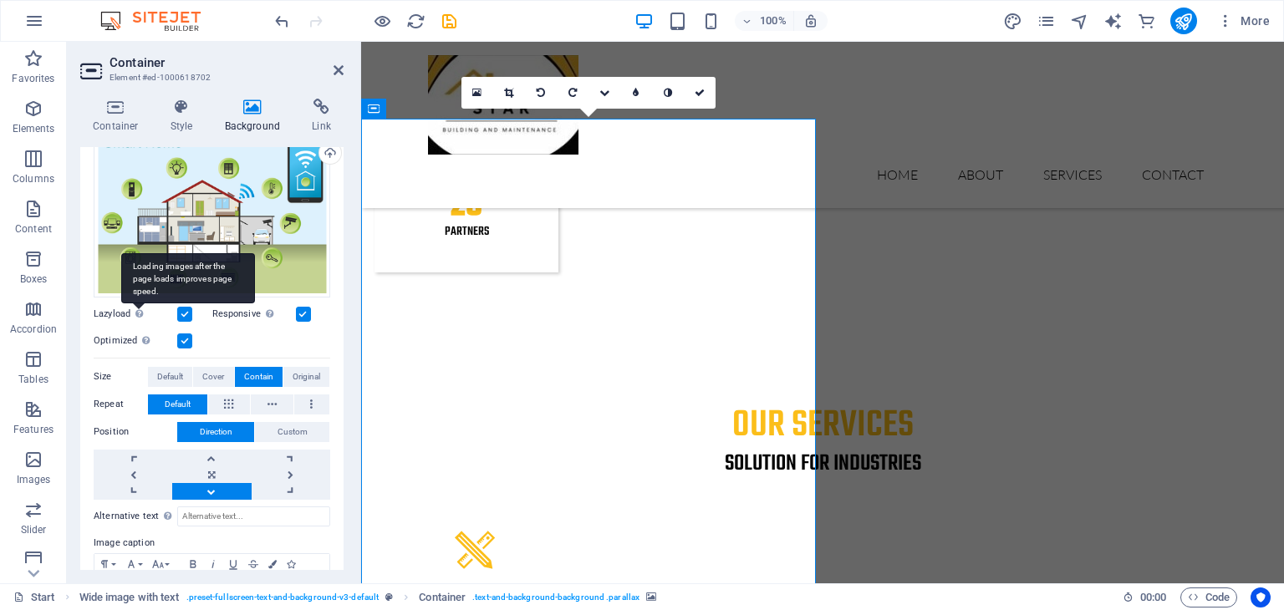
click at [140, 304] on div "Loading images after the page loads improves page speed." at bounding box center [188, 278] width 134 height 50
click at [0, 0] on input "Lazyload Loading images after the page loads improves page speed." at bounding box center [0, 0] width 0 height 0
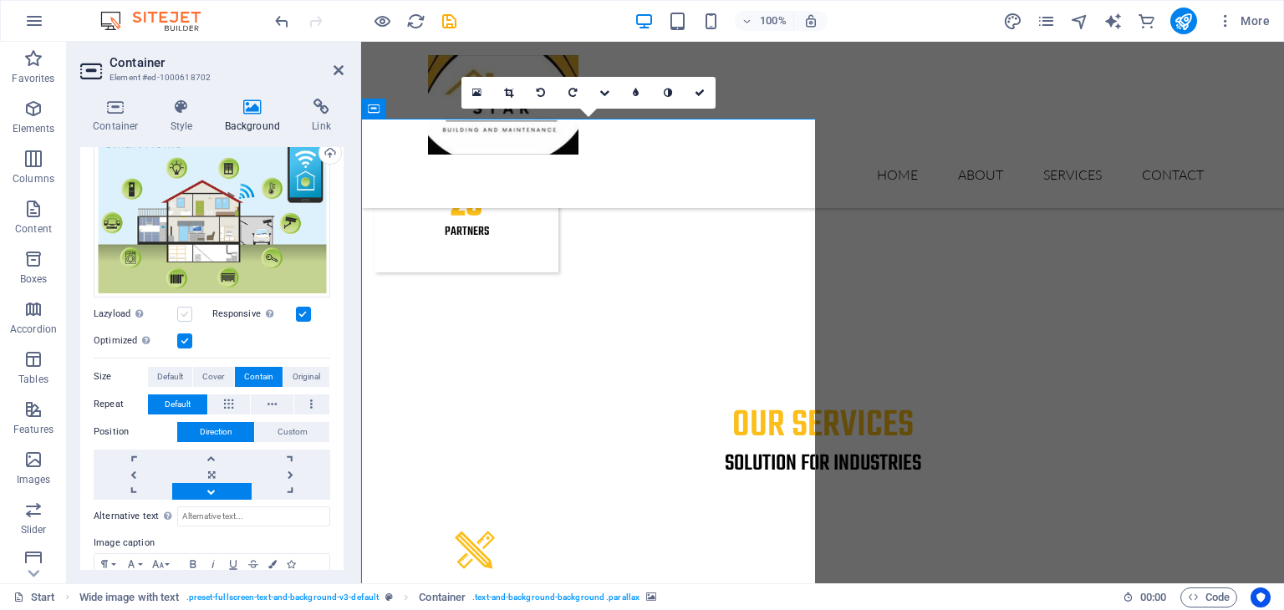
click at [186, 314] on label at bounding box center [184, 314] width 15 height 15
click at [0, 0] on input "Lazyload Loading images after the page loads improves page speed." at bounding box center [0, 0] width 0 height 0
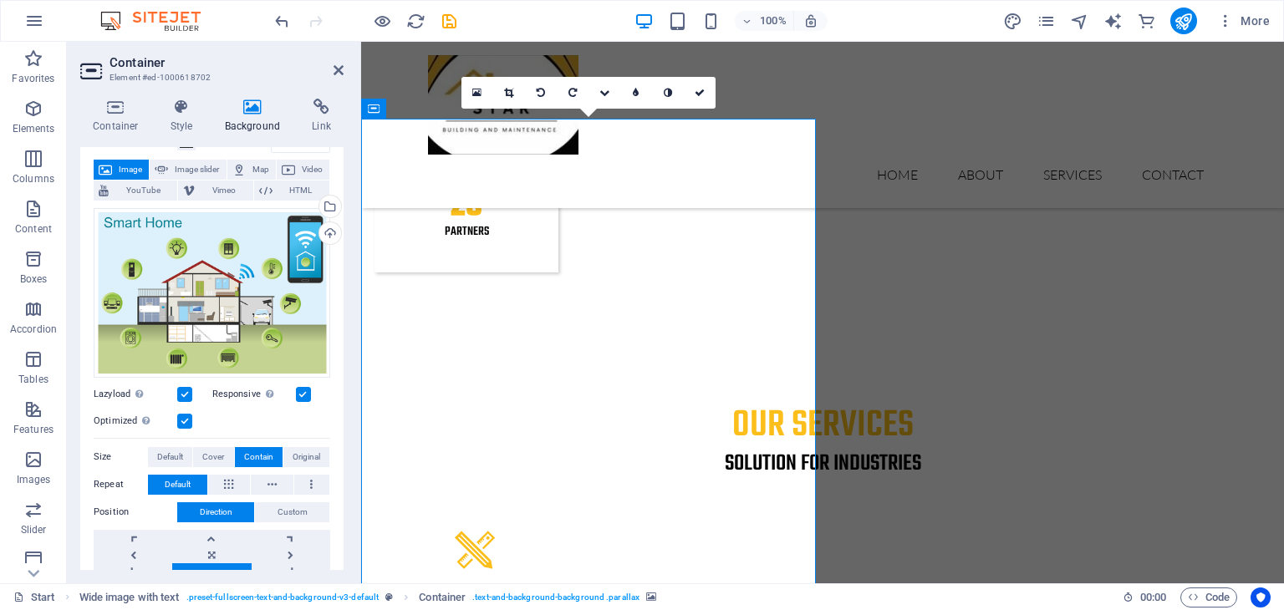
scroll to position [3, 0]
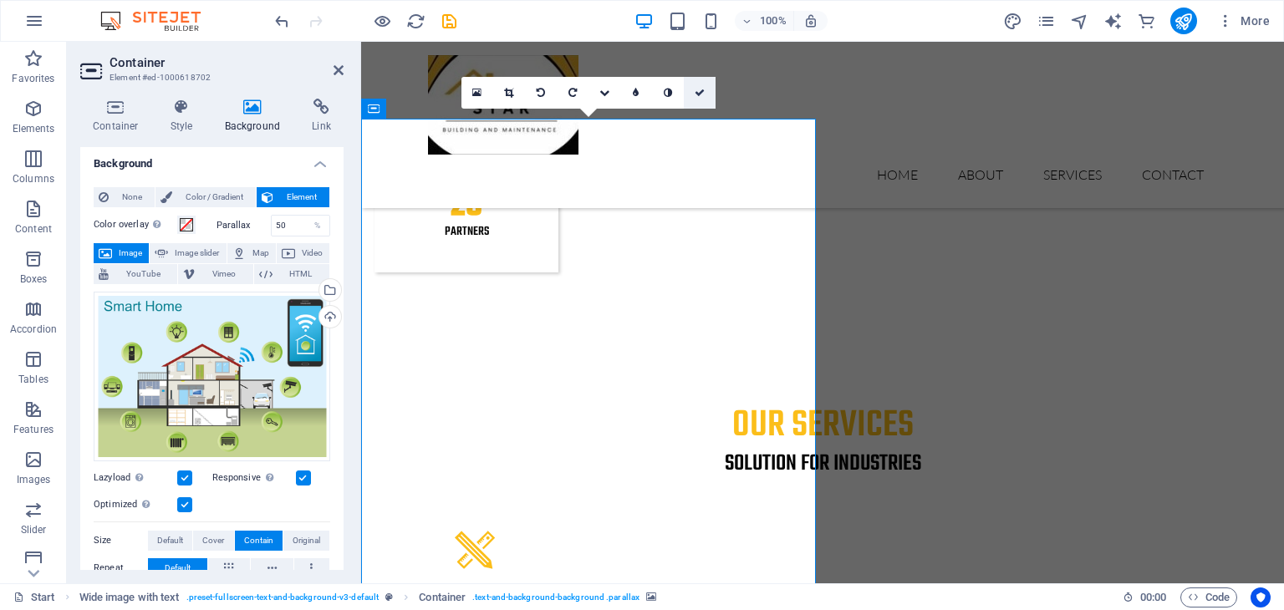
click at [693, 91] on link at bounding box center [700, 93] width 32 height 32
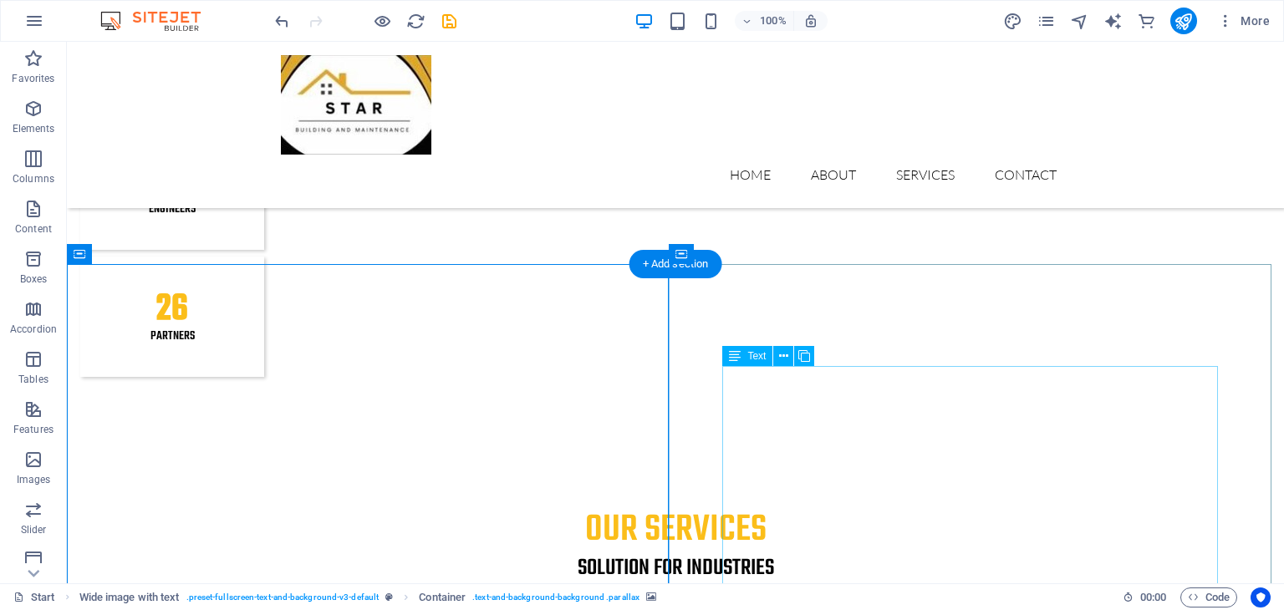
scroll to position [2290, 0]
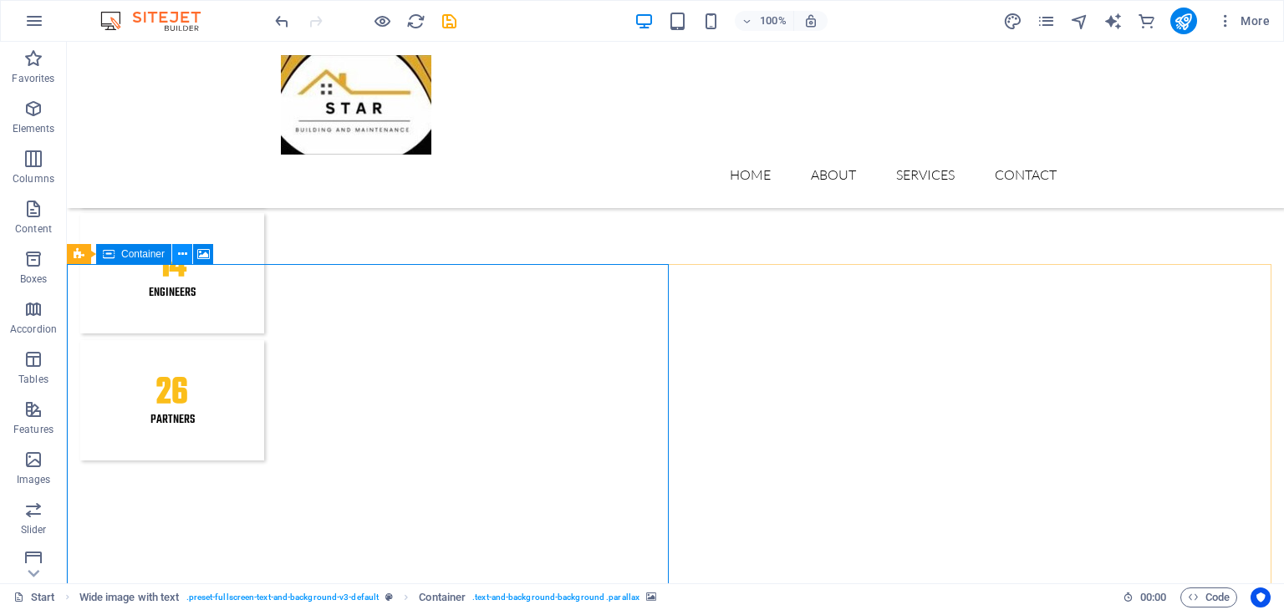
click at [176, 254] on button at bounding box center [182, 254] width 20 height 20
click at [188, 254] on button at bounding box center [182, 254] width 20 height 20
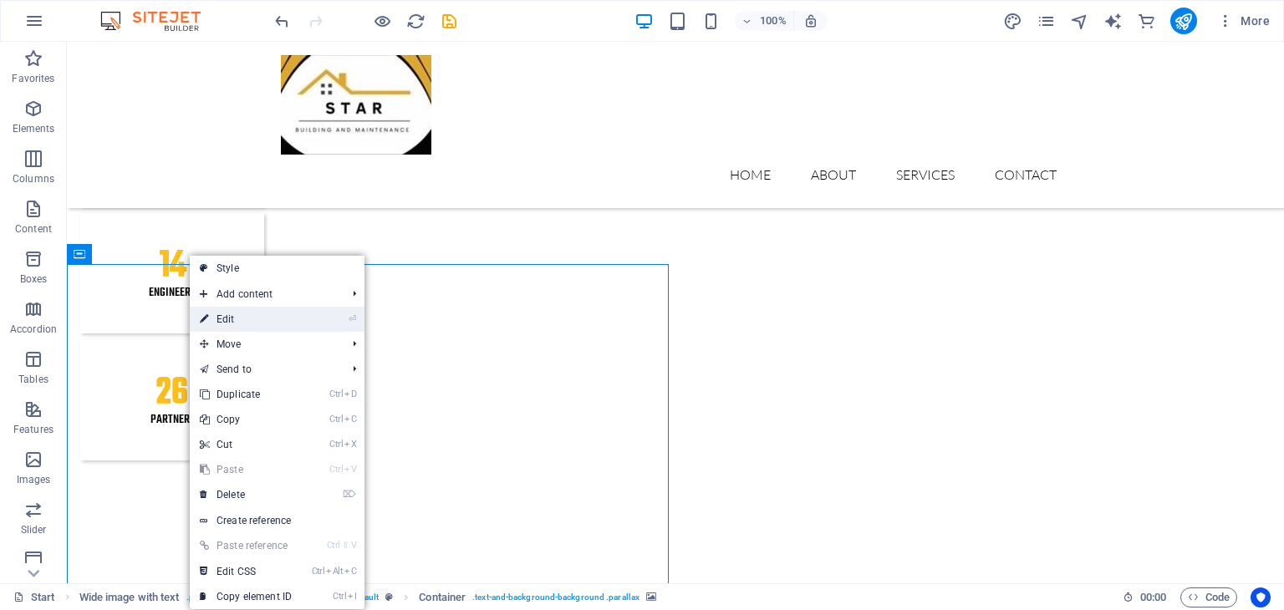
drag, startPoint x: 214, startPoint y: 315, endPoint x: 314, endPoint y: 284, distance: 105.0
click at [214, 315] on link "⏎ Edit" at bounding box center [246, 319] width 112 height 25
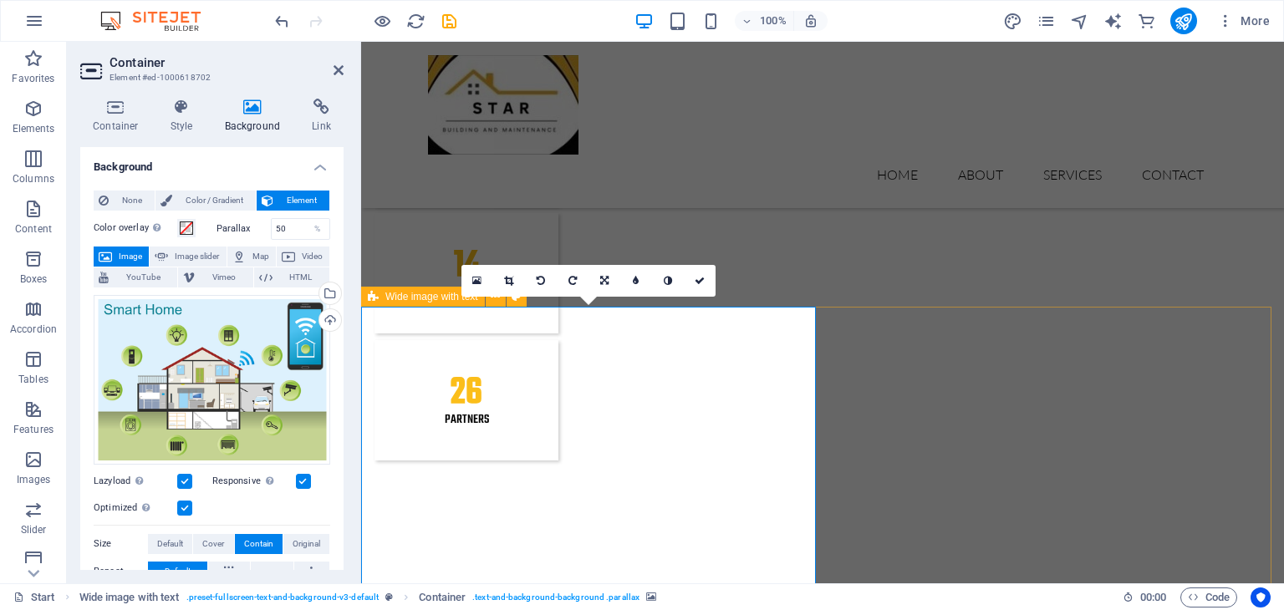
click at [375, 298] on icon at bounding box center [373, 297] width 11 height 20
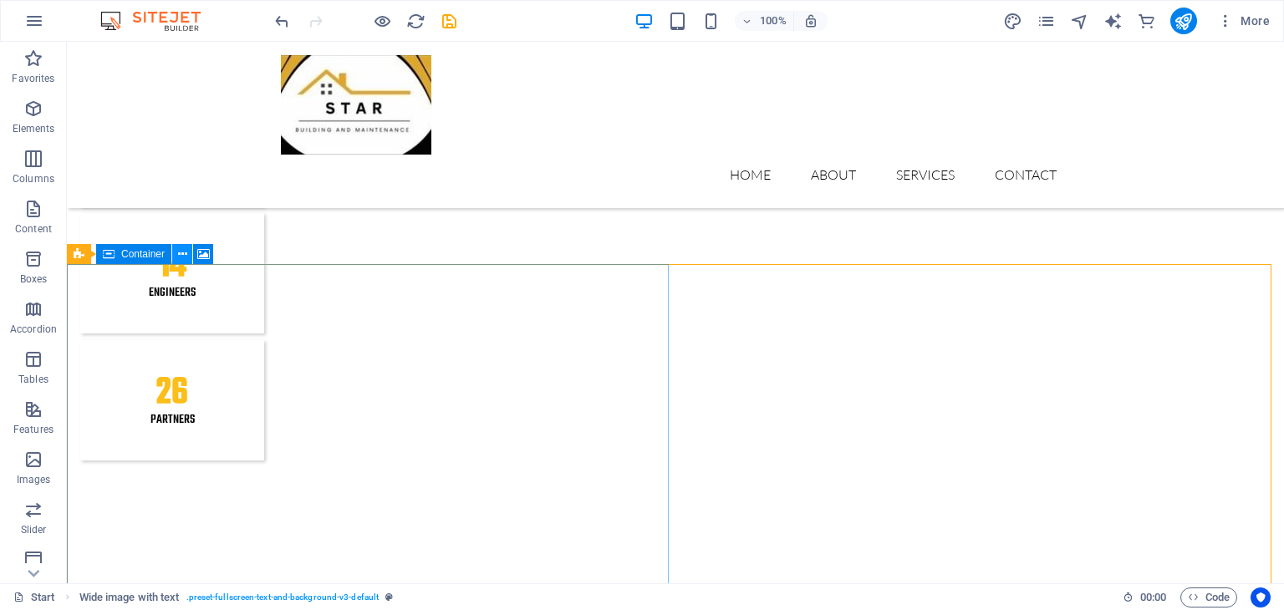
click at [183, 257] on icon at bounding box center [182, 255] width 9 height 18
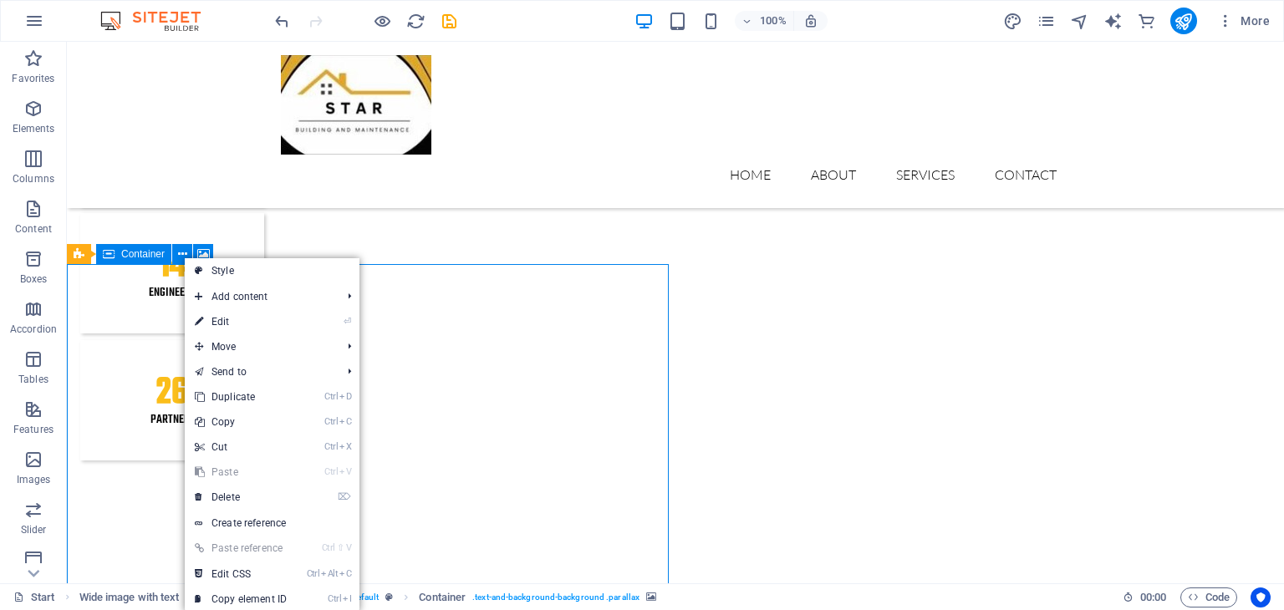
click at [143, 260] on div "Container" at bounding box center [133, 254] width 75 height 20
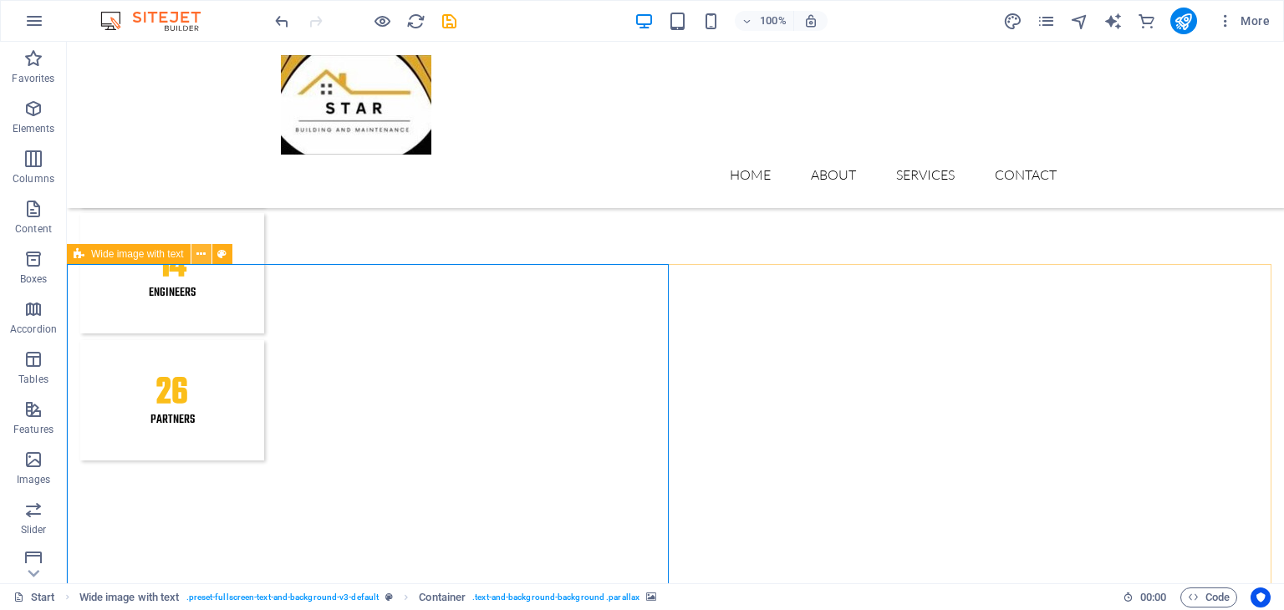
click at [201, 255] on icon at bounding box center [200, 255] width 9 height 18
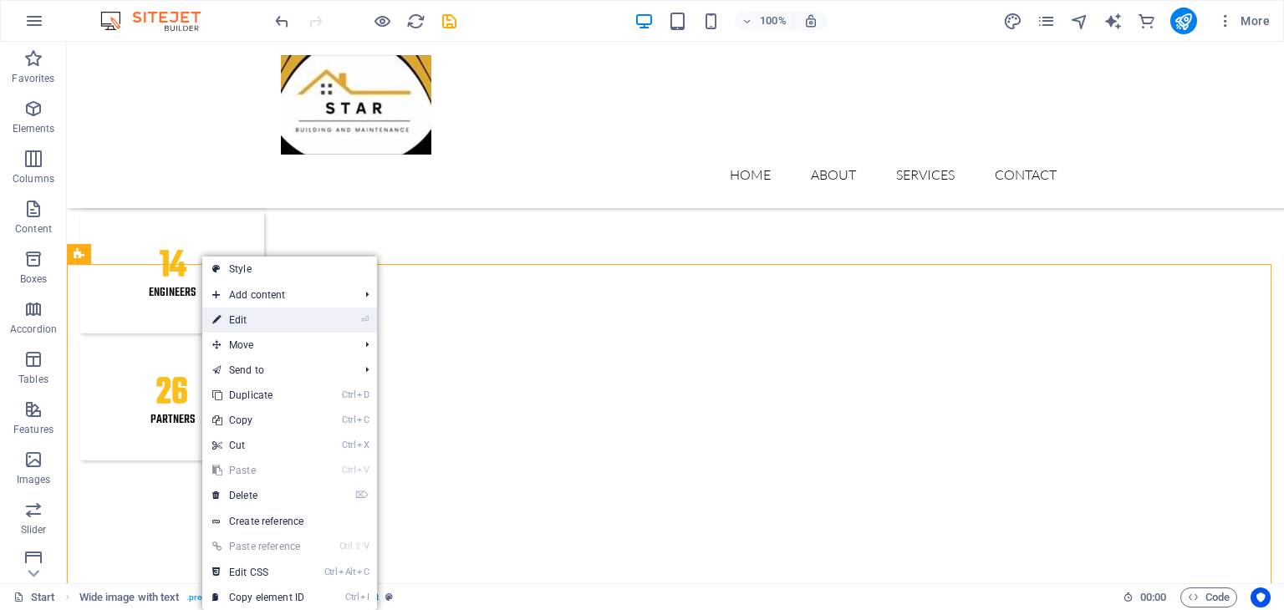
click at [228, 310] on link "⏎ Edit" at bounding box center [258, 320] width 112 height 25
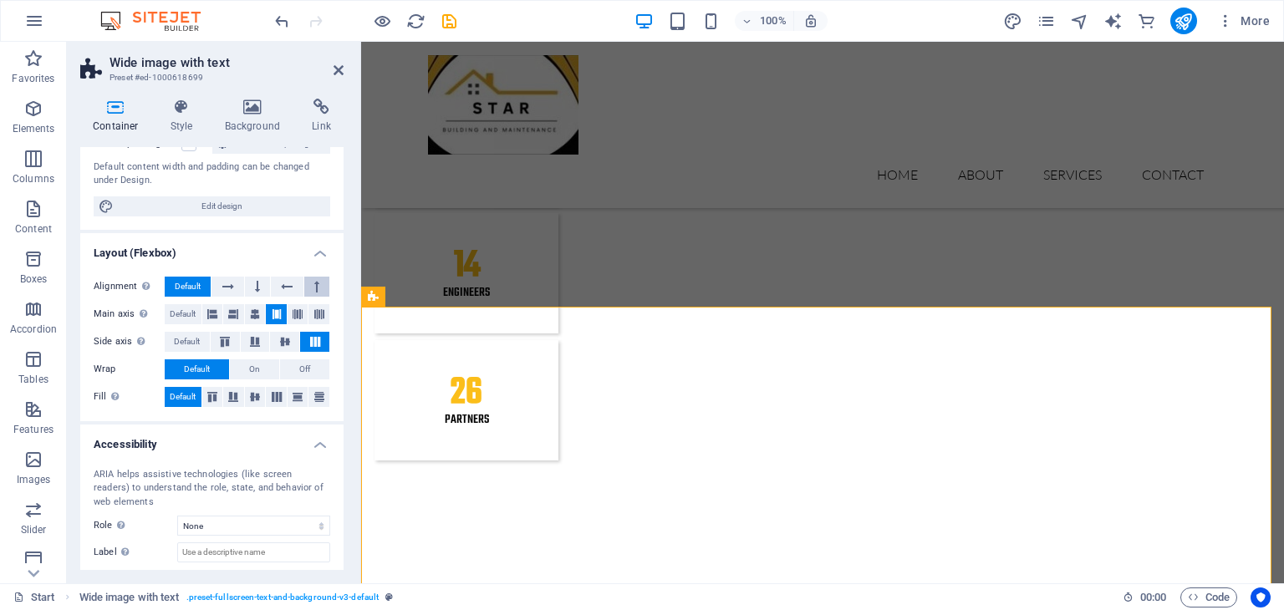
scroll to position [252, 0]
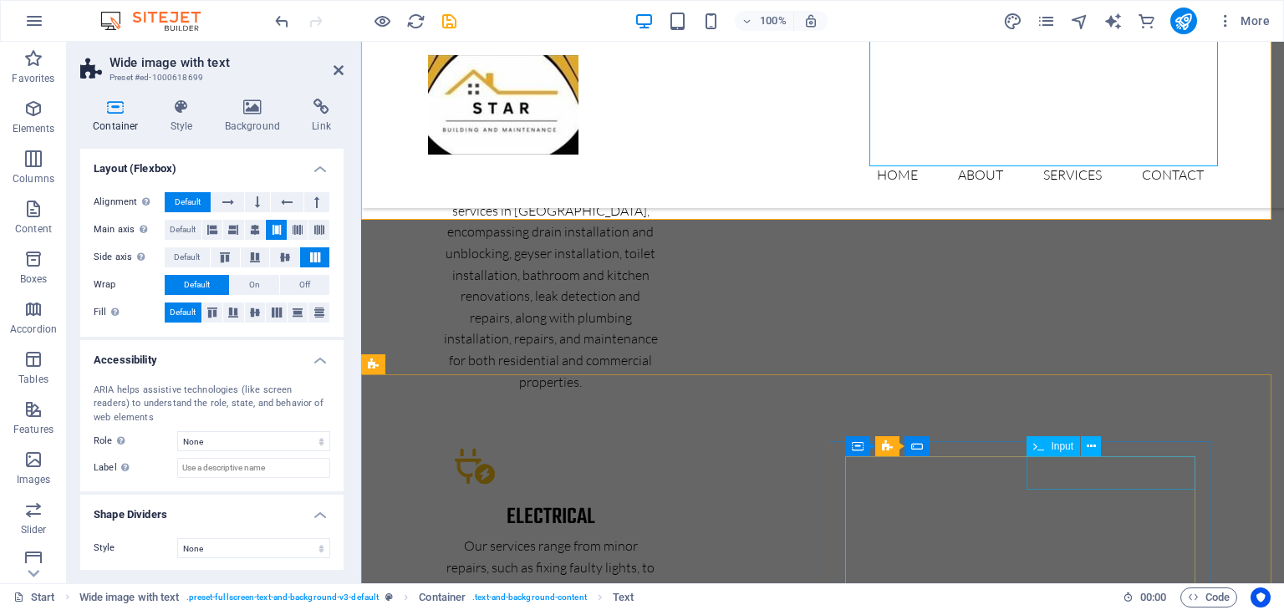
scroll to position [2875, 0]
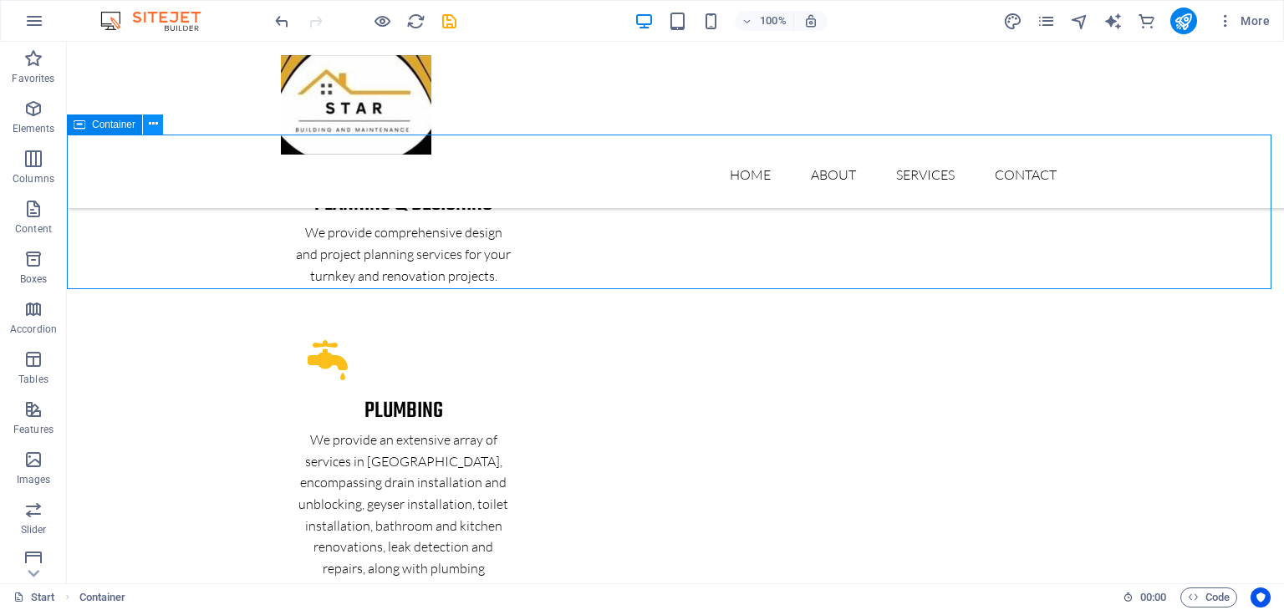
click at [154, 123] on icon at bounding box center [153, 124] width 9 height 18
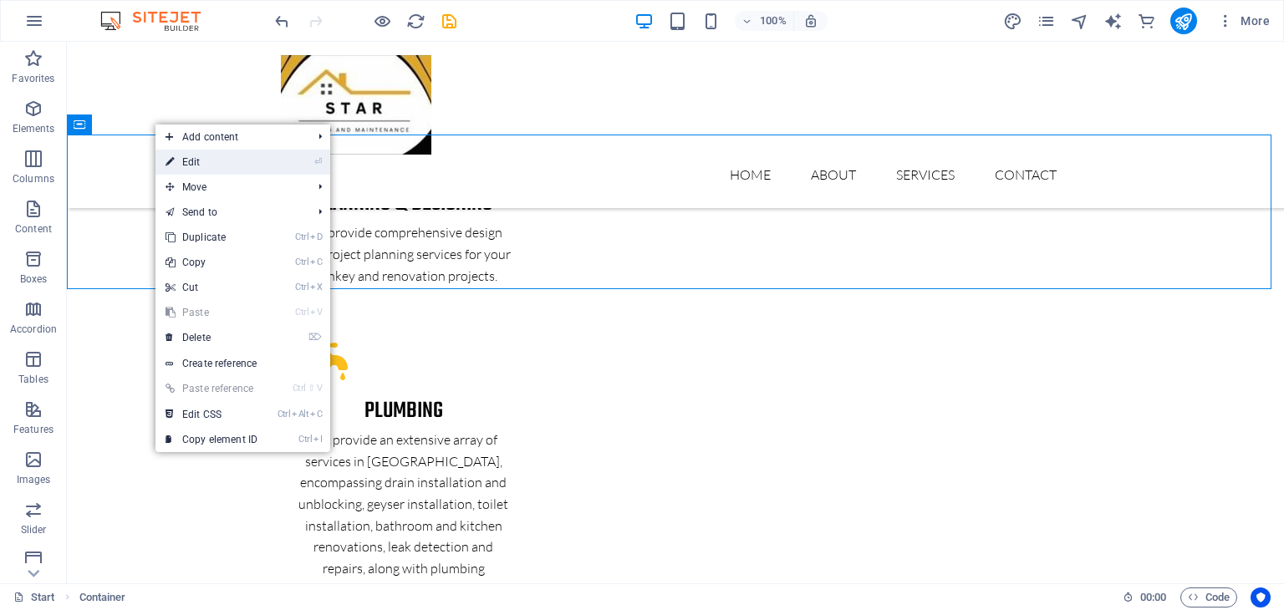
click at [188, 160] on link "⏎ Edit" at bounding box center [212, 162] width 112 height 25
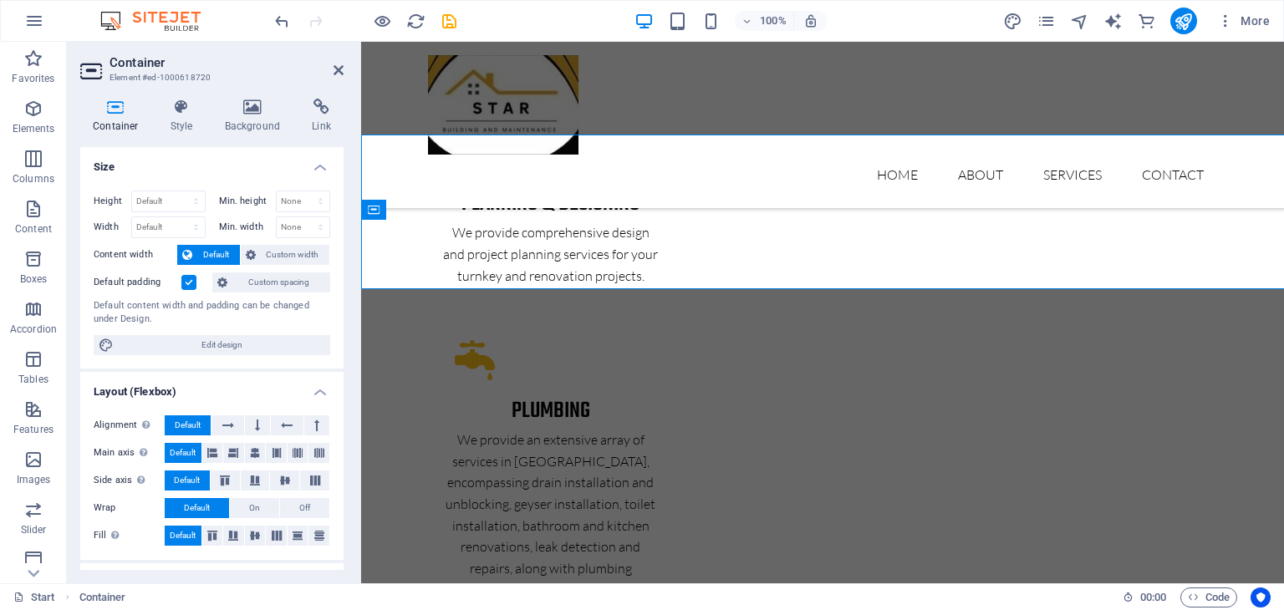
click at [335, 69] on icon at bounding box center [339, 70] width 10 height 13
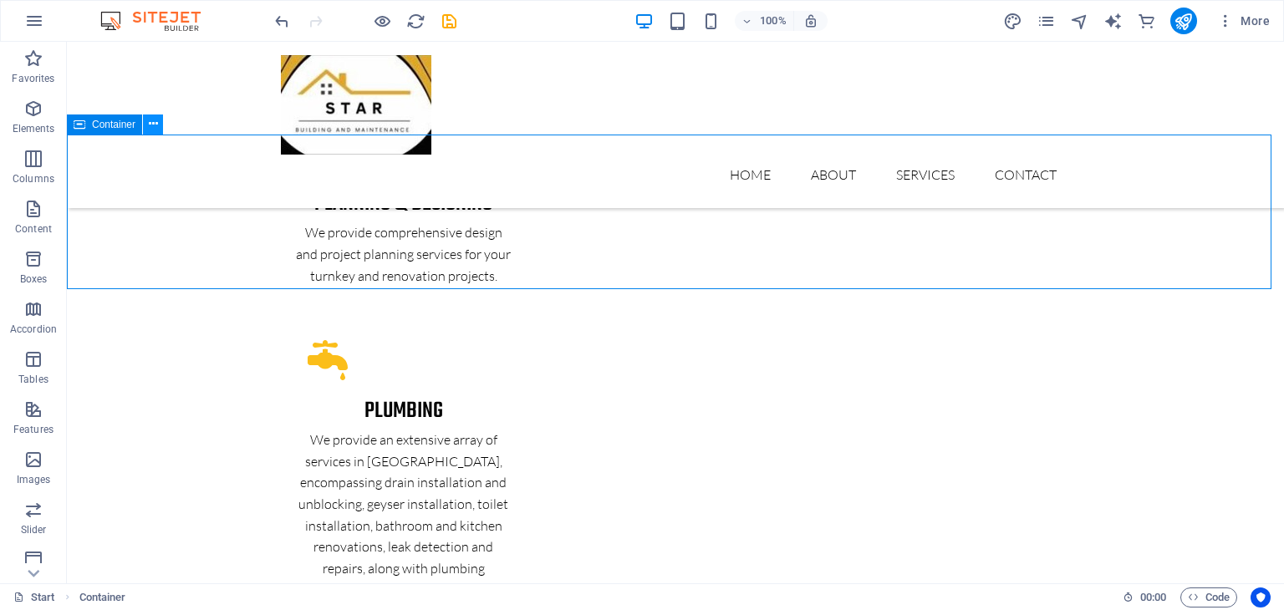
click at [154, 125] on icon at bounding box center [153, 124] width 9 height 18
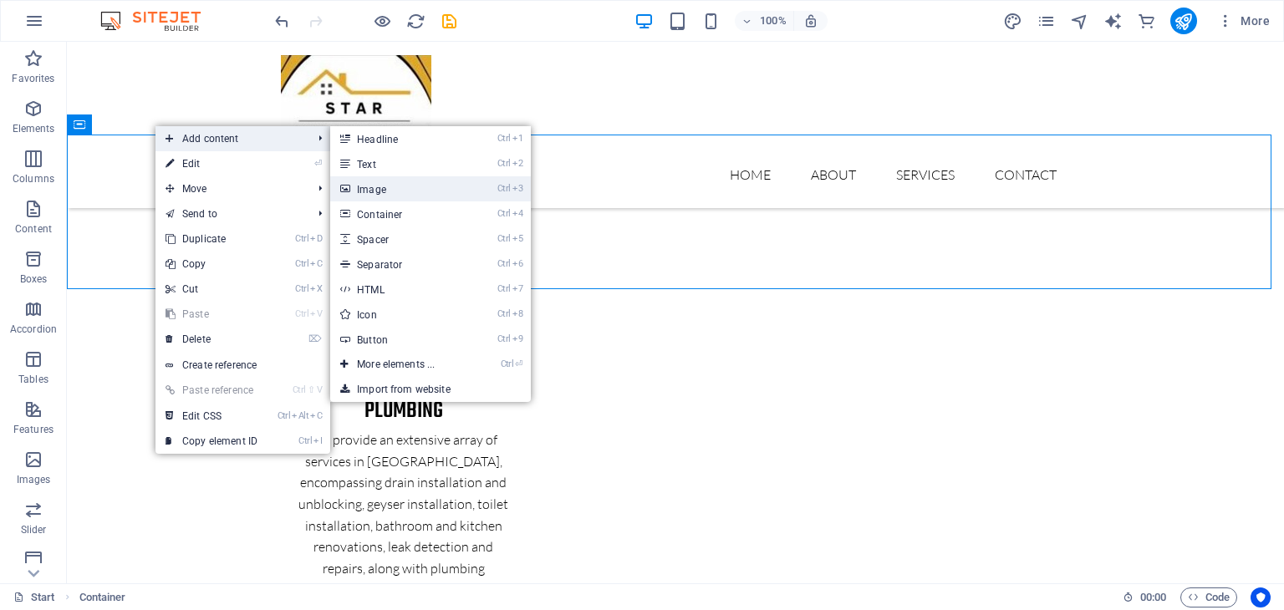
click at [365, 194] on link "Ctrl 3 Image" at bounding box center [399, 188] width 138 height 25
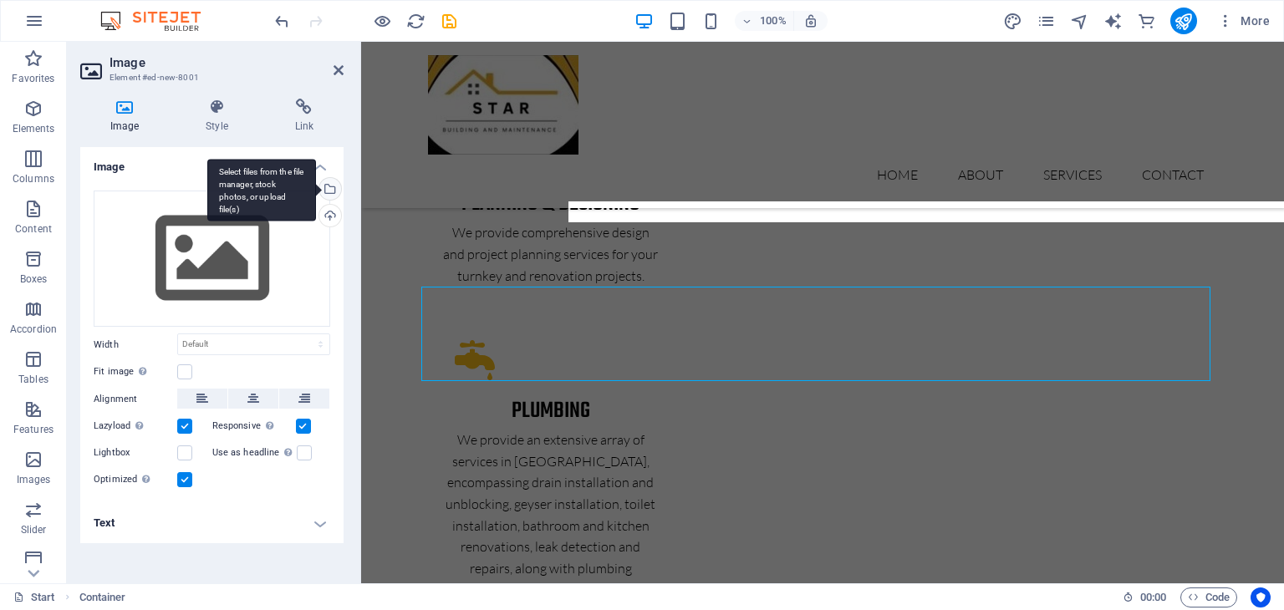
click at [316, 191] on div "Select files from the file manager, stock photos, or upload file(s)" at bounding box center [261, 190] width 109 height 63
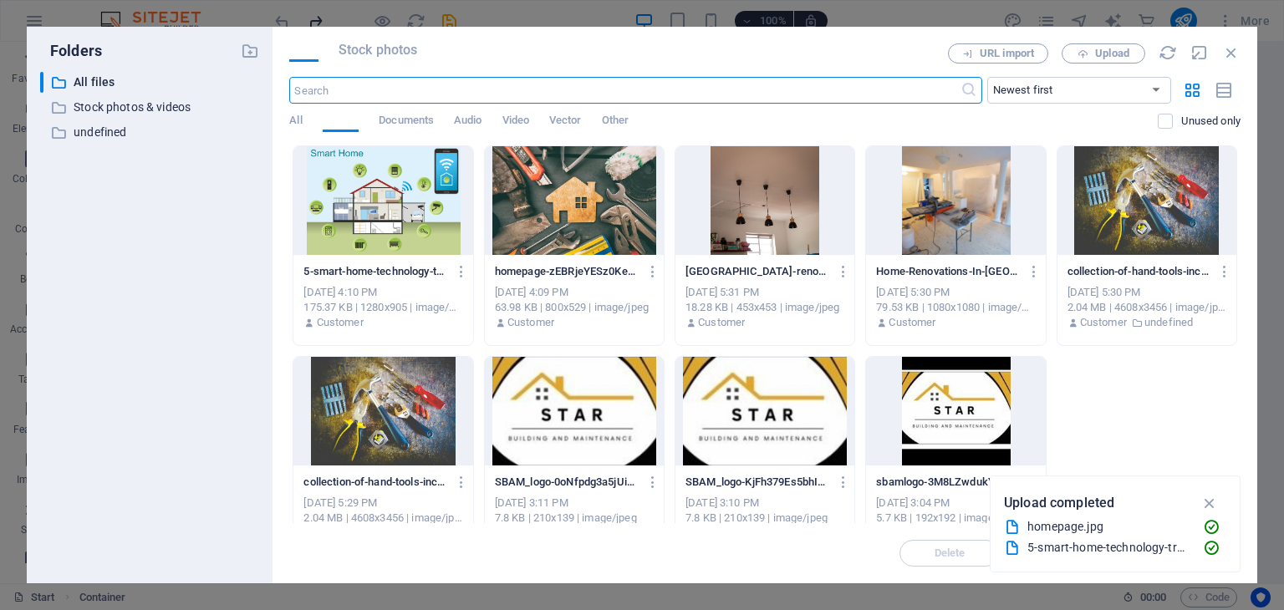
click at [328, 191] on div at bounding box center [382, 200] width 179 height 109
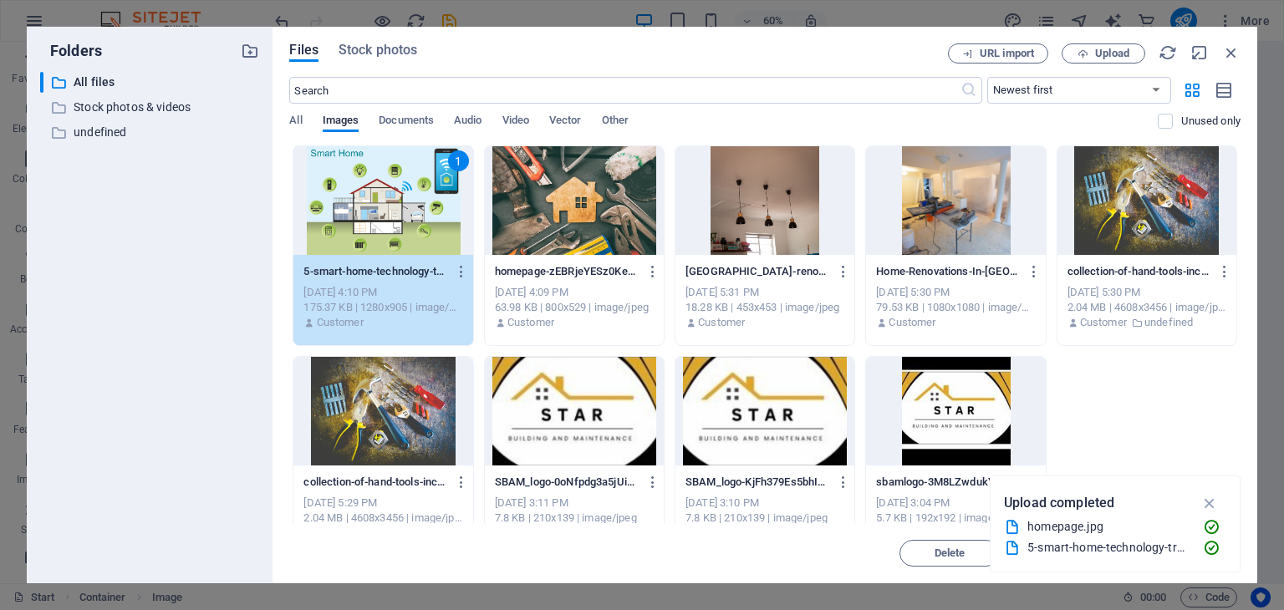
scroll to position [33, 0]
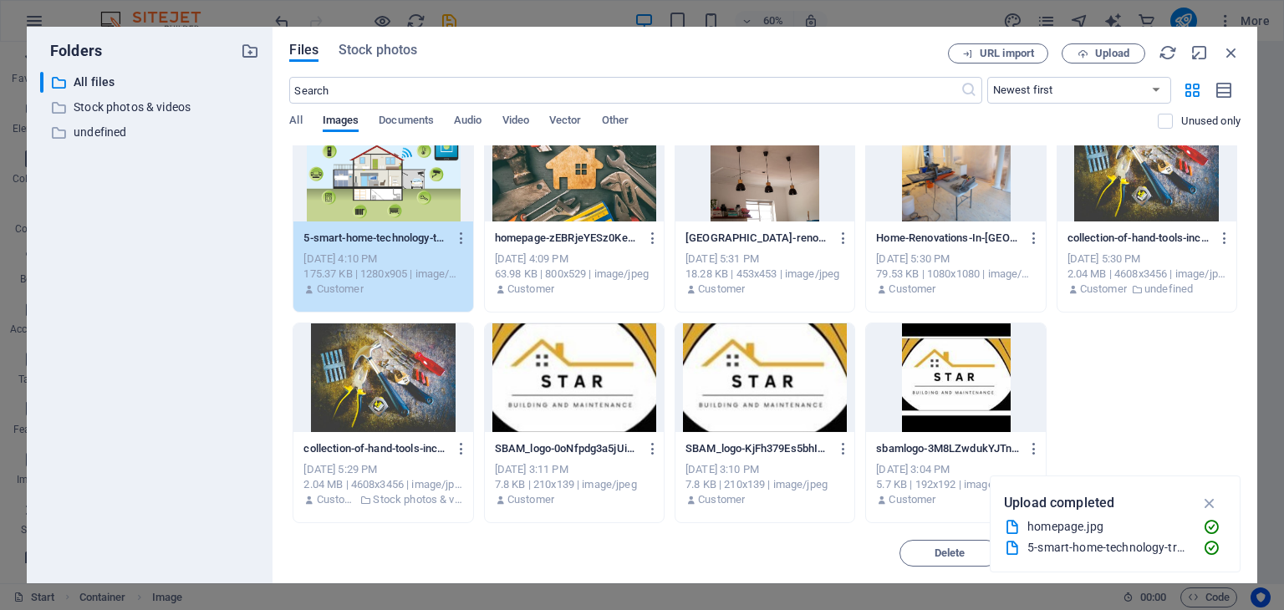
click at [1126, 53] on span "Upload" at bounding box center [1112, 53] width 34 height 10
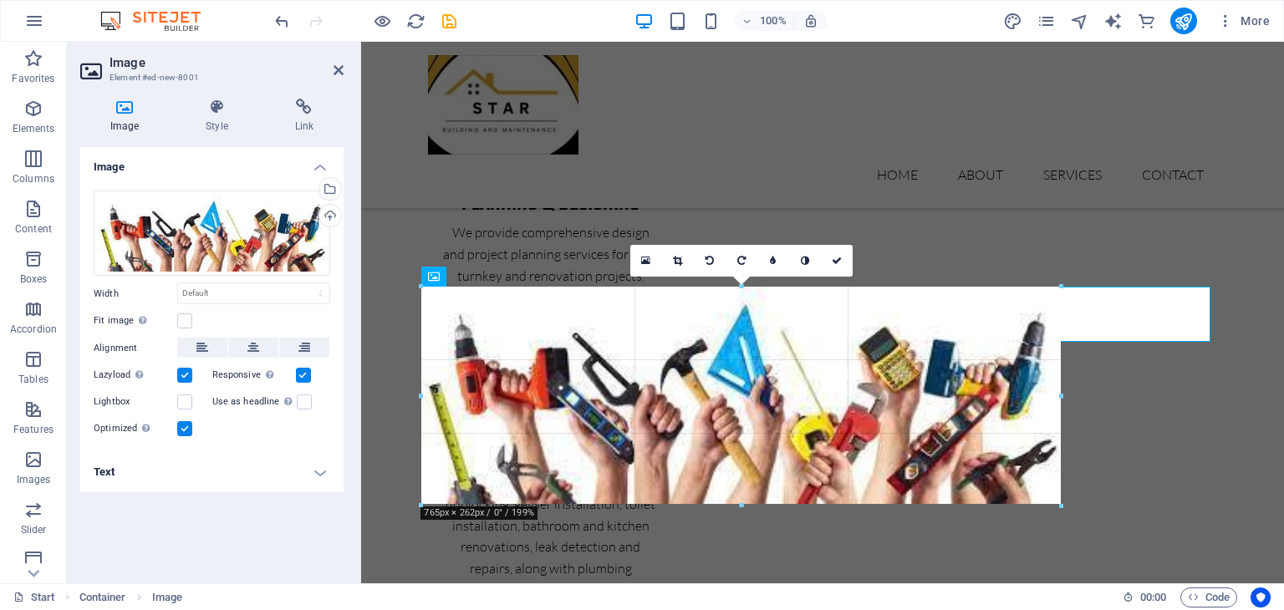
drag, startPoint x: 582, startPoint y: 340, endPoint x: 1060, endPoint y: 352, distance: 478.4
type input "765"
select select "px"
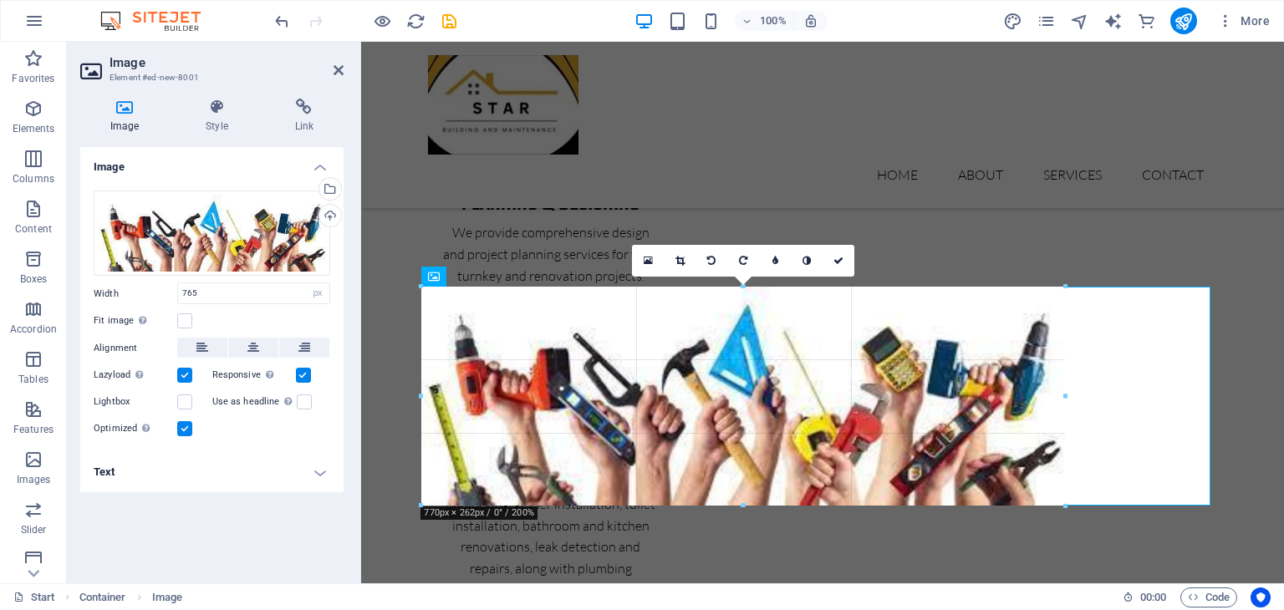
drag, startPoint x: 1062, startPoint y: 399, endPoint x: 1197, endPoint y: 398, distance: 135.4
drag, startPoint x: 1069, startPoint y: 508, endPoint x: 678, endPoint y: 442, distance: 396.8
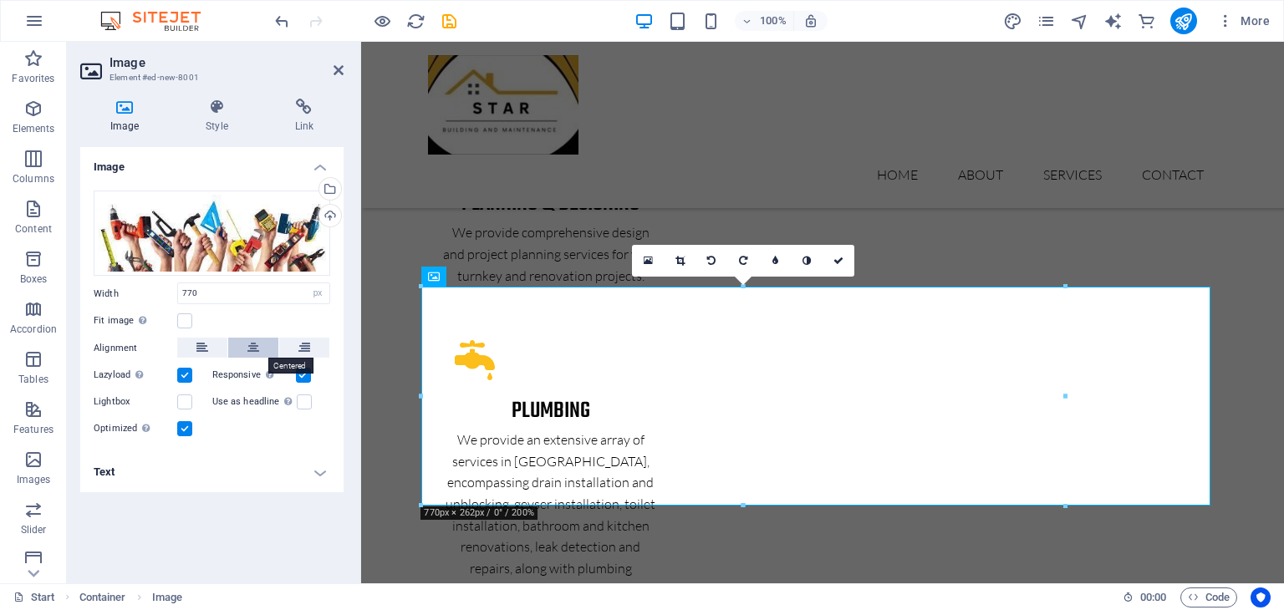
drag, startPoint x: 252, startPoint y: 349, endPoint x: 54, endPoint y: 352, distance: 199.0
click at [252, 349] on icon at bounding box center [253, 348] width 12 height 20
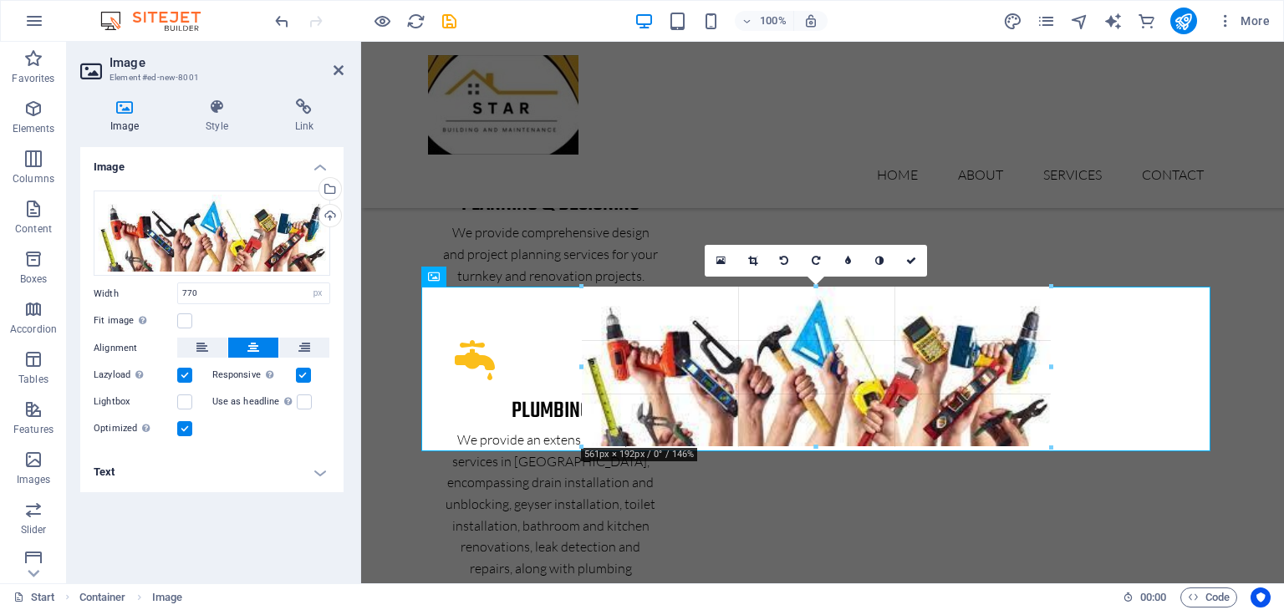
drag, startPoint x: 1140, startPoint y: 285, endPoint x: 669, endPoint y: 350, distance: 476.0
type input "561"
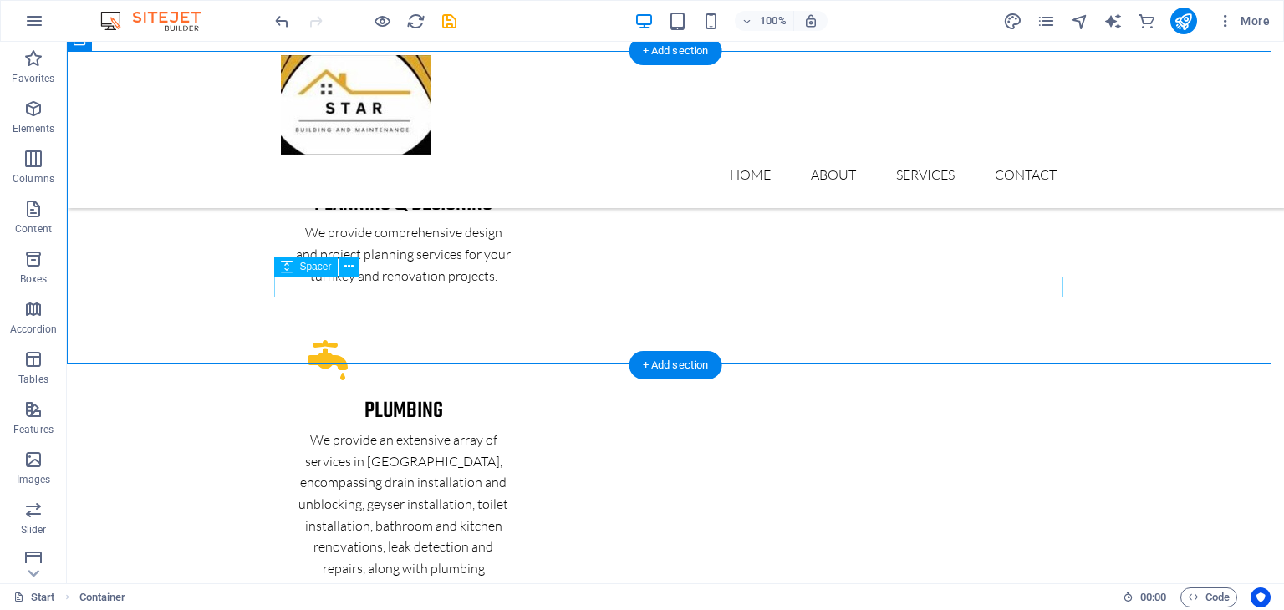
scroll to position [3043, 0]
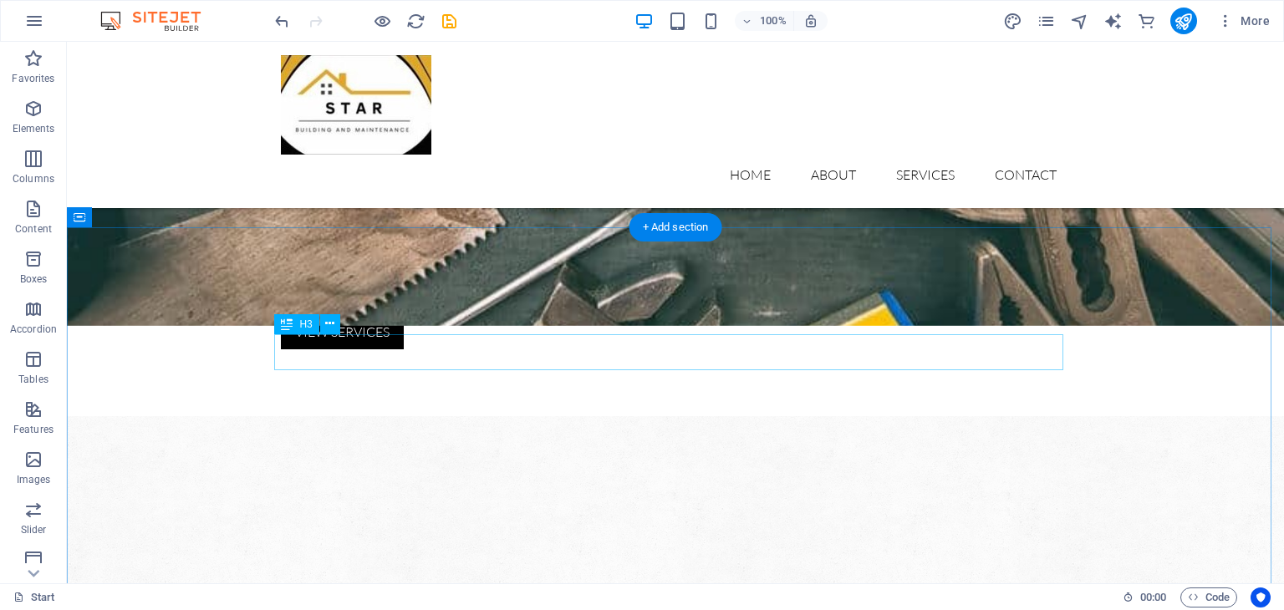
scroll to position [952, 0]
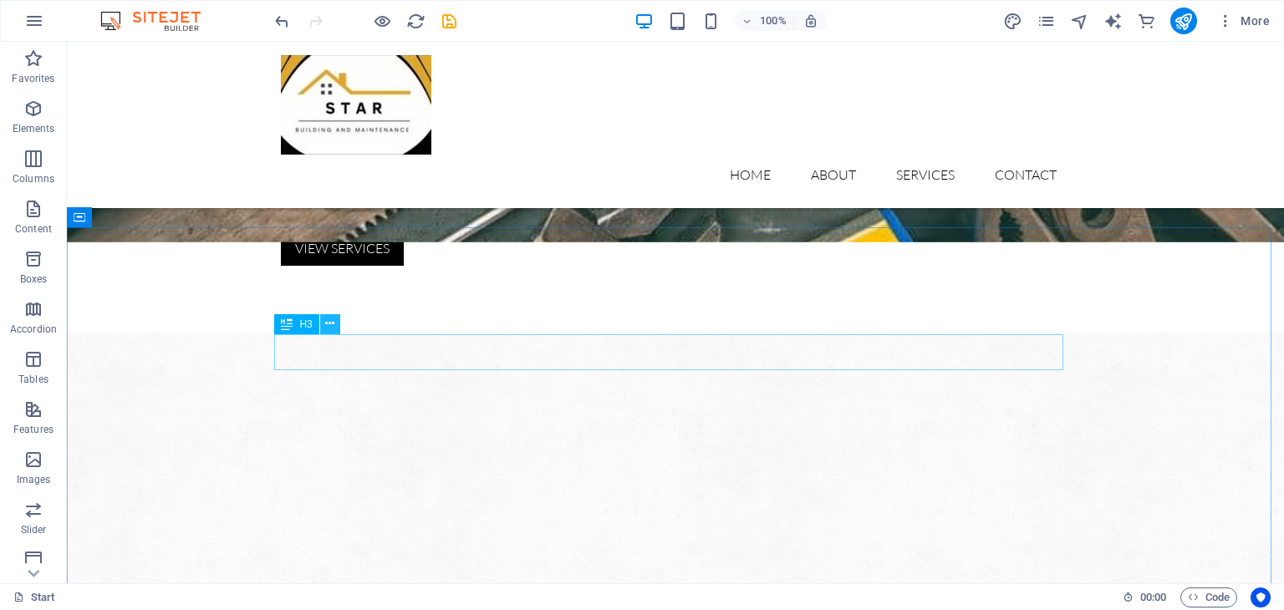
click at [327, 324] on icon at bounding box center [329, 324] width 9 height 18
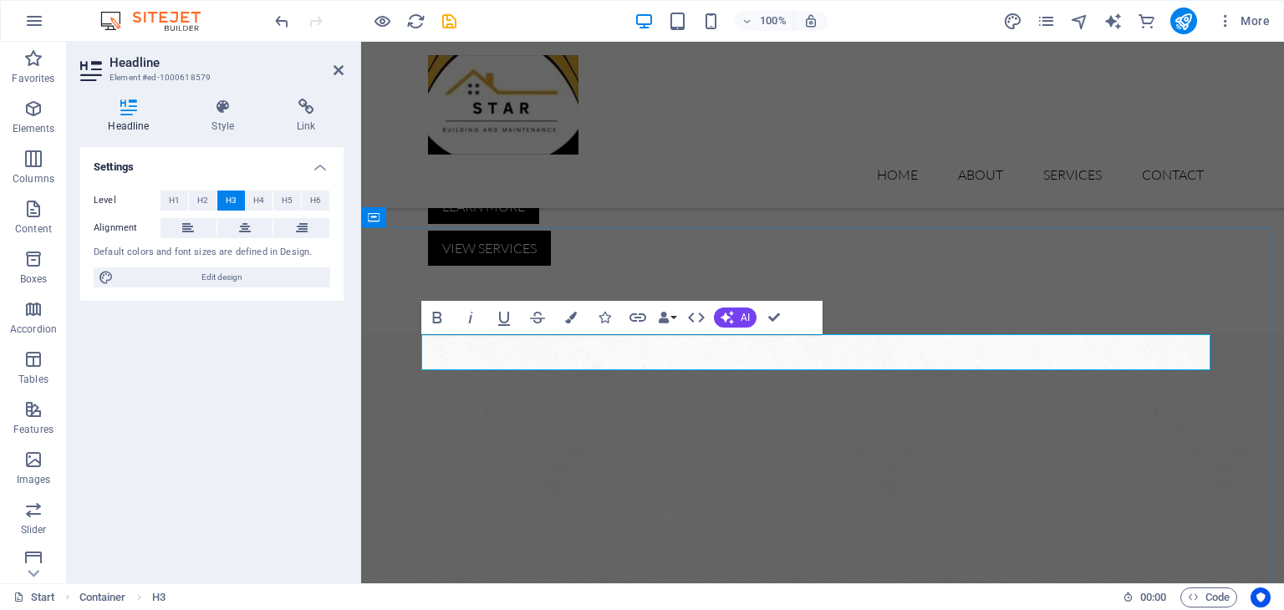
drag, startPoint x: 967, startPoint y: 349, endPoint x: 789, endPoint y: 337, distance: 177.6
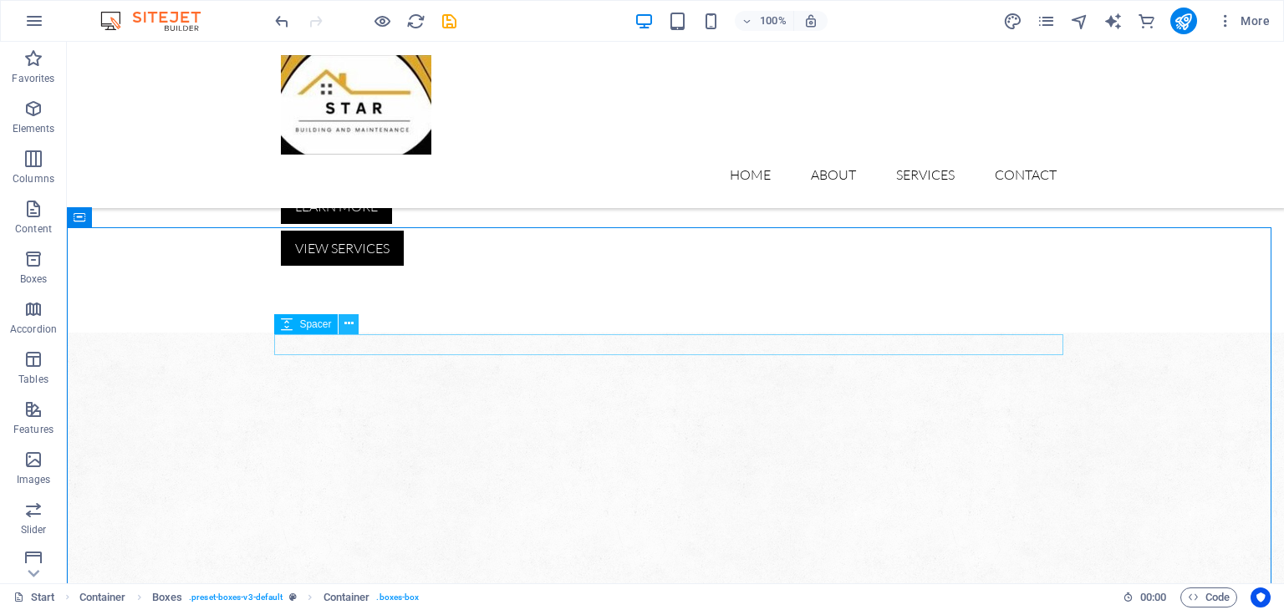
click at [345, 325] on icon at bounding box center [348, 324] width 9 height 18
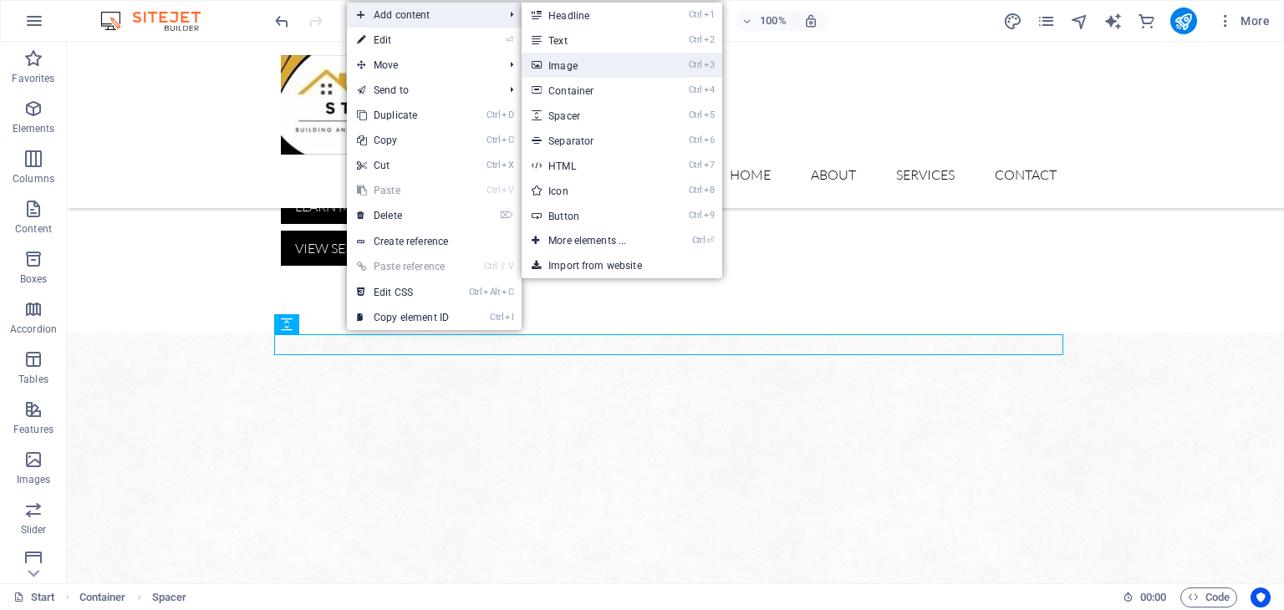
click at [569, 59] on link "Ctrl 3 Image" at bounding box center [591, 65] width 138 height 25
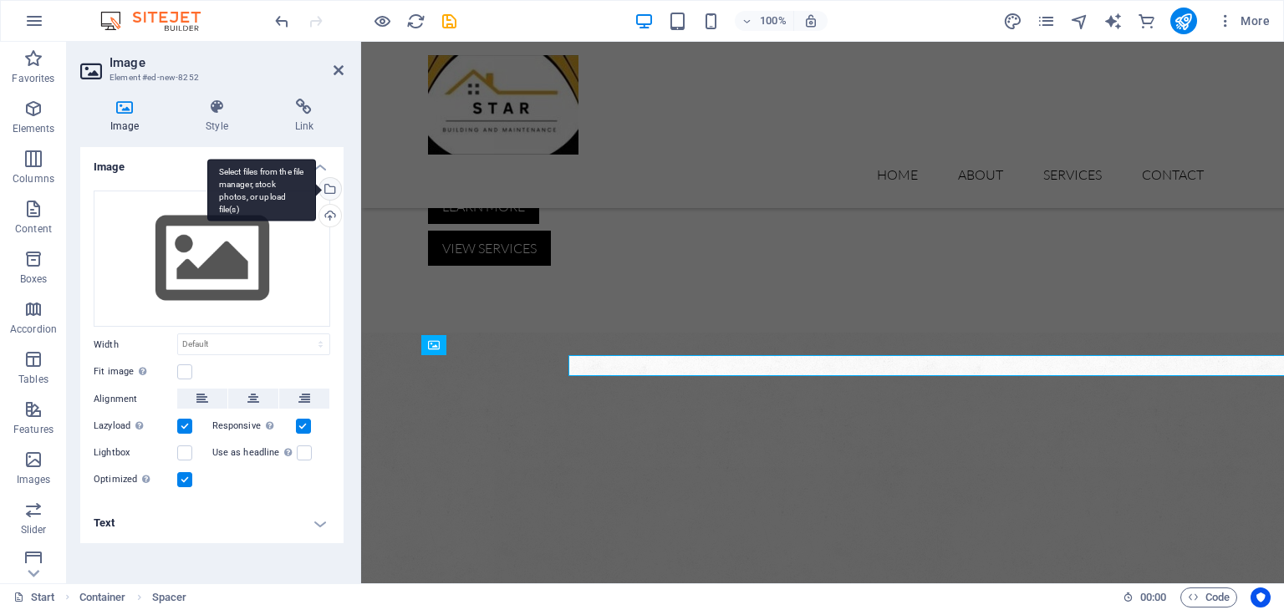
click at [334, 189] on div "Select files from the file manager, stock photos, or upload file(s)" at bounding box center [328, 190] width 25 height 25
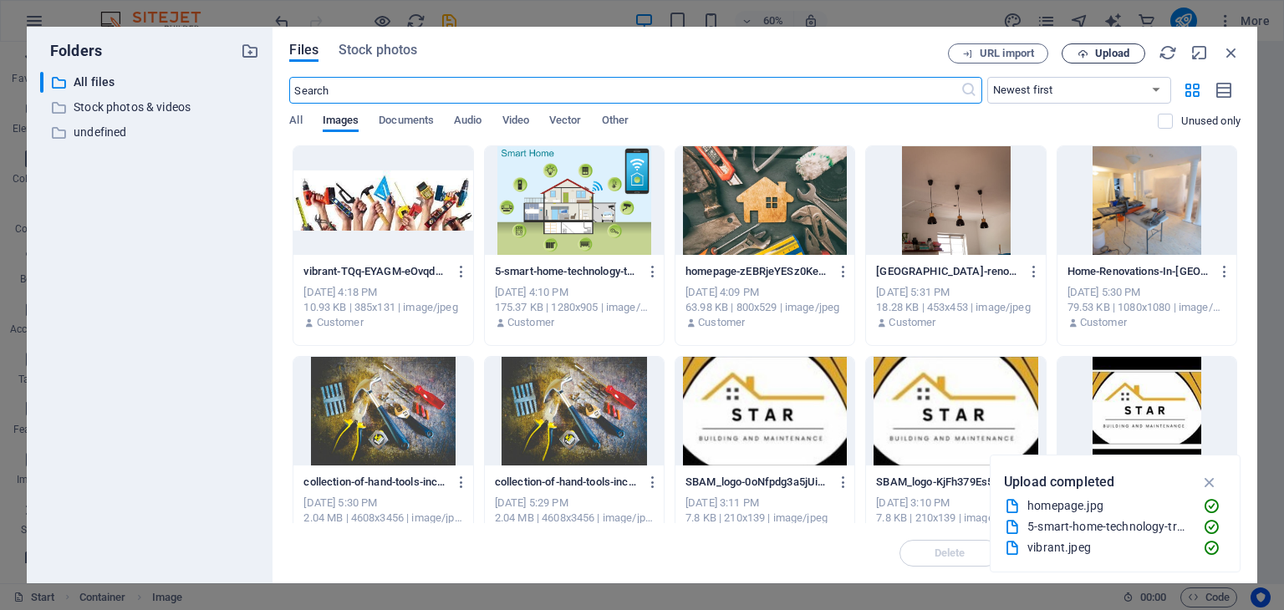
click at [1108, 48] on span "Upload" at bounding box center [1112, 53] width 34 height 10
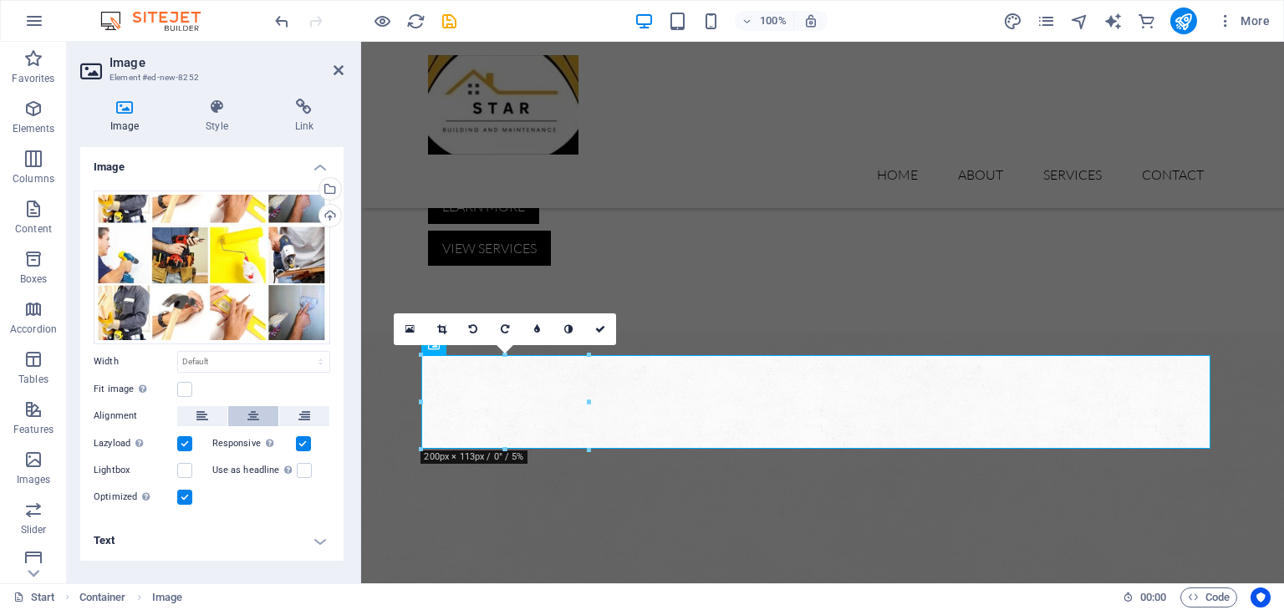
click at [254, 417] on icon at bounding box center [253, 416] width 12 height 20
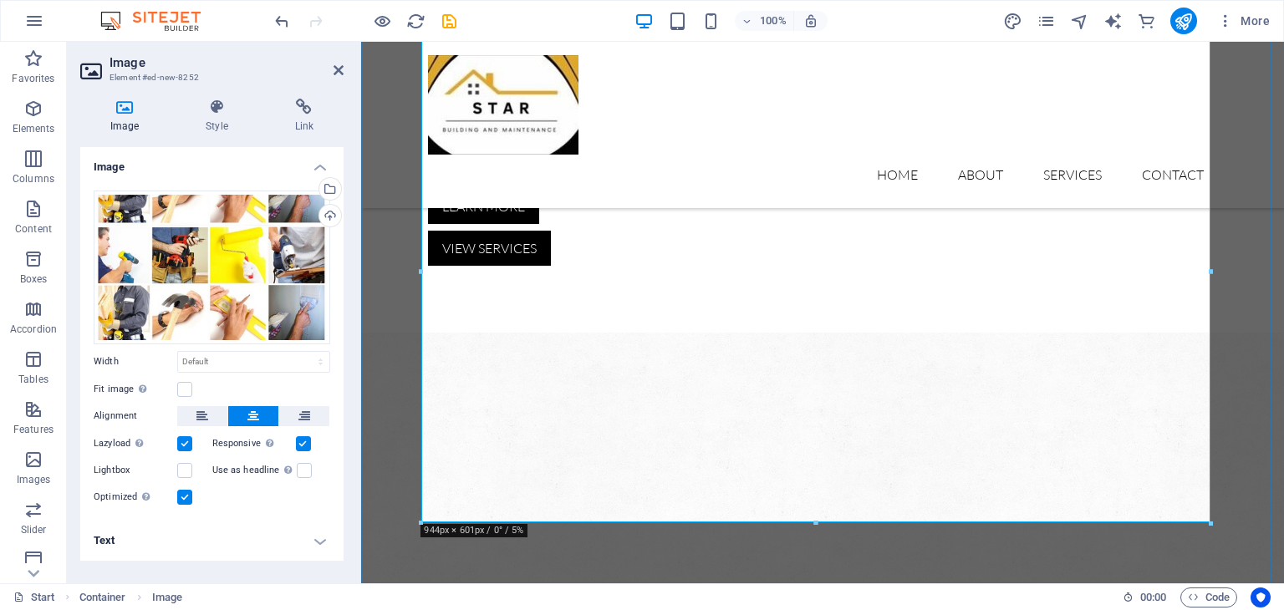
scroll to position [1370, 0]
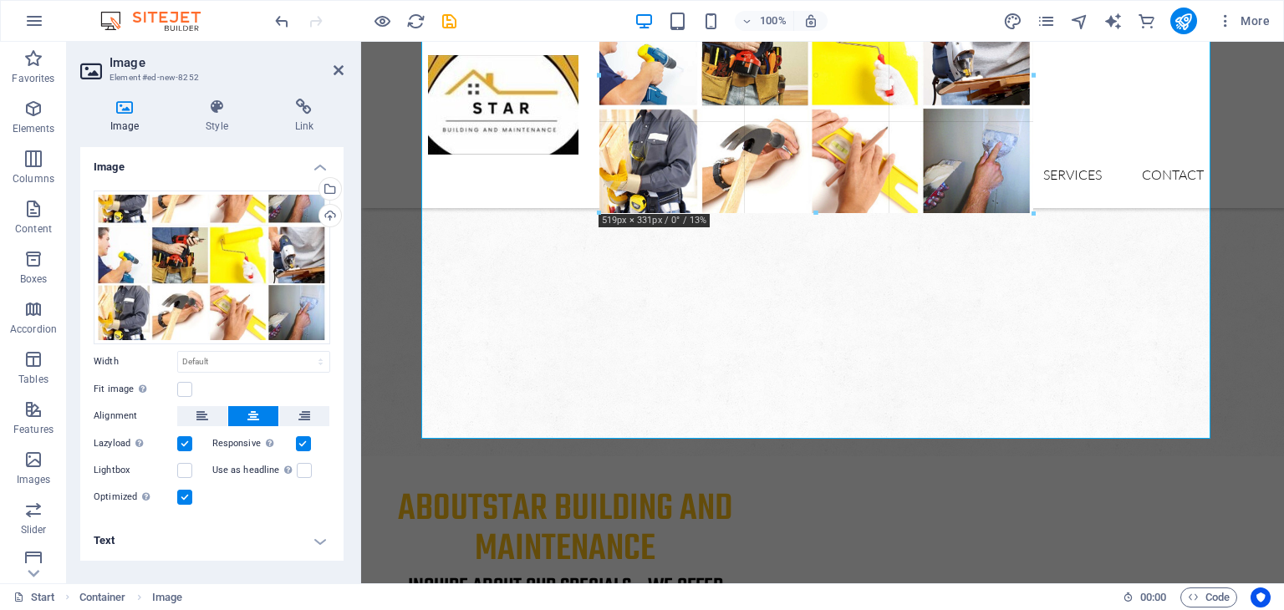
drag, startPoint x: 1214, startPoint y: 437, endPoint x: 857, endPoint y: 65, distance: 515.6
type input "519"
select select "px"
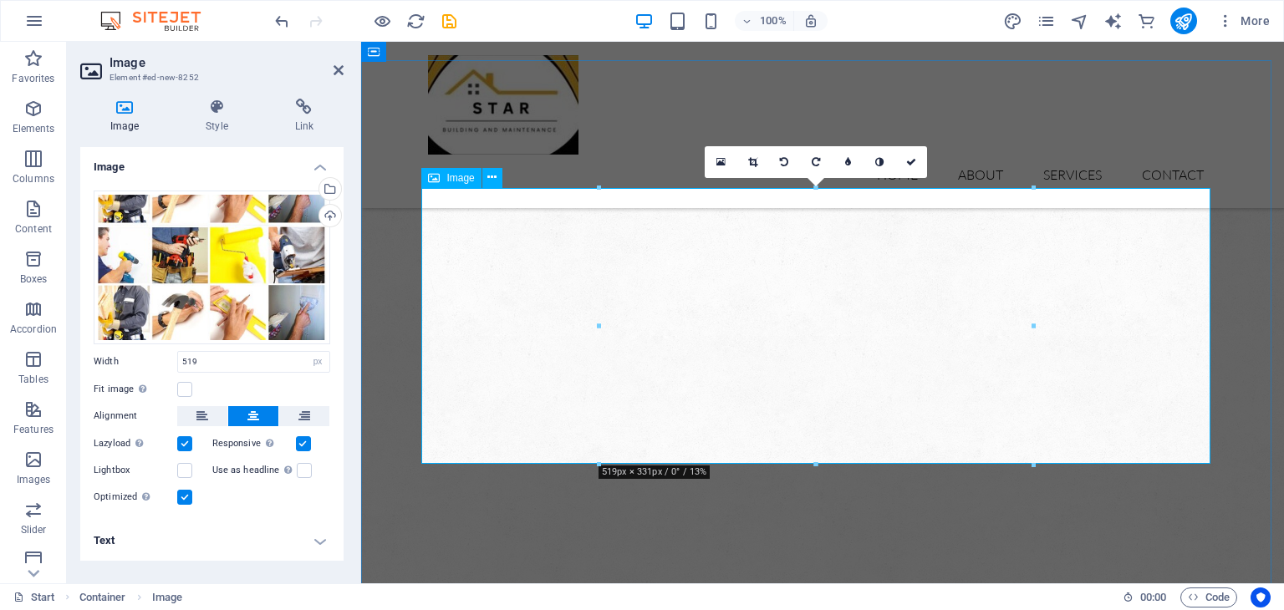
scroll to position [1120, 0]
drag, startPoint x: 1392, startPoint y: 508, endPoint x: 879, endPoint y: 305, distance: 551.8
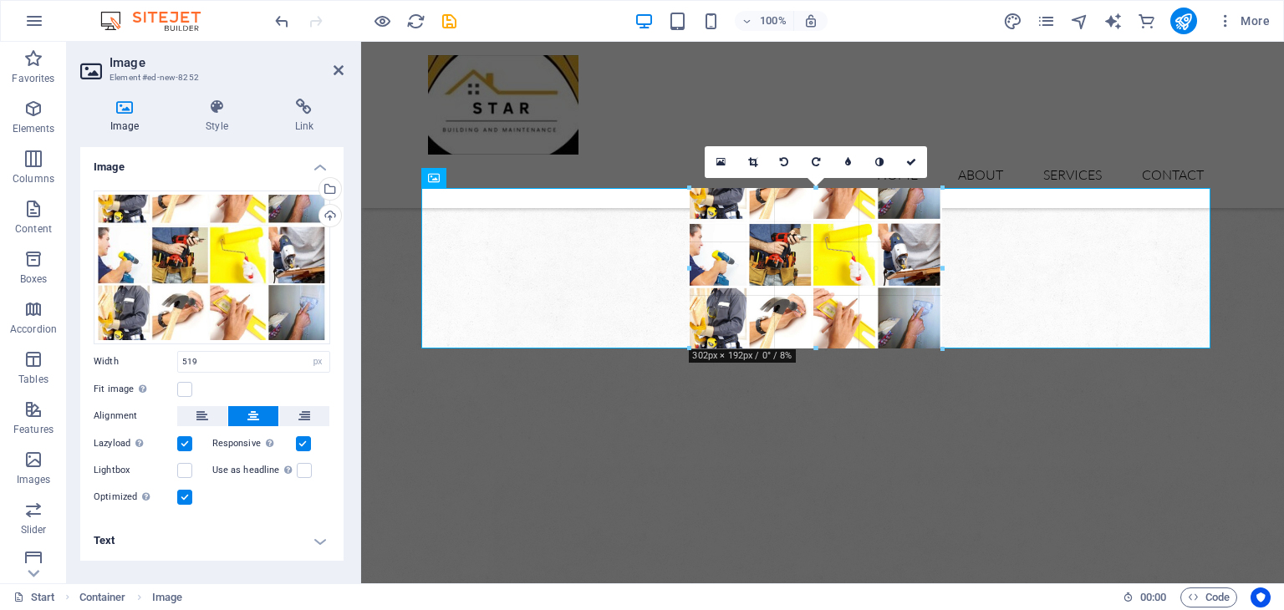
drag, startPoint x: 1028, startPoint y: 463, endPoint x: 846, endPoint y: 273, distance: 262.6
type input "302"
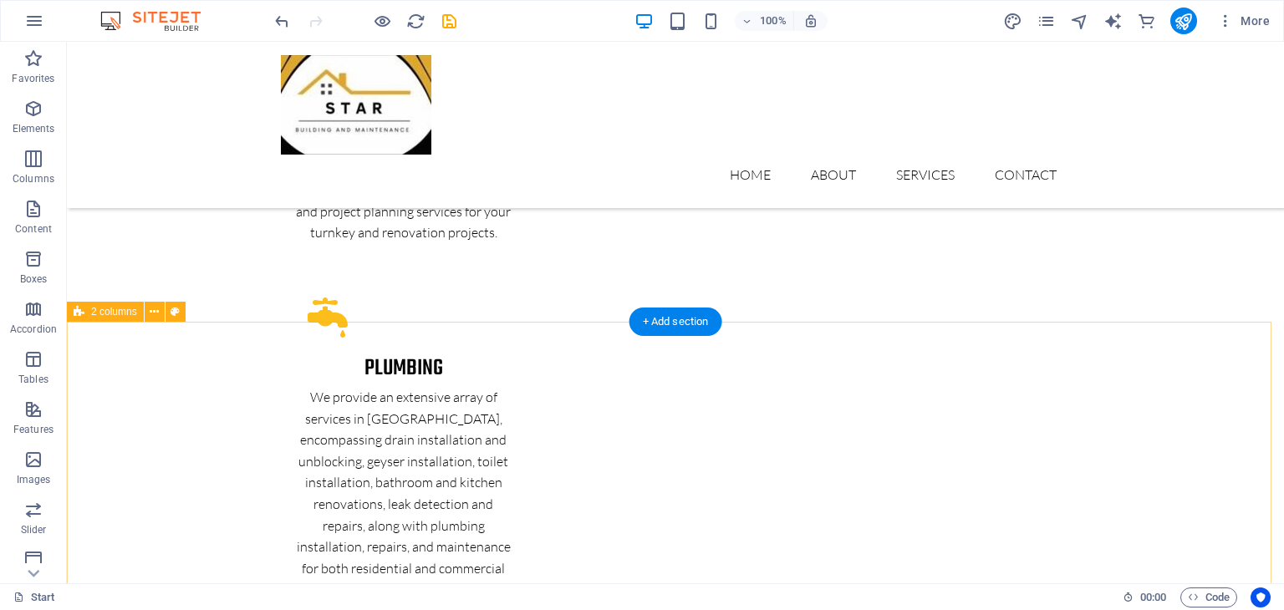
scroll to position [3544, 0]
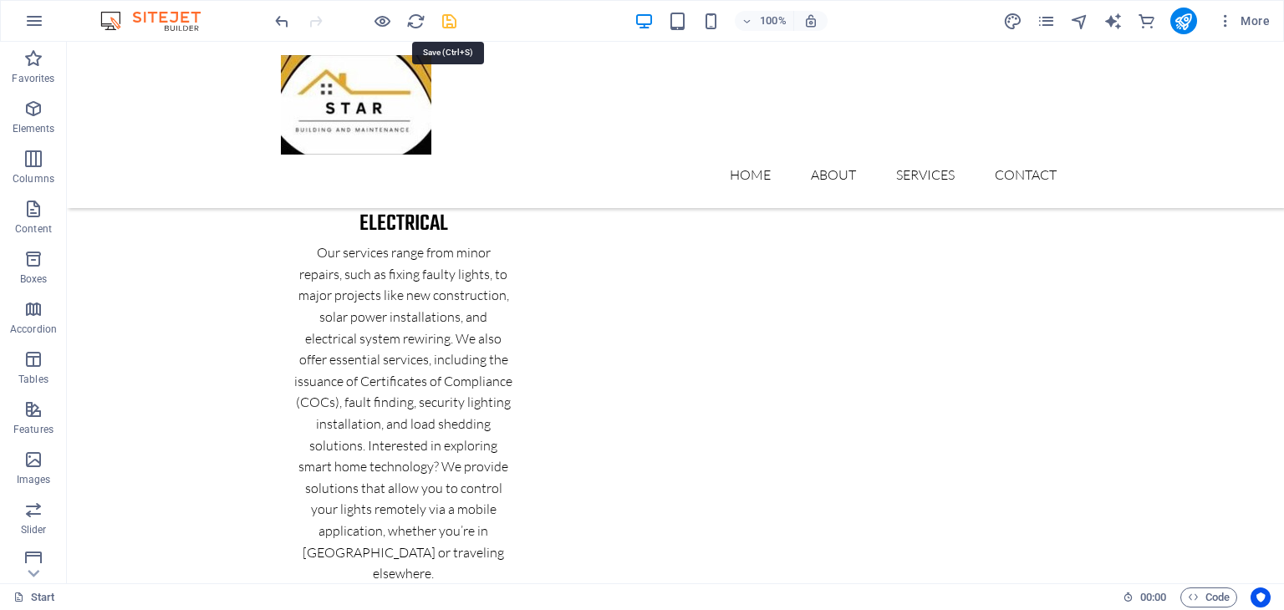
click at [454, 21] on icon "save" at bounding box center [449, 21] width 19 height 19
click at [715, 18] on icon "button" at bounding box center [710, 21] width 19 height 19
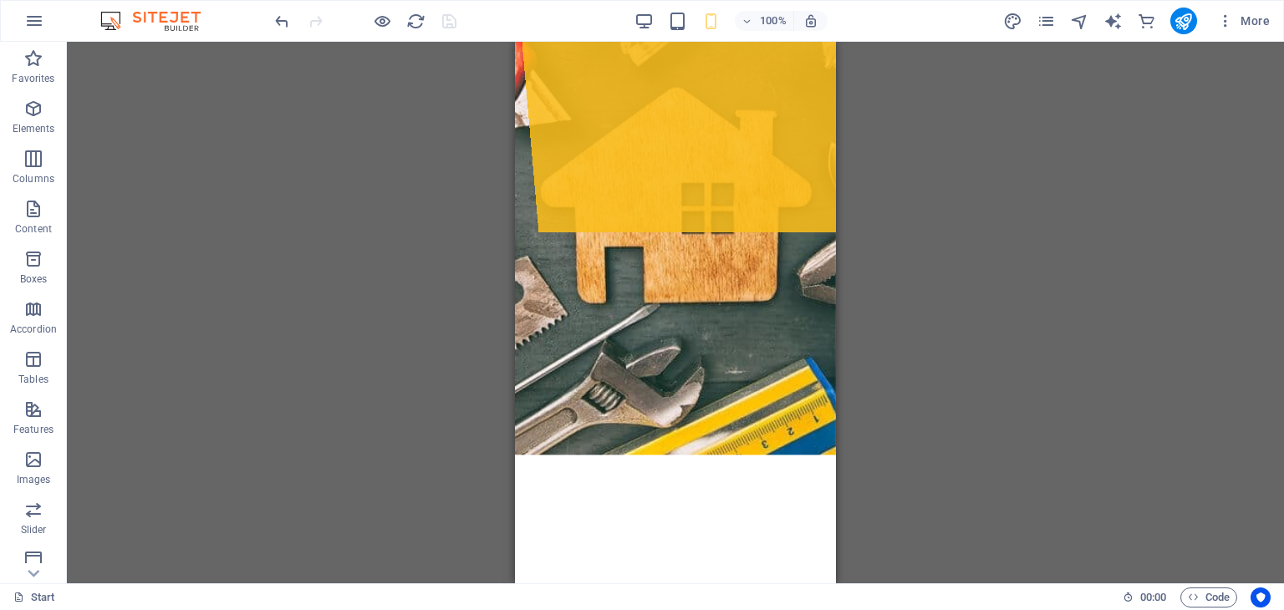
scroll to position [18, 0]
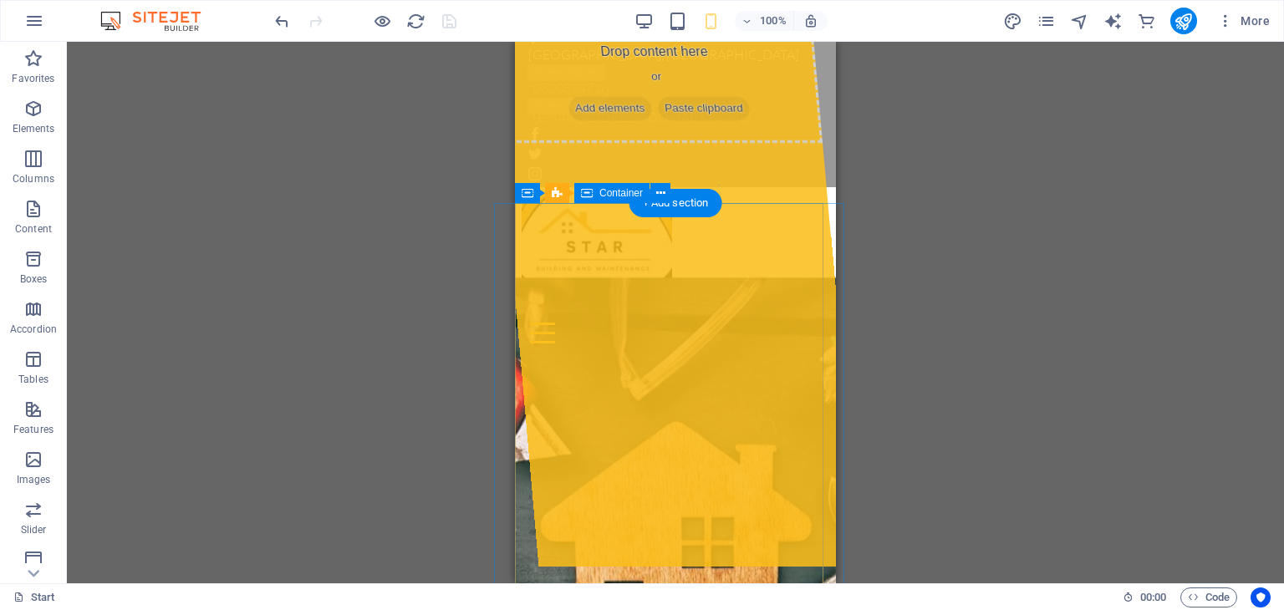
click at [752, 143] on div "Drop content here or Add elements Paste clipboard" at bounding box center [657, 83] width 331 height 119
click at [526, 143] on div "Drop content here or Add elements Paste clipboard" at bounding box center [657, 83] width 331 height 119
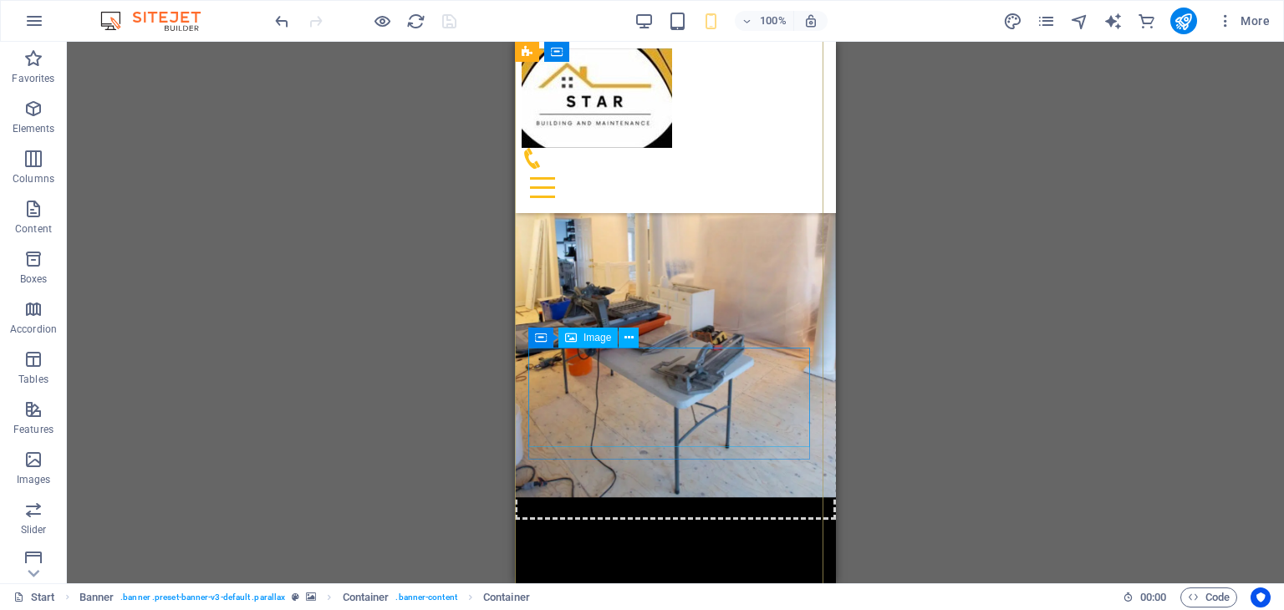
scroll to position [5880, 0]
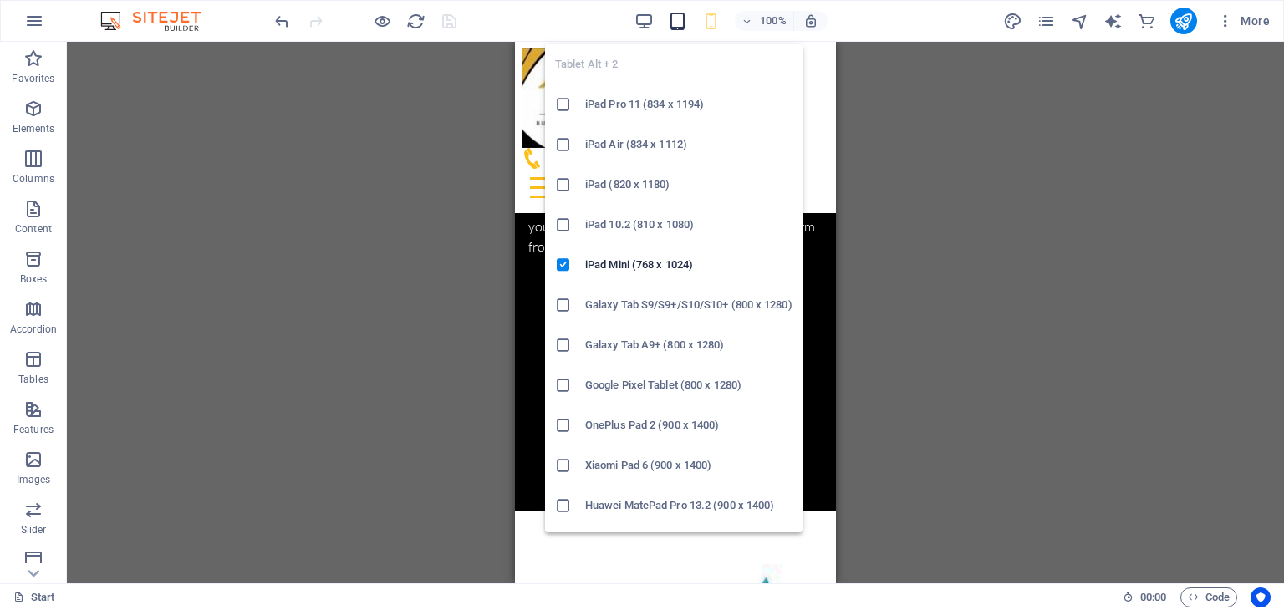
click at [675, 23] on icon "button" at bounding box center [677, 21] width 19 height 19
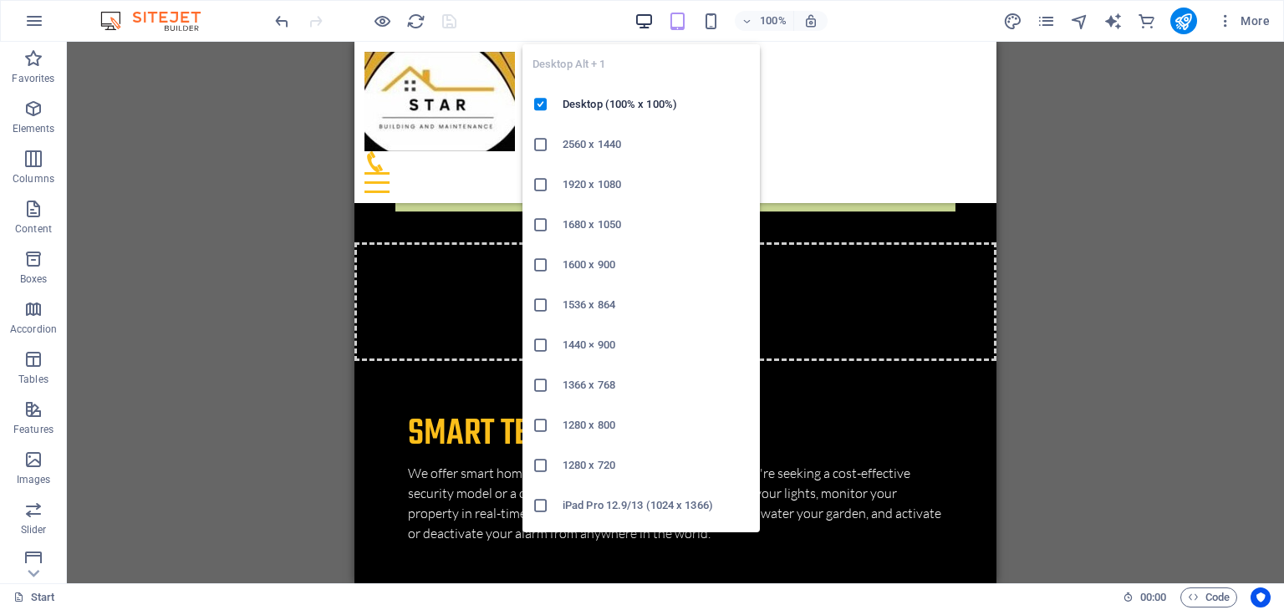
click at [649, 19] on icon "button" at bounding box center [644, 21] width 19 height 19
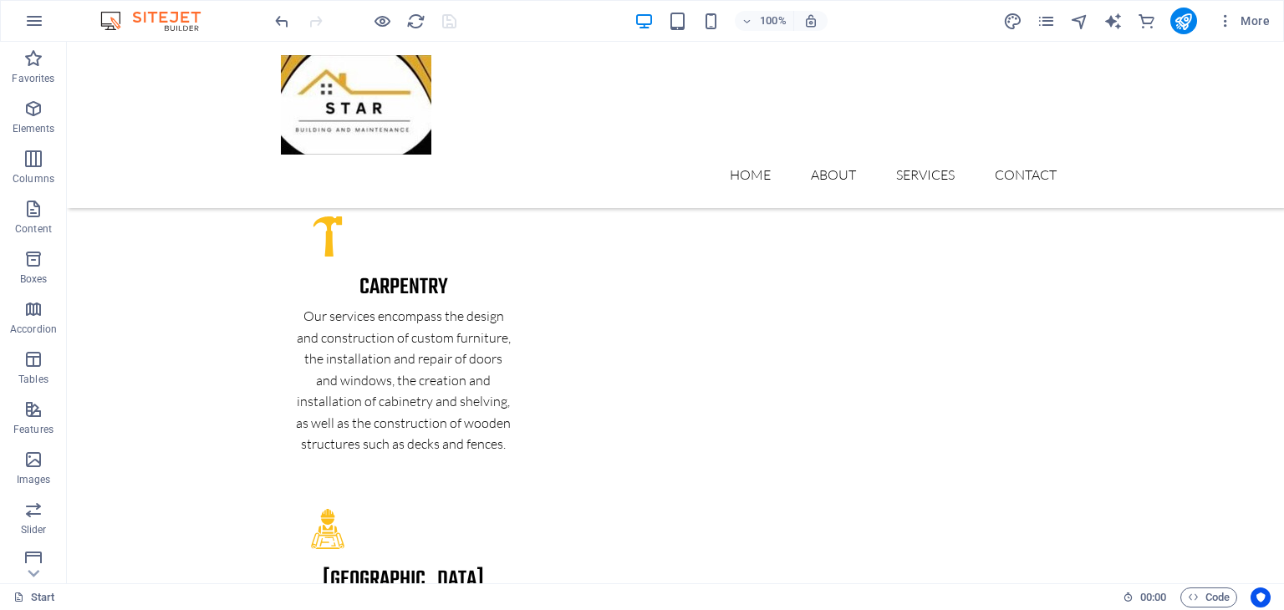
scroll to position [3465, 0]
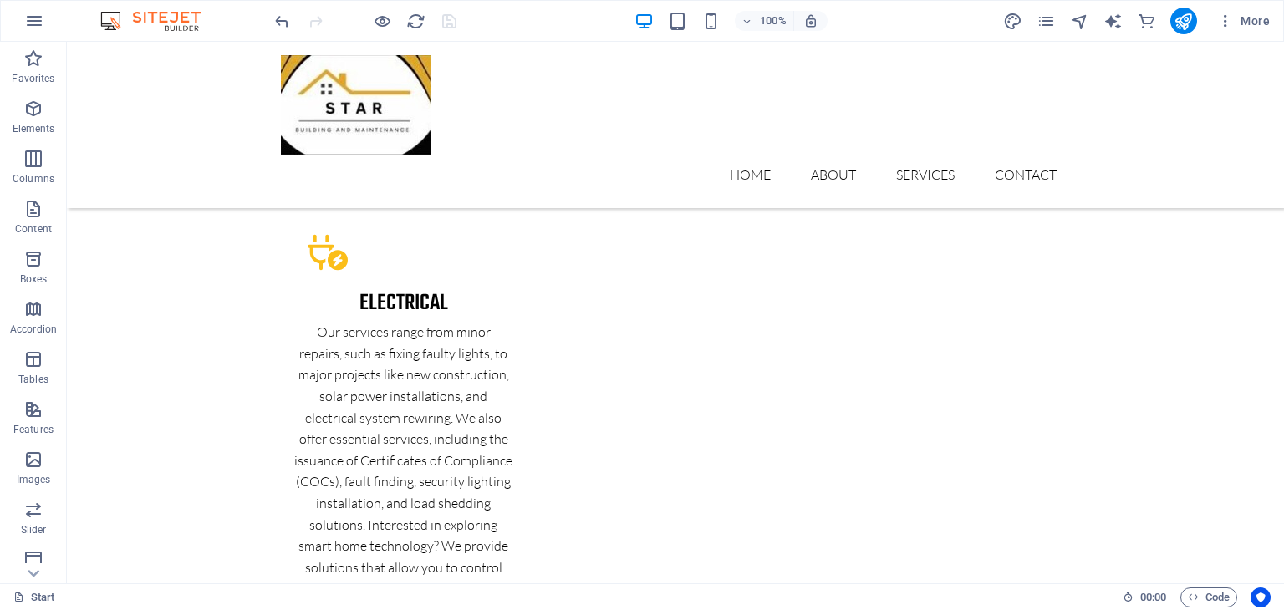
click at [382, 21] on icon "button" at bounding box center [382, 21] width 19 height 19
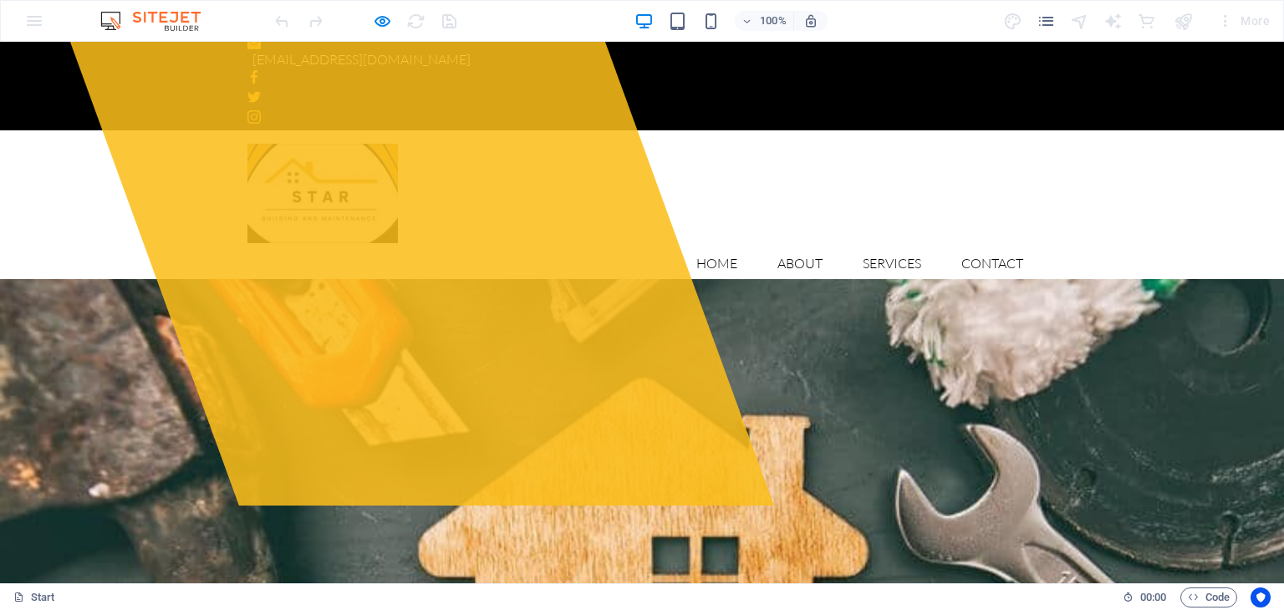
scroll to position [0, 0]
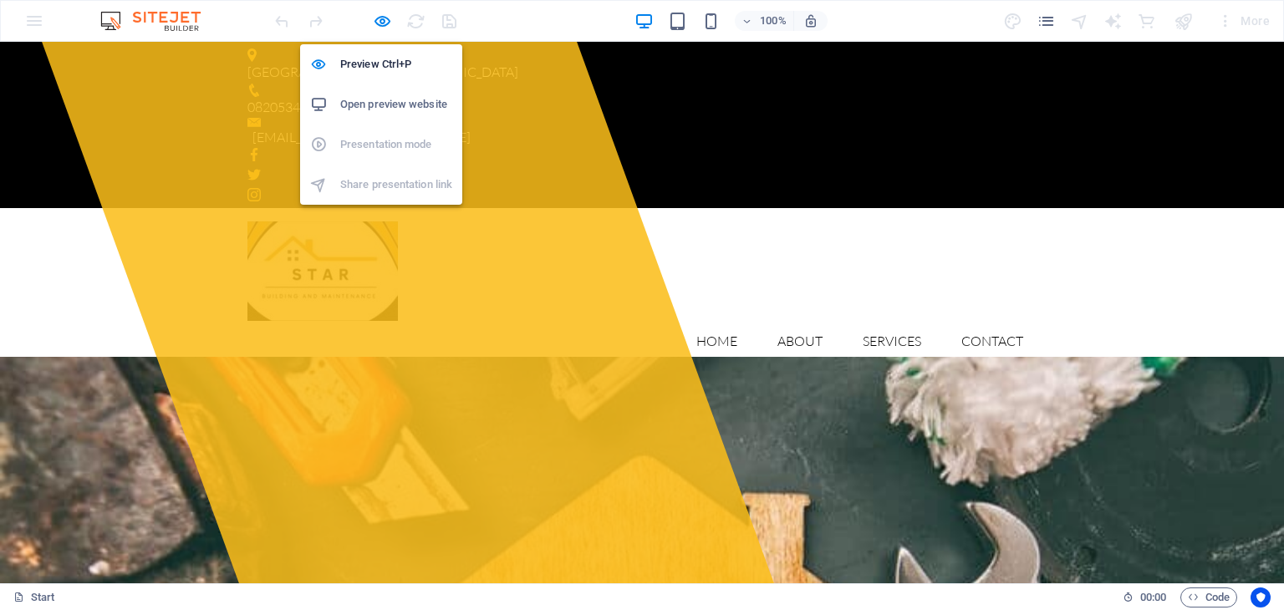
click at [387, 104] on h6 "Open preview website" at bounding box center [396, 104] width 112 height 20
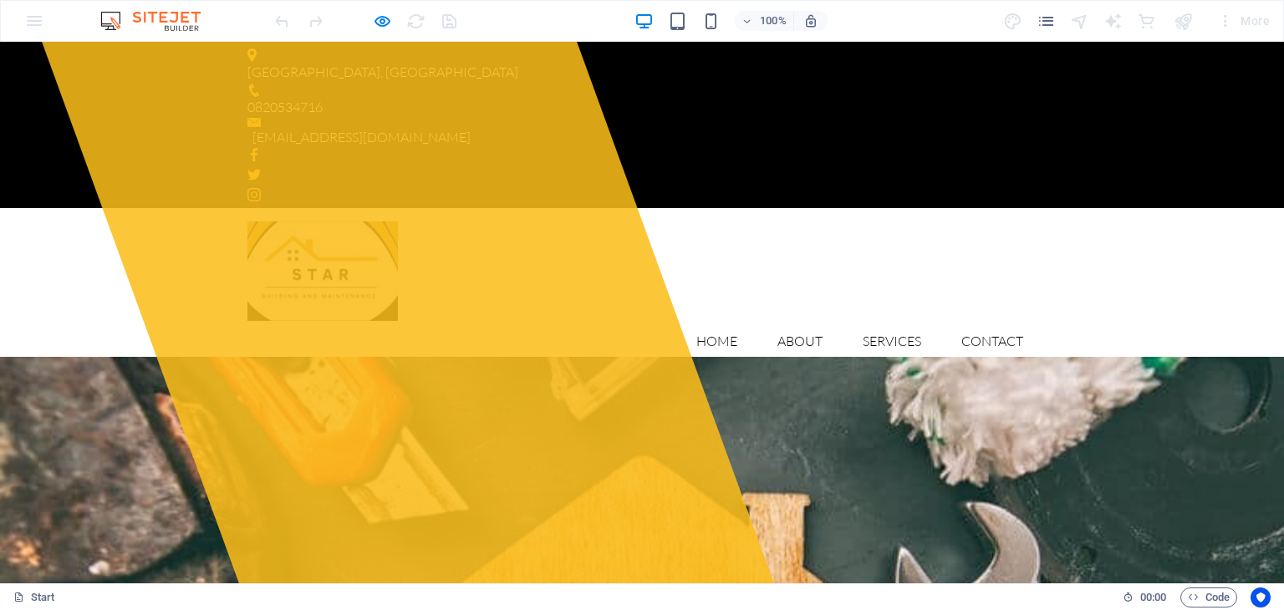
click at [1036, 19] on div "More" at bounding box center [1139, 21] width 273 height 27
click at [1051, 19] on icon "pages" at bounding box center [1046, 21] width 19 height 19
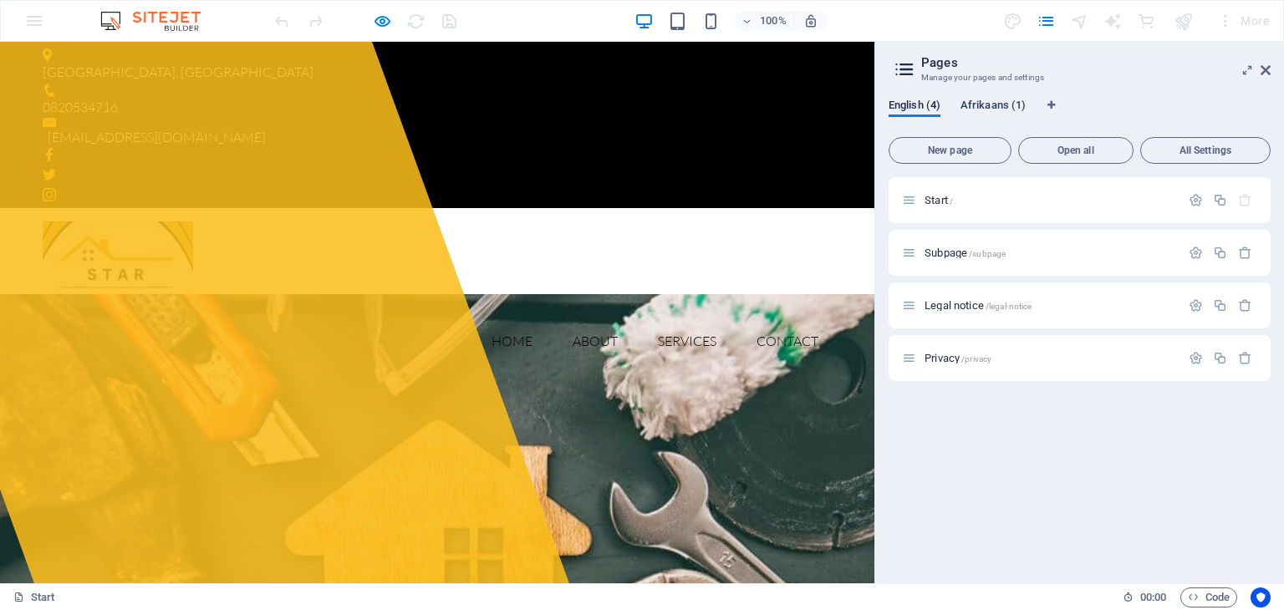
click at [979, 109] on span "Afrikaans (1)" at bounding box center [993, 106] width 65 height 23
click at [1207, 247] on span "Translate" at bounding box center [1228, 253] width 43 height 13
click at [1227, 302] on div "Start / Subpage /subpage Translate Legal notice /legal-notice Translate Privacy…" at bounding box center [1080, 279] width 382 height 204
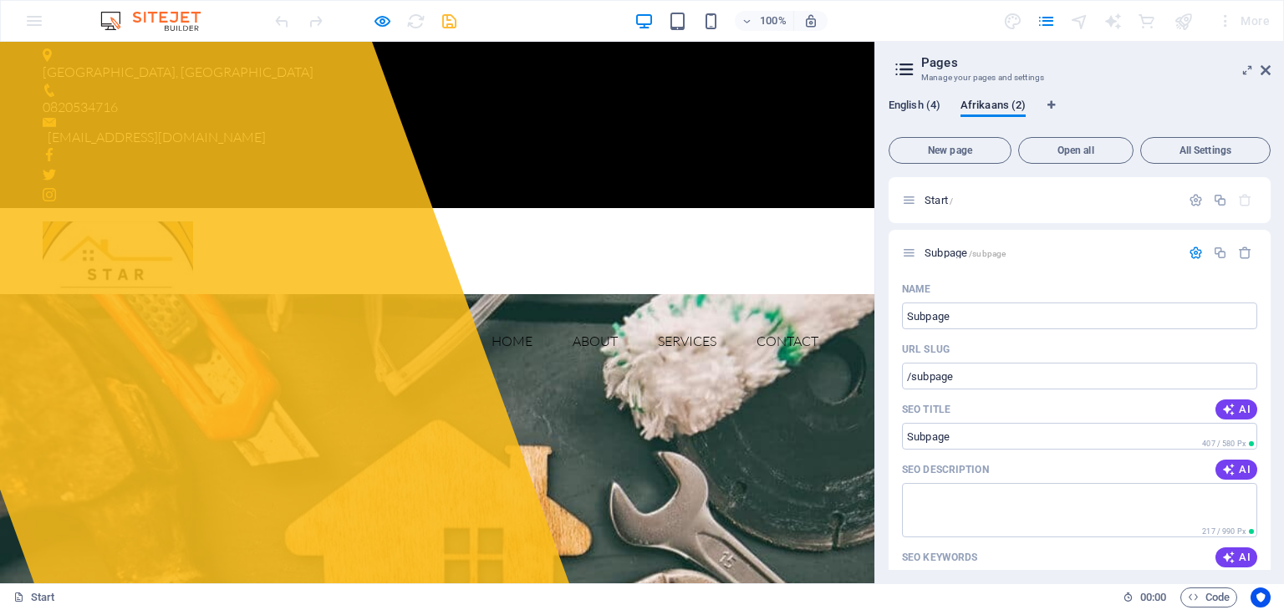
click at [909, 99] on span "English (4)" at bounding box center [915, 106] width 52 height 23
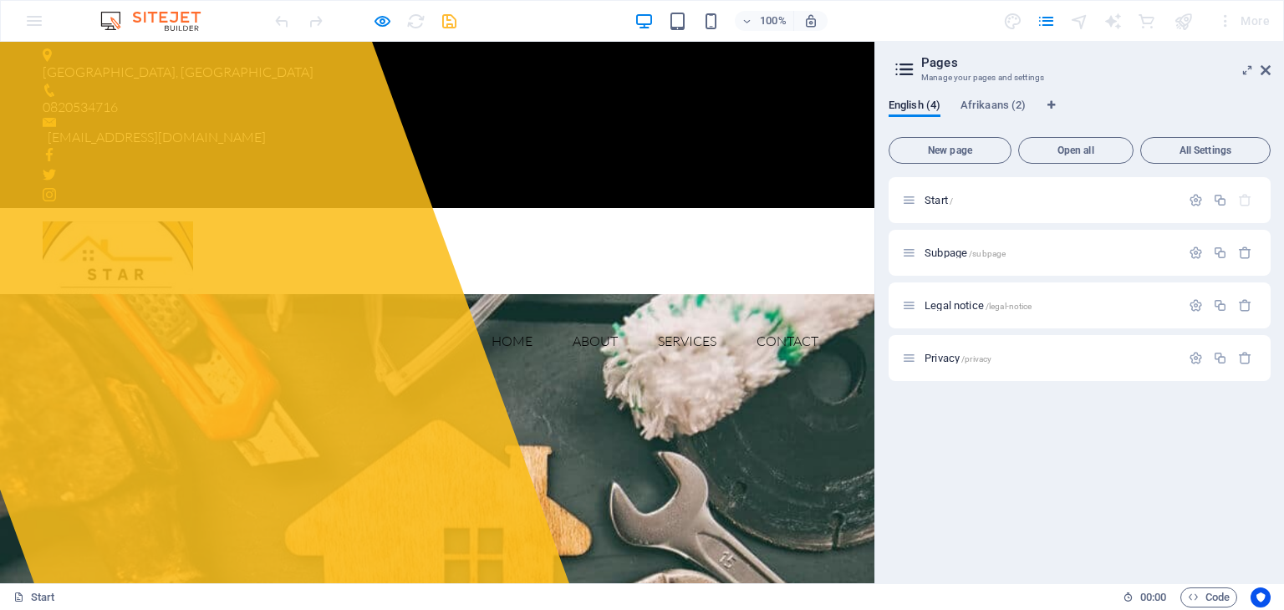
click at [31, 27] on div "100% More" at bounding box center [642, 21] width 1283 height 40
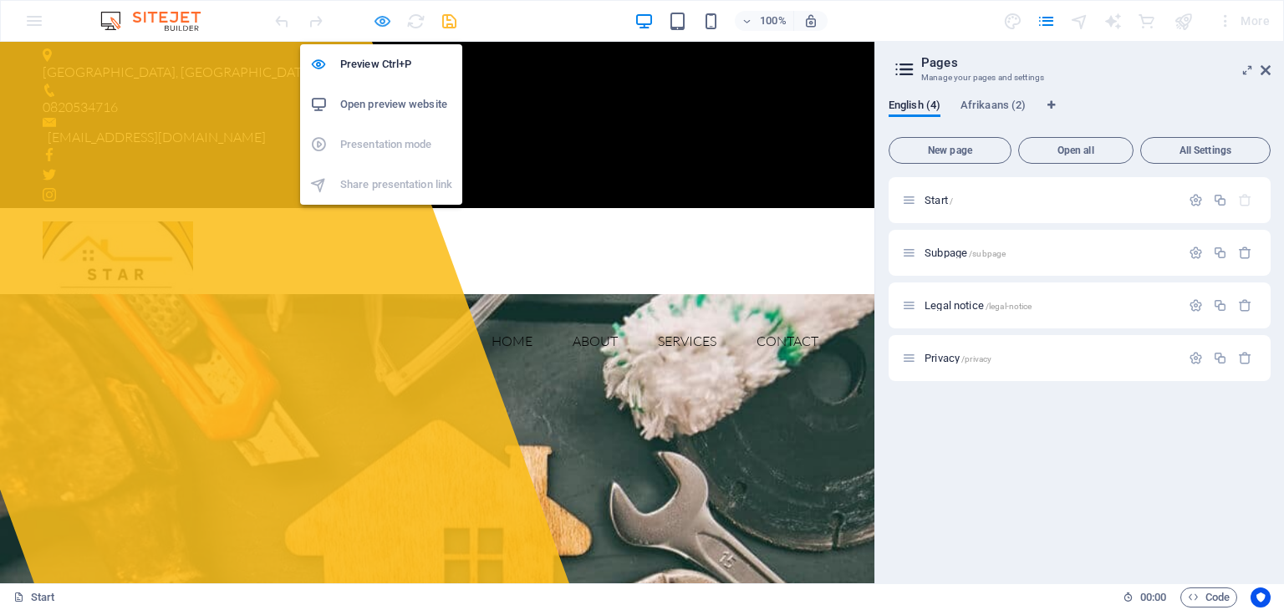
drag, startPoint x: 381, startPoint y: 23, endPoint x: 321, endPoint y: 329, distance: 312.7
click at [381, 23] on icon "button" at bounding box center [382, 21] width 19 height 19
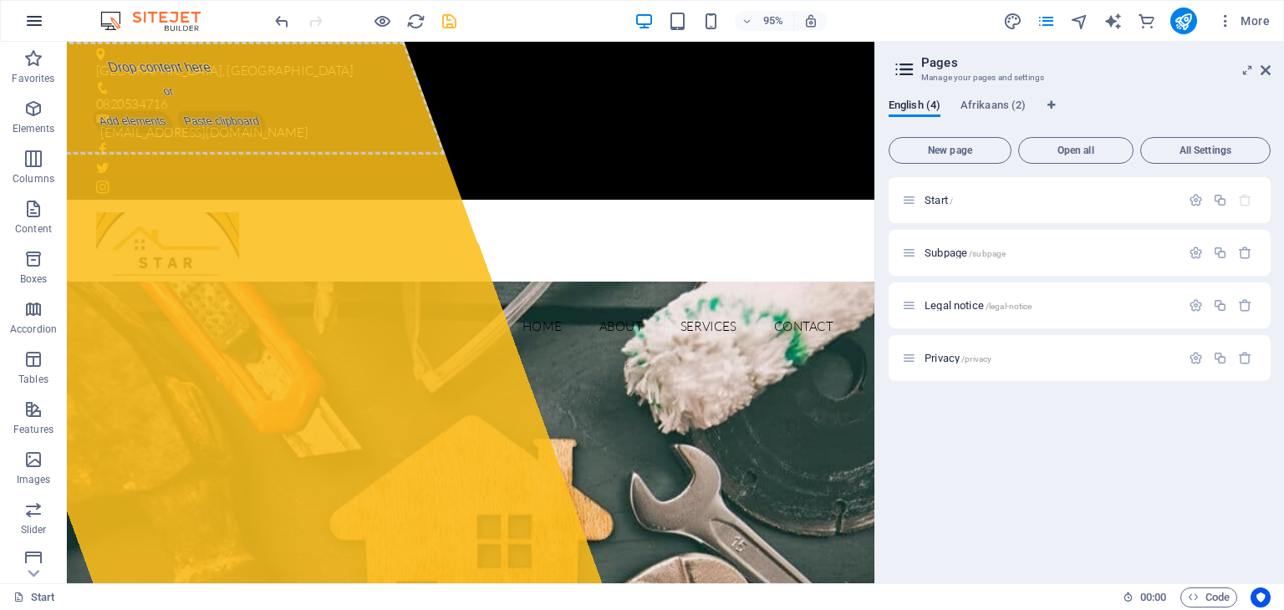
click at [40, 21] on icon "button" at bounding box center [34, 21] width 20 height 20
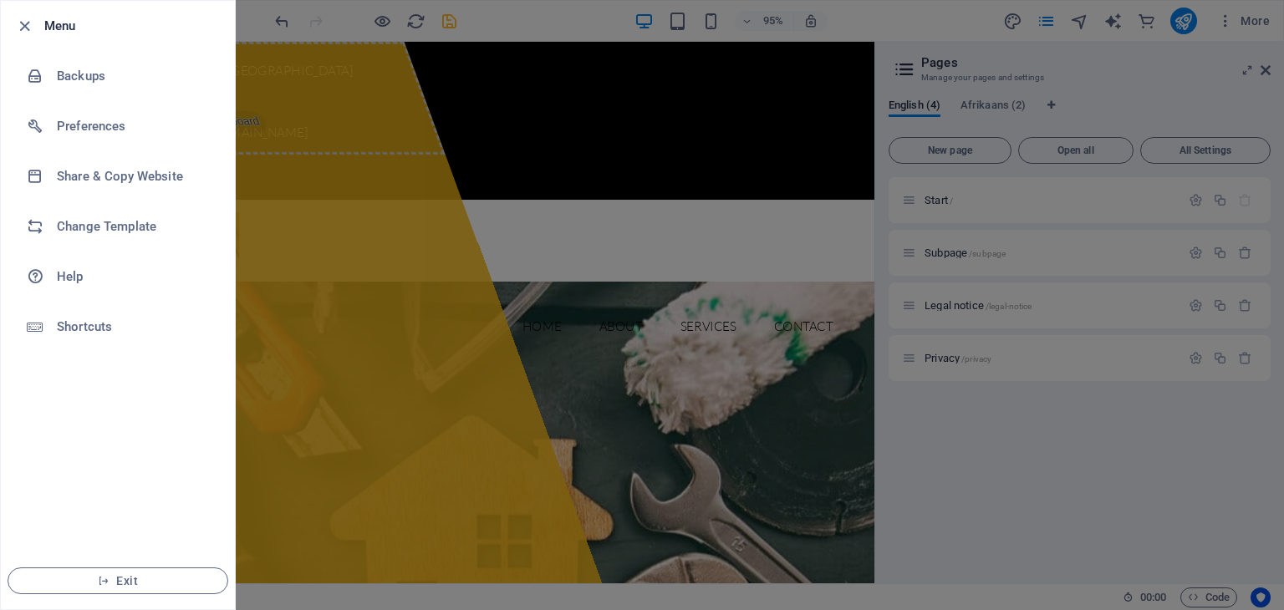
click at [386, 175] on div at bounding box center [642, 305] width 1284 height 610
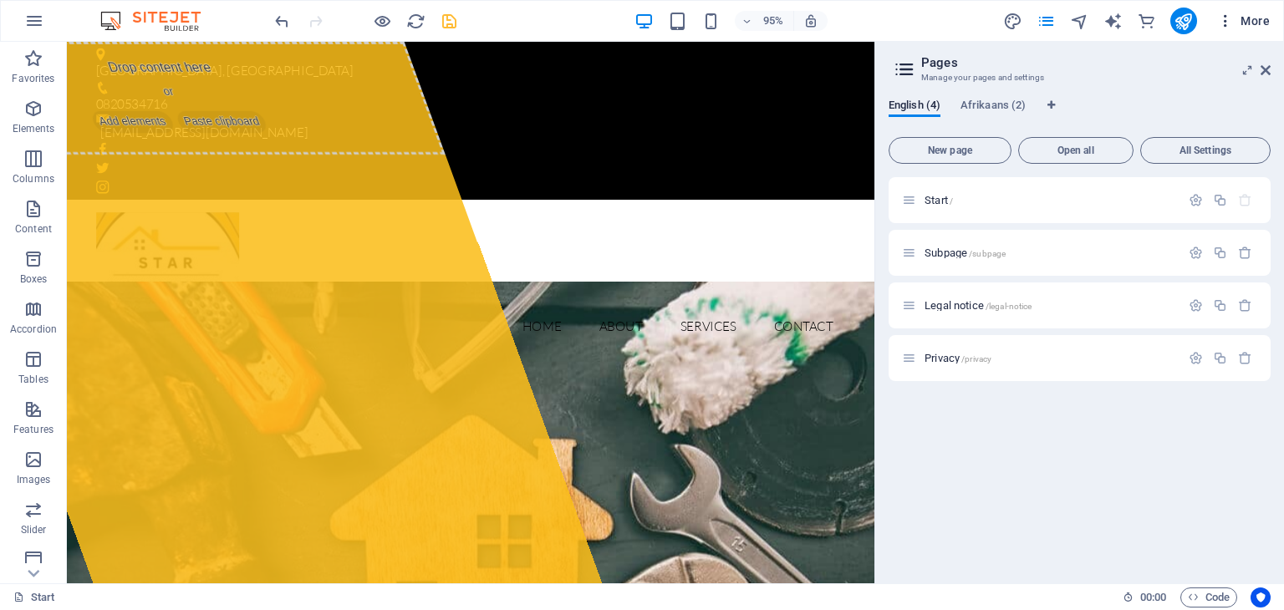
click at [1227, 24] on icon "button" at bounding box center [1225, 21] width 17 height 17
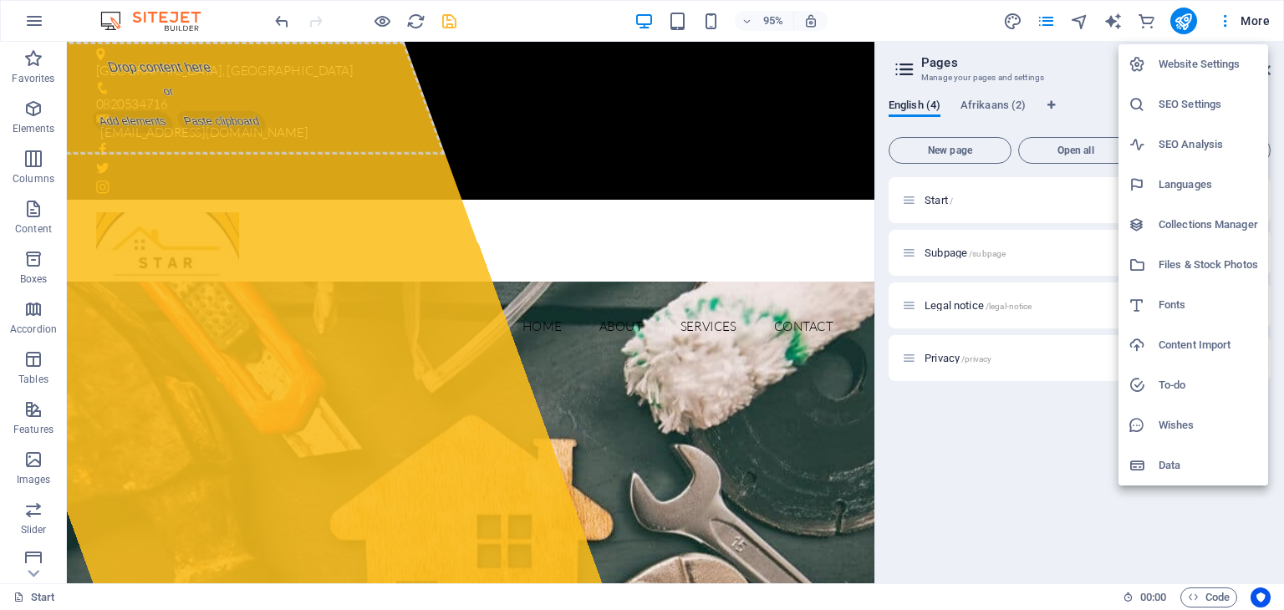
click at [1283, 24] on div at bounding box center [642, 305] width 1284 height 610
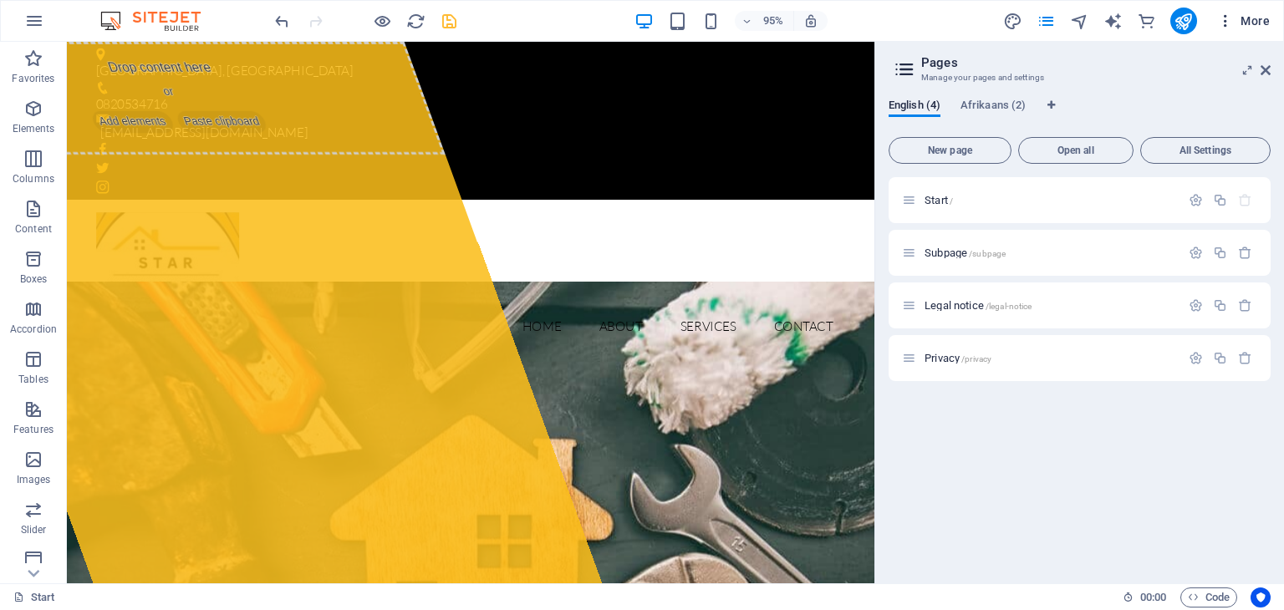
click at [1257, 24] on span "More" at bounding box center [1243, 21] width 53 height 17
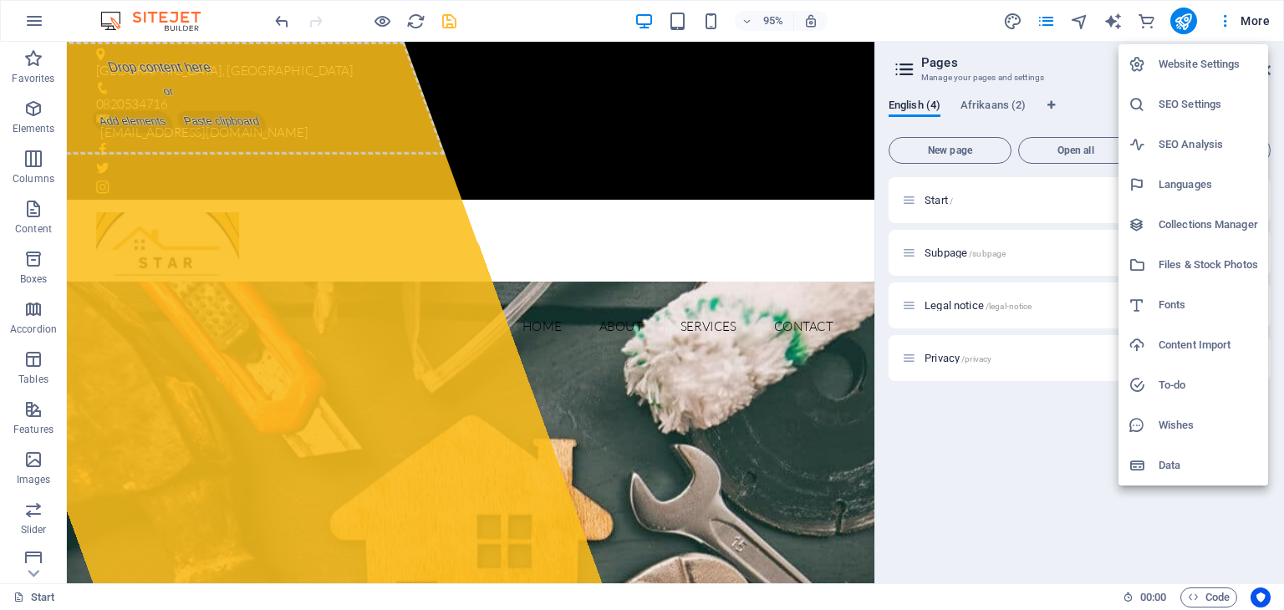
click at [444, 16] on div at bounding box center [642, 305] width 1284 height 610
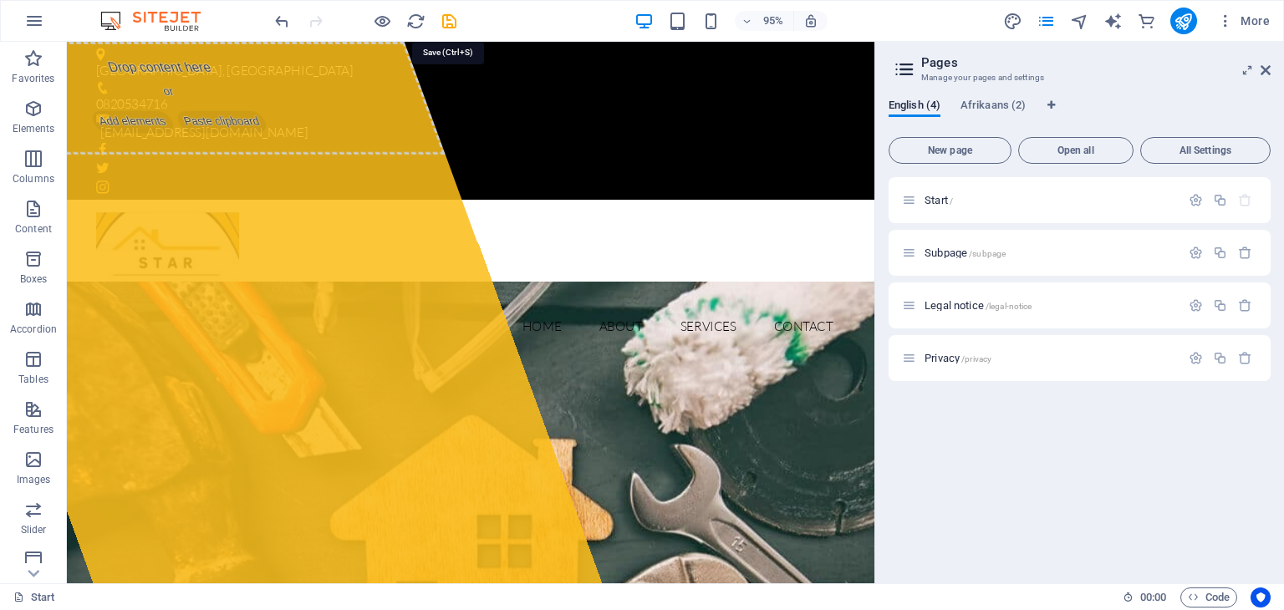
click at [446, 20] on icon "save" at bounding box center [449, 21] width 19 height 19
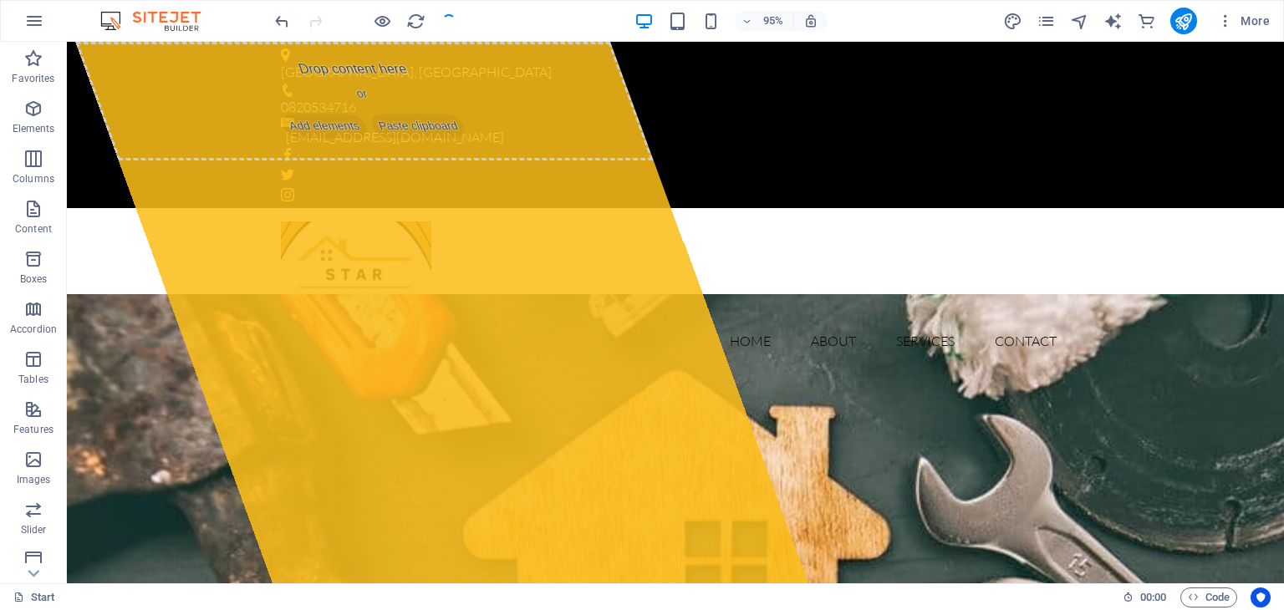
checkbox input "false"
